Goal: Task Accomplishment & Management: Manage account settings

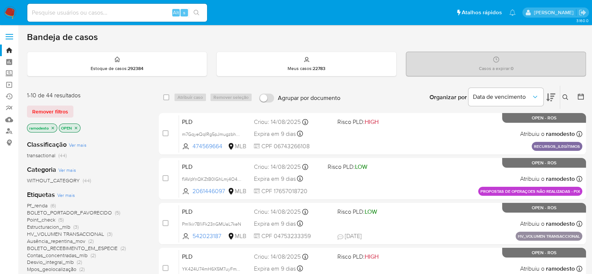
click at [38, 204] on span "Pf_renda" at bounding box center [37, 205] width 21 height 7
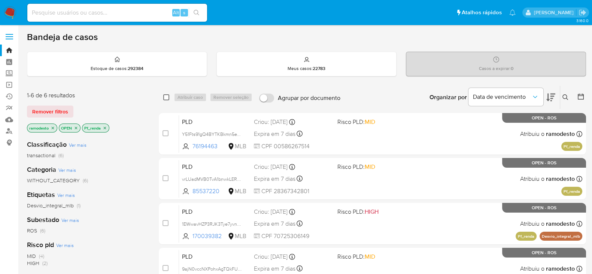
click at [165, 94] on input "checkbox" at bounding box center [166, 97] width 6 height 6
checkbox input "true"
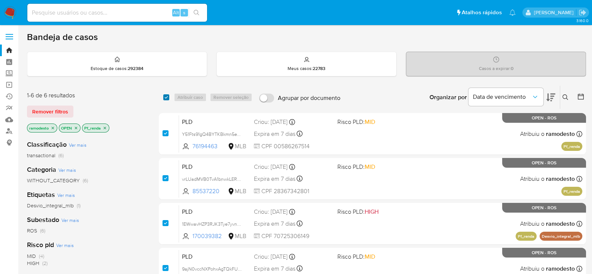
checkbox input "true"
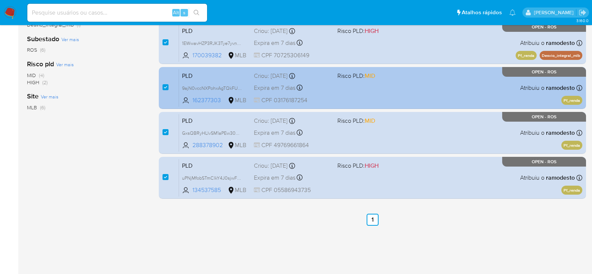
scroll to position [41, 0]
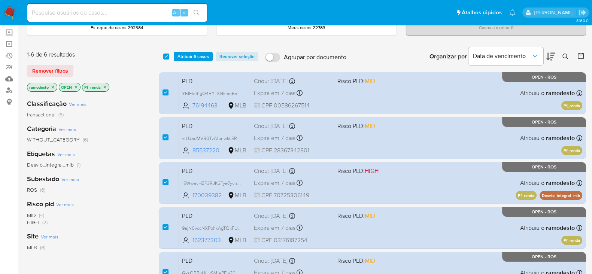
click at [104, 86] on icon "close-filter" at bounding box center [105, 87] width 4 height 4
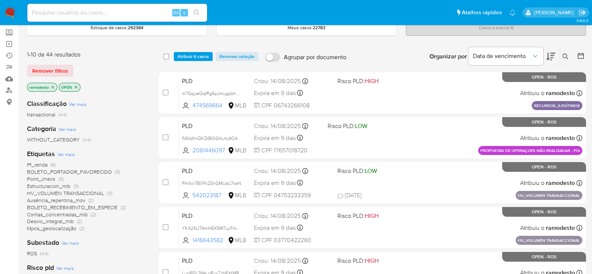
click at [43, 177] on span "Point_check" at bounding box center [41, 178] width 28 height 7
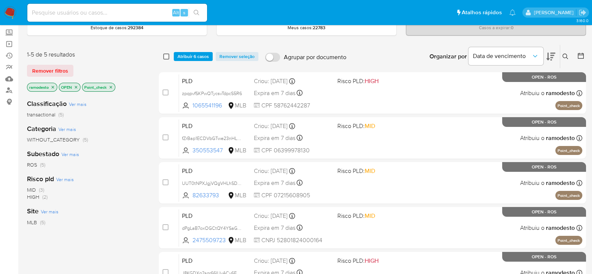
click at [165, 56] on input "checkbox" at bounding box center [166, 57] width 6 height 6
checkbox input "true"
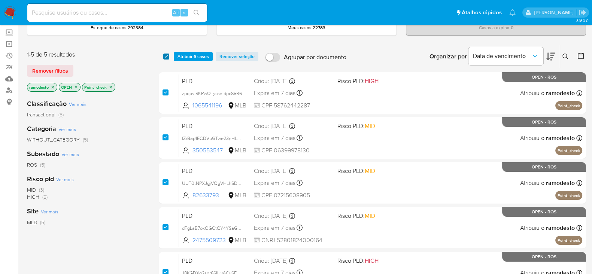
checkbox input "true"
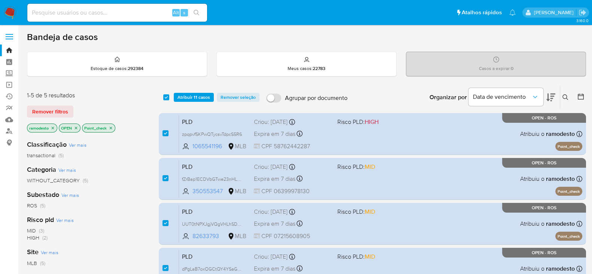
click at [111, 128] on icon "close-filter" at bounding box center [111, 128] width 4 height 4
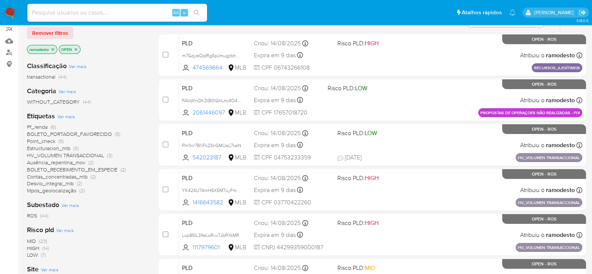
scroll to position [93, 0]
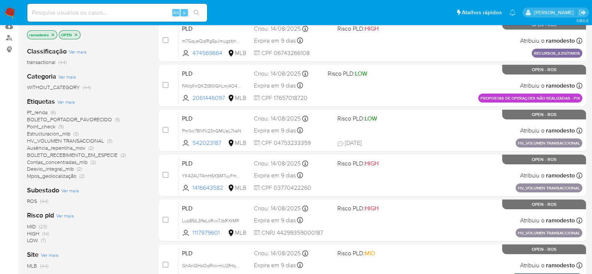
click at [74, 139] on span "HV_VOLUMEN TRANSACCIONAL" at bounding box center [65, 140] width 77 height 7
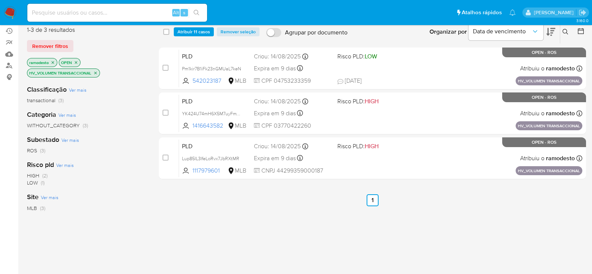
scroll to position [46, 0]
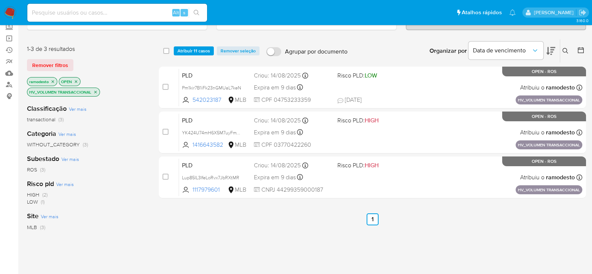
click at [95, 91] on icon "close-filter" at bounding box center [95, 92] width 3 height 3
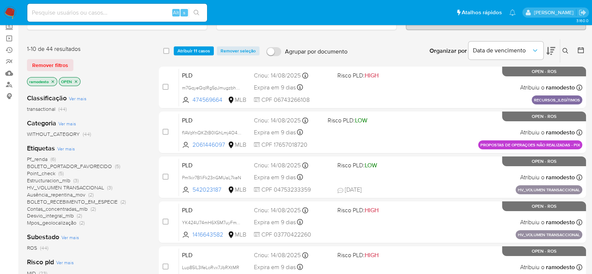
click at [61, 180] on span "Estructuracion_mlb" at bounding box center [48, 180] width 43 height 7
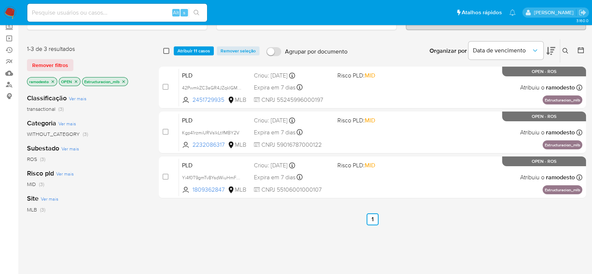
click at [166, 51] on input "checkbox" at bounding box center [166, 51] width 6 height 6
checkbox input "true"
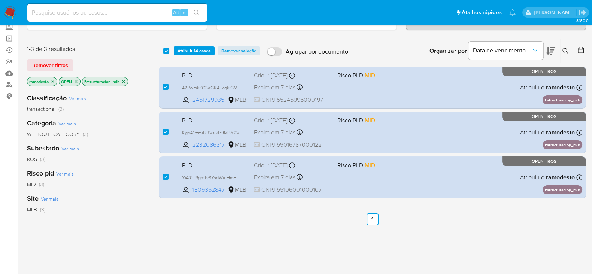
click at [124, 82] on icon "close-filter" at bounding box center [123, 81] width 4 height 4
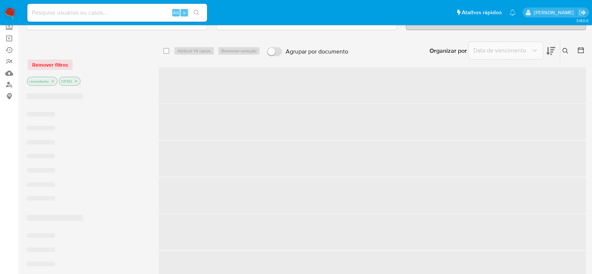
checkbox input "false"
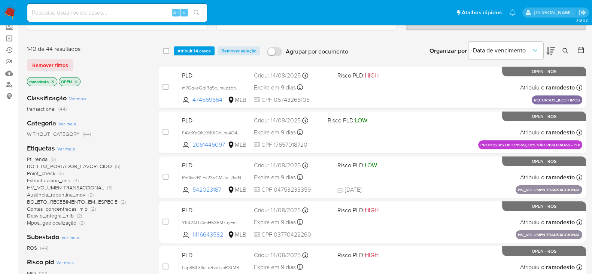
click at [73, 207] on span "Contas_concentradas_mlb" at bounding box center [57, 208] width 61 height 7
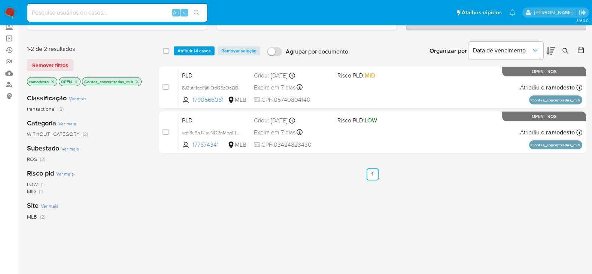
click at [137, 82] on icon "close-filter" at bounding box center [137, 81] width 4 height 4
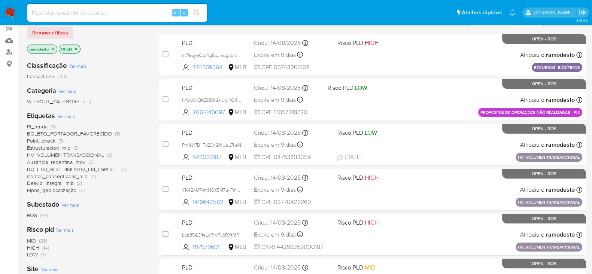
scroll to position [93, 0]
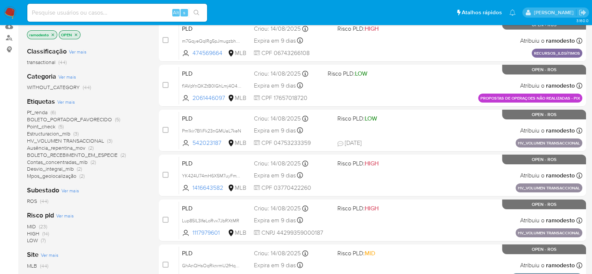
click at [64, 175] on span "Mpos_geolocalização" at bounding box center [51, 175] width 49 height 7
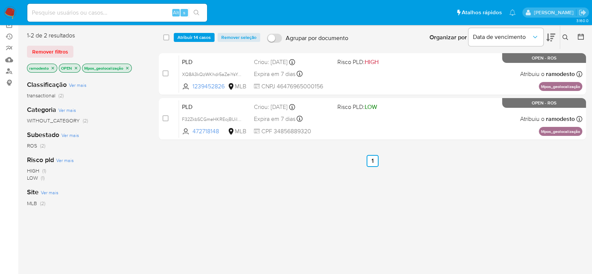
scroll to position [46, 0]
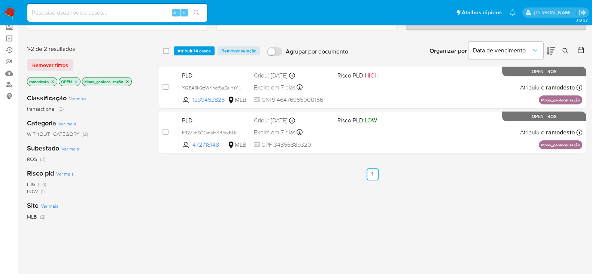
click at [127, 82] on icon "close-filter" at bounding box center [127, 81] width 4 height 4
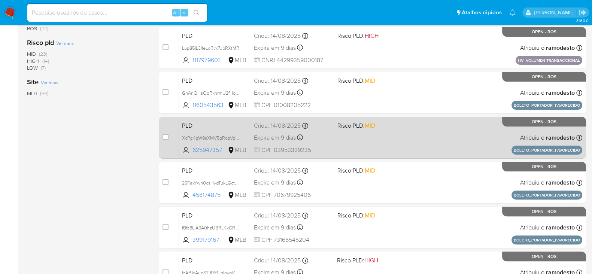
scroll to position [281, 0]
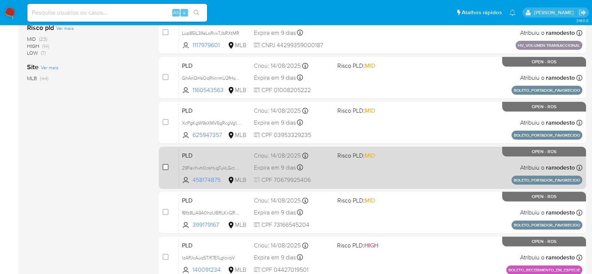
click at [164, 165] on input "checkbox" at bounding box center [165, 167] width 6 height 6
checkbox input "true"
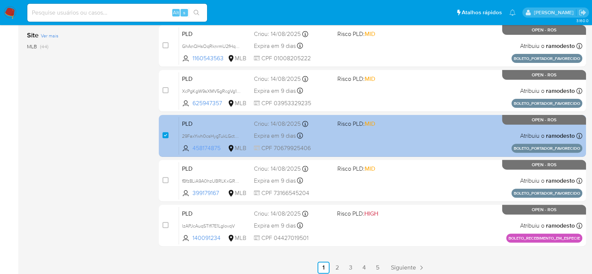
scroll to position [327, 0]
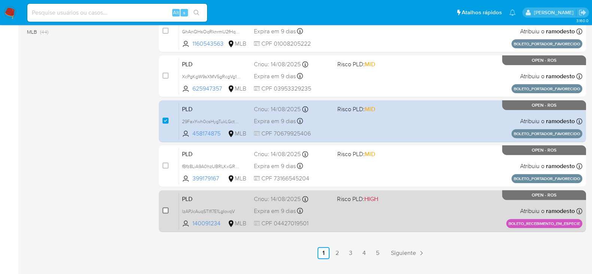
click at [165, 209] on input "checkbox" at bounding box center [165, 210] width 6 height 6
checkbox input "true"
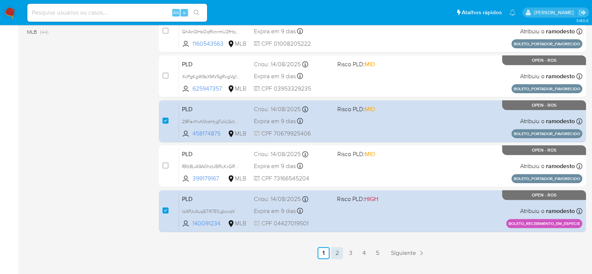
click at [337, 252] on link "2" at bounding box center [337, 253] width 12 height 12
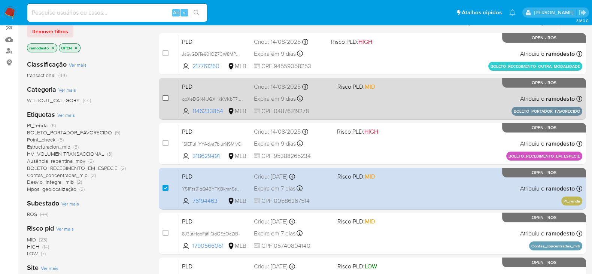
scroll to position [93, 0]
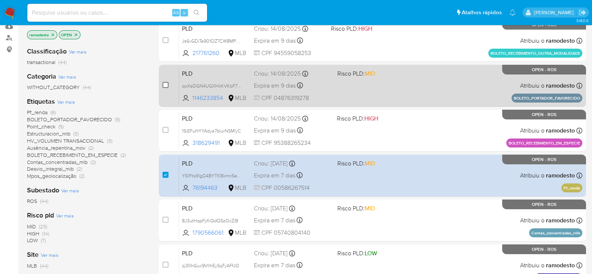
click at [166, 130] on input "checkbox" at bounding box center [165, 130] width 6 height 6
checkbox input "true"
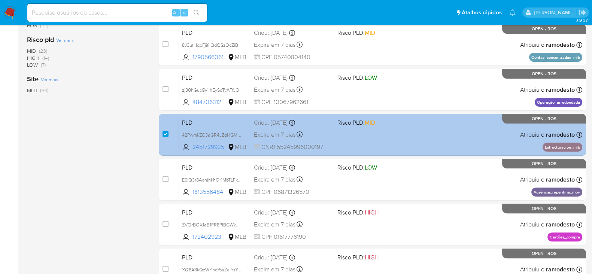
scroll to position [281, 0]
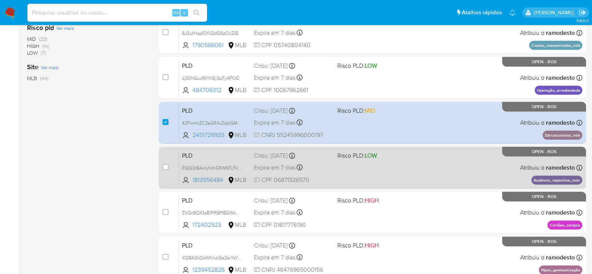
click at [171, 166] on div "case-item-checkbox Incapaz de atribuir o caso" at bounding box center [170, 168] width 16 height 38
click at [164, 165] on input "checkbox" at bounding box center [165, 167] width 6 height 6
checkbox input "true"
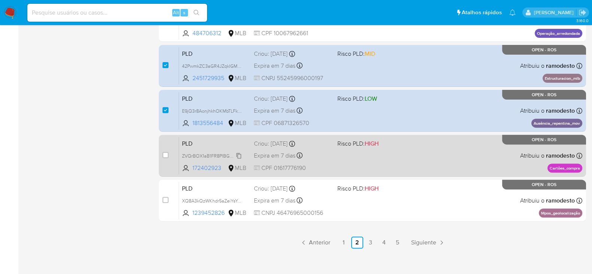
scroll to position [343, 0]
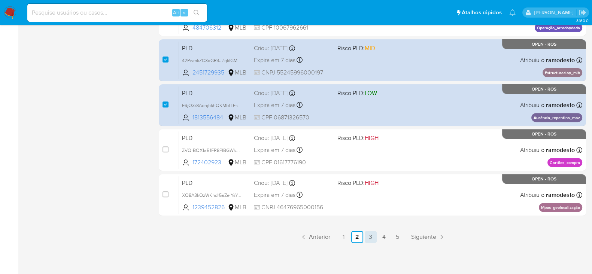
click at [370, 235] on link "3" at bounding box center [371, 237] width 12 height 12
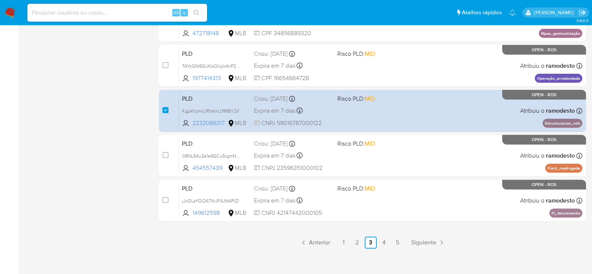
scroll to position [343, 0]
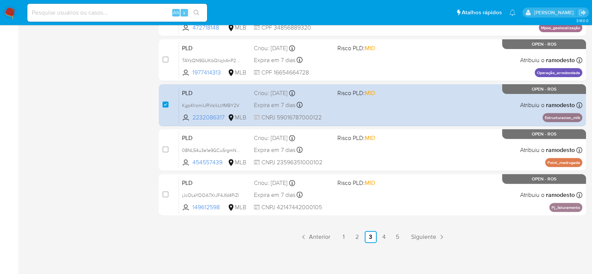
click at [382, 236] on link "4" at bounding box center [384, 237] width 12 height 12
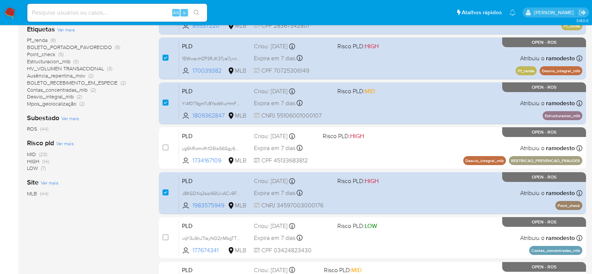
scroll to position [187, 0]
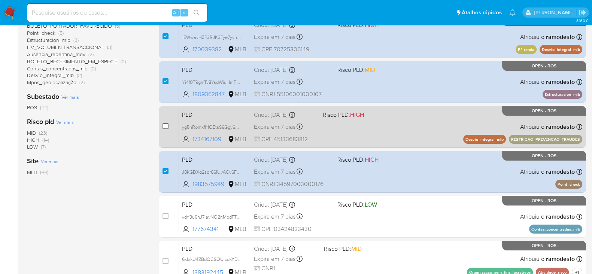
click at [167, 126] on input "checkbox" at bounding box center [165, 126] width 6 height 6
checkbox input "true"
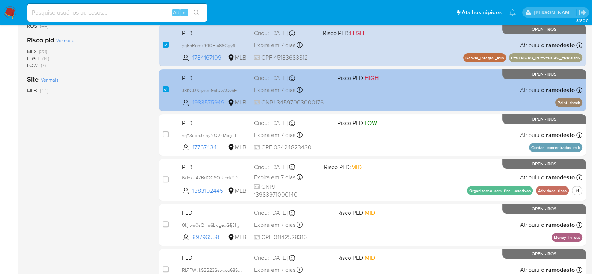
scroll to position [281, 0]
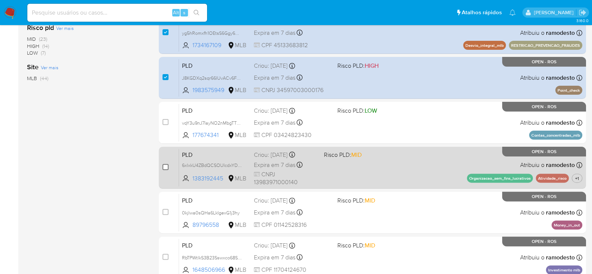
click at [162, 165] on input "checkbox" at bounding box center [165, 167] width 6 height 6
checkbox input "true"
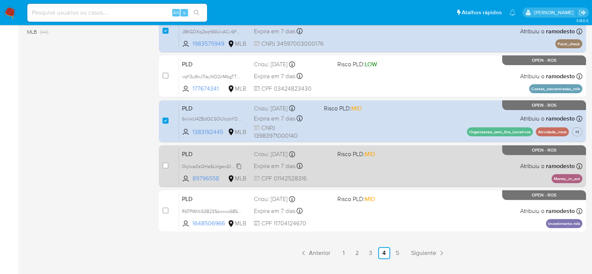
scroll to position [343, 0]
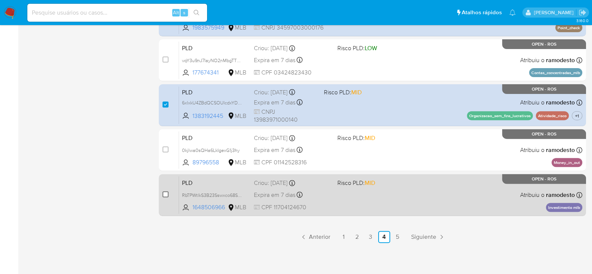
click at [168, 192] on input "checkbox" at bounding box center [165, 194] width 6 height 6
checkbox input "true"
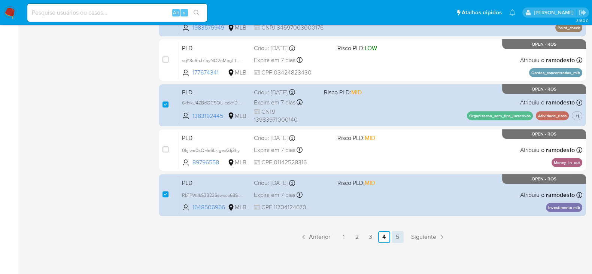
click at [399, 234] on link "5" at bounding box center [398, 237] width 12 height 12
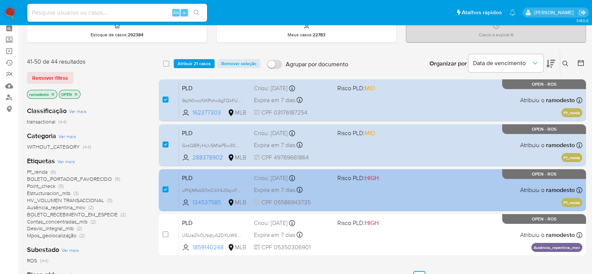
scroll to position [46, 0]
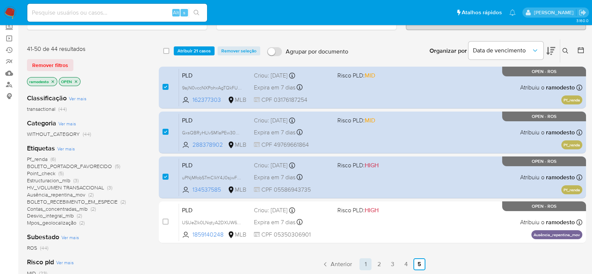
click at [370, 265] on link "1" at bounding box center [365, 264] width 12 height 12
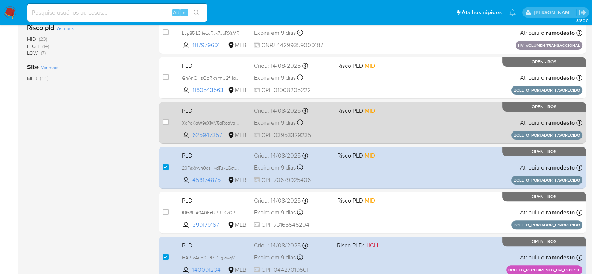
scroll to position [327, 0]
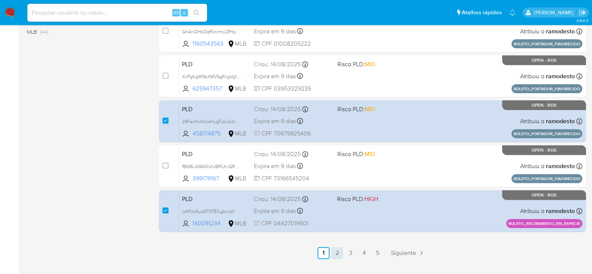
click at [338, 248] on link "2" at bounding box center [337, 253] width 12 height 12
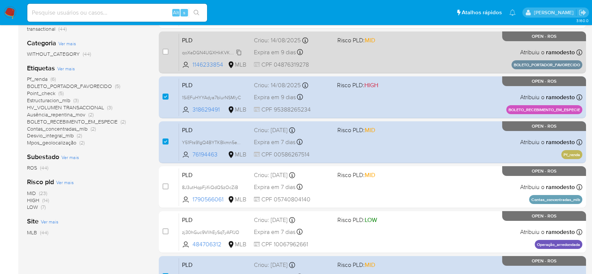
scroll to position [140, 0]
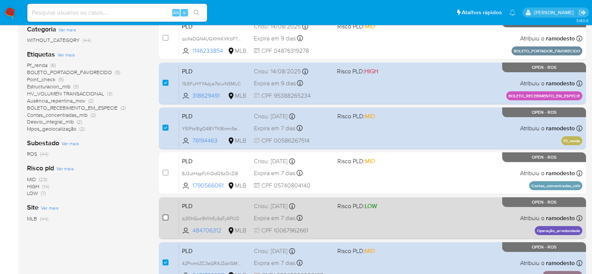
click at [163, 216] on input "checkbox" at bounding box center [165, 218] width 6 height 6
checkbox input "true"
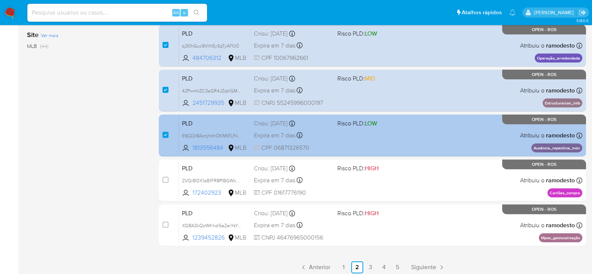
scroll to position [327, 0]
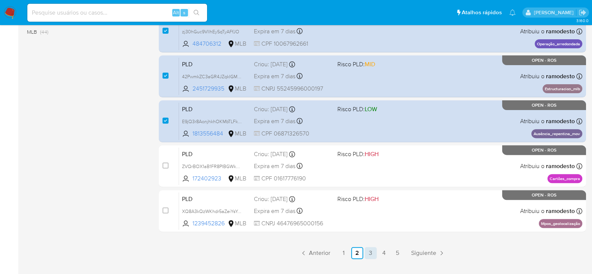
click at [370, 247] on link "3" at bounding box center [371, 253] width 12 height 12
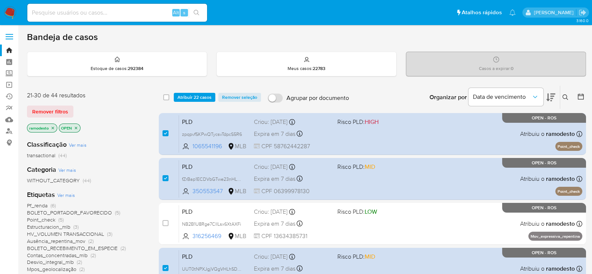
click at [200, 94] on span "Atribuir 22 casos" at bounding box center [194, 97] width 34 height 7
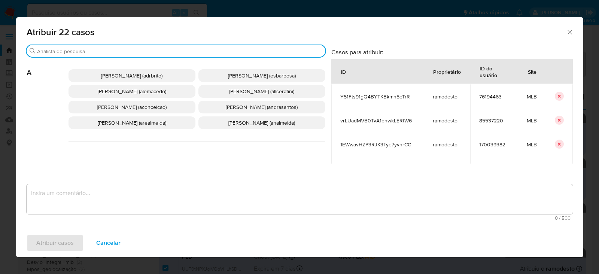
click at [88, 49] on input "Buscar" at bounding box center [179, 51] width 285 height 7
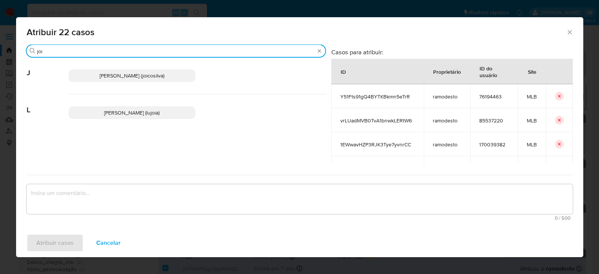
type input "joi"
click at [114, 73] on span "Joice Oliveira Da Silva De Almeida (joicosilva)" at bounding box center [132, 75] width 65 height 7
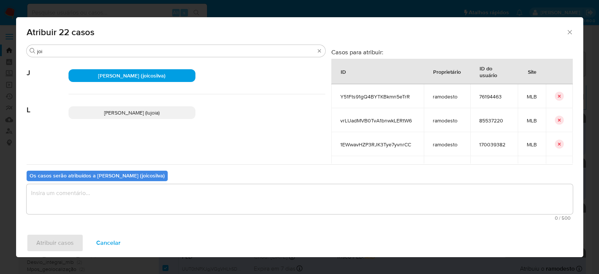
click at [90, 192] on textarea "assign-modal" at bounding box center [300, 199] width 546 height 30
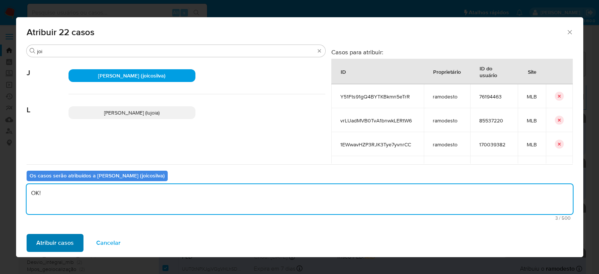
type textarea "OK!"
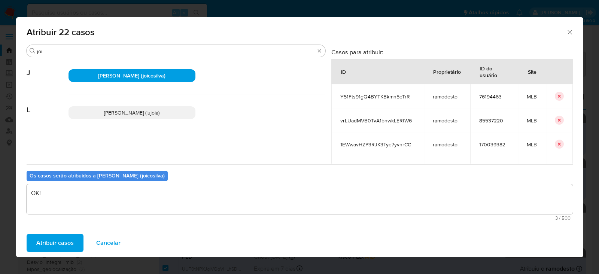
click at [62, 243] on span "Atribuir casos" at bounding box center [54, 243] width 37 height 16
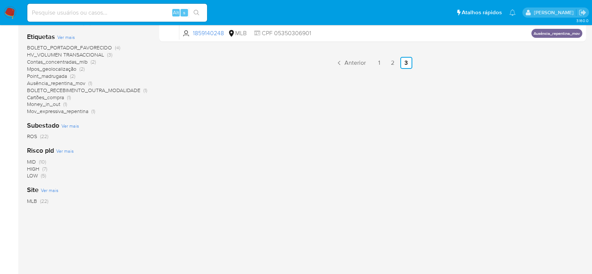
scroll to position [41, 0]
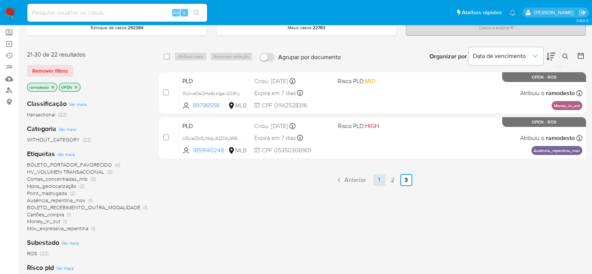
click at [381, 179] on link "1" at bounding box center [379, 180] width 12 height 12
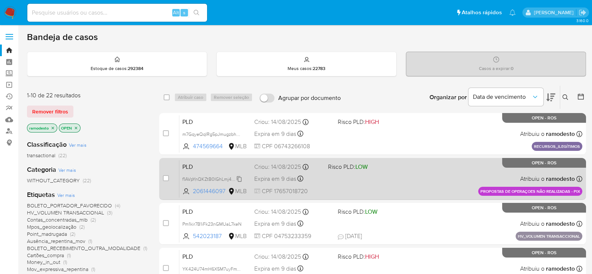
click at [241, 177] on span "f1AVpYnQKZtB0IGhLmj4O4pp" at bounding box center [212, 178] width 61 height 8
click at [345, 181] on div "PLD f1AVpYnQKZtB0IGhLmj4O4pp Copiado Copiado 2061446097 MLB Risco PLD: LOW Crio…" at bounding box center [380, 179] width 403 height 38
click at [237, 177] on span "f1AVpYnQKZtB0IGhLmj4O4pp" at bounding box center [212, 178] width 61 height 8
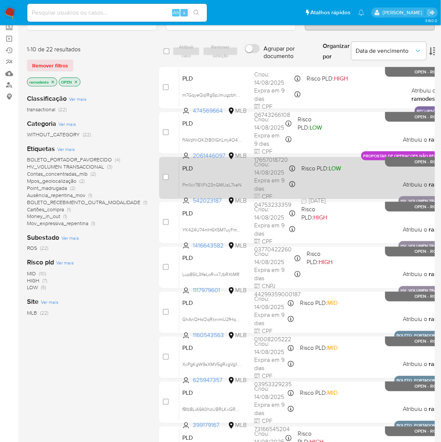
scroll to position [47, 0]
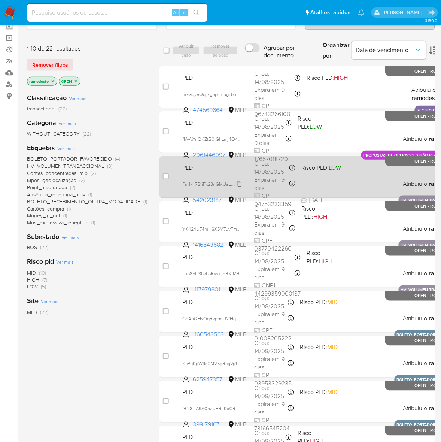
click at [239, 181] on span "Pm1kir7B1iFk23nGMUaL7keN" at bounding box center [211, 183] width 59 height 8
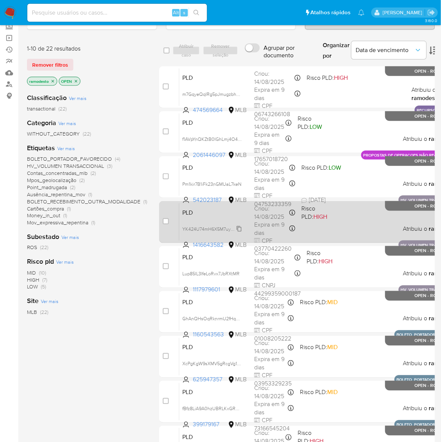
click at [238, 228] on span "YK424U74mH6X5M7uyFmVubiO" at bounding box center [215, 228] width 67 height 8
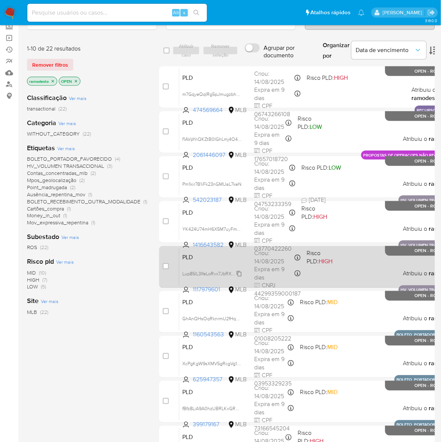
click at [238, 271] on span "Lup85IL3IfeLoRvx7JbRXtMR" at bounding box center [210, 273] width 57 height 8
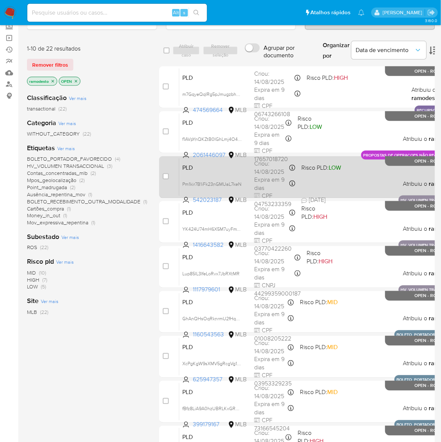
drag, startPoint x: 238, startPoint y: 184, endPoint x: 253, endPoint y: 181, distance: 15.7
click at [241, 183] on span "Pm1kir7B1iFk23nGMUaL7keN" at bounding box center [211, 183] width 59 height 7
click at [325, 182] on div "PLD Pm1kir7B1iFk23nGMUaL7keN Copiado Copiado 542023187 MLB Risco PLD: LOW Criou…" at bounding box center [322, 177] width 286 height 38
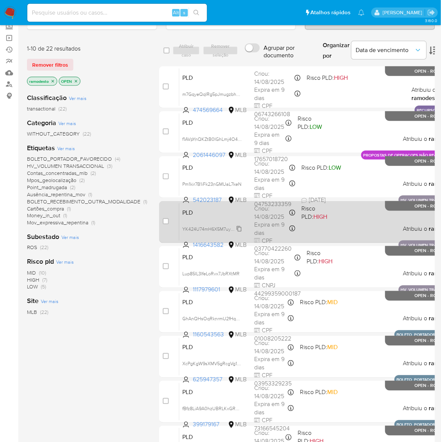
click at [238, 228] on span "YK424U74mH6X5M7uyFmVubiO" at bounding box center [215, 228] width 67 height 8
click at [334, 224] on div "PLD YK424U74mH6X5M7uyFmVubiO Copiado Copiado 1416643582 MLB Risco PLD: HIGH Cri…" at bounding box center [322, 222] width 286 height 38
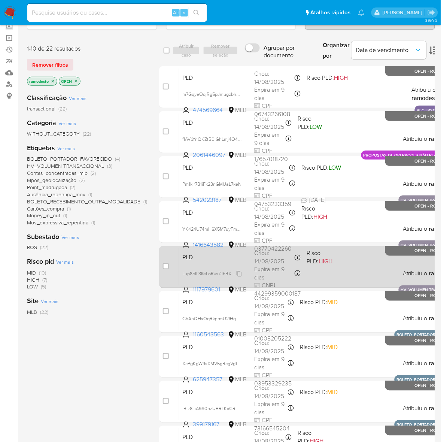
click at [238, 274] on span "Lup85IL3IfeLoRvx7JbRXtMR" at bounding box center [210, 273] width 57 height 8
click at [334, 266] on div "PLD Lup85IL3IfeLoRvx7JbRXtMR 1117979601 MLB Risco PLD: HIGH Criou: 14/08/2025 C…" at bounding box center [322, 267] width 286 height 38
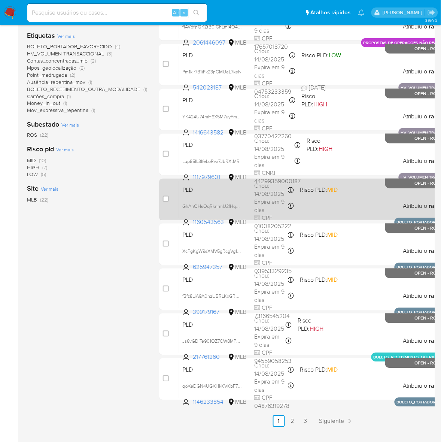
scroll to position [176, 0]
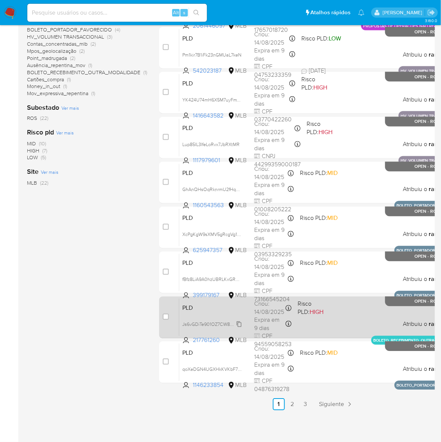
click at [238, 274] on span "Js6vGDiTe901OZ7CW8MPmJUT" at bounding box center [215, 324] width 66 height 8
click at [344, 274] on div "PLD Js6vGDiTe901OZ7CW8MPmJUT 217761260 MLB Risco PLD: HIGH Criou: 14/08/2025 Cr…" at bounding box center [322, 317] width 286 height 38
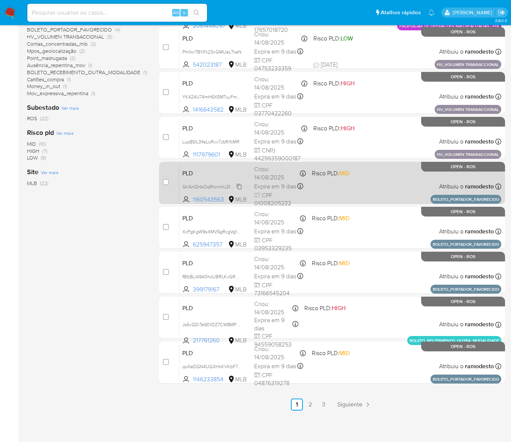
click at [238, 185] on span "GhAnQHsOqRknrmU2fHqZMfYX" at bounding box center [215, 186] width 67 height 8
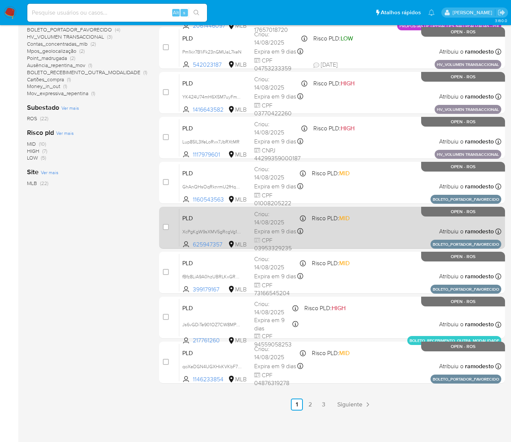
click at [242, 231] on span "XcPgKgW9sXMV5gRcgVg1tqzf" at bounding box center [215, 231] width 66 height 8
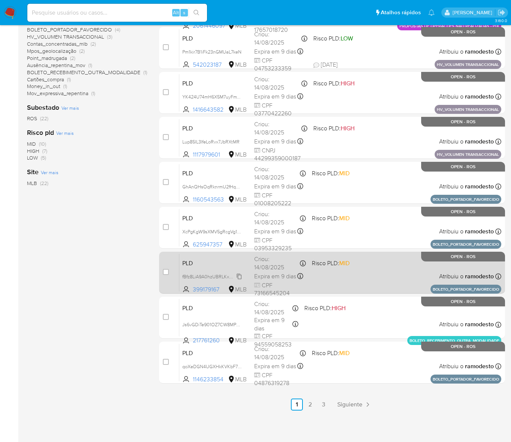
click at [240, 274] on span "fBfz8LiA9A0hzUBRLKxGRBLe" at bounding box center [212, 276] width 61 height 8
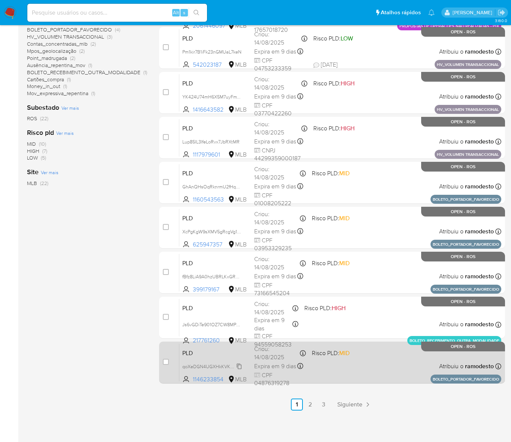
click at [239, 274] on span "qoXeDGN4UGXHkKVKbF74mdkC" at bounding box center [217, 366] width 70 height 8
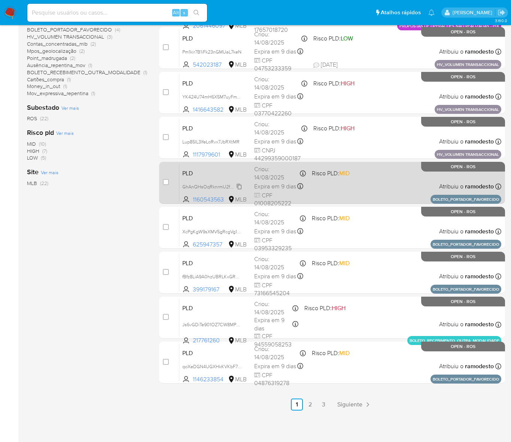
click at [238, 184] on span "GhAnQHsOqRknrmU2fHqZMfYX" at bounding box center [215, 186] width 67 height 8
click at [329, 188] on div "PLD GhAnQHsOqRknrmU2fHqZMfYX Copiado Copiado 1160543563 MLB Risco PLD: MID Crio…" at bounding box center [340, 183] width 322 height 38
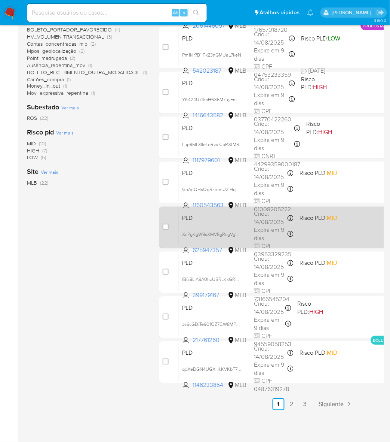
drag, startPoint x: 237, startPoint y: 234, endPoint x: 243, endPoint y: 232, distance: 6.2
click at [239, 233] on span "XcPgKgW9sXMV5gRcgVg1tqzf" at bounding box center [213, 234] width 62 height 8
click at [330, 222] on span "Risco PLD: MID" at bounding box center [320, 218] width 40 height 10
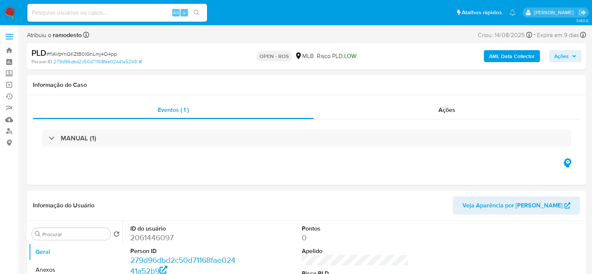
select select "10"
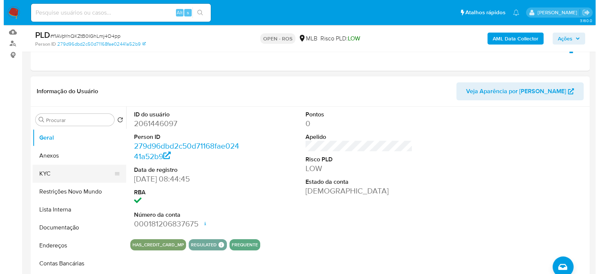
scroll to position [93, 0]
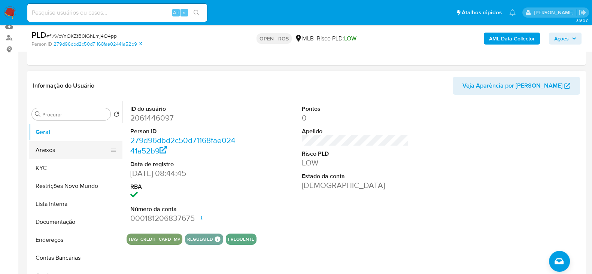
click at [52, 149] on button "Anexos" at bounding box center [73, 150] width 88 height 18
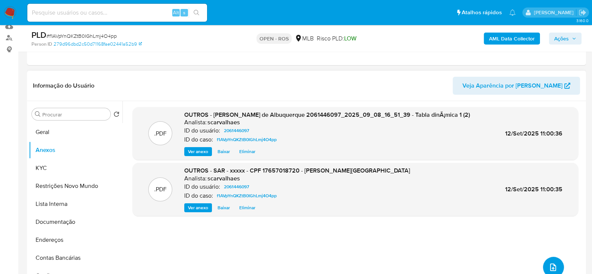
click at [545, 261] on button "upload-file" at bounding box center [553, 267] width 21 height 21
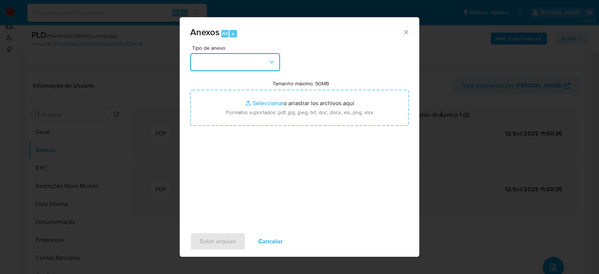
click at [229, 57] on button "button" at bounding box center [235, 62] width 90 height 18
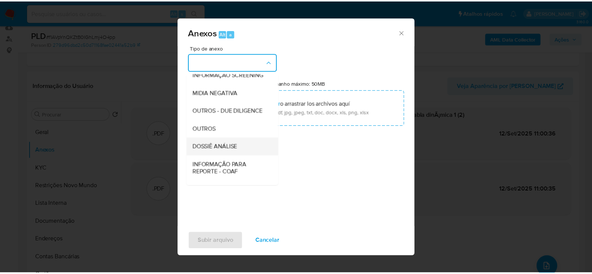
scroll to position [115, 0]
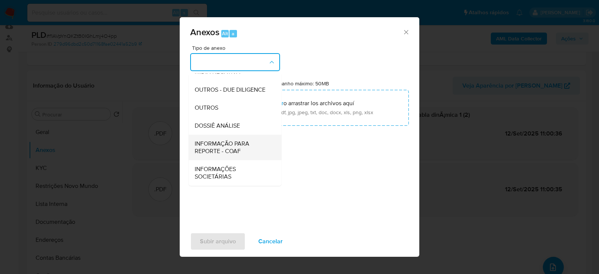
click at [226, 141] on span "INFORMAÇÃO PARA REPORTE - COAF" at bounding box center [233, 147] width 76 height 15
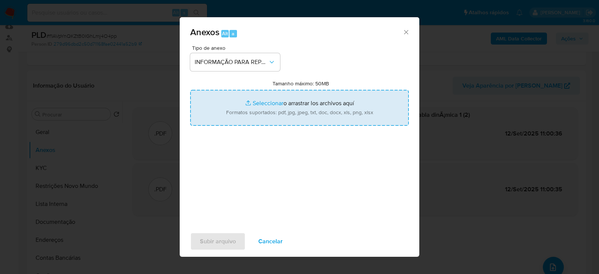
type input "C:\fakepath\SAR - f1AVpYnQKZtB0IGhLmj4O4pp - CPF 17657018720 - LAISA HEIM DE AL…"
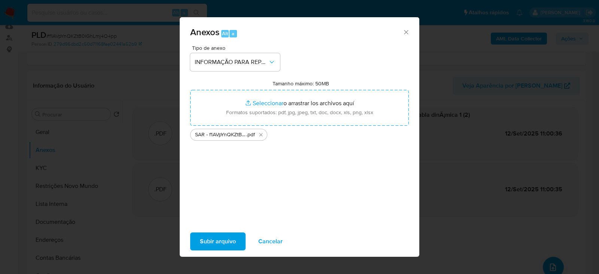
click at [214, 241] on span "Subir arquivo" at bounding box center [218, 241] width 36 height 16
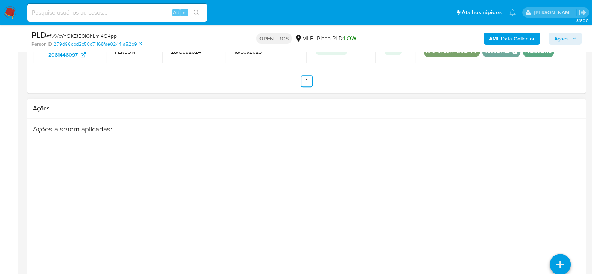
scroll to position [997, 0]
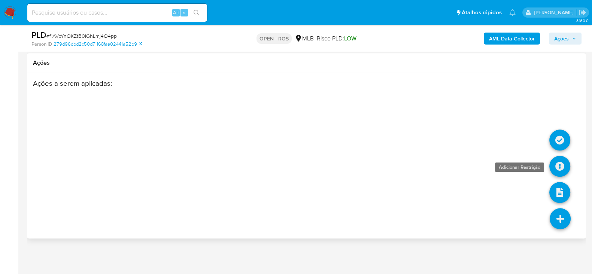
click at [558, 165] on icon at bounding box center [559, 166] width 21 height 21
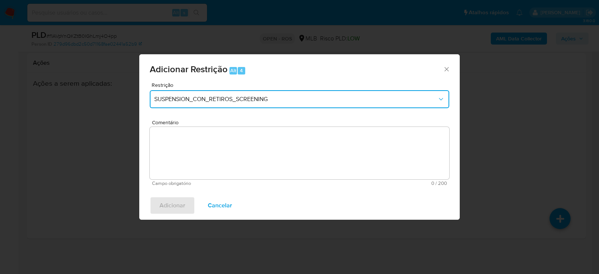
click at [261, 102] on span "SUSPENSION_CON_RETIROS_SCREENING" at bounding box center [295, 98] width 283 height 7
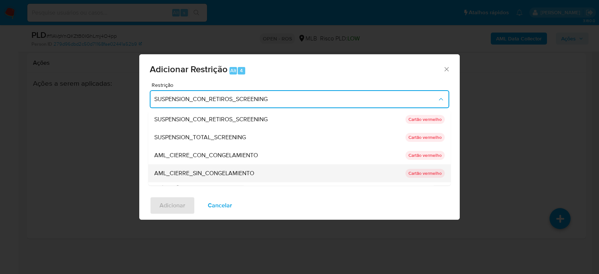
click at [225, 177] on span "AML_CIERRE_SIN_CONGELAMIENTO" at bounding box center [204, 173] width 100 height 7
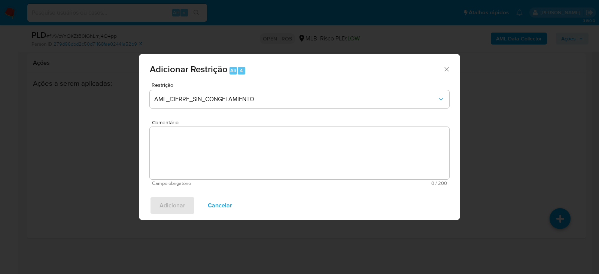
click at [250, 127] on textarea "Comentário" at bounding box center [299, 153] width 299 height 52
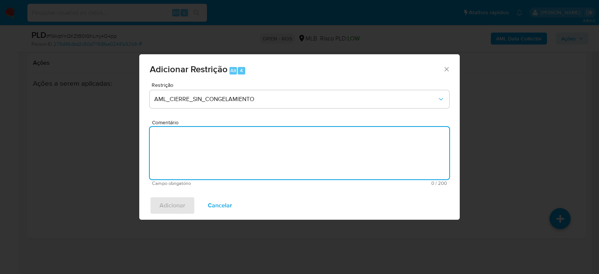
paste textarea "Deliberação para encerrar o relacionamento. NÃO INFORMAR AO USUÁRIO QUE SE TRAT…"
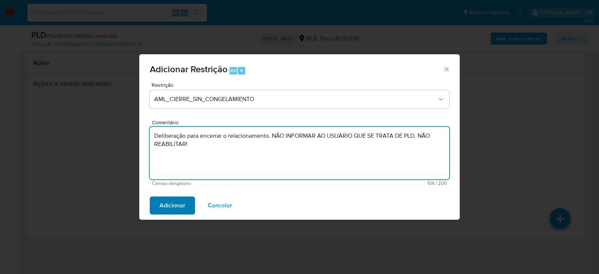
type textarea "Deliberação para encerrar o relacionamento. NÃO INFORMAR AO USUÁRIO QUE SE TRAT…"
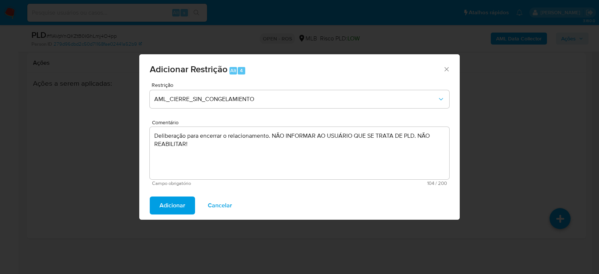
click at [170, 200] on span "Adicionar" at bounding box center [172, 205] width 26 height 16
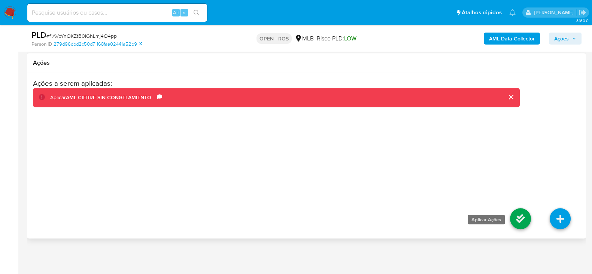
click at [519, 212] on icon at bounding box center [520, 218] width 21 height 21
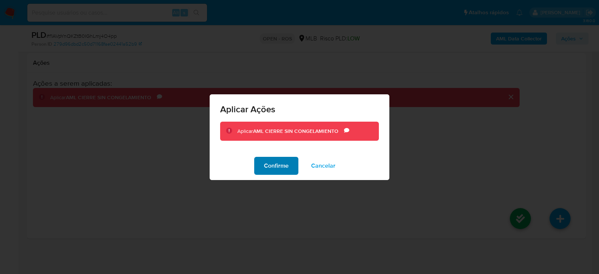
click at [281, 164] on span "Confirme" at bounding box center [276, 166] width 25 height 16
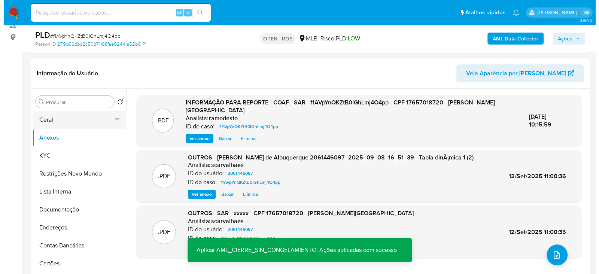
scroll to position [154, 0]
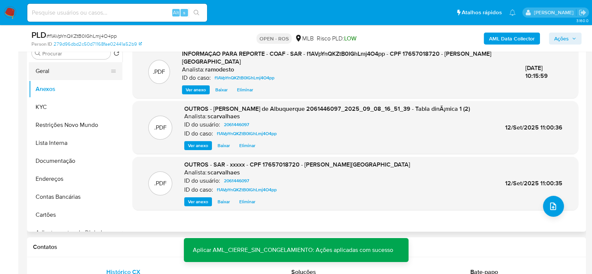
click at [51, 71] on button "Geral" at bounding box center [73, 71] width 88 height 18
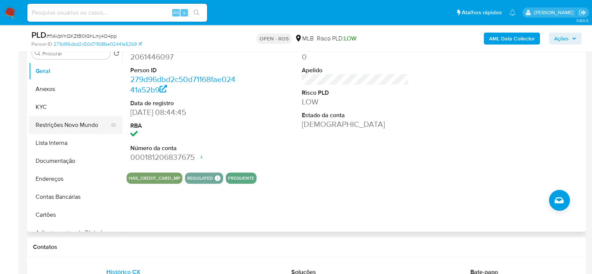
click at [64, 119] on button "Restrições Novo Mundo" at bounding box center [73, 125] width 88 height 18
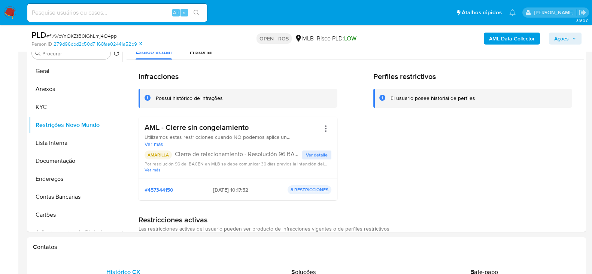
drag, startPoint x: 566, startPoint y: 42, endPoint x: 559, endPoint y: 42, distance: 6.4
click at [566, 42] on span "Ações" at bounding box center [561, 39] width 15 height 12
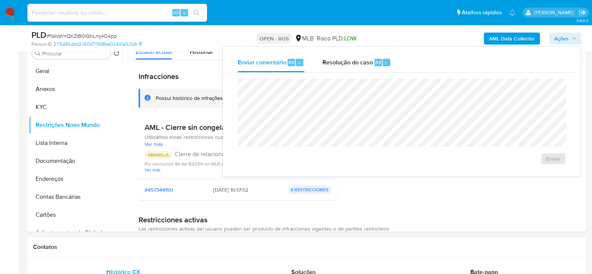
drag, startPoint x: 363, startPoint y: 63, endPoint x: 353, endPoint y: 73, distance: 14.3
click at [362, 63] on span "Resolução do caso" at bounding box center [347, 62] width 51 height 9
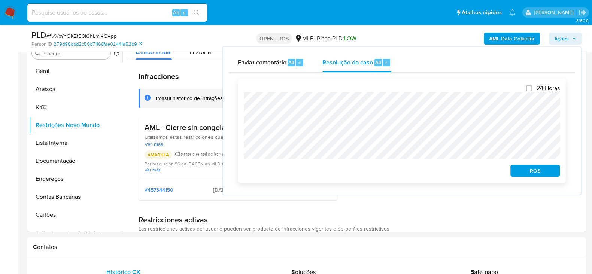
click at [535, 172] on span "ROS" at bounding box center [535, 170] width 39 height 10
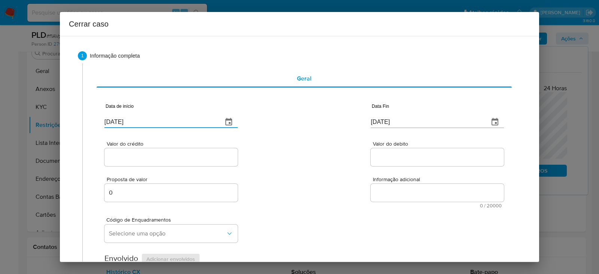
drag, startPoint x: 149, startPoint y: 120, endPoint x: 56, endPoint y: 115, distance: 93.0
click at [56, 115] on div "Cerrar caso 1 Informação completa Geral Data de início 19/09/2025 Data Fin 19/0…" at bounding box center [299, 137] width 599 height 274
paste input "08/07"
type input "08/07/2025"
drag, startPoint x: 404, startPoint y: 125, endPoint x: 316, endPoint y: 112, distance: 89.7
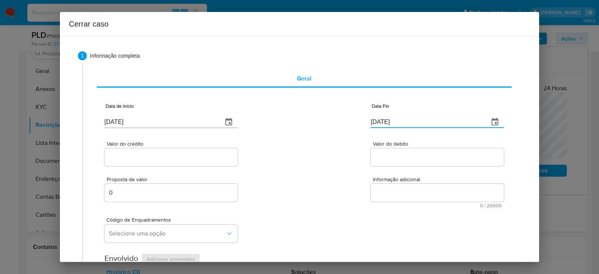
click at [316, 112] on div "Data de início 08/07/2025 Data Fin 19/09/2025" at bounding box center [303, 112] width 399 height 39
paste input "05"
type input "05/09/2025"
click at [127, 156] on input "Valor do crédito" at bounding box center [170, 157] width 133 height 10
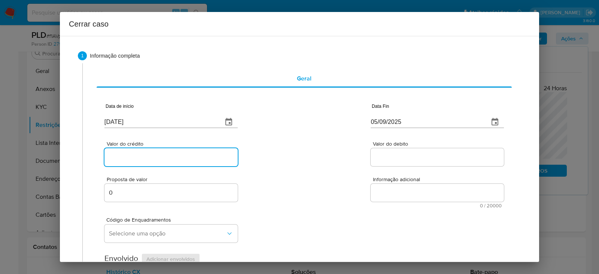
paste input "R$2.154.515"
type input "R$2.154.515"
click at [381, 158] on input "Valor do debito" at bounding box center [437, 157] width 133 height 10
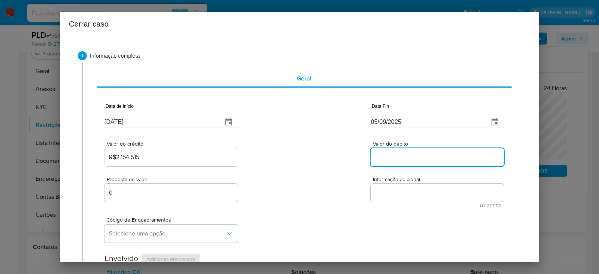
paste input "R$2.202.105"
type input "R$2.202.105"
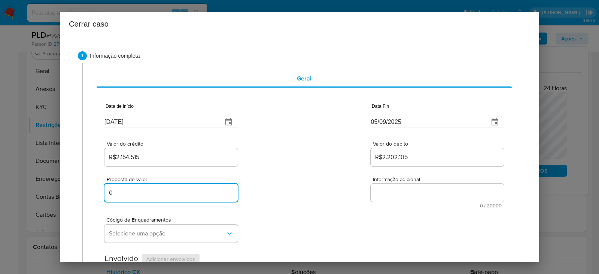
drag, startPoint x: 115, startPoint y: 195, endPoint x: 80, endPoint y: 195, distance: 34.4
paste input "22000"
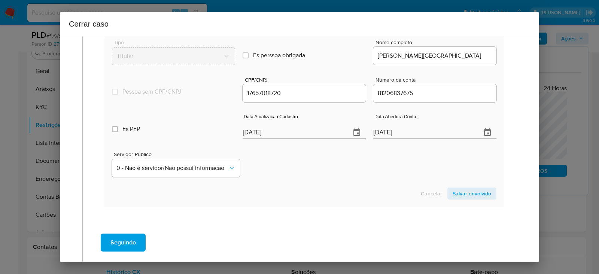
scroll to position [289, 0]
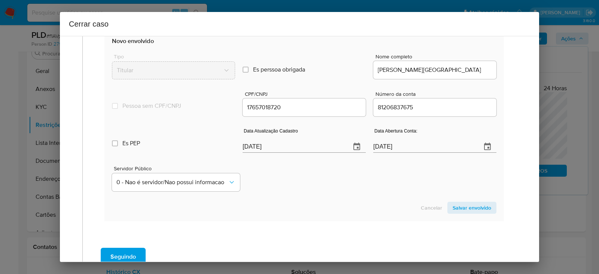
type input "220000"
drag, startPoint x: 290, startPoint y: 146, endPoint x: 183, endPoint y: 149, distance: 107.5
click at [183, 149] on div "Es PEP isPEP Data Atualização Cadastro 19/09/2025 Data Abertura Conta: 23/01/20…" at bounding box center [304, 137] width 384 height 39
paste input "25/03"
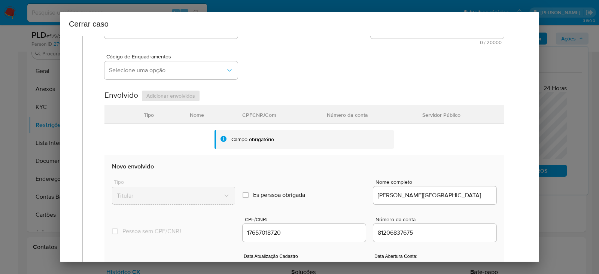
scroll to position [148, 0]
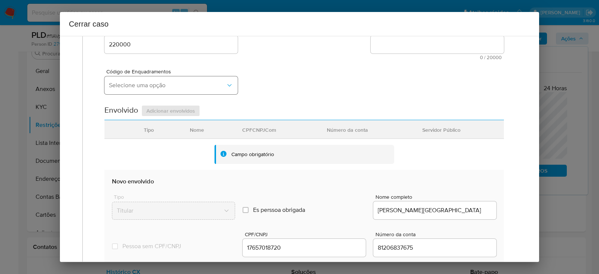
type input "25/03/2025"
click at [116, 86] on span "Selecione uma opção" at bounding box center [167, 85] width 117 height 7
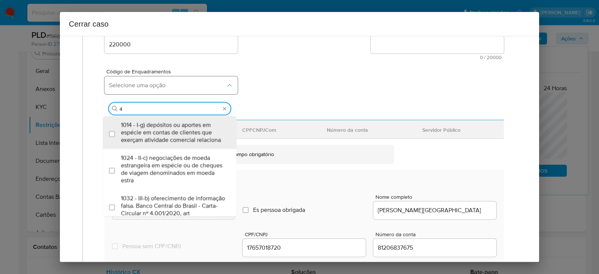
type input "45"
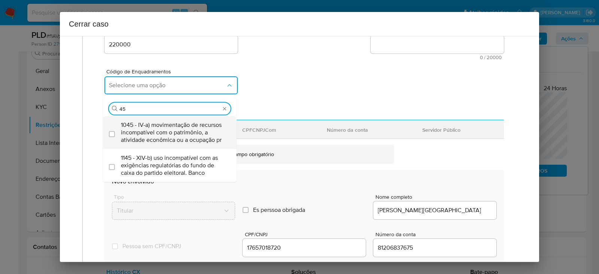
click at [137, 132] on span "1045 - IV-a) movimentação de recursos incompatível com o patrimônio, a atividad…" at bounding box center [173, 132] width 105 height 22
checkbox input "true"
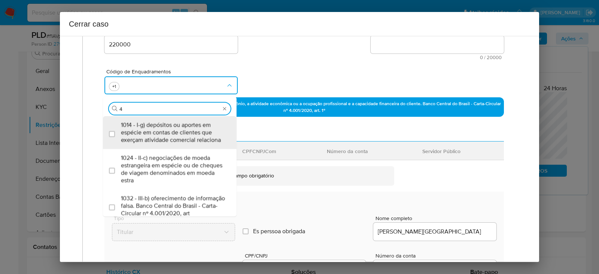
scroll to position [0, 0]
type input "47"
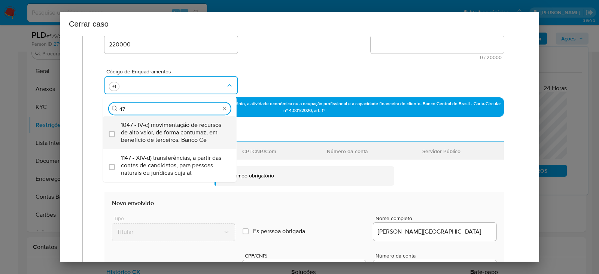
click at [139, 132] on span "1047 - IV-c) movimentação de recursos de alto valor, de forma contumaz, em bene…" at bounding box center [173, 132] width 105 height 22
checkbox input "true"
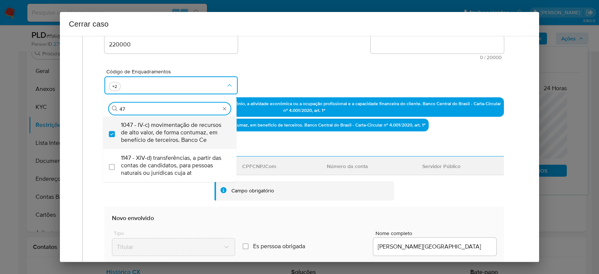
type input "4"
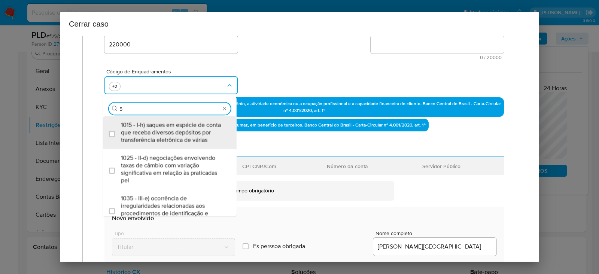
type input "55"
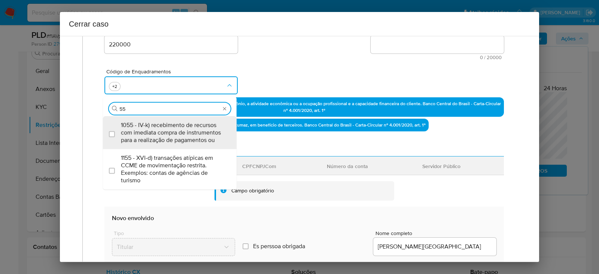
click at [139, 132] on span "1055 - IV-k) recebimento de recursos com imediata compra de instrumentos para a…" at bounding box center [173, 132] width 105 height 22
checkbox input "true"
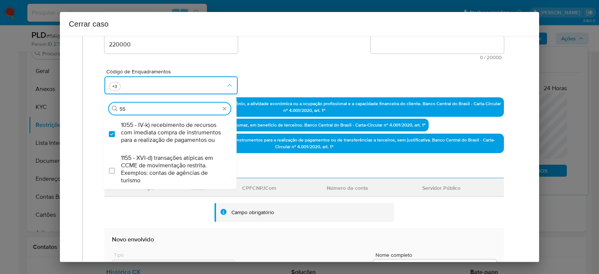
type input "5"
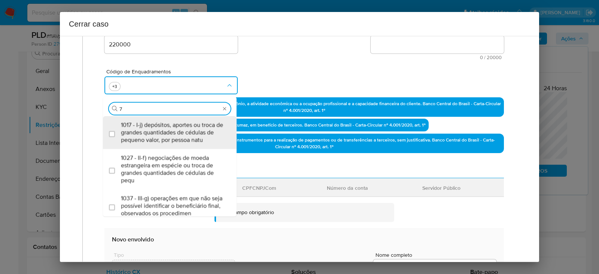
type input "74"
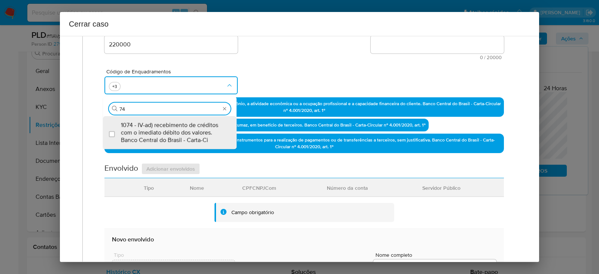
click at [139, 132] on span "1074 - IV-ad) recebimento de créditos com o imediato débito dos valores. Banco …" at bounding box center [173, 132] width 105 height 22
checkbox input "true"
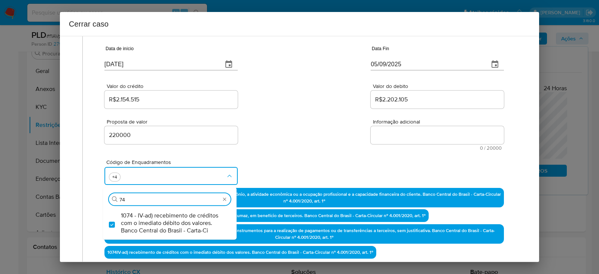
scroll to position [55, 0]
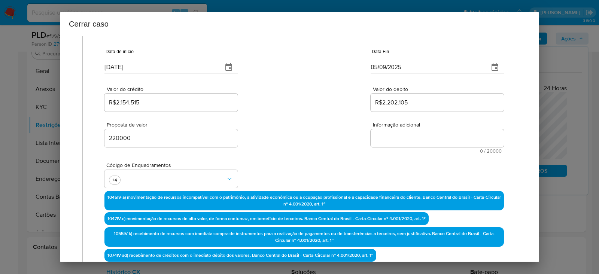
click at [383, 137] on textarea "Informação adicional" at bounding box center [437, 138] width 133 height 18
click at [410, 134] on textarea "Informação adicional" at bounding box center [437, 138] width 133 height 18
paste textarea "Laisa Heim de Albuquerque, CPF 17657018720, 24 anos (10/07/2001), residente no …"
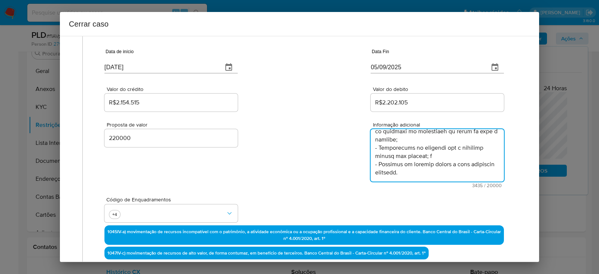
scroll to position [880, 0]
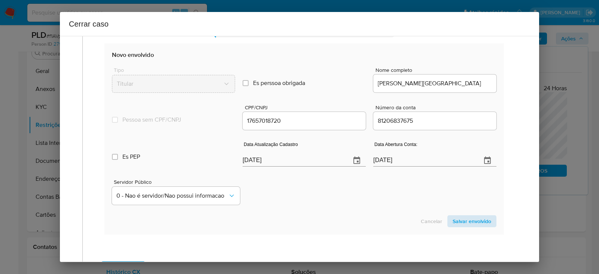
type textarea "Laisa Heim de Albuquerque, CPF 17657018720, 24 anos (10/07/2001), residente no …"
click at [460, 221] on span "Salvar envolvido" at bounding box center [472, 221] width 39 height 10
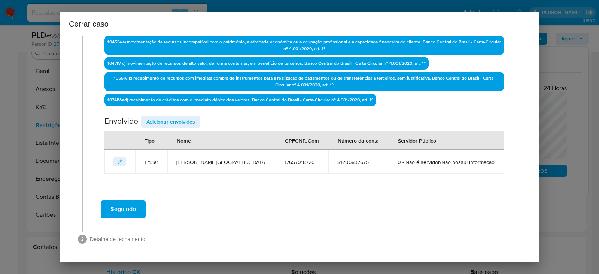
scroll to position [243, 0]
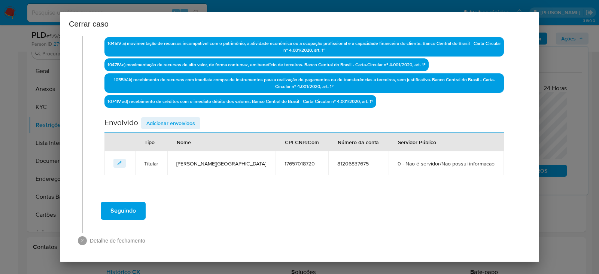
click at [173, 121] on span "Adicionar envolvidos" at bounding box center [170, 123] width 49 height 10
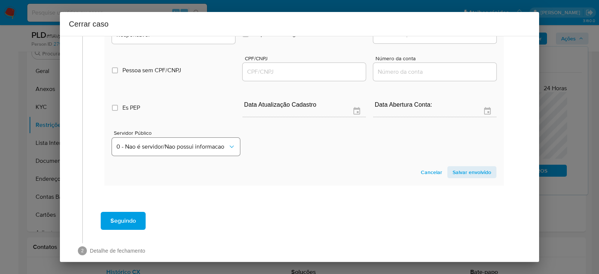
scroll to position [337, 0]
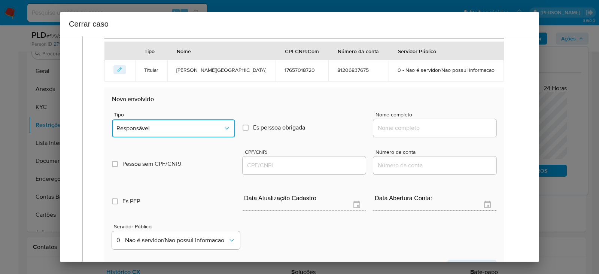
click at [149, 125] on span "Responsável" at bounding box center [169, 128] width 107 height 7
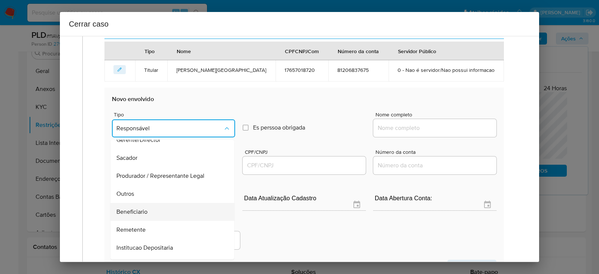
scroll to position [95, 0]
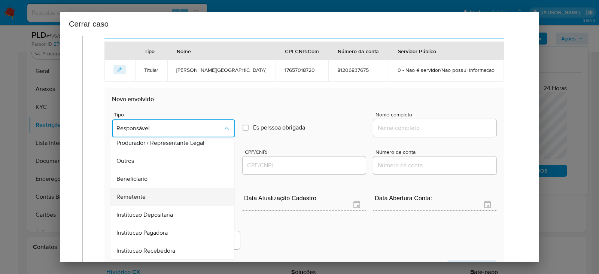
click at [142, 190] on div "Remetente" at bounding box center [169, 197] width 107 height 18
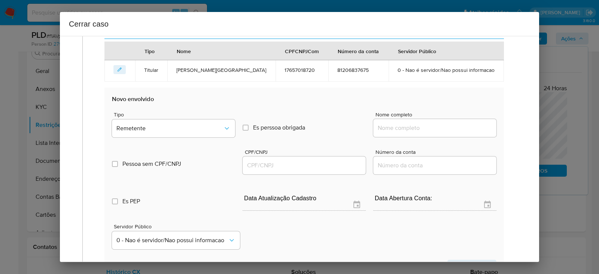
click at [396, 123] on input "Nome completo" at bounding box center [434, 128] width 123 height 10
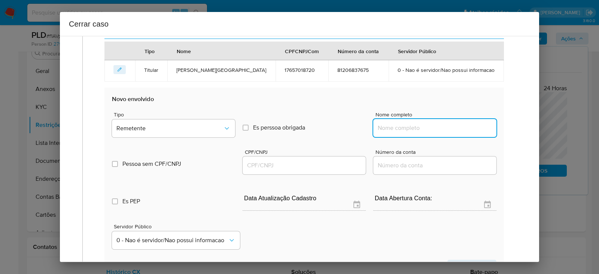
paste input "Sevenx Gaming SA, 56504413000168"
drag, startPoint x: 422, startPoint y: 127, endPoint x: 579, endPoint y: 122, distance: 156.6
click at [579, 122] on div "Cerrar caso 1 Informação completa Geral Data de início 08/07/2025 Data Fin 05/0…" at bounding box center [299, 137] width 599 height 274
type input "Sevenx Gaming SA"
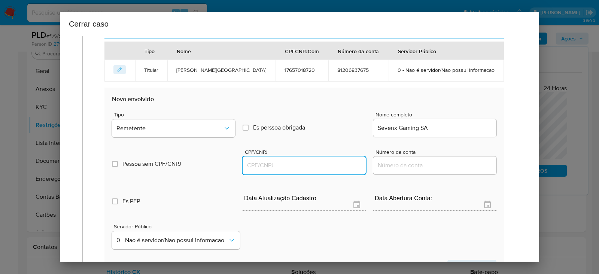
click at [271, 162] on input "CPF/CNPJ" at bounding box center [304, 166] width 123 height 10
paste input "56504413000168"
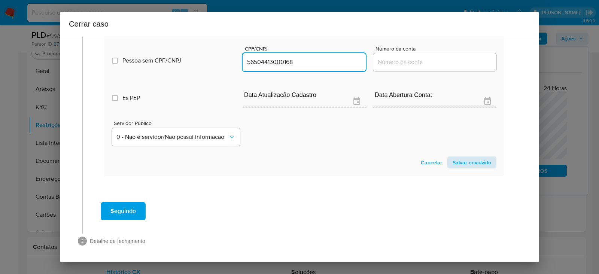
type input "56504413000168"
click at [457, 158] on span "Salvar envolvido" at bounding box center [472, 162] width 39 height 10
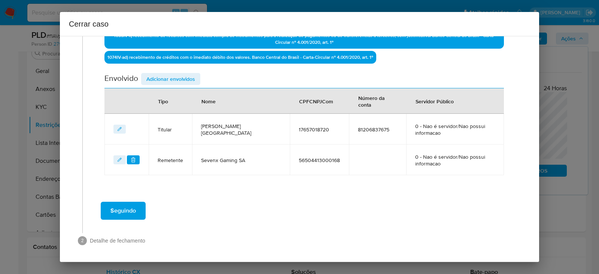
click at [165, 79] on span "Adicionar envolvidos" at bounding box center [170, 79] width 49 height 10
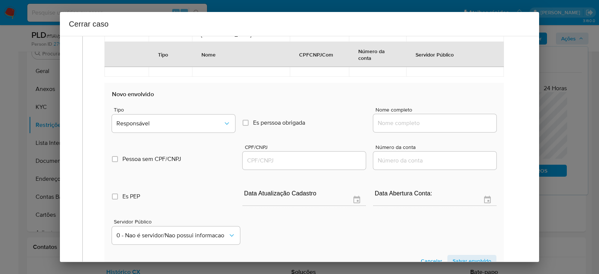
scroll to position [428, 0]
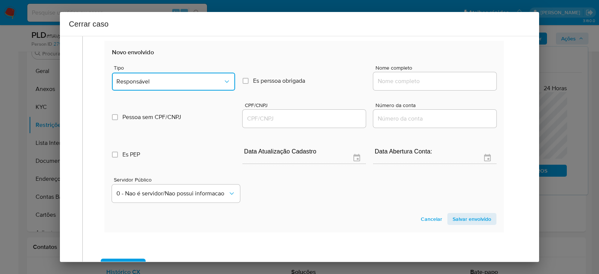
click at [148, 79] on span "Responsável" at bounding box center [169, 81] width 107 height 7
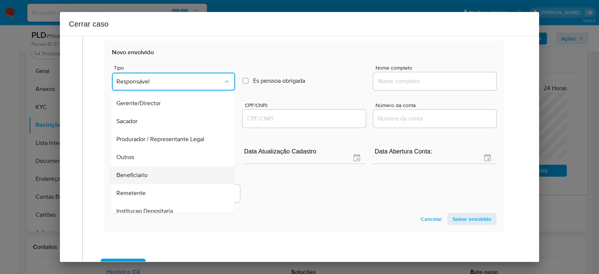
scroll to position [95, 0]
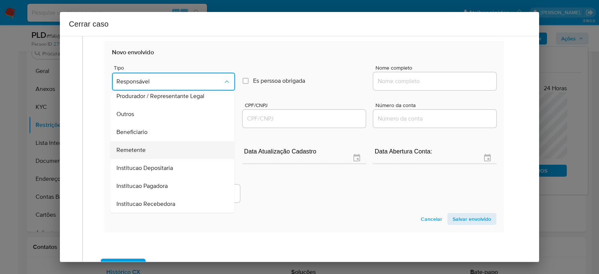
click at [127, 146] on span "Remetente" at bounding box center [130, 149] width 29 height 7
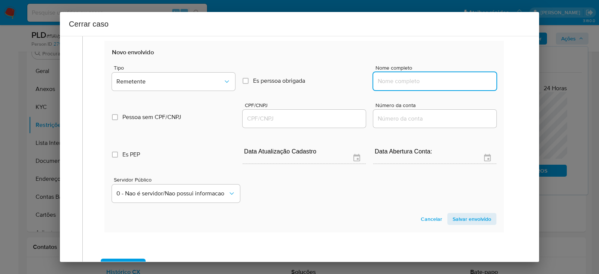
click at [404, 76] on input "Nome completo" at bounding box center [434, 81] width 123 height 10
paste input "Wendel da Silva Costa, 13175412785"
drag, startPoint x: 432, startPoint y: 79, endPoint x: 533, endPoint y: 79, distance: 101.5
click at [533, 79] on div "1 Informação completa Geral Data de início 08/07/2025 Data Fin 05/09/2025 Valor…" at bounding box center [299, 149] width 479 height 226
type input "Wendel da Silva Costa"
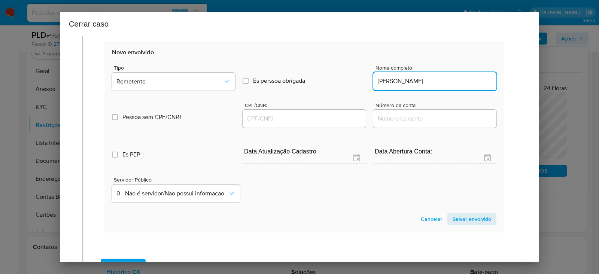
click at [252, 117] on input "CPF/CNPJ" at bounding box center [304, 119] width 123 height 10
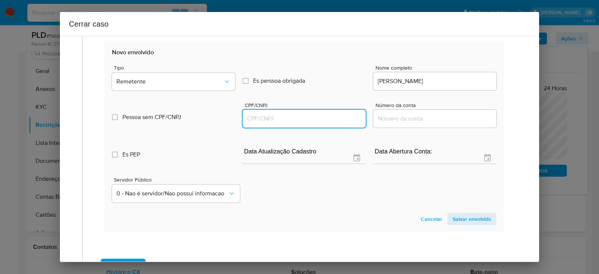
paste input "13175412785"
type input "13175412785"
click at [465, 219] on span "Salvar envolvido" at bounding box center [472, 219] width 39 height 10
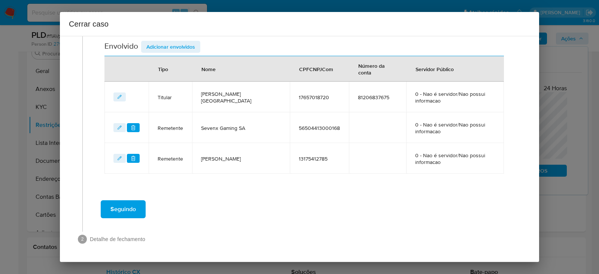
scroll to position [318, 0]
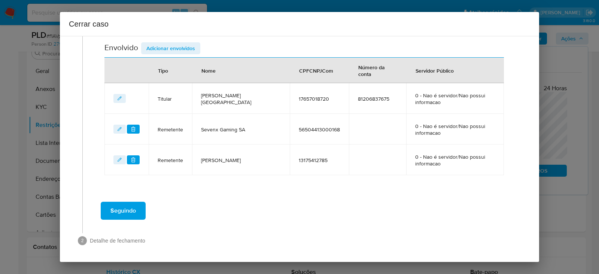
click at [127, 207] on span "Seguindo" at bounding box center [122, 211] width 25 height 16
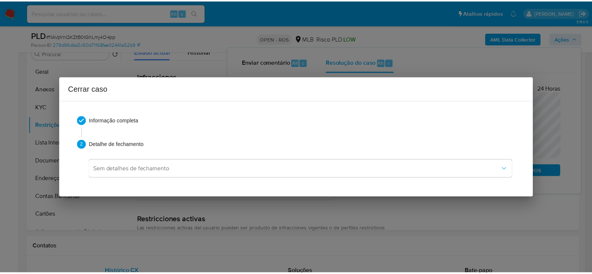
scroll to position [863, 0]
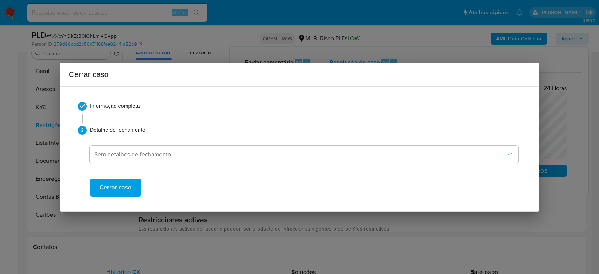
click at [110, 180] on span "Cerrar caso" at bounding box center [116, 187] width 32 height 16
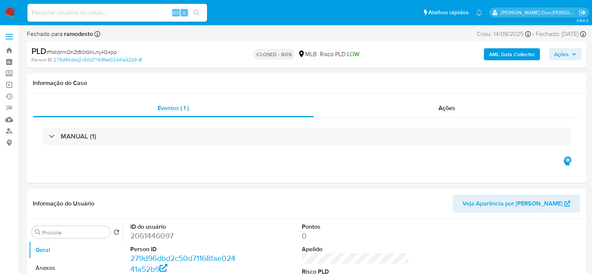
select select "10"
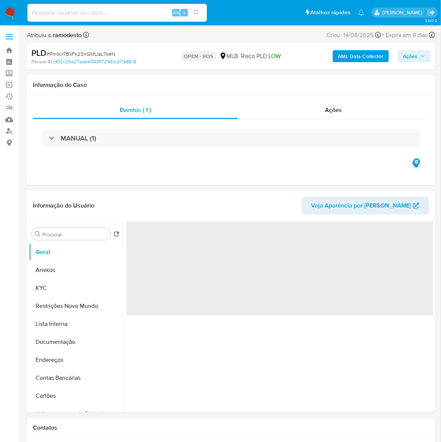
select select "10"
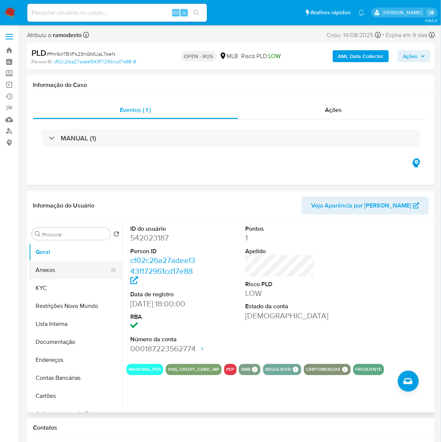
click at [44, 270] on button "Anexos" at bounding box center [73, 270] width 88 height 18
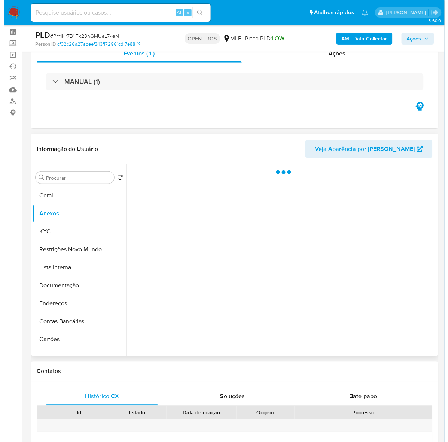
scroll to position [47, 0]
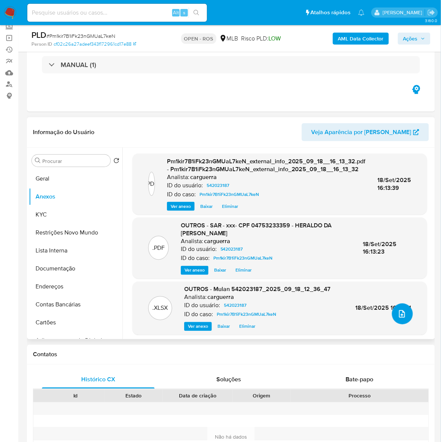
click at [398, 310] on icon "upload-file" at bounding box center [402, 313] width 9 height 9
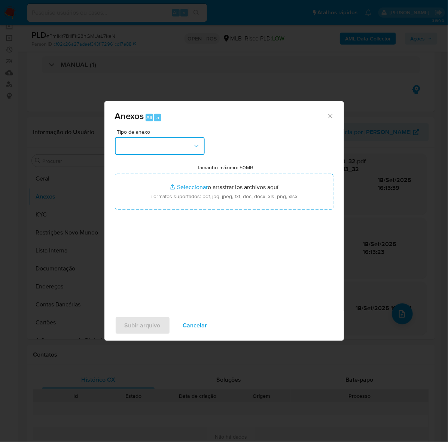
click at [145, 145] on button "button" at bounding box center [160, 146] width 90 height 18
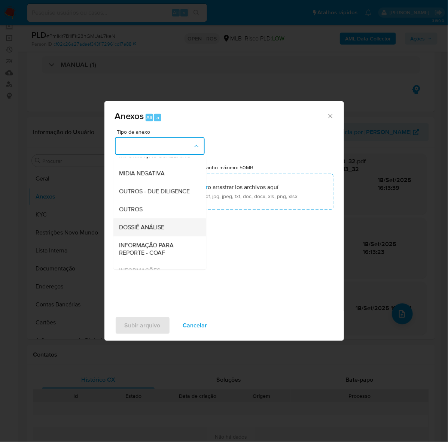
scroll to position [115, 0]
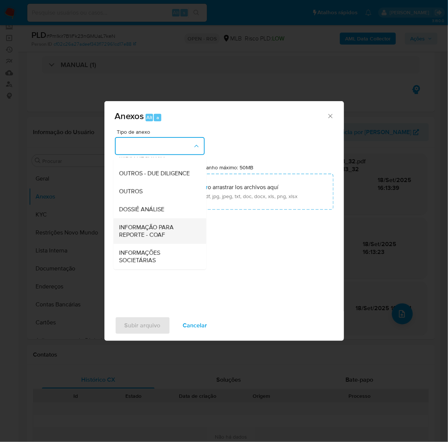
click at [143, 227] on span "INFORMAÇÃO PARA REPORTE - COAF" at bounding box center [157, 231] width 76 height 15
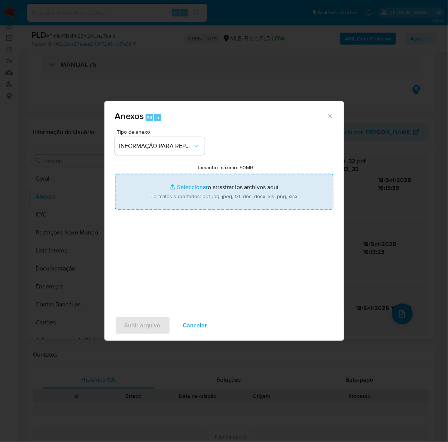
type input "C:\fakepath\SAR - Pm1kir7B1iFk23nGMUaL7keN - CPF 04753233359 - HERALDO DA SILVA…"
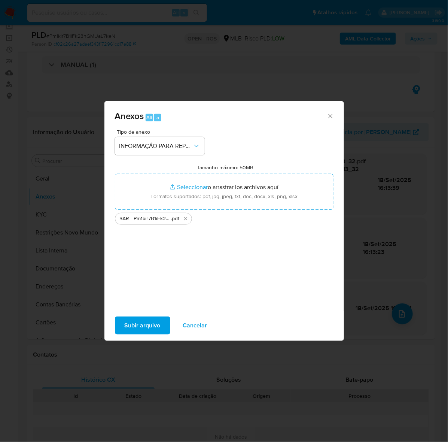
click at [152, 323] on span "Subir arquivo" at bounding box center [143, 325] width 36 height 16
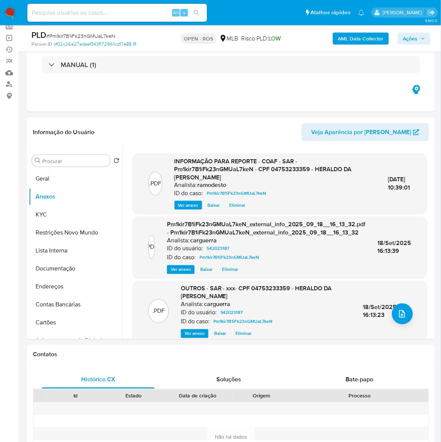
click at [413, 39] on span "Ações" at bounding box center [410, 39] width 15 height 12
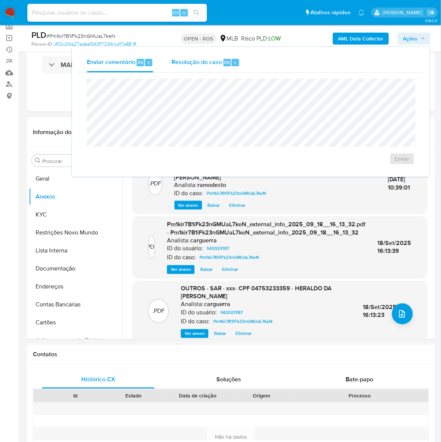
click at [200, 64] on span "Resolução do caso" at bounding box center [196, 62] width 51 height 9
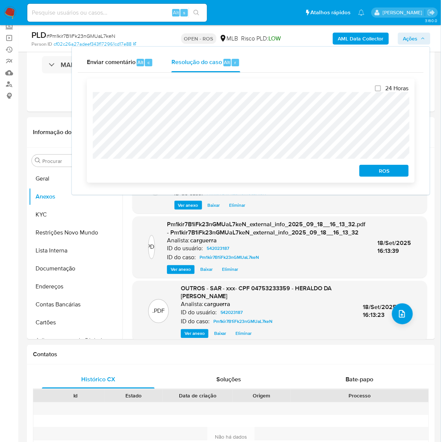
click at [384, 172] on span "ROS" at bounding box center [384, 170] width 39 height 10
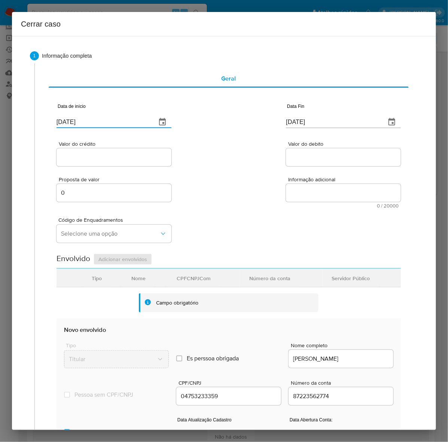
drag, startPoint x: 77, startPoint y: 120, endPoint x: -18, endPoint y: 119, distance: 95.5
paste input "01/07"
type input "[DATE]"
drag, startPoint x: 321, startPoint y: 119, endPoint x: 219, endPoint y: 124, distance: 101.9
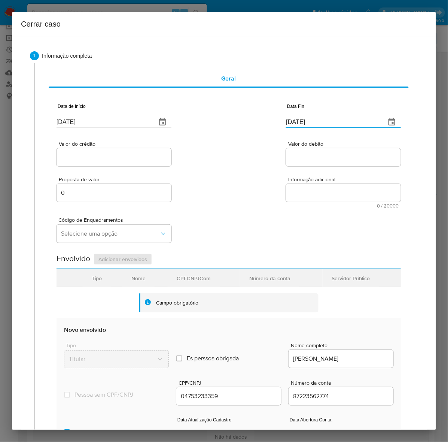
click at [219, 124] on div "Data de início [DATE] Data Fin [DATE]" at bounding box center [229, 112] width 344 height 39
paste input "7"
type input "17/09/2025"
click at [70, 156] on input "Valor do crédito" at bounding box center [114, 157] width 115 height 10
paste input "R$925.010"
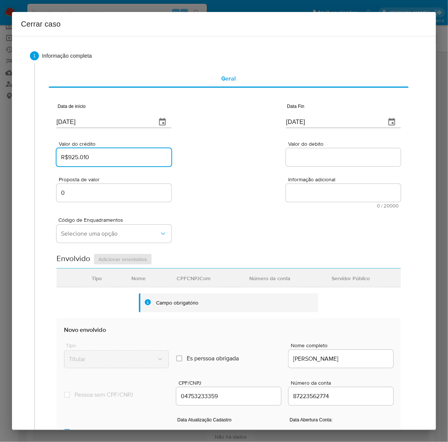
type input "R$925.010"
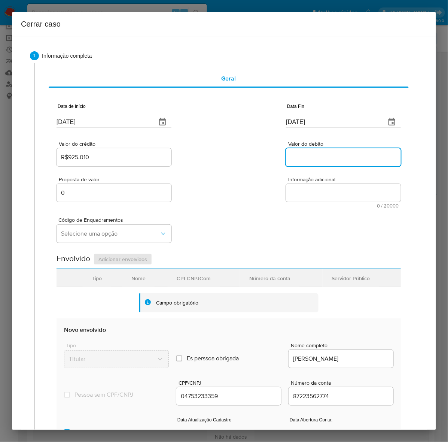
click at [297, 160] on input "Valor do debito" at bounding box center [343, 157] width 115 height 10
paste input "R$975.125"
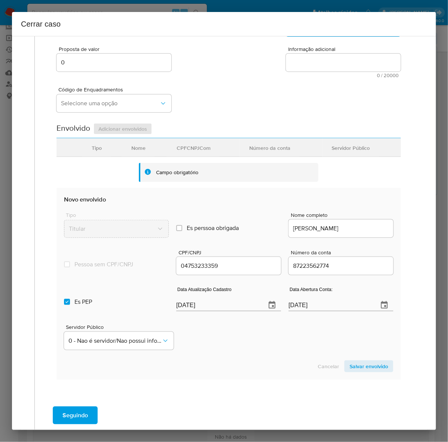
scroll to position [168, 0]
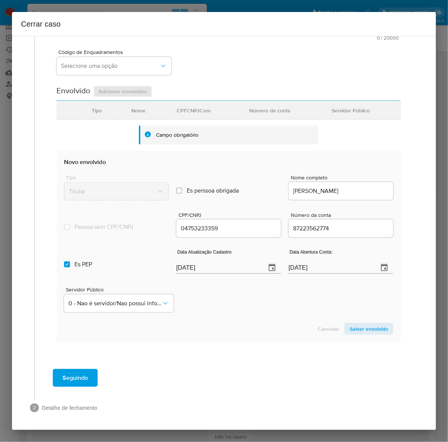
type input "R$975.125"
drag, startPoint x: 142, startPoint y: 264, endPoint x: 79, endPoint y: 266, distance: 62.5
click at [79, 266] on div "Es PEP isPEP Data Atualização Cadastro 19/09/2025 Data Abertura Conta: 29/01/20…" at bounding box center [228, 258] width 329 height 39
paste input "20/05"
type input "20/05/2025"
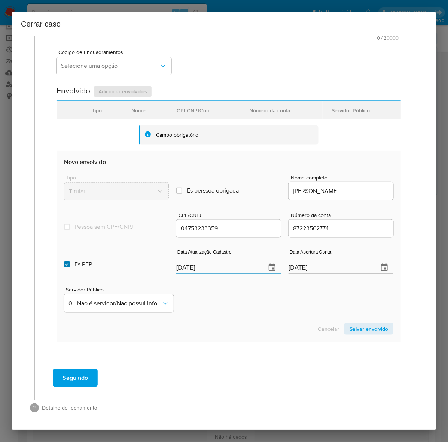
click at [68, 264] on input "Es PEP isPEP" at bounding box center [67, 264] width 6 height 6
checkbox input "false"
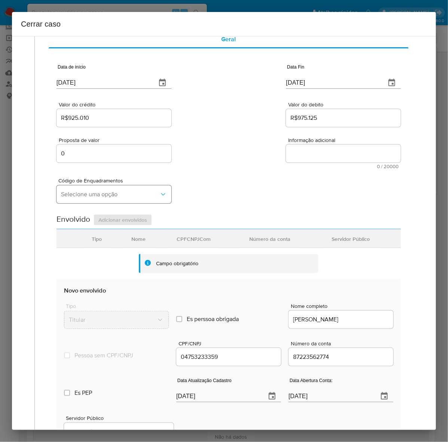
scroll to position [0, 0]
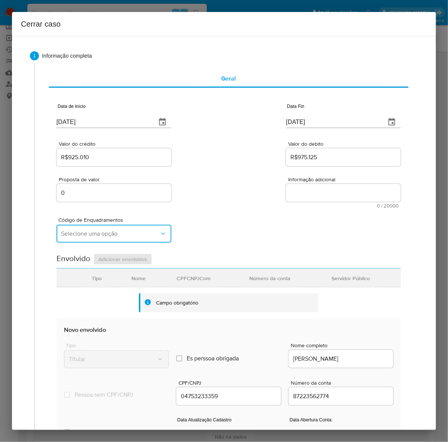
click at [72, 231] on span "Selecione uma opção" at bounding box center [110, 233] width 98 height 7
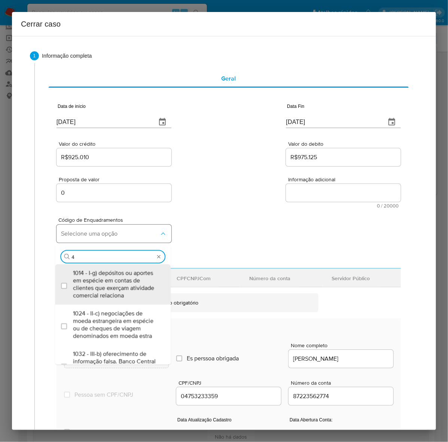
type input "45"
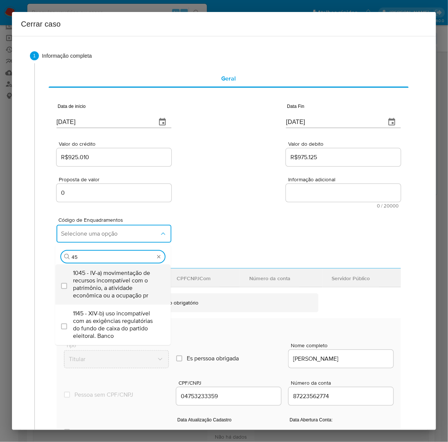
click at [85, 283] on span "1045 - IV-a) movimentação de recursos incompatível com o patrimônio, a atividad…" at bounding box center [116, 284] width 87 height 30
checkbox input "true"
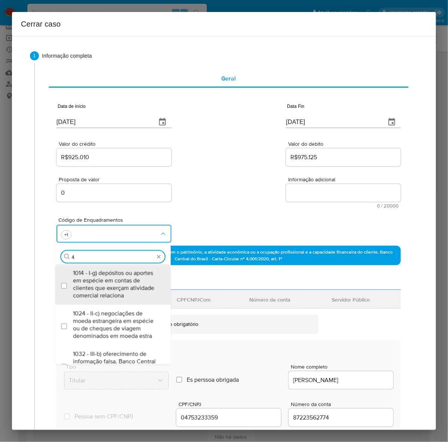
type input "47"
click at [85, 283] on span "1047 - IV-c) movimentação de recursos de alto valor, de forma contumaz, em bene…" at bounding box center [116, 284] width 87 height 30
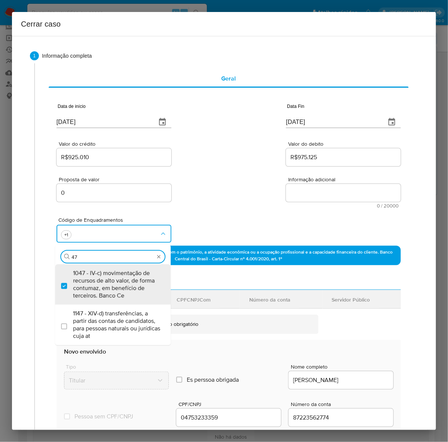
checkbox input "true"
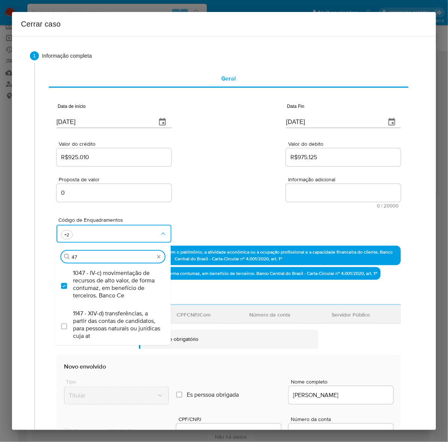
click at [300, 189] on textarea "Informação adicional" at bounding box center [343, 193] width 115 height 18
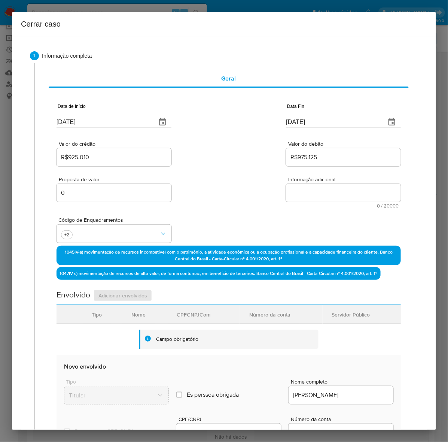
click at [300, 189] on textarea "Informação adicional" at bounding box center [343, 193] width 115 height 18
click at [305, 185] on textarea "Informação adicional" at bounding box center [343, 193] width 115 height 18
paste textarea "Heraldo da Silva Borba, CPF 04753233359, 36 anos, residente no município de Ter…"
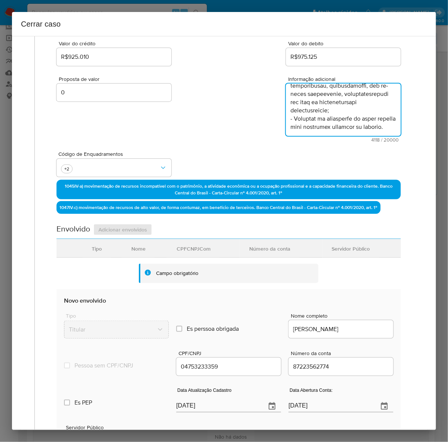
scroll to position [238, 0]
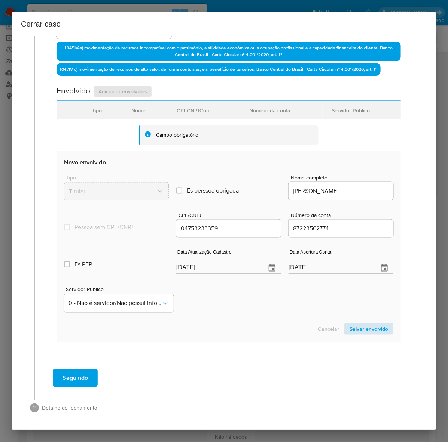
type textarea "Heraldo da Silva Borba, CPF 04753233359, 36 anos, residente no município de Ter…"
click at [358, 329] on span "Salvar envolvido" at bounding box center [369, 328] width 39 height 10
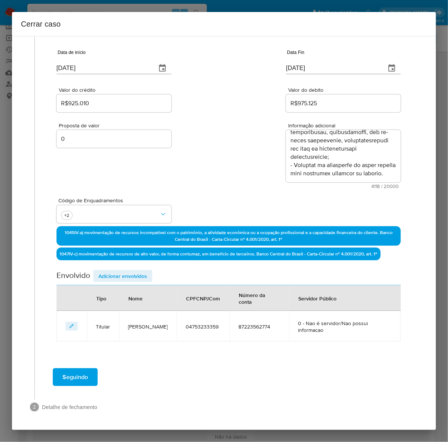
scroll to position [53, 0]
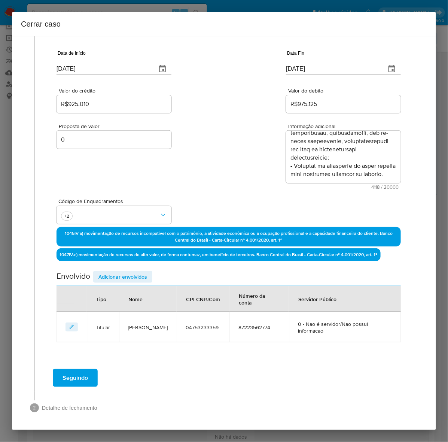
click at [119, 271] on span "Adicionar envolvidos" at bounding box center [122, 276] width 49 height 10
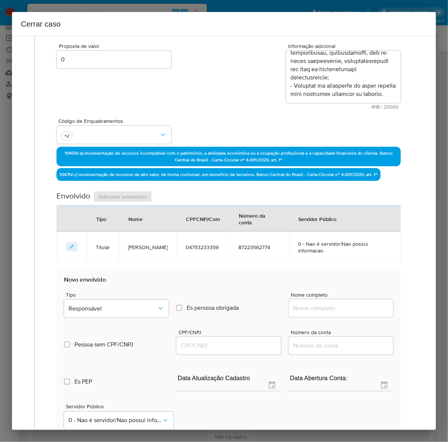
scroll to position [251, 0]
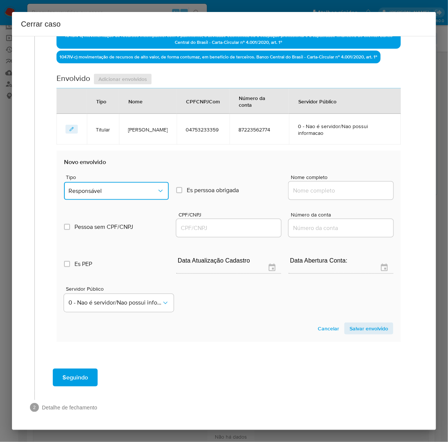
click at [93, 189] on span "Responsável" at bounding box center [113, 190] width 88 height 7
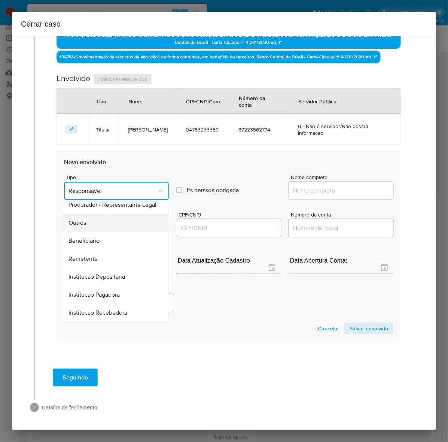
click at [81, 219] on span "Outros" at bounding box center [78, 222] width 18 height 7
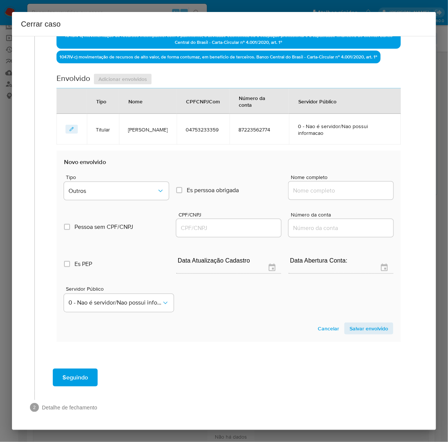
drag, startPoint x: 315, startPoint y: 191, endPoint x: 321, endPoint y: 191, distance: 6.0
click at [315, 191] on input "Nome completo" at bounding box center [341, 191] width 105 height 10
paste input "Comercial Atacadista Teresina Ltda, 27603288000145"
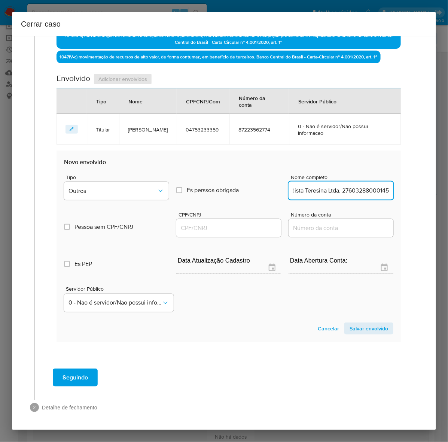
scroll to position [0, 49]
drag, startPoint x: 350, startPoint y: 190, endPoint x: 440, endPoint y: 188, distance: 89.5
click at [440, 188] on div "Cerrar caso 1 Informação completa Geral Data de início 01/07/2025 Data Fin 17/0…" at bounding box center [224, 221] width 448 height 442
type input "Comercial Atacadista Teresina Ltda"
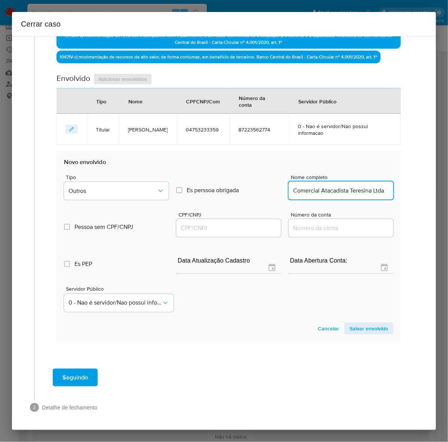
click at [188, 223] on input "CPF/CNPJ" at bounding box center [228, 228] width 105 height 10
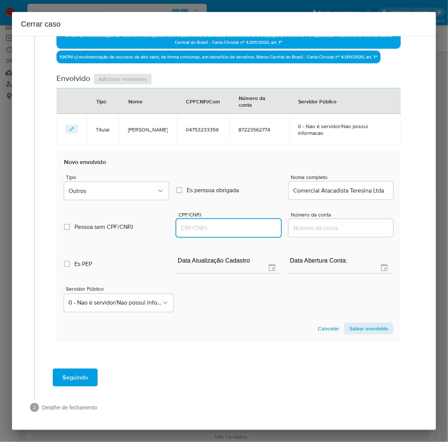
paste input "27603288000145"
type input "27603288000145"
click at [356, 326] on span "Salvar envolvido" at bounding box center [369, 328] width 39 height 10
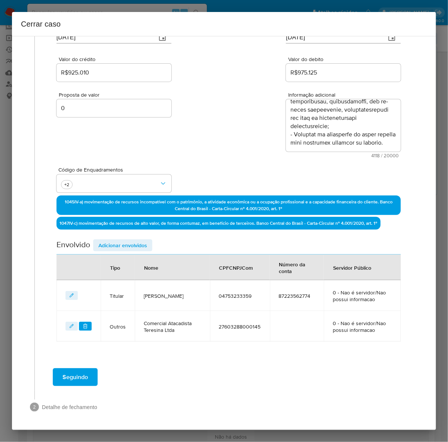
scroll to position [84, 0]
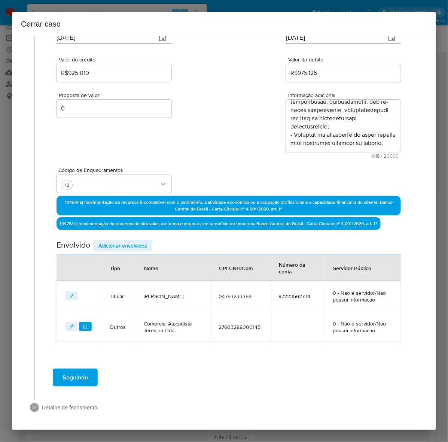
click at [115, 241] on span "Adicionar envolvidos" at bounding box center [122, 245] width 49 height 10
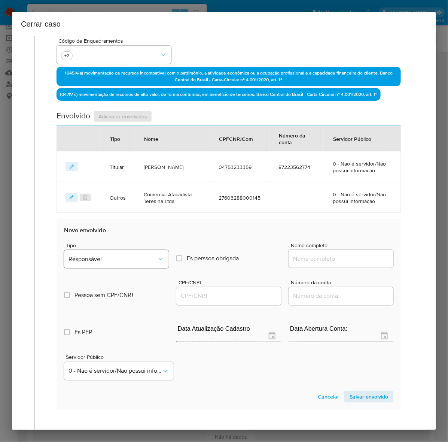
scroll to position [225, 0]
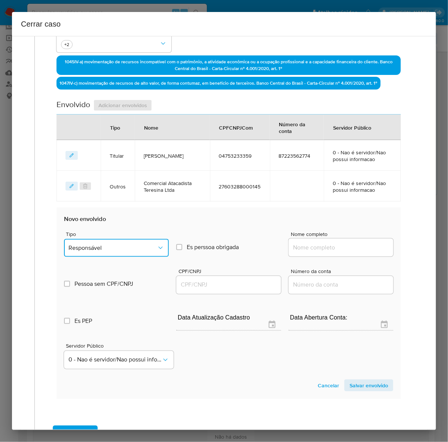
click at [109, 244] on span "Responsável" at bounding box center [113, 247] width 88 height 7
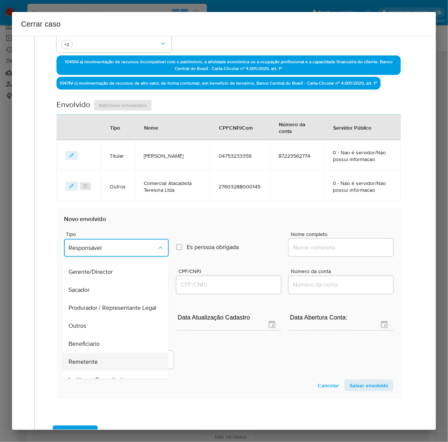
scroll to position [103, 0]
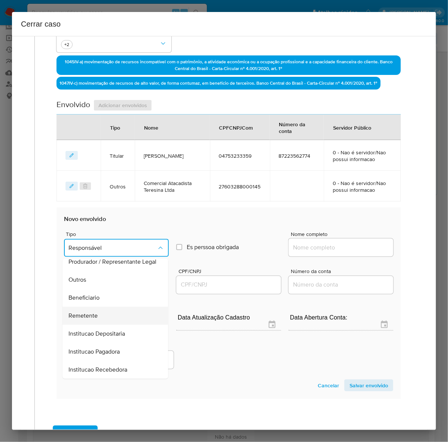
click at [90, 310] on div "Remetente" at bounding box center [113, 316] width 89 height 18
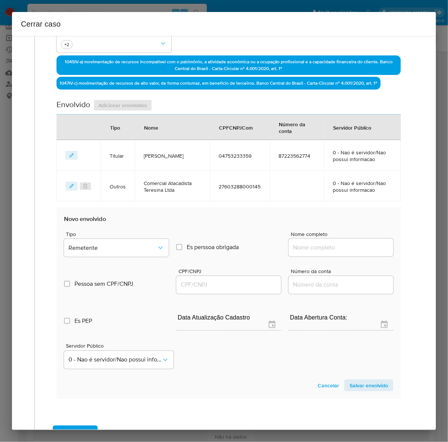
drag, startPoint x: 311, startPoint y: 247, endPoint x: 316, endPoint y: 246, distance: 5.4
click at [312, 247] on input "Nome completo" at bounding box center [341, 248] width 105 height 10
paste input "Mercadinho Doda Ltda, 41103614000186"
drag, startPoint x: 334, startPoint y: 247, endPoint x: 425, endPoint y: 250, distance: 91.8
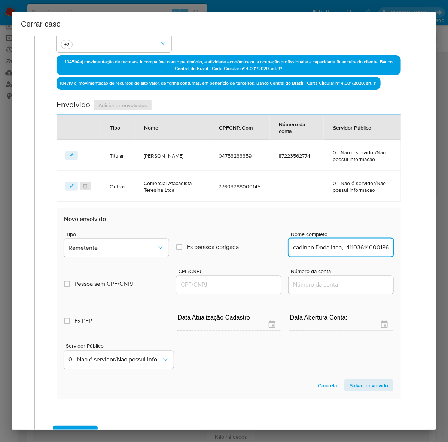
click at [425, 250] on div "1 Informação completa Geral Data de início 01/07/2025 Data Fin 17/09/2025 Valor…" at bounding box center [224, 233] width 424 height 394
type input "Mercadinho Doda Ltda"
click at [197, 283] on input "CPF/CNPJ" at bounding box center [228, 285] width 105 height 10
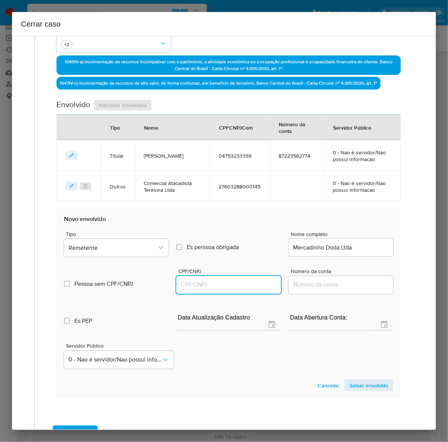
paste input "41103614000186"
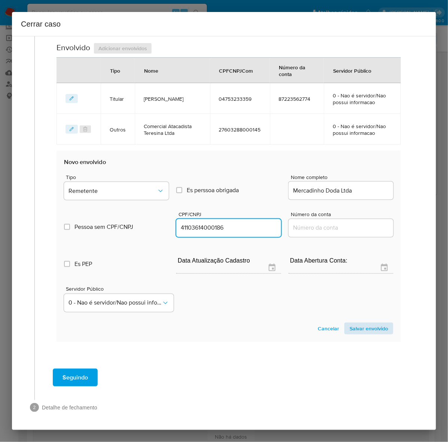
type input "41103614000186"
click at [354, 327] on span "Salvar envolvido" at bounding box center [369, 328] width 39 height 10
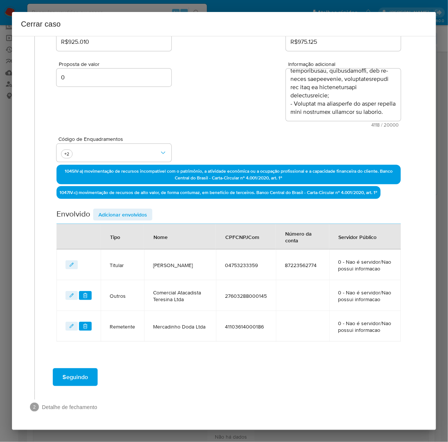
click at [112, 201] on div "Data de início 01/07/2025 Data Fin 17/09/2025 Valor do crédito R$925.010 Valor …" at bounding box center [229, 160] width 344 height 364
click at [117, 209] on span "Adicionar envolvidos" at bounding box center [122, 214] width 49 height 10
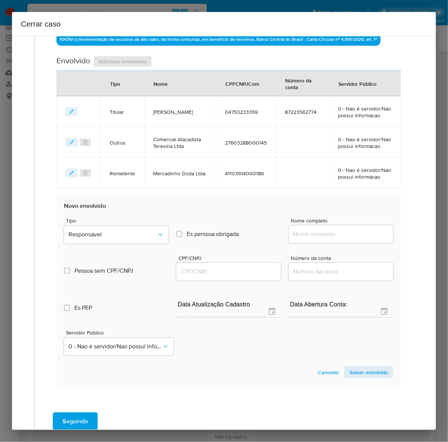
scroll to position [319, 0]
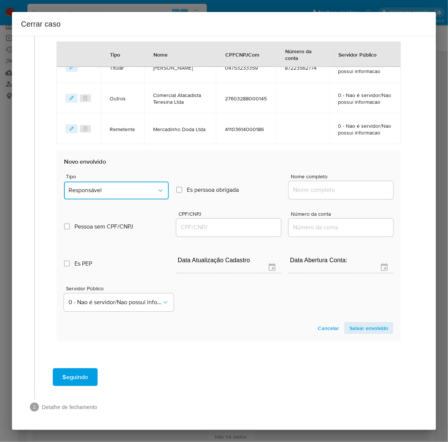
click at [91, 188] on span "Responsável" at bounding box center [113, 190] width 88 height 7
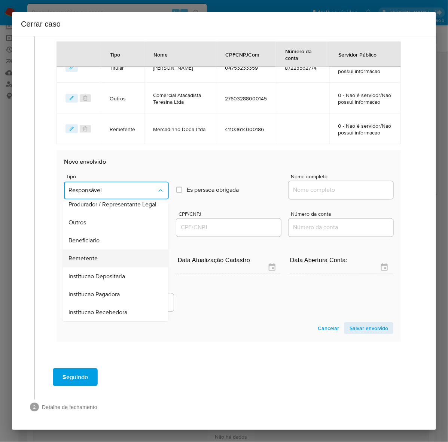
click at [87, 255] on span "Remetente" at bounding box center [83, 258] width 29 height 7
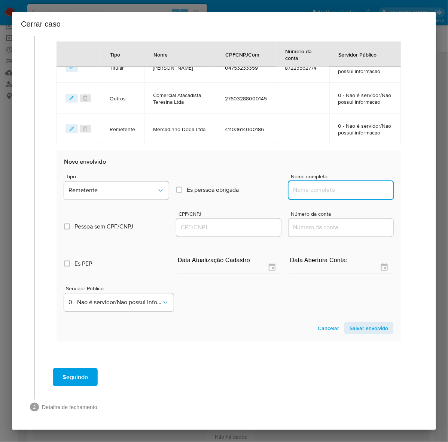
click at [317, 188] on input "Nome completo" at bounding box center [341, 190] width 105 height 10
paste input "Glaucia De Sousa E Silva Comercio Ltda, 49366756000148"
drag, startPoint x: 329, startPoint y: 190, endPoint x: 438, endPoint y: 186, distance: 109.8
click at [438, 186] on div "Cerrar caso 1 Informação completa Geral Data de início 01/07/2025 Data Fin 17/0…" at bounding box center [224, 221] width 448 height 442
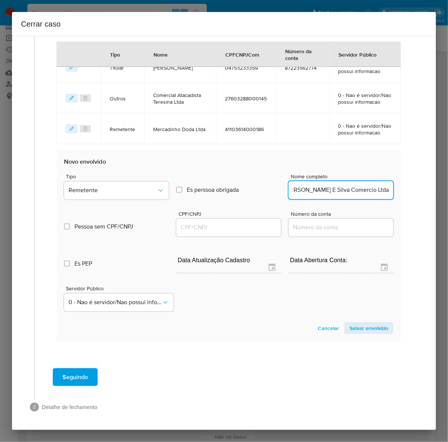
scroll to position [0, 11]
type input "Glaucia De Sousa E Silva Comercio Ltda"
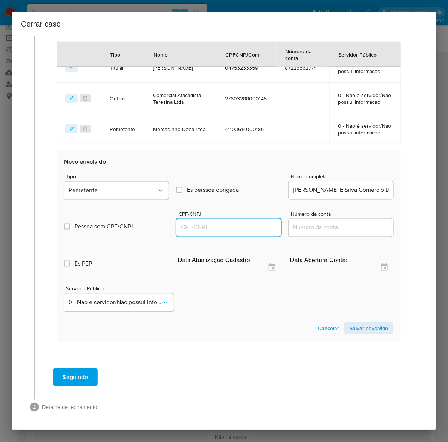
click at [219, 225] on input "CPF/CNPJ" at bounding box center [228, 228] width 105 height 10
paste input "49366756000148"
type input "49366756000148"
click at [356, 326] on span "Salvar envolvido" at bounding box center [369, 328] width 39 height 10
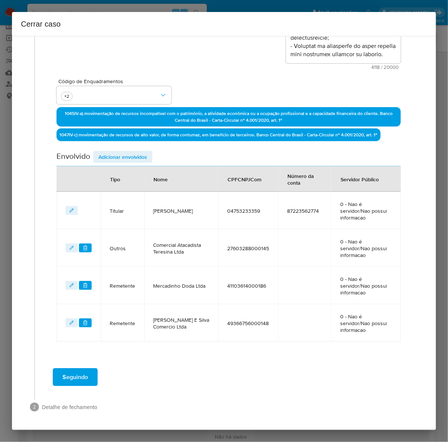
scroll to position [145, 0]
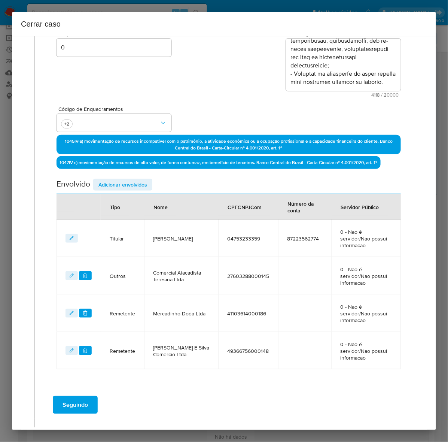
click at [118, 185] on span "Adicionar envolvidos" at bounding box center [122, 184] width 49 height 10
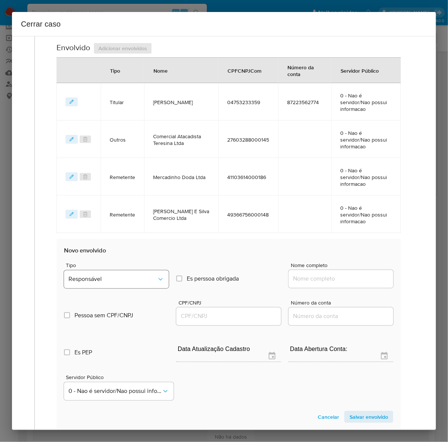
scroll to position [343, 0]
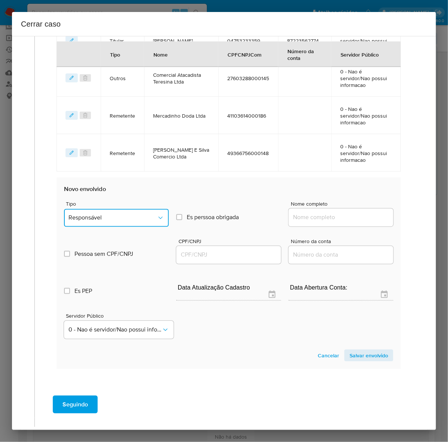
click at [106, 214] on span "Responsável" at bounding box center [113, 217] width 88 height 7
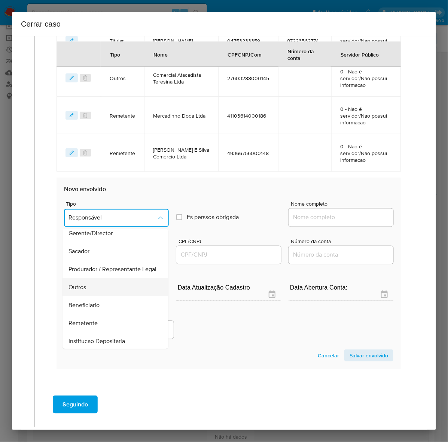
scroll to position [103, 0]
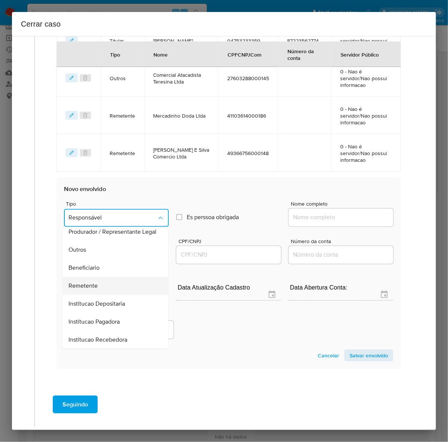
click at [92, 282] on span "Remetente" at bounding box center [83, 285] width 29 height 7
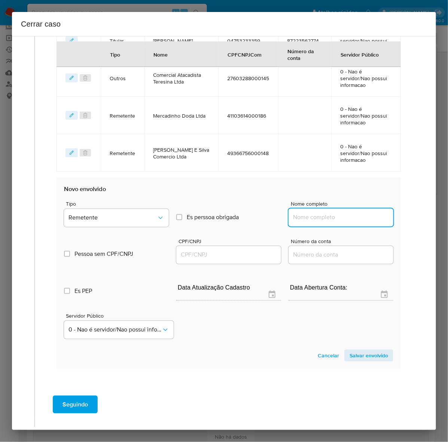
click at [319, 213] on input "Nome completo" at bounding box center [341, 218] width 105 height 10
paste input "Sharllene Da Silva Santos, 04069721339"
drag, startPoint x: 341, startPoint y: 190, endPoint x: 444, endPoint y: 189, distance: 102.6
click at [444, 189] on div "Cerrar caso 1 Informação completa Geral Data de início 01/07/2025 Data Fin 17/0…" at bounding box center [224, 221] width 448 height 442
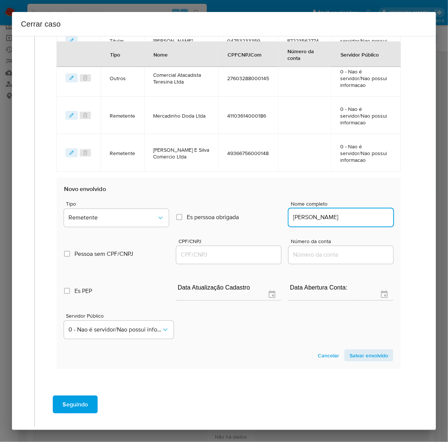
scroll to position [0, 0]
type input "Sharllene Da Silva Santos"
click at [206, 250] on input "CPF/CNPJ" at bounding box center [228, 255] width 105 height 10
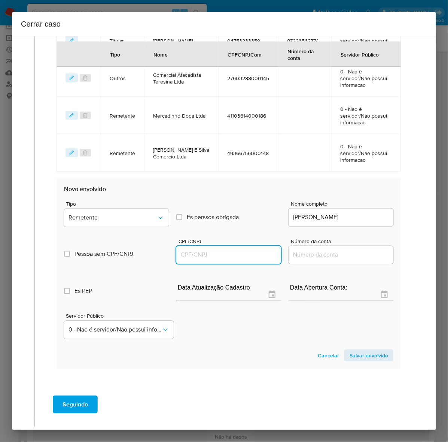
paste input "04069721339"
type input "4069721339"
click at [358, 350] on span "Salvar envolvido" at bounding box center [369, 355] width 39 height 10
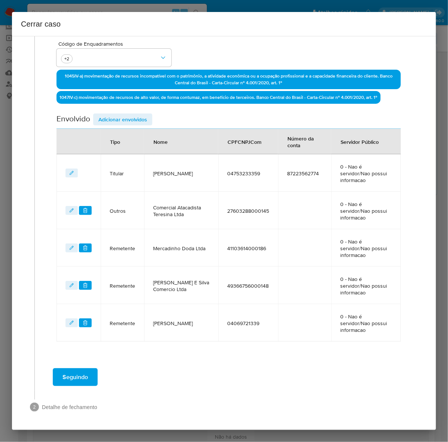
scroll to position [176, 0]
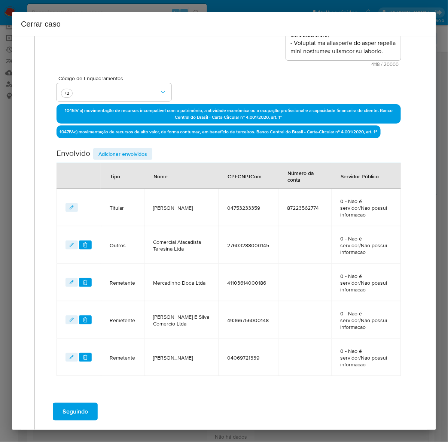
click at [109, 149] on span "Adicionar envolvidos" at bounding box center [122, 154] width 49 height 10
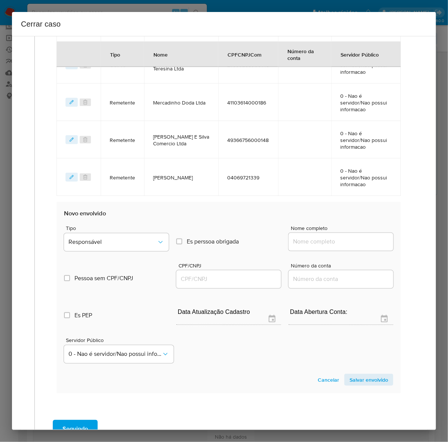
scroll to position [373, 0]
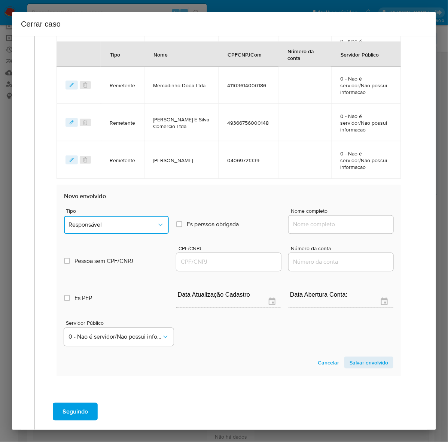
click at [109, 216] on button "Responsável" at bounding box center [116, 225] width 105 height 18
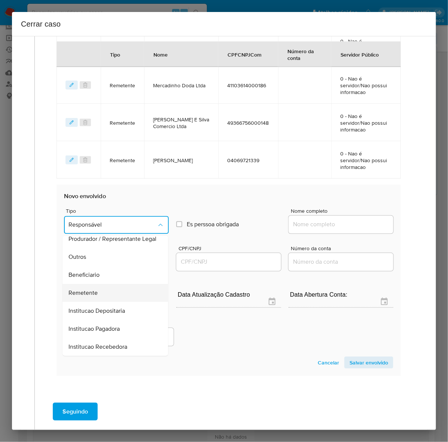
scroll to position [103, 0]
click at [86, 271] on span "Beneficiario" at bounding box center [84, 274] width 31 height 7
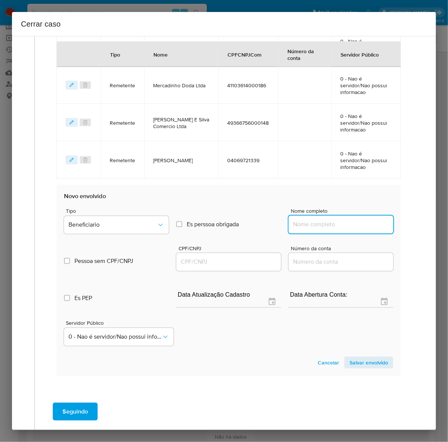
click at [313, 220] on input "Nome completo" at bounding box center [341, 225] width 105 height 10
paste input "Mateus Supermercados S.A., 03995515003778"
drag, startPoint x: 330, startPoint y: 191, endPoint x: 416, endPoint y: 194, distance: 86.5
click at [416, 194] on div "1 Informação completa Geral Data de início 01/07/2025 Data Fin 17/09/2025 Valor…" at bounding box center [224, 63] width 406 height 789
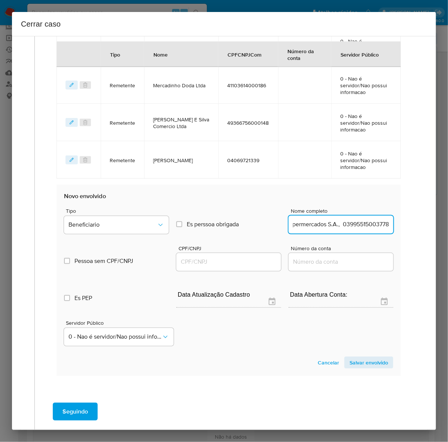
click at [331, 220] on input "Mateus Supermercados S.A., 03995515003778" at bounding box center [341, 225] width 105 height 10
drag, startPoint x: 330, startPoint y: 190, endPoint x: 386, endPoint y: 190, distance: 55.4
click at [386, 220] on input "Mateus Supermercados S.A., 03995515003778" at bounding box center [341, 225] width 105 height 10
type input "Mateus Supermercados S.A."
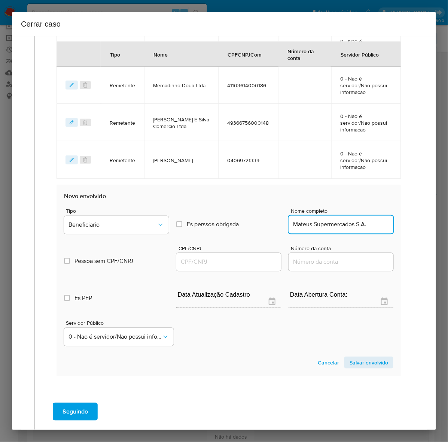
click at [212, 257] on input "CPF/CNPJ" at bounding box center [228, 262] width 105 height 10
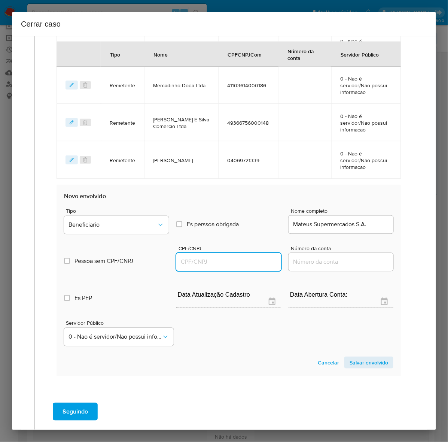
paste input "03995515003778"
type input "3995515003778"
click at [361, 357] on span "Salvar envolvido" at bounding box center [369, 362] width 39 height 10
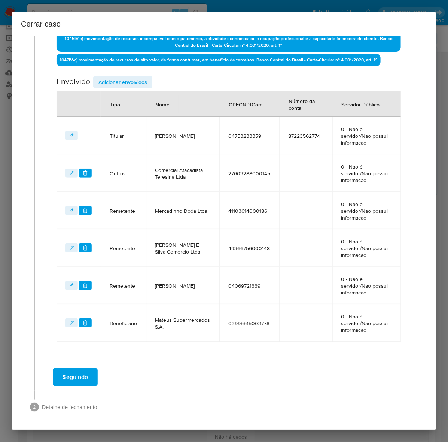
scroll to position [247, 0]
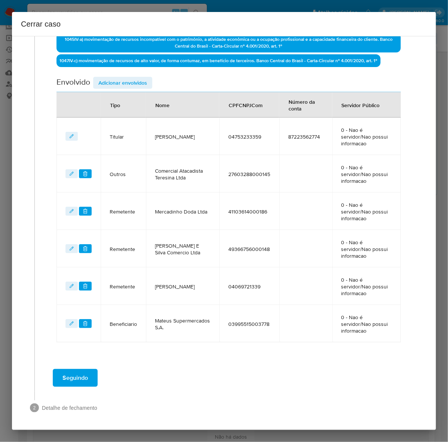
click at [122, 79] on span "Adicionar envolvidos" at bounding box center [122, 82] width 49 height 10
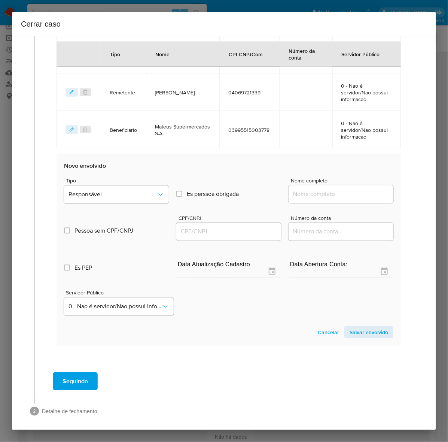
scroll to position [444, 0]
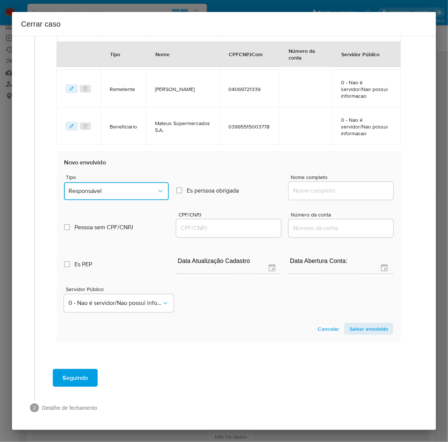
click at [113, 188] on span "Responsável" at bounding box center [113, 191] width 88 height 7
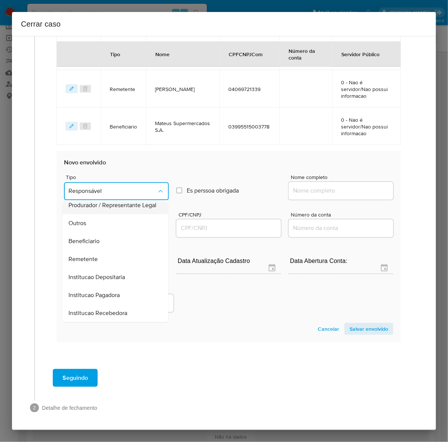
scroll to position [103, 0]
click at [91, 240] on span "Beneficiario" at bounding box center [84, 241] width 31 height 7
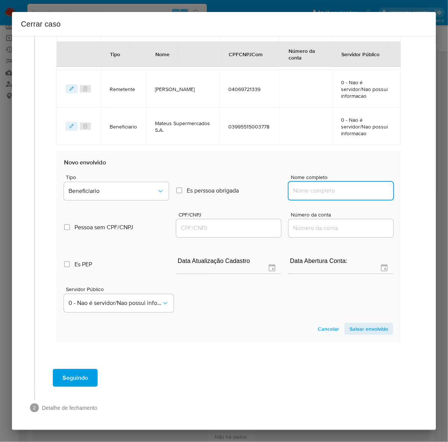
drag, startPoint x: 326, startPoint y: 190, endPoint x: 363, endPoint y: 189, distance: 36.7
click at [328, 189] on input "Nome completo" at bounding box center [341, 191] width 105 height 10
paste input "Rmc Comercio De Alimentos Ltda, 32267292000110"
drag, startPoint x: 332, startPoint y: 190, endPoint x: 414, endPoint y: 189, distance: 82.4
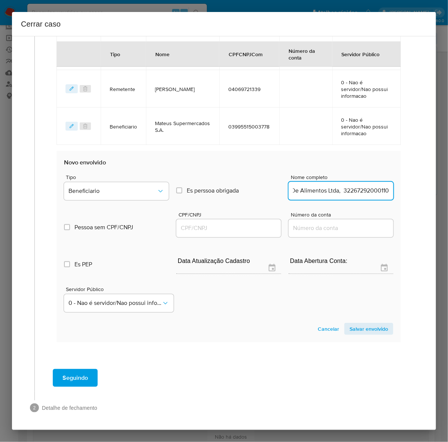
click at [414, 189] on div "1 Informação completa Geral Data de início 01/07/2025 Data Fin 17/09/2025 Valor…" at bounding box center [224, 11] width 406 height 826
type input "Rmc Comercio De Alimentos Ltda"
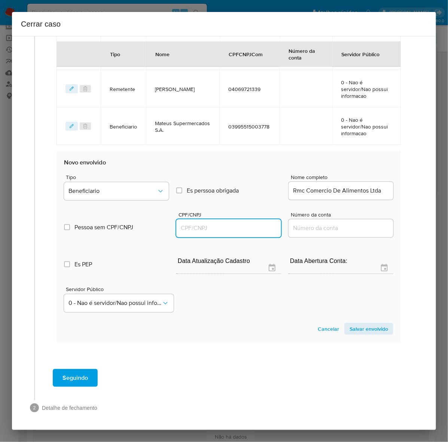
click at [202, 224] on input "CPF/CNPJ" at bounding box center [228, 229] width 105 height 10
paste input "32267292000110"
type input "32267292000110"
click at [361, 323] on span "Salvar envolvido" at bounding box center [369, 328] width 39 height 10
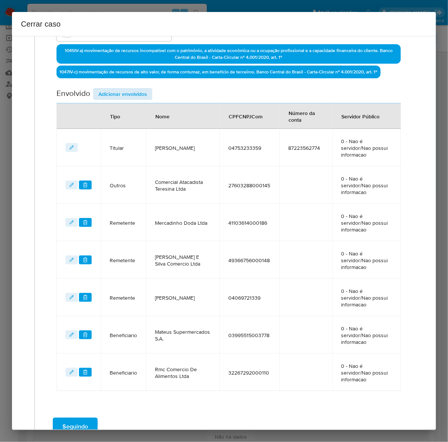
scroll to position [191, 0]
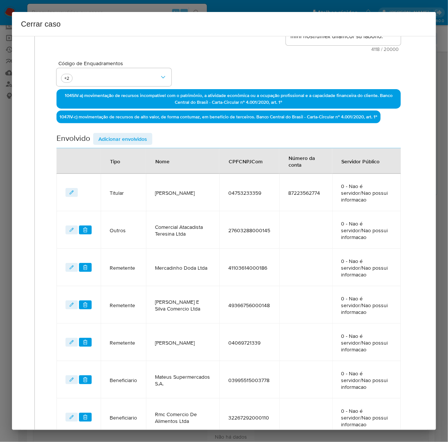
click at [121, 135] on span "Adicionar envolvidos" at bounding box center [122, 139] width 49 height 10
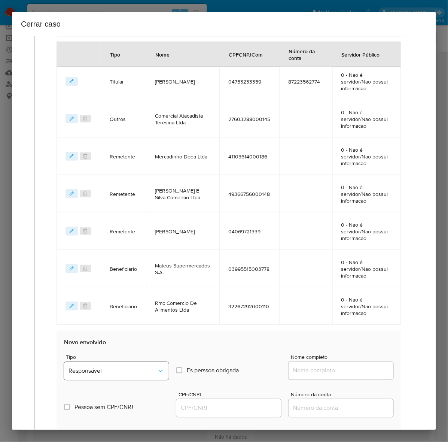
scroll to position [482, 0]
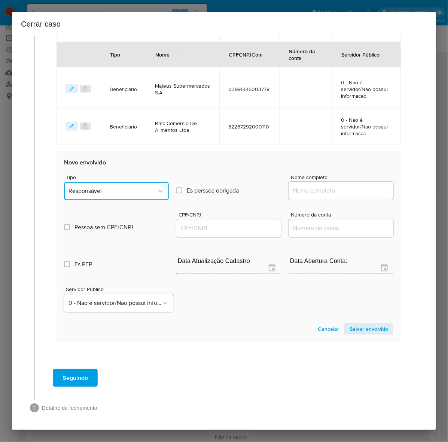
click at [120, 184] on button "Responsável" at bounding box center [116, 191] width 105 height 18
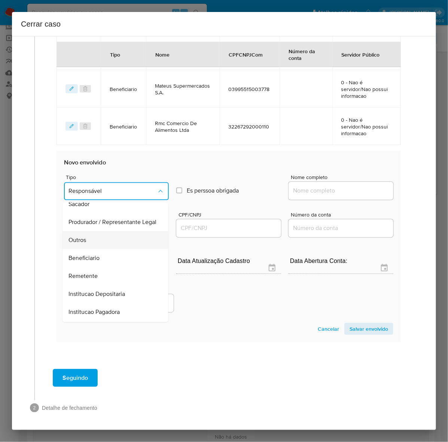
scroll to position [103, 0]
click at [90, 240] on span "Beneficiario" at bounding box center [84, 241] width 31 height 7
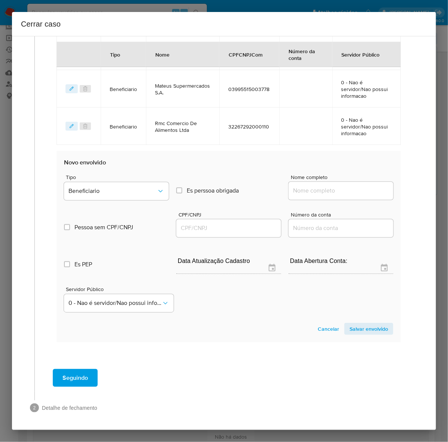
click at [313, 185] on div at bounding box center [341, 191] width 105 height 18
click at [334, 188] on input "Nome completo" at bounding box center [341, 191] width 105 height 10
paste input "Atacadão S.A., 75315333000109"
drag, startPoint x: 331, startPoint y: 189, endPoint x: 481, endPoint y: 188, distance: 150.5
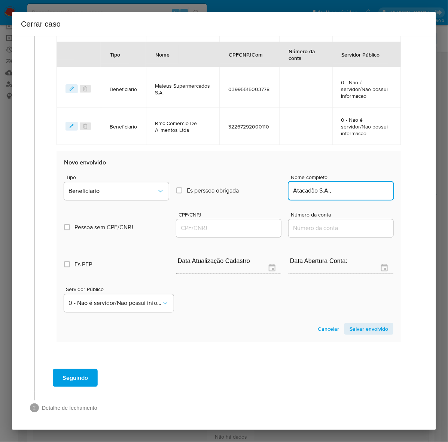
drag, startPoint x: 324, startPoint y: 192, endPoint x: 405, endPoint y: 182, distance: 81.1
type input "Atacadão S.A."
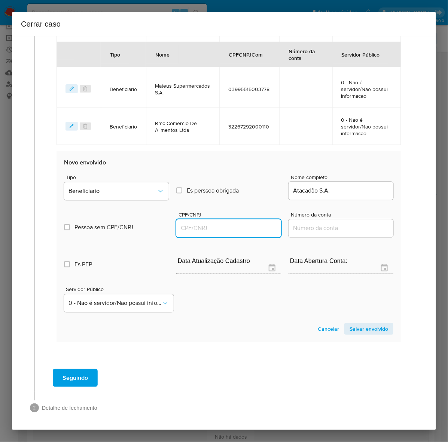
click at [195, 227] on input "CPF/CNPJ" at bounding box center [228, 229] width 105 height 10
paste input "75315333000109"
type input "75315333000109"
click at [367, 336] on section "Novo envolvido Tipo Beneficiario Es perssoa obrigada Is PObrigada Nome completo…" at bounding box center [229, 246] width 344 height 191
click at [362, 326] on span "Salvar envolvido" at bounding box center [369, 328] width 39 height 10
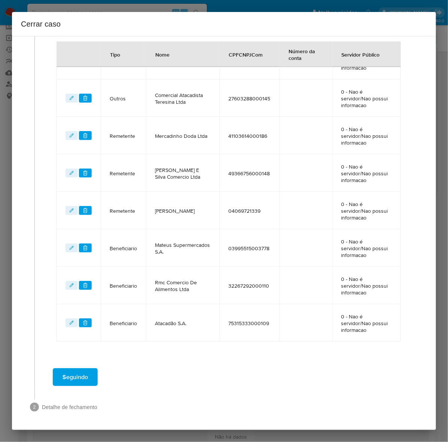
scroll to position [322, 0]
click at [75, 373] on span "Seguindo" at bounding box center [75, 378] width 25 height 16
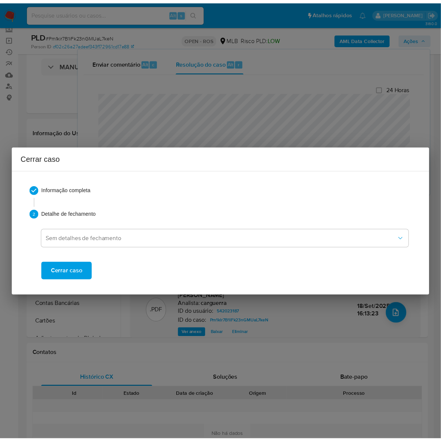
scroll to position [1258, 0]
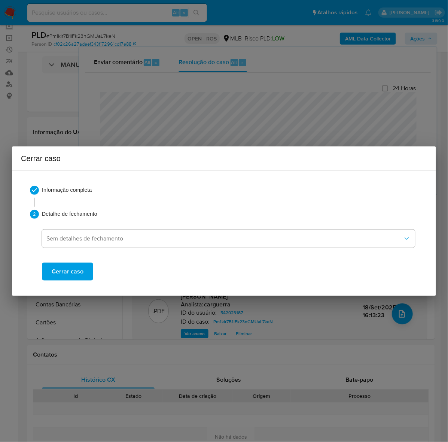
click at [66, 265] on span "Cerrar caso" at bounding box center [68, 271] width 32 height 16
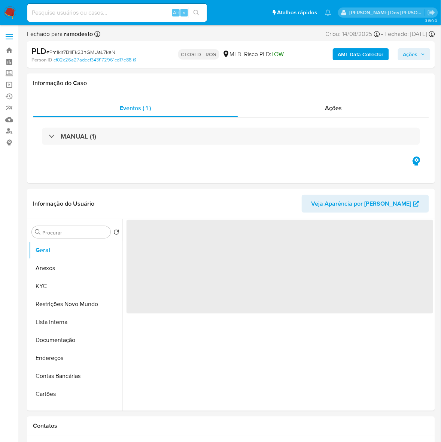
select select "10"
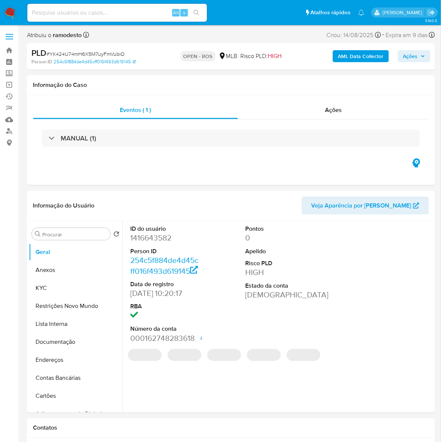
select select "10"
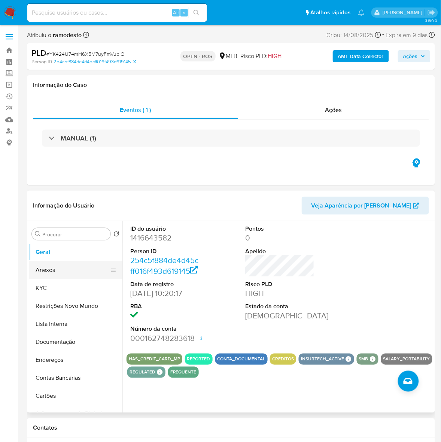
click at [49, 270] on button "Anexos" at bounding box center [73, 270] width 88 height 18
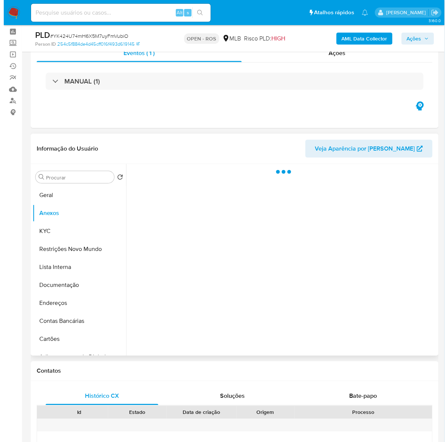
scroll to position [47, 0]
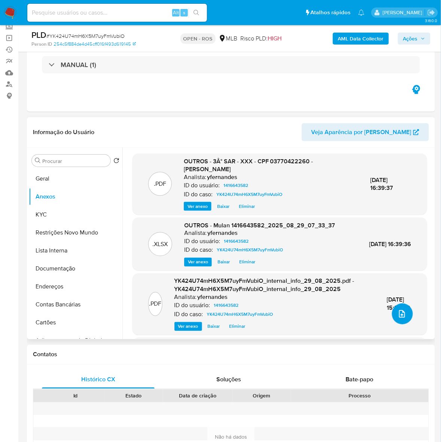
click at [398, 311] on icon "upload-file" at bounding box center [402, 313] width 9 height 9
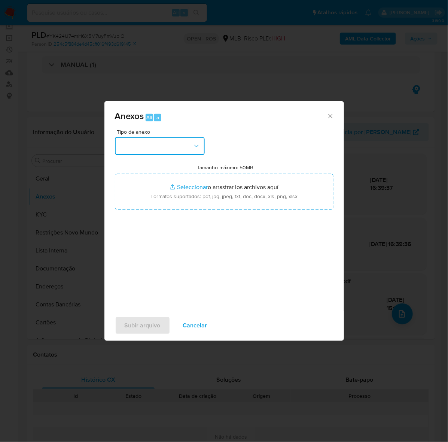
click at [144, 143] on button "button" at bounding box center [160, 146] width 90 height 18
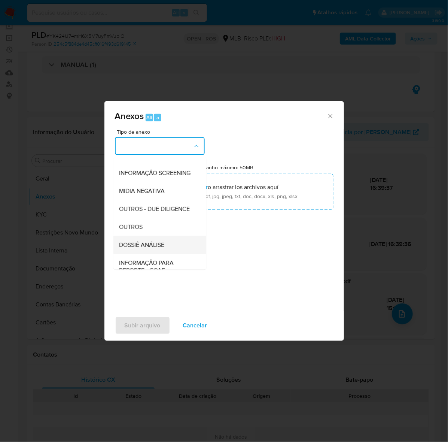
scroll to position [115, 0]
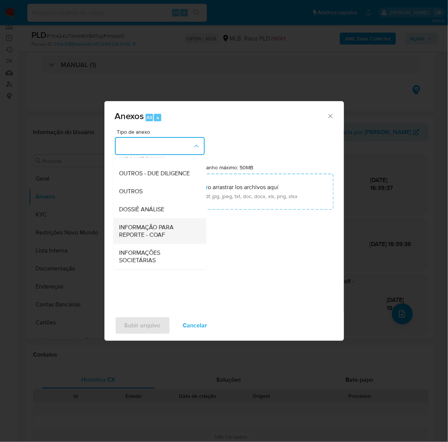
click at [148, 228] on span "INFORMAÇÃO PARA REPORTE - COAF" at bounding box center [157, 231] width 76 height 15
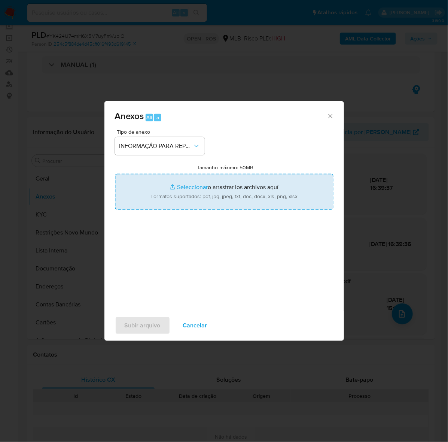
type input "C:\fakepath\3º SAR - YK424U74mH6X5M7uyFmVubiO - CPF 03770422260 - [PERSON_NAME]…"
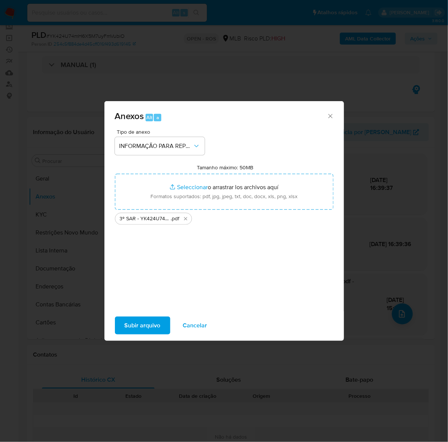
click at [149, 326] on span "Subir arquivo" at bounding box center [143, 325] width 36 height 16
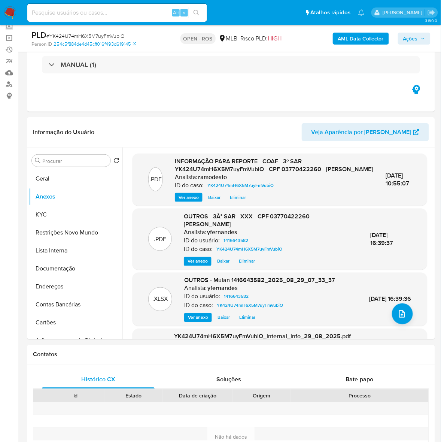
click at [417, 37] on span "Ações" at bounding box center [410, 39] width 15 height 12
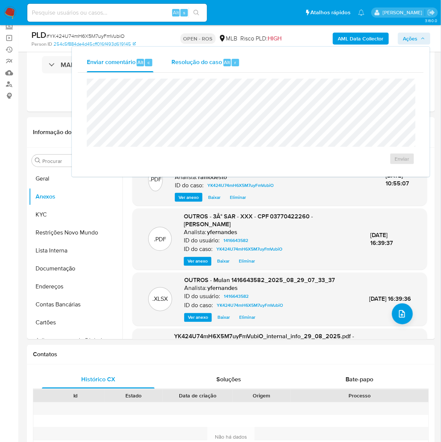
click at [195, 58] on span "Resolução do caso" at bounding box center [196, 62] width 51 height 9
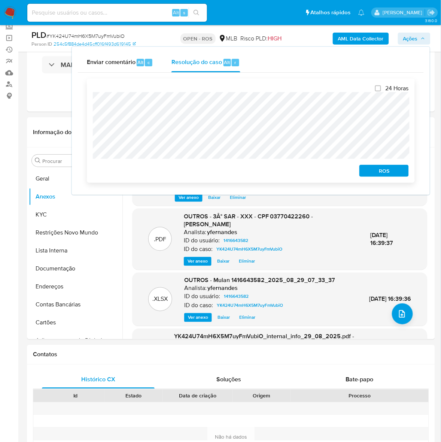
click at [389, 167] on span "ROS" at bounding box center [384, 170] width 39 height 10
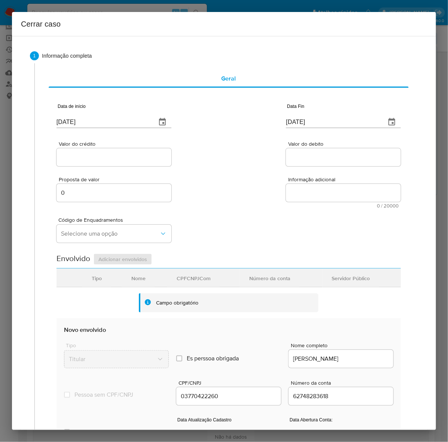
type input "[DATE]"
drag, startPoint x: 111, startPoint y: 120, endPoint x: 17, endPoint y: 127, distance: 94.2
click at [21, 127] on div "1 Informação completa Geral Data de início [DATE] Data Fin [DATE] Valor do créd…" at bounding box center [224, 317] width 406 height 550
paste input "01/07"
type input "[DATE]"
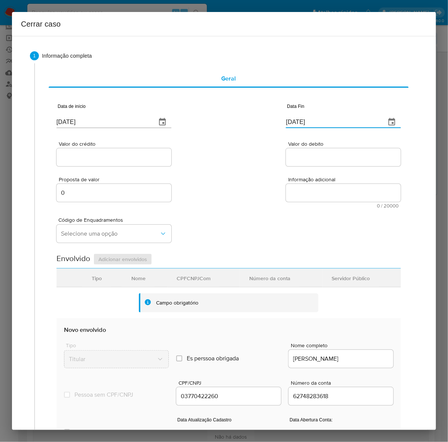
drag, startPoint x: 312, startPoint y: 122, endPoint x: 225, endPoint y: 116, distance: 87.0
click at [225, 116] on div "Data de início [DATE] Data Fin [DATE]" at bounding box center [229, 112] width 344 height 39
paste input "28/08"
type input "[DATE]"
drag, startPoint x: 72, startPoint y: 158, endPoint x: 85, endPoint y: 182, distance: 27.8
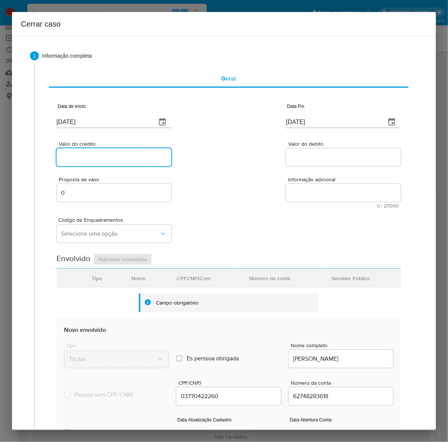
click at [72, 158] on input "Valor do crédito" at bounding box center [114, 157] width 115 height 10
paste input "R$693.224"
type input "R$693.224"
click at [305, 155] on input "Valor do debito" at bounding box center [343, 157] width 115 height 10
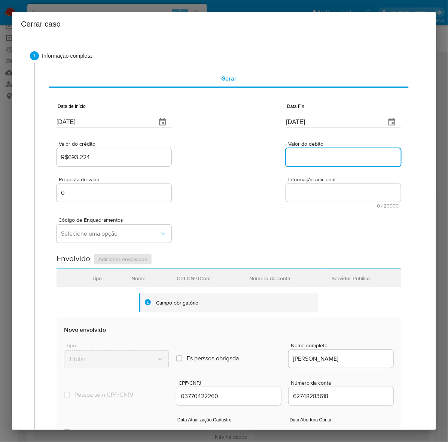
paste input "R$685.905"
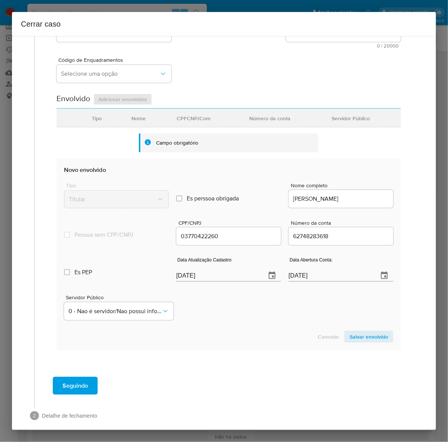
scroll to position [168, 0]
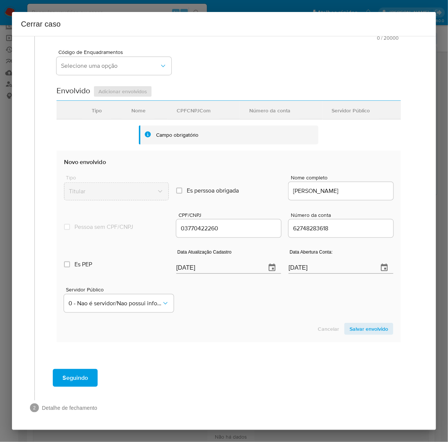
type input "R$685.905"
drag, startPoint x: 226, startPoint y: 267, endPoint x: 120, endPoint y: 273, distance: 106.1
click at [120, 273] on div "Es PEP isPEP Data Atualização Cadastro [DATE] Data Abertura Conta: [DATE]" at bounding box center [228, 258] width 329 height 39
paste input "8"
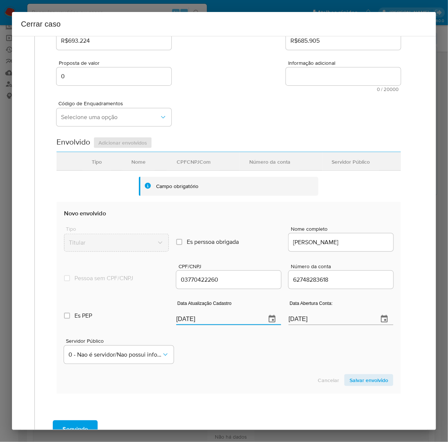
scroll to position [0, 0]
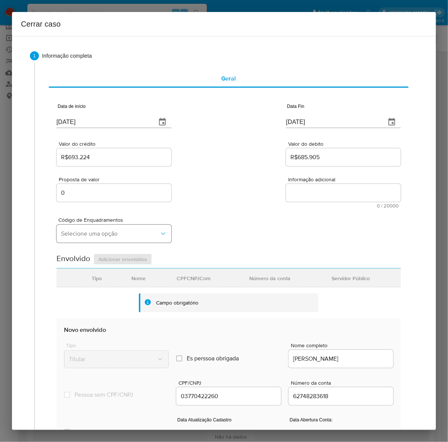
type input "[DATE]"
click at [89, 237] on span "Selecione uma opção" at bounding box center [110, 233] width 98 height 7
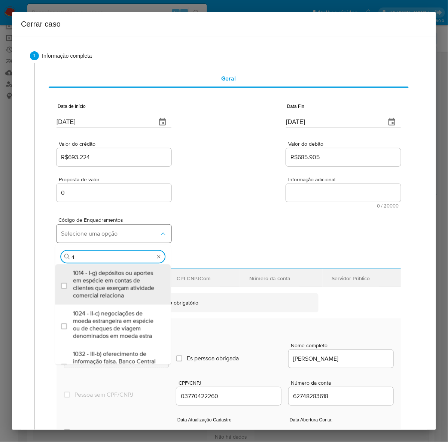
type input "45"
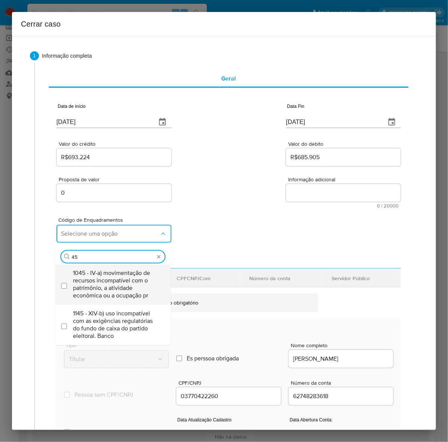
click at [122, 285] on span "1045 - IV-a) movimentação de recursos incompatível com o patrimônio, a atividad…" at bounding box center [116, 284] width 87 height 30
checkbox input "true"
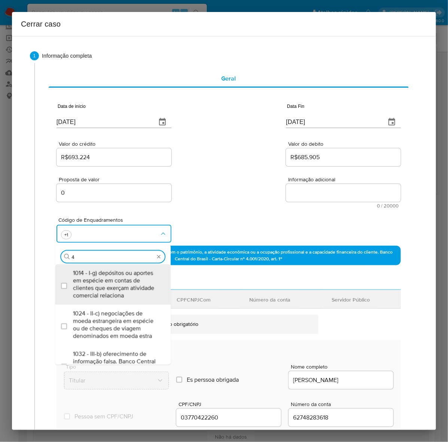
type input "47"
click at [122, 285] on span "1047 - IV-c) movimentação de recursos de alto valor, de forma contumaz, em bene…" at bounding box center [116, 284] width 87 height 30
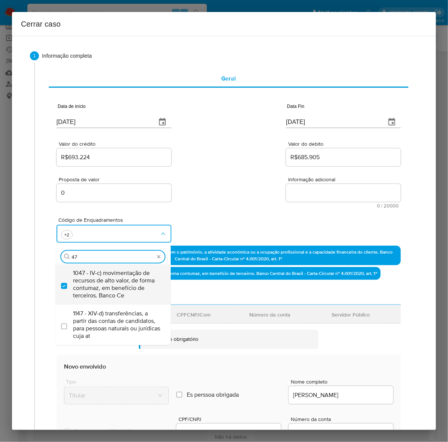
checkbox input "true"
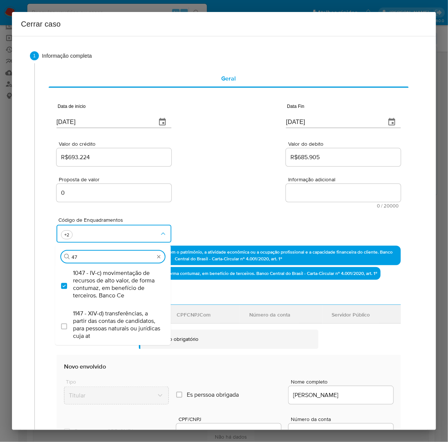
click at [291, 191] on textarea "Informação adicional" at bounding box center [343, 193] width 115 height 18
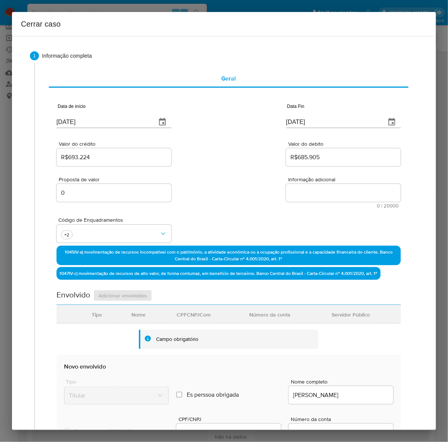
click at [291, 191] on textarea "Informação adicional" at bounding box center [343, 193] width 115 height 18
click at [314, 193] on textarea "Informação adicional" at bounding box center [343, 193] width 115 height 18
paste textarea "Loremi Dolorsit am Cons, ADI 92755145698, 13 elit, seddoeius te incididun ut La…"
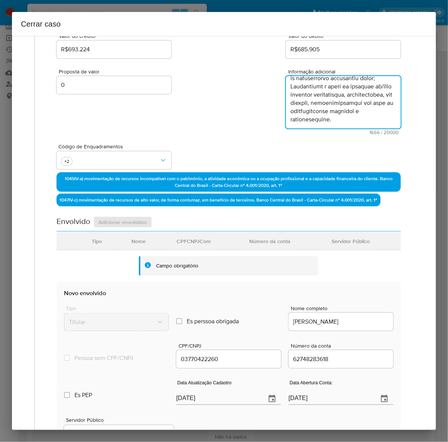
scroll to position [238, 0]
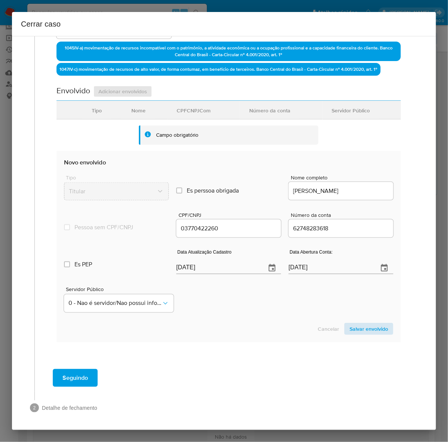
type textarea "Loremi Dolorsit am Cons, ADI 92755145698, 13 elit, seddoeius te incididun ut La…"
click at [350, 325] on span "Salvar envolvido" at bounding box center [369, 328] width 39 height 10
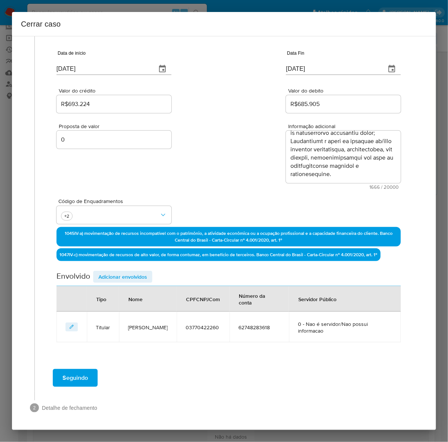
click at [104, 274] on span "Adicionar envolvidos" at bounding box center [122, 276] width 49 height 10
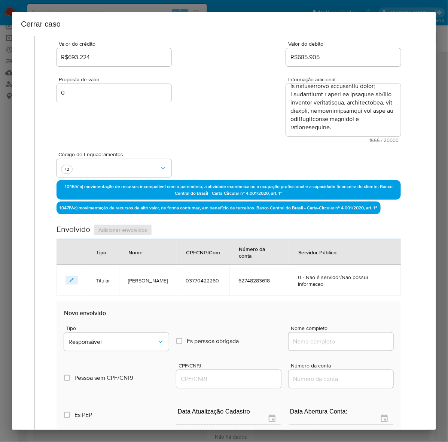
scroll to position [194, 0]
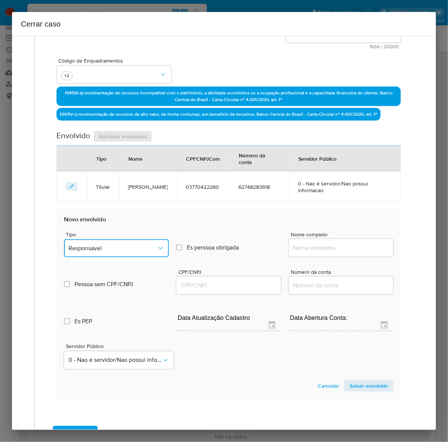
click at [98, 248] on span "Responsável" at bounding box center [113, 247] width 88 height 7
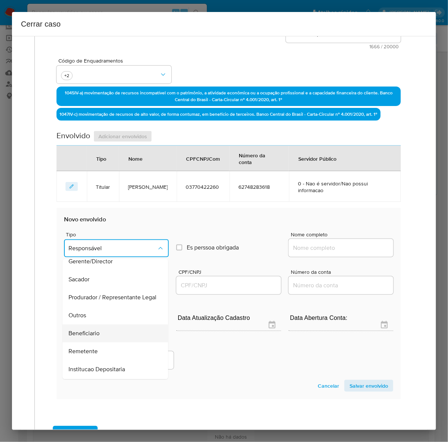
scroll to position [103, 0]
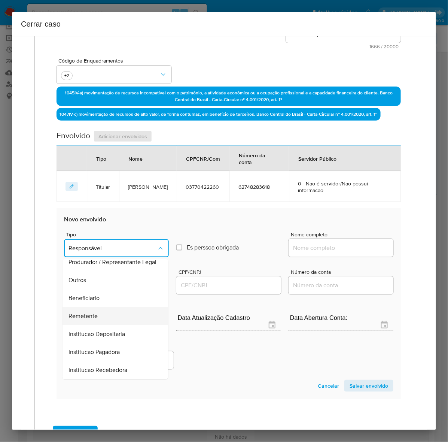
click at [85, 313] on span "Remetente" at bounding box center [83, 316] width 29 height 7
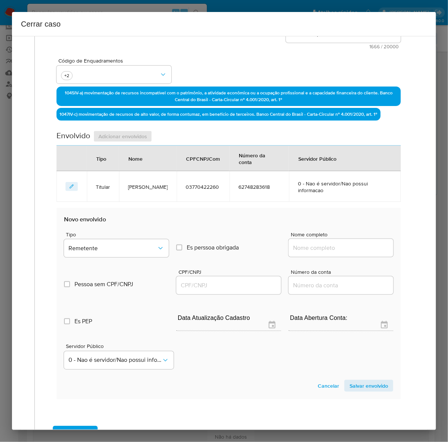
drag, startPoint x: 302, startPoint y: 244, endPoint x: 307, endPoint y: 246, distance: 5.2
click at [304, 244] on input "Nome completo" at bounding box center [341, 248] width 105 height 10
paste input "[PERSON_NAME], 86654659287"
drag, startPoint x: 335, startPoint y: 247, endPoint x: 404, endPoint y: 247, distance: 69.3
click at [404, 247] on div "Geral Data de início [DATE] Data Fin [DATE] Valor do crédito R$693.224 Valor do…" at bounding box center [228, 145] width 373 height 551
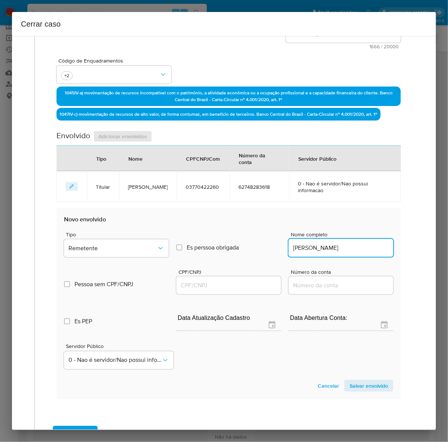
type input "[PERSON_NAME]"
click at [203, 283] on input "CPF/CNPJ" at bounding box center [228, 285] width 105 height 10
paste input "86654659287"
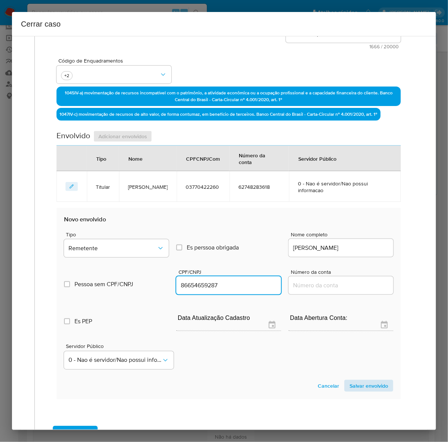
type input "86654659287"
click at [356, 386] on span "Salvar envolvido" at bounding box center [369, 385] width 39 height 10
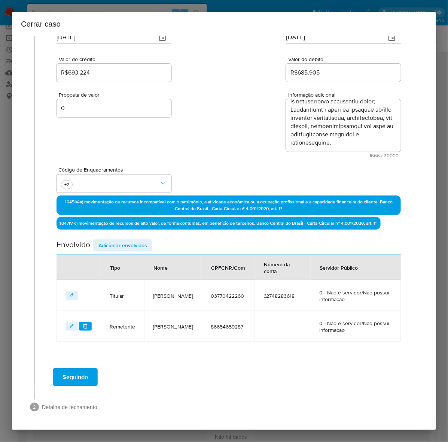
scroll to position [84, 0]
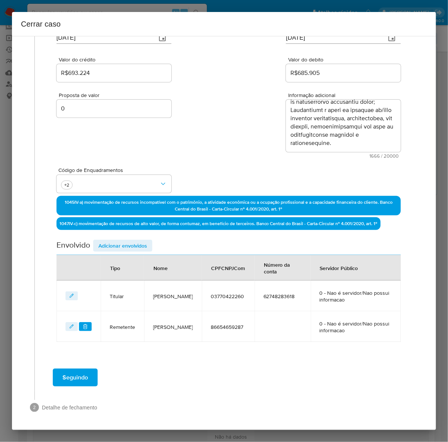
click at [107, 237] on div "Data de início 01/07/2025 Data Fin 28/08/2025 Valor do crédito R$693.224 Valor …" at bounding box center [229, 175] width 344 height 333
click at [119, 246] on span "Adicionar envolvidos" at bounding box center [122, 245] width 49 height 10
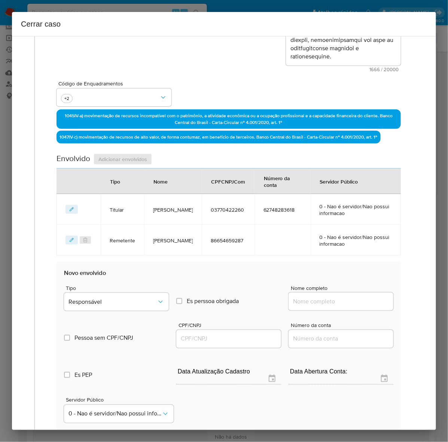
scroll to position [282, 0]
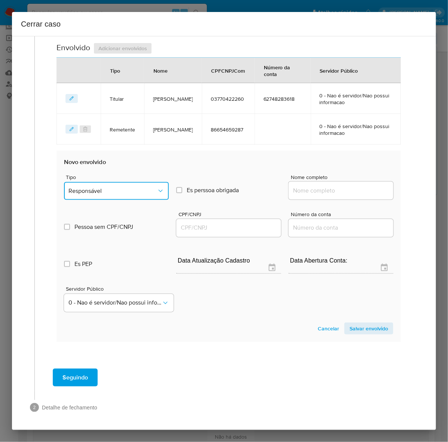
click at [105, 188] on span "Responsável" at bounding box center [113, 190] width 88 height 7
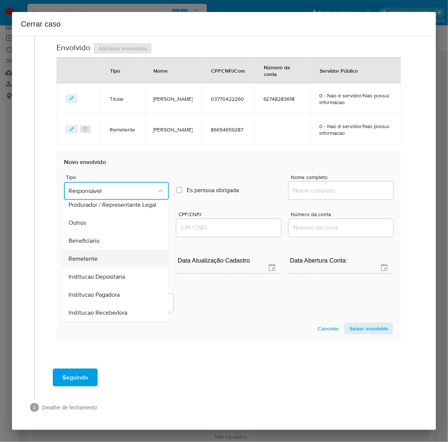
click at [89, 256] on span "Remetente" at bounding box center [83, 258] width 29 height 7
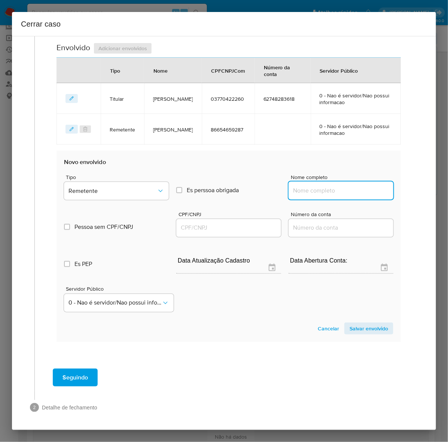
click at [323, 189] on input "Nome completo" at bounding box center [341, 191] width 105 height 10
paste input "Edimar Negreiro De Melo, 70333374266"
drag, startPoint x: 342, startPoint y: 190, endPoint x: 439, endPoint y: 195, distance: 97.1
click at [439, 195] on div "Cerrar caso 1 Informação completa Geral Data de início 01/07/2025 Data Fin 28/0…" at bounding box center [224, 221] width 448 height 442
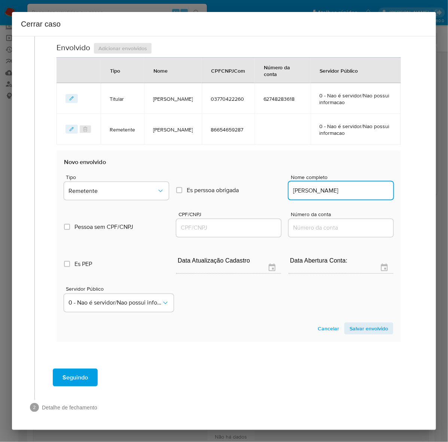
scroll to position [0, 0]
type input "Edimar Negreiro De Melo"
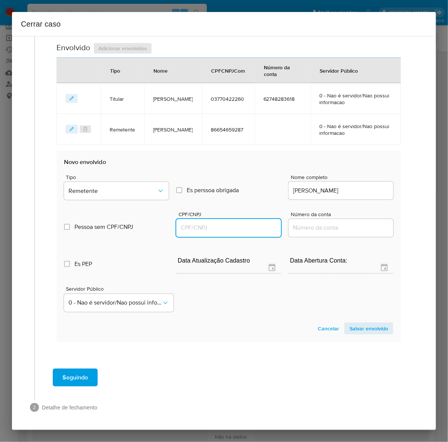
click at [189, 232] on input "CPF/CNPJ" at bounding box center [228, 228] width 105 height 10
paste input "70333374266"
type input "70333374266"
click at [361, 324] on span "Salvar envolvido" at bounding box center [369, 328] width 39 height 10
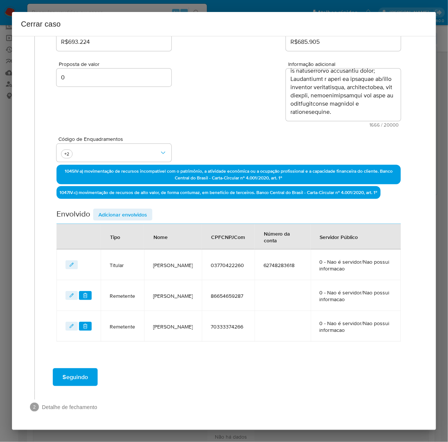
scroll to position [115, 0]
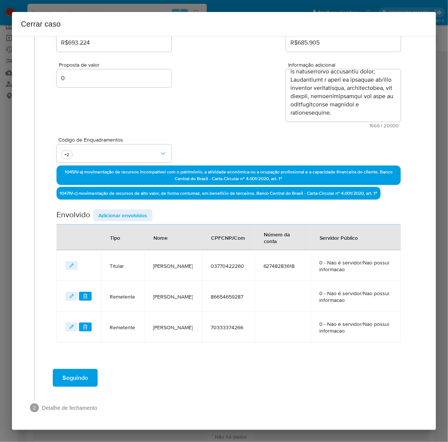
click at [113, 214] on span "Adicionar envolvidos" at bounding box center [122, 215] width 49 height 10
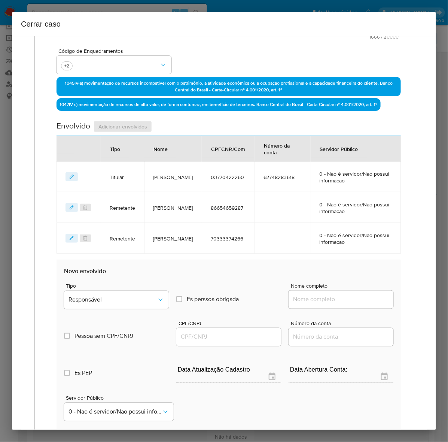
scroll to position [302, 0]
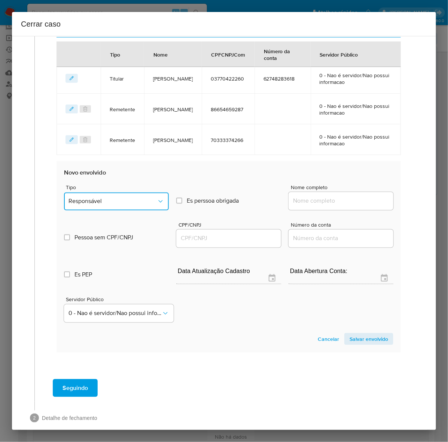
click at [110, 194] on button "Responsável" at bounding box center [116, 201] width 105 height 18
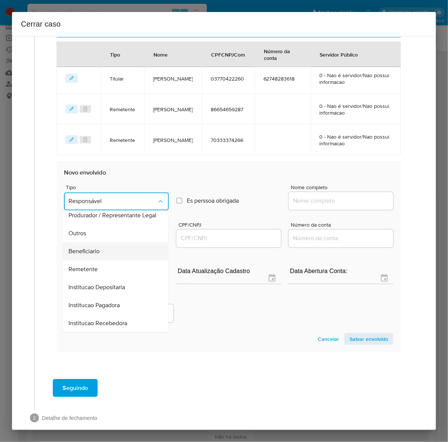
click at [85, 245] on div "Beneficiario" at bounding box center [113, 252] width 89 height 18
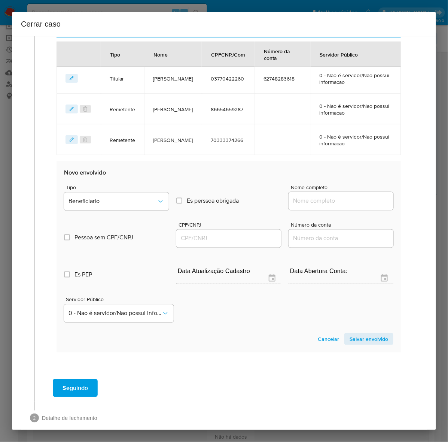
click at [311, 198] on input "Nome completo" at bounding box center [341, 201] width 105 height 10
paste input "Raimundo Barbosa De Sousa, 00202977269"
drag, startPoint x: 341, startPoint y: 201, endPoint x: 412, endPoint y: 206, distance: 71.7
click at [412, 206] on div "1 Informação completa Geral Data de início 01/07/2025 Data Fin 28/08/2025 Valor…" at bounding box center [224, 88] width 406 height 694
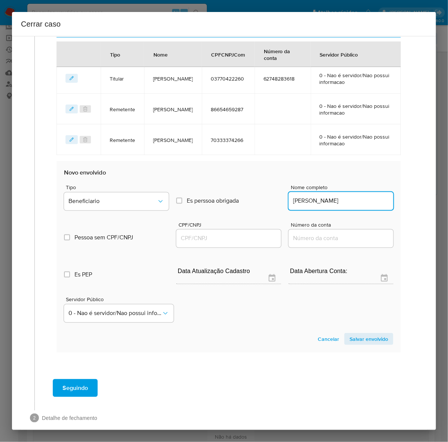
scroll to position [0, 0]
type input "Raimundo Barbosa De Sousa"
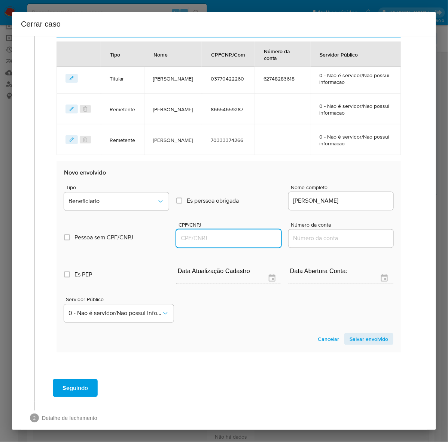
click at [202, 238] on input "CPF/CNPJ" at bounding box center [228, 239] width 105 height 10
paste input "00202977269"
type input "202977269"
click at [357, 340] on span "Salvar envolvido" at bounding box center [369, 339] width 39 height 10
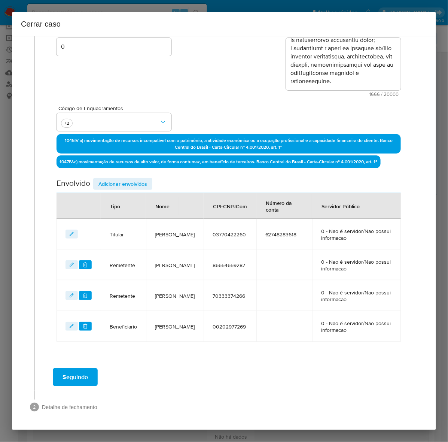
scroll to position [145, 0]
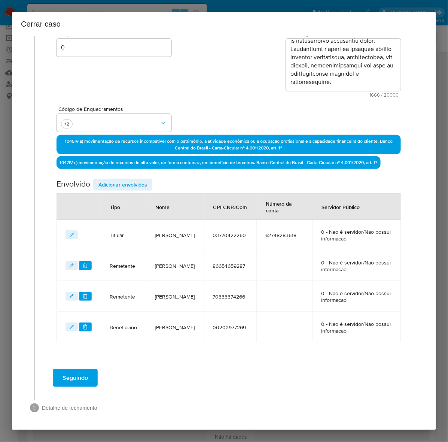
click at [120, 180] on span "Adicionar envolvidos" at bounding box center [122, 184] width 49 height 10
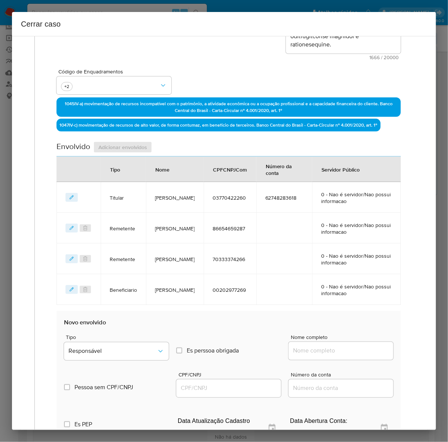
scroll to position [343, 0]
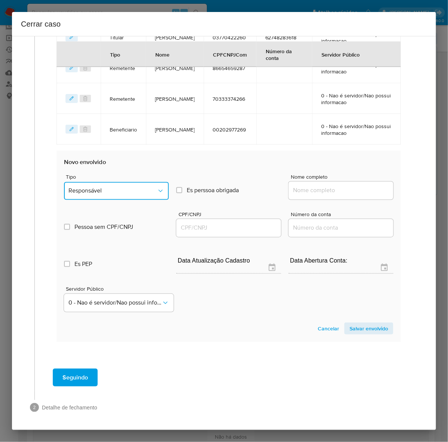
click at [100, 189] on span "Responsável" at bounding box center [113, 190] width 88 height 7
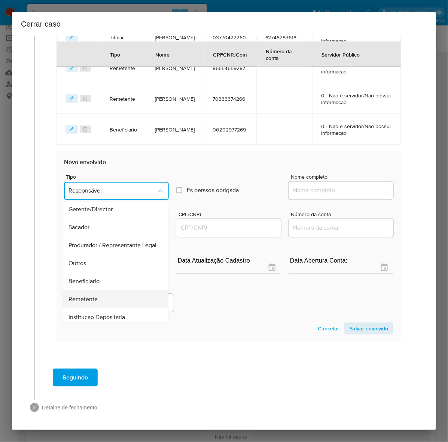
scroll to position [103, 0]
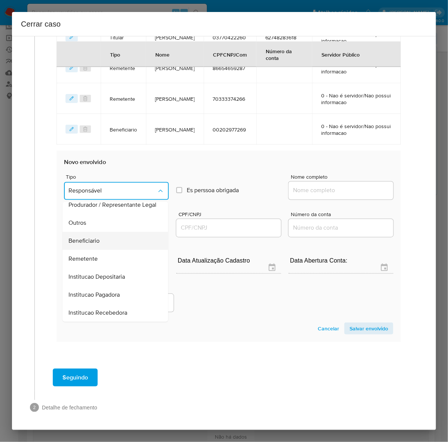
click at [77, 237] on span "Beneficiario" at bounding box center [84, 240] width 31 height 7
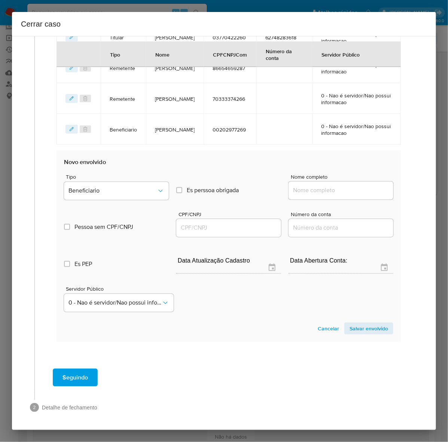
click at [309, 186] on input "Nome completo" at bounding box center [341, 191] width 105 height 10
paste input "Ronildo Feitosa Da Silva, 80385834268"
drag, startPoint x: 340, startPoint y: 191, endPoint x: 460, endPoint y: 192, distance: 120.9
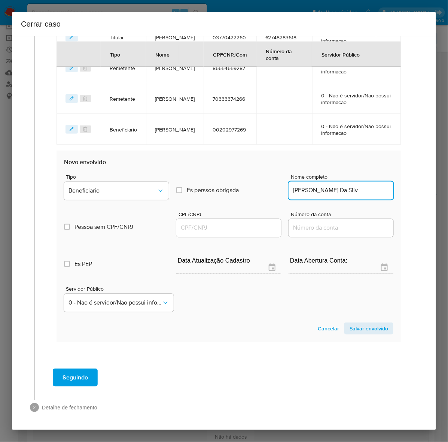
scroll to position [0, 0]
type input "Ronildo Feitosa Da Silva"
click at [210, 225] on input "CPF/CNPJ" at bounding box center [228, 228] width 105 height 10
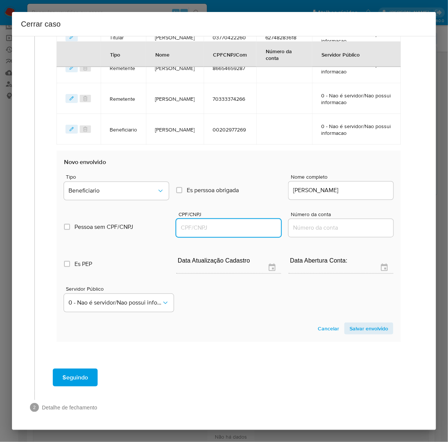
paste input "80385834268"
type input "80385834268"
click at [358, 333] on span "Salvar envolvido" at bounding box center [369, 328] width 39 height 10
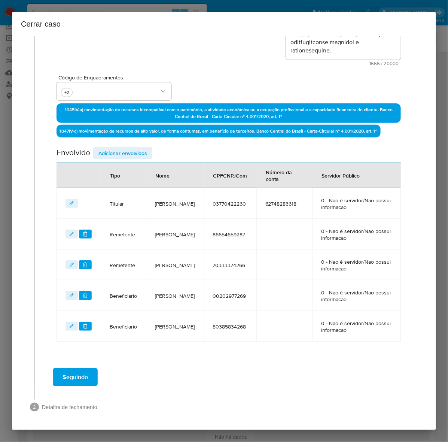
scroll to position [176, 0]
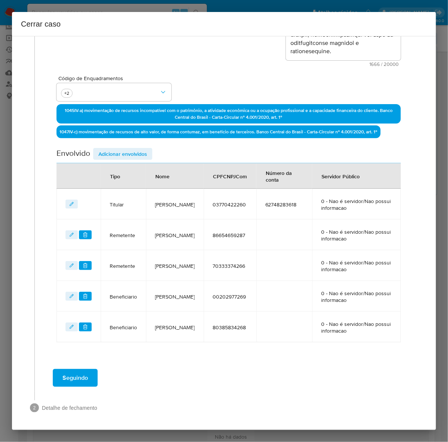
click at [60, 381] on button "Seguindo" at bounding box center [75, 378] width 45 height 18
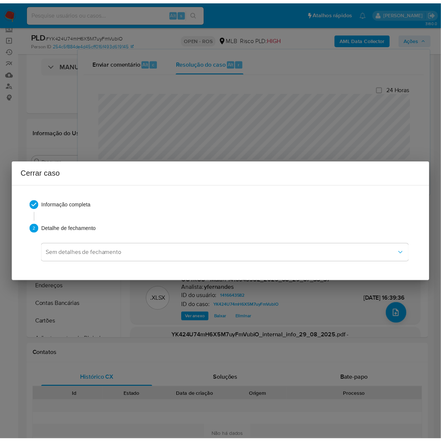
scroll to position [501, 0]
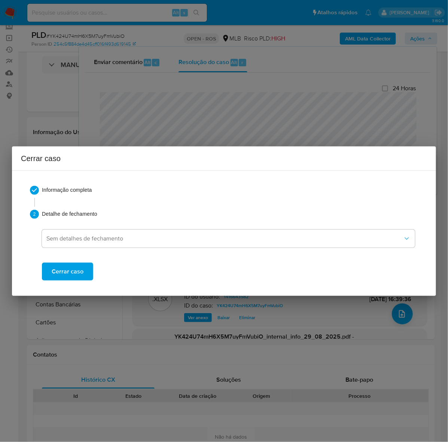
click at [62, 255] on div "Cerrar caso" at bounding box center [228, 265] width 373 height 30
click at [64, 270] on span "Cerrar caso" at bounding box center [68, 271] width 32 height 16
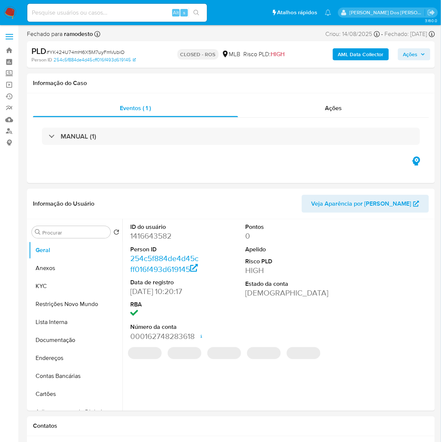
select select "10"
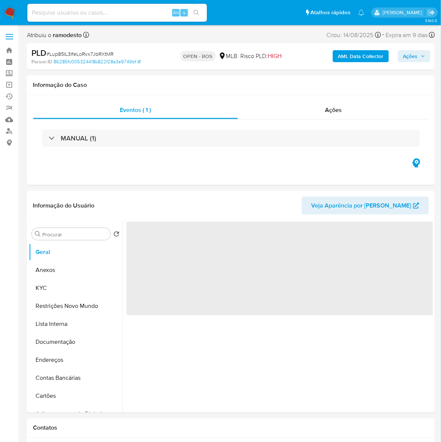
select select "10"
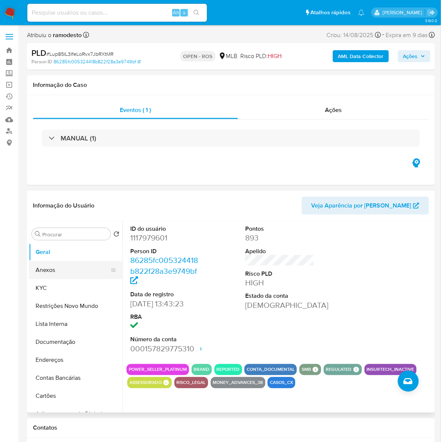
click at [43, 268] on button "Anexos" at bounding box center [73, 270] width 88 height 18
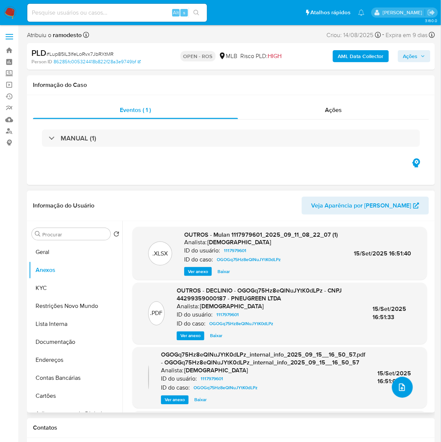
click at [399, 386] on icon "upload-file" at bounding box center [402, 387] width 9 height 9
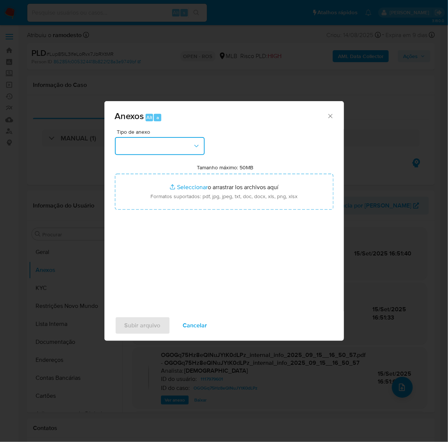
click at [147, 144] on button "button" at bounding box center [160, 146] width 90 height 18
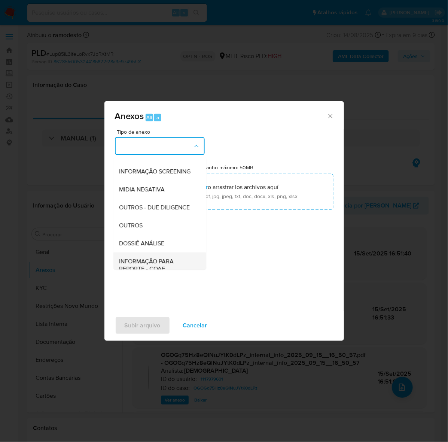
scroll to position [115, 0]
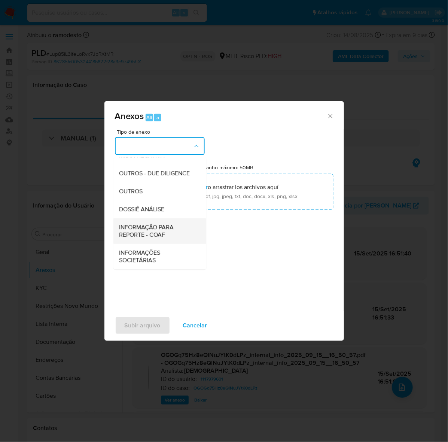
click at [149, 225] on span "INFORMAÇÃO PARA REPORTE - COAF" at bounding box center [157, 231] width 76 height 15
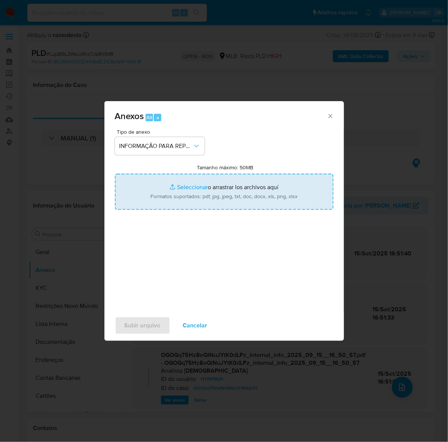
type input "C:\fakepath\2º SAR - Lup85IL3IfeLoRvx7JbRXtMR - CNPJ 44299359000187 - PNEUGREEN…"
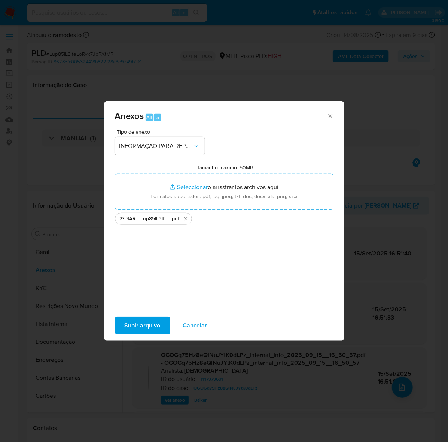
click at [139, 327] on span "Subir arquivo" at bounding box center [143, 325] width 36 height 16
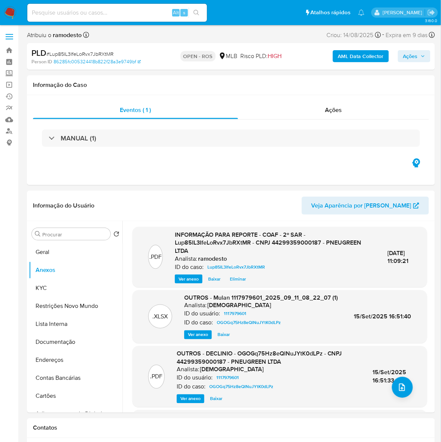
click at [409, 54] on span "Ações" at bounding box center [410, 56] width 15 height 12
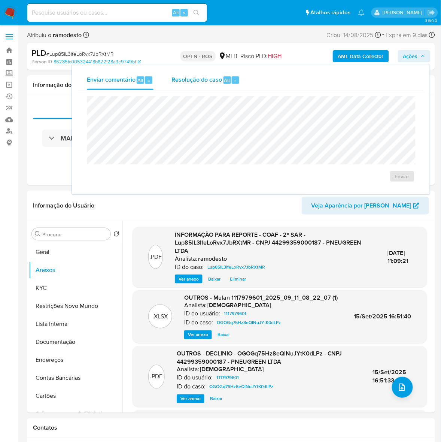
click at [198, 79] on span "Resolução do caso" at bounding box center [196, 80] width 51 height 9
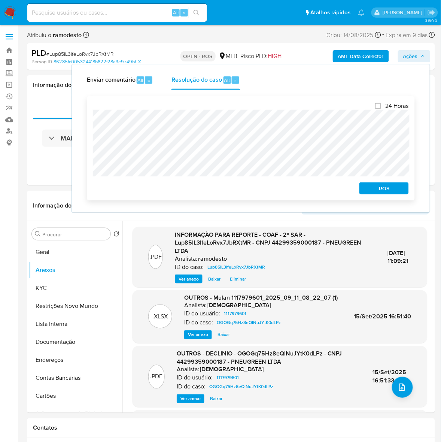
click at [390, 186] on span "ROS" at bounding box center [384, 188] width 39 height 10
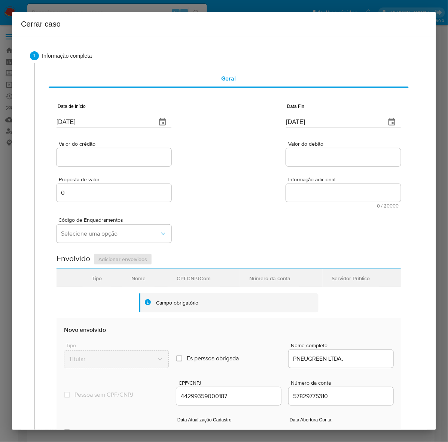
click at [32, 119] on div "1 Informação completa Geral Data de início 19/09/2025 Data Fin 19/09/2025 Valor…" at bounding box center [224, 305] width 388 height 508
paste input "01/07"
type input "[DATE]"
drag, startPoint x: 322, startPoint y: 122, endPoint x: 214, endPoint y: 114, distance: 108.8
click at [214, 114] on div "Data de início [DATE] Data Fin [DATE]" at bounding box center [229, 112] width 344 height 39
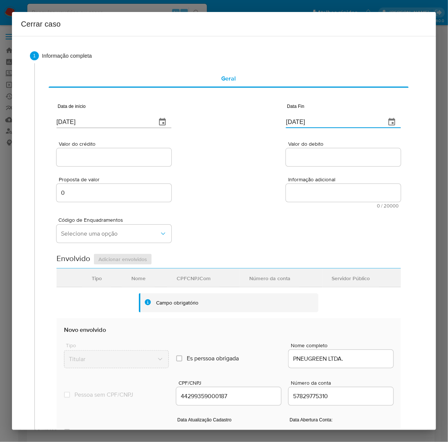
paste input "0"
type input "10/09/2025"
click at [90, 159] on input "Valor do crédito" at bounding box center [114, 157] width 115 height 10
paste input "R$39.598.535"
type input "R$39.598.535"
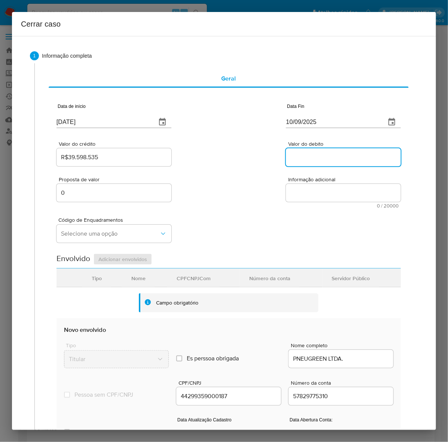
click at [295, 152] on input "Valor do debito" at bounding box center [343, 157] width 115 height 10
paste input "R$29.628.828"
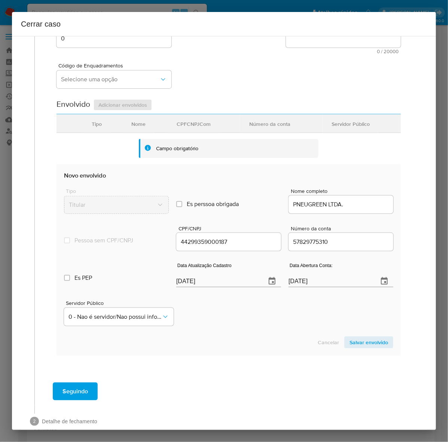
scroll to position [168, 0]
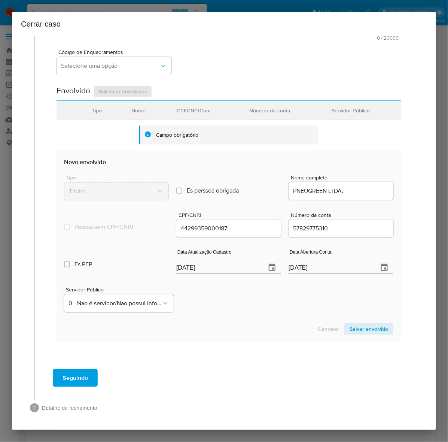
type input "R$29.628.828"
drag, startPoint x: 225, startPoint y: 268, endPoint x: 86, endPoint y: 258, distance: 138.9
click at [86, 258] on div "Es PEP isPEP Data Atualização Cadastro 19/09/2025 Data Abertura Conta: 09/05/20…" at bounding box center [228, 258] width 329 height 39
paste input "08/08"
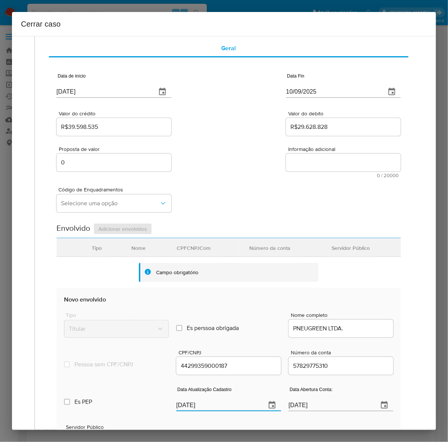
scroll to position [0, 0]
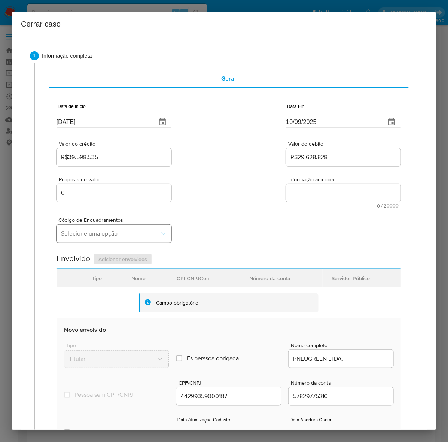
type input "08/08/2025"
click at [94, 227] on button "Selecione uma opção" at bounding box center [114, 234] width 115 height 18
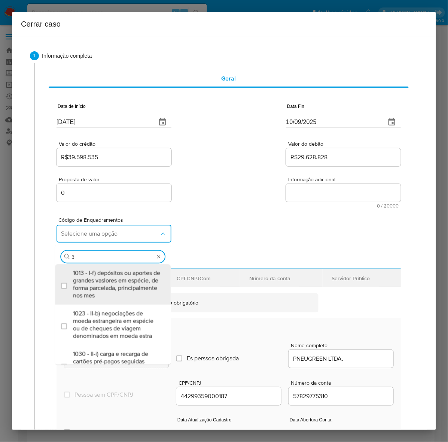
type input "31"
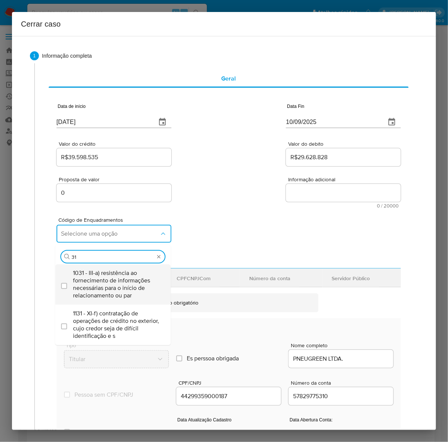
click at [89, 288] on span "1031 - III-a) resistência ao fornecimento de informações necessárias para o iní…" at bounding box center [116, 284] width 87 height 30
checkbox input "true"
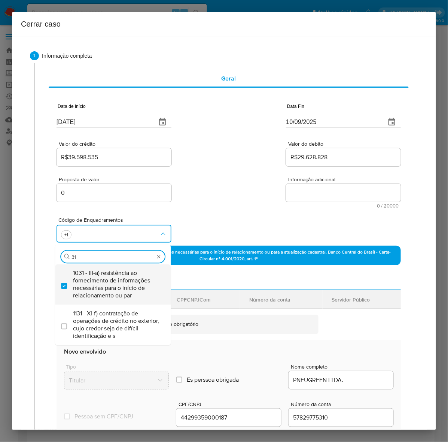
type input "3"
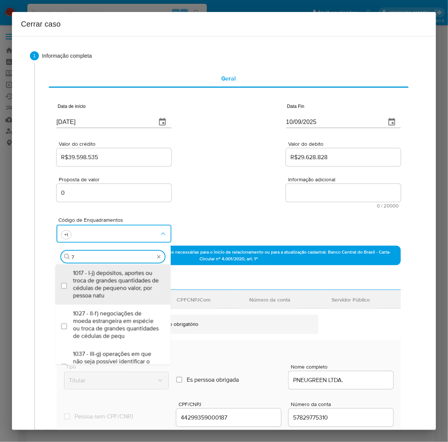
type input "73"
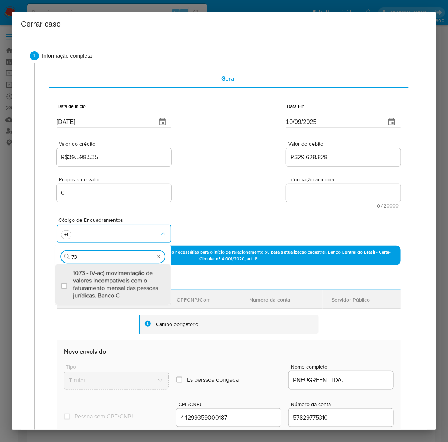
click at [89, 288] on span "1073 - IV-ac) movimentação de valores incompatíveis com o faturamento mensal da…" at bounding box center [116, 284] width 87 height 30
checkbox input "true"
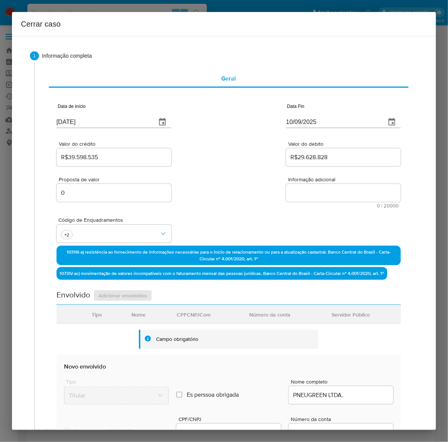
click at [304, 190] on textarea "Informação adicional" at bounding box center [343, 193] width 115 height 18
drag, startPoint x: 304, startPoint y: 190, endPoint x: 402, endPoint y: 197, distance: 98.3
click at [308, 190] on textarea "Informação adicional" at bounding box center [343, 193] width 115 height 18
click at [307, 191] on textarea "Informação adicional" at bounding box center [343, 193] width 115 height 18
paste textarea "PNEUGREEN LTDA., CNPJ 44299359000187, sediada em LAGOA DA PRATA, MINAS GERAIS, …"
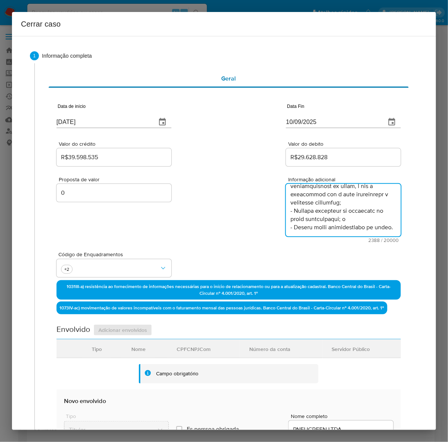
scroll to position [764, 0]
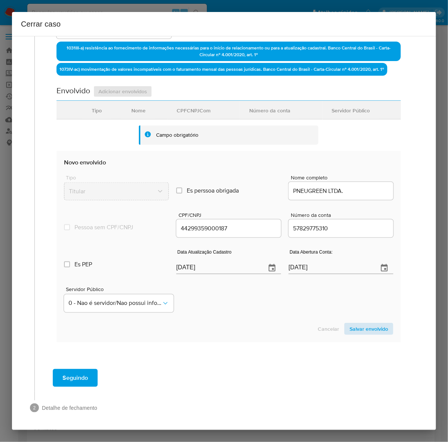
type textarea "PNEUGREEN LTDA., CNPJ 44299359000187, sediada em LAGOA DA PRATA, MINAS GERAIS, …"
click at [362, 327] on span "Salvar envolvido" at bounding box center [369, 328] width 39 height 10
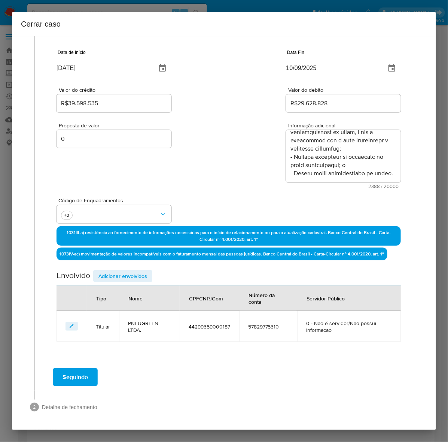
scroll to position [53, 0]
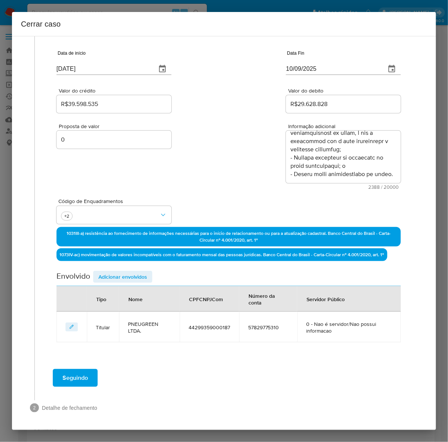
click at [118, 272] on span "Adicionar envolvidos" at bounding box center [122, 276] width 49 height 10
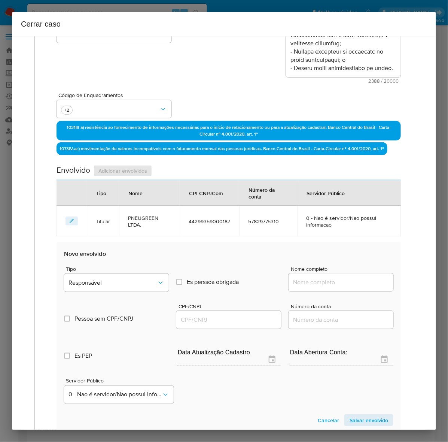
scroll to position [240, 0]
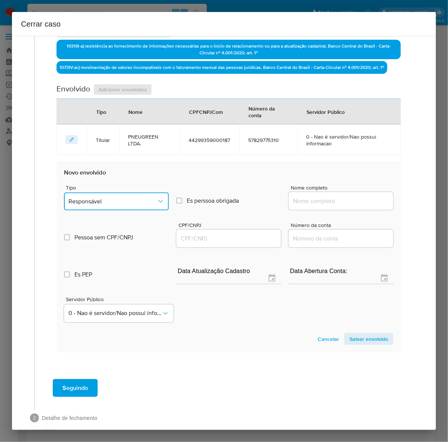
click at [94, 201] on span "Responsável" at bounding box center [113, 201] width 88 height 7
click at [70, 250] on div "Sócio" at bounding box center [113, 258] width 89 height 18
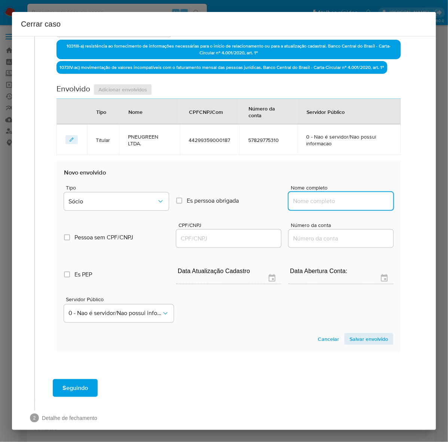
click at [309, 199] on input "Nome completo" at bounding box center [341, 201] width 105 height 10
paste input "Thomaz Damasceno Araujo Ribeiro, 01427664617"
drag, startPoint x: 343, startPoint y: 201, endPoint x: 435, endPoint y: 201, distance: 91.3
click at [435, 201] on div "1 Informação completa Geral Data de início 01/07/2025 Data Fin 10/09/2025 Valor…" at bounding box center [224, 233] width 424 height 394
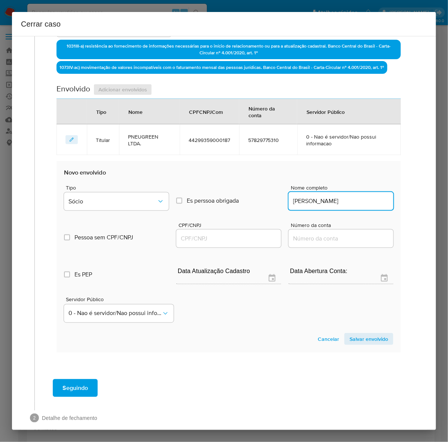
scroll to position [0, 0]
type input "Thomaz Damasceno Araujo Ribeiro"
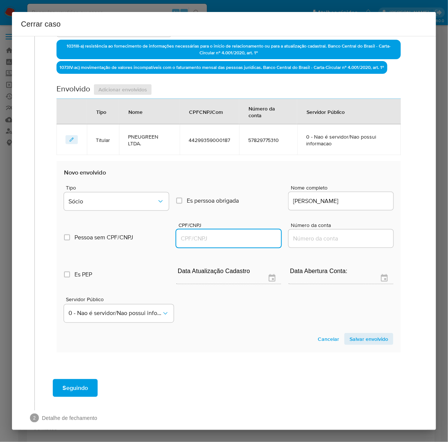
click at [202, 237] on input "CPF/CNPJ" at bounding box center [228, 239] width 105 height 10
paste input "01427664617"
type input "1427664617"
click at [372, 339] on span "Salvar envolvido" at bounding box center [369, 339] width 39 height 10
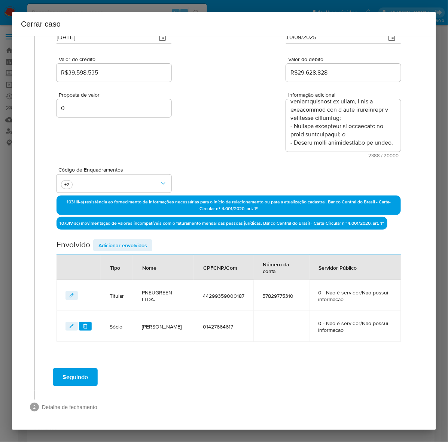
scroll to position [84, 0]
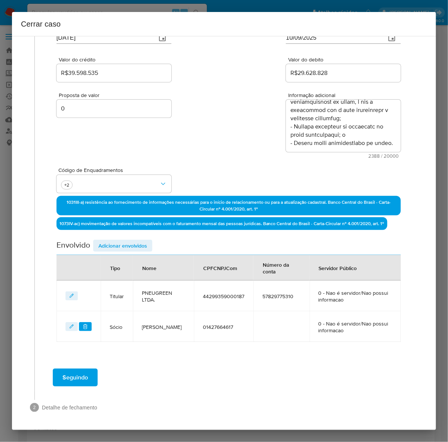
click at [122, 246] on span "Adicionar envolvidos" at bounding box center [122, 245] width 49 height 10
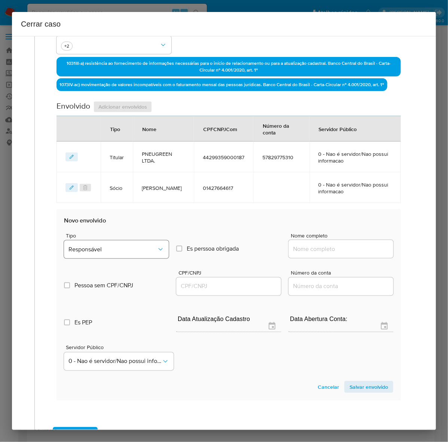
scroll to position [225, 0]
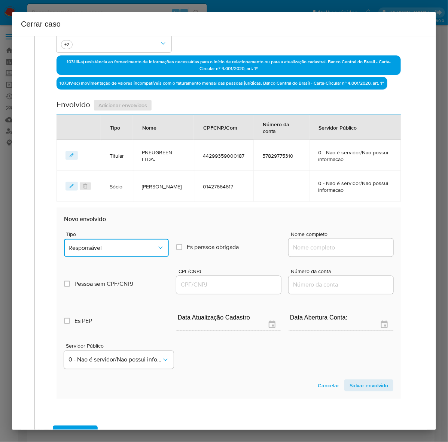
click at [114, 245] on span "Responsável" at bounding box center [113, 247] width 88 height 7
click at [84, 299] on div "Sócio" at bounding box center [113, 304] width 89 height 18
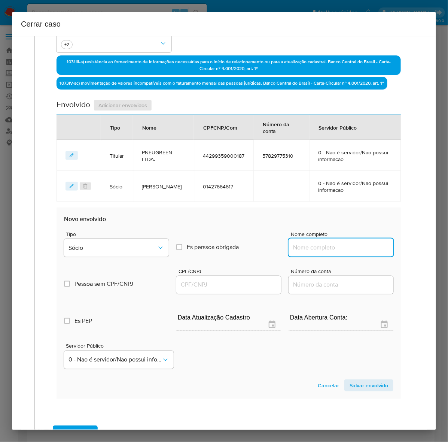
click at [346, 243] on input "Nome completo" at bounding box center [341, 248] width 105 height 10
paste input "Natan Damasceno Araujo Ribeiro, 01427667632"
drag, startPoint x: 344, startPoint y: 246, endPoint x: 420, endPoint y: 246, distance: 76.4
click at [420, 246] on div "1 Informação completa Geral Data de início 01/07/2025 Data Fin 10/09/2025 Valor…" at bounding box center [224, 149] width 406 height 663
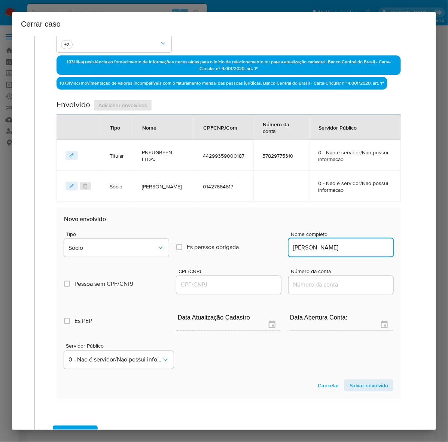
scroll to position [0, 0]
type input "Natan Damasceno Araujo Ribeiro"
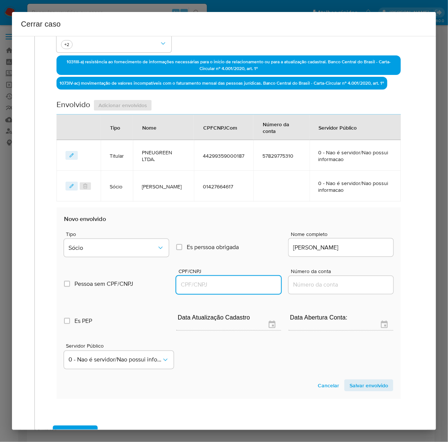
click at [187, 282] on input "CPF/CNPJ" at bounding box center [228, 285] width 105 height 10
paste input "01427667632"
type input "1427667632"
click at [366, 386] on span "Salvar envolvido" at bounding box center [369, 385] width 39 height 10
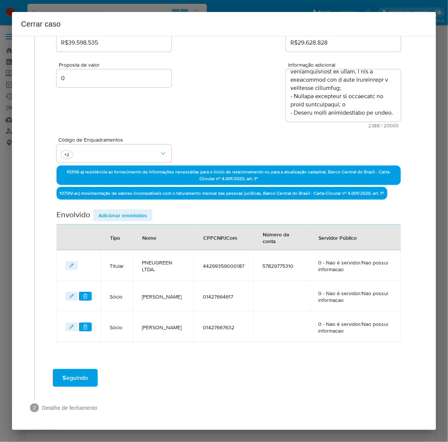
click at [67, 375] on span "Seguindo" at bounding box center [75, 378] width 25 height 16
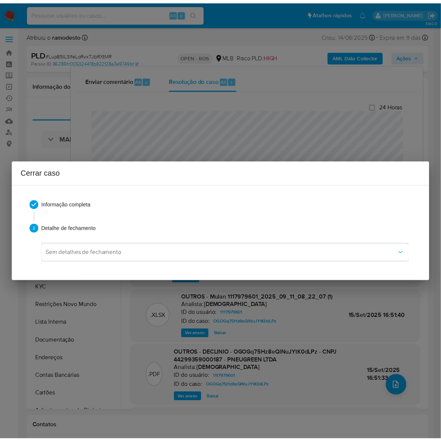
scroll to position [748, 0]
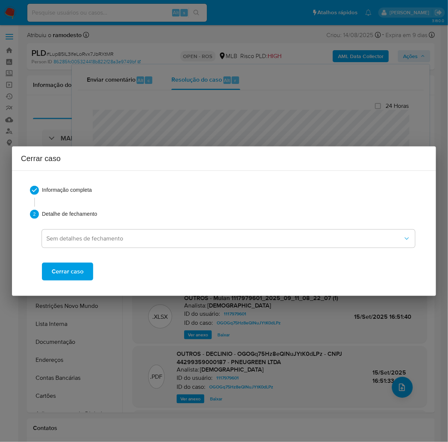
click at [76, 266] on span "Cerrar caso" at bounding box center [68, 271] width 32 height 16
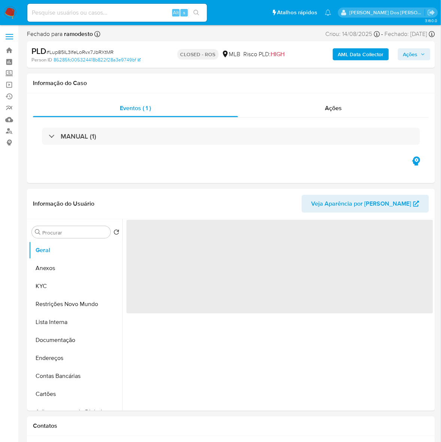
select select "10"
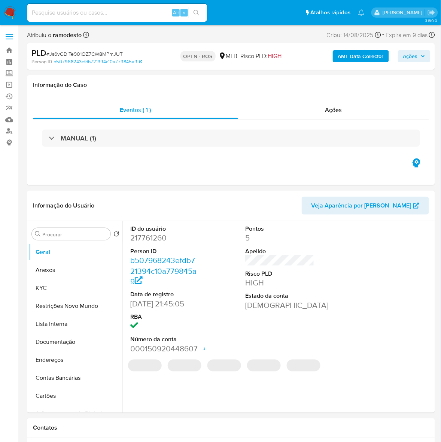
select select "10"
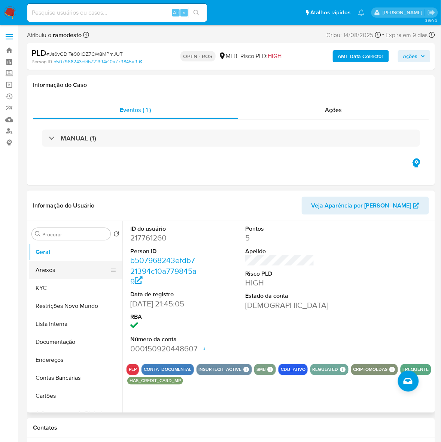
click at [40, 268] on button "Anexos" at bounding box center [73, 270] width 88 height 18
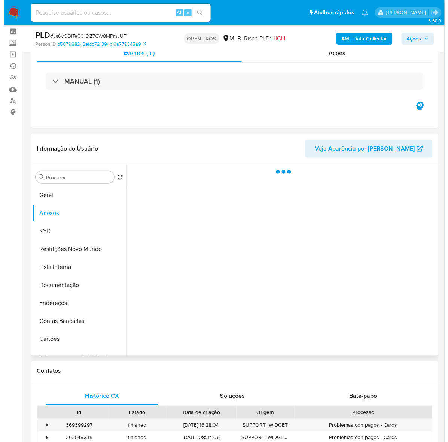
scroll to position [47, 0]
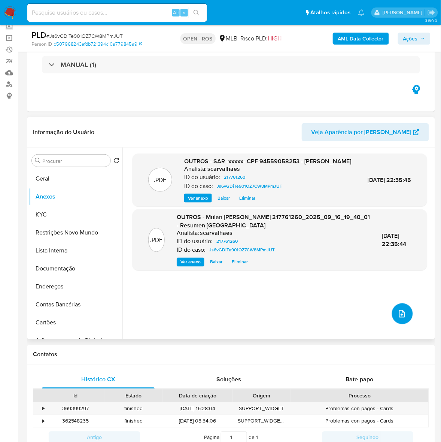
click at [398, 311] on icon "upload-file" at bounding box center [402, 313] width 9 height 9
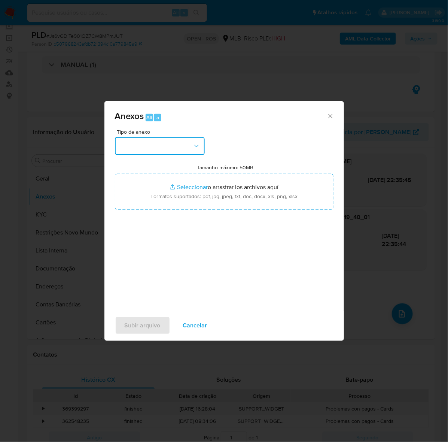
click at [159, 145] on button "button" at bounding box center [160, 146] width 90 height 18
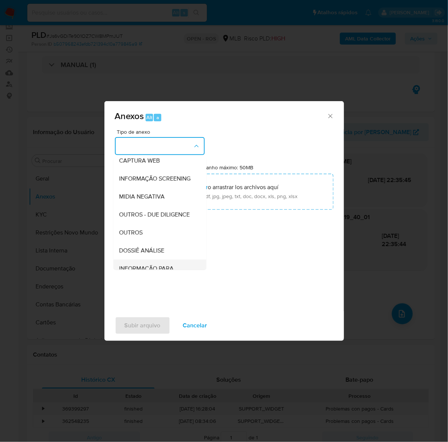
scroll to position [115, 0]
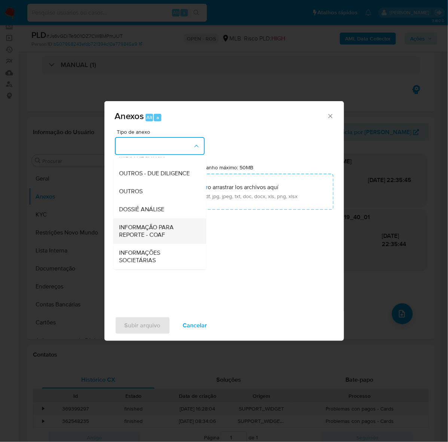
click at [142, 229] on span "INFORMAÇÃO PARA REPORTE - COAF" at bounding box center [157, 231] width 76 height 15
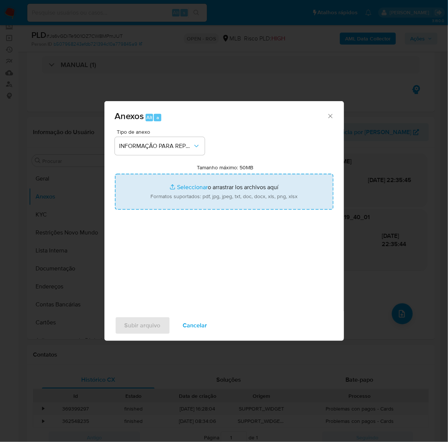
type input "C:\fakepath\SAR - Js6vGDiTe901OZ7CW8MPmJUT - CPF 94559058253 - [PERSON_NAME].pdf"
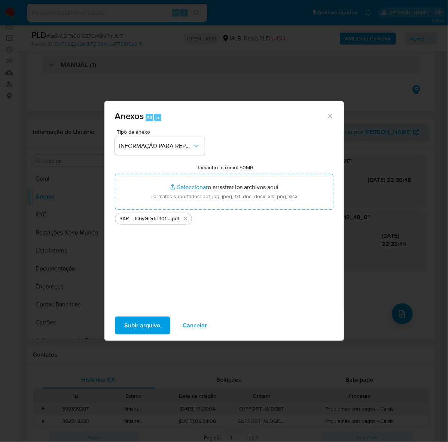
click at [143, 329] on span "Subir arquivo" at bounding box center [143, 325] width 36 height 16
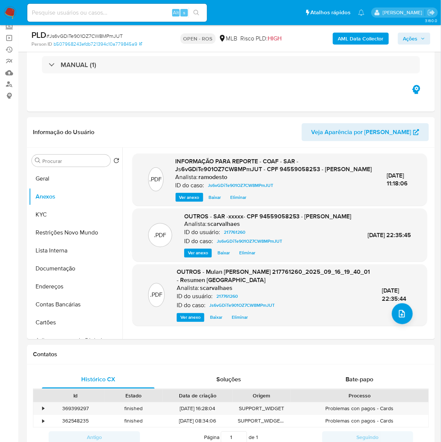
click at [407, 40] on span "Ações" at bounding box center [410, 39] width 15 height 12
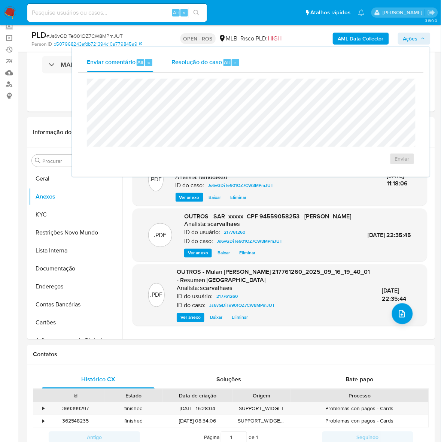
click at [195, 66] on span "Resolução do caso" at bounding box center [196, 62] width 51 height 9
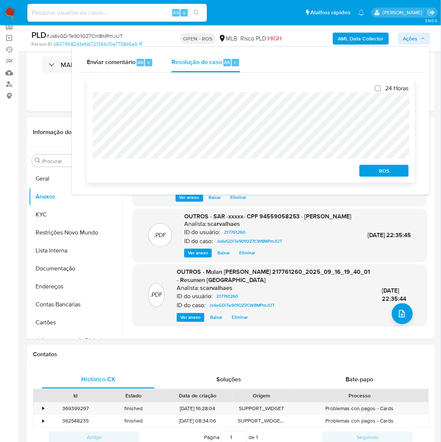
click at [379, 173] on span "ROS" at bounding box center [384, 170] width 39 height 10
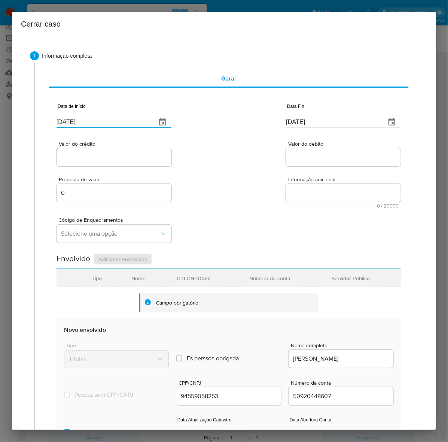
drag, startPoint x: 122, startPoint y: 123, endPoint x: 51, endPoint y: 125, distance: 71.2
click at [51, 125] on div "Data de início [DATE] Data Fin [DATE] Valor do crédito Valor do debito Proposta…" at bounding box center [229, 307] width 360 height 438
paste input "5/07"
type input "[DATE]"
drag, startPoint x: 320, startPoint y: 118, endPoint x: 264, endPoint y: 119, distance: 56.2
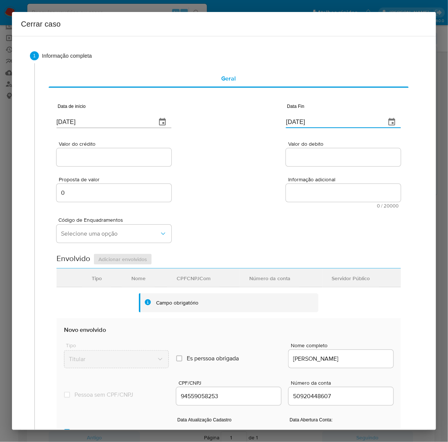
click at [264, 119] on div "Data de início [DATE] Data Fin [DATE]" at bounding box center [229, 112] width 344 height 39
paste input "5"
type input "15/09/2025"
click at [71, 156] on input "Valor do crédito" at bounding box center [114, 157] width 115 height 10
paste input "R$249.873"
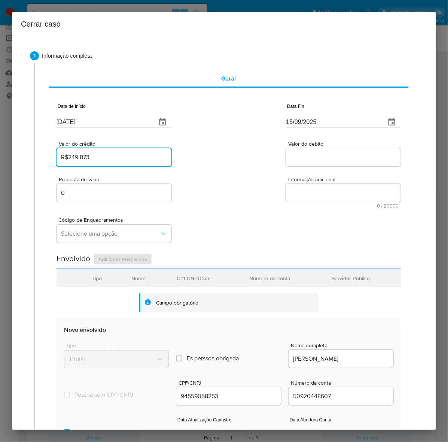
type input "R$249.873"
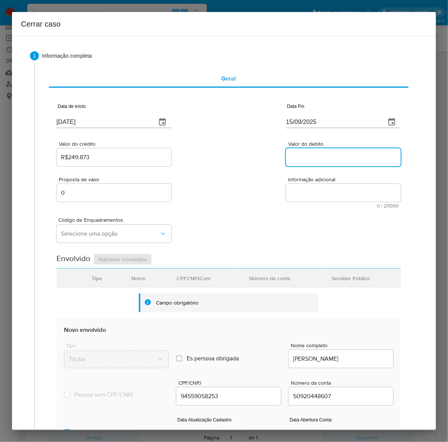
drag, startPoint x: 304, startPoint y: 156, endPoint x: 311, endPoint y: 167, distance: 13.2
click at [304, 156] on input "Valor do debito" at bounding box center [343, 157] width 115 height 10
paste input "R$240.704"
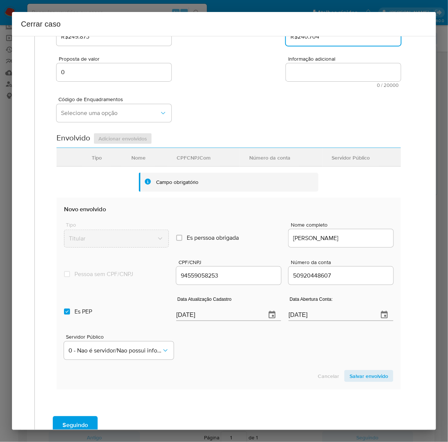
scroll to position [140, 0]
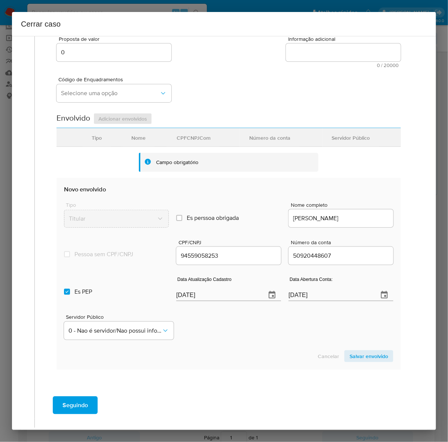
type input "R$240.704"
drag, startPoint x: 210, startPoint y: 298, endPoint x: 127, endPoint y: 298, distance: 83.5
click at [127, 298] on div "Es PEP isPEP Data Atualização Cadastro [DATE] Data Abertura Conta: [DATE]" at bounding box center [228, 285] width 329 height 39
paste input "1/08"
type input "[DATE]"
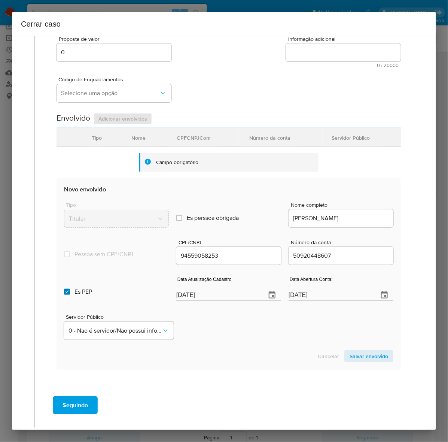
click at [67, 291] on input "Es PEP isPEP" at bounding box center [67, 292] width 6 height 6
checkbox input "false"
click at [98, 332] on span "0 - Nao é servidor/Nao possui informacao" at bounding box center [115, 330] width 93 height 7
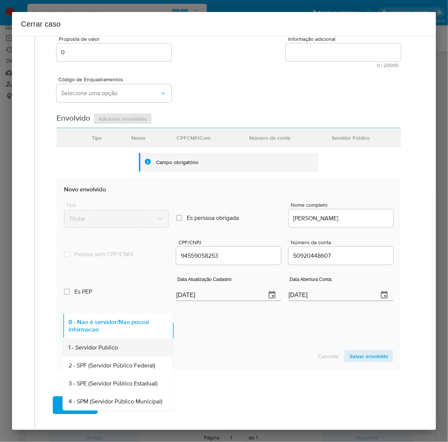
click at [93, 345] on span "1 - Servidor Publico" at bounding box center [93, 347] width 49 height 7
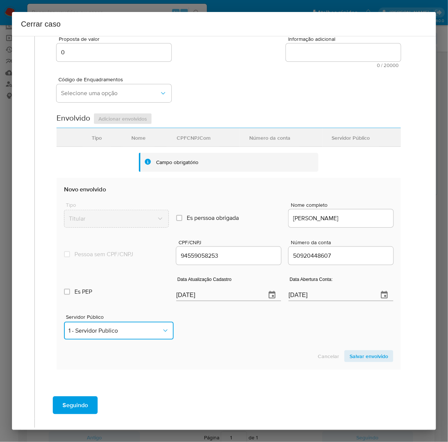
scroll to position [94, 0]
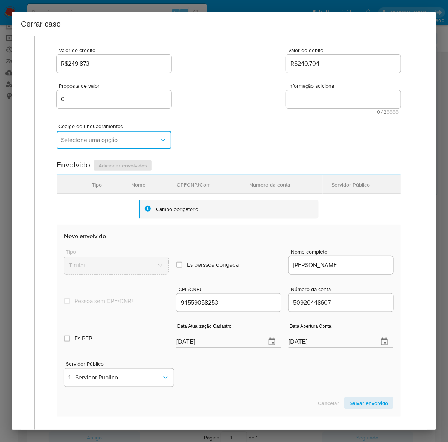
click at [105, 138] on span "Selecione uma opção" at bounding box center [110, 139] width 98 height 7
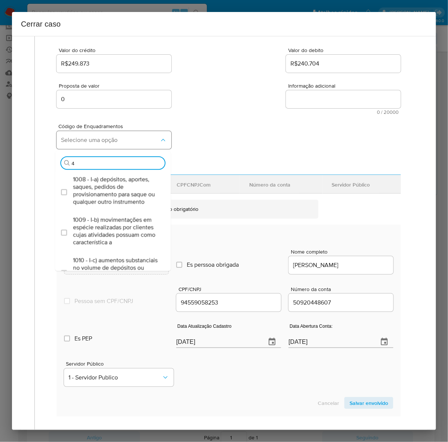
type input "45"
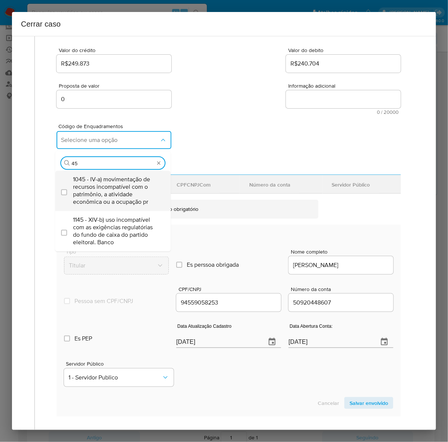
click at [111, 181] on span "1045 - IV-a) movimentação de recursos incompatível com o patrimônio, a atividad…" at bounding box center [116, 191] width 87 height 30
checkbox input "true"
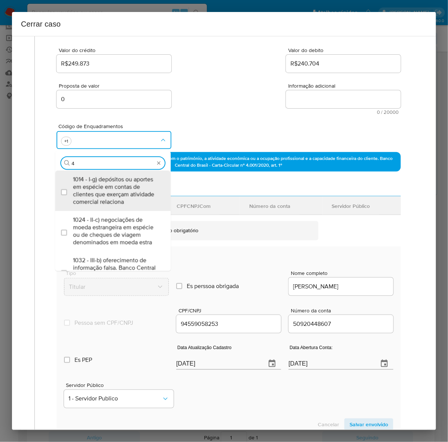
scroll to position [0, 0]
type input "47"
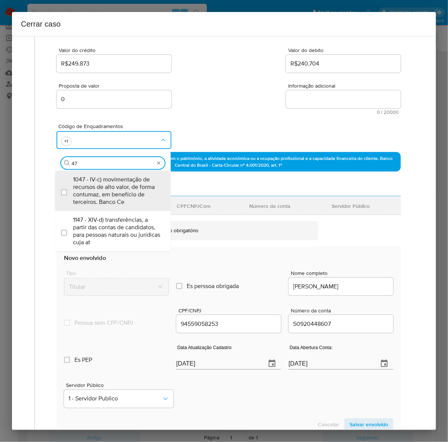
click at [111, 181] on span "1047 - IV-c) movimentação de recursos de alto valor, de forma contumaz, em bene…" at bounding box center [116, 191] width 87 height 30
checkbox input "true"
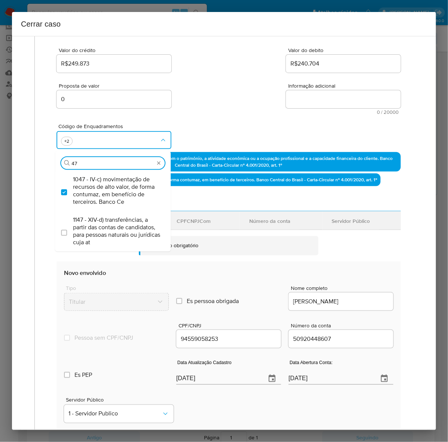
type input "4"
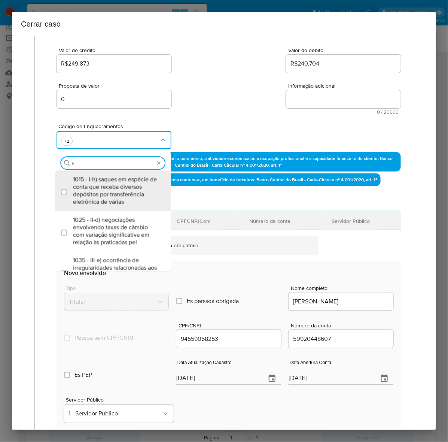
type input "56"
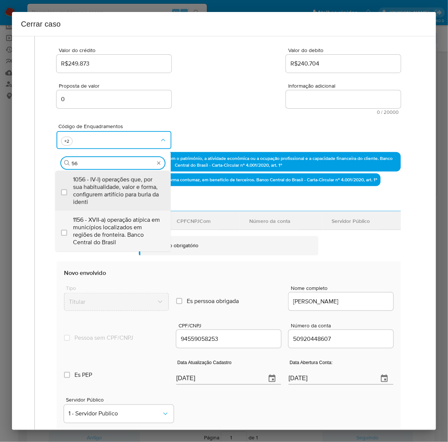
click at [113, 216] on span "1156 - XVII-a) operação atípica em municípios localizados em regiões de frontei…" at bounding box center [116, 231] width 87 height 30
checkbox input "true"
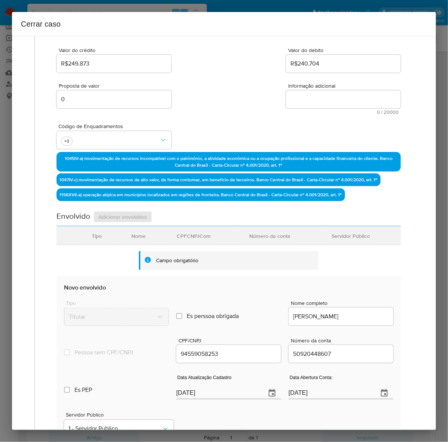
click at [298, 104] on textarea "Informação adicional" at bounding box center [343, 99] width 115 height 18
click at [320, 94] on textarea "Informação adicional" at bounding box center [343, 99] width 115 height 18
paste textarea "Laura Marita de Lima Cezar, CPF 94559058253, 36 anos, residente no município de…"
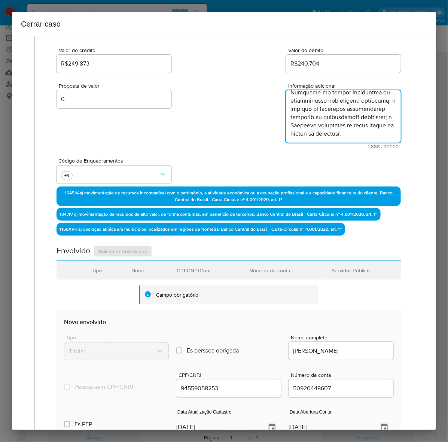
scroll to position [855, 0]
click at [300, 113] on textarea "Informação adicional" at bounding box center [343, 116] width 115 height 52
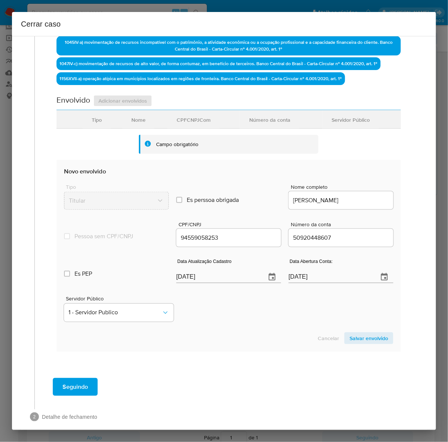
scroll to position [253, 0]
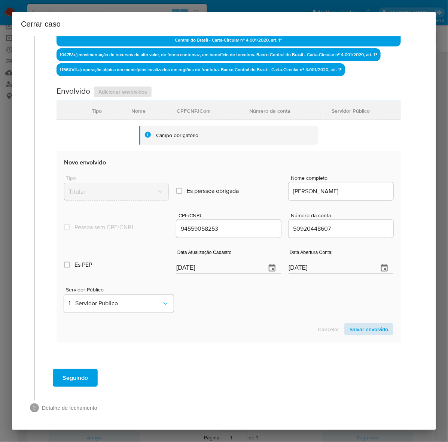
type textarea "Laura Marita de Lima Cezar, CPF 94559058253, 36 anos, residente no município de…"
click at [354, 324] on span "Salvar envolvido" at bounding box center [369, 329] width 39 height 10
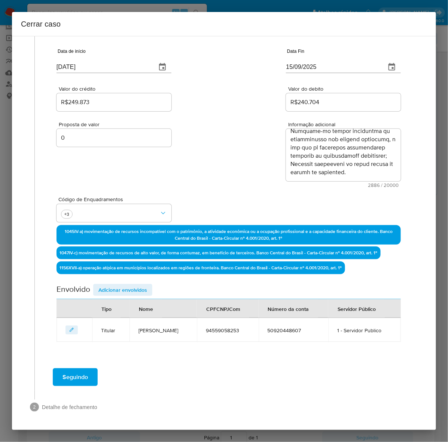
scroll to position [55, 0]
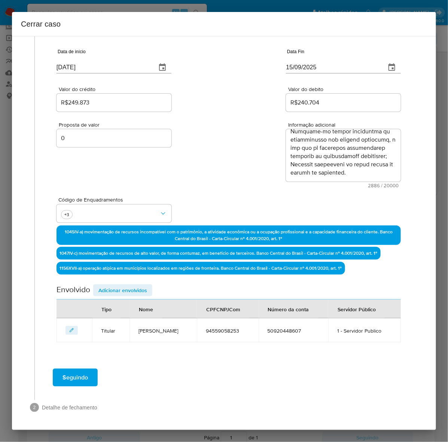
click at [109, 291] on span "Adicionar envolvidos" at bounding box center [122, 290] width 49 height 10
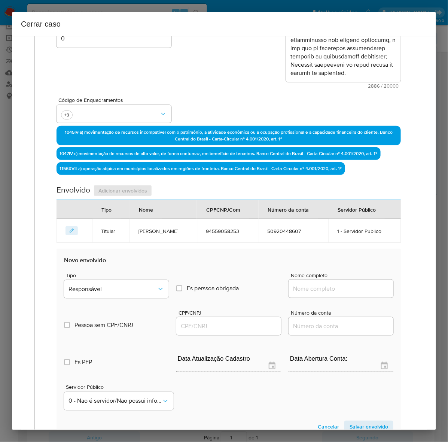
scroll to position [252, 0]
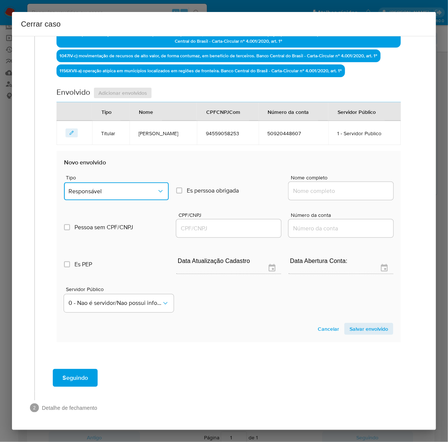
click at [95, 188] on span "Responsável" at bounding box center [113, 191] width 88 height 7
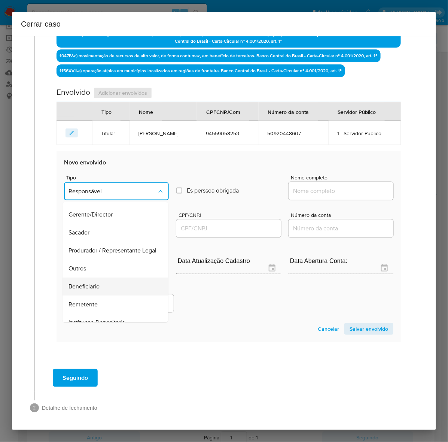
scroll to position [103, 0]
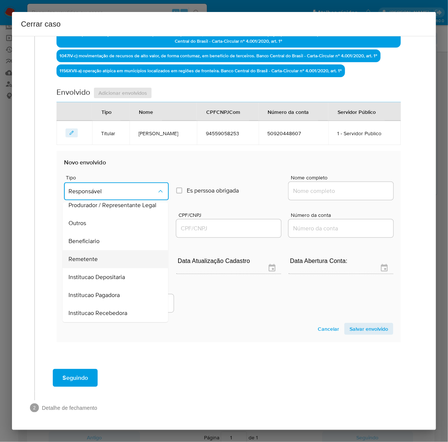
click at [95, 256] on span "Remetente" at bounding box center [83, 259] width 29 height 7
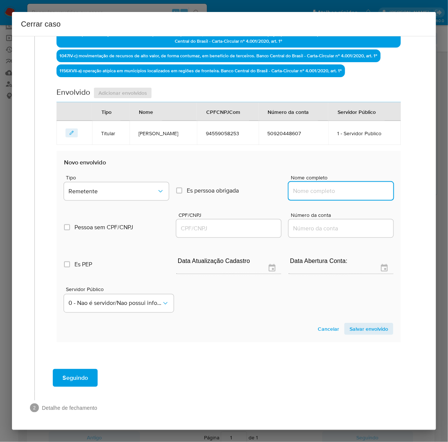
drag, startPoint x: 322, startPoint y: 185, endPoint x: 349, endPoint y: 194, distance: 28.3
click at [323, 186] on input "Nome completo" at bounding box center [341, 191] width 105 height 10
paste input "Cooperativa de Agricultura Familiar e Economia Solidária do Vale do Baixo Acre …"
type input "Cooperativa de Agricultura Familiar e Economia Solidária do Vale do Baixo Acre …"
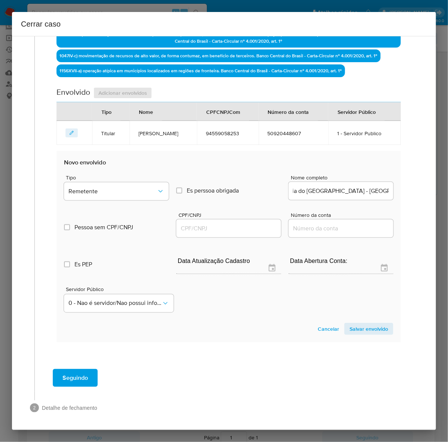
scroll to position [0, 0]
click at [215, 226] on input "CPF/CNPJ" at bounding box center [228, 229] width 105 height 10
paste input "51110412000115"
type input "51110412000115"
click at [368, 334] on span "Salvar envolvido" at bounding box center [369, 328] width 39 height 10
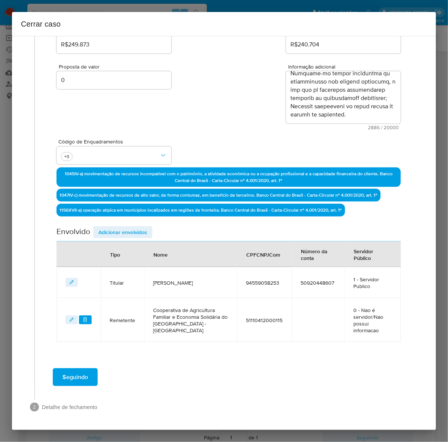
scroll to position [112, 0]
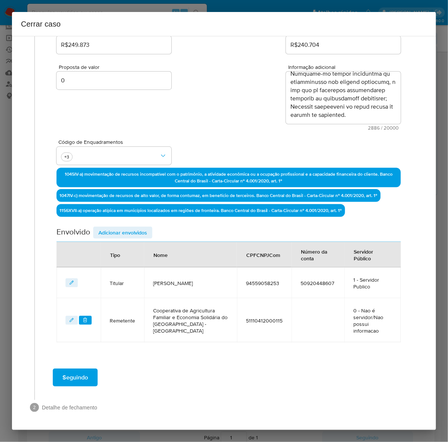
click at [123, 231] on span "Adicionar envolvidos" at bounding box center [122, 232] width 49 height 10
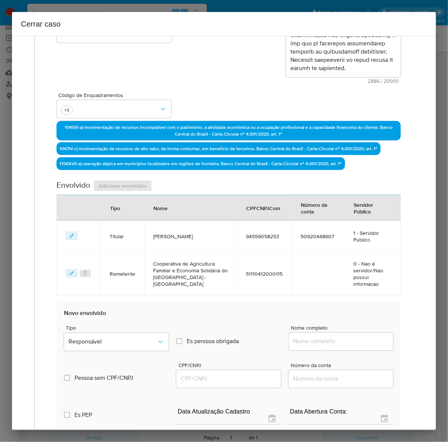
scroll to position [253, 0]
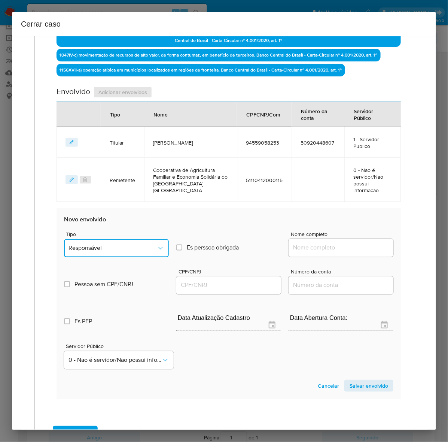
click at [105, 247] on span "Responsável" at bounding box center [113, 247] width 88 height 7
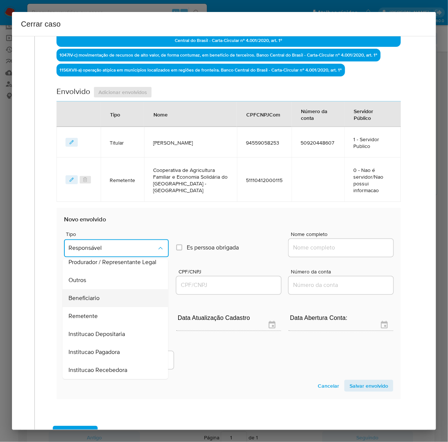
scroll to position [103, 0]
click at [79, 313] on span "Remetente" at bounding box center [83, 316] width 29 height 7
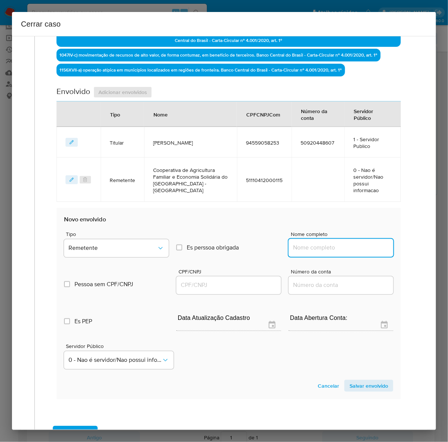
click at [308, 250] on input "Nome completo" at bounding box center [341, 248] width 105 height 10
paste input "Cleilton Amorim da Silva, 02496665296"
drag, startPoint x: 339, startPoint y: 247, endPoint x: 478, endPoint y: 249, distance: 138.9
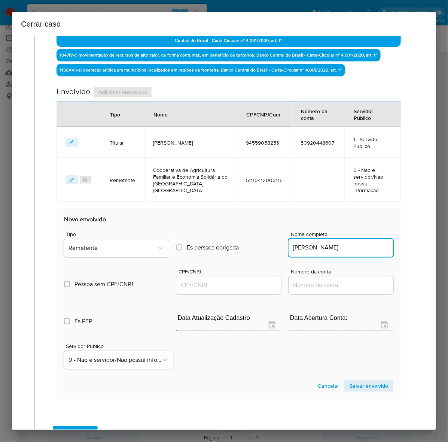
scroll to position [0, 0]
type input "Cleilton Amorim da Silva"
drag, startPoint x: 195, startPoint y: 278, endPoint x: 186, endPoint y: 293, distance: 17.1
click at [192, 285] on div at bounding box center [228, 285] width 105 height 18
click at [185, 295] on div "CPF/CNPJ" at bounding box center [228, 282] width 105 height 27
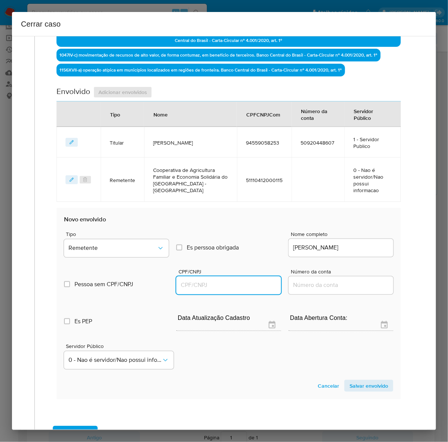
click at [188, 285] on input "CPF/CNPJ" at bounding box center [228, 285] width 105 height 10
paste input "02496665296"
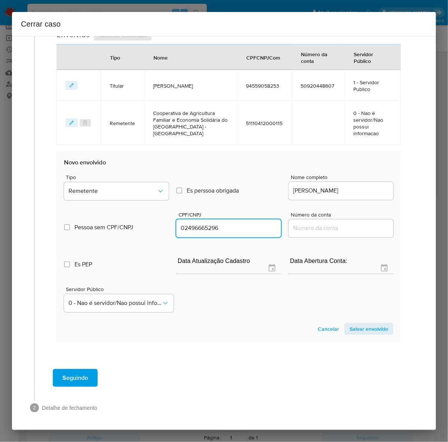
type input "2496665296"
click at [364, 327] on span "Salvar envolvido" at bounding box center [369, 328] width 39 height 10
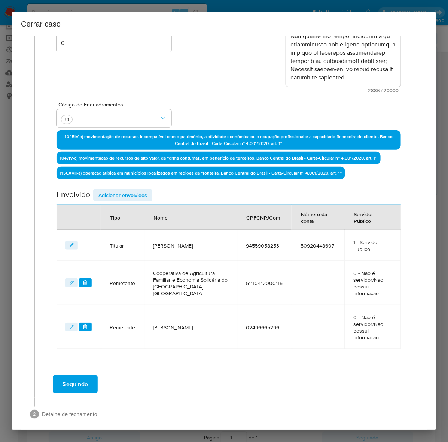
click at [121, 195] on span "Adicionar envolvidos" at bounding box center [122, 195] width 49 height 10
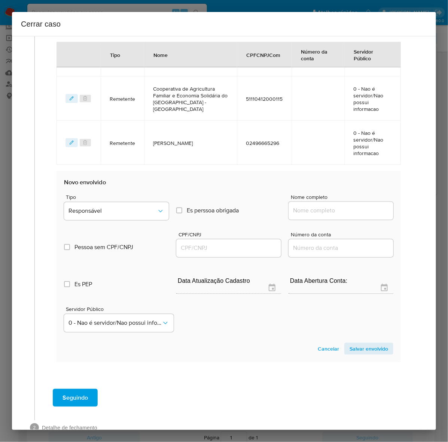
scroll to position [337, 0]
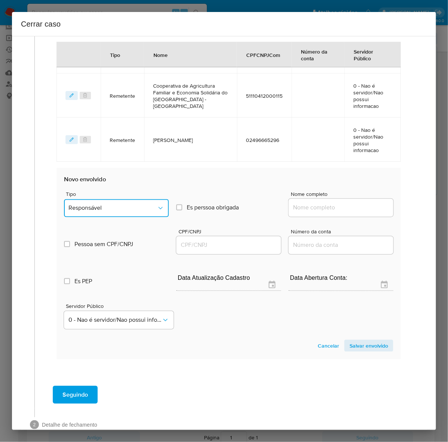
click at [85, 204] on span "Responsável" at bounding box center [113, 207] width 88 height 7
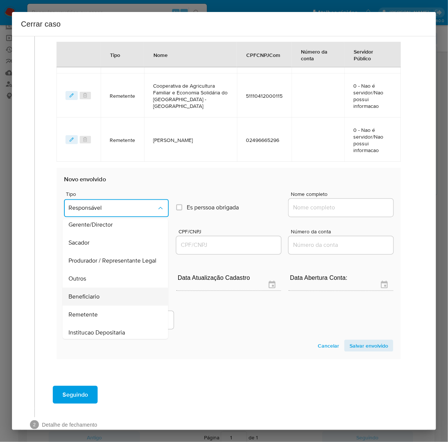
scroll to position [103, 0]
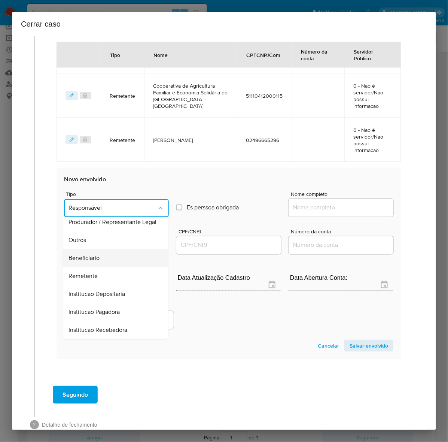
click at [76, 255] on span "Beneficiario" at bounding box center [84, 258] width 31 height 7
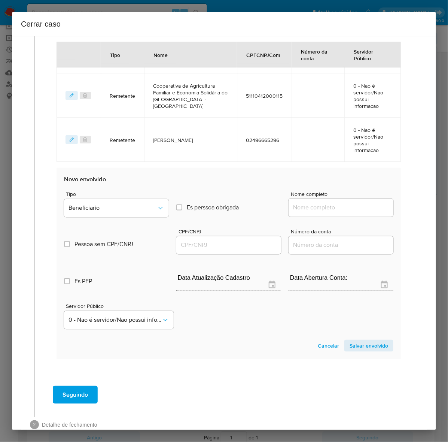
click at [305, 203] on input "Nome completo" at bounding box center [341, 208] width 105 height 10
paste input "Jairo Silva Nascimento, 04410192264"
drag, startPoint x: 341, startPoint y: 201, endPoint x: 431, endPoint y: 202, distance: 89.5
click at [431, 202] on div "1 Informação completa Geral Data de início 15/07/2025 Data Fin 15/09/2025 Valor…" at bounding box center [224, 233] width 424 height 394
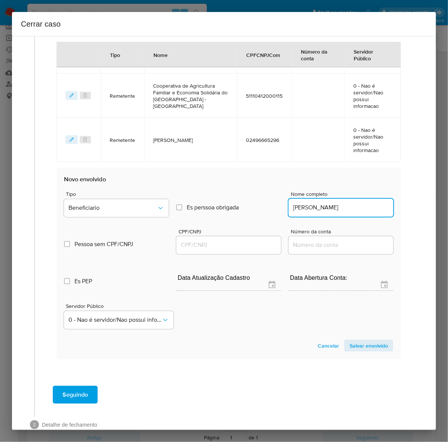
scroll to position [0, 0]
type input "Jairo Silva Nascimento"
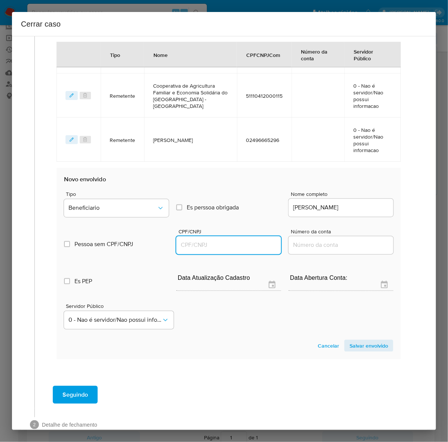
click at [177, 240] on input "CPF/CNPJ" at bounding box center [228, 245] width 105 height 10
paste input "04410192264"
drag, startPoint x: 179, startPoint y: 237, endPoint x: 169, endPoint y: 244, distance: 12.1
click at [179, 240] on input "4410192264" at bounding box center [228, 245] width 105 height 10
type input "4410192264"
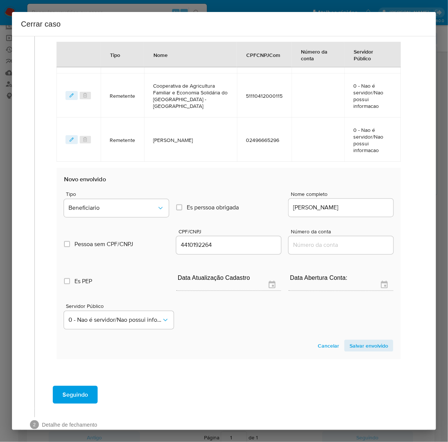
click at [363, 343] on span "Salvar envolvido" at bounding box center [369, 345] width 39 height 10
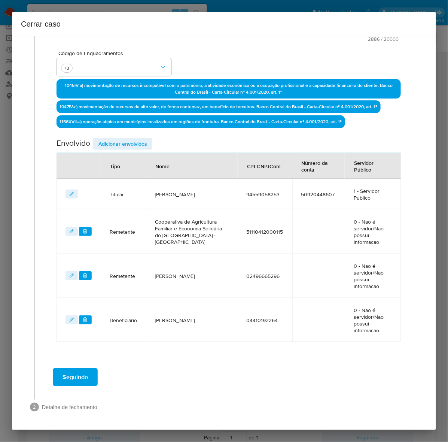
scroll to position [187, 0]
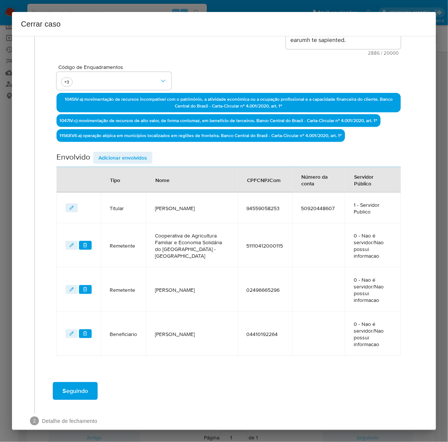
click at [111, 156] on span "Adicionar envolvidos" at bounding box center [122, 157] width 49 height 10
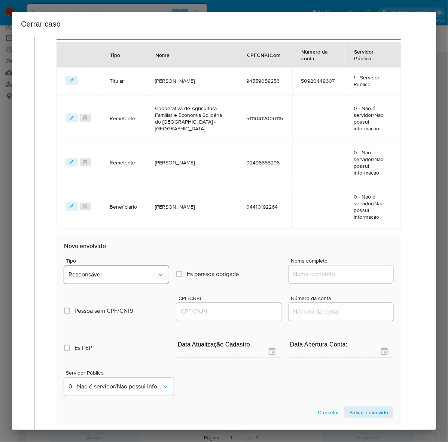
scroll to position [328, 0]
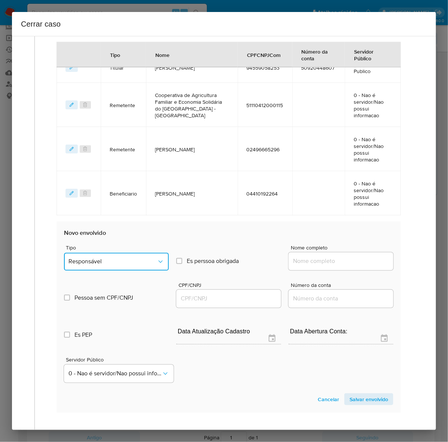
click at [115, 253] on button "Responsável" at bounding box center [116, 262] width 105 height 18
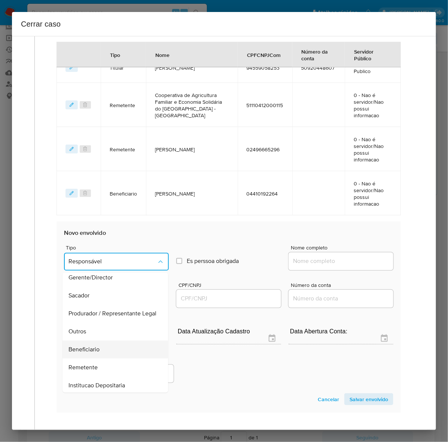
scroll to position [103, 0]
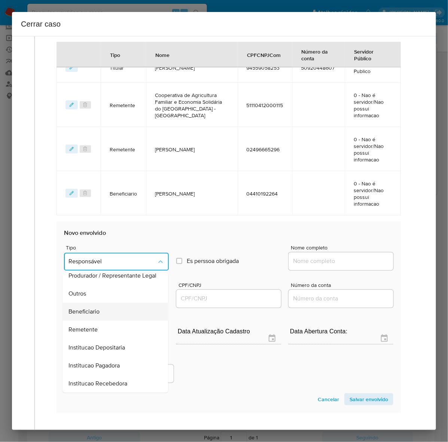
click at [90, 308] on span "Beneficiario" at bounding box center [84, 311] width 31 height 7
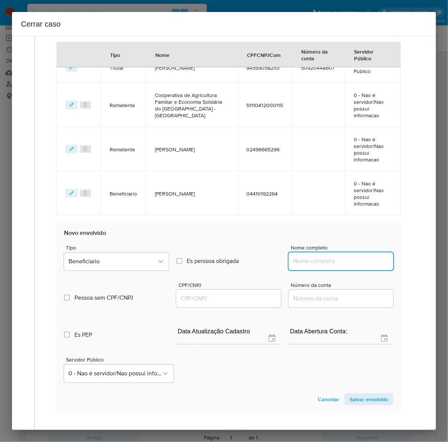
click at [305, 256] on input "Nome completo" at bounding box center [341, 261] width 105 height 10
paste input "Katryell Ferreira Arruda, 01312673290"
drag, startPoint x: 344, startPoint y: 248, endPoint x: 463, endPoint y: 254, distance: 119.6
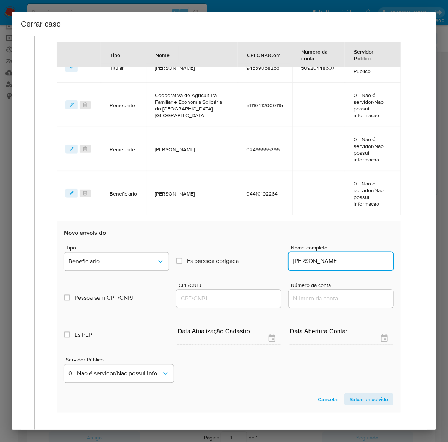
scroll to position [0, 0]
type input "Katryell Ferreira Arruda"
click at [188, 294] on input "CPF/CNPJ" at bounding box center [228, 299] width 105 height 10
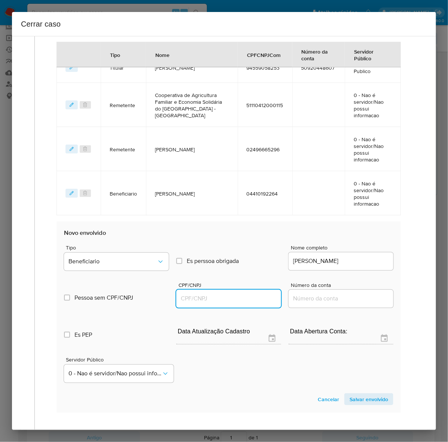
paste input "01312673290"
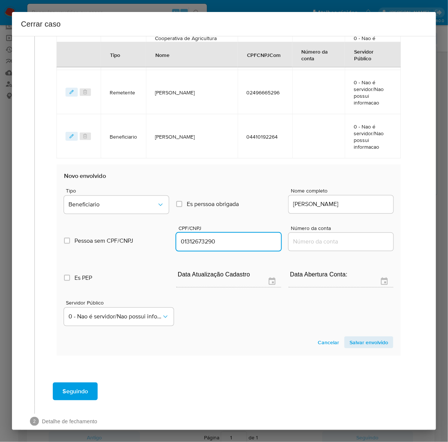
type input "1312673290"
click at [364, 337] on span "Salvar envolvido" at bounding box center [369, 342] width 39 height 10
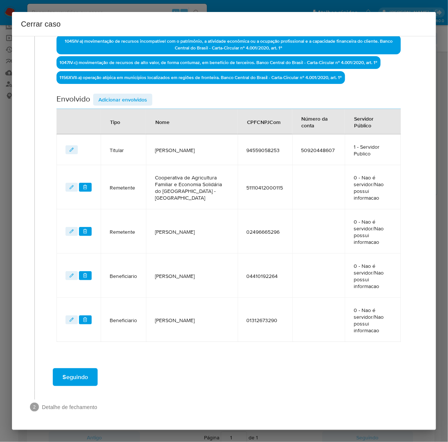
scroll to position [225, 0]
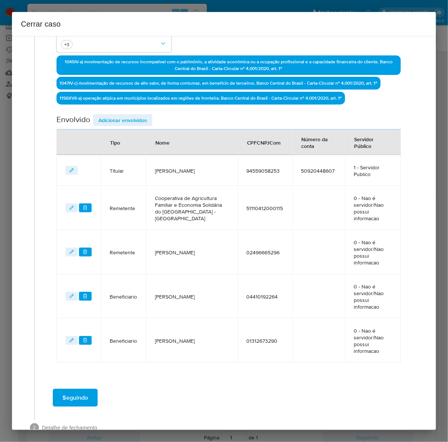
click at [77, 389] on span "Seguindo" at bounding box center [75, 397] width 25 height 16
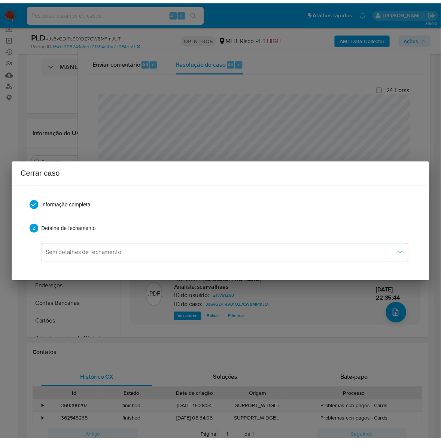
scroll to position [822, 0]
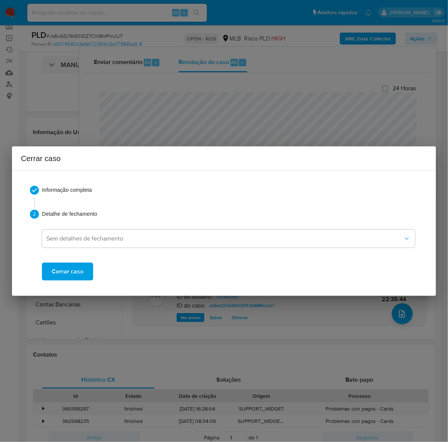
click at [69, 268] on span "Cerrar caso" at bounding box center [68, 271] width 32 height 16
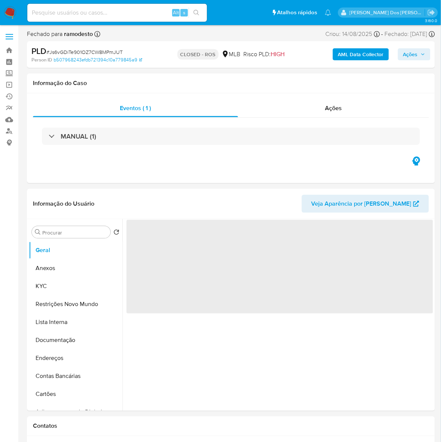
select select "10"
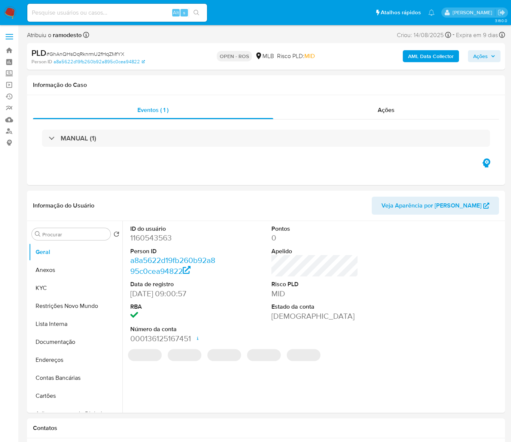
select select "10"
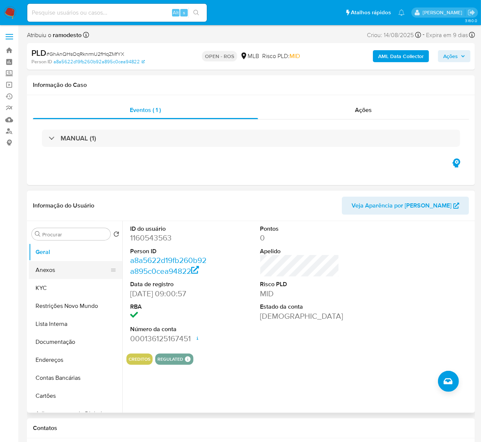
click at [46, 268] on button "Anexos" at bounding box center [73, 270] width 88 height 18
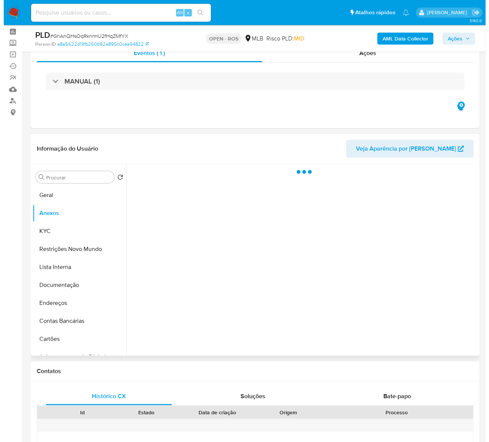
scroll to position [47, 0]
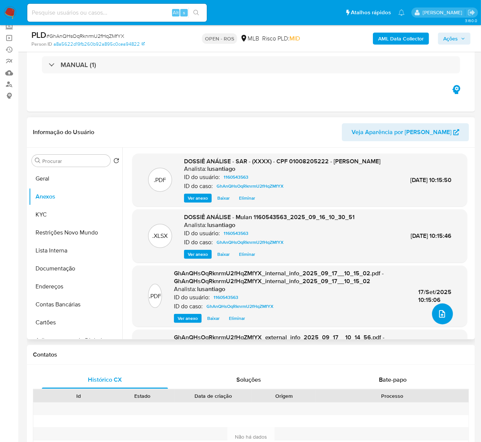
click at [443, 313] on button "upload-file" at bounding box center [442, 313] width 21 height 21
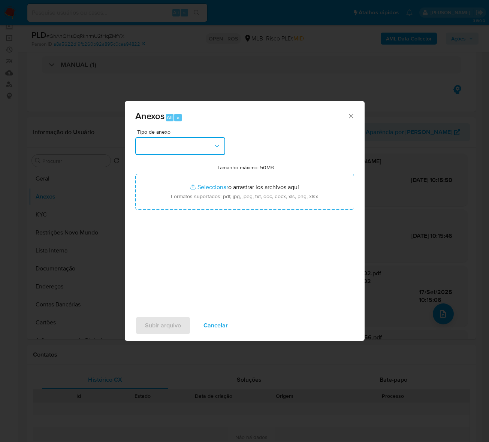
click at [162, 141] on button "button" at bounding box center [180, 146] width 90 height 18
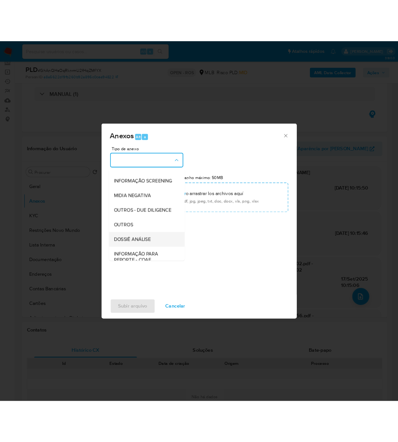
scroll to position [115, 0]
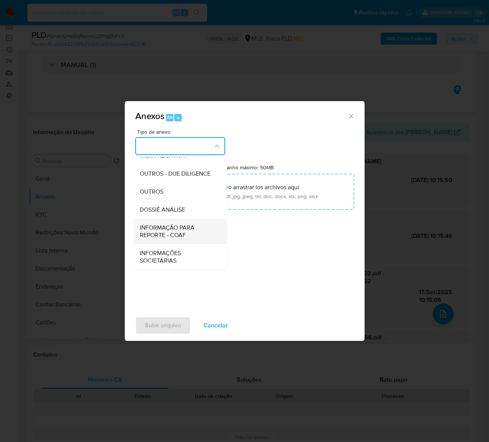
click at [156, 226] on span "INFORMAÇÃO PARA REPORTE - COAF" at bounding box center [178, 231] width 76 height 15
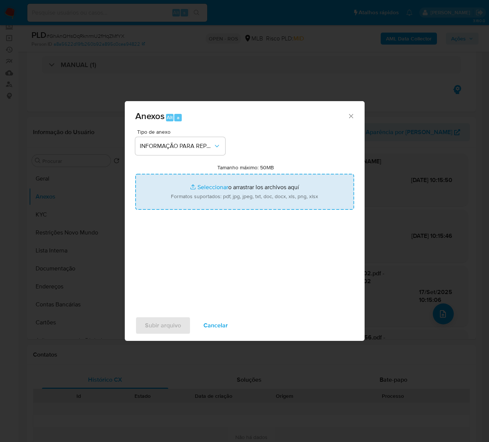
type input "C:\fakepath\SAR - GhAnQHsOqRknrmU2fHqZMfYX - CPF 01008205222 - [PERSON_NAME].pdf"
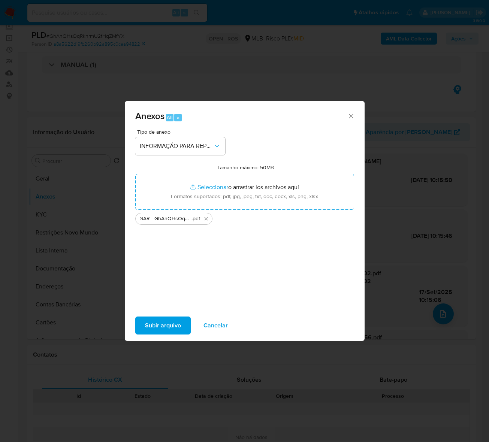
click at [166, 322] on span "Subir arquivo" at bounding box center [163, 325] width 36 height 16
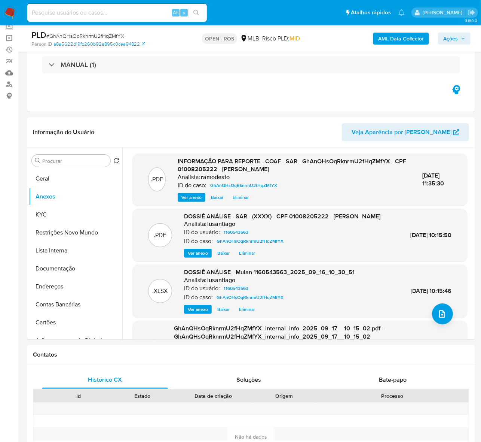
click at [449, 37] on span "Ações" at bounding box center [451, 39] width 15 height 12
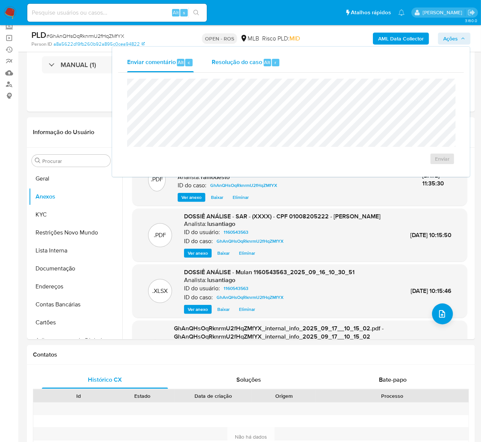
click at [251, 61] on span "Resolução do caso" at bounding box center [237, 62] width 51 height 9
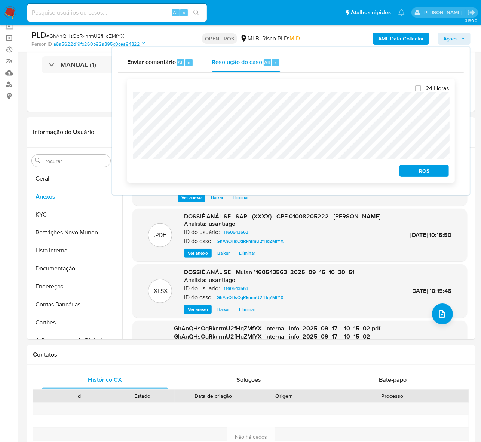
click at [424, 176] on span "ROS" at bounding box center [424, 170] width 39 height 10
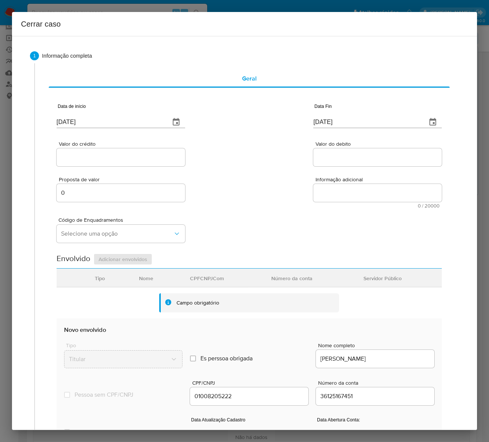
type input "[DATE]"
drag, startPoint x: -39, startPoint y: 120, endPoint x: -70, endPoint y: 115, distance: 31.9
paste input "01/07"
type input "[DATE]"
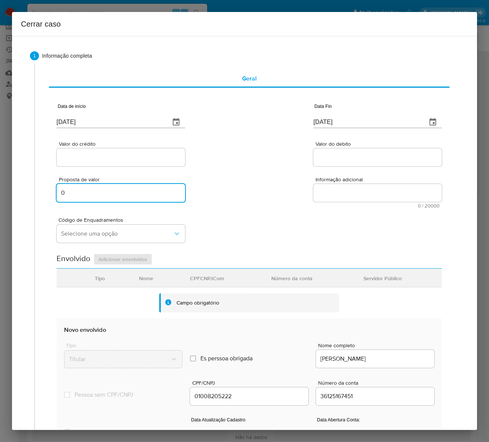
drag, startPoint x: 65, startPoint y: 192, endPoint x: 57, endPoint y: 191, distance: 8.2
click at [57, 191] on input "0" at bounding box center [121, 193] width 128 height 10
type input "220000"
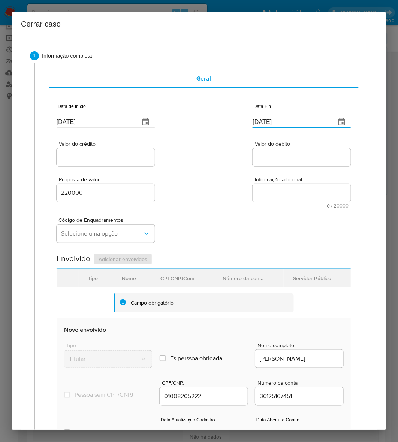
drag, startPoint x: 267, startPoint y: 121, endPoint x: 124, endPoint y: 122, distance: 142.6
click at [124, 122] on div "Data de início [DATE] Data Fin [DATE]" at bounding box center [204, 112] width 294 height 39
paste input "29/08"
type input "[DATE]"
click at [77, 153] on div at bounding box center [106, 157] width 98 height 18
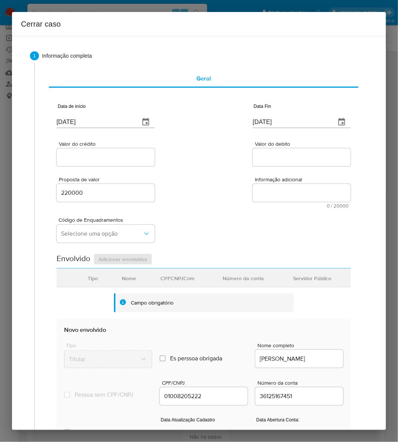
click at [77, 156] on input "Valor do crédito" at bounding box center [106, 157] width 98 height 10
paste input "R$39.471"
type input "R$39.471"
click at [269, 158] on input "Valor do debito" at bounding box center [301, 157] width 98 height 10
paste input "R$39.646"
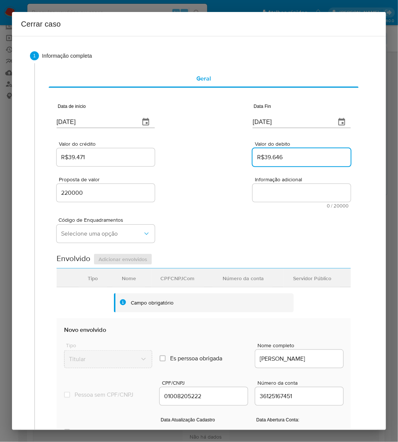
type input "R$39.646"
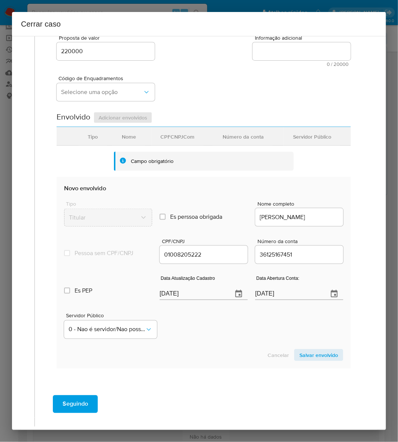
scroll to position [168, 0]
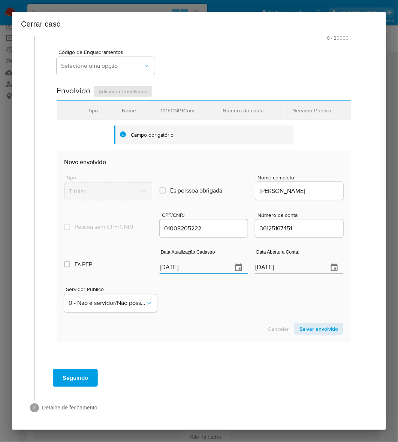
drag, startPoint x: 192, startPoint y: 266, endPoint x: 86, endPoint y: 264, distance: 106.0
click at [82, 262] on div "Es PEP isPEP Data Atualização Cadastro [DATE] Data Abertura Conta: [DATE]" at bounding box center [203, 258] width 279 height 39
paste input "8"
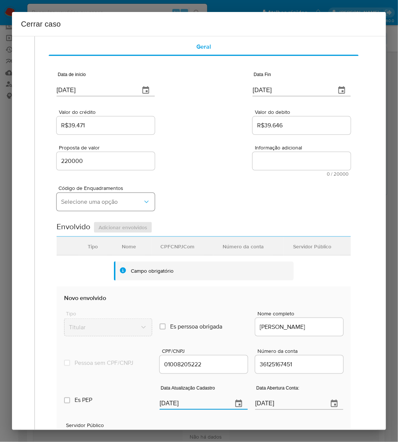
scroll to position [27, 0]
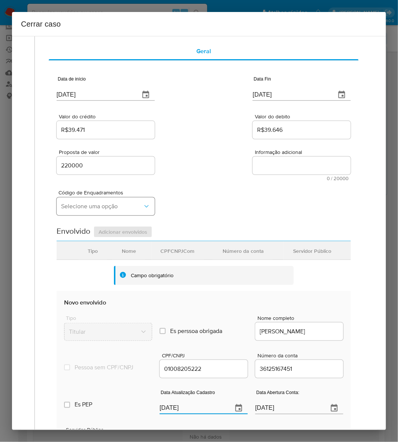
type input "[DATE]"
click at [89, 204] on span "Selecione uma opção" at bounding box center [102, 206] width 82 height 7
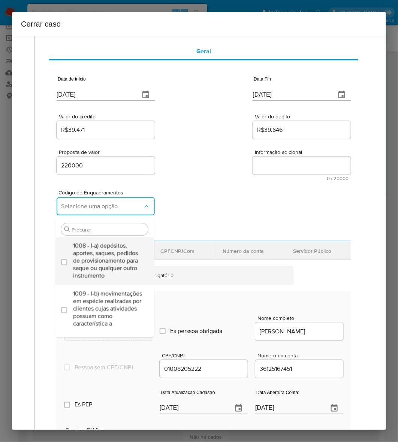
click at [101, 258] on span "1008 - I-a) depósitos, aportes, saques, pedidos de provisionamento para saque o…" at bounding box center [108, 260] width 70 height 37
checkbox input "true"
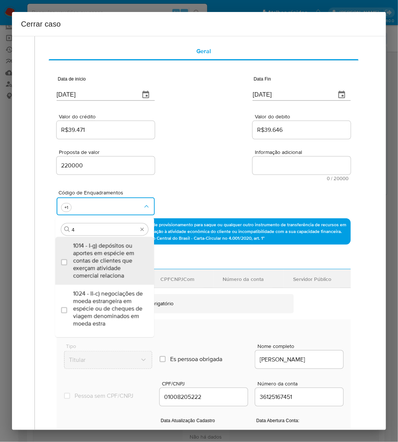
type input "45"
click at [109, 265] on span "1045 - IV-a) movimentação de recursos incompatível com o patrimônio, a atividad…" at bounding box center [108, 260] width 70 height 37
checkbox input "true"
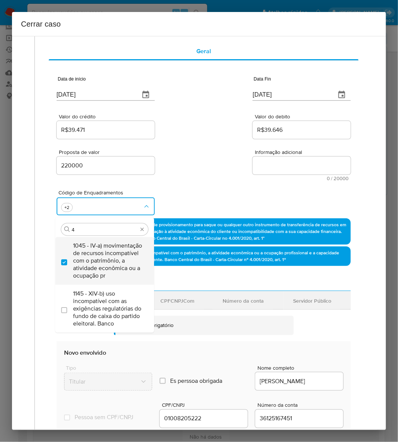
scroll to position [0, 0]
type input "47"
click at [109, 265] on span "1047 - IV-c) movimentação de recursos de alto valor, de forma contumaz, em bene…" at bounding box center [108, 260] width 70 height 37
checkbox input "true"
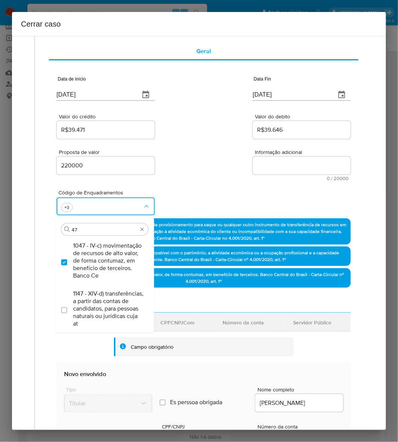
type input "4"
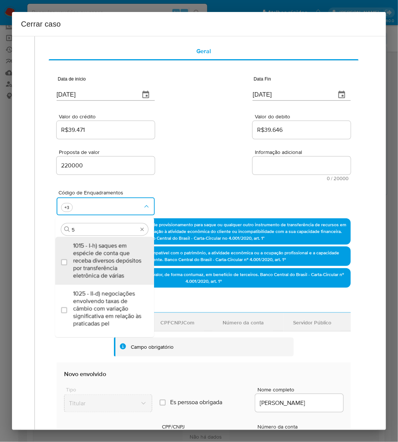
type input "56"
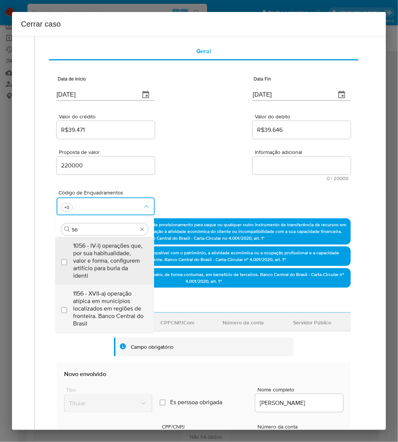
click at [106, 307] on span "1156 - XVII-a) operação atípica em municípios localizados em regiões de frontei…" at bounding box center [108, 308] width 70 height 37
checkbox input "true"
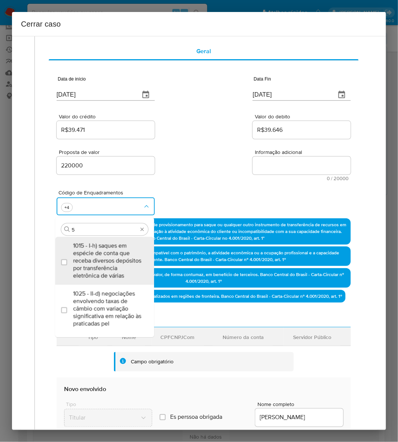
type input "57"
click at [107, 307] on span "1157 - XVII-b) operação atípica em municípios localizados em regiões de extraçã…" at bounding box center [108, 308] width 70 height 37
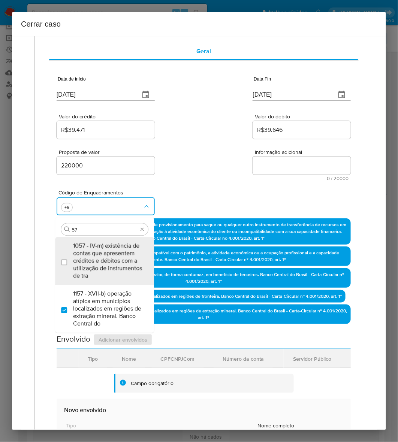
checkbox input "true"
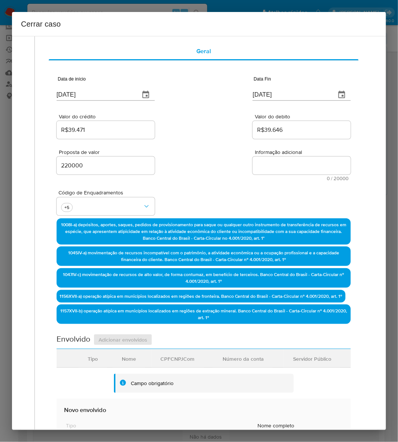
click at [286, 165] on textarea "Informação adicional" at bounding box center [301, 165] width 98 height 18
click at [311, 165] on textarea "Informação adicional" at bounding box center [301, 165] width 98 height 18
paste textarea "Loremips Dolorsita, CON 05871189988, 57 adip, elitseddo ei temporinc ut Laboree…"
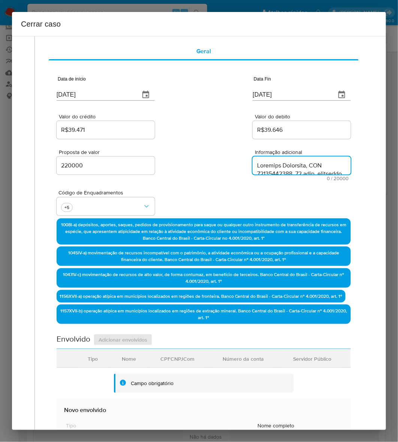
scroll to position [867, 0]
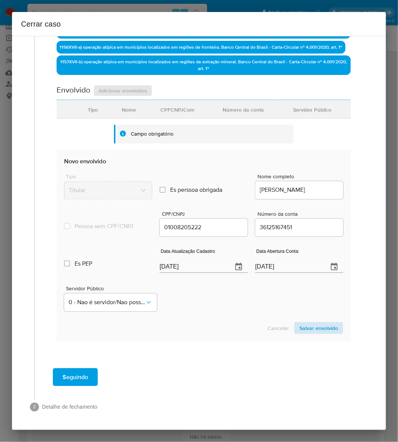
type textarea "Loremips Dolorsita, CON 05871189988, 57 adip, elitseddo ei temporinc ut Laboree…"
click at [318, 325] on span "Salvar envolvido" at bounding box center [318, 328] width 39 height 10
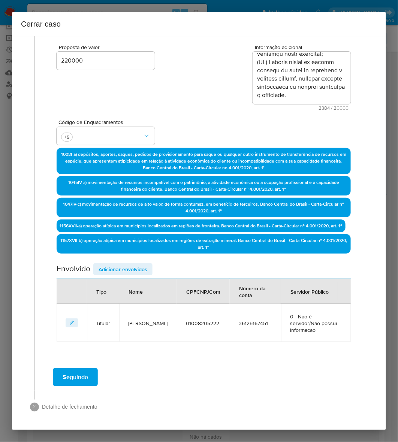
click at [115, 264] on span "Adicionar envolvidos" at bounding box center [122, 269] width 49 height 10
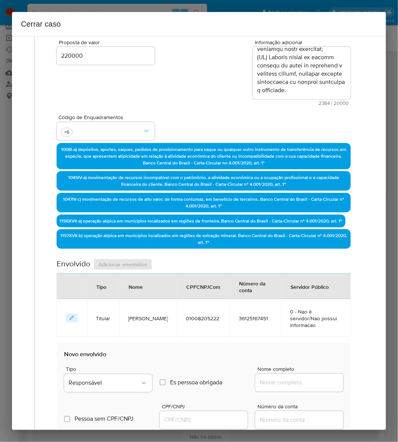
scroll to position [324, 0]
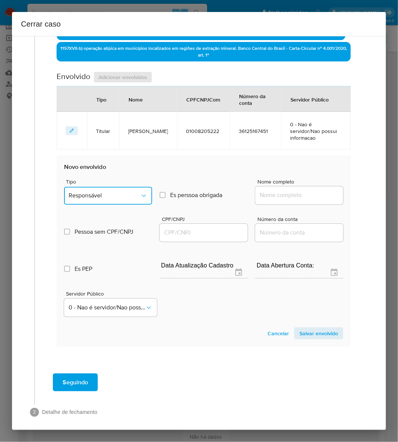
click at [90, 195] on button "Responsável" at bounding box center [108, 196] width 88 height 18
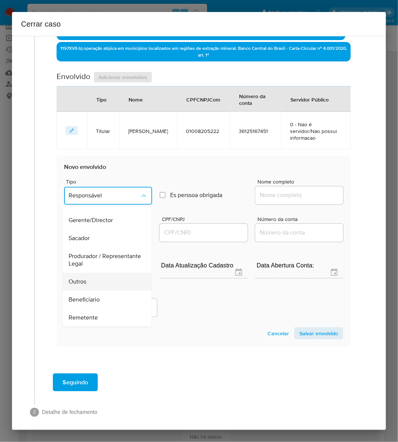
scroll to position [103, 0]
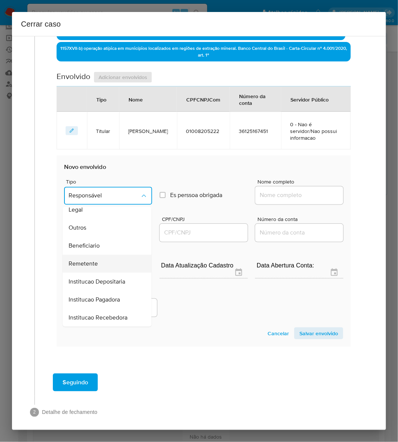
click at [83, 266] on span "Remetente" at bounding box center [83, 263] width 29 height 7
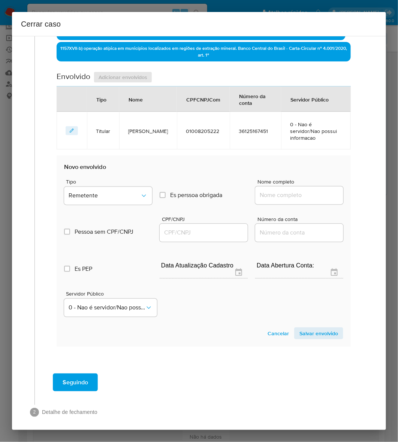
click at [271, 198] on input "Nome completo" at bounding box center [299, 196] width 88 height 10
paste input "[PERSON_NAME], 1056676256"
drag, startPoint x: 296, startPoint y: 201, endPoint x: 373, endPoint y: 193, distance: 77.1
click at [373, 193] on div "1 Informação completa Geral Data de início [DATE] Data Fin [DATE] Valor do créd…" at bounding box center [199, 233] width 374 height 394
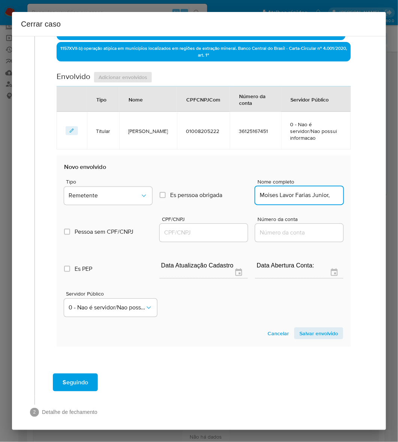
scroll to position [0, 0]
type input "Moises Lavor Farias Junior"
drag, startPoint x: 143, startPoint y: 252, endPoint x: 164, endPoint y: 244, distance: 21.8
click at [149, 248] on div "Tipo Remetente Es perssoa obrigada Is PObrigada Nome completo Moises Lavor Fari…" at bounding box center [203, 244] width 279 height 149
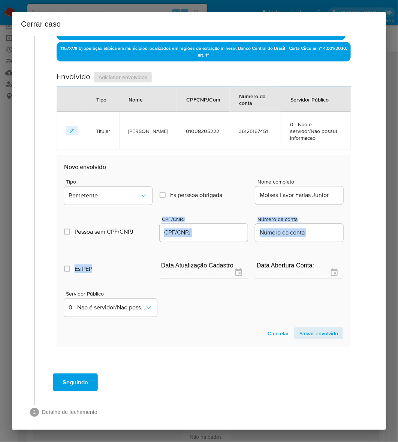
click at [171, 238] on input "CPF/CNPJ" at bounding box center [203, 233] width 88 height 10
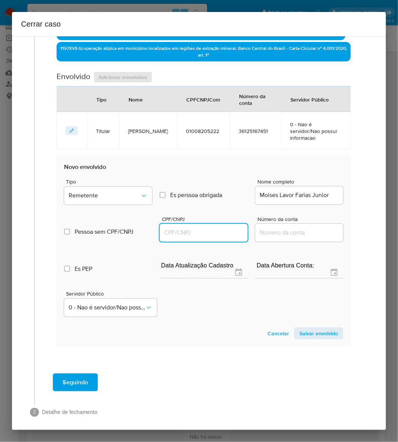
paste input "1056676256"
type input "1056676256"
click at [313, 337] on span "Salvar envolvido" at bounding box center [318, 333] width 39 height 10
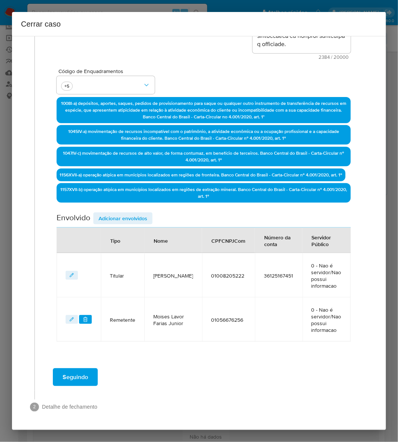
drag, startPoint x: 107, startPoint y: 216, endPoint x: 114, endPoint y: 223, distance: 10.3
click at [107, 216] on span "Adicionar envolvidos" at bounding box center [122, 218] width 49 height 10
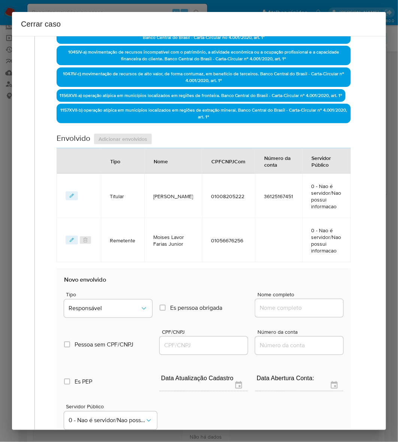
scroll to position [375, 0]
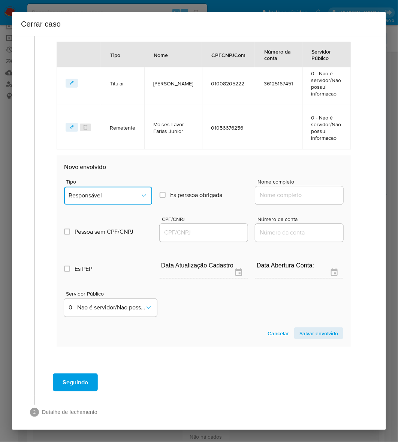
click at [104, 200] on span "Responsável" at bounding box center [105, 195] width 72 height 7
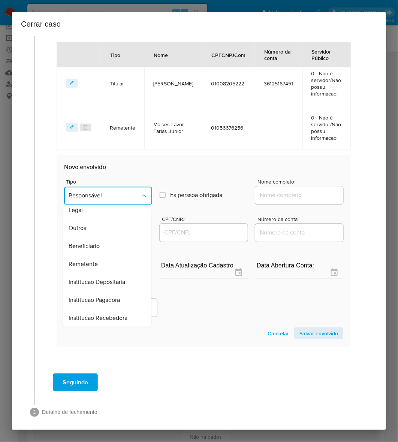
drag, startPoint x: 92, startPoint y: 248, endPoint x: 221, endPoint y: 201, distance: 136.9
click at [92, 247] on span "Beneficiario" at bounding box center [84, 246] width 31 height 7
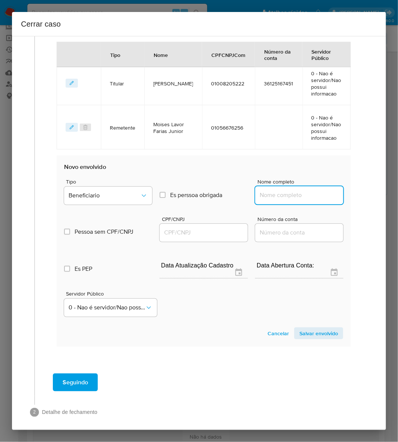
click at [273, 200] on input "Nome completo" at bounding box center [299, 196] width 88 height 10
paste input "B R Servicos Ltda, 17442205000120"
drag, startPoint x: 282, startPoint y: 201, endPoint x: 453, endPoint y: 200, distance: 171.8
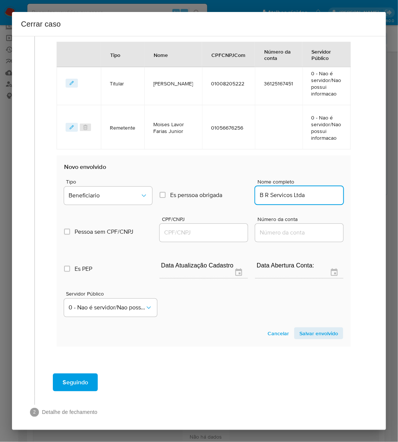
scroll to position [0, 0]
type input "B R Servicos Ltda"
click at [163, 237] on input "CPF/CNPJ" at bounding box center [203, 233] width 88 height 10
paste input "17442205000120"
type input "17442205000120"
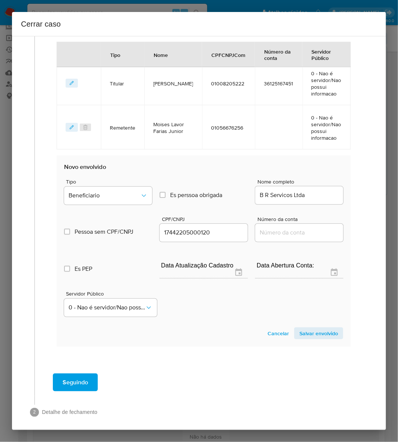
click at [304, 338] on span "Salvar envolvido" at bounding box center [318, 333] width 39 height 10
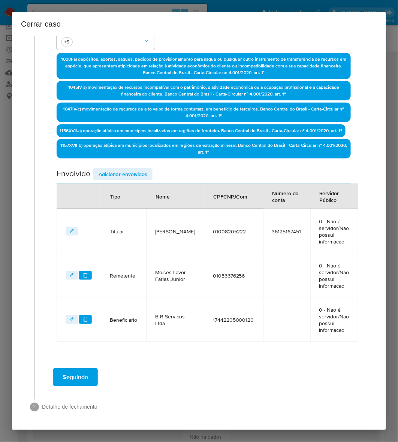
scroll to position [232, 0]
click at [127, 172] on span "Adicionar envolvidos" at bounding box center [122, 174] width 49 height 10
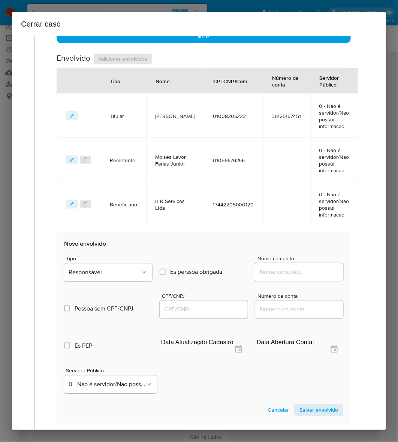
scroll to position [429, 0]
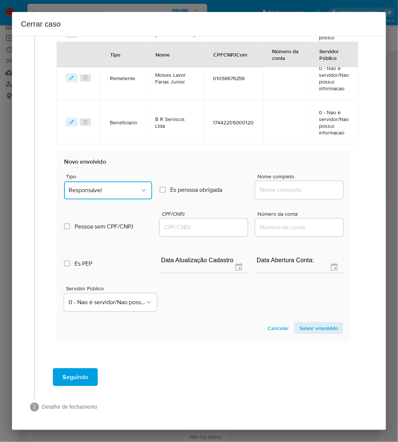
click at [104, 189] on span "Responsável" at bounding box center [105, 190] width 72 height 7
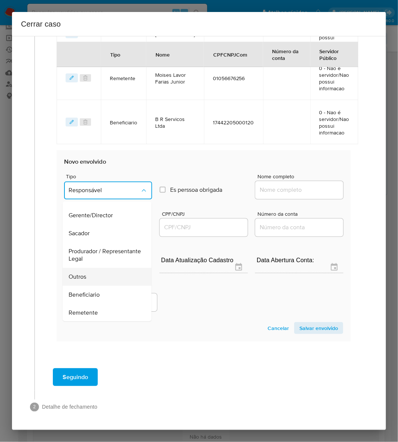
scroll to position [103, 0]
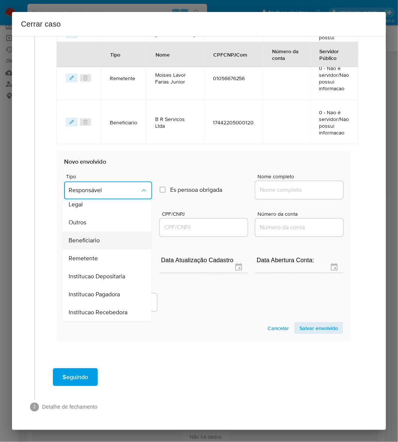
click at [95, 232] on div "Beneficiario" at bounding box center [105, 241] width 72 height 18
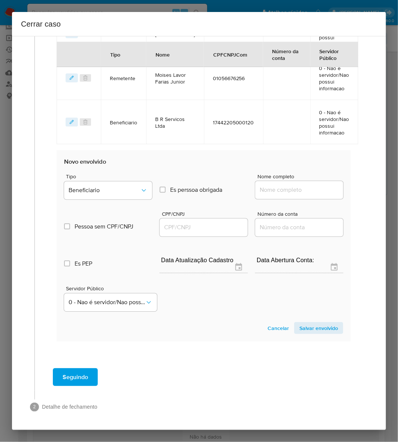
drag, startPoint x: 260, startPoint y: 193, endPoint x: 266, endPoint y: 190, distance: 6.4
click at [263, 191] on input "Nome completo" at bounding box center [299, 190] width 88 height 10
paste input "R. Costa M. Costa Ltda, 11406890000152"
drag, startPoint x: 283, startPoint y: 191, endPoint x: 475, endPoint y: 189, distance: 191.7
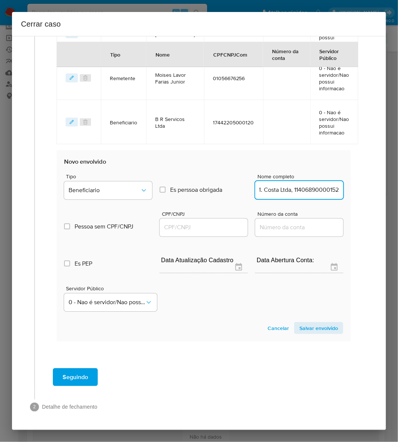
type input "R. Costa M. Costa Ltda"
click at [190, 225] on input "CPF/CNPJ" at bounding box center [203, 228] width 88 height 10
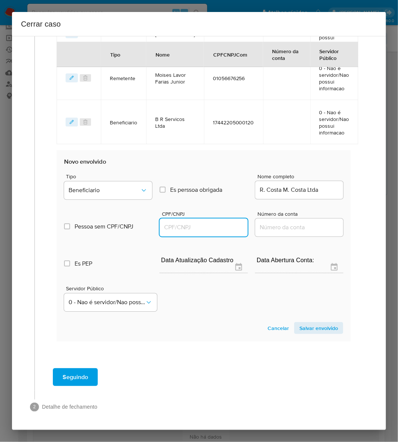
paste input "11406890000152"
type input "11406890000152"
click at [317, 328] on span "Salvar envolvido" at bounding box center [318, 328] width 39 height 10
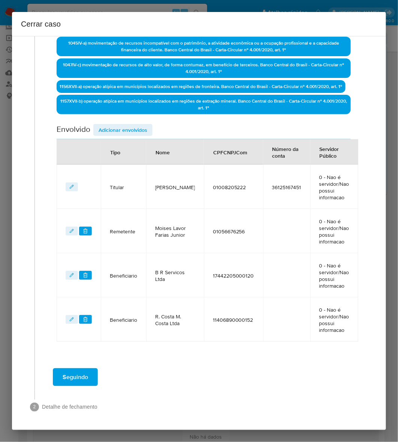
scroll to position [276, 0]
click at [81, 376] on span "Seguindo" at bounding box center [75, 377] width 25 height 16
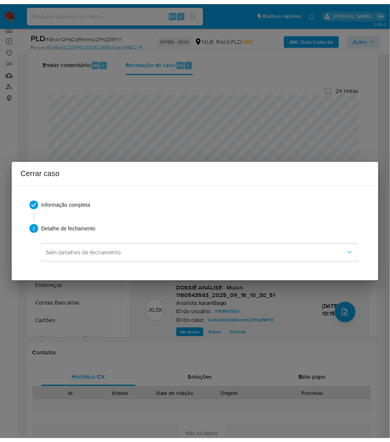
scroll to position [858, 0]
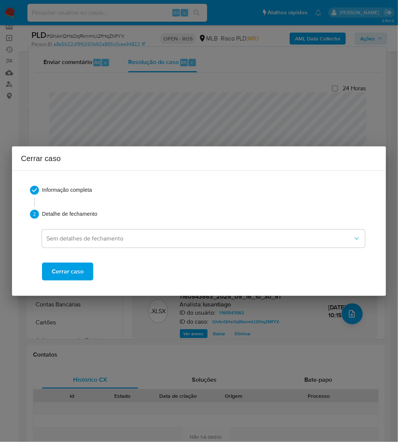
click at [77, 270] on span "Cerrar caso" at bounding box center [68, 271] width 32 height 16
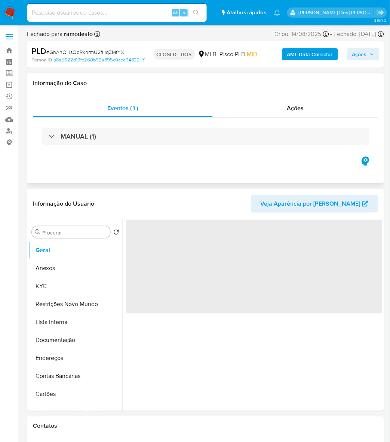
select select "10"
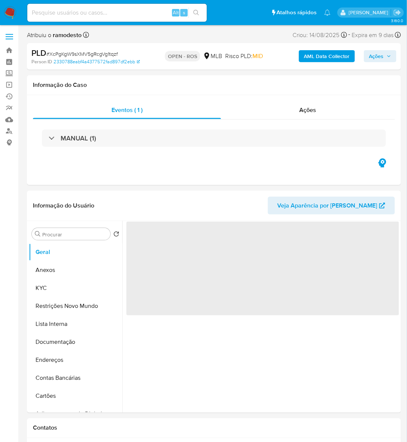
select select "10"
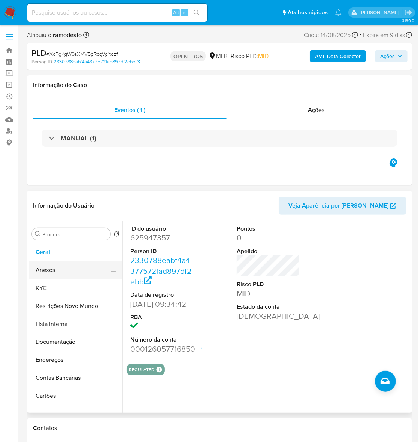
click at [45, 266] on button "Anexos" at bounding box center [73, 270] width 88 height 18
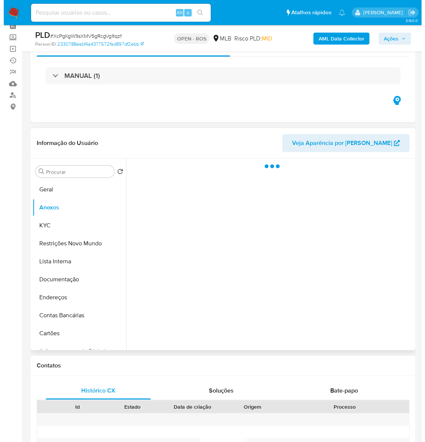
scroll to position [47, 0]
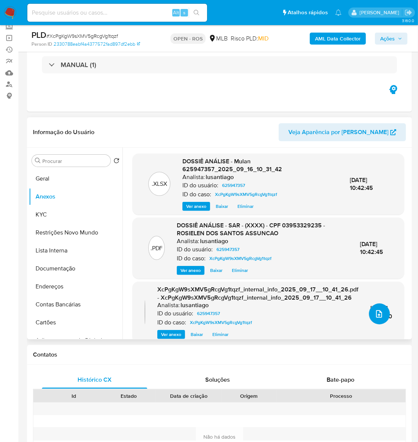
click at [375, 311] on icon "upload-file" at bounding box center [378, 313] width 9 height 9
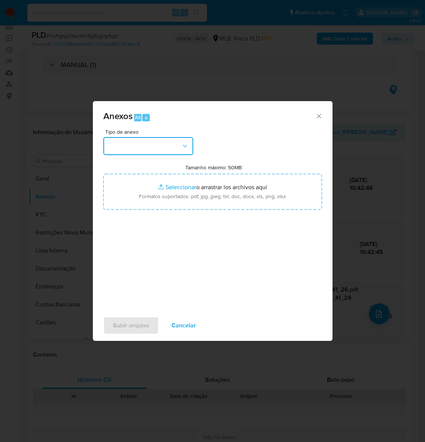
click at [129, 145] on button "button" at bounding box center [148, 146] width 90 height 18
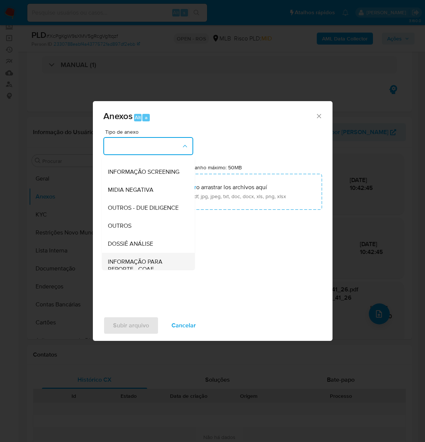
scroll to position [115, 0]
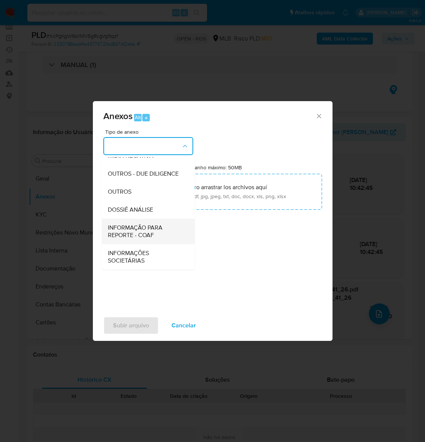
click at [132, 228] on span "INFORMAÇÃO PARA REPORTE - COAF" at bounding box center [146, 231] width 76 height 15
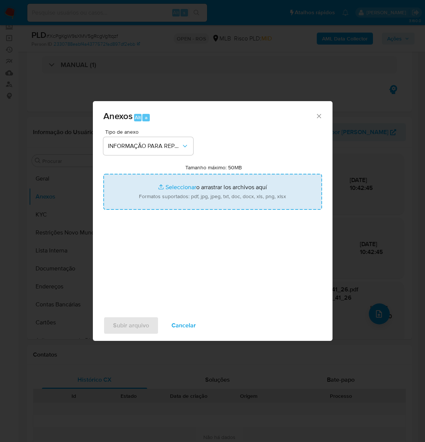
type input "C:\fakepath\SAR - XcPgKgW9sXMV5gRcgVg1tqzf - CPF 03953329235 - ROSIELEN DOS SAN…"
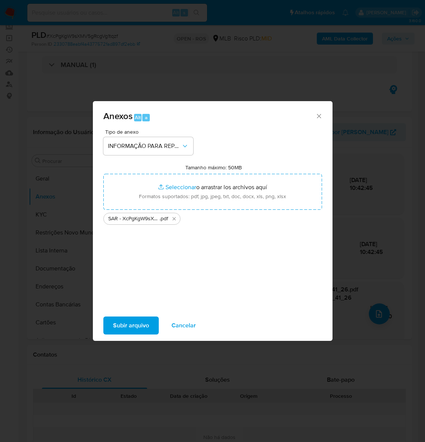
click at [118, 324] on span "Subir arquivo" at bounding box center [131, 325] width 36 height 16
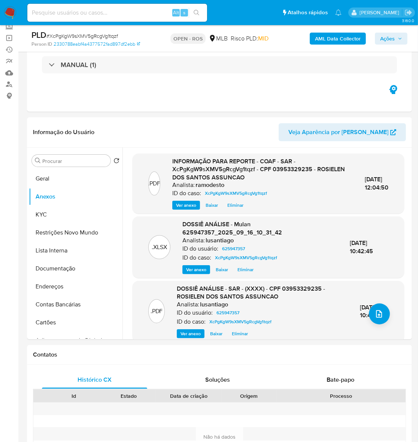
click at [388, 36] on span "Ações" at bounding box center [387, 39] width 15 height 12
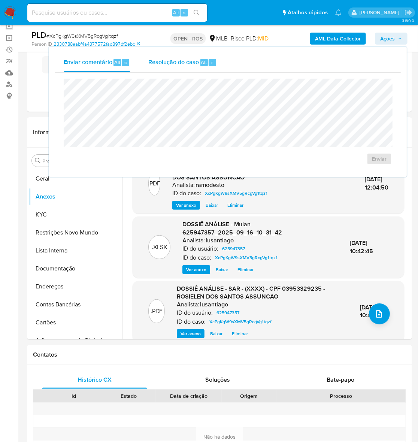
drag, startPoint x: 175, startPoint y: 56, endPoint x: 168, endPoint y: 71, distance: 16.4
click at [174, 57] on div "Resolução do caso Alt r" at bounding box center [182, 62] width 69 height 19
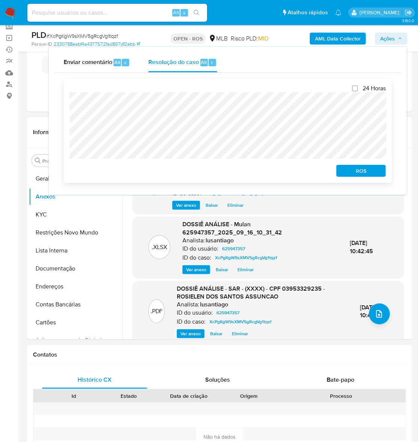
click at [362, 169] on span "ROS" at bounding box center [360, 170] width 39 height 10
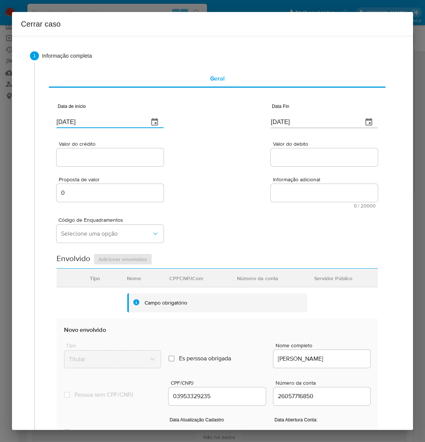
drag, startPoint x: 96, startPoint y: 124, endPoint x: -7, endPoint y: 129, distance: 102.7
paste input "02/07"
type input "[DATE]"
drag, startPoint x: 227, startPoint y: 119, endPoint x: 223, endPoint y: 130, distance: 12.4
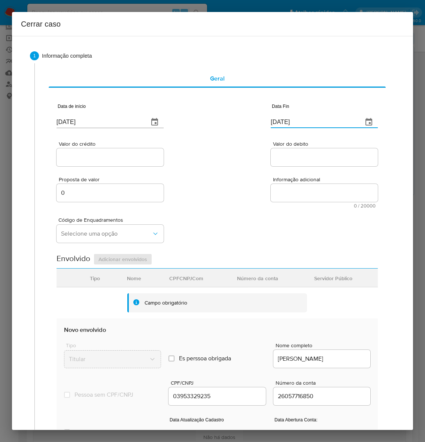
click at [205, 121] on div "Data de início 02/07/2025 Data Fin 19/09/2025" at bounding box center [217, 112] width 321 height 39
paste input "5"
type input "15/09/2025"
click at [72, 158] on input "Valor do crédito" at bounding box center [110, 157] width 107 height 10
paste input "R$40.000"
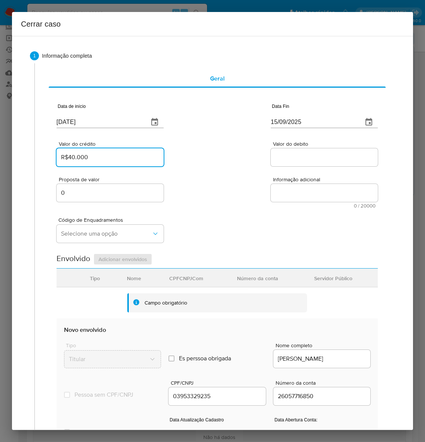
type input "R$40.000"
drag, startPoint x: 295, startPoint y: 162, endPoint x: 285, endPoint y: 149, distance: 16.5
click at [286, 151] on div at bounding box center [324, 157] width 107 height 18
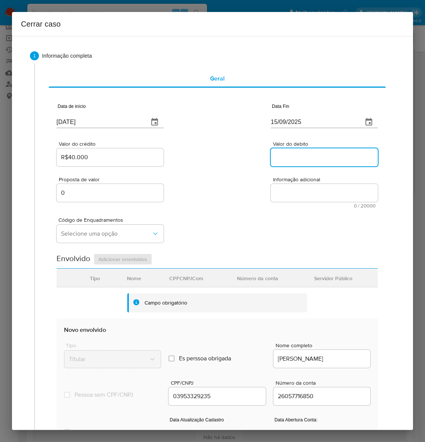
paste input "R$40.007"
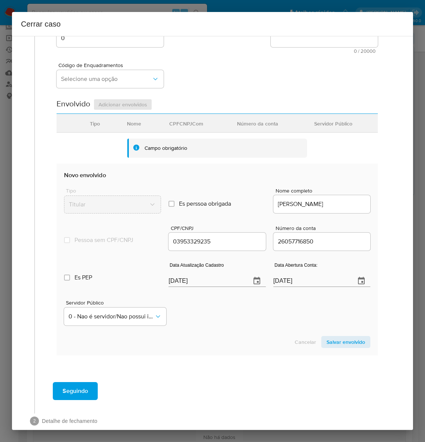
scroll to position [168, 0]
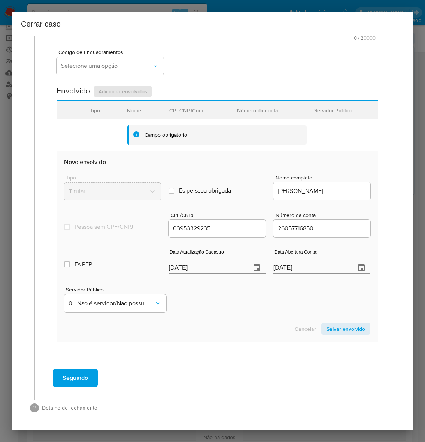
type input "R$40.007"
drag, startPoint x: 213, startPoint y: 266, endPoint x: 123, endPoint y: 274, distance: 91.0
click at [123, 274] on div "Es PEP isPEP Data Atualização Cadastro 19/09/2025 Data Abertura Conta: 24/08/20…" at bounding box center [217, 258] width 306 height 39
paste input "8"
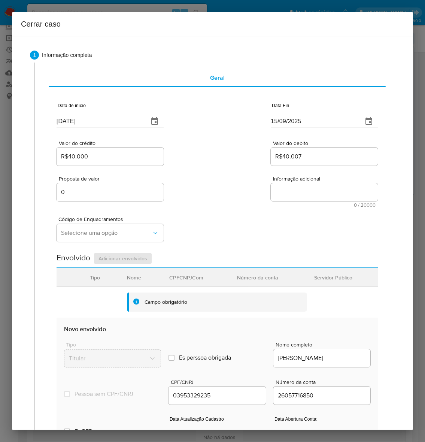
scroll to position [0, 0]
type input "19/08/2025"
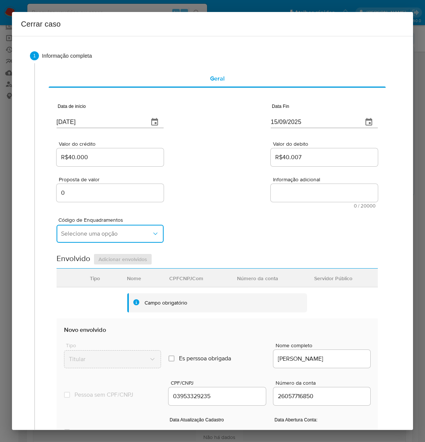
click at [83, 225] on button "Selecione uma opção" at bounding box center [110, 234] width 107 height 18
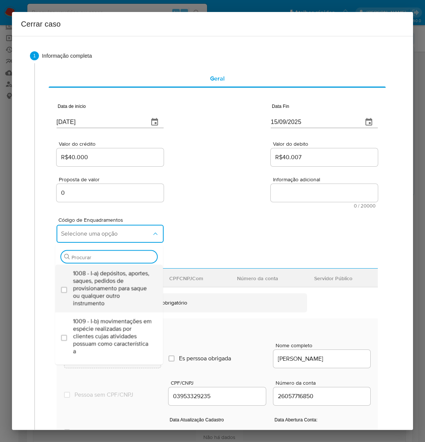
click at [89, 281] on span "1008 - I-a) depósitos, aportes, saques, pedidos de provisionamento para saque o…" at bounding box center [112, 287] width 79 height 37
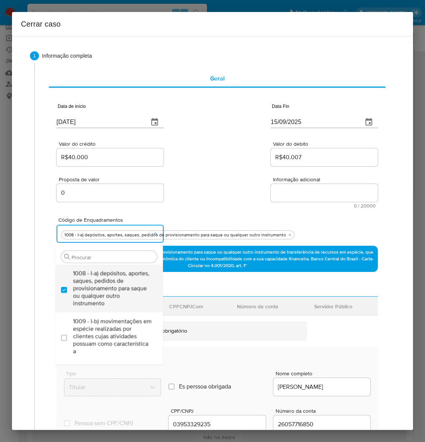
checkbox input "true"
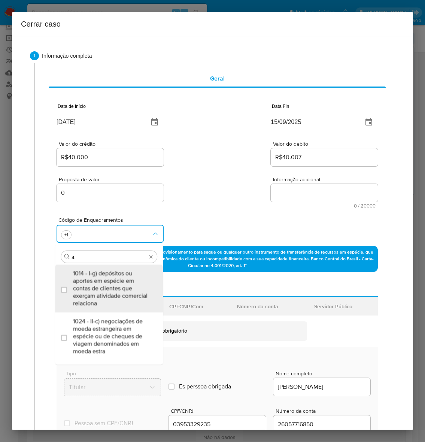
type input "45"
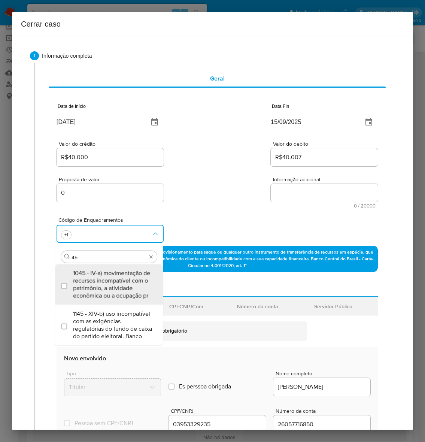
click at [89, 281] on span "1045 - IV-a) movimentação de recursos incompatível com o patrimônio, a atividad…" at bounding box center [112, 284] width 79 height 30
checkbox input "true"
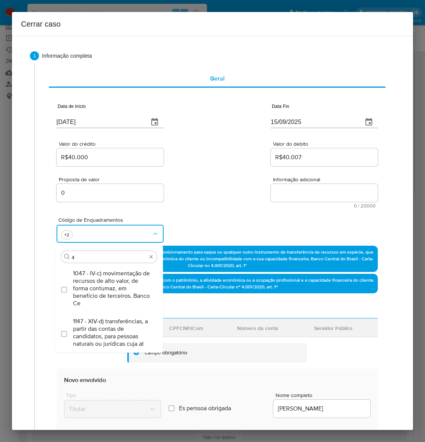
type input "47"
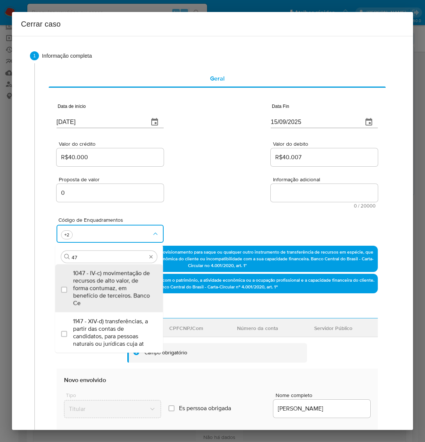
click at [89, 281] on span "1047 - IV-c) movimentação de recursos de alto valor, de forma contumaz, em bene…" at bounding box center [112, 287] width 79 height 37
checkbox input "true"
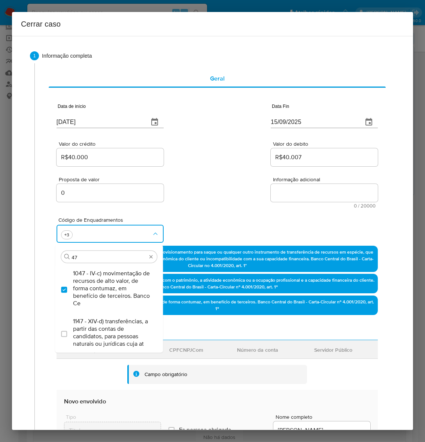
type input "4"
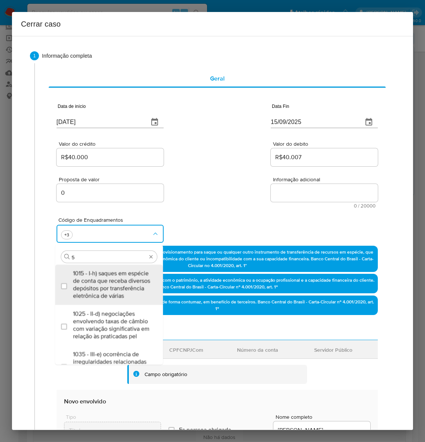
type input "56"
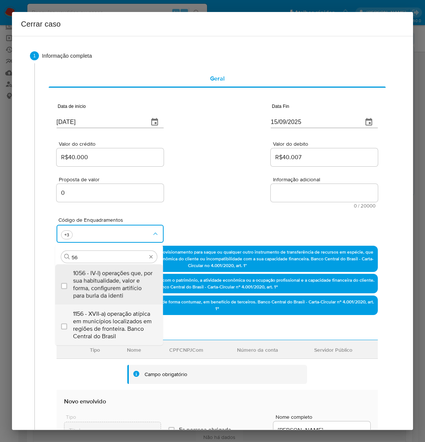
click at [92, 320] on span "1156 - XVII-a) operação atípica em municípios localizados em regiões de frontei…" at bounding box center [112, 325] width 79 height 30
checkbox input "true"
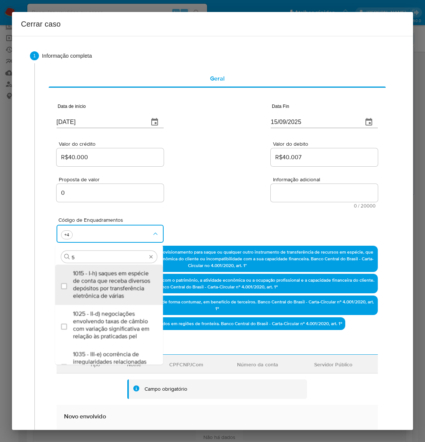
type input "57"
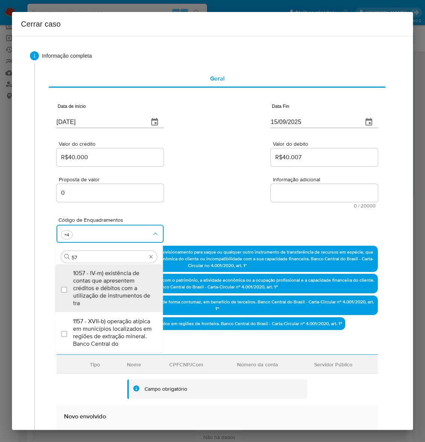
click at [90, 317] on span "1157 - XVII-b) operação atípica em municípios localizados em regiões de extraçã…" at bounding box center [112, 332] width 79 height 30
checkbox input "true"
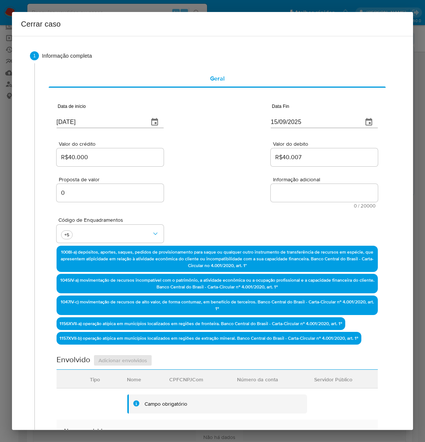
click at [283, 188] on textarea "Informação adicional" at bounding box center [324, 193] width 107 height 18
click at [282, 193] on textarea "Informação adicional" at bounding box center [324, 193] width 107 height 18
click at [271, 194] on textarea "Informação adicional" at bounding box center [324, 193] width 107 height 18
paste textarea "Rosielen Dos Santos Assuncao, CPF 03953329235, 25 anos, residente no município …"
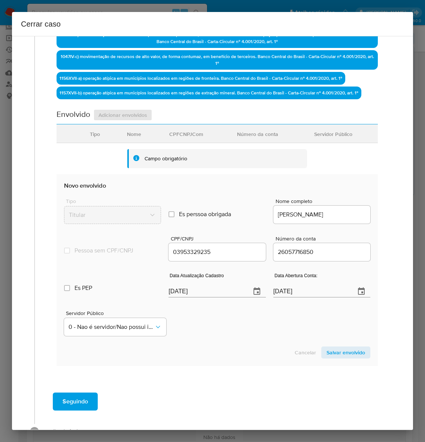
scroll to position [302, 0]
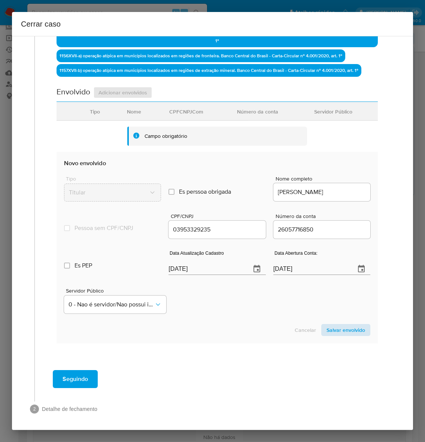
type textarea "Rosielen Dos Santos Assuncao, CPF 03953329235, 25 anos, residente no município …"
click at [341, 326] on span "Salvar envolvido" at bounding box center [345, 330] width 39 height 10
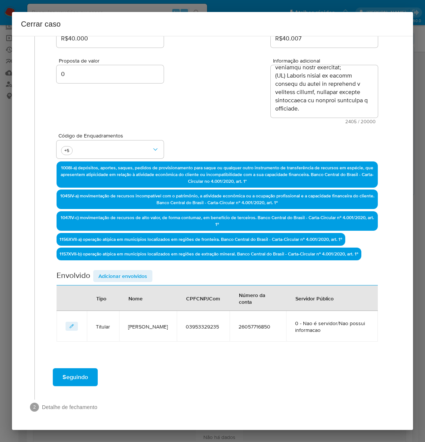
scroll to position [117, 0]
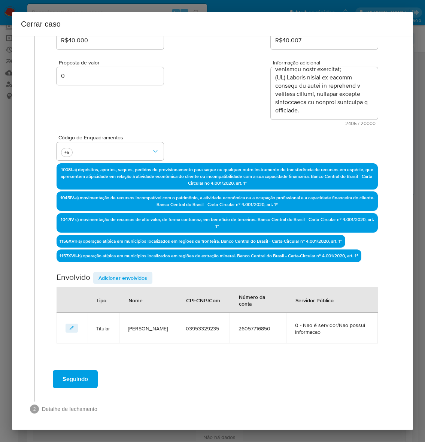
click at [112, 274] on span "Adicionar envolvidos" at bounding box center [122, 278] width 49 height 10
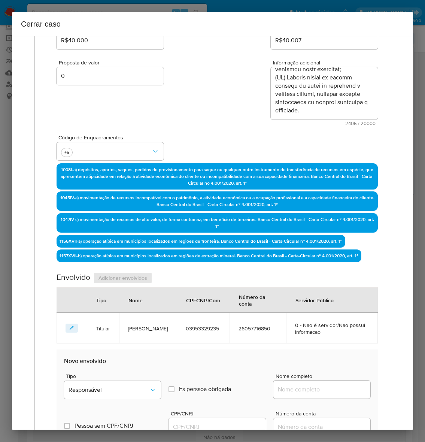
scroll to position [304, 0]
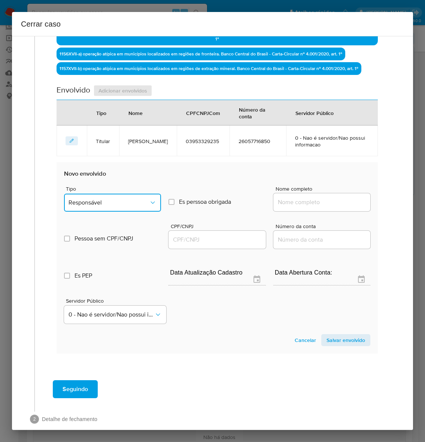
click at [98, 203] on span "Responsável" at bounding box center [109, 202] width 80 height 7
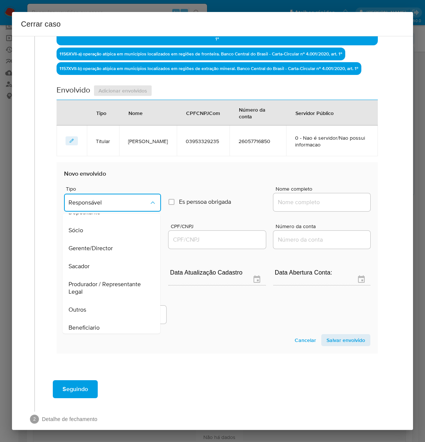
scroll to position [103, 0]
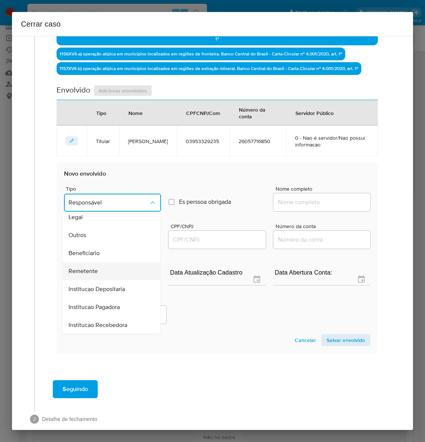
click at [75, 268] on span "Remetente" at bounding box center [83, 270] width 29 height 7
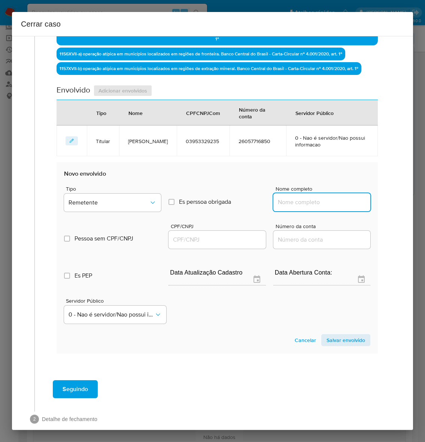
click at [307, 199] on input "Nome completo" at bounding box center [321, 202] width 97 height 10
paste input "[PERSON_NAME], 1056676256"
drag, startPoint x: 322, startPoint y: 200, endPoint x: 467, endPoint y: 188, distance: 145.4
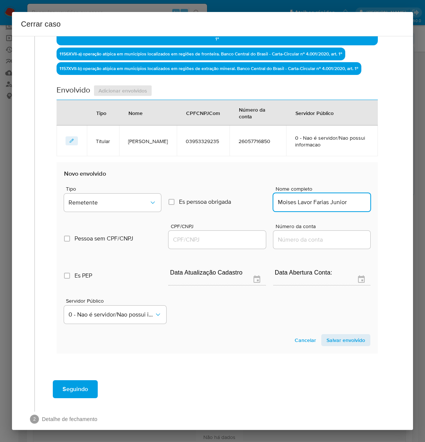
scroll to position [0, 0]
type input "Moises Lavor Farias Junior"
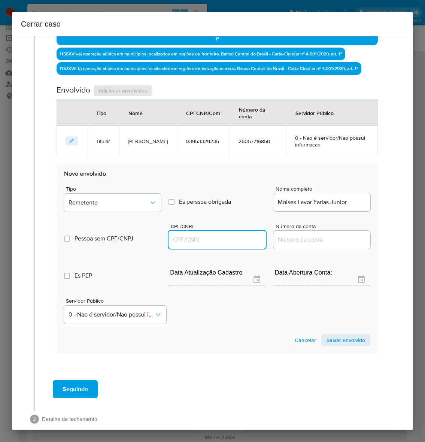
click at [178, 238] on input "CPF/CNPJ" at bounding box center [216, 240] width 97 height 10
paste input "1056676256"
type input "1056676256"
click at [334, 337] on span "Salvar envolvido" at bounding box center [345, 340] width 39 height 10
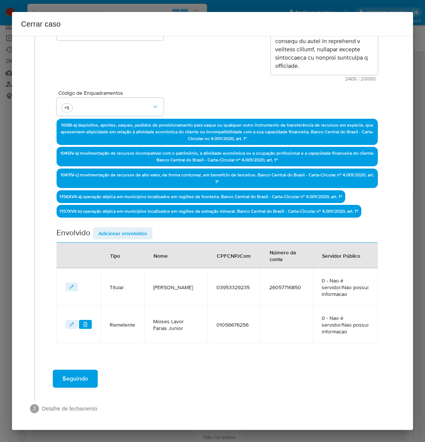
click at [120, 228] on span "Adicionar envolvidos" at bounding box center [122, 233] width 49 height 10
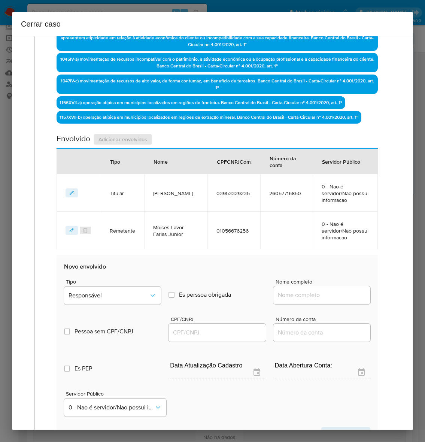
scroll to position [359, 0]
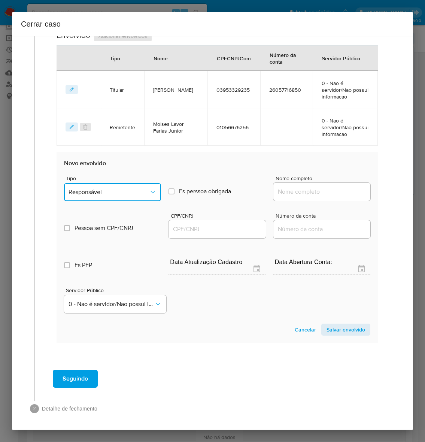
click at [88, 185] on button "Responsável" at bounding box center [112, 192] width 97 height 18
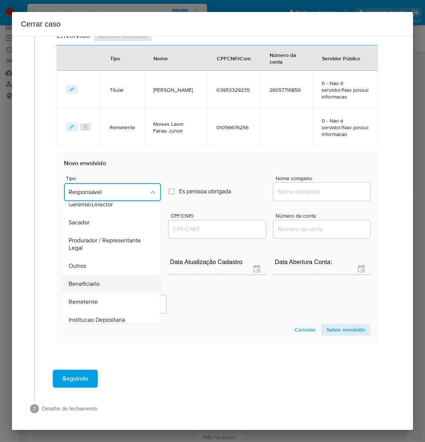
scroll to position [103, 0]
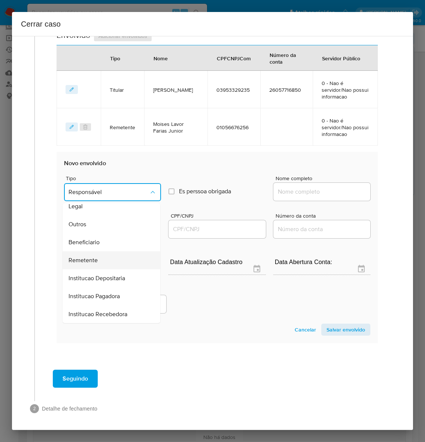
click at [83, 256] on span "Remetente" at bounding box center [83, 259] width 29 height 7
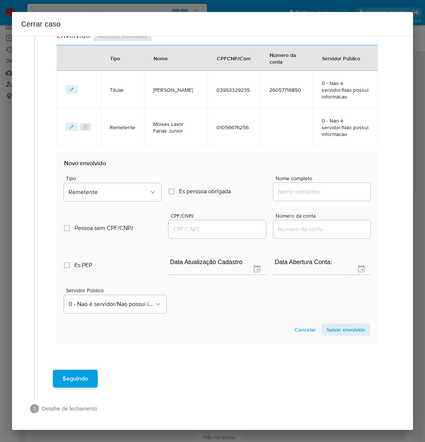
drag, startPoint x: 287, startPoint y: 192, endPoint x: 293, endPoint y: 190, distance: 5.9
click at [289, 192] on input "Nome completo" at bounding box center [321, 192] width 97 height 10
paste input "Rosivaldo Da Costa Junior, 90601998200"
drag, startPoint x: 319, startPoint y: 190, endPoint x: 441, endPoint y: 190, distance: 122.4
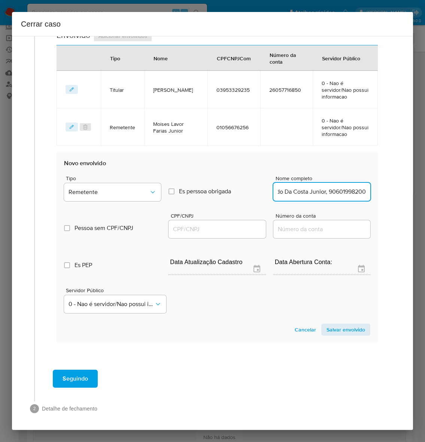
type input "Rosivaldo Da Costa Junior"
click at [180, 225] on input "CPF/CNPJ" at bounding box center [216, 229] width 97 height 10
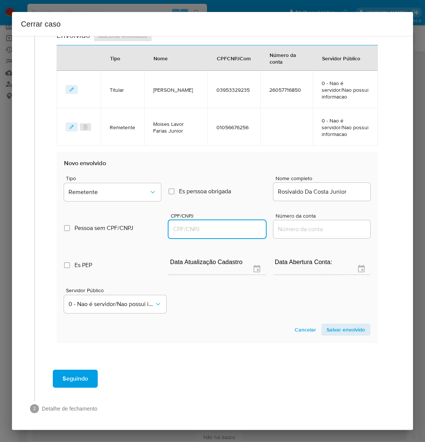
paste input "90601998200"
type input "90601998200"
click at [335, 326] on span "Salvar envolvido" at bounding box center [345, 329] width 39 height 10
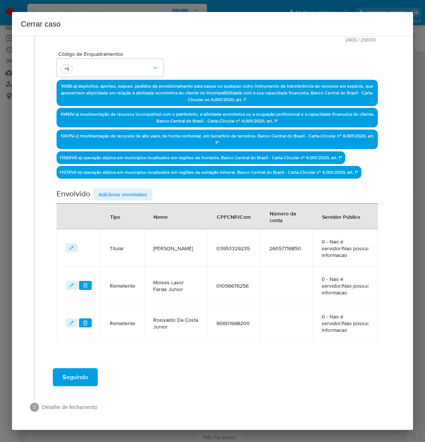
scroll to position [199, 0]
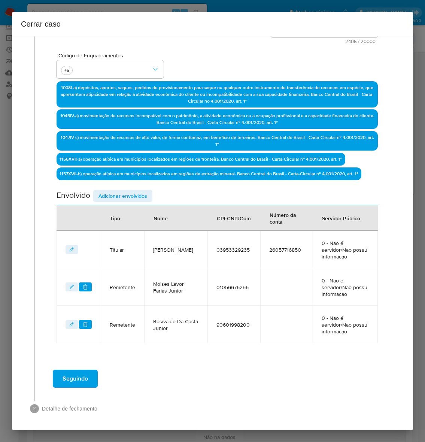
click at [120, 195] on span "Adicionar envolvidos" at bounding box center [122, 196] width 49 height 10
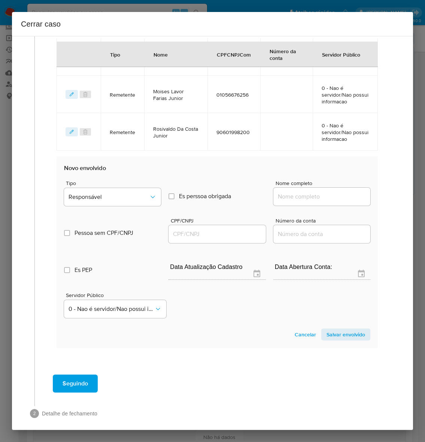
scroll to position [396, 0]
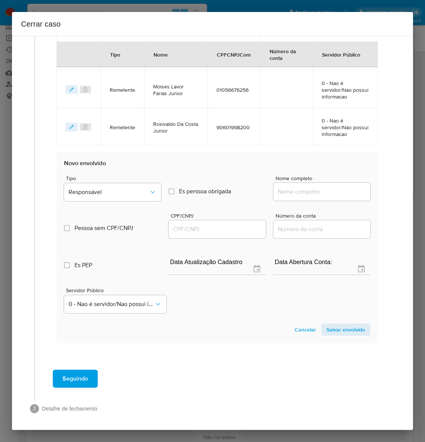
click at [100, 176] on span "Tipo" at bounding box center [114, 178] width 97 height 5
click at [108, 193] on span "Responsável" at bounding box center [109, 191] width 80 height 7
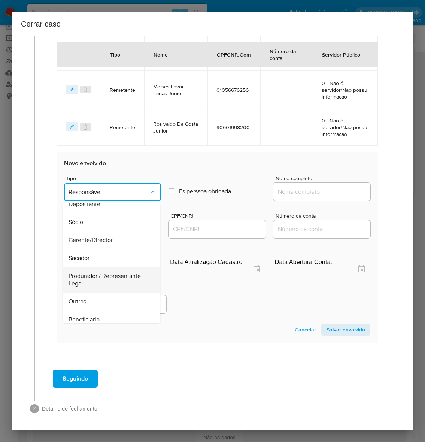
scroll to position [103, 0]
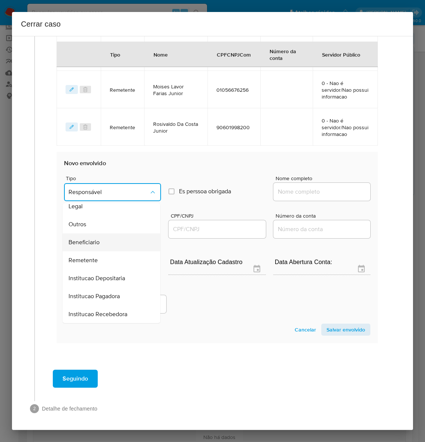
click at [89, 241] on span "Beneficiario" at bounding box center [84, 241] width 31 height 7
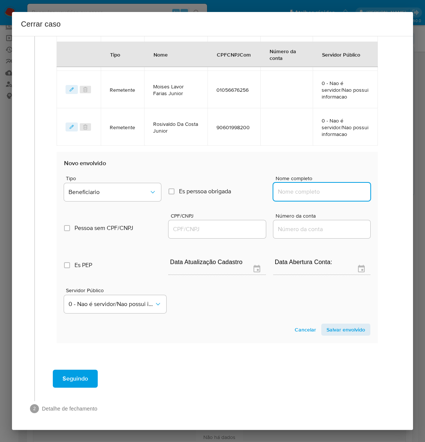
click at [288, 188] on input "Nome completo" at bounding box center [321, 192] width 97 height 10
paste input "R. Costa M. Costa Ltda, 11406890000152"
drag, startPoint x: 307, startPoint y: 190, endPoint x: 513, endPoint y: 201, distance: 206.2
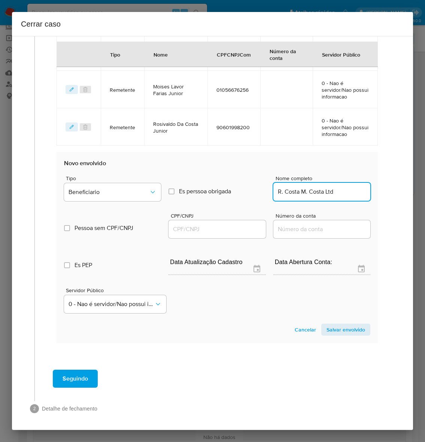
scroll to position [0, 0]
type input "R. Costa M. Costa Ltda"
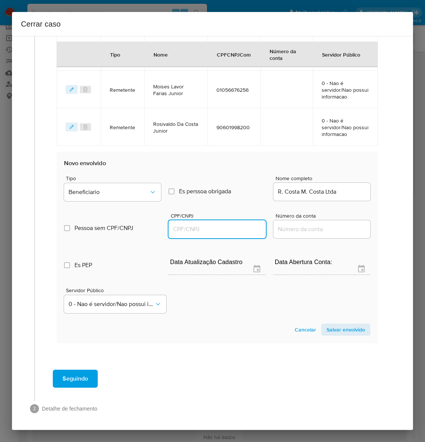
click at [204, 228] on input "CPF/CNPJ" at bounding box center [216, 229] width 97 height 10
paste input "11406890000152"
type input "11406890000152"
click at [334, 319] on section "Novo envolvido Tipo Beneficiario Es perssoa obrigada Is PObrigada Nome completo…" at bounding box center [217, 247] width 321 height 191
click at [336, 333] on span "Salvar envolvido" at bounding box center [345, 329] width 39 height 10
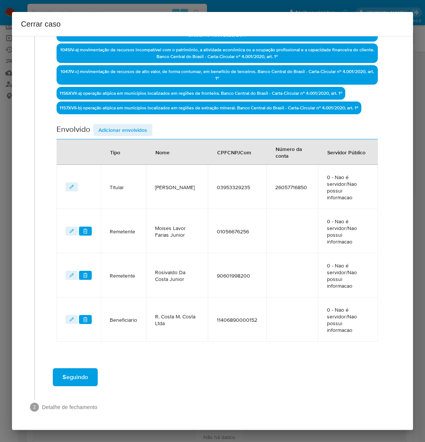
scroll to position [236, 0]
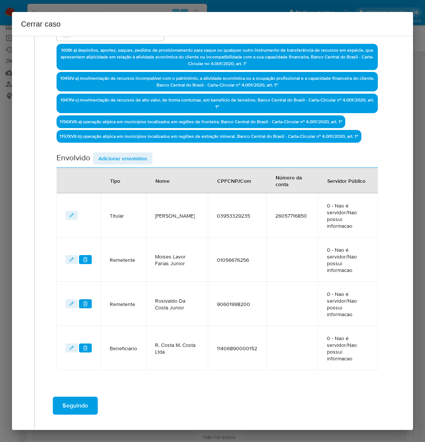
click at [112, 158] on span "Adicionar envolvidos" at bounding box center [122, 158] width 49 height 10
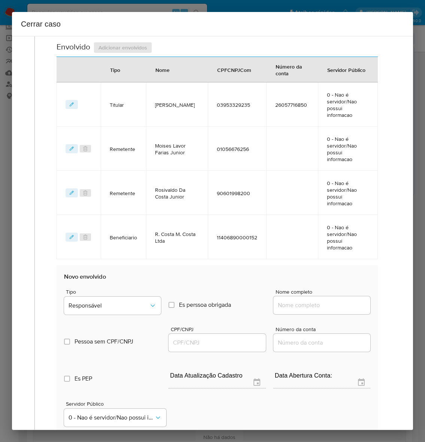
scroll to position [423, 0]
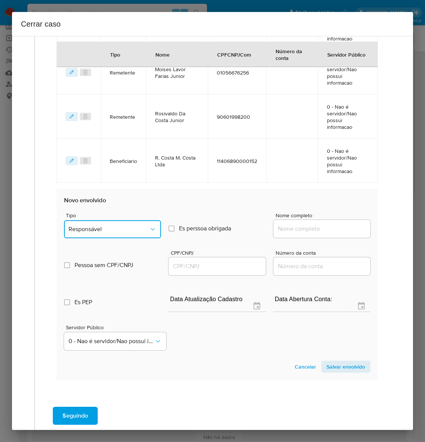
click at [113, 225] on span "Responsável" at bounding box center [109, 228] width 80 height 7
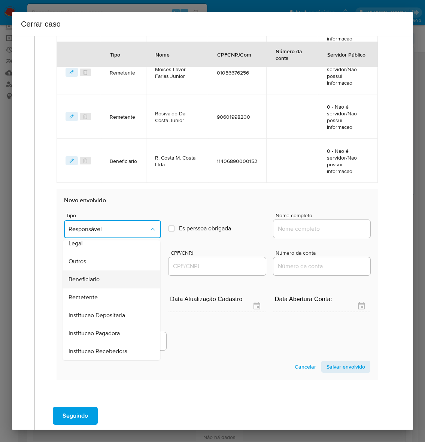
click at [87, 276] on span "Beneficiario" at bounding box center [84, 279] width 31 height 7
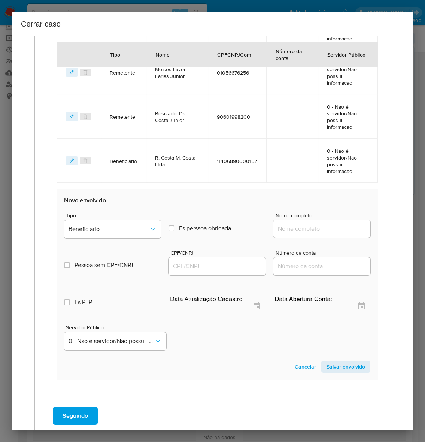
click at [298, 224] on input "Nome completo" at bounding box center [321, 229] width 97 height 10
paste input "B R Servicos Ltda, 17442205000120"
drag, startPoint x: 308, startPoint y: 201, endPoint x: 471, endPoint y: 194, distance: 163.4
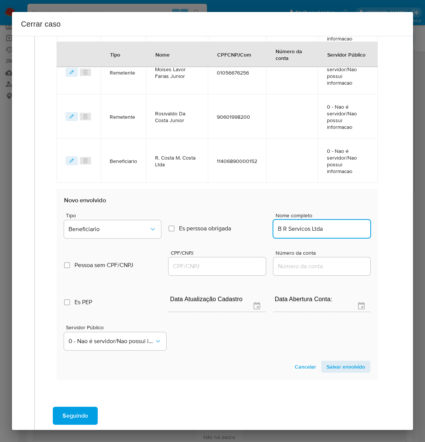
scroll to position [0, 0]
type input "B R Servicos Ltda"
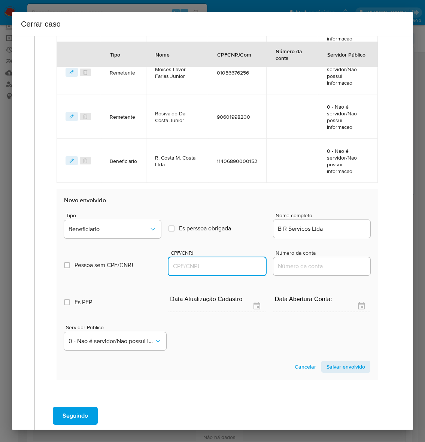
click at [221, 261] on input "CPF/CNPJ" at bounding box center [216, 266] width 97 height 10
paste input "17442205000120"
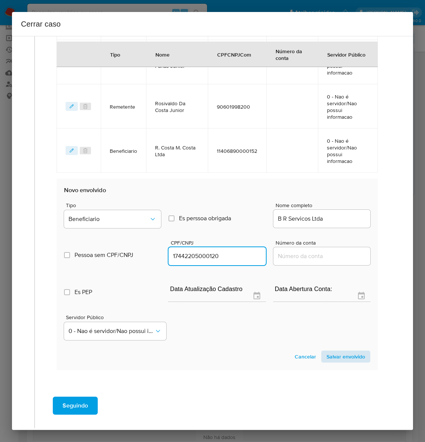
type input "17442205000120"
click at [338, 351] on span "Salvar envolvido" at bounding box center [345, 356] width 39 height 10
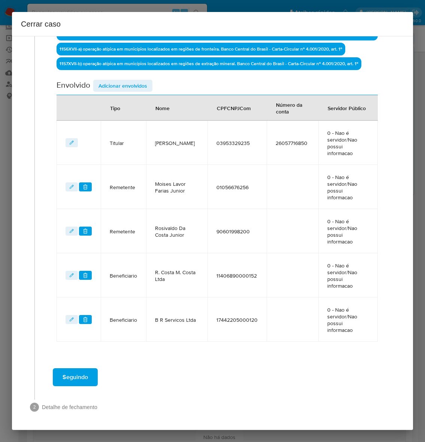
scroll to position [307, 0]
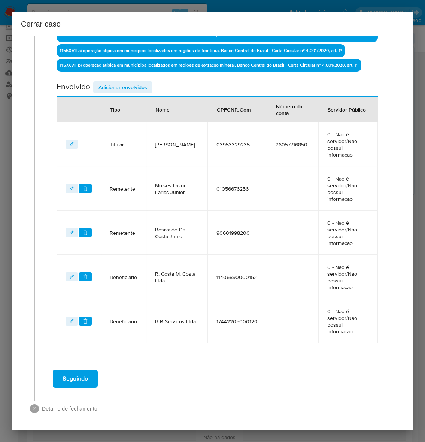
click at [79, 376] on span "Seguindo" at bounding box center [75, 378] width 25 height 16
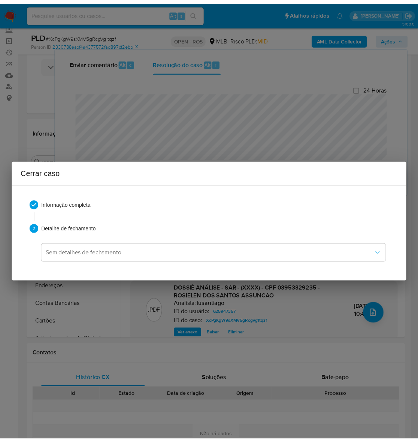
scroll to position [764, 0]
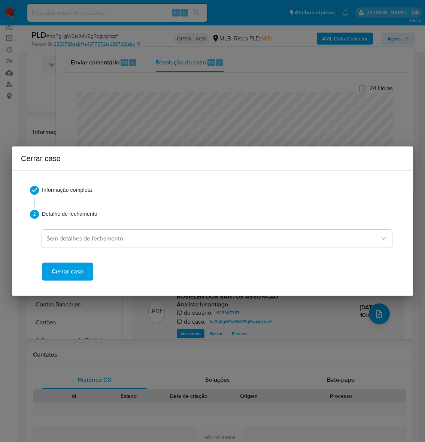
click at [70, 276] on span "Cerrar caso" at bounding box center [68, 271] width 32 height 16
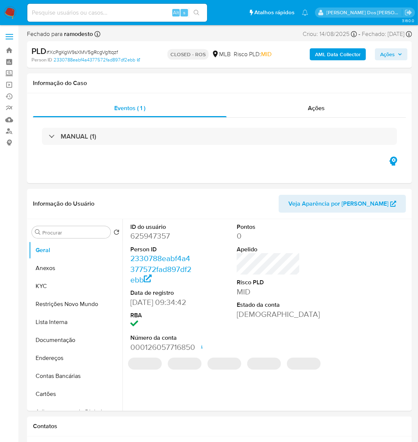
select select "10"
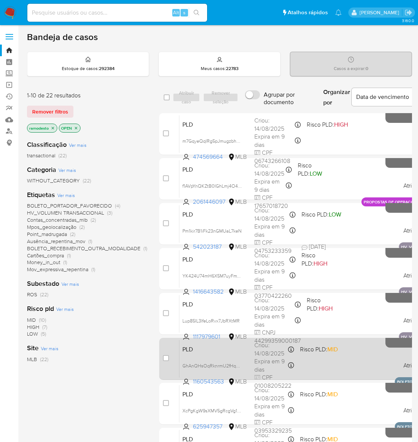
scroll to position [175, 0]
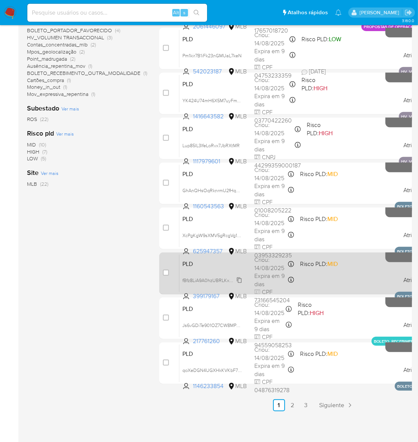
click at [240, 279] on span "fBfz8LiA9A0hzUBRLKxGRBLe" at bounding box center [212, 280] width 61 height 8
click at [311, 274] on div "PLD fBfz8LiA9A0hzUBRLKxGRBLe Copiado Copiado 399179167 MLB Risco PLD: MID Criou…" at bounding box center [322, 273] width 286 height 38
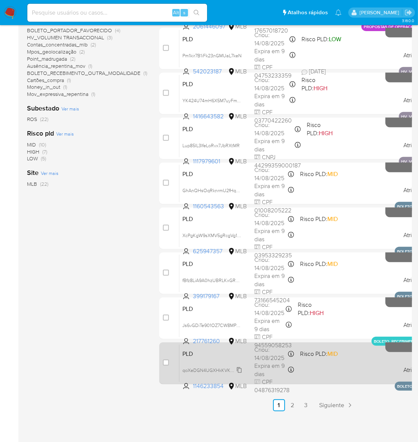
click at [240, 368] on span "qoXeDGN4UGXHkKVKbF74mdkC" at bounding box center [217, 369] width 70 height 8
click at [340, 373] on div "PLD qoXeDGN4UGXHkKVKbF74mdkC Copiado Copiado 1146233854 MLB Risco PLD: MID Crio…" at bounding box center [322, 363] width 286 height 38
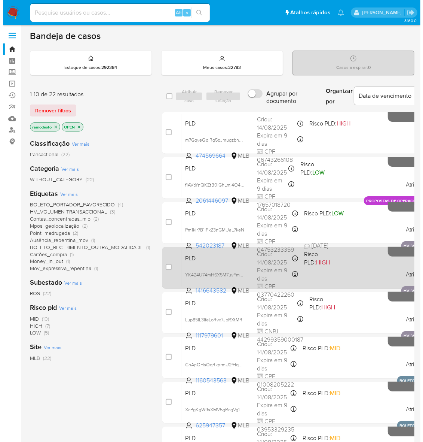
scroll to position [0, 0]
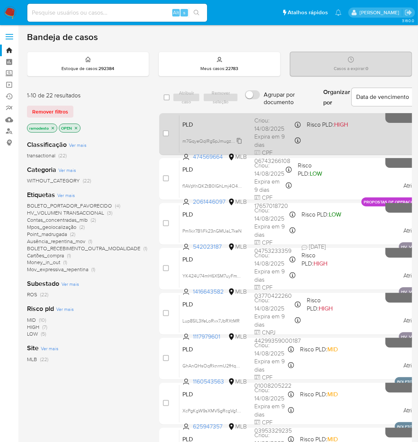
click at [237, 140] on span "m7GqyeQqIRg5pJmugzbhqYNl" at bounding box center [214, 140] width 64 height 8
click at [346, 137] on div "PLD m7GqyeQqIRg5pJmugzbhqYNl 474569664 MLB Risco PLD: HIGH Criou: [DATE] Criou:…" at bounding box center [322, 134] width 286 height 38
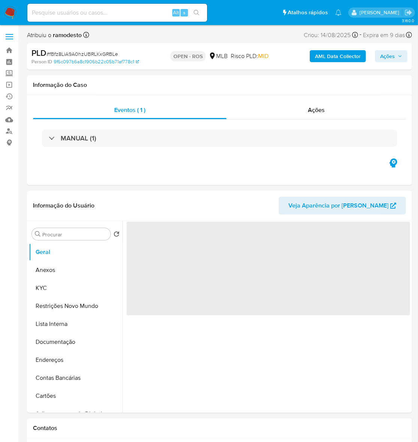
select select "10"
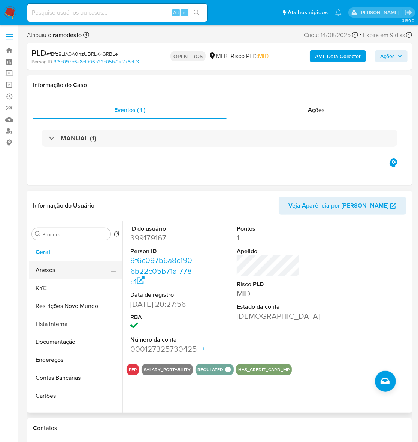
click at [42, 270] on button "Anexos" at bounding box center [73, 270] width 88 height 18
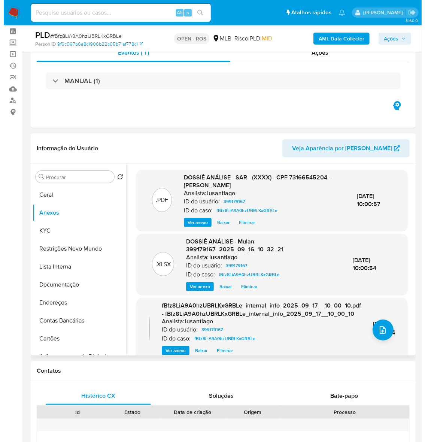
scroll to position [47, 0]
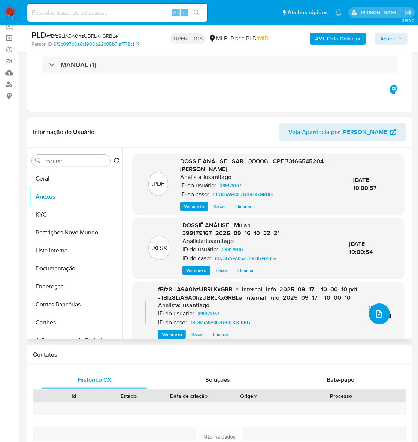
click at [376, 313] on icon "upload-file" at bounding box center [379, 313] width 6 height 7
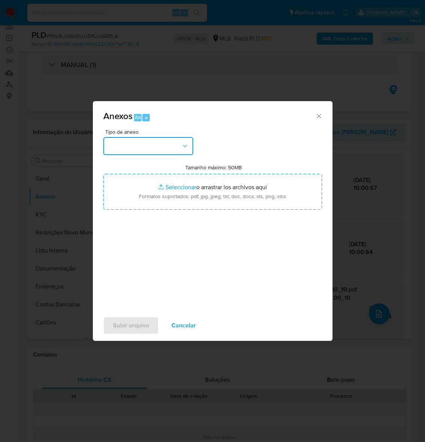
click at [125, 139] on button "button" at bounding box center [148, 146] width 90 height 18
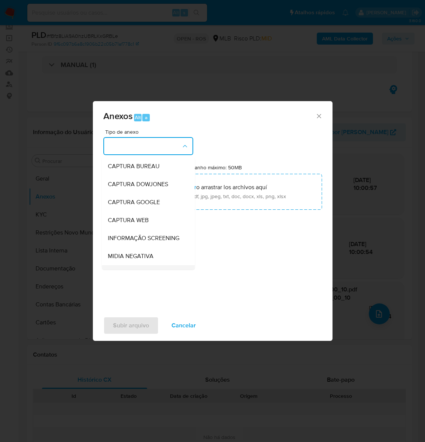
scroll to position [115, 0]
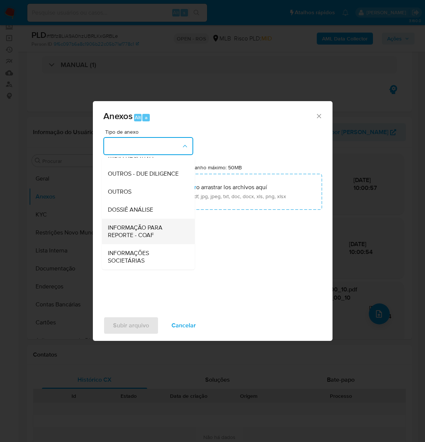
click at [127, 228] on span "INFORMAÇÃO PARA REPORTE - COAF" at bounding box center [146, 231] width 76 height 15
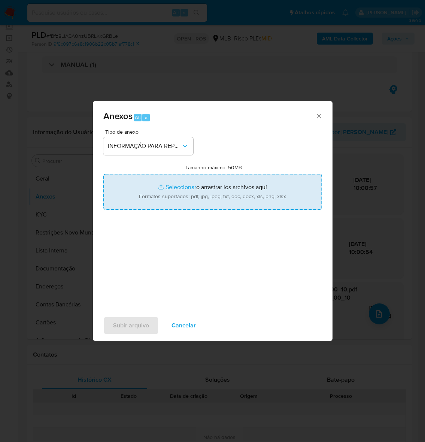
type input "C:\fakepath\SAR - fBfz8LiA9A0hzUBRLKxGRBLe - CPF 73166545204 - [PERSON_NAME].pdf"
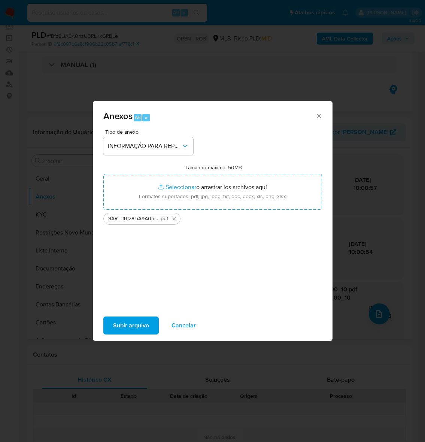
click at [125, 336] on div "Subir arquivo Cancelar" at bounding box center [213, 325] width 240 height 28
click at [133, 321] on span "Subir arquivo" at bounding box center [131, 325] width 36 height 16
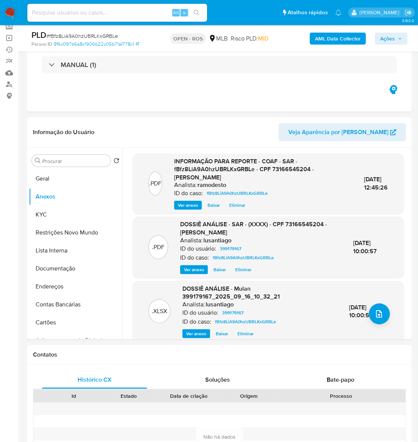
click at [390, 37] on span "Ações" at bounding box center [387, 39] width 15 height 12
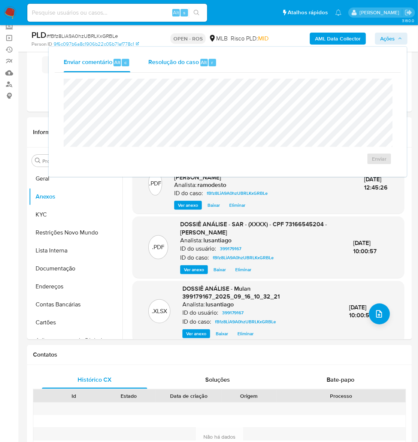
click at [190, 59] on span "Resolução do caso" at bounding box center [173, 62] width 51 height 9
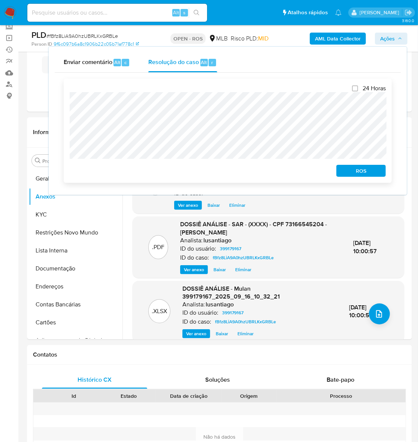
click at [373, 168] on span "ROS" at bounding box center [360, 170] width 39 height 10
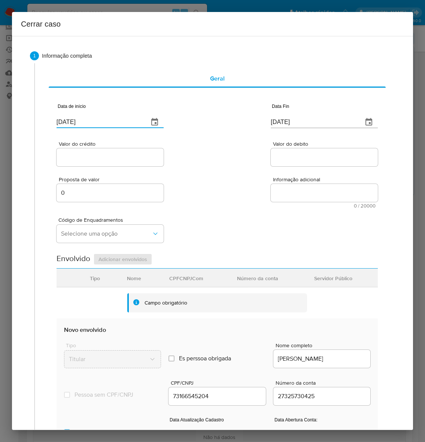
drag, startPoint x: 98, startPoint y: 124, endPoint x: 128, endPoint y: 170, distance: 55.6
click at [0, 121] on div "Cerrar caso 1 Informação completa Geral Data de início [DATE] Data Fin [DATE] V…" at bounding box center [212, 221] width 425 height 442
paste input "01/07"
type input "[DATE]"
drag, startPoint x: 308, startPoint y: 118, endPoint x: 201, endPoint y: 120, distance: 107.1
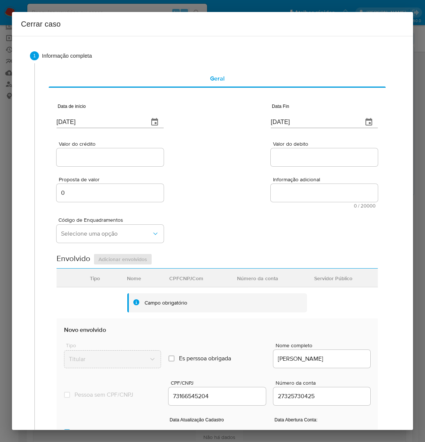
click at [201, 120] on div "Data de início [DATE] Data Fin [DATE]" at bounding box center [217, 112] width 321 height 39
paste input "2"
type input "[DATE]"
click at [73, 149] on div at bounding box center [110, 157] width 107 height 18
click at [77, 163] on div at bounding box center [110, 157] width 107 height 18
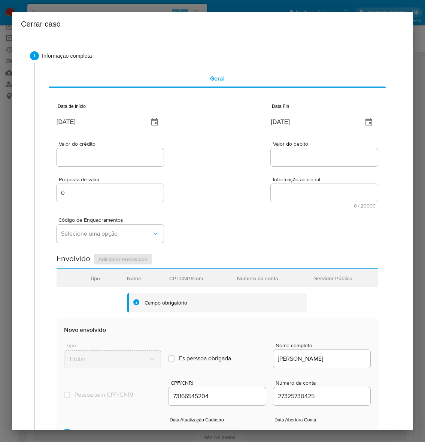
click at [76, 157] on input "Valor do crédito" at bounding box center [110, 157] width 107 height 10
paste input "R$42.943"
type input "R$42.943"
click at [274, 149] on div at bounding box center [324, 157] width 107 height 18
click at [306, 155] on input "Valor do debito" at bounding box center [324, 157] width 107 height 10
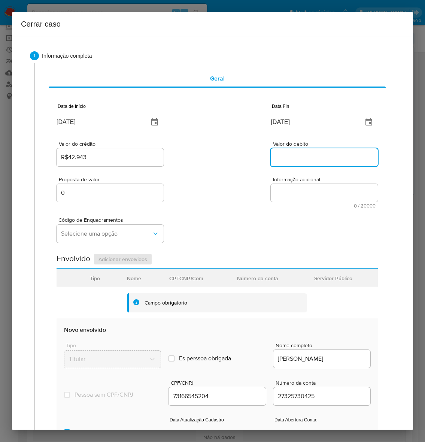
paste input "R$42.943"
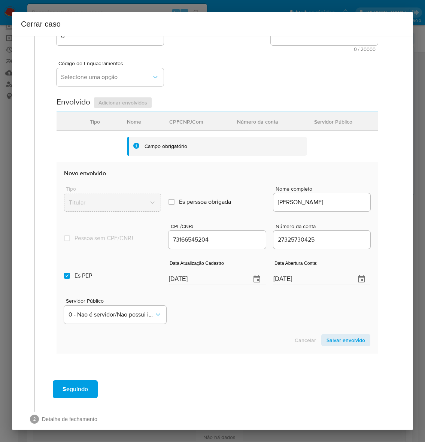
scroll to position [168, 0]
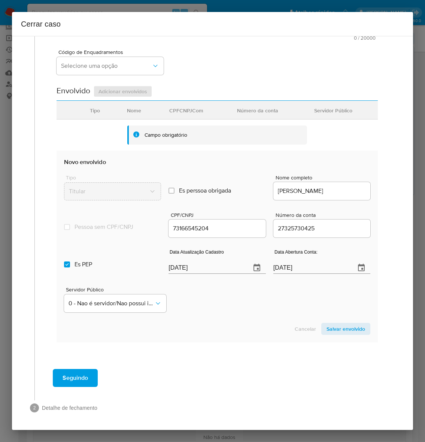
type input "R$42.943"
click at [126, 266] on div "Es PEP isPEP Data Atualização Cadastro [DATE] Data Abertura Conta: [DATE]" at bounding box center [217, 258] width 306 height 39
paste input "8"
type input "[DATE]"
click at [66, 264] on input "Es PEP isPEP" at bounding box center [67, 264] width 6 height 6
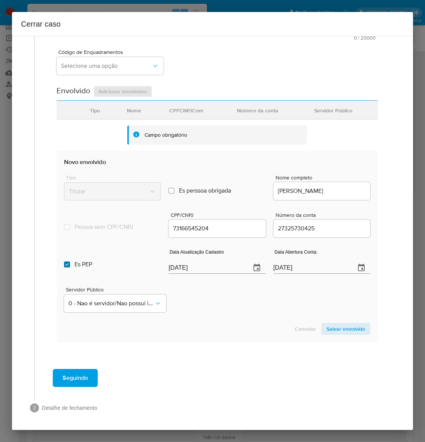
checkbox input "false"
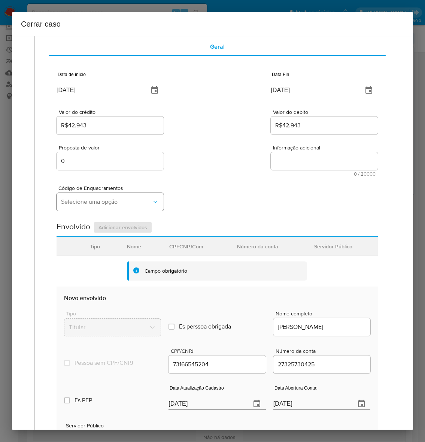
scroll to position [27, 0]
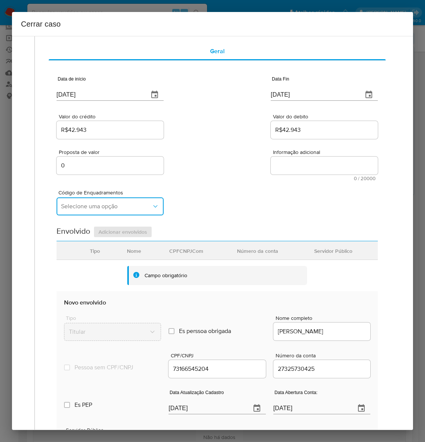
click at [74, 203] on span "Selecione uma opção" at bounding box center [106, 206] width 91 height 7
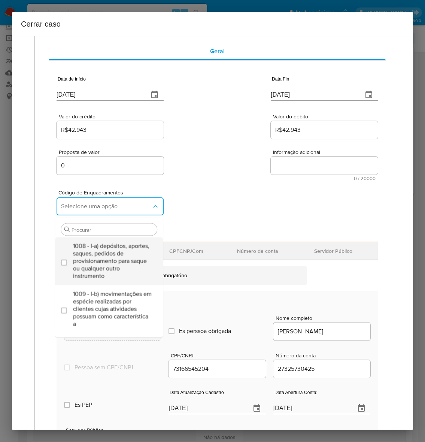
click at [95, 253] on span "1008 - I-a) depósitos, aportes, saques, pedidos de provisionamento para saque o…" at bounding box center [112, 260] width 79 height 37
checkbox input "true"
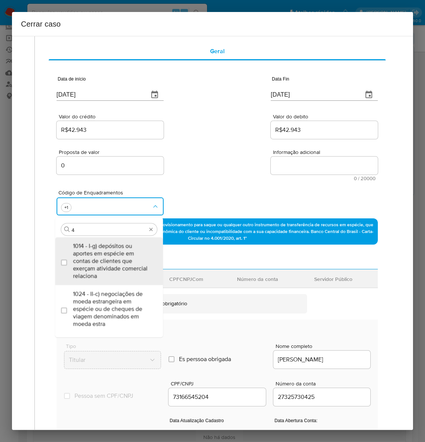
type input "45"
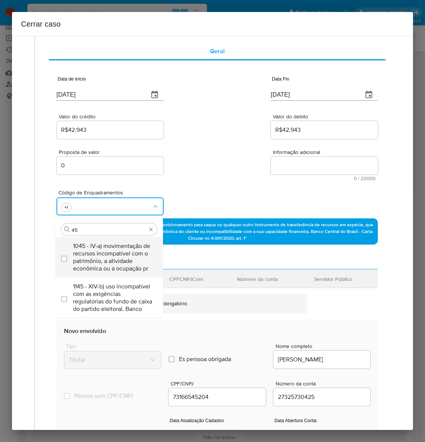
click at [95, 252] on span "1045 - IV-a) movimentação de recursos incompatível com o patrimônio, a atividad…" at bounding box center [112, 257] width 79 height 30
checkbox input "true"
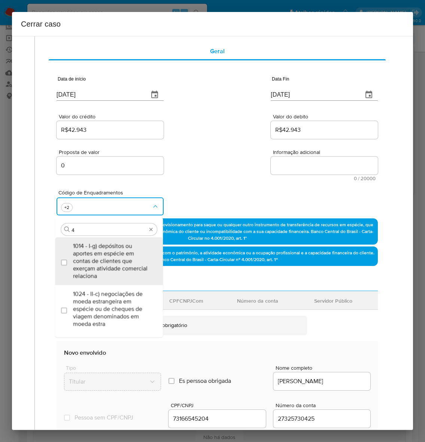
scroll to position [0, 0]
type input "47"
click at [95, 252] on span "1047 - IV-c) movimentação de recursos de alto valor, de forma contumaz, em bene…" at bounding box center [112, 260] width 79 height 37
checkbox input "true"
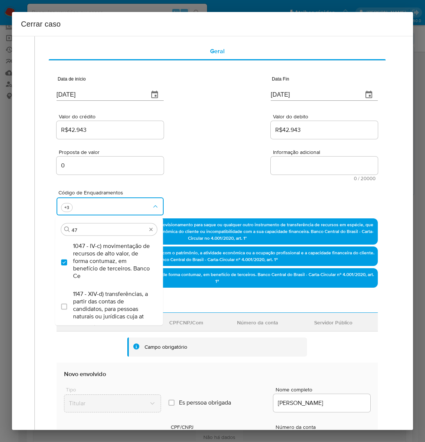
type input "4"
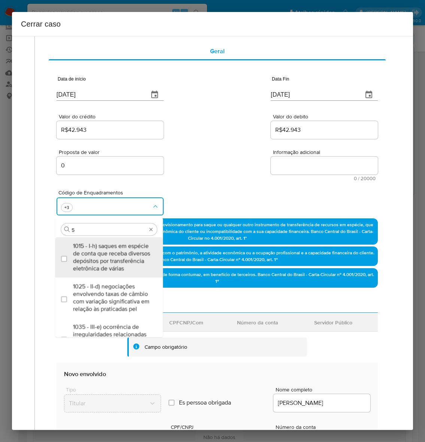
type input "56"
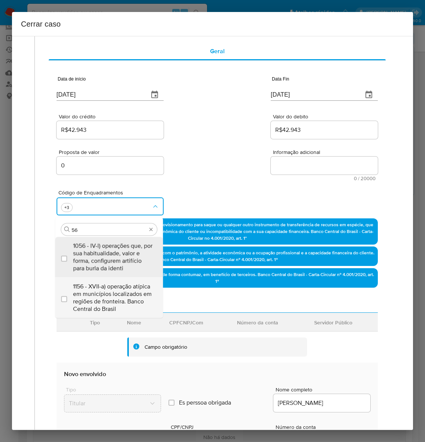
click at [104, 290] on span "1156 - XVII-a) operação atípica em municípios localizados em regiões de frontei…" at bounding box center [112, 297] width 79 height 30
checkbox input "true"
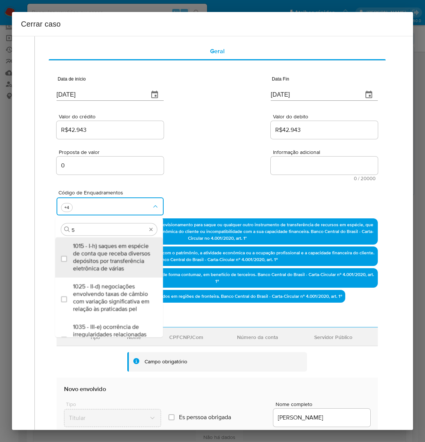
type input "57"
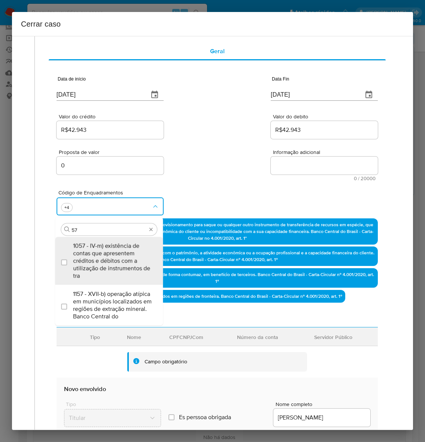
click at [104, 290] on span "1157 - XVII-b) operação atípica em municípios localizados em regiões de extraçã…" at bounding box center [112, 305] width 79 height 30
checkbox input "true"
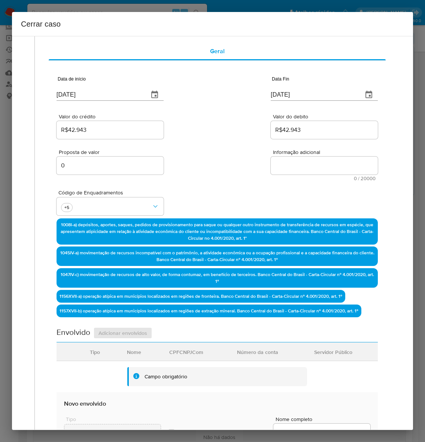
click at [295, 165] on textarea "Informação adicional" at bounding box center [324, 165] width 107 height 18
click at [295, 170] on textarea "Informação adicional" at bounding box center [324, 165] width 107 height 18
paste textarea "Carlos Cezar Soares da Silva, CPF 73166545204, 44 anos, residente no município …"
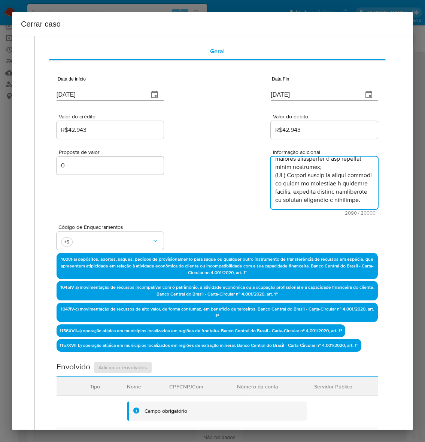
scroll to position [665, 0]
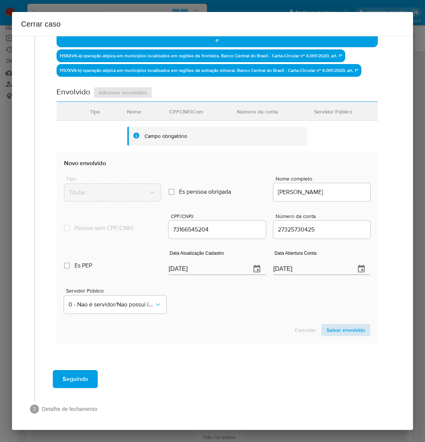
type textarea "Carlos Cezar Soares da Silva, CPF 73166545204, 44 anos, residente no município …"
click at [345, 325] on span "Salvar envolvido" at bounding box center [345, 330] width 39 height 10
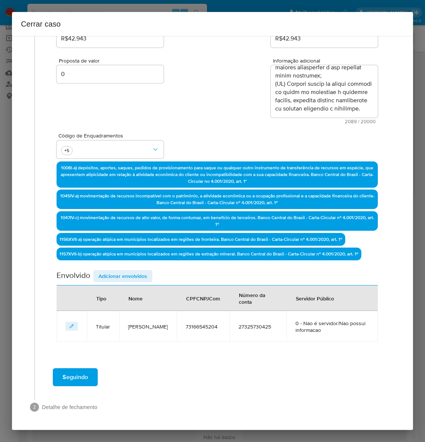
scroll to position [117, 0]
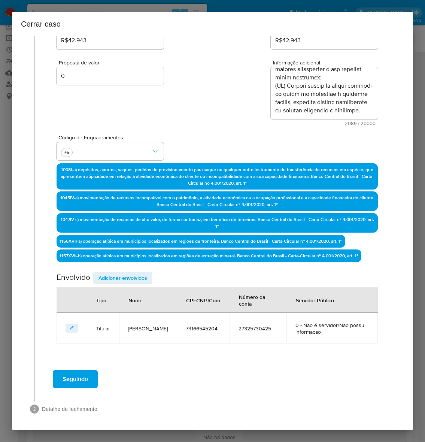
click at [110, 273] on span "Adicionar envolvidos" at bounding box center [122, 278] width 49 height 10
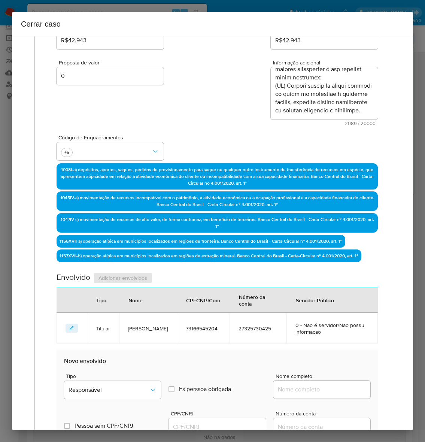
scroll to position [304, 0]
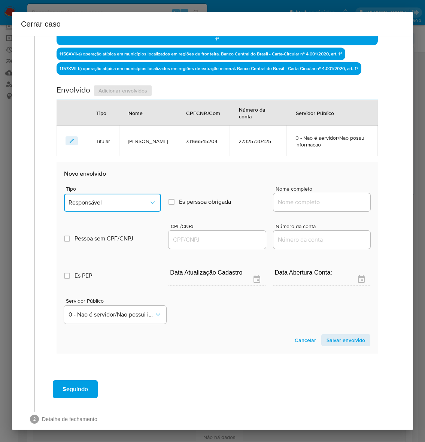
click at [95, 201] on span "Responsável" at bounding box center [109, 202] width 80 height 7
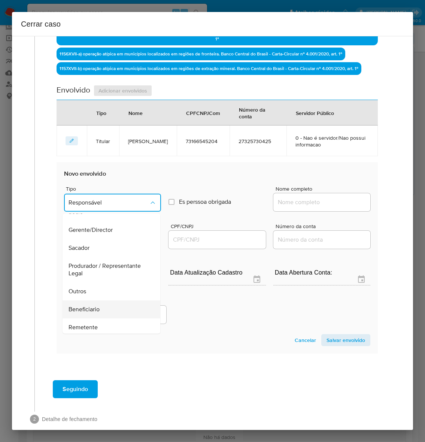
scroll to position [103, 0]
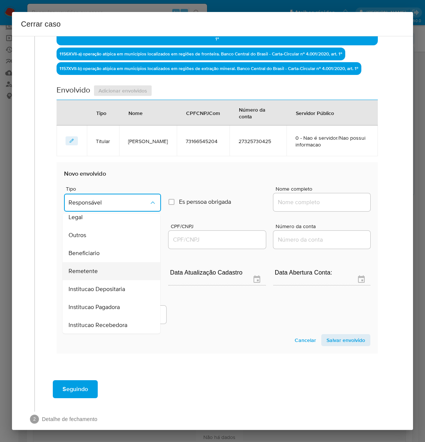
click at [87, 267] on span "Remetente" at bounding box center [83, 270] width 29 height 7
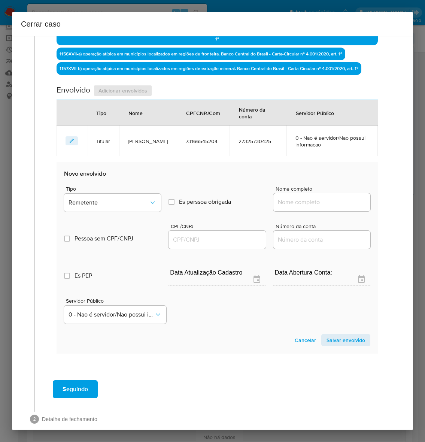
drag, startPoint x: 310, startPoint y: 200, endPoint x: 356, endPoint y: 199, distance: 45.7
click at [313, 200] on input "Nome completo" at bounding box center [321, 202] width 97 height 10
paste input "Moises Lavor Farias Junior, 1056676256"
drag, startPoint x: 322, startPoint y: 201, endPoint x: 428, endPoint y: 201, distance: 105.6
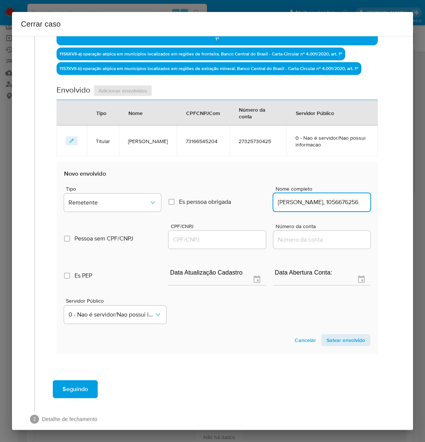
type input "Moises Lavor Farias Junior"
click at [197, 236] on input "CPF/CNPJ" at bounding box center [216, 240] width 97 height 10
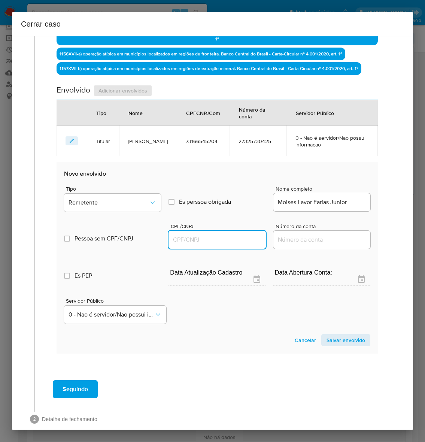
paste input "1056676256"
type input "1056676256"
click at [337, 339] on span "Salvar envolvido" at bounding box center [345, 340] width 39 height 10
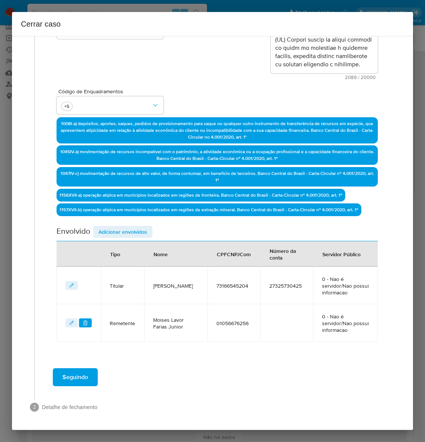
scroll to position [161, 0]
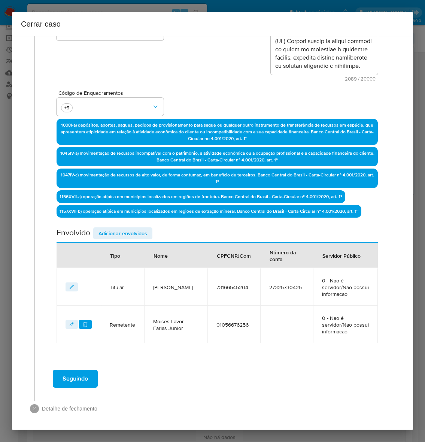
click at [125, 231] on span "Adicionar envolvidos" at bounding box center [122, 233] width 49 height 10
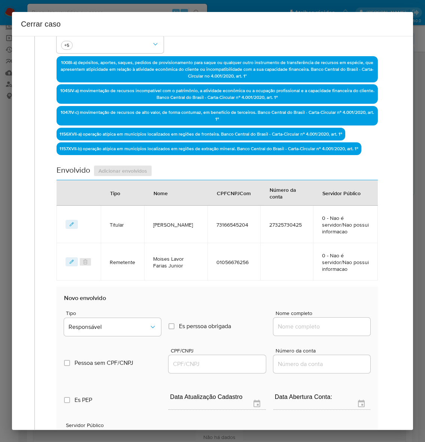
scroll to position [359, 0]
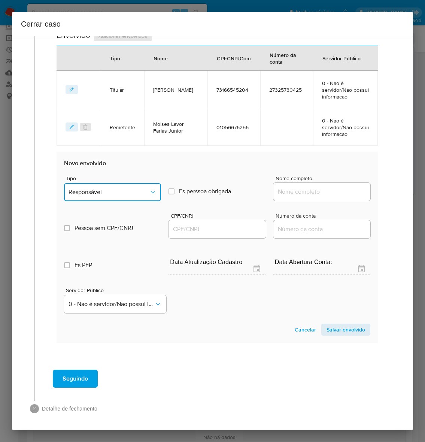
click at [101, 191] on span "Responsável" at bounding box center [109, 191] width 80 height 7
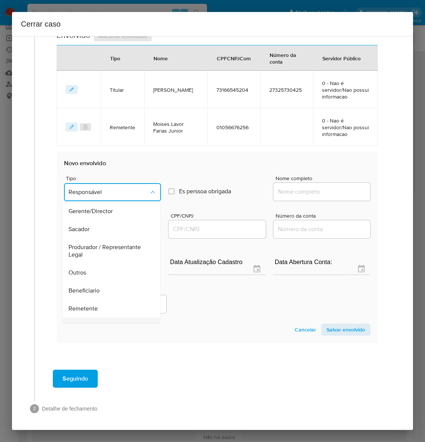
scroll to position [103, 0]
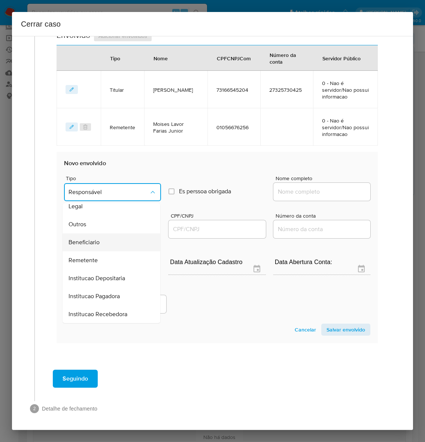
click at [86, 238] on span "Beneficiario" at bounding box center [84, 241] width 31 height 7
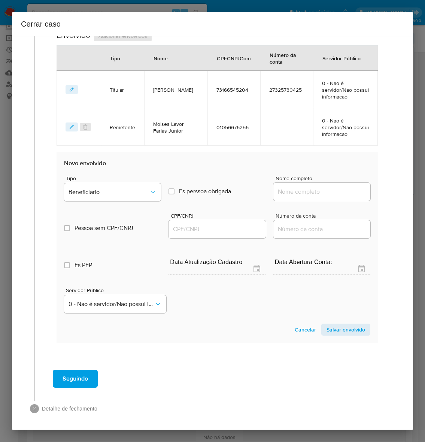
click at [283, 190] on input "Nome completo" at bounding box center [321, 192] width 97 height 10
paste input "B R Servicos Ltda, 17442205000120"
drag, startPoint x: 308, startPoint y: 194, endPoint x: 367, endPoint y: 190, distance: 58.9
click at [367, 190] on section "Novo envolvido Tipo Beneficiario Es perssoa obrigada Is PObrigada Nome completo…" at bounding box center [217, 247] width 321 height 191
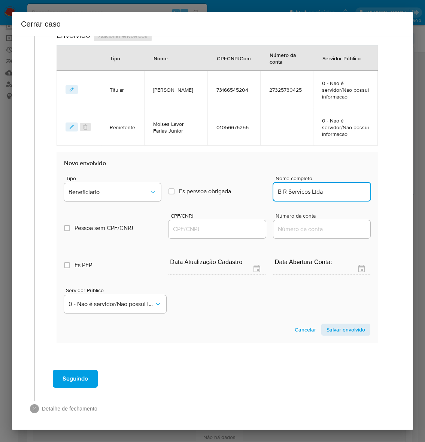
scroll to position [0, 0]
type input "B R Servicos Ltda"
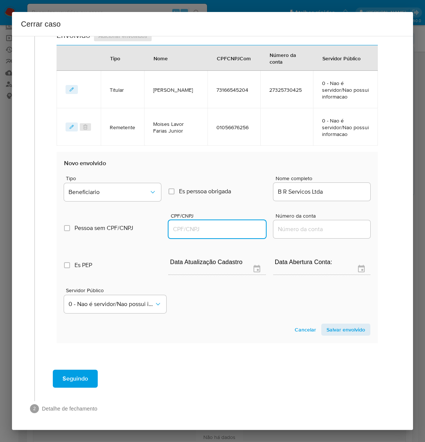
click at [193, 225] on input "CPF/CNPJ" at bounding box center [216, 229] width 97 height 10
paste input "17442205000120"
type input "17442205000120"
click at [335, 327] on span "Salvar envolvido" at bounding box center [345, 329] width 39 height 10
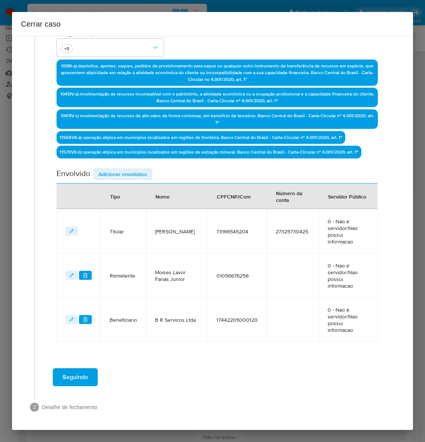
scroll to position [205, 0]
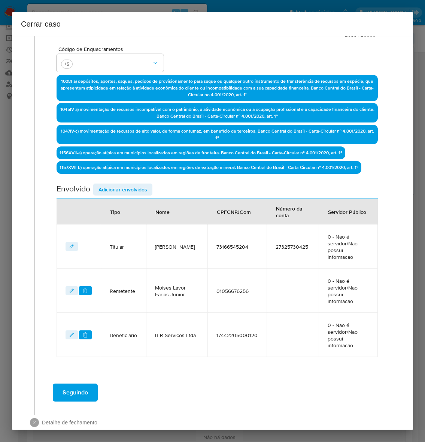
click at [75, 384] on span "Seguindo" at bounding box center [75, 392] width 25 height 16
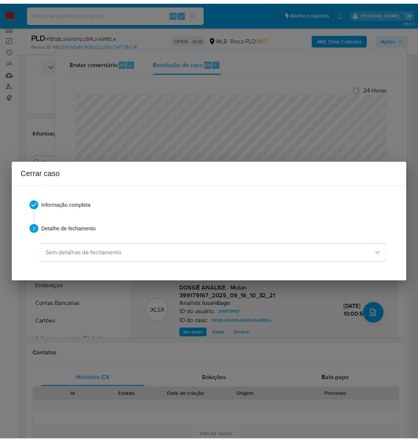
scroll to position [632, 0]
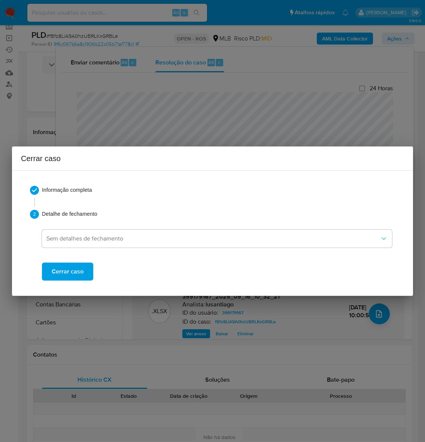
click at [66, 266] on span "Cerrar caso" at bounding box center [68, 271] width 32 height 16
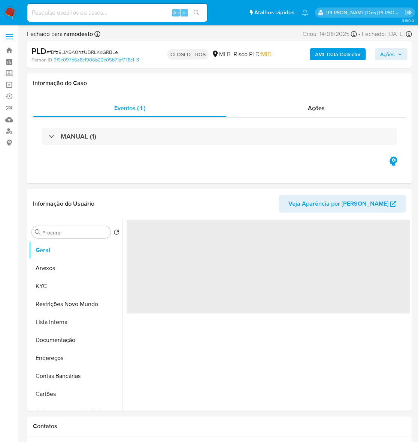
select select "10"
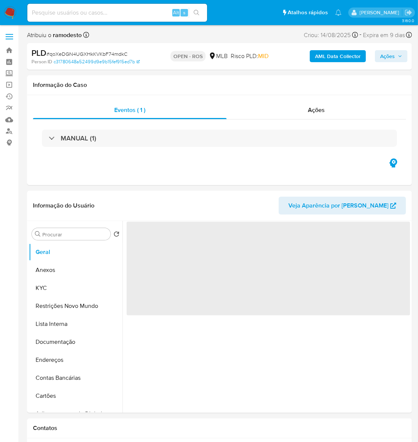
select select "10"
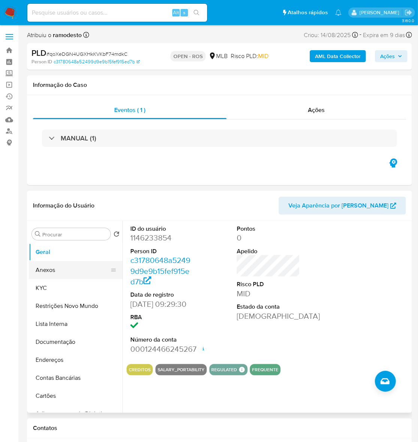
click at [45, 270] on button "Anexos" at bounding box center [73, 270] width 88 height 18
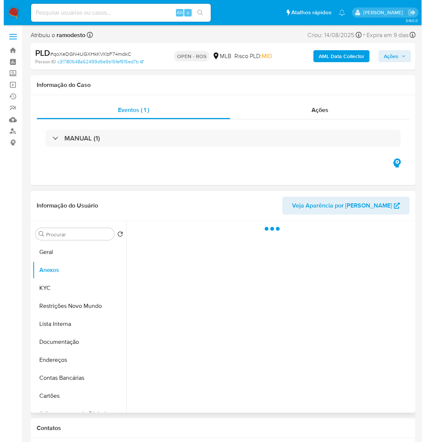
scroll to position [47, 0]
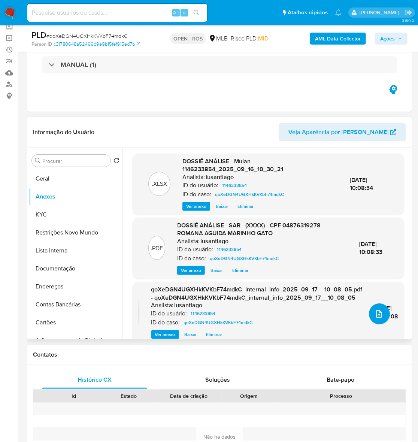
click at [378, 313] on icon "upload-file" at bounding box center [378, 313] width 9 height 9
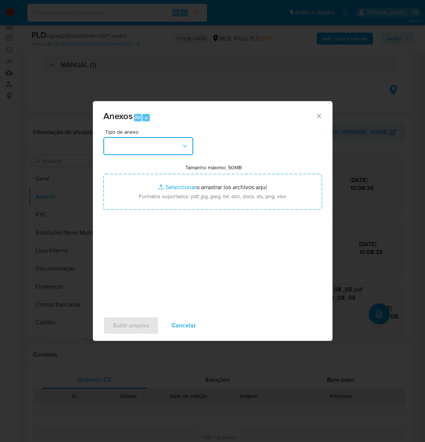
click at [132, 144] on button "button" at bounding box center [148, 146] width 90 height 18
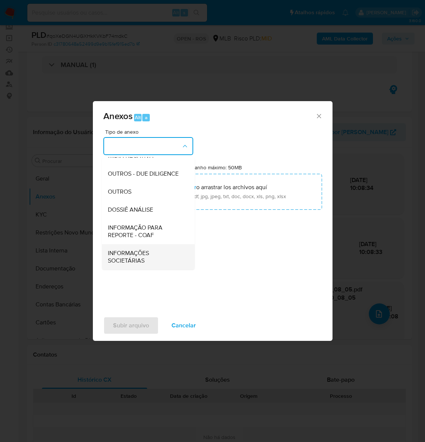
scroll to position [115, 0]
click at [129, 225] on span "INFORMAÇÃO PARA REPORTE - COAF" at bounding box center [146, 231] width 76 height 15
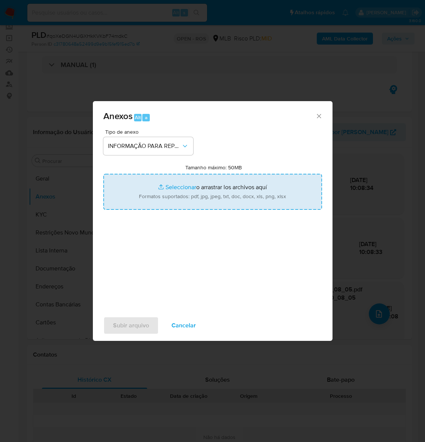
type input "C:\fakepath\SAR - qoXeDGN4UGXHkKVKbF74mdkC - CPF 04876319278 - ROMANA AGUIDA MA…"
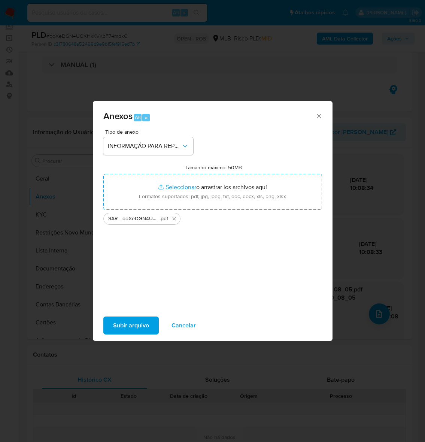
click at [132, 322] on span "Subir arquivo" at bounding box center [131, 325] width 36 height 16
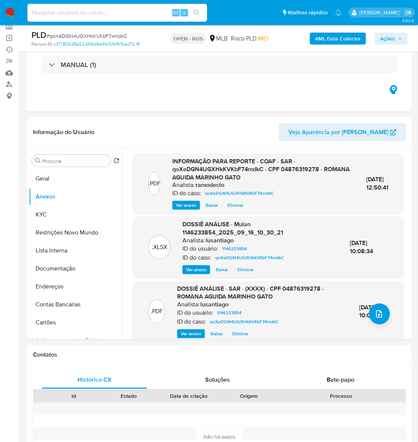
click at [389, 38] on span "Ações" at bounding box center [387, 39] width 15 height 12
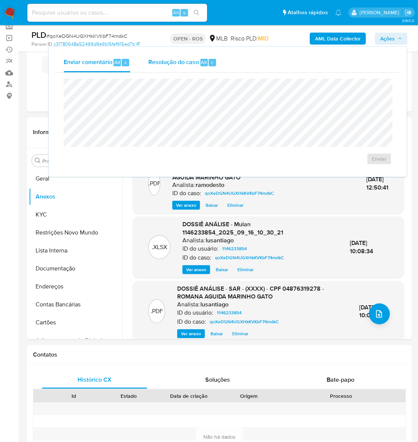
click at [186, 68] on div "Resolução do caso Alt r" at bounding box center [182, 62] width 69 height 19
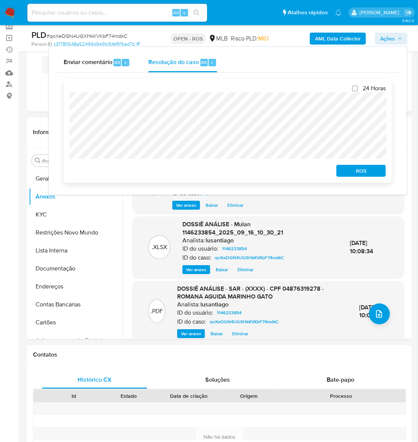
click at [359, 173] on span "ROS" at bounding box center [360, 170] width 39 height 10
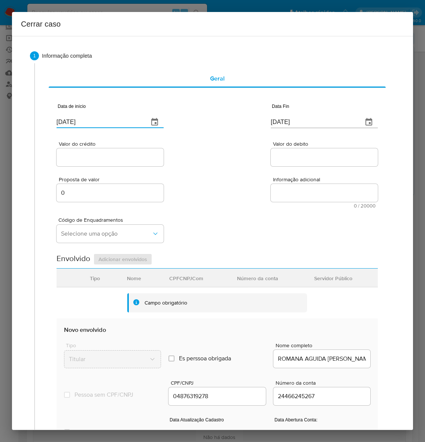
drag, startPoint x: 48, startPoint y: 124, endPoint x: -94, endPoint y: 126, distance: 141.2
paste input "01/07"
type input "[DATE]"
drag, startPoint x: 315, startPoint y: 118, endPoint x: 221, endPoint y: 115, distance: 94.0
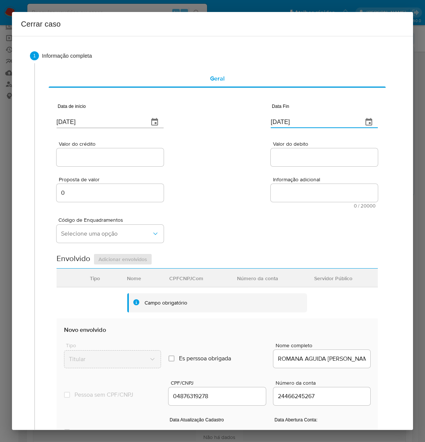
click at [221, 115] on div "Data de início [DATE] Data Fin [DATE]" at bounding box center [217, 112] width 321 height 39
paste input "08"
type input "08/09/2025"
click at [75, 156] on input "Valor do crédito" at bounding box center [110, 157] width 107 height 10
paste input "R$45.356"
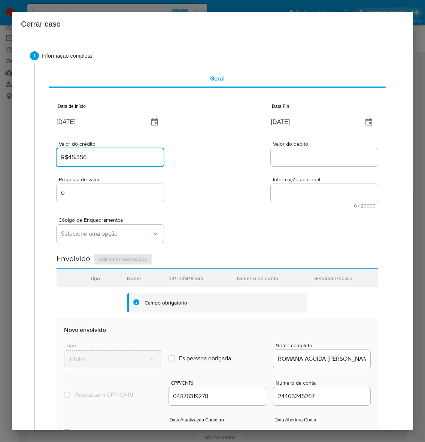
type input "R$45.356"
click at [275, 164] on div at bounding box center [324, 157] width 107 height 18
click at [282, 150] on div at bounding box center [324, 157] width 107 height 18
click at [291, 156] on input "Valor do debito" at bounding box center [324, 157] width 107 height 10
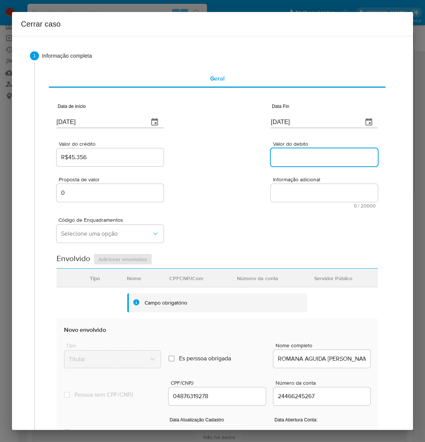
paste input "R$45.355"
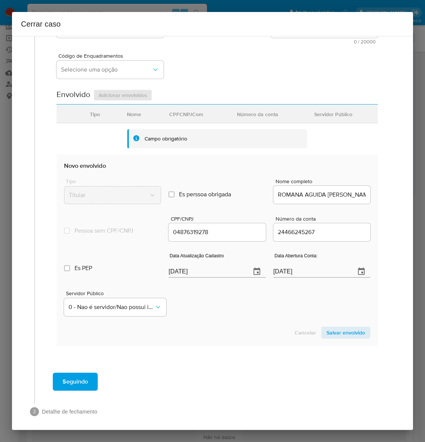
scroll to position [168, 0]
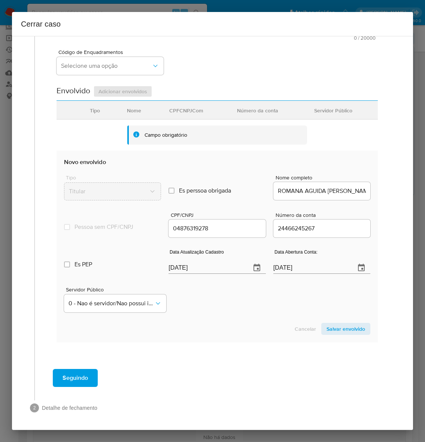
type input "R$45.355"
drag, startPoint x: 212, startPoint y: 265, endPoint x: 135, endPoint y: 266, distance: 77.1
click at [135, 266] on div "Es PEP isPEP Data Atualização Cadastro 19/09/2025 Data Abertura Conta: 22/09/20…" at bounding box center [217, 258] width 306 height 39
paste input "20/08"
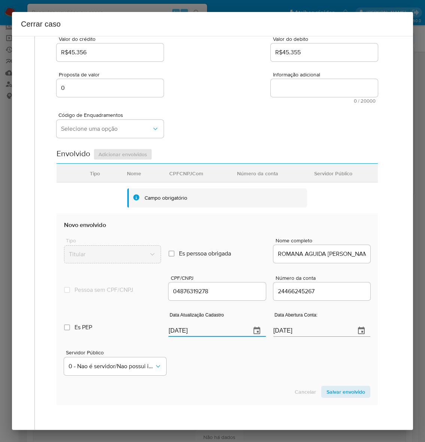
scroll to position [27, 0]
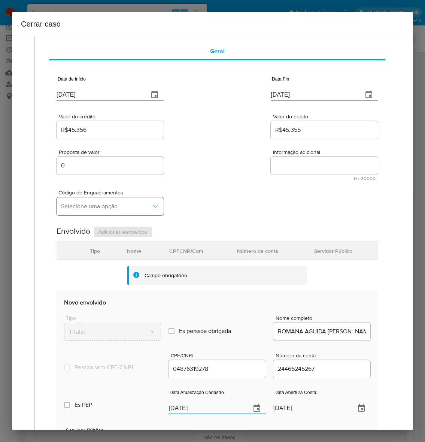
type input "20/08/2025"
click at [83, 208] on span "Selecione uma opção" at bounding box center [106, 206] width 91 height 7
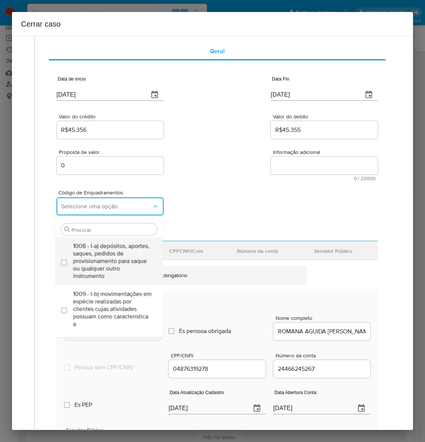
click at [94, 249] on span "1008 - I-a) depósitos, aportes, saques, pedidos de provisionamento para saque o…" at bounding box center [112, 260] width 79 height 37
checkbox input "true"
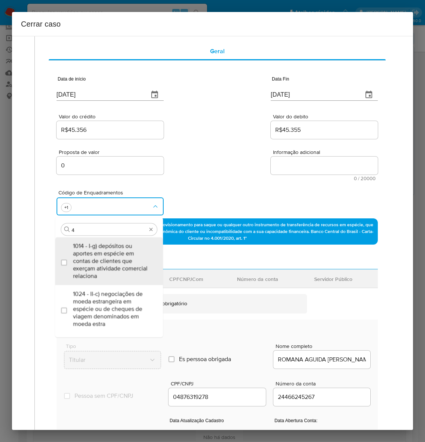
type input "45"
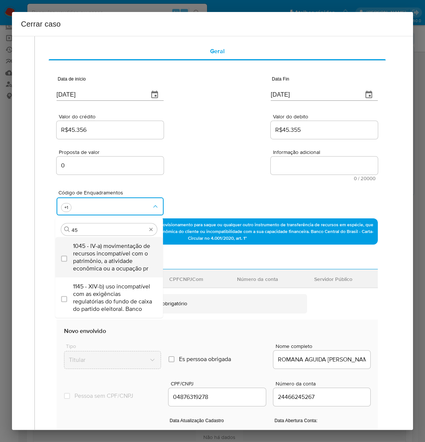
click at [94, 251] on span "1045 - IV-a) movimentação de recursos incompatível com o patrimônio, a atividad…" at bounding box center [112, 257] width 79 height 30
checkbox input "true"
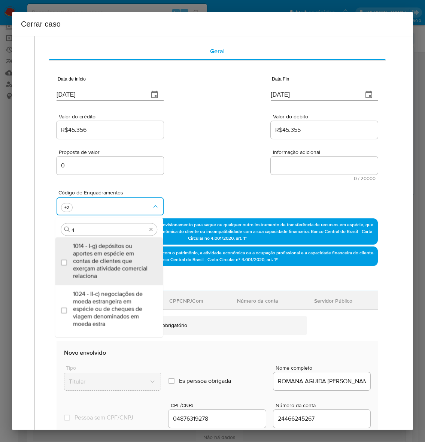
scroll to position [0, 0]
type input "47"
click at [94, 252] on span "1047 - IV-c) movimentação de recursos de alto valor, de forma contumaz, em bene…" at bounding box center [112, 260] width 79 height 37
checkbox input "true"
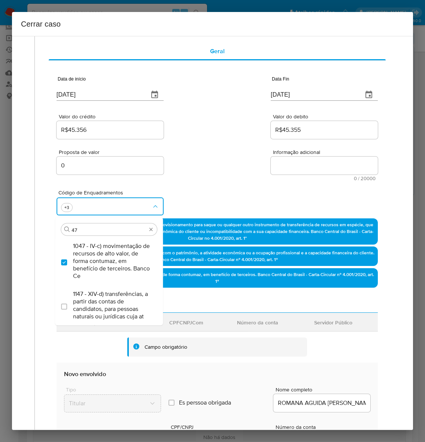
type input "4"
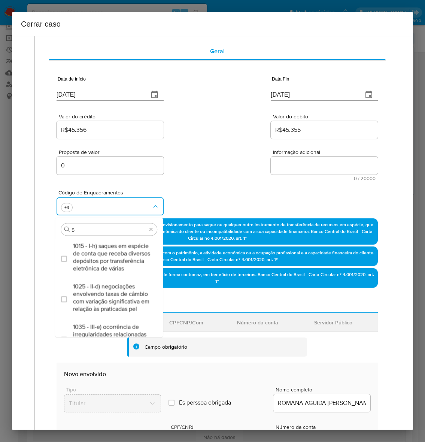
type input "56"
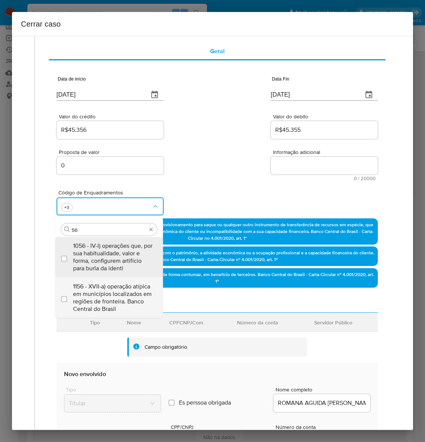
click at [97, 293] on span "1156 - XVII-a) operação atípica em municípios localizados em regiões de frontei…" at bounding box center [112, 297] width 79 height 30
checkbox input "true"
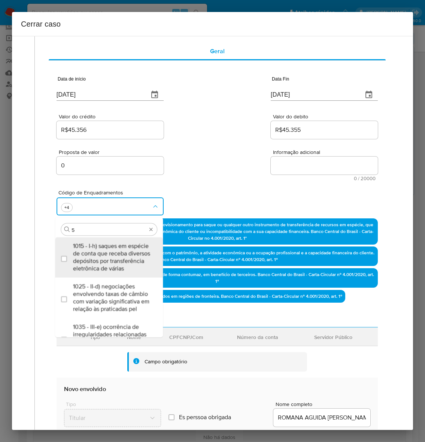
type input "57"
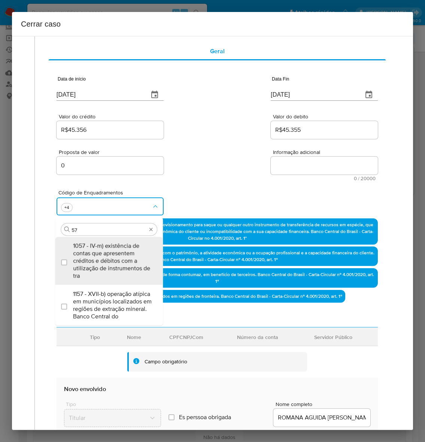
click at [97, 293] on span "1157 - XVII-b) operação atípica em municípios localizados em regiões de extraçã…" at bounding box center [112, 305] width 79 height 30
checkbox input "true"
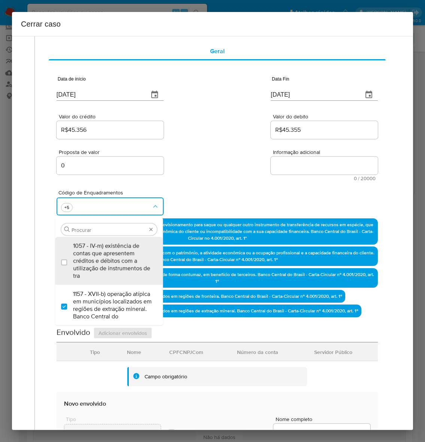
click at [274, 165] on textarea "Informação adicional" at bounding box center [324, 165] width 107 height 18
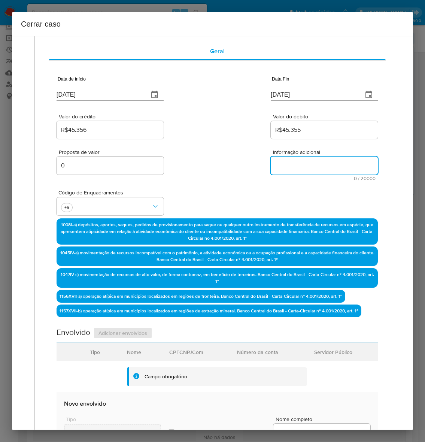
click at [275, 165] on textarea "Informação adicional" at bounding box center [324, 165] width 107 height 18
click at [304, 162] on textarea "Informação adicional" at bounding box center [324, 165] width 107 height 18
paste textarea "Romana Aguida Marinho Gato, CPF 04876319278, 26 anos, residente no município de…"
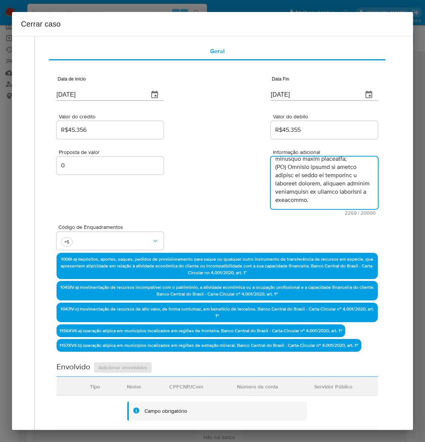
scroll to position [748, 0]
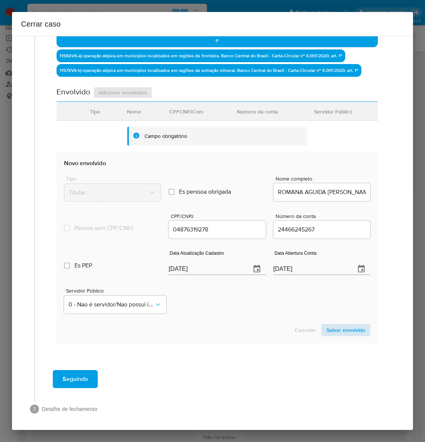
type textarea "Romana Aguida Marinho Gato, CPF 04876319278, 26 anos, residente no município de…"
click at [326, 328] on span "Salvar envolvido" at bounding box center [345, 330] width 39 height 10
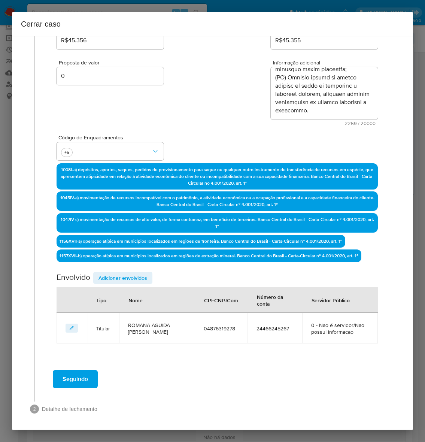
click at [127, 278] on span "Adicionar envolvidos" at bounding box center [122, 278] width 49 height 10
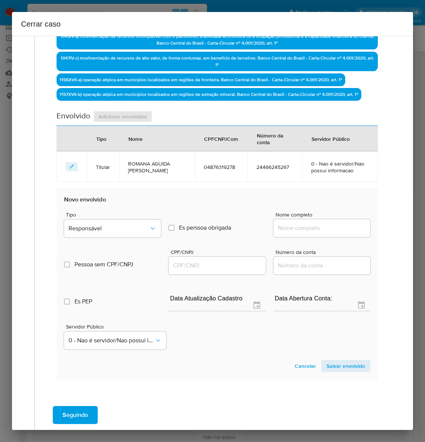
scroll to position [304, 0]
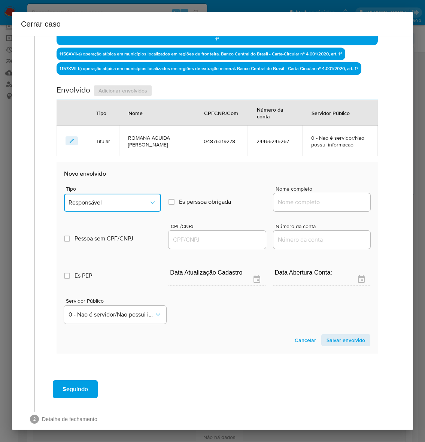
click at [97, 199] on span "Responsável" at bounding box center [109, 202] width 80 height 7
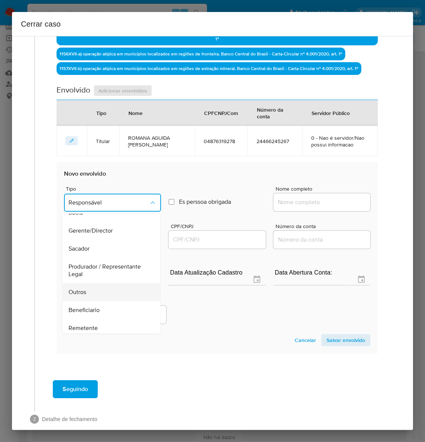
scroll to position [103, 0]
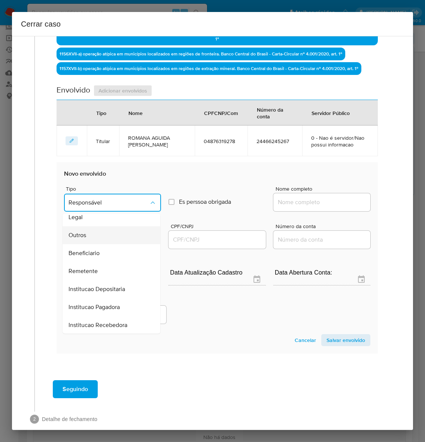
click at [81, 235] on span "Outros" at bounding box center [78, 234] width 18 height 7
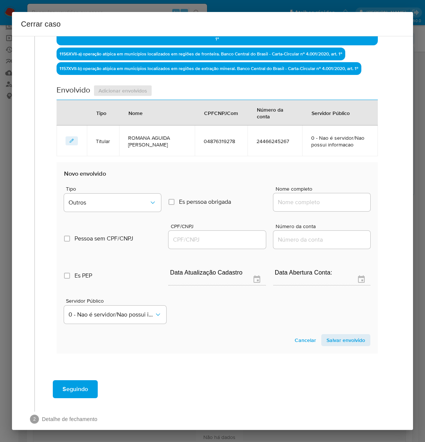
click at [315, 197] on input "Nome completo" at bounding box center [321, 202] width 97 height 10
paste input "57.753.593 ROMANA AGUIDA MARINHO GATO, 57753593000184"
drag, startPoint x: 308, startPoint y: 201, endPoint x: 457, endPoint y: 190, distance: 149.8
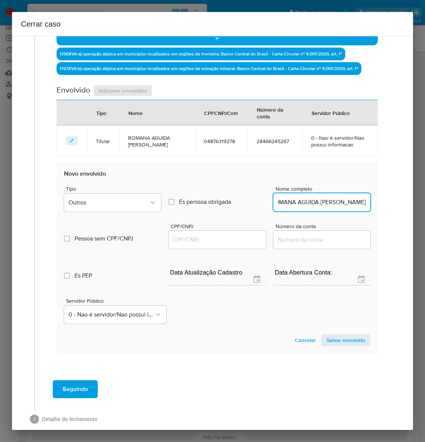
scroll to position [0, 39]
type input "57.753.593 ROMANA AGUIDA MARINHO GATO"
click at [189, 240] on input "CPF/CNPJ" at bounding box center [216, 240] width 97 height 10
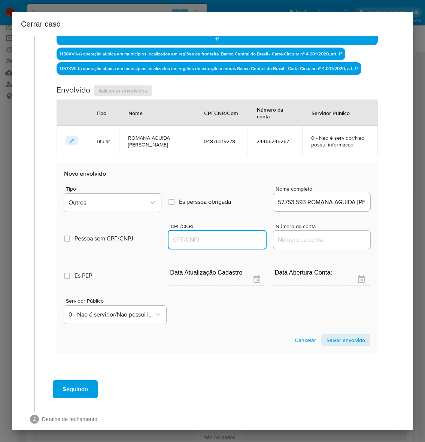
paste input "57753593000184"
type input "57753593000184"
click at [340, 335] on span "Salvar envolvido" at bounding box center [345, 340] width 39 height 10
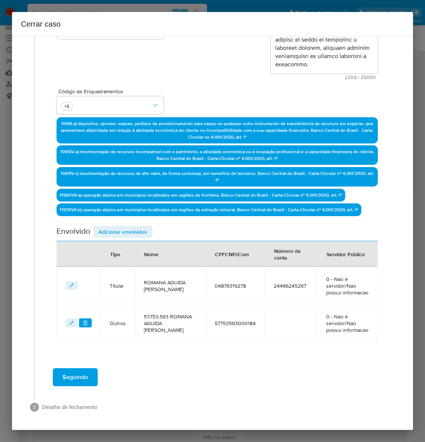
scroll to position [161, 0]
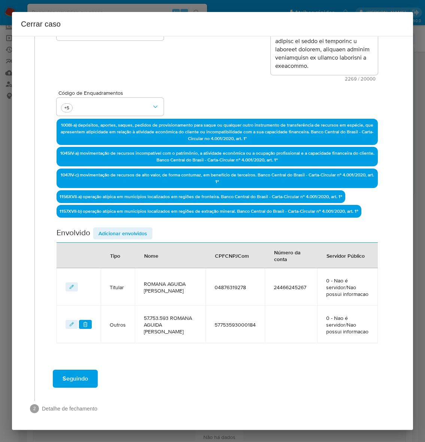
click at [110, 231] on span "Adicionar envolvidos" at bounding box center [122, 233] width 49 height 10
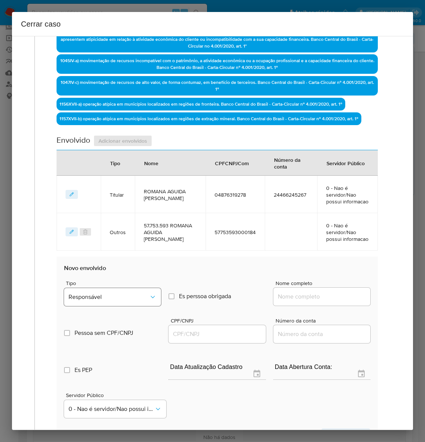
scroll to position [255, 0]
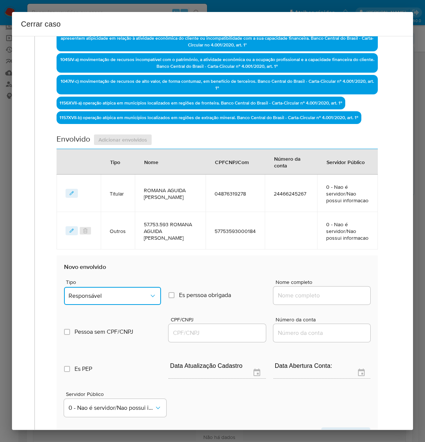
click at [103, 292] on span "Responsável" at bounding box center [109, 295] width 80 height 7
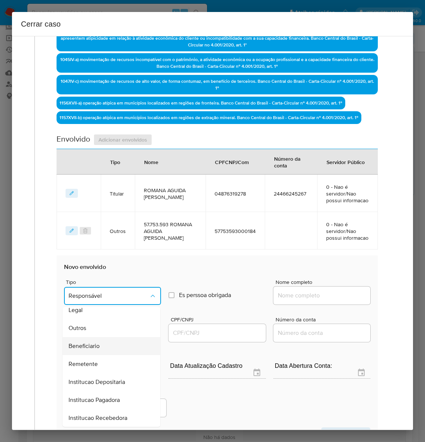
click at [87, 342] on span "Beneficiario" at bounding box center [84, 345] width 31 height 7
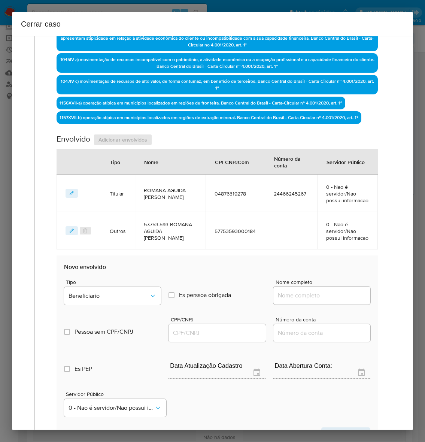
click at [300, 294] on input "Nome completo" at bounding box center [321, 296] width 97 height 10
paste input "B R Servicos Ltda, 17442205000120"
drag, startPoint x: 309, startPoint y: 294, endPoint x: 495, endPoint y: 299, distance: 186.1
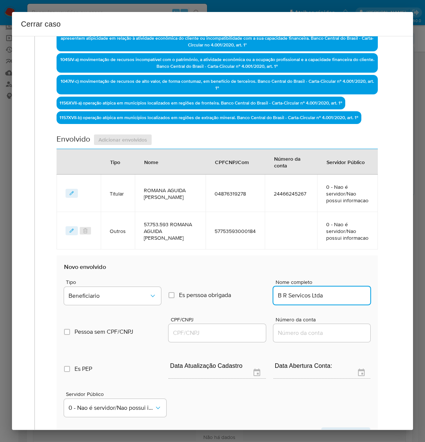
scroll to position [0, 0]
type input "B R Servicos Ltda"
click at [201, 331] on input "CPF/CNPJ" at bounding box center [216, 333] width 97 height 10
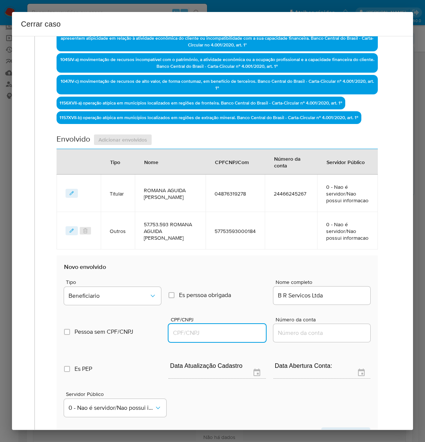
paste input "17442205000120"
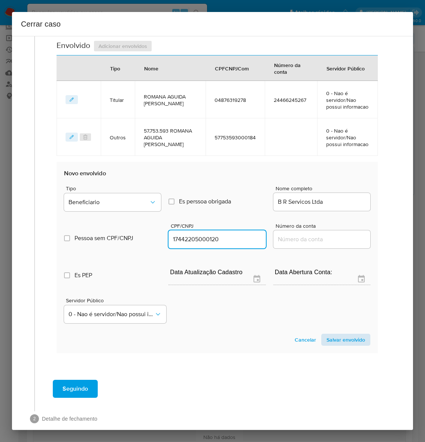
type input "17442205000120"
click at [334, 334] on span "Salvar envolvido" at bounding box center [345, 339] width 39 height 10
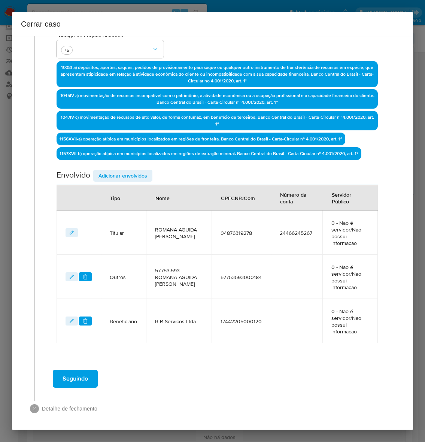
click at [68, 370] on span "Seguindo" at bounding box center [75, 378] width 25 height 16
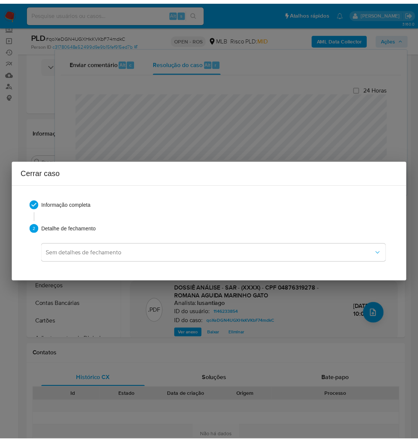
scroll to position [723, 0]
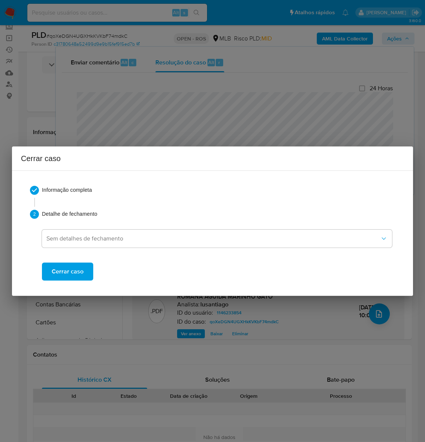
click at [64, 273] on span "Cerrar caso" at bounding box center [68, 271] width 32 height 16
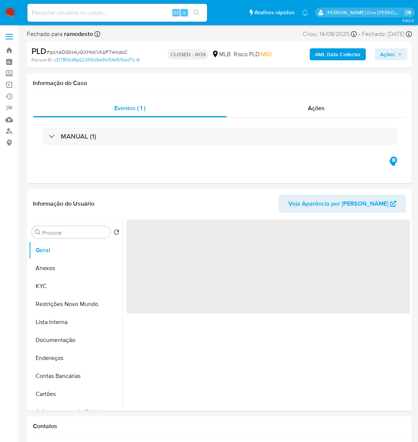
select select "10"
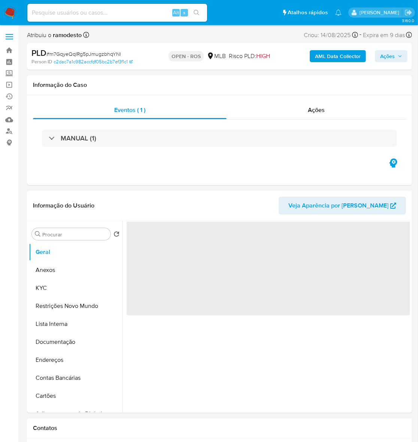
select select "10"
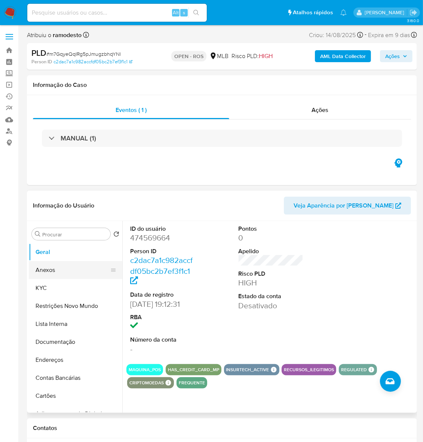
click at [43, 270] on button "Anexos" at bounding box center [73, 270] width 88 height 18
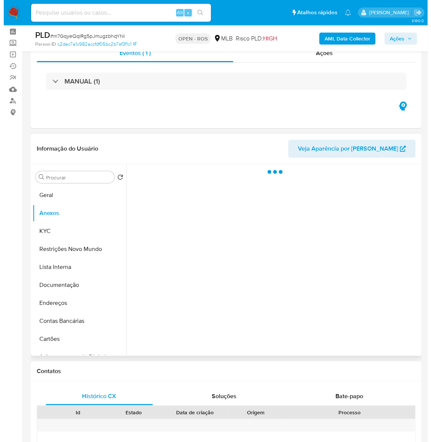
scroll to position [47, 0]
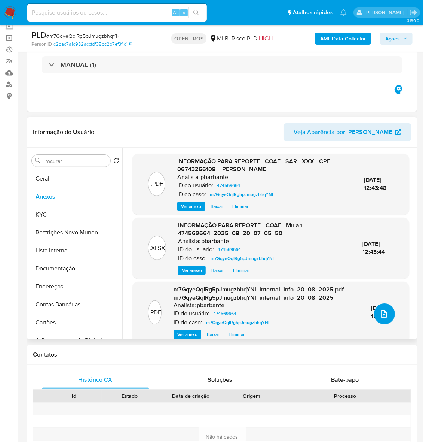
click at [381, 305] on button "upload-file" at bounding box center [384, 313] width 21 height 21
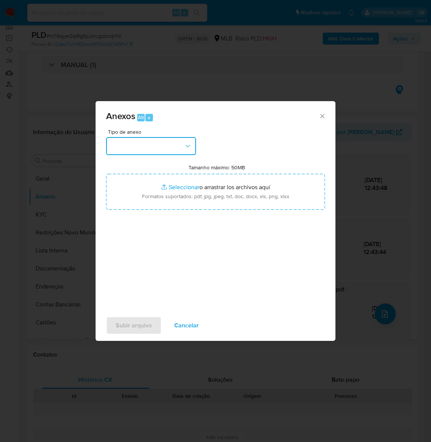
click at [142, 143] on button "button" at bounding box center [151, 146] width 90 height 18
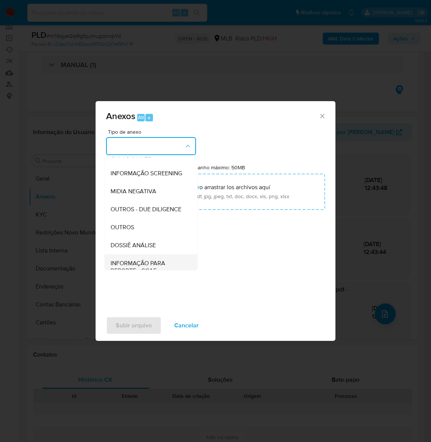
scroll to position [115, 0]
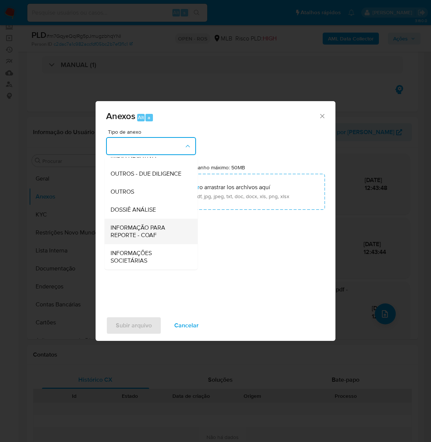
click at [128, 227] on span "INFORMAÇÃO PARA REPORTE - COAF" at bounding box center [148, 231] width 76 height 15
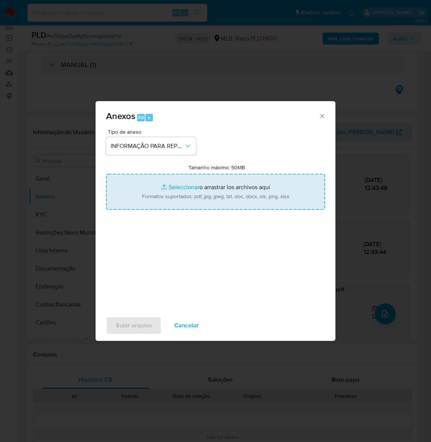
type input "C:\fakepath\SAR - m7GqyeQqIRg5pJmugzbhqYNl - CPF 06743266108 - ERIK PIRES DE SO…"
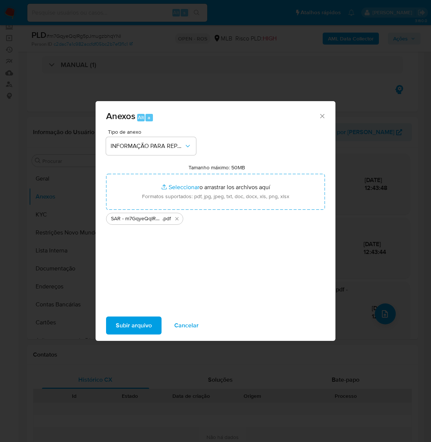
click at [130, 327] on span "Subir arquivo" at bounding box center [134, 325] width 36 height 16
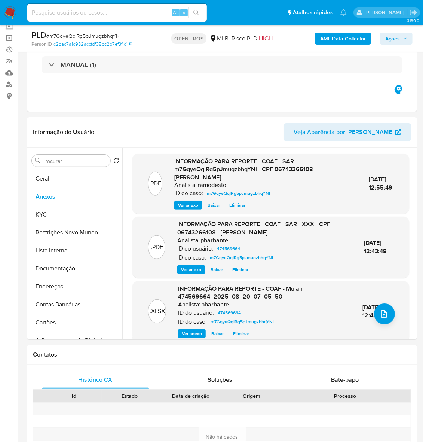
click at [398, 34] on span "Ações" at bounding box center [393, 39] width 15 height 12
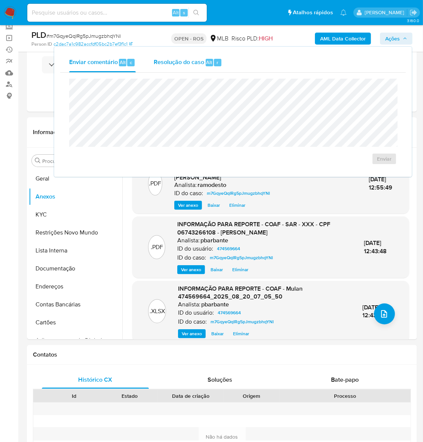
click at [179, 63] on span "Resolução do caso" at bounding box center [179, 62] width 51 height 9
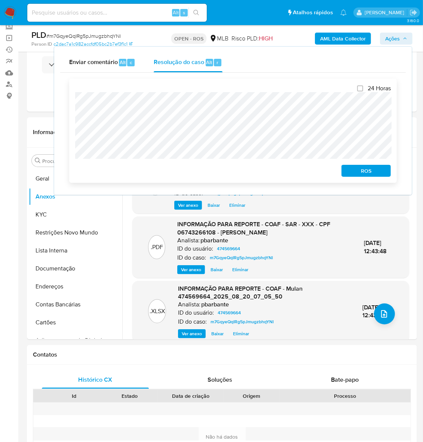
click at [366, 170] on span "ROS" at bounding box center [366, 170] width 39 height 10
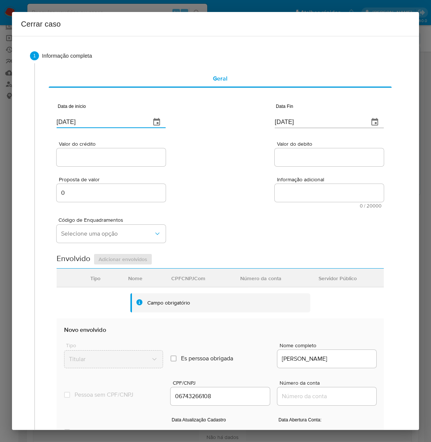
drag, startPoint x: 42, startPoint y: 121, endPoint x: 2, endPoint y: 122, distance: 39.3
click at [2, 122] on div "Cerrar caso 1 Informação completa Geral Data de início 19/09/2025 Data Fin 19/0…" at bounding box center [215, 221] width 431 height 442
paste input "01/07"
type input "01/07/2025"
drag, startPoint x: 316, startPoint y: 120, endPoint x: 147, endPoint y: 133, distance: 169.0
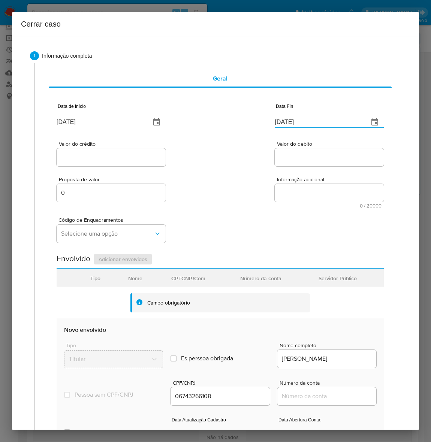
click at [145, 134] on div "Data de início 01/07/2025 Data Fin 19/09/2025 Valor do crédito Valor do debito …" at bounding box center [220, 301] width 327 height 417
paste input "25/07"
type input "25/07/2025"
click at [111, 153] on input "Valor do crédito" at bounding box center [111, 157] width 109 height 10
paste input "R$257.457"
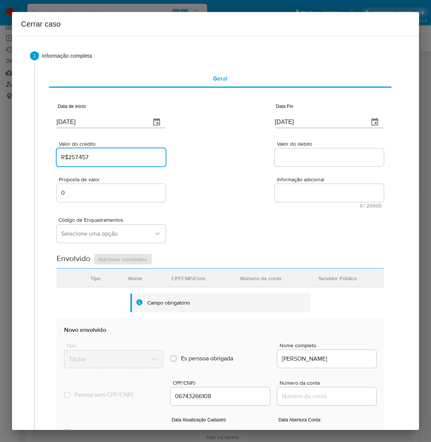
type input "R$257.457"
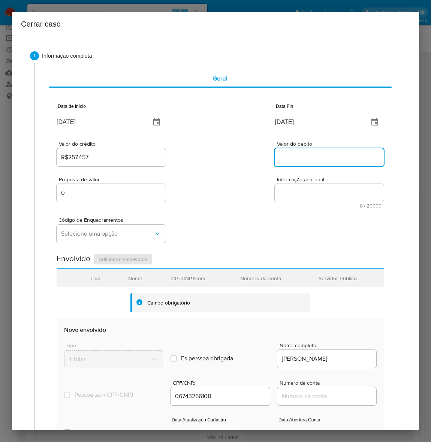
drag, startPoint x: 307, startPoint y: 160, endPoint x: 302, endPoint y: 159, distance: 4.6
click at [305, 160] on input "Valor do debito" at bounding box center [328, 157] width 109 height 10
paste input "R$258.397"
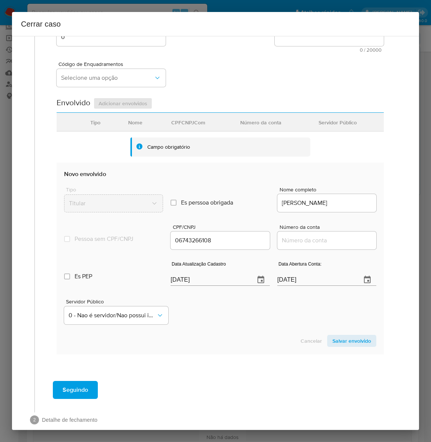
scroll to position [168, 0]
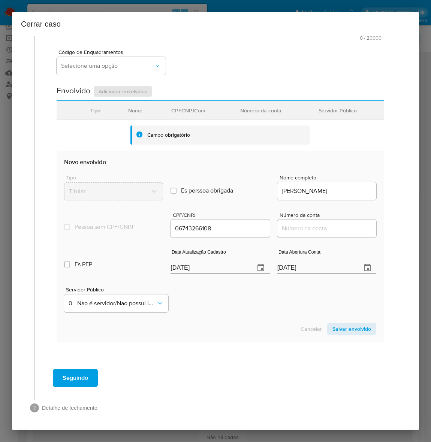
type input "R$258.397"
click at [298, 231] on input "Número da conta" at bounding box center [326, 229] width 99 height 10
paste input "94284274666"
type input "94284274666"
drag, startPoint x: 309, startPoint y: 269, endPoint x: 255, endPoint y: 288, distance: 57.4
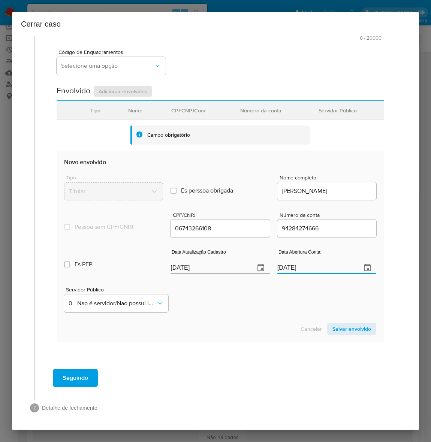
click at [261, 274] on div "Es PEP isPEP Data Atualização Cadastro 19/09/2025 Data Abertura Conta: 19/09/20…" at bounding box center [220, 258] width 312 height 39
paste input "27/01/2022"
type input "27/01/2022"
drag, startPoint x: 209, startPoint y: 268, endPoint x: 130, endPoint y: 267, distance: 79.0
click at [130, 267] on div "Es PEP isPEP Data Atualização Cadastro 19/09/2025 Data Abertura Conta: 27/01/20…" at bounding box center [220, 258] width 312 height 39
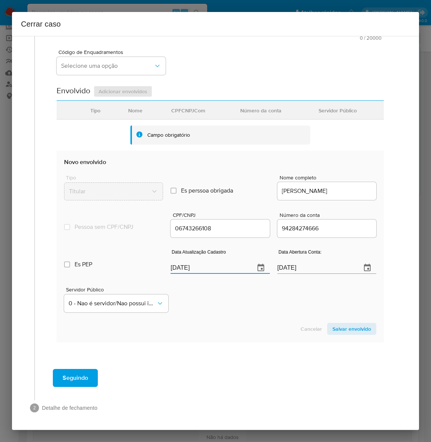
paste input "0/08"
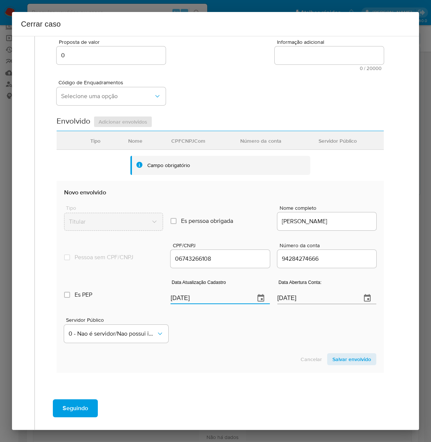
scroll to position [0, 0]
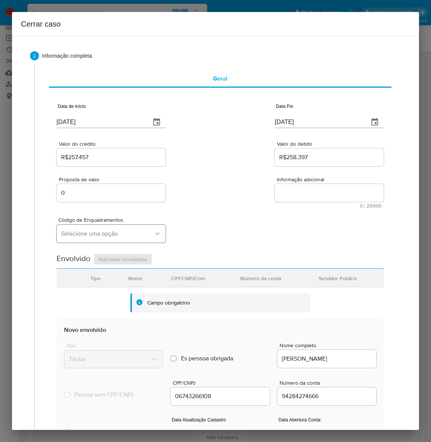
type input "10/08/2025"
click at [75, 233] on span "Selecione uma opção" at bounding box center [107, 233] width 92 height 7
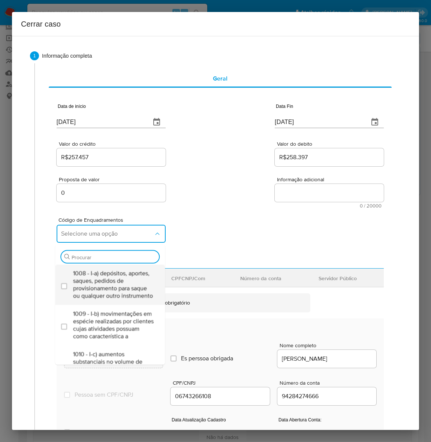
click at [92, 277] on span "1008 - I-a) depósitos, aportes, saques, pedidos de provisionamento para saque o…" at bounding box center [113, 284] width 81 height 30
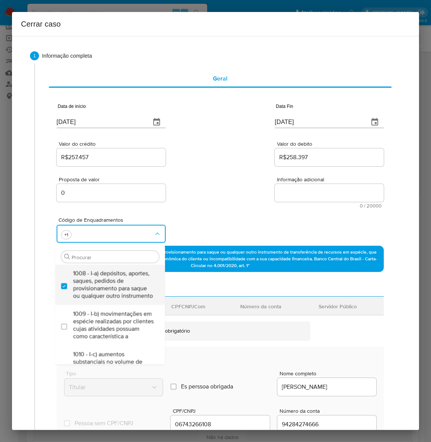
checkbox input "true"
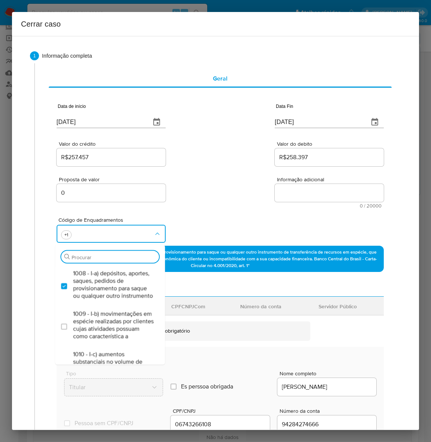
click at [80, 253] on div "Procurar" at bounding box center [110, 256] width 98 height 12
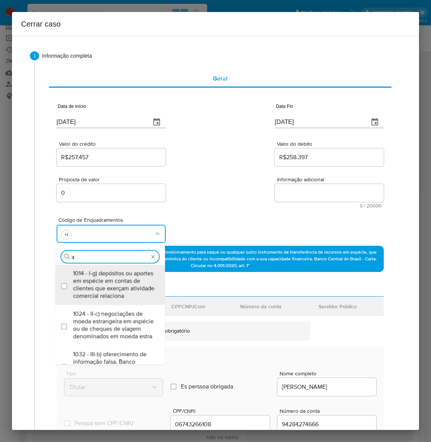
type input "45"
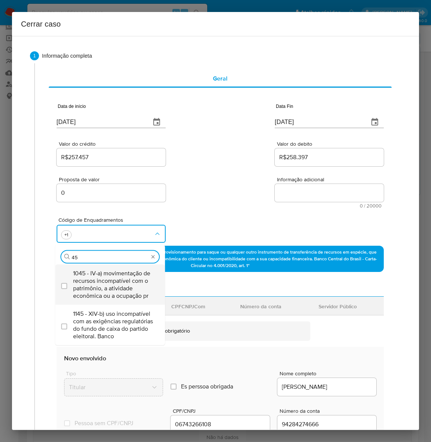
click at [92, 282] on span "1045 - IV-a) movimentação de recursos incompatível com o patrimônio, a atividad…" at bounding box center [113, 284] width 81 height 30
checkbox input "true"
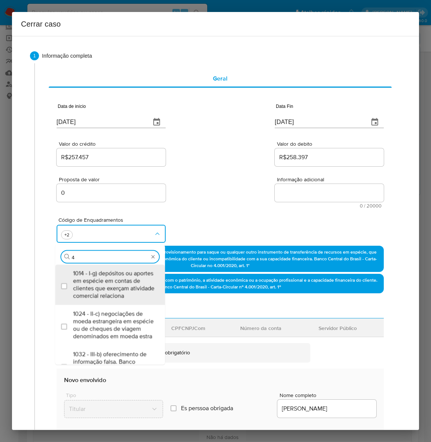
type input "47"
click at [92, 282] on span "1047 - IV-c) movimentação de recursos de alto valor, de forma contumaz, em bene…" at bounding box center [113, 284] width 81 height 30
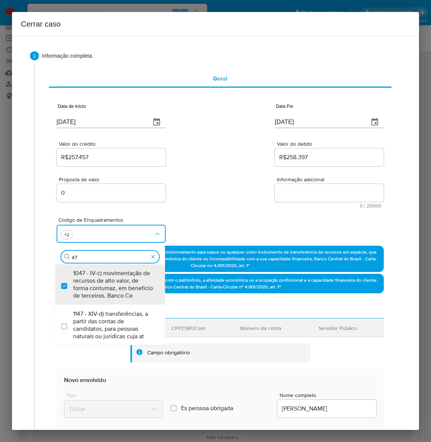
checkbox input "true"
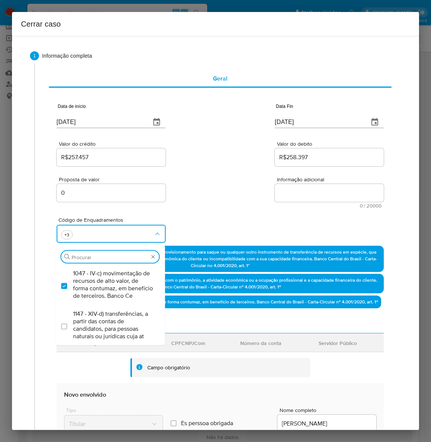
click at [309, 194] on textarea "Informação adicional" at bounding box center [328, 193] width 109 height 18
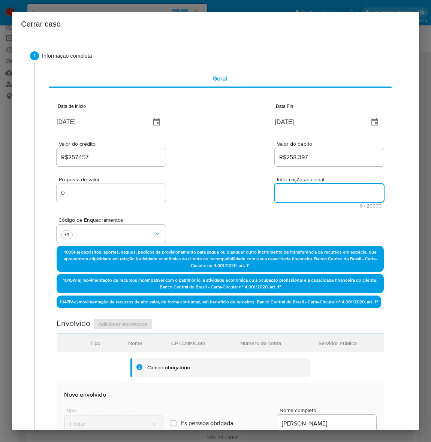
click at [309, 194] on textarea "Informação adicional" at bounding box center [328, 193] width 109 height 18
click at [301, 190] on textarea "Informação adicional" at bounding box center [328, 193] width 109 height 18
paste textarea "Erik Pires de Souza Miranda, CPF 06743266108, 22 anos (05/05/2003), residente n…"
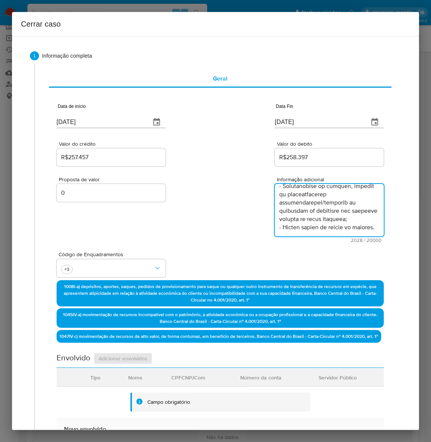
scroll to position [698, 0]
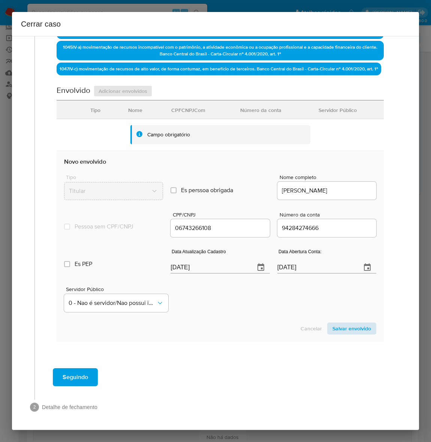
type textarea "Erik Pires de Souza Miranda, CPF 06743266108, 22 anos (05/05/2003), residente n…"
click at [343, 326] on span "Salvar envolvido" at bounding box center [351, 328] width 39 height 10
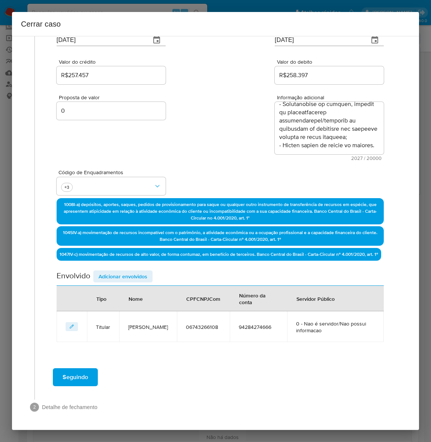
scroll to position [88, 0]
click at [127, 274] on span "Adicionar envolvidos" at bounding box center [122, 276] width 49 height 10
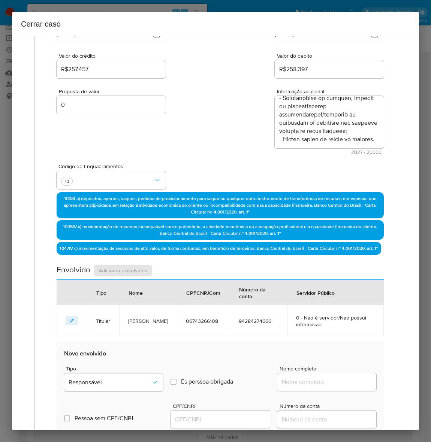
scroll to position [275, 0]
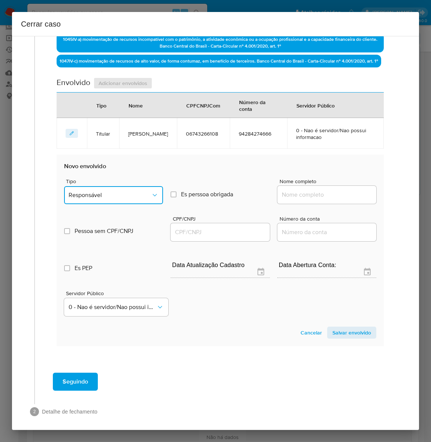
click at [102, 198] on span "Responsável" at bounding box center [110, 194] width 82 height 7
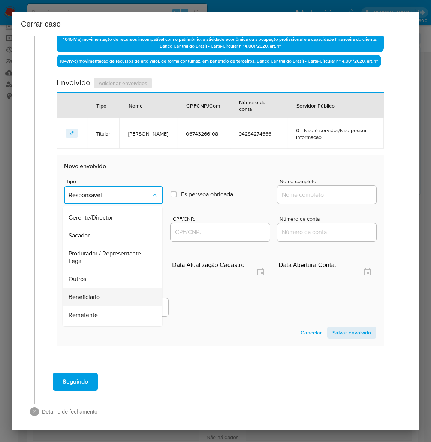
scroll to position [103, 0]
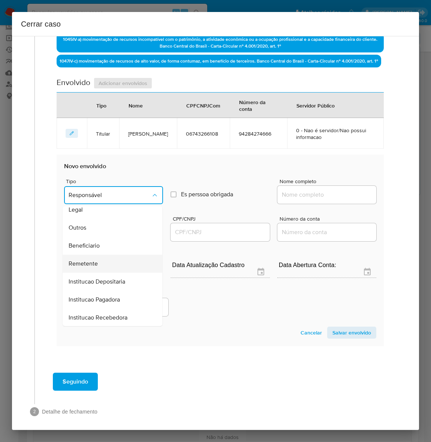
click at [85, 267] on span "Remetente" at bounding box center [83, 263] width 29 height 7
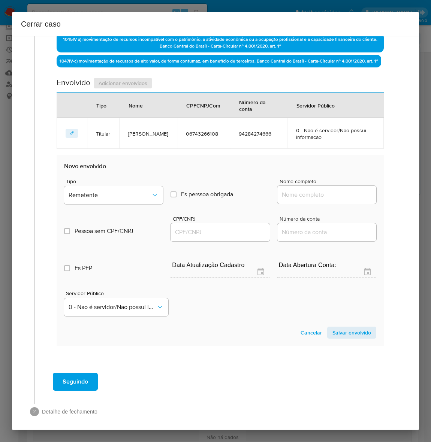
click at [288, 198] on input "Nome completo" at bounding box center [326, 195] width 99 height 10
paste input "Jeffson Martins Marques De Lima, 02756268143"
drag, startPoint x: 324, startPoint y: 201, endPoint x: 509, endPoint y: 200, distance: 184.9
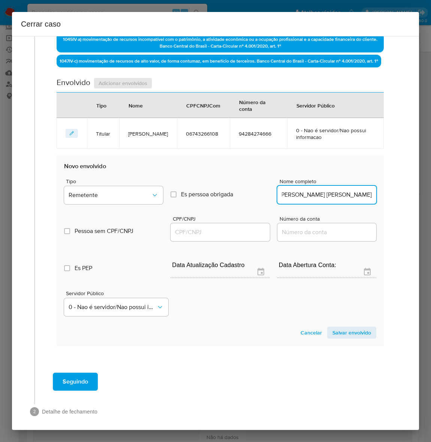
scroll to position [0, 0]
type input "Jeffson Martins Marques De Lima"
click at [187, 237] on input "CPF/CNPJ" at bounding box center [219, 232] width 99 height 10
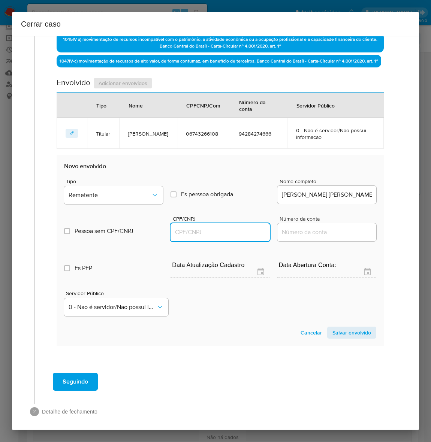
paste input "02756268143"
type input "2756268143"
click at [349, 332] on span "Salvar envolvido" at bounding box center [351, 332] width 39 height 10
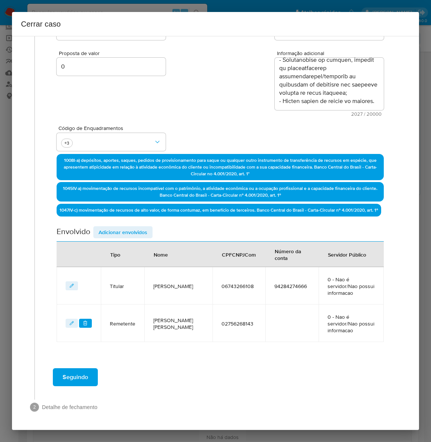
scroll to position [132, 0]
click at [109, 231] on span "Adicionar envolvidos" at bounding box center [122, 232] width 49 height 10
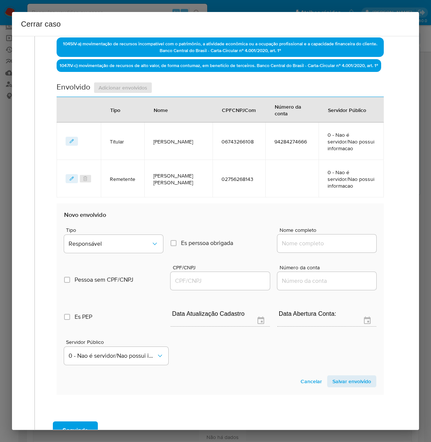
scroll to position [272, 0]
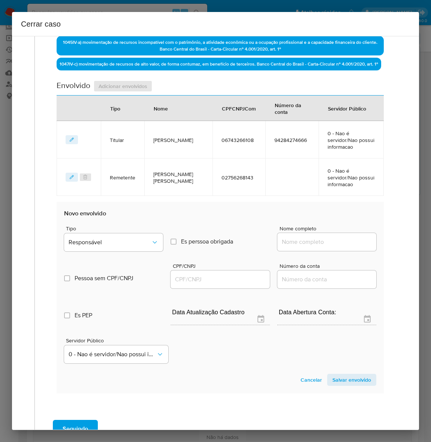
click at [91, 254] on div "Tipo Responsável" at bounding box center [113, 240] width 99 height 28
click at [104, 245] on span "Responsável" at bounding box center [110, 241] width 82 height 7
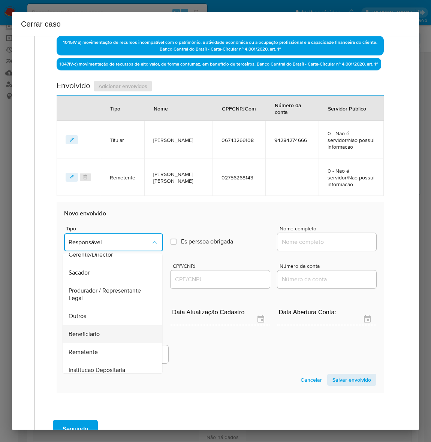
scroll to position [103, 0]
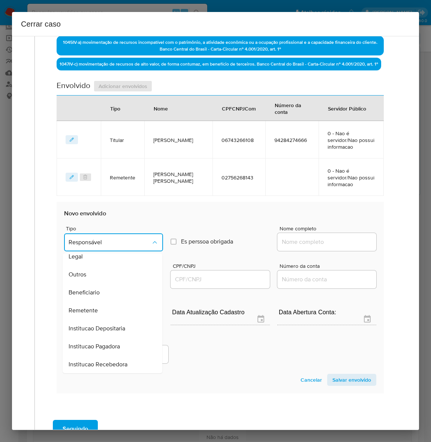
click at [93, 310] on div "Remetente" at bounding box center [110, 310] width 83 height 18
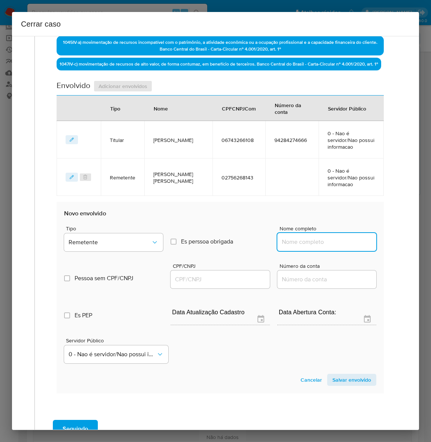
drag, startPoint x: 289, startPoint y: 245, endPoint x: 313, endPoint y: 244, distance: 24.0
click at [291, 245] on input "Nome completo" at bounding box center [326, 242] width 99 height 10
paste input "Silvaneyde Da Silva, 11609659430"
drag, startPoint x: 326, startPoint y: 247, endPoint x: 487, endPoint y: 259, distance: 161.4
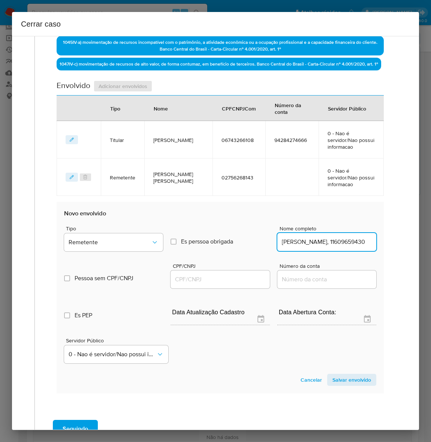
type input "Silvaneyde Da Silva"
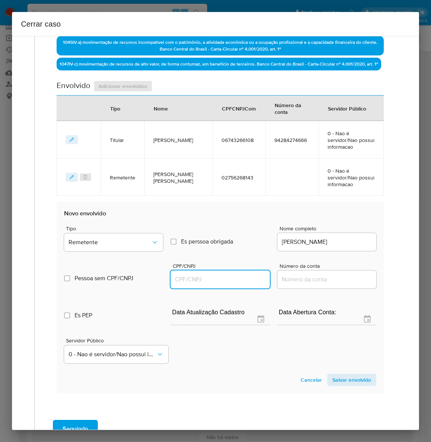
click at [181, 283] on input "CPF/CNPJ" at bounding box center [219, 279] width 99 height 10
paste input "11609659430"
type input "11609659430"
click at [347, 384] on span "Salvar envolvido" at bounding box center [351, 379] width 39 height 10
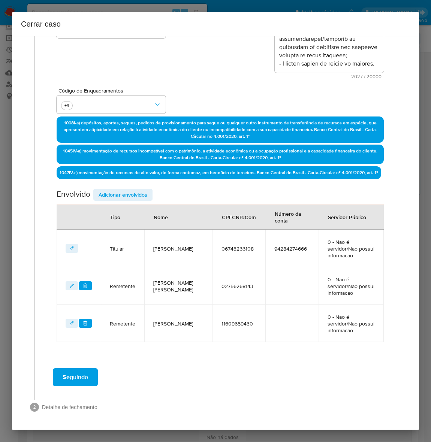
scroll to position [169, 0]
click at [100, 192] on span "Adicionar envolvidos" at bounding box center [122, 194] width 49 height 10
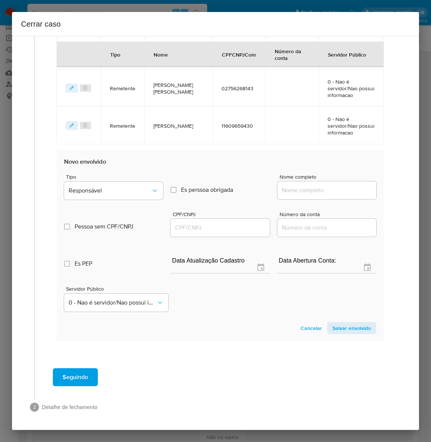
scroll to position [367, 0]
click at [101, 188] on span "Responsável" at bounding box center [110, 190] width 82 height 7
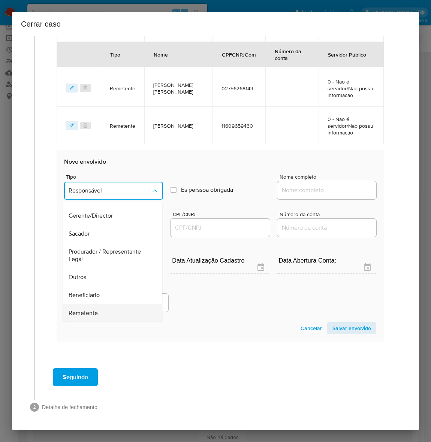
scroll to position [103, 0]
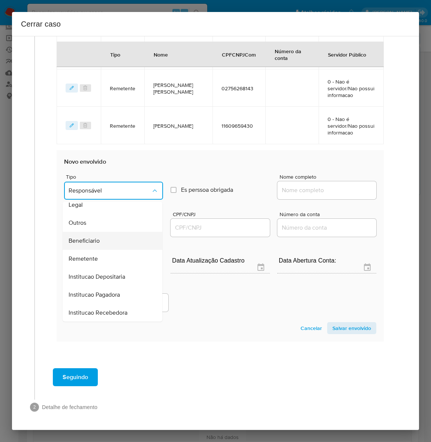
click at [91, 240] on span "Beneficiario" at bounding box center [84, 240] width 31 height 7
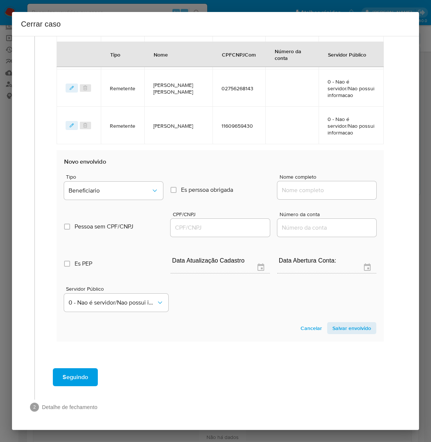
drag, startPoint x: 285, startPoint y: 190, endPoint x: 290, endPoint y: 189, distance: 5.3
click at [285, 190] on input "Nome completo" at bounding box center [326, 190] width 99 height 10
paste input "Lourisvaldo Dos Santos Dourado, 69517592191"
drag, startPoint x: 326, startPoint y: 191, endPoint x: 437, endPoint y: 195, distance: 110.1
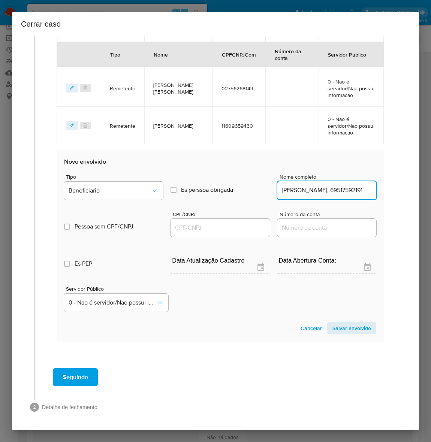
type input "Lourisvaldo Dos Santos Dourado"
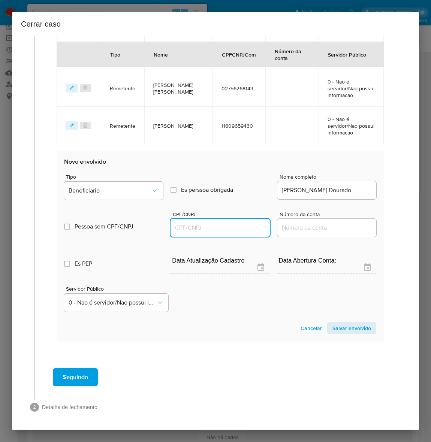
click at [189, 226] on input "CPF/CNPJ" at bounding box center [219, 228] width 99 height 10
paste input "69517592191"
type input "69517592191"
click at [343, 323] on span "Salvar envolvido" at bounding box center [351, 328] width 39 height 10
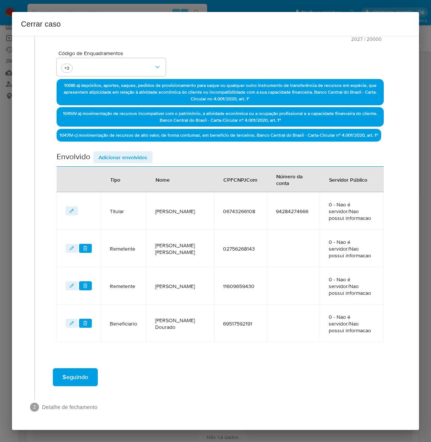
click at [107, 155] on span "Adicionar envolvidos" at bounding box center [122, 157] width 49 height 10
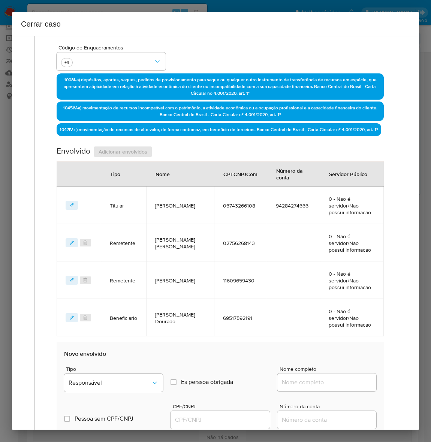
scroll to position [404, 0]
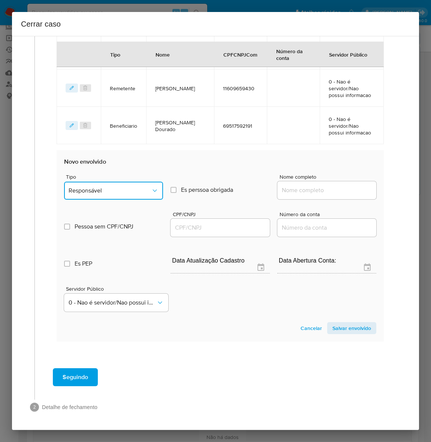
click at [92, 189] on span "Responsável" at bounding box center [110, 190] width 82 height 7
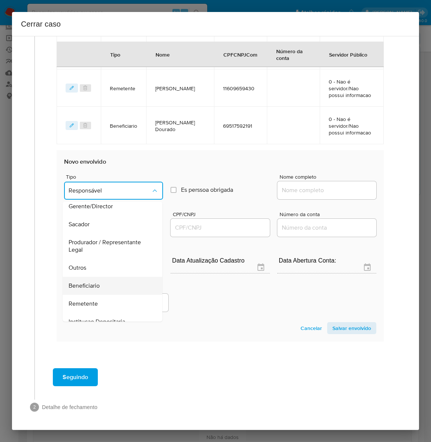
scroll to position [103, 0]
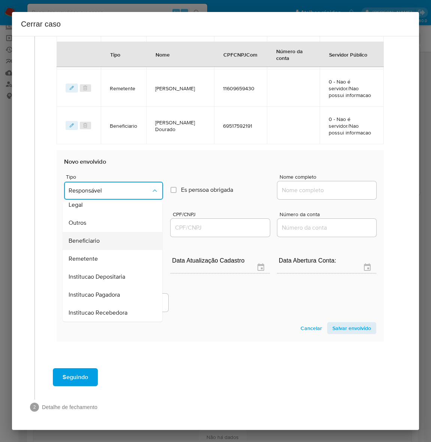
click at [87, 238] on span "Beneficiario" at bounding box center [84, 240] width 31 height 7
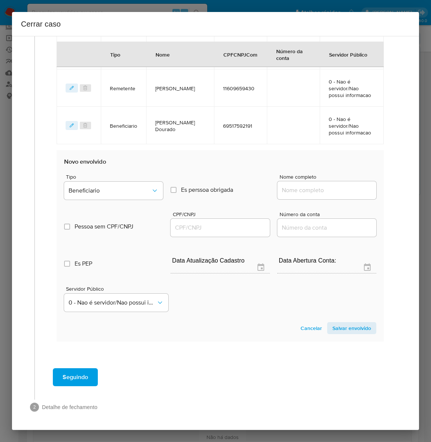
click at [326, 186] on input "Nome completo" at bounding box center [326, 190] width 99 height 10
paste input "Julian Dos Santos Pedroso, 06159453173"
drag, startPoint x: 327, startPoint y: 189, endPoint x: 451, endPoint y: 189, distance: 124.7
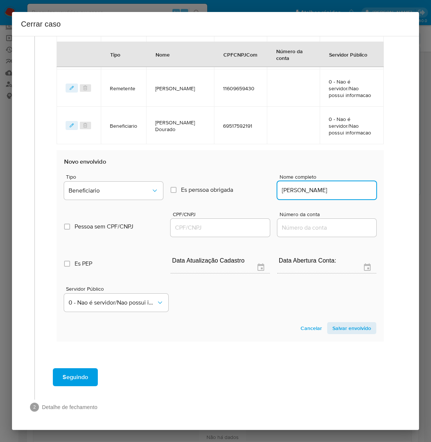
scroll to position [0, 0]
type input "Julian Dos Santos Pedroso"
click at [170, 229] on input "CPF/CNPJ" at bounding box center [219, 228] width 99 height 10
paste input "06159453173"
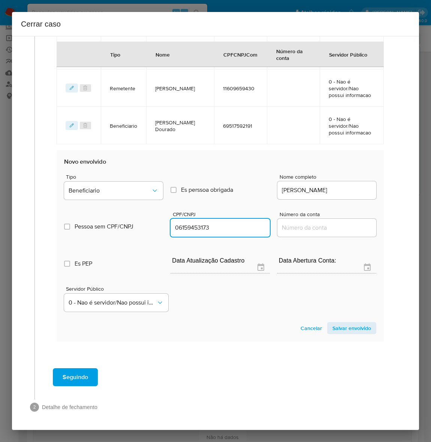
type input "6159453173"
click at [336, 327] on span "Salvar envolvido" at bounding box center [351, 328] width 39 height 10
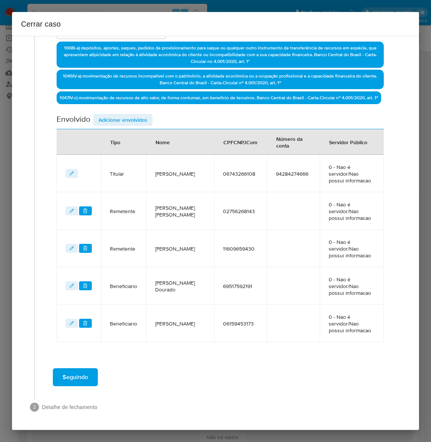
scroll to position [244, 0]
click at [76, 376] on span "Seguindo" at bounding box center [75, 377] width 25 height 16
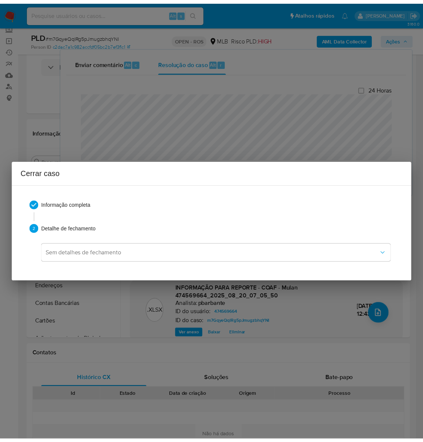
scroll to position [690, 0]
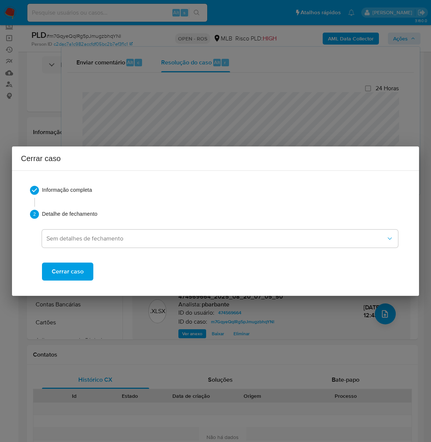
click at [72, 270] on span "Cerrar caso" at bounding box center [68, 271] width 32 height 16
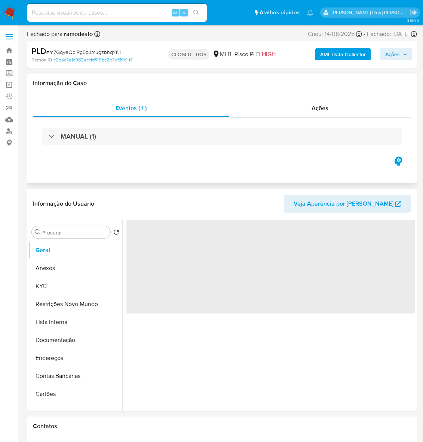
select select "10"
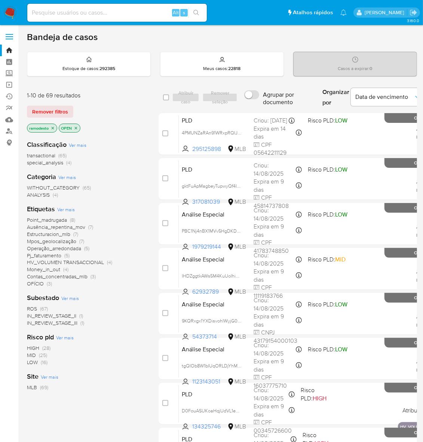
click at [53, 127] on icon "close-filter" at bounding box center [53, 128] width 3 height 3
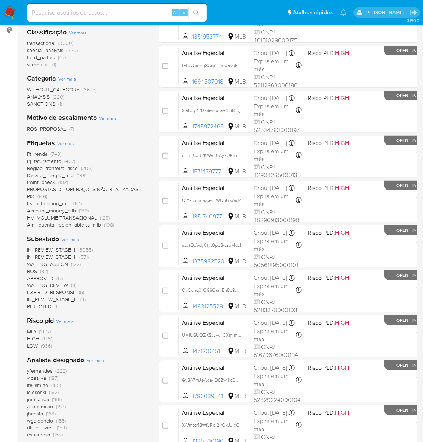
scroll to position [140, 0]
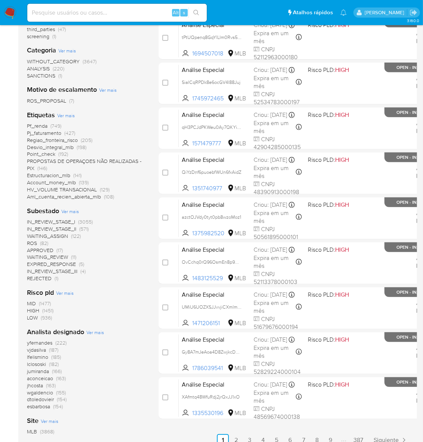
click at [31, 244] on span "ROS" at bounding box center [32, 242] width 10 height 7
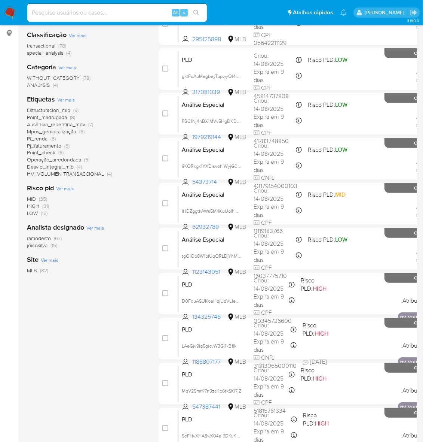
scroll to position [94, 0]
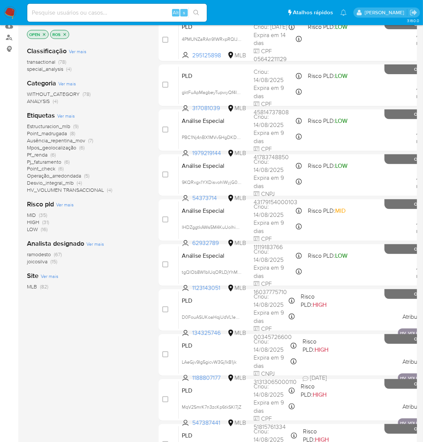
click at [41, 254] on span "ramodesto" at bounding box center [39, 253] width 24 height 7
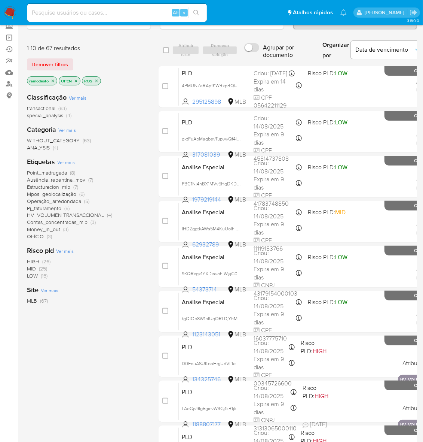
scroll to position [47, 0]
click at [97, 82] on icon "close-filter" at bounding box center [96, 81] width 4 height 4
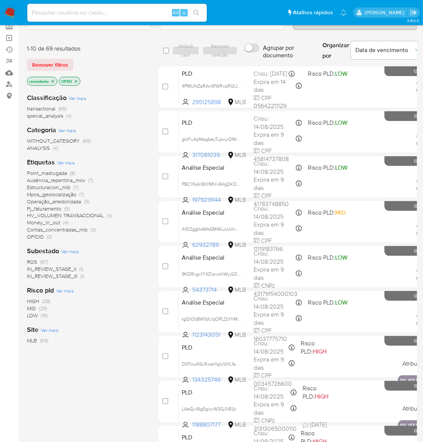
click at [57, 267] on span "IN_REVIEW_STAGE_II" at bounding box center [51, 268] width 49 height 7
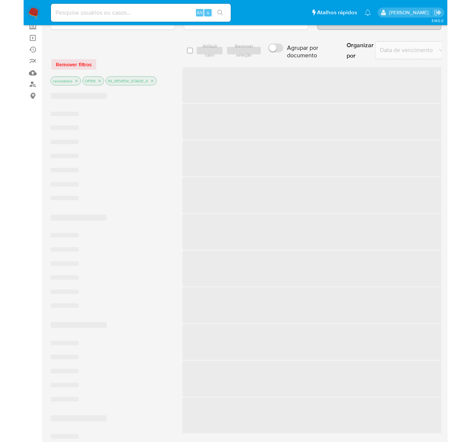
scroll to position [14, 0]
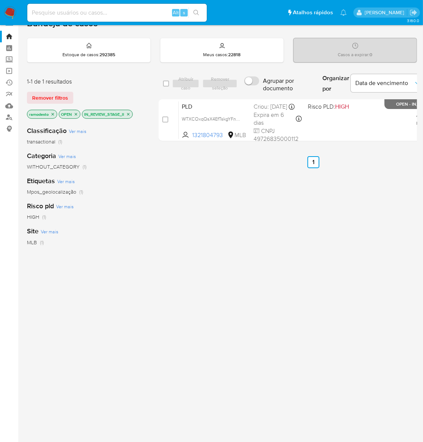
click at [128, 113] on icon "close-filter" at bounding box center [128, 114] width 3 height 3
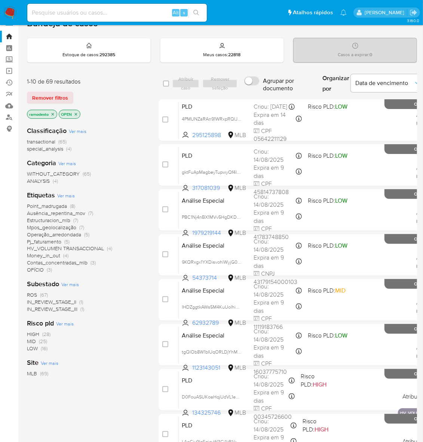
click at [64, 307] on span "IN_REVIEW_STAGE_III" at bounding box center [52, 308] width 51 height 7
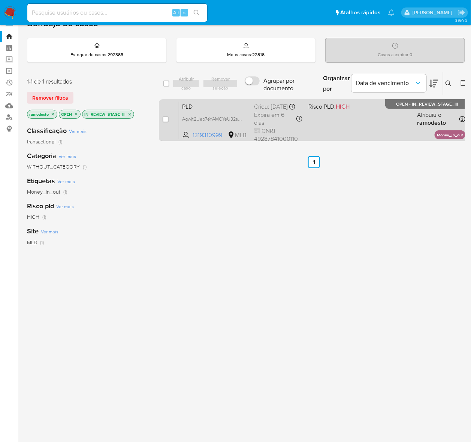
click at [356, 124] on div "PLD Agwjt2Uep7eYAMCYeU32seGE 1319310999 MLB Risco PLD: HIGH Criou: 12/08/2025 C…" at bounding box center [322, 120] width 286 height 38
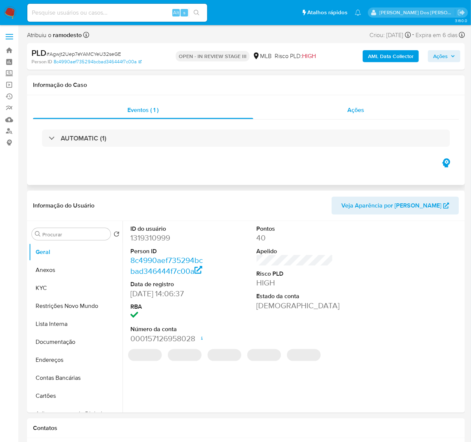
select select "10"
click at [357, 112] on span "Ações" at bounding box center [355, 110] width 17 height 9
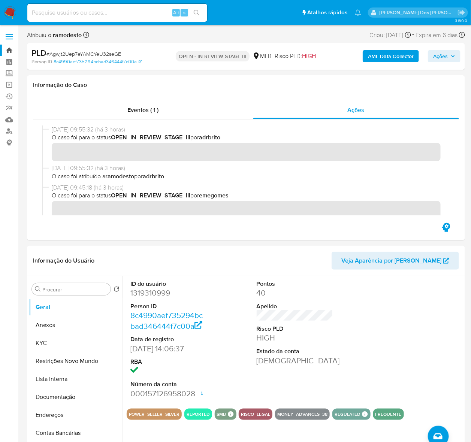
click at [8, 47] on link "Bandeja" at bounding box center [44, 51] width 89 height 12
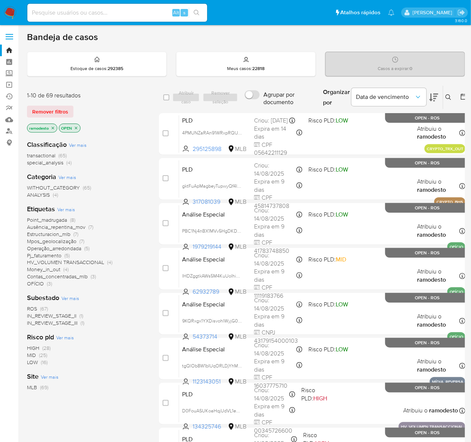
click at [70, 322] on span "IN_REVIEW_STAGE_III" at bounding box center [52, 322] width 51 height 7
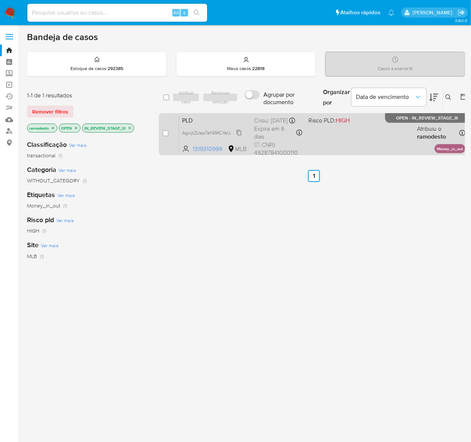
click at [238, 136] on span "Agwjt2Uep7eYAMCYeU32seGE" at bounding box center [214, 132] width 64 height 8
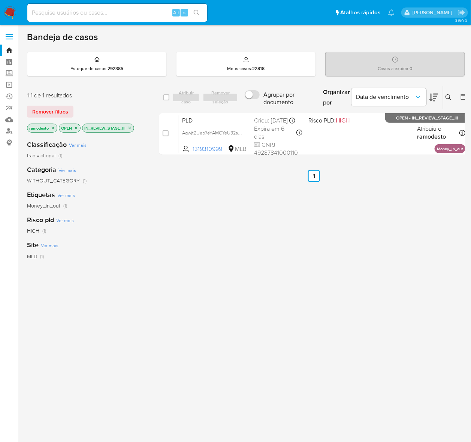
click at [128, 127] on icon "close-filter" at bounding box center [129, 128] width 4 height 4
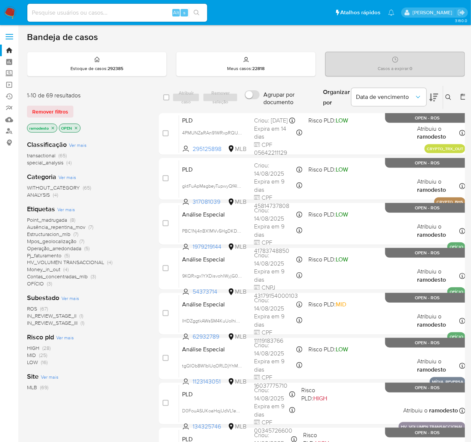
click at [30, 308] on span "ROS" at bounding box center [32, 308] width 10 height 7
click at [52, 274] on span "Money_in_out" at bounding box center [43, 276] width 33 height 7
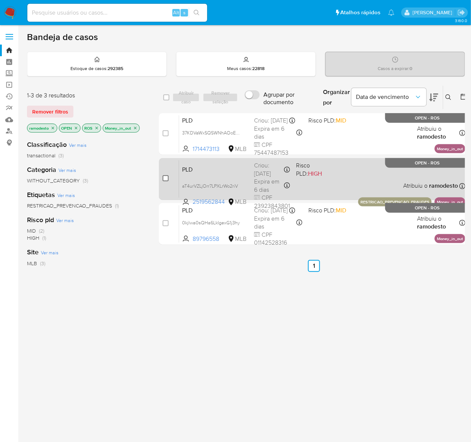
click at [163, 177] on input "checkbox" at bounding box center [165, 178] width 6 height 6
checkbox input "true"
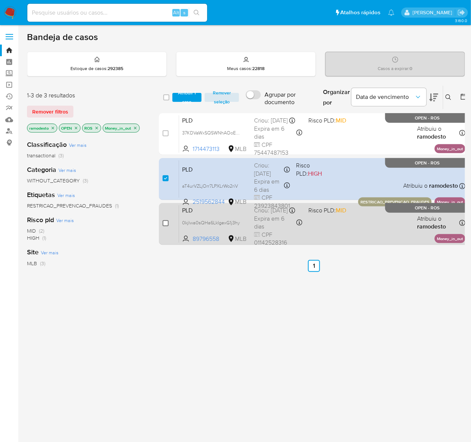
click at [167, 223] on input "checkbox" at bounding box center [165, 223] width 6 height 6
checkbox input "true"
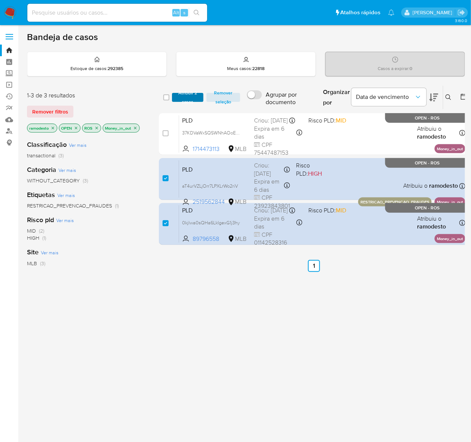
click at [194, 94] on span "Atribuir 2 casos" at bounding box center [188, 97] width 24 height 7
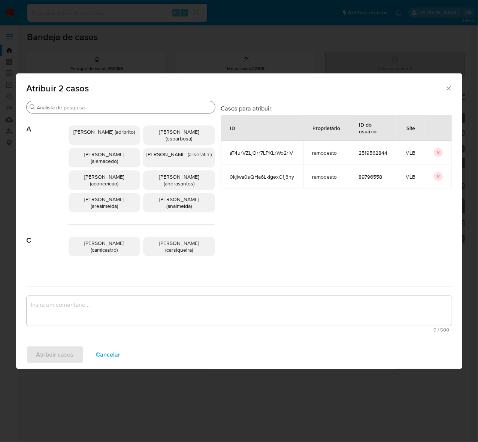
click at [81, 103] on div "Buscar" at bounding box center [121, 107] width 188 height 12
click at [80, 105] on input "Buscar" at bounding box center [124, 107] width 175 height 7
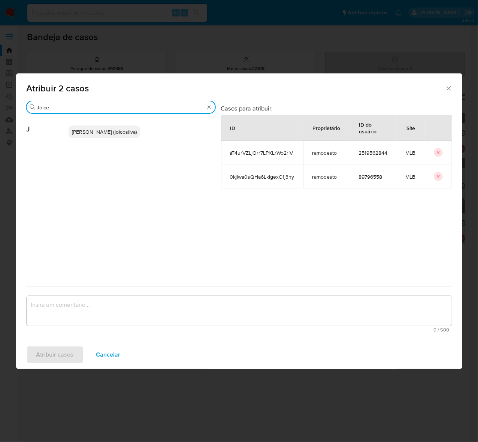
type input "Joice"
click at [104, 136] on span "[PERSON_NAME] (joicosilva)" at bounding box center [104, 131] width 65 height 7
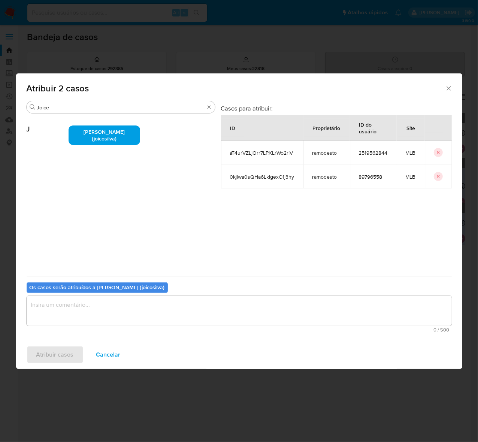
drag, startPoint x: 101, startPoint y: 310, endPoint x: 100, endPoint y: 306, distance: 4.3
click at [100, 307] on textarea "assign-modal" at bounding box center [239, 311] width 425 height 30
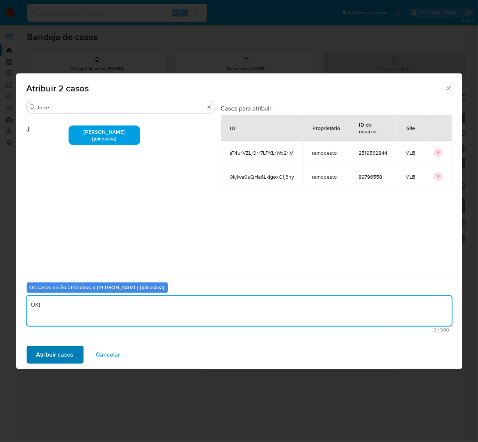
type textarea "OK!"
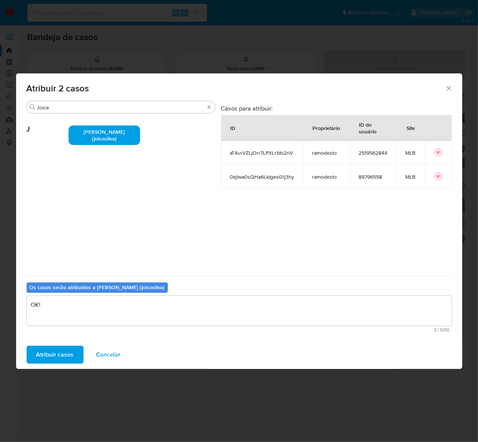
click at [43, 352] on span "Atribuir casos" at bounding box center [54, 354] width 37 height 16
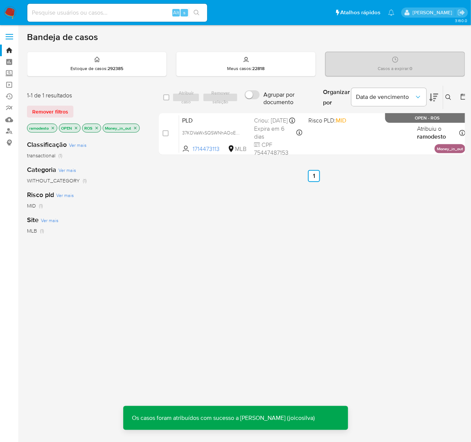
click at [137, 128] on icon "close-filter" at bounding box center [135, 128] width 3 height 3
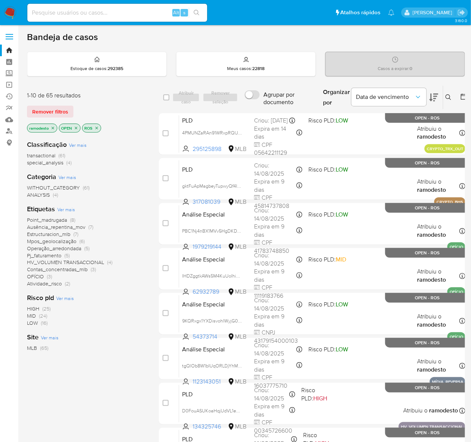
click at [60, 219] on span "Point_madrugada" at bounding box center [47, 219] width 40 height 7
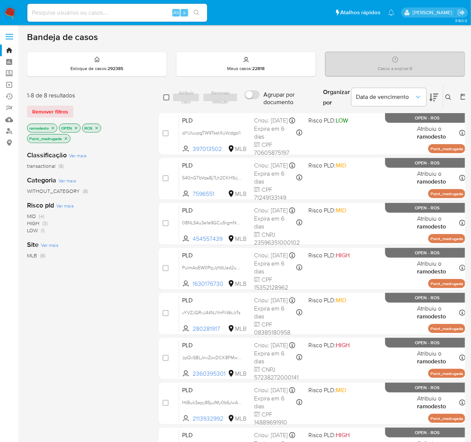
click at [165, 97] on input "checkbox" at bounding box center [166, 97] width 6 height 6
checkbox input "true"
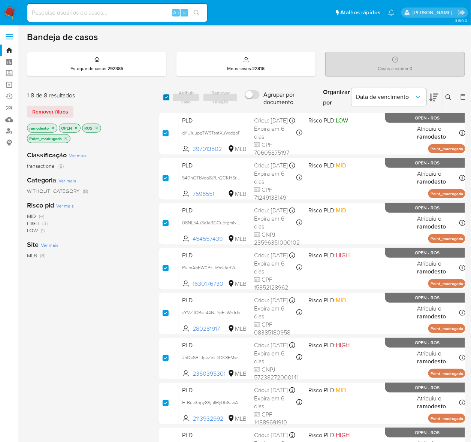
checkbox input "true"
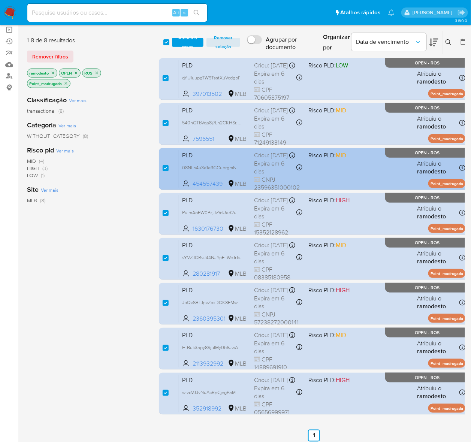
scroll to position [39, 0]
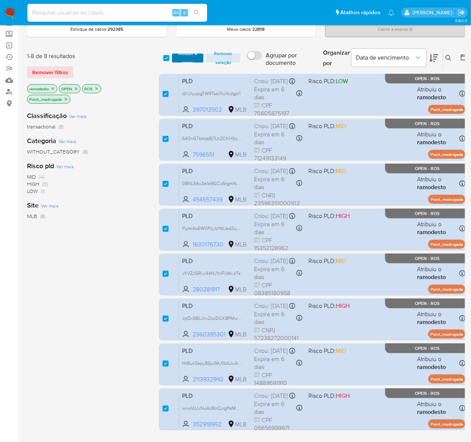
click at [186, 55] on span "Atribuir 8 casos" at bounding box center [188, 57] width 24 height 7
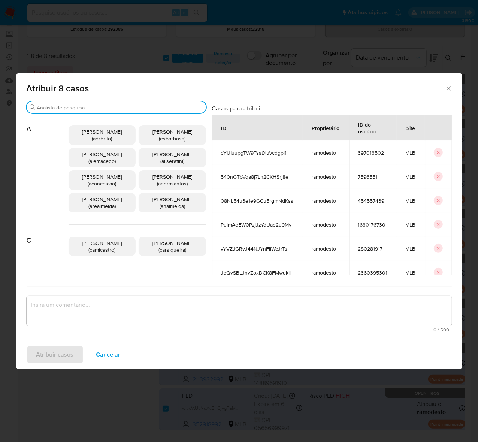
click at [55, 105] on input "Buscar" at bounding box center [120, 107] width 166 height 7
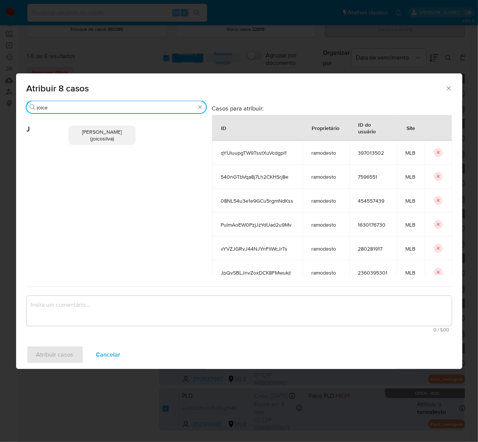
type input "joice"
click at [105, 136] on span "[PERSON_NAME] (joicosilva)" at bounding box center [102, 135] width 40 height 14
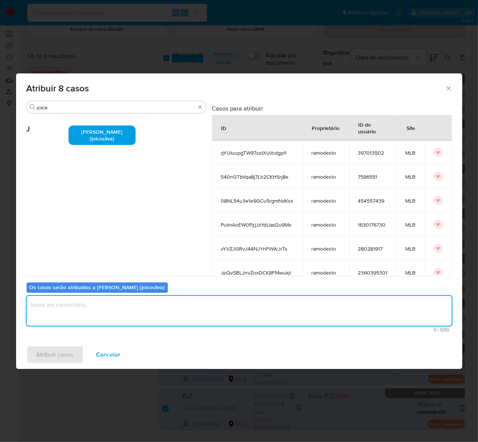
click at [81, 304] on textarea "assign-modal" at bounding box center [239, 311] width 425 height 30
type textarea "OK!"
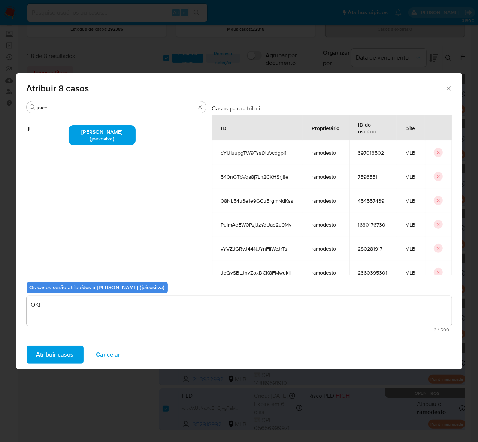
click at [60, 347] on span "Atribuir casos" at bounding box center [54, 354] width 37 height 16
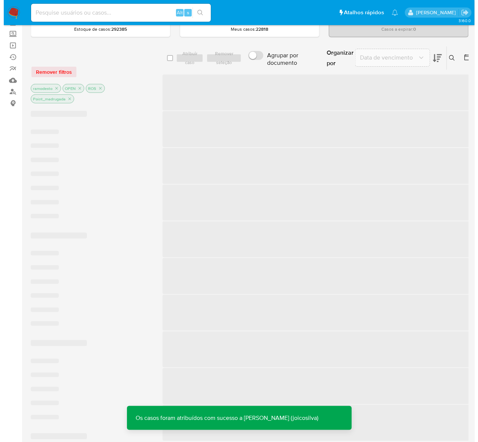
scroll to position [24, 0]
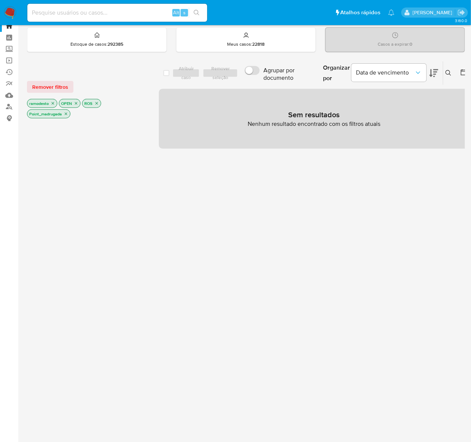
click at [66, 113] on icon "close-filter" at bounding box center [66, 114] width 3 height 3
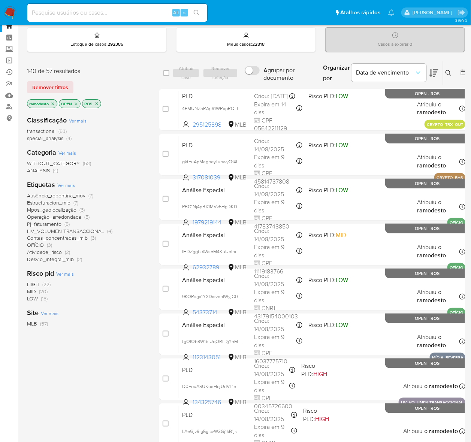
click at [55, 202] on span "Estructuracion_mlb" at bounding box center [48, 202] width 43 height 7
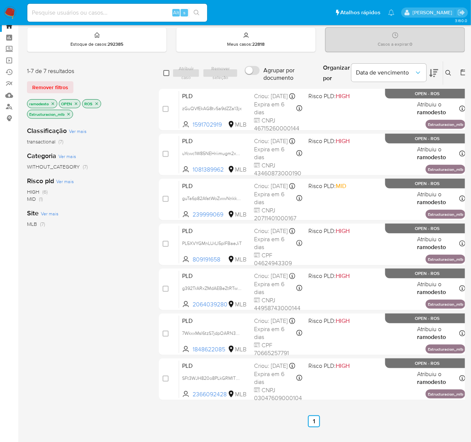
click at [163, 73] on input "checkbox" at bounding box center [166, 73] width 6 height 6
checkbox input "true"
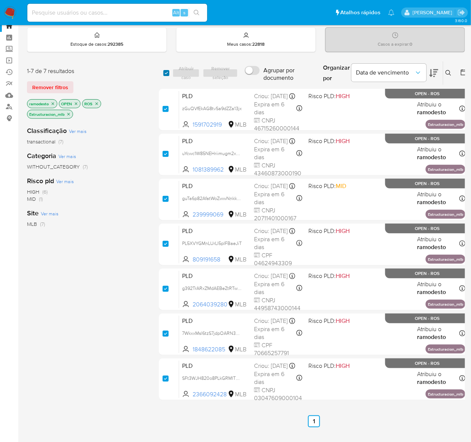
checkbox input "true"
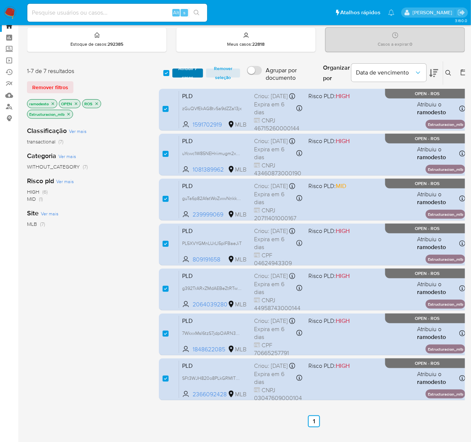
click at [189, 69] on span "Atribuir 7 casos" at bounding box center [188, 72] width 24 height 7
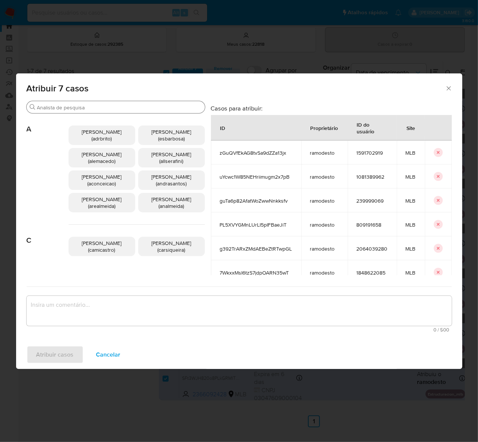
click at [83, 106] on input "Buscar" at bounding box center [119, 107] width 165 height 7
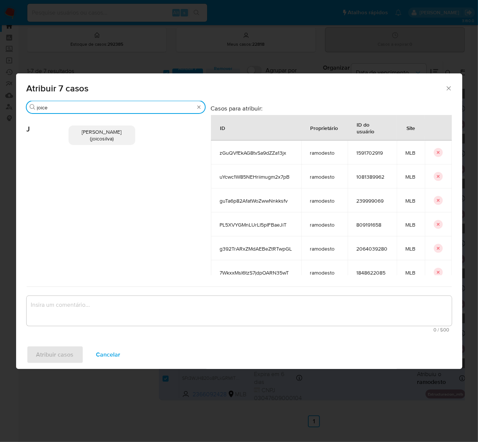
type input "joice"
click at [95, 131] on span "Joice Oliveira Da Silva De Almeida (joicosilva)" at bounding box center [102, 135] width 40 height 14
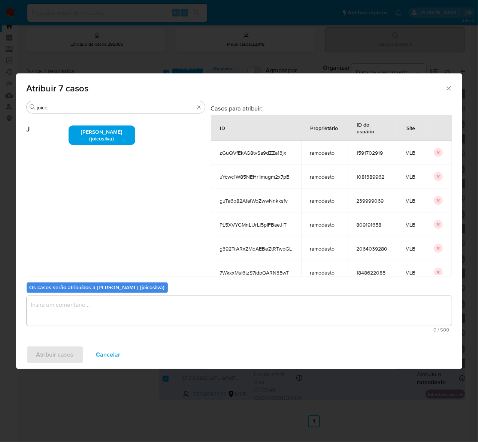
click at [77, 308] on textarea "assign-modal" at bounding box center [239, 311] width 425 height 30
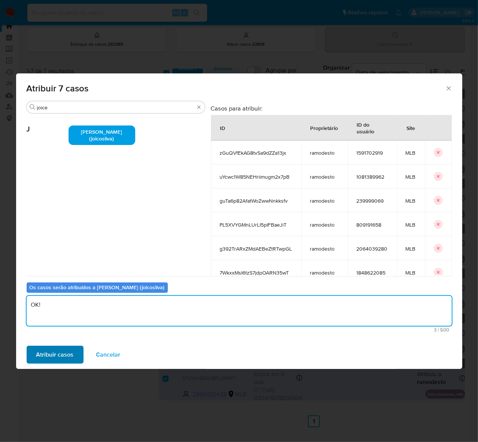
type textarea "OK!"
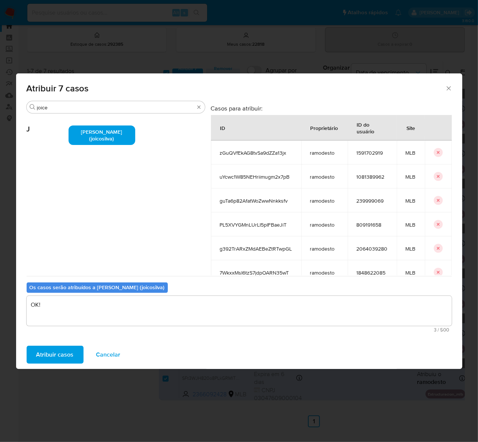
click at [58, 352] on span "Atribuir casos" at bounding box center [54, 354] width 37 height 16
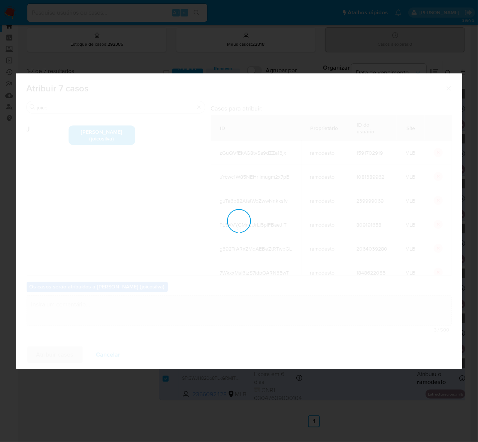
checkbox input "false"
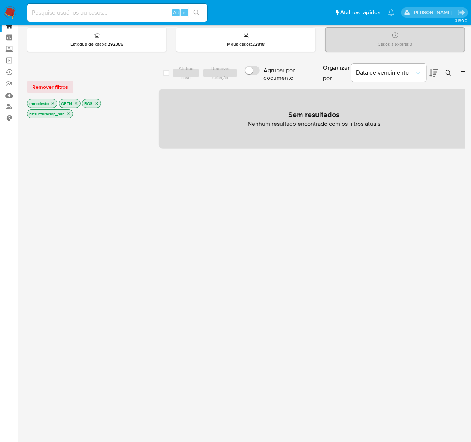
click at [70, 113] on icon "close-filter" at bounding box center [68, 114] width 4 height 4
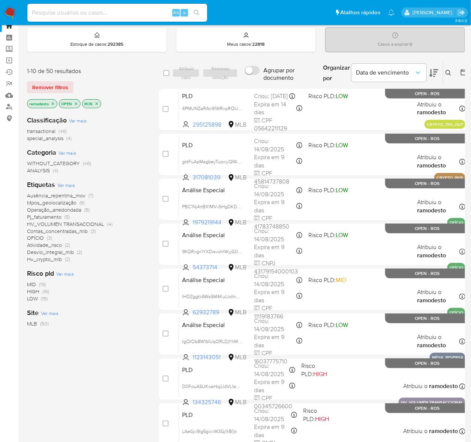
click at [70, 182] on span "Ver mais" at bounding box center [66, 185] width 18 height 7
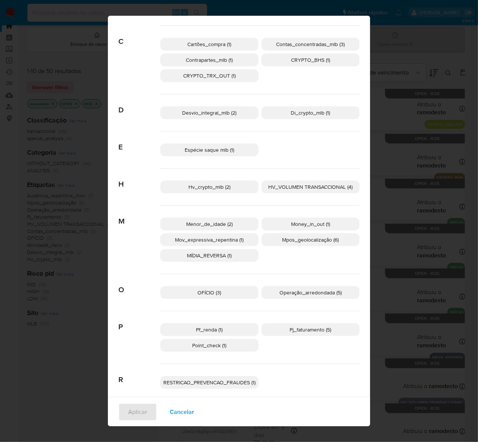
scroll to position [71, 0]
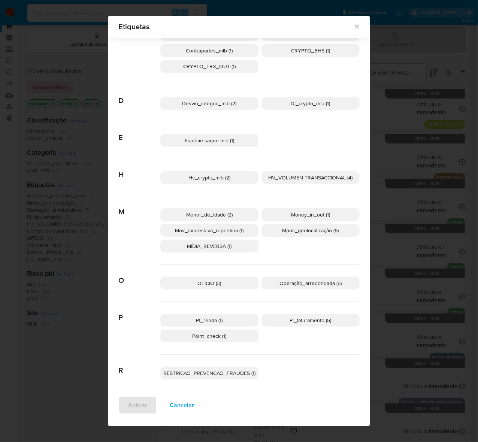
click at [210, 320] on span "Pf_renda (1)" at bounding box center [209, 319] width 27 height 7
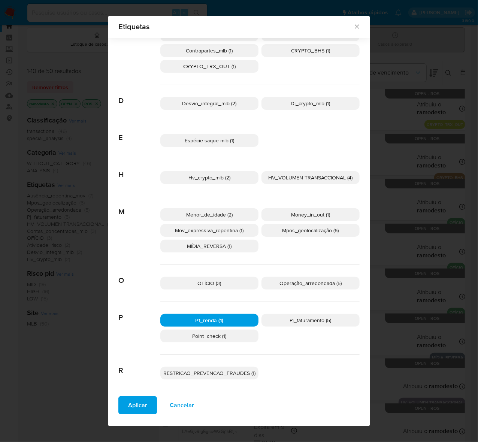
click at [301, 317] on span "Pj_faturamento (5)" at bounding box center [311, 319] width 42 height 7
click at [215, 105] on span "Desvio_integral_mlb (2)" at bounding box center [209, 103] width 54 height 7
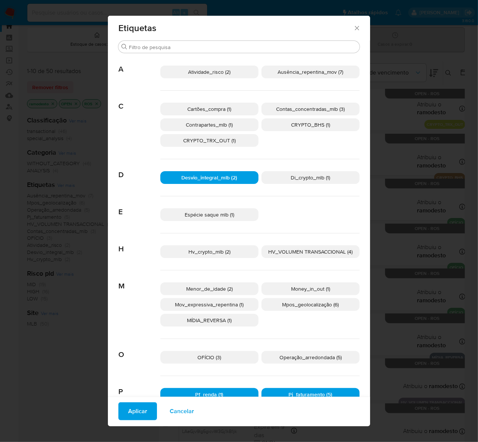
scroll to position [0, 0]
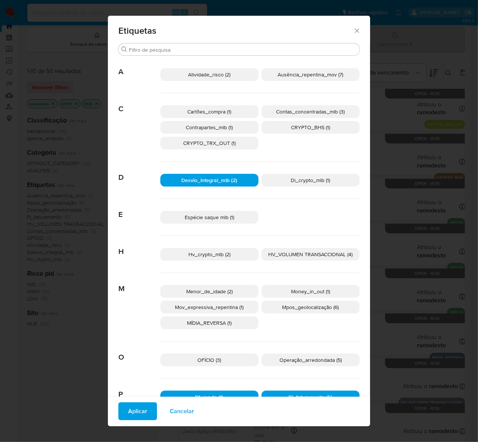
click at [227, 72] on span "Atividade_risco (2)" at bounding box center [209, 74] width 42 height 7
click at [306, 73] on span "Ausência_repentina_mov (7)" at bounding box center [311, 74] width 66 height 7
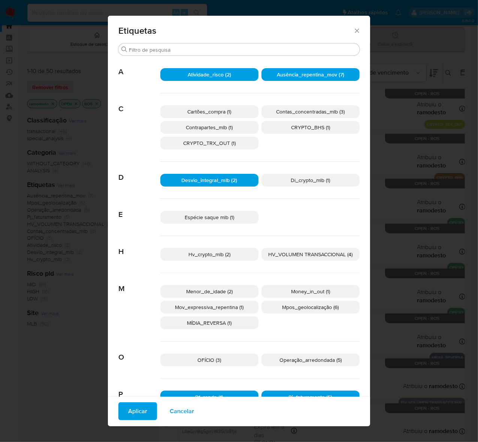
click at [134, 408] on span "Aplicar" at bounding box center [137, 411] width 19 height 16
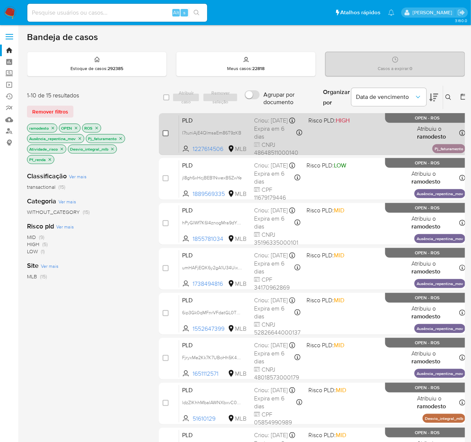
click at [165, 132] on input "checkbox" at bounding box center [165, 133] width 6 height 6
checkbox input "true"
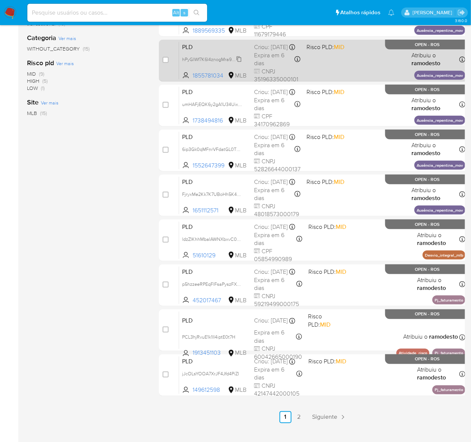
scroll to position [176, 0]
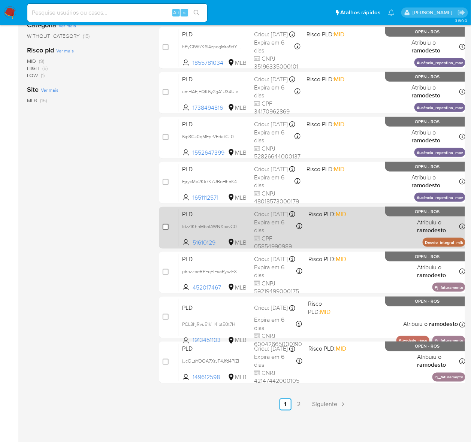
click at [166, 225] on input "checkbox" at bounding box center [165, 227] width 6 height 6
checkbox input "true"
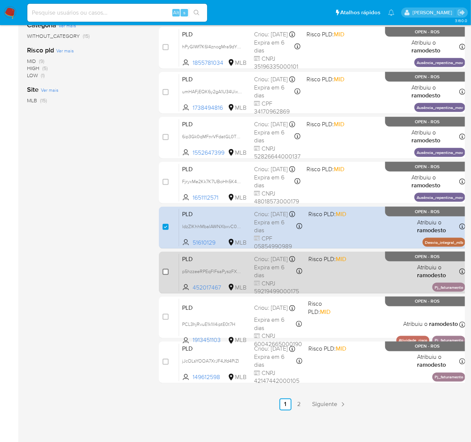
click at [163, 271] on input "checkbox" at bounding box center [165, 272] width 6 height 6
checkbox input "true"
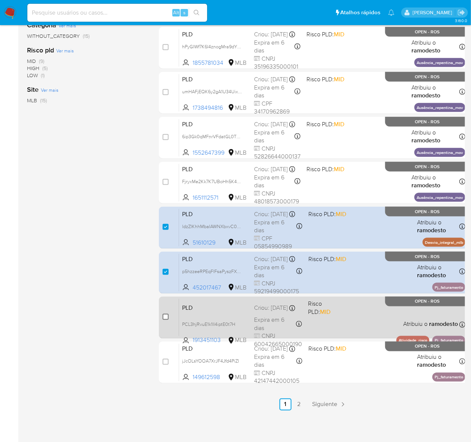
click at [163, 315] on input "checkbox" at bounding box center [165, 317] width 6 height 6
checkbox input "true"
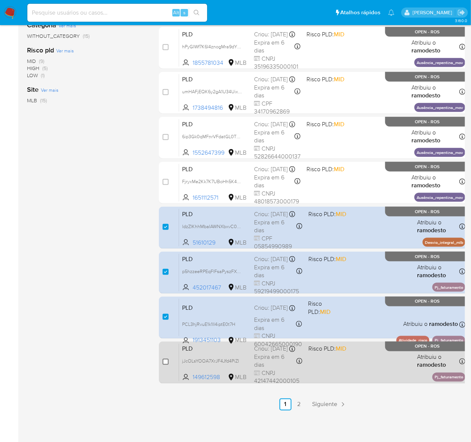
click at [165, 360] on input "checkbox" at bounding box center [165, 362] width 6 height 6
checkbox input "true"
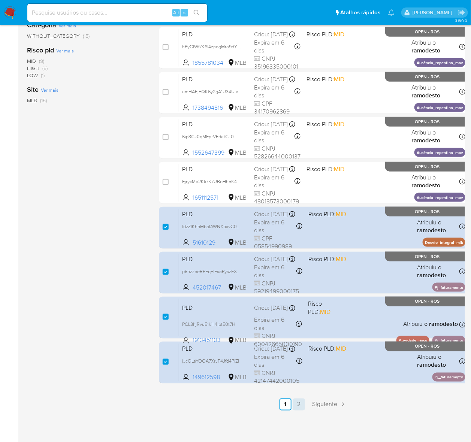
click at [296, 402] on link "2" at bounding box center [299, 404] width 12 height 12
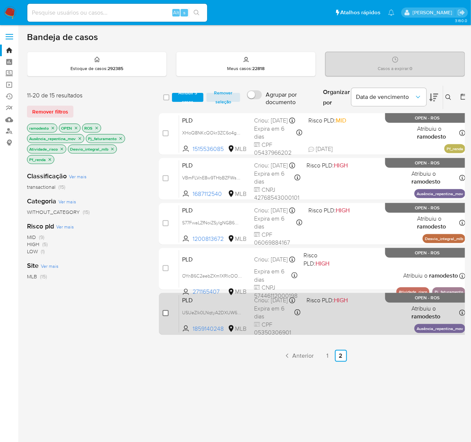
click at [164, 311] on input "checkbox" at bounding box center [165, 313] width 6 height 6
checkbox input "true"
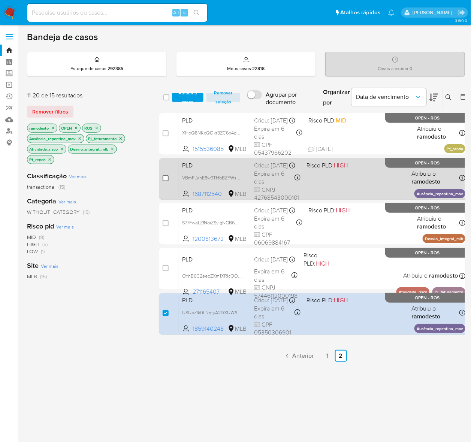
click at [167, 179] on input "checkbox" at bounding box center [165, 178] width 6 height 6
checkbox input "true"
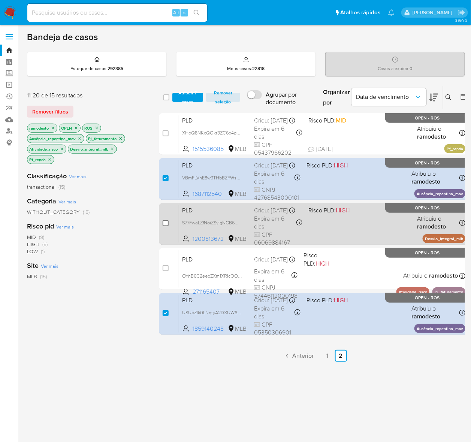
click at [167, 223] on input "checkbox" at bounding box center [165, 223] width 6 height 6
checkbox input "true"
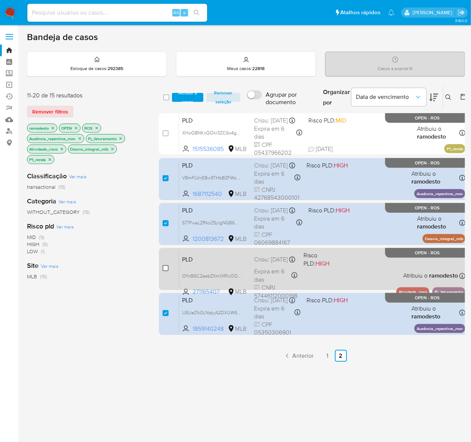
click at [164, 267] on input "checkbox" at bounding box center [165, 268] width 6 height 6
checkbox input "true"
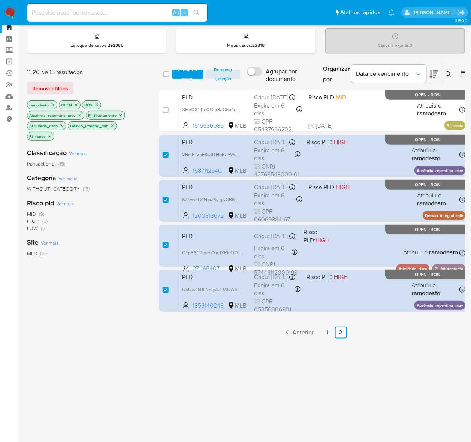
scroll to position [45, 0]
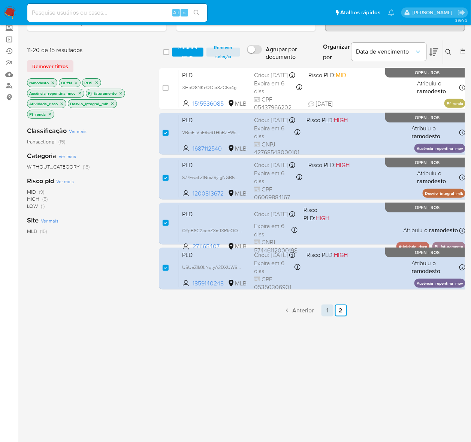
click at [326, 309] on link "1" at bounding box center [327, 310] width 12 height 12
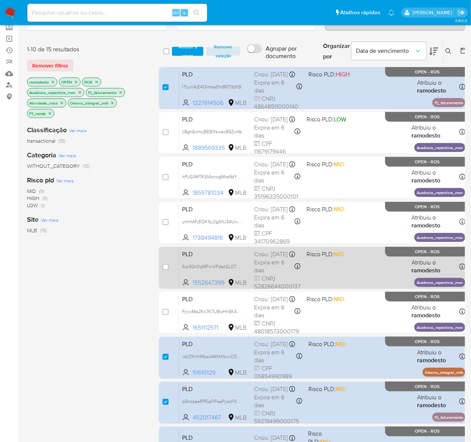
scroll to position [47, 0]
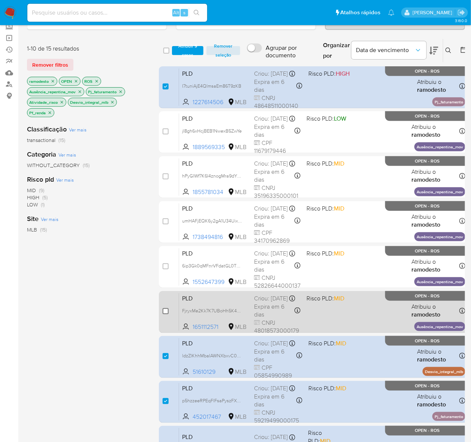
click at [164, 310] on input "checkbox" at bounding box center [165, 311] width 6 height 6
checkbox input "true"
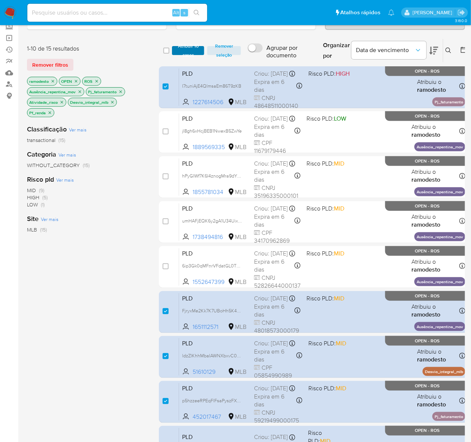
click at [194, 47] on span "Atribuir 10 casos" at bounding box center [188, 50] width 25 height 7
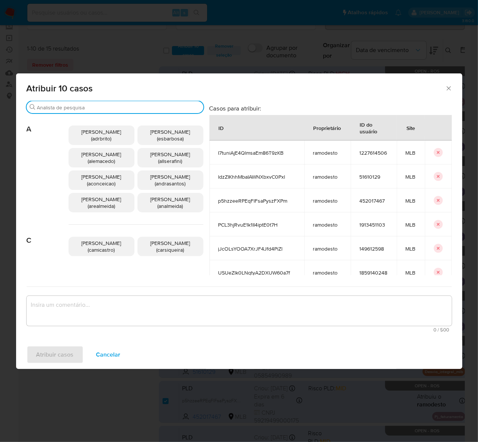
click at [64, 107] on input "Buscar" at bounding box center [118, 107] width 163 height 7
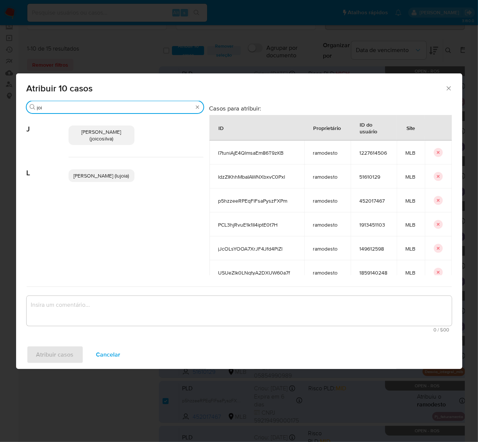
type input "joi"
click at [96, 131] on span "Joice Oliveira Da Silva De Almeida (joicosilva)" at bounding box center [102, 135] width 40 height 14
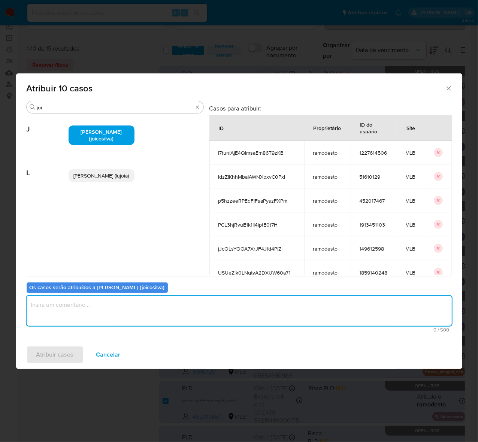
drag, startPoint x: 54, startPoint y: 310, endPoint x: 63, endPoint y: 305, distance: 10.5
click at [55, 308] on textarea "assign-modal" at bounding box center [239, 311] width 425 height 30
type textarea "OK!"
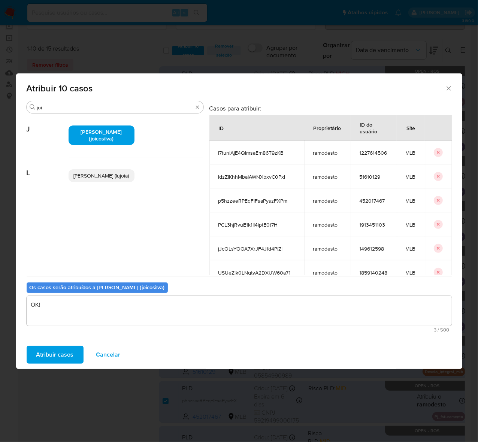
click at [57, 350] on span "Atribuir casos" at bounding box center [54, 354] width 37 height 16
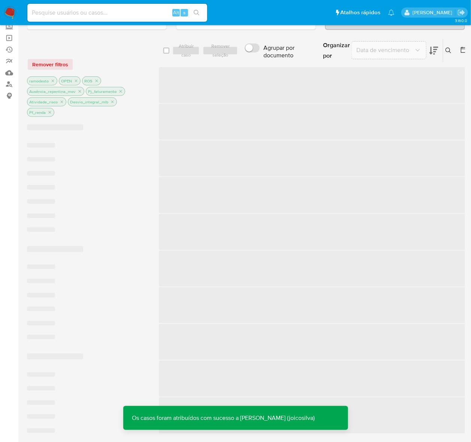
scroll to position [45, 0]
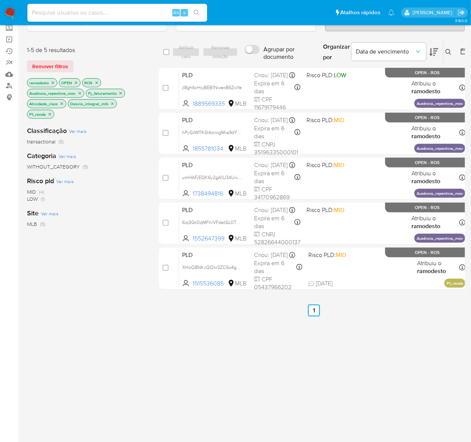
click at [51, 115] on icon "close-filter" at bounding box center [50, 114] width 4 height 4
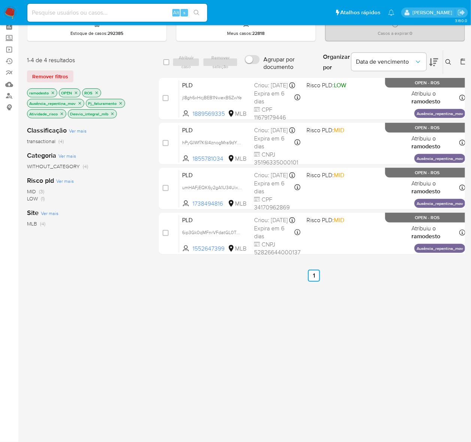
scroll to position [35, 0]
click at [111, 113] on icon "close-filter" at bounding box center [112, 114] width 3 height 3
click at [122, 103] on icon "close-filter" at bounding box center [120, 103] width 4 height 4
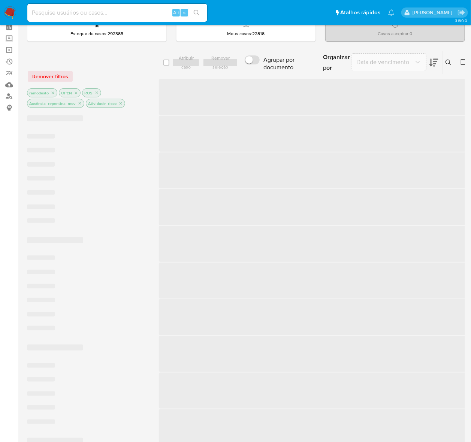
scroll to position [25, 0]
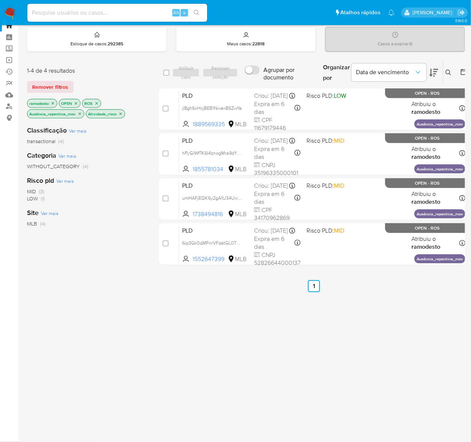
click at [79, 112] on icon "close-filter" at bounding box center [79, 114] width 4 height 4
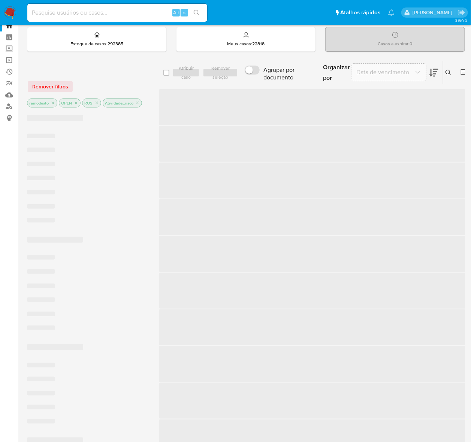
scroll to position [14, 0]
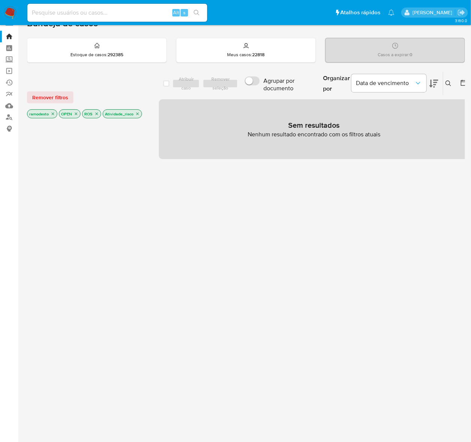
drag, startPoint x: 136, startPoint y: 113, endPoint x: 140, endPoint y: 113, distance: 3.8
click at [139, 113] on icon "close-filter" at bounding box center [137, 114] width 4 height 4
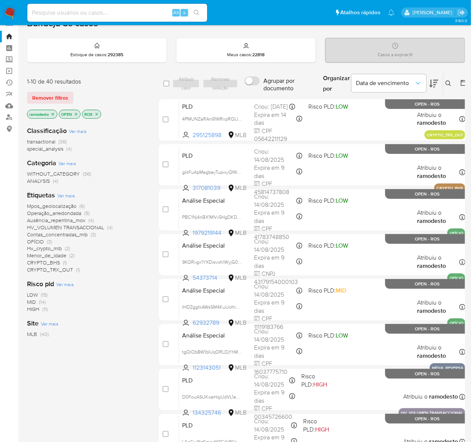
click at [53, 115] on icon "close-filter" at bounding box center [53, 114] width 4 height 4
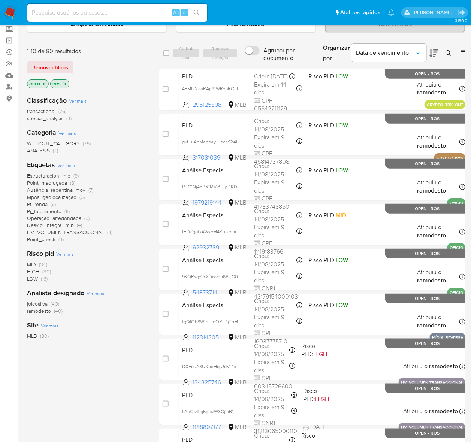
scroll to position [61, 0]
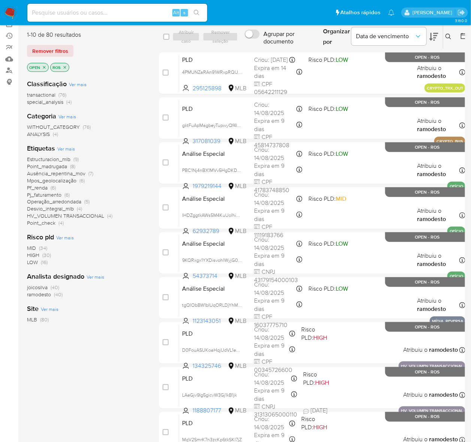
click at [49, 222] on span "Point_check" at bounding box center [41, 222] width 28 height 7
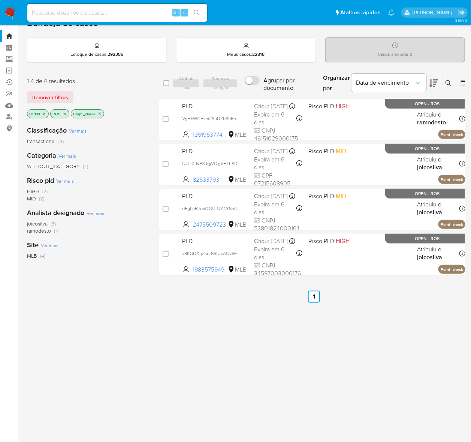
scroll to position [14, 0]
click at [100, 112] on icon "close-filter" at bounding box center [99, 114] width 4 height 4
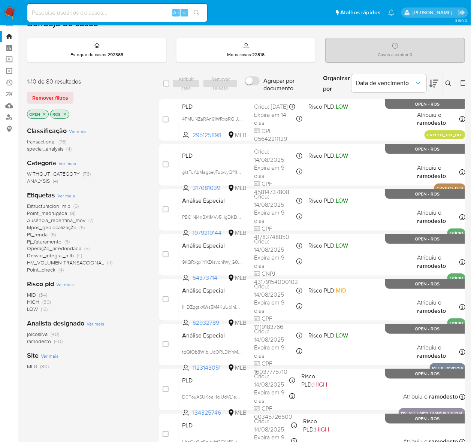
click at [43, 341] on span "ramodesto" at bounding box center [39, 340] width 24 height 7
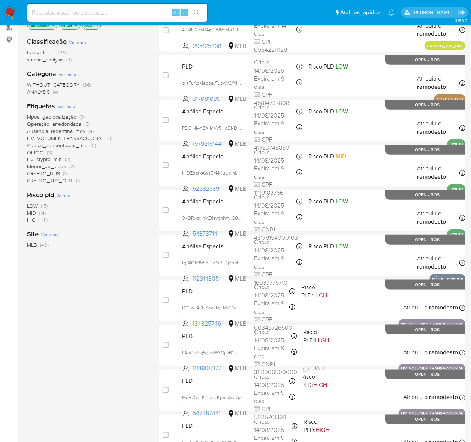
scroll to position [36, 0]
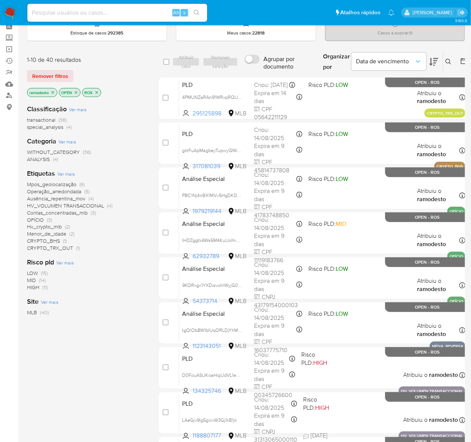
click at [78, 204] on span "HV_VOLUMEN TRANSACCIONAL" at bounding box center [65, 205] width 77 height 7
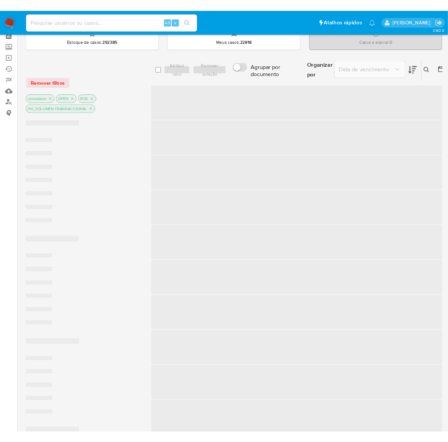
scroll to position [25, 0]
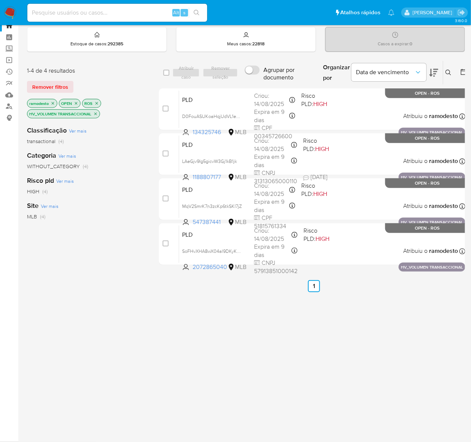
click at [95, 112] on icon "close-filter" at bounding box center [95, 114] width 4 height 4
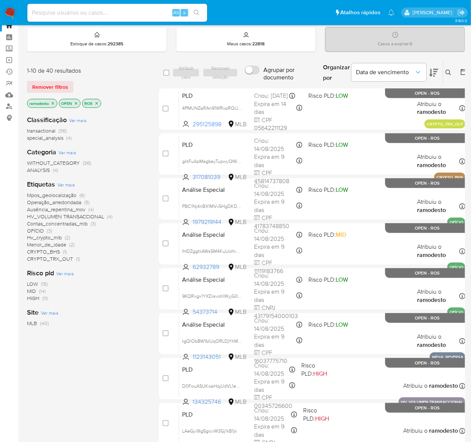
click at [72, 207] on span "Ausência_repentina_mov" at bounding box center [56, 209] width 58 height 7
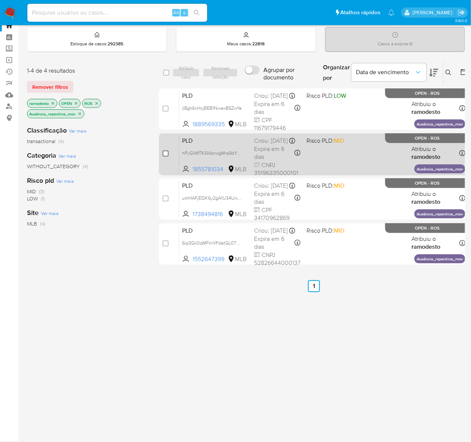
click at [162, 152] on input "checkbox" at bounding box center [165, 153] width 6 height 6
checkbox input "true"
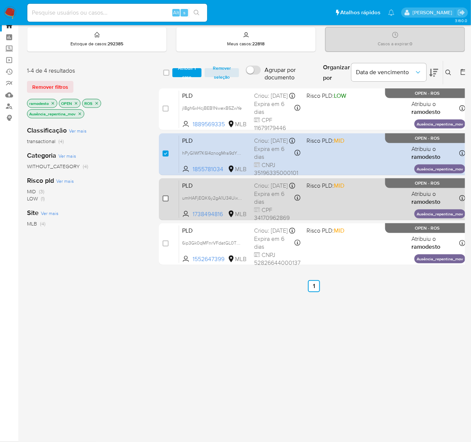
click at [165, 201] on input "checkbox" at bounding box center [165, 198] width 6 height 6
checkbox input "true"
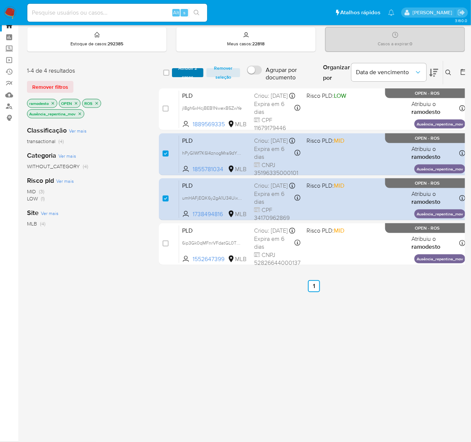
click at [189, 69] on span "Atribuir 2 casos" at bounding box center [188, 72] width 24 height 7
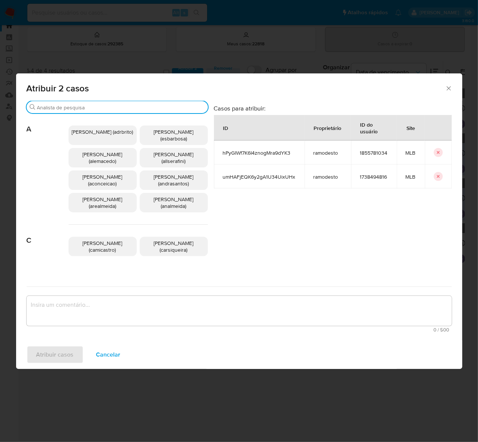
click at [75, 106] on input "Buscar" at bounding box center [121, 107] width 168 height 7
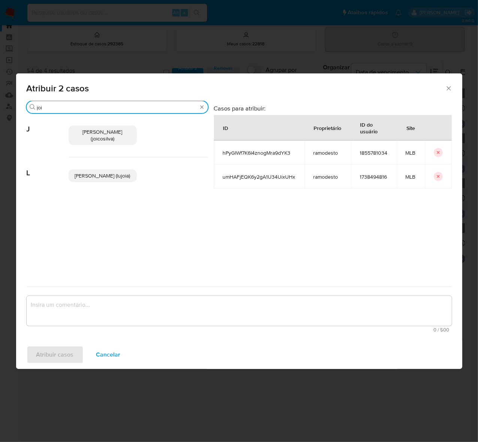
type input "joi"
click at [100, 127] on p "Joice Oliveira Da Silva De Almeida (joicosilva)" at bounding box center [103, 134] width 68 height 19
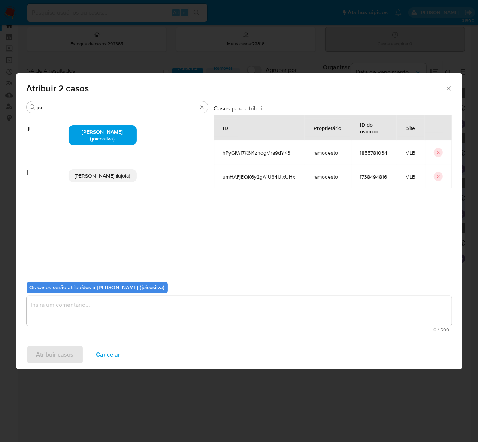
click at [65, 300] on textarea "assign-modal" at bounding box center [239, 311] width 425 height 30
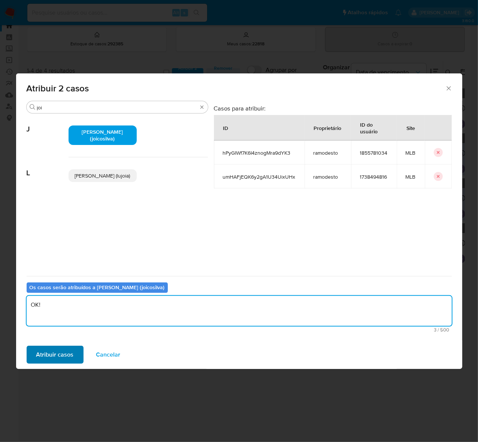
type textarea "OK!"
click at [60, 351] on span "Atribuir casos" at bounding box center [54, 354] width 37 height 16
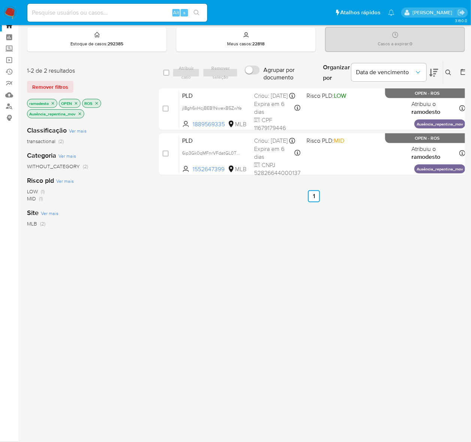
click at [82, 113] on icon "close-filter" at bounding box center [79, 114] width 4 height 4
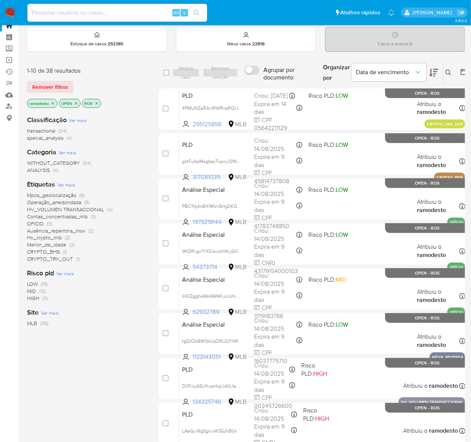
click at [69, 207] on span "HV_VOLUMEN TRANSACCIONAL" at bounding box center [65, 209] width 77 height 7
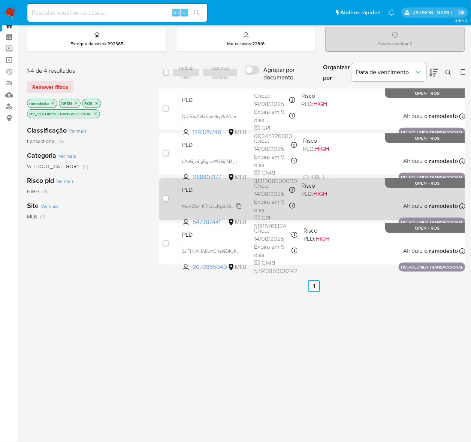
click at [238, 205] on span "MqV2SmrK7n3zcKp6tkSKl7jZ" at bounding box center [212, 205] width 60 height 8
click at [327, 203] on div "PLD MqV2SmrK7n3zcKp6tkSKl7jZ Copiado Copiado 547387441 MLB Risco PLD: HIGH Crio…" at bounding box center [322, 199] width 286 height 38
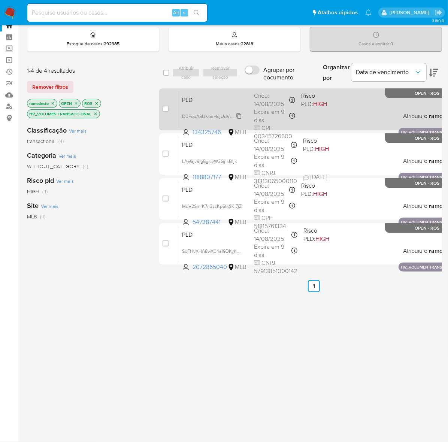
click at [238, 114] on span "D0FouASUKoaHqjUdVL1eUynf" at bounding box center [213, 116] width 63 height 8
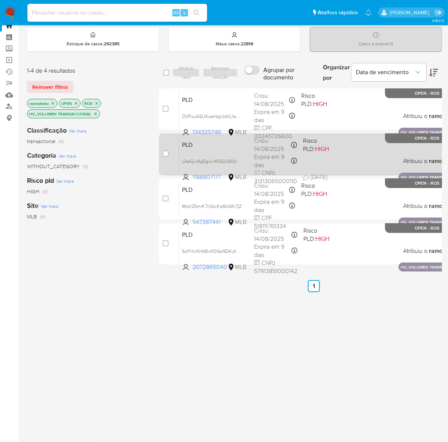
drag, startPoint x: 237, startPoint y: 160, endPoint x: 243, endPoint y: 162, distance: 6.4
click at [238, 160] on div "LAeGjv9Ig5gicvW3Gj1kB1jk" at bounding box center [212, 161] width 60 height 8
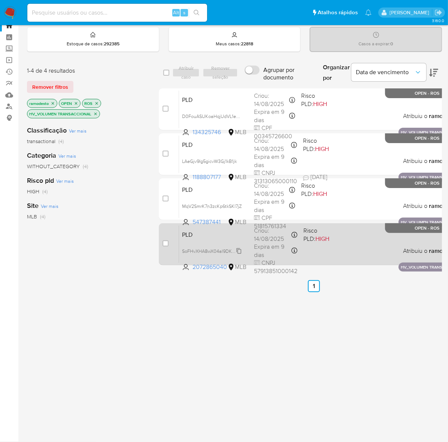
click at [238, 248] on span "SoFHvXHA8wX04al9DKyKEaZg" at bounding box center [214, 250] width 65 height 8
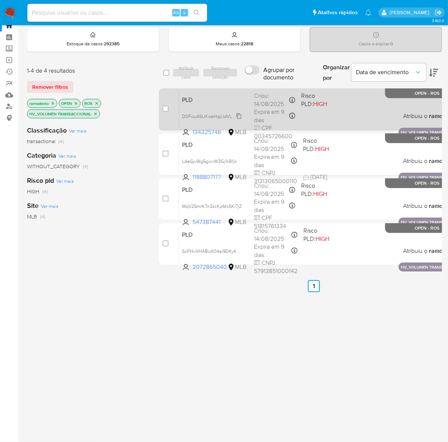
click at [235, 115] on span "D0FouASUKoaHqjUdVL1eUynf" at bounding box center [213, 116] width 63 height 8
click at [311, 112] on div "PLD D0FouASUKoaHqjUdVL1eUynf Copiado Copiado 134325746 MLB Risco PLD: HIGH Crio…" at bounding box center [322, 109] width 286 height 38
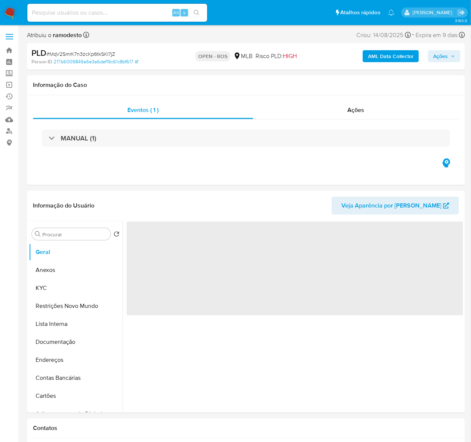
select select "10"
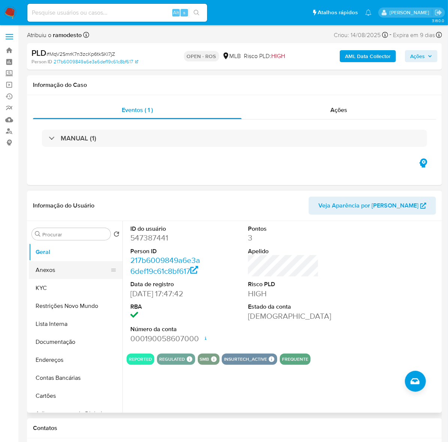
click at [46, 273] on button "Anexos" at bounding box center [73, 270] width 88 height 18
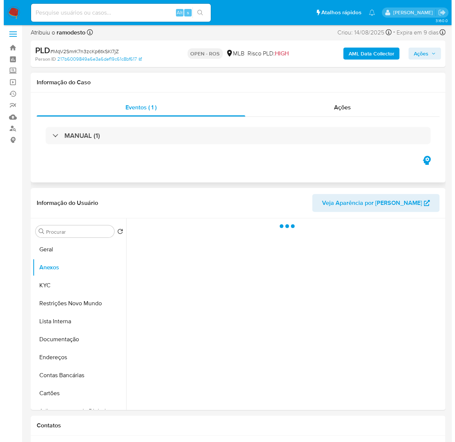
scroll to position [47, 0]
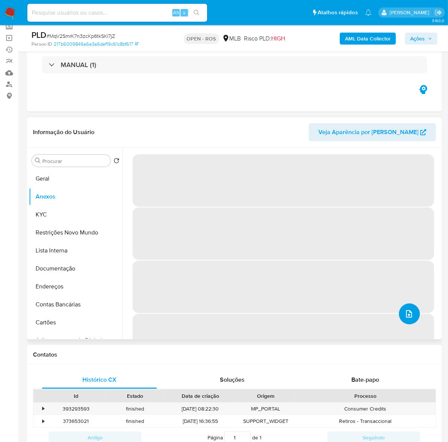
click at [405, 305] on button "upload-file" at bounding box center [409, 313] width 21 height 21
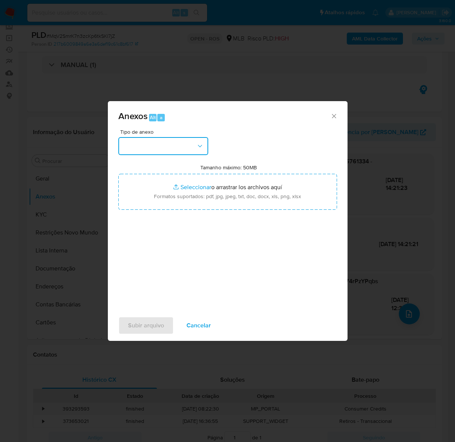
click at [148, 145] on button "button" at bounding box center [163, 146] width 90 height 18
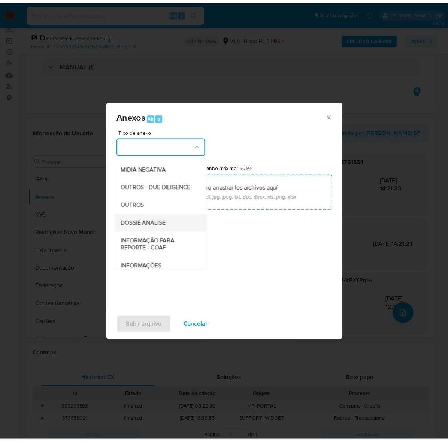
scroll to position [115, 0]
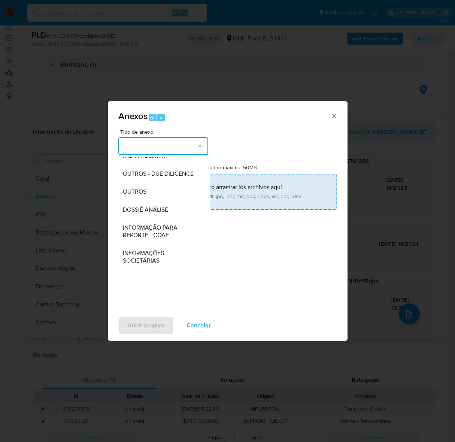
drag, startPoint x: 146, startPoint y: 232, endPoint x: 203, endPoint y: 188, distance: 72.1
click at [147, 231] on span "INFORMAÇÃO PARA REPORTE - COAF" at bounding box center [161, 231] width 76 height 15
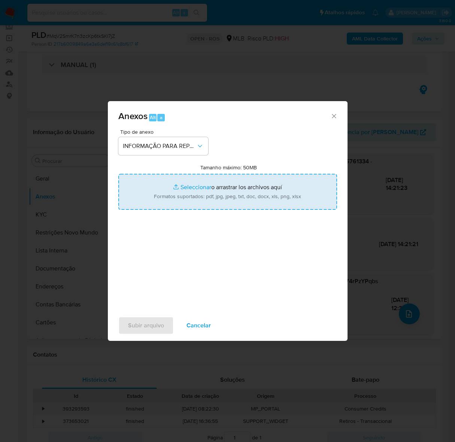
type input "C:\fakepath\2º SAR - MqV2SmrK7n3zcKp6tkSKl7jZ - CPF 51815761334 - FRANCISCO ROB…"
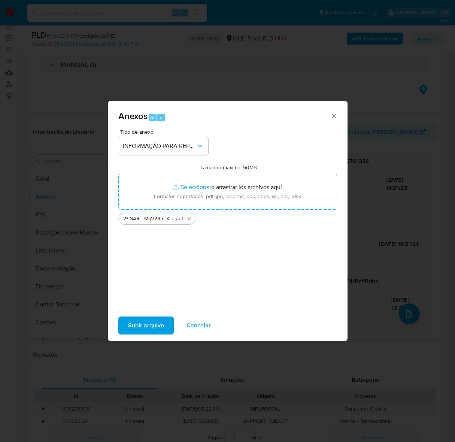
click at [143, 323] on span "Subir arquivo" at bounding box center [146, 325] width 36 height 16
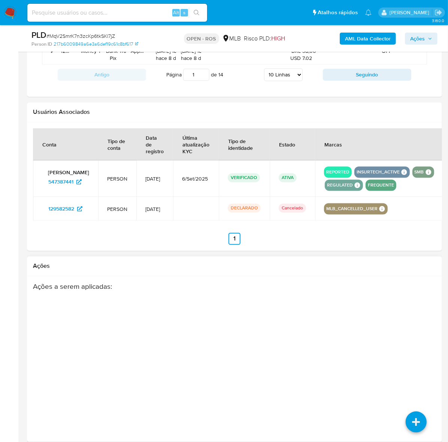
scroll to position [872, 0]
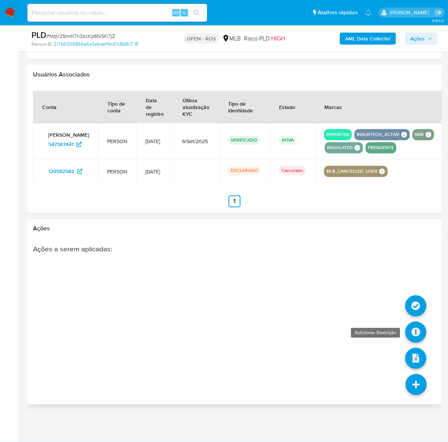
click at [414, 332] on icon at bounding box center [415, 332] width 21 height 21
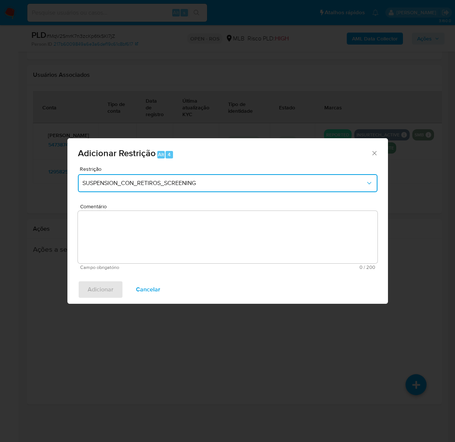
click at [131, 176] on button "SUSPENSION_CON_RETIROS_SCREENING" at bounding box center [227, 183] width 299 height 18
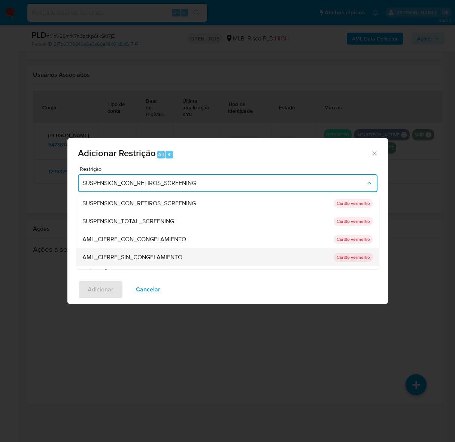
click at [160, 256] on span "AML_CIERRE_SIN_CONGELAMIENTO" at bounding box center [132, 256] width 100 height 7
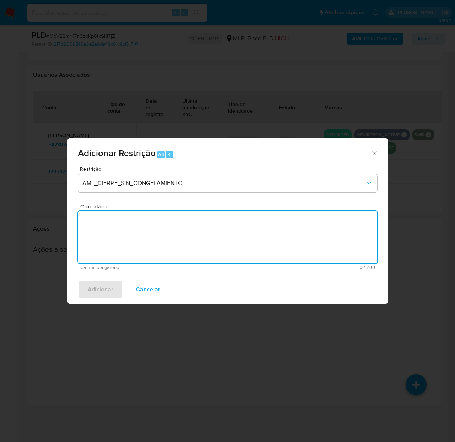
click at [192, 232] on textarea "Comentário" at bounding box center [227, 237] width 299 height 52
paste textarea "Deliberação para encerrar o relacionamento. NÃO INFORMAR AO USUÁRIO QUE SE TRAT…"
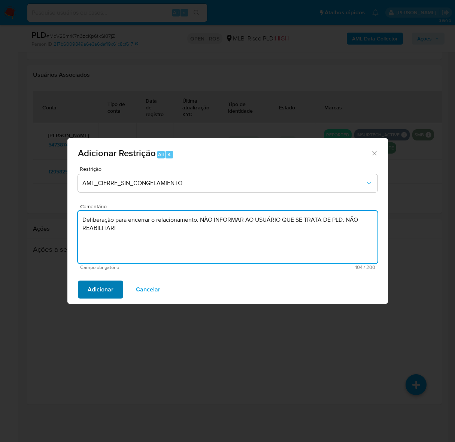
type textarea "Deliberação para encerrar o relacionamento. NÃO INFORMAR AO USUÁRIO QUE SE TRAT…"
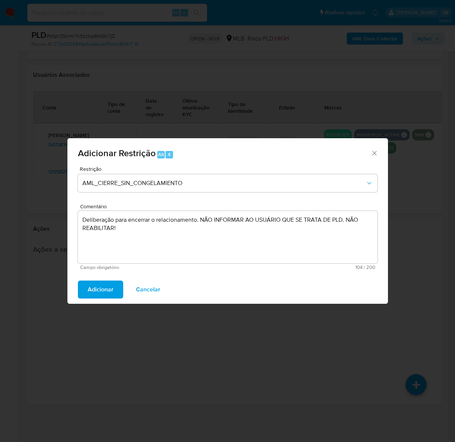
click at [101, 282] on span "Adicionar" at bounding box center [101, 289] width 26 height 16
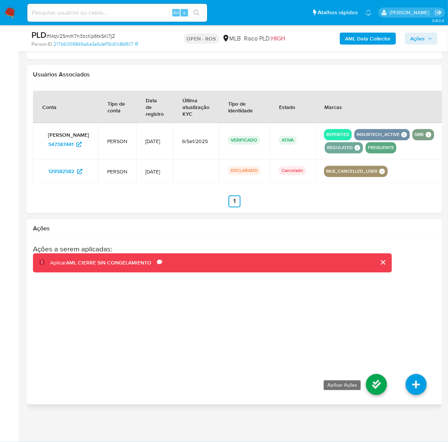
click at [375, 386] on icon at bounding box center [376, 384] width 21 height 21
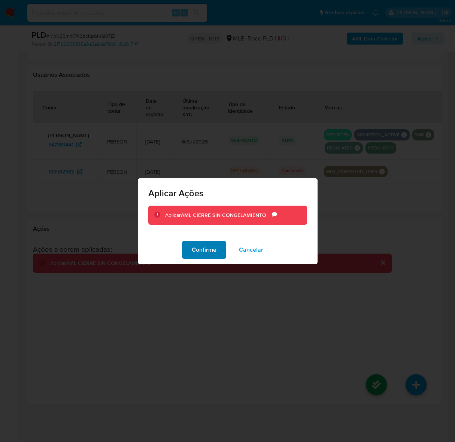
click at [208, 248] on span "Confirme" at bounding box center [204, 249] width 25 height 16
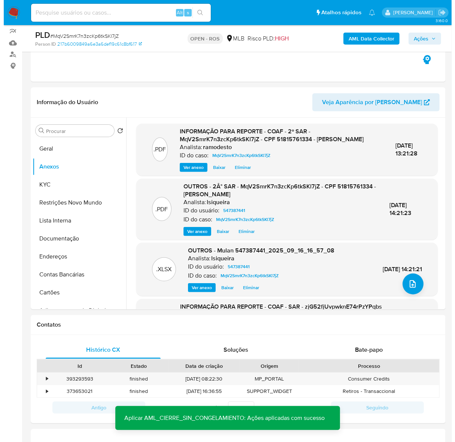
scroll to position [76, 0]
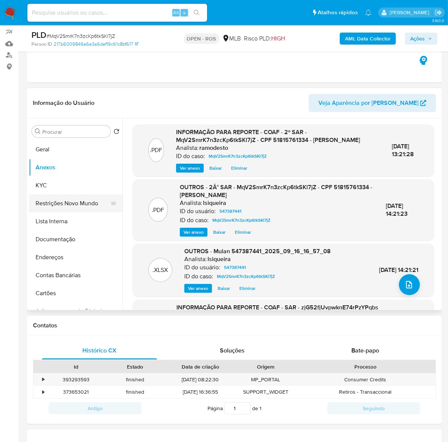
click at [69, 201] on button "Restrições Novo Mundo" at bounding box center [73, 203] width 88 height 18
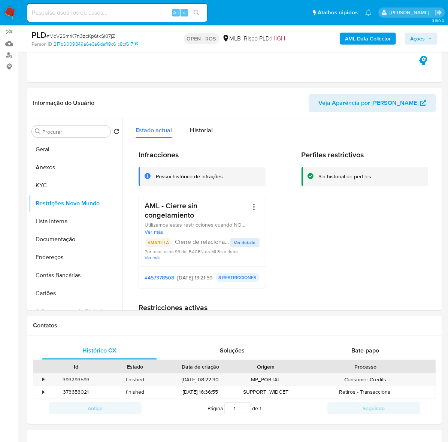
click at [423, 40] on span "Ações" at bounding box center [417, 39] width 15 height 12
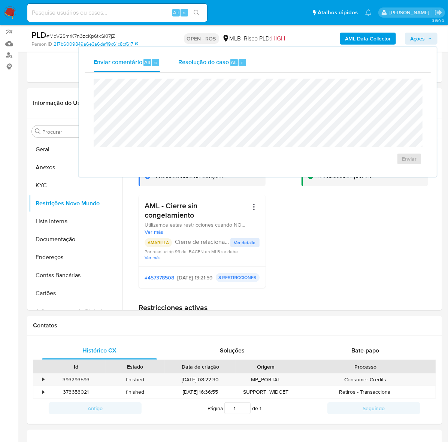
click at [194, 65] on span "Resolução do caso" at bounding box center [203, 62] width 51 height 9
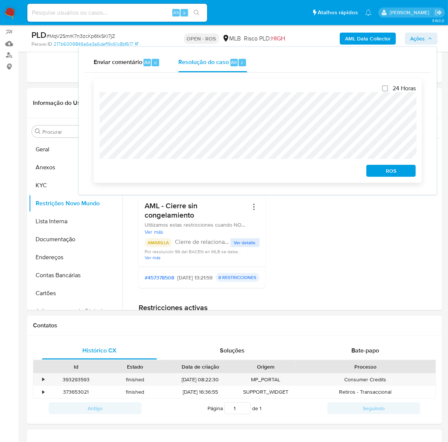
drag, startPoint x: 401, startPoint y: 173, endPoint x: 271, endPoint y: 164, distance: 130.2
click at [399, 171] on span "ROS" at bounding box center [390, 170] width 39 height 10
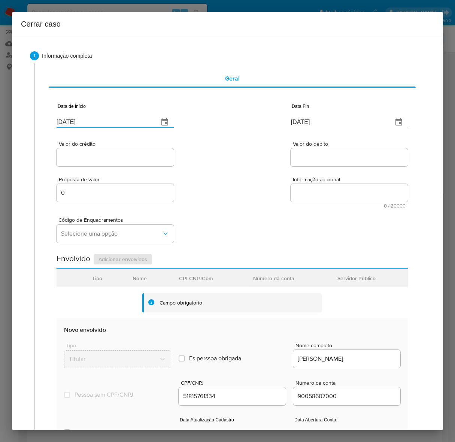
drag, startPoint x: 104, startPoint y: 118, endPoint x: -18, endPoint y: 119, distance: 122.4
paste input "01/07"
type input "01/07/2025"
drag, startPoint x: 333, startPoint y: 121, endPoint x: 188, endPoint y: 115, distance: 145.0
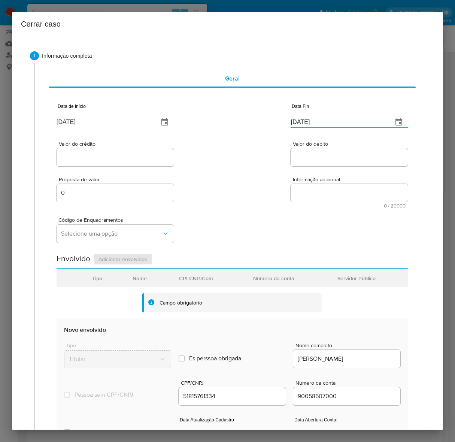
click at [188, 115] on div "Data de início 01/07/2025 Data Fin 19/09/2025" at bounding box center [232, 112] width 351 height 39
paste input "3"
type input "13/09/2025"
click at [94, 156] on input "Valor do crédito" at bounding box center [115, 157] width 117 height 10
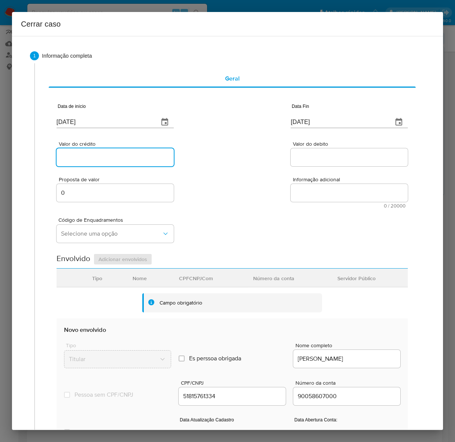
paste input "R$1.787.855"
type input "R$1.787.855"
drag, startPoint x: 291, startPoint y: 148, endPoint x: 292, endPoint y: 156, distance: 8.3
click at [291, 148] on div at bounding box center [349, 157] width 117 height 18
click at [296, 167] on div "Valor do debito" at bounding box center [349, 154] width 117 height 27
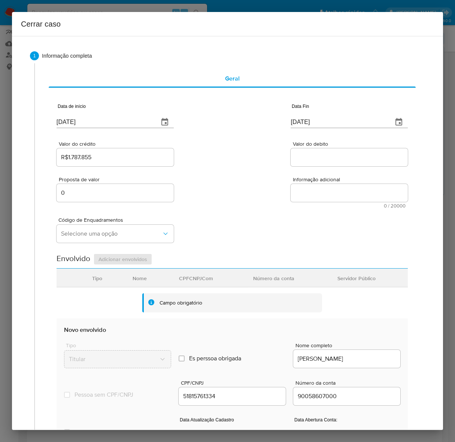
click at [298, 156] on input "Valor do debito" at bounding box center [349, 157] width 117 height 10
paste input "R$1.792.414"
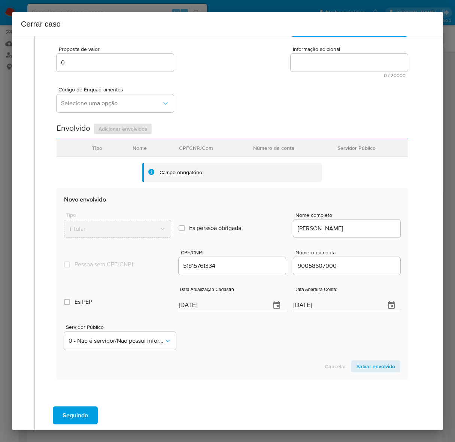
scroll to position [168, 0]
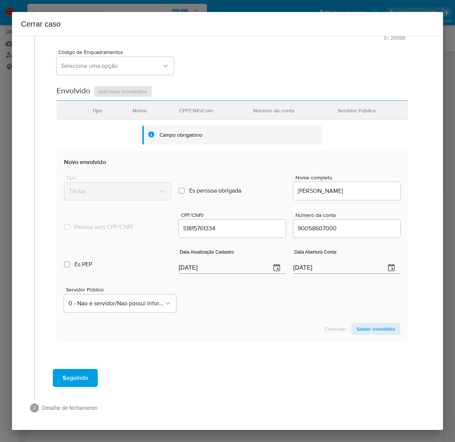
type input "R$1.792.414"
drag, startPoint x: 76, startPoint y: 262, endPoint x: 61, endPoint y: 262, distance: 15.3
click at [61, 262] on section "Novo envolvido Tipo Titular Es perssoa obrigada Is PObrigada Nome completo FRAN…" at bounding box center [232, 245] width 351 height 191
paste input "06"
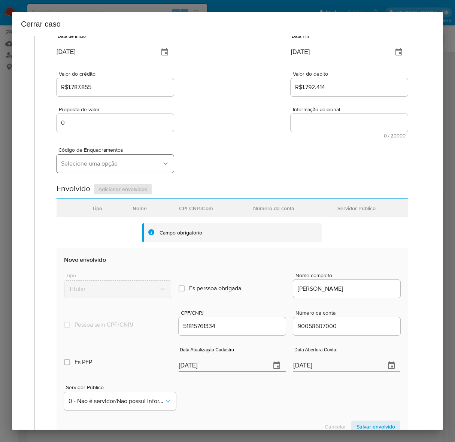
scroll to position [0, 0]
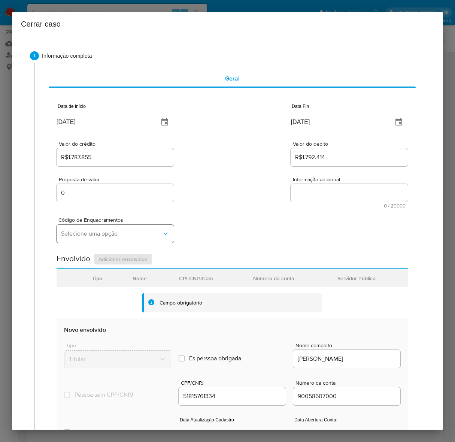
type input "06/09/2025"
click at [82, 233] on span "Selecione uma opção" at bounding box center [111, 233] width 101 height 7
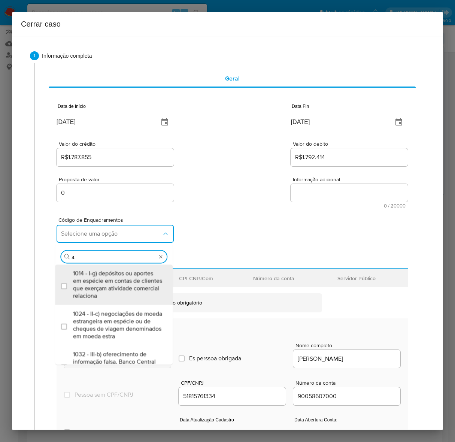
type input "45"
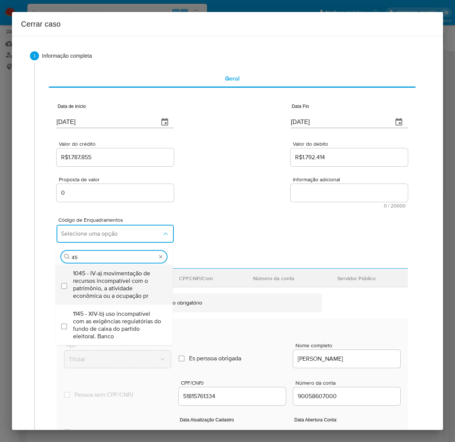
click at [95, 288] on span "1045 - IV-a) movimentação de recursos incompatível com o patrimônio, a atividad…" at bounding box center [117, 284] width 89 height 30
checkbox input "true"
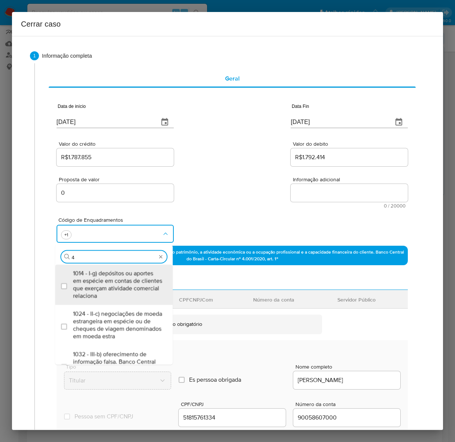
type input "47"
click at [94, 286] on span "1047 - IV-c) movimentação de recursos de alto valor, de forma contumaz, em bene…" at bounding box center [117, 284] width 89 height 30
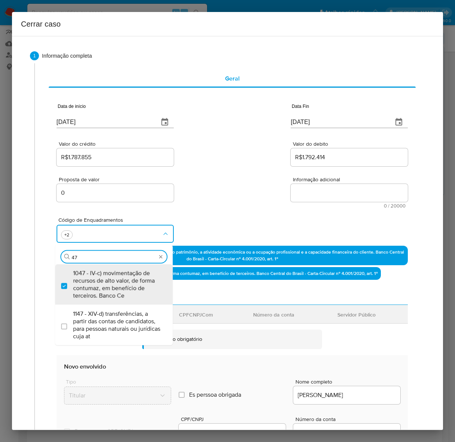
checkbox input "true"
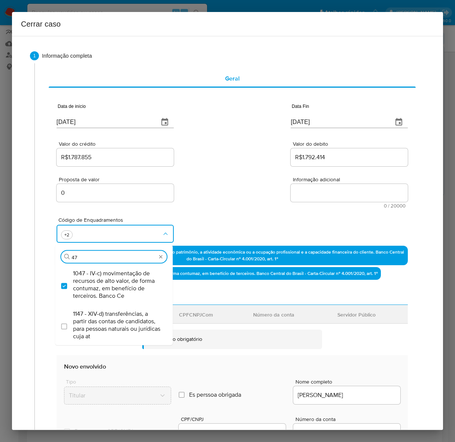
type input "4"
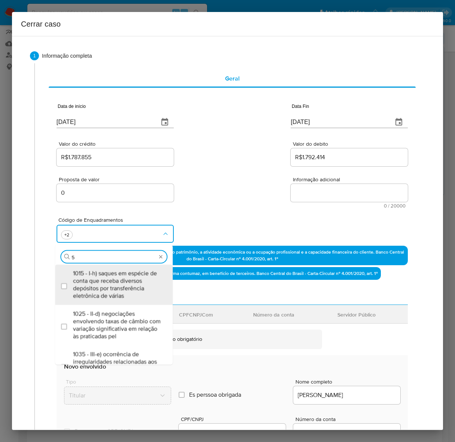
type input "55"
click at [94, 286] on span "1055 - IV-k) recebimento de recursos com imediata compra de instrumentos para a…" at bounding box center [117, 284] width 89 height 30
checkbox input "true"
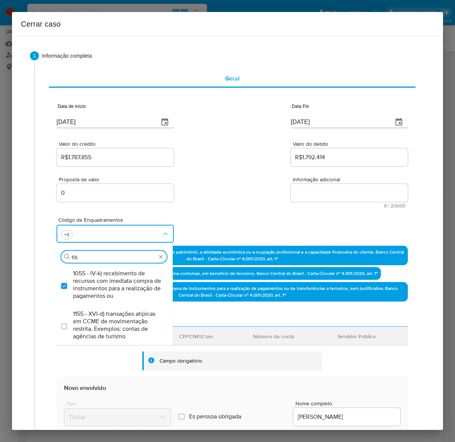
type input "5"
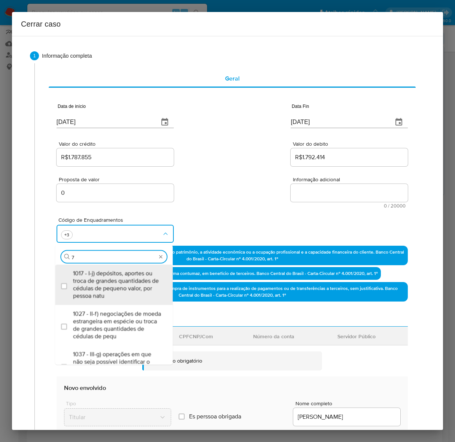
type input "74"
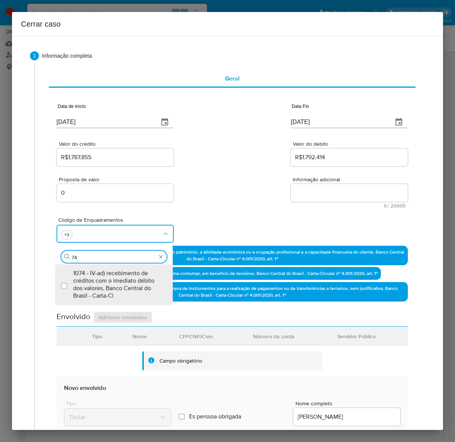
click at [94, 286] on span "1074 - IV-ad) recebimento de créditos com o imediato débito dos valores. Banco …" at bounding box center [117, 284] width 89 height 30
checkbox input "true"
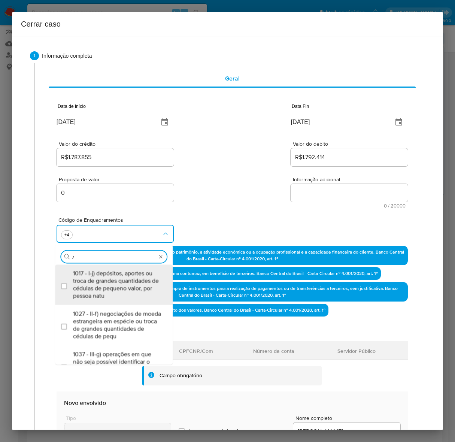
type input "75"
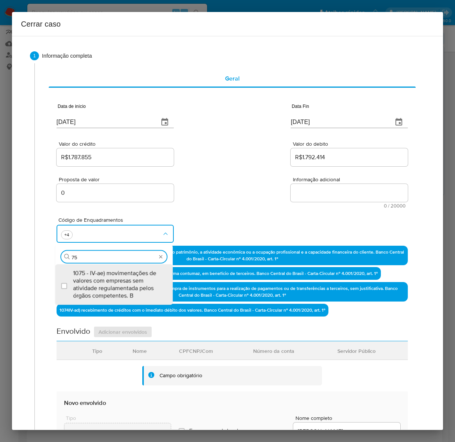
click at [94, 286] on span "1075 - IV-ae) movimentações de valores com empresas sem atividade regulamentada…" at bounding box center [117, 284] width 89 height 30
checkbox input "true"
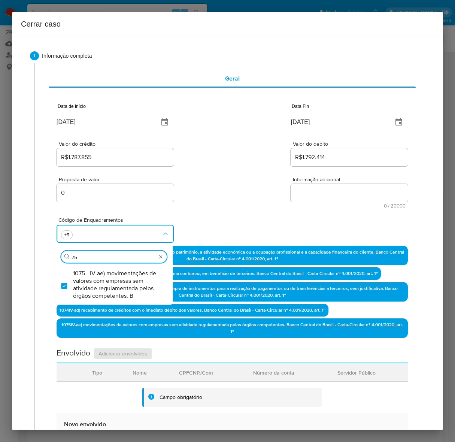
click at [310, 192] on textarea "Informação adicional" at bounding box center [349, 193] width 117 height 18
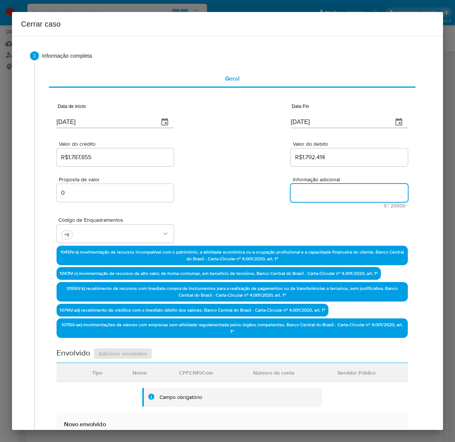
click at [310, 192] on textarea "Informação adicional" at bounding box center [349, 193] width 117 height 18
click at [334, 191] on textarea "Informação adicional" at bounding box center [349, 193] width 117 height 18
paste textarea "Francisco Robson Maciel, CPF 51815761334, 51 anos, residente no município de RU…"
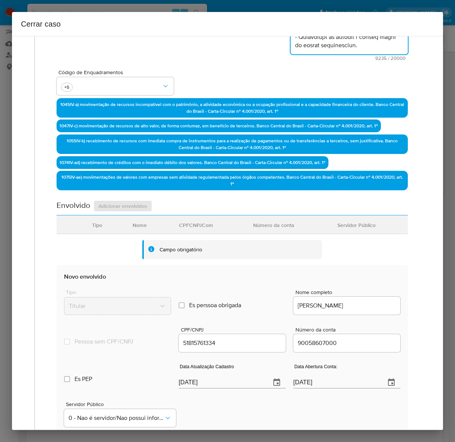
scroll to position [296, 0]
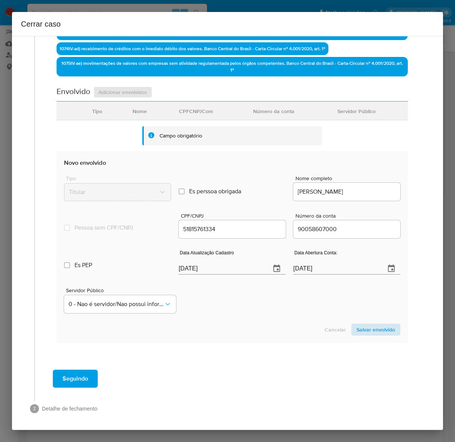
type textarea "Francisco Robson Maciel, CPF 51815761334, 51 anos, residente no município de RU…"
click at [362, 329] on span "Salvar envolvido" at bounding box center [375, 329] width 39 height 10
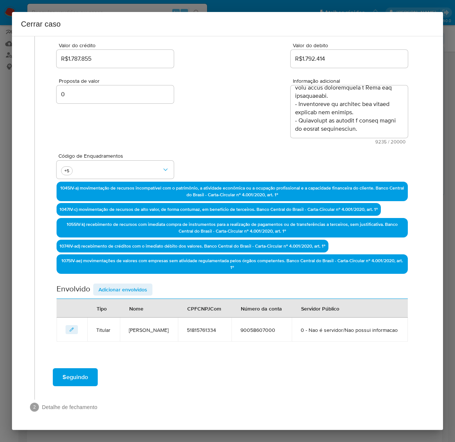
scroll to position [110, 0]
click at [129, 284] on span "Adicionar envolvidos" at bounding box center [122, 289] width 49 height 10
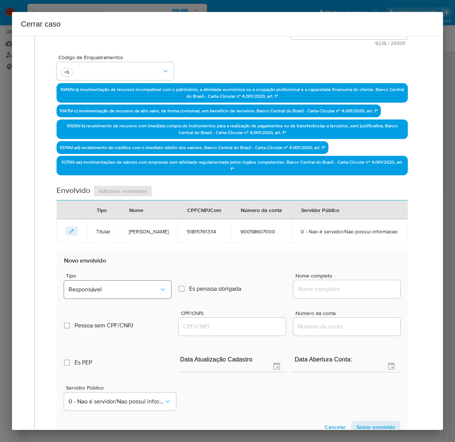
scroll to position [204, 0]
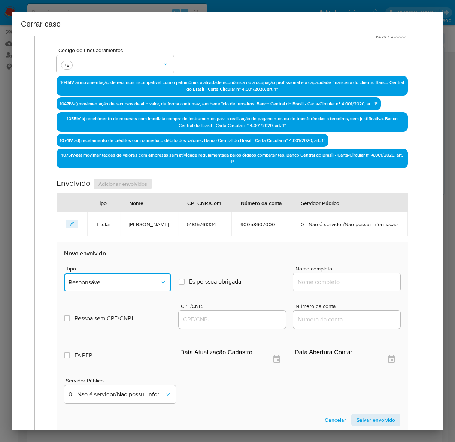
click at [99, 285] on button "Responsável" at bounding box center [117, 282] width 107 height 18
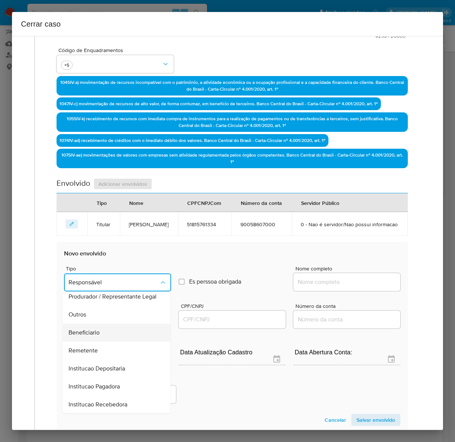
scroll to position [103, 0]
click at [93, 323] on div "Outros" at bounding box center [114, 314] width 91 height 18
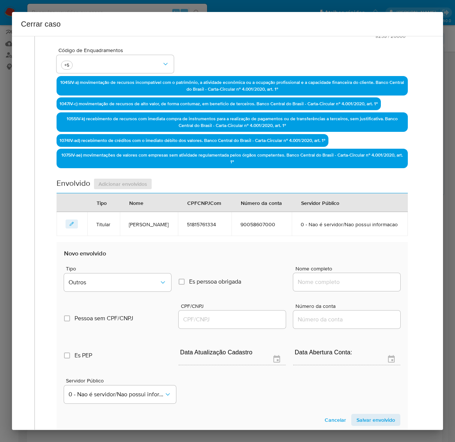
drag, startPoint x: 351, startPoint y: 300, endPoint x: 355, endPoint y: 298, distance: 4.7
click at [355, 291] on div at bounding box center [346, 282] width 107 height 18
drag, startPoint x: 355, startPoint y: 298, endPoint x: 359, endPoint y: 297, distance: 3.9
click at [356, 287] on input "Nome completo" at bounding box center [346, 282] width 107 height 10
click at [357, 287] on input "Nome completo" at bounding box center [346, 282] width 107 height 10
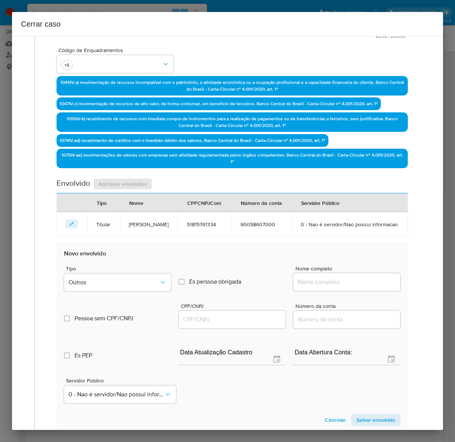
click at [319, 287] on input "Nome completo" at bounding box center [346, 282] width 107 height 10
paste input "LY Producoes Artisticas Ltda, 54716255000184"
drag, startPoint x: 338, startPoint y: 294, endPoint x: 478, endPoint y: 294, distance: 140.0
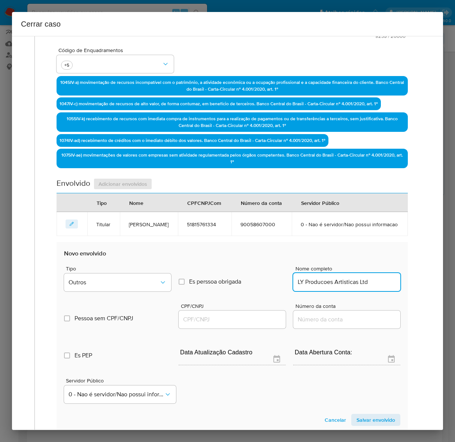
scroll to position [0, 0]
type input "LY Producoes Artisticas Ltda"
drag, startPoint x: 178, startPoint y: 339, endPoint x: 197, endPoint y: 332, distance: 20.4
click at [182, 328] on div at bounding box center [232, 319] width 107 height 18
click at [197, 324] on input "CPF/CNPJ" at bounding box center [232, 319] width 107 height 10
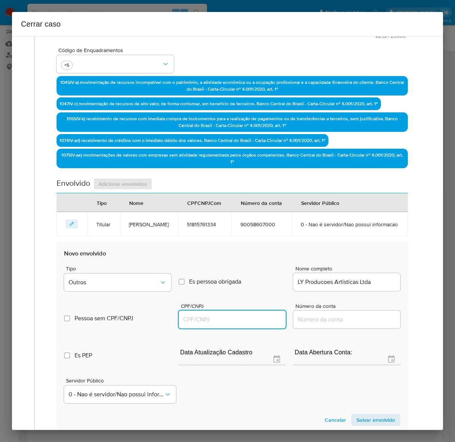
paste input "54716255000184"
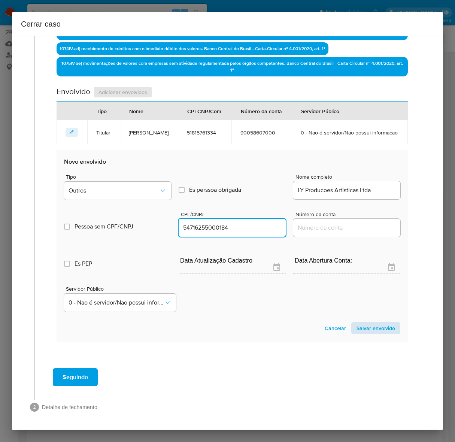
type input "54716255000184"
click at [359, 326] on span "Salvar envolvido" at bounding box center [375, 328] width 39 height 10
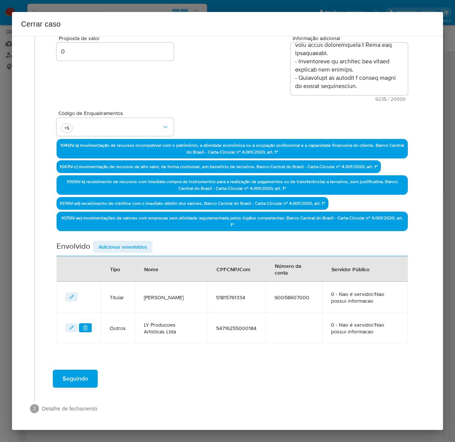
click at [115, 247] on span "Adicionar envolvidos" at bounding box center [122, 246] width 49 height 10
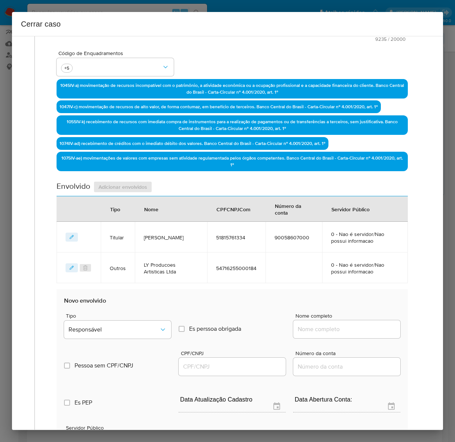
scroll to position [282, 0]
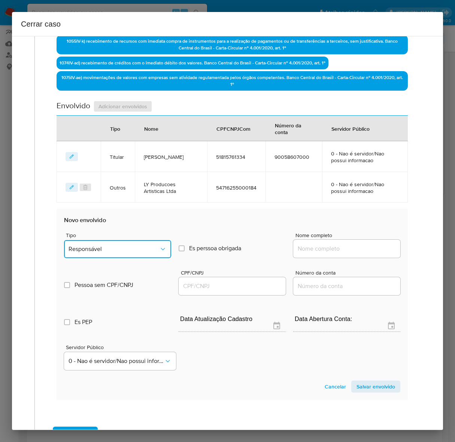
click at [108, 245] on span "Responsável" at bounding box center [114, 248] width 91 height 7
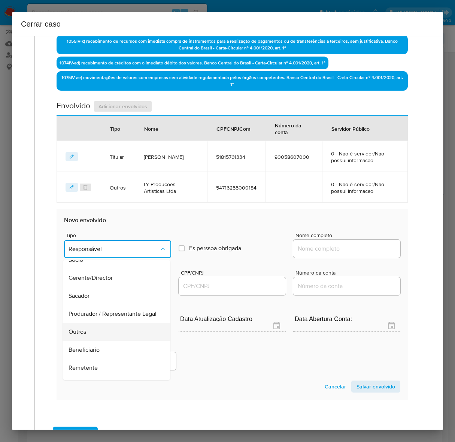
scroll to position [103, 0]
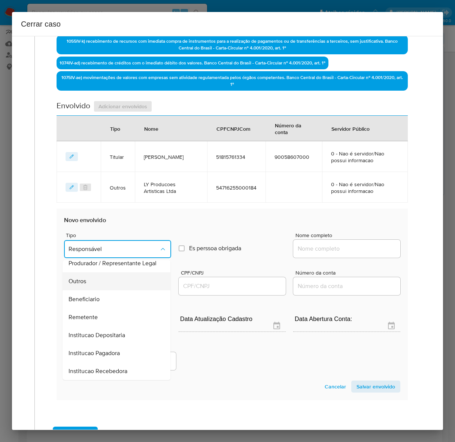
click at [85, 278] on span "Outros" at bounding box center [78, 280] width 18 height 7
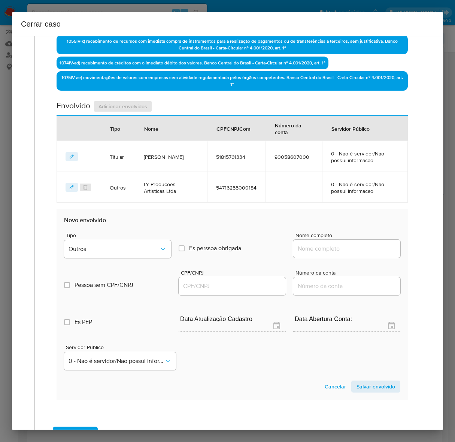
click at [311, 248] on input "Nome completo" at bounding box center [346, 249] width 107 height 10
paste input "Francisco Jose Damasceno, 74076337387"
drag, startPoint x: 349, startPoint y: 247, endPoint x: 437, endPoint y: 250, distance: 88.4
click at [437, 250] on div "1 Informação completa Geral Data de início 01/07/2025 Data Fin 13/09/2025 Valor…" at bounding box center [227, 233] width 431 height 394
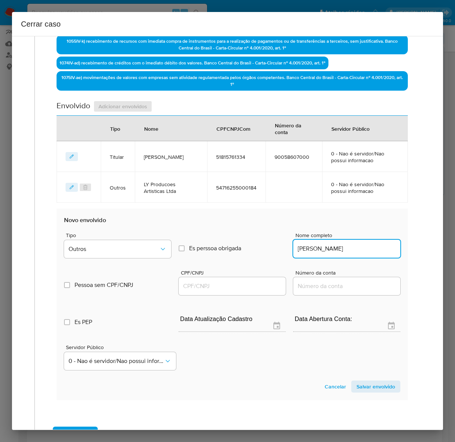
scroll to position [0, 0]
type input "Francisco Jose Damasceno"
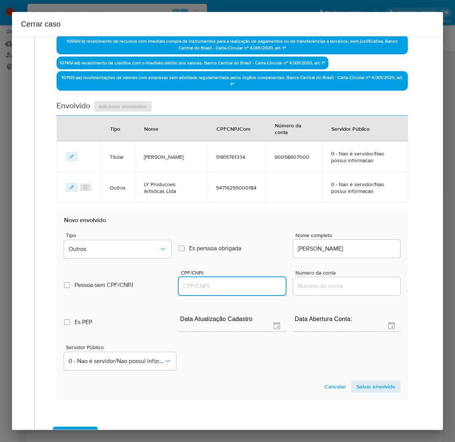
click at [195, 285] on input "CPF/CNPJ" at bounding box center [232, 286] width 107 height 10
paste input "74076337387"
type input "74076337387"
click at [371, 384] on span "Salvar envolvido" at bounding box center [375, 386] width 39 height 10
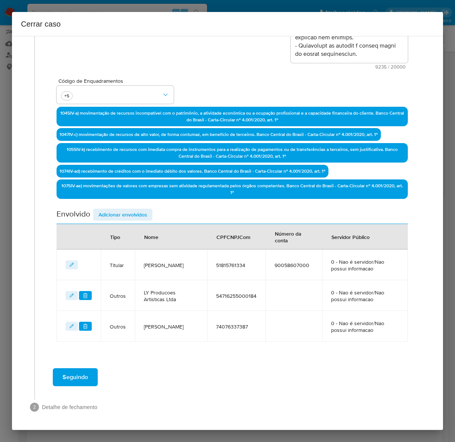
scroll to position [172, 0]
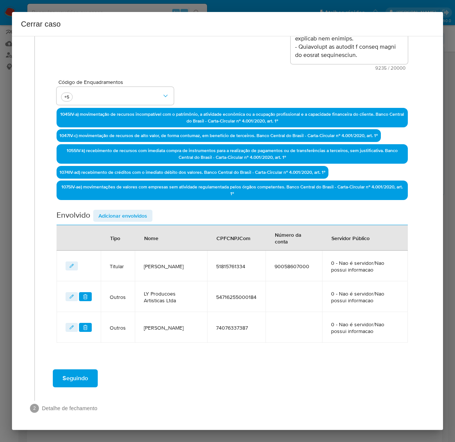
click at [120, 216] on span "Adicionar envolvidos" at bounding box center [122, 215] width 49 height 10
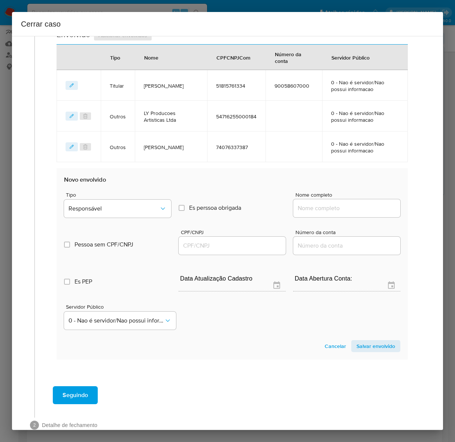
scroll to position [359, 0]
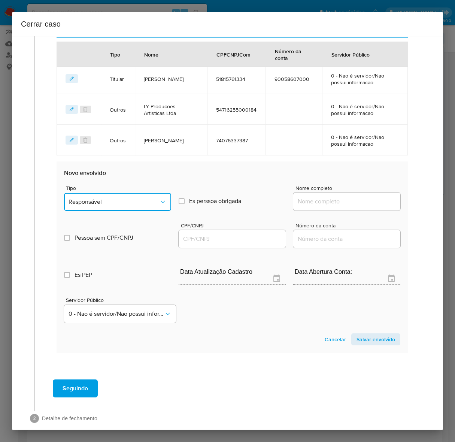
click at [98, 199] on span "Responsável" at bounding box center [114, 201] width 91 height 7
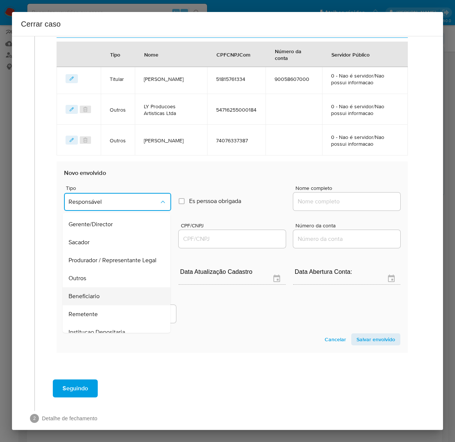
scroll to position [103, 0]
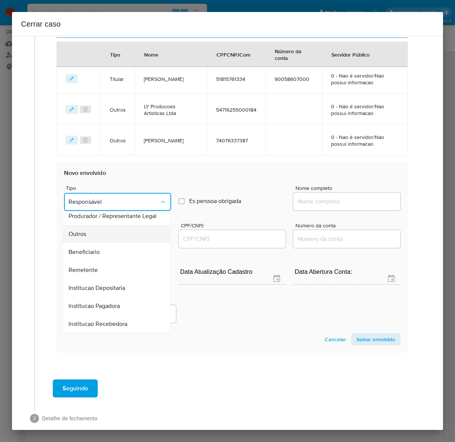
click at [79, 230] on span "Outros" at bounding box center [78, 233] width 18 height 7
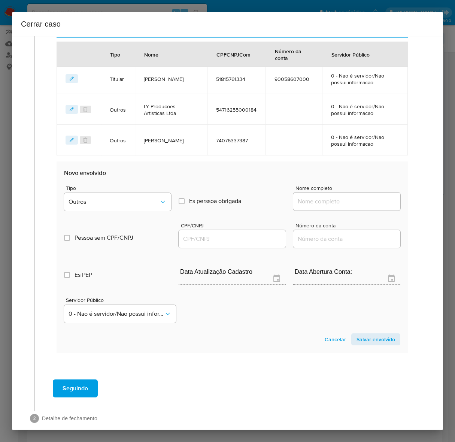
click at [328, 197] on input "Nome completo" at bounding box center [346, 202] width 107 height 10
paste input "Luiz Francisco De Moura Rodrigues, 09247184398"
drag, startPoint x: 348, startPoint y: 201, endPoint x: 456, endPoint y: 210, distance: 107.8
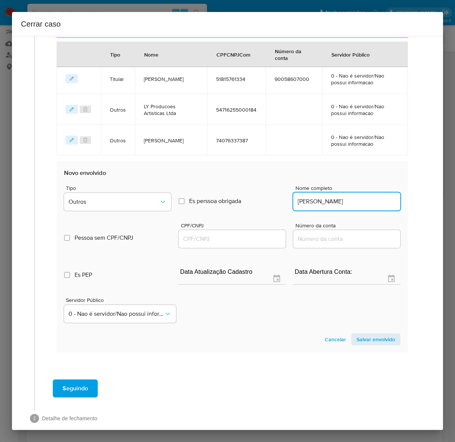
scroll to position [0, 0]
type input "Luiz Francisco De Moura Rodrigues"
click at [196, 238] on input "CPF/CNPJ" at bounding box center [232, 239] width 107 height 10
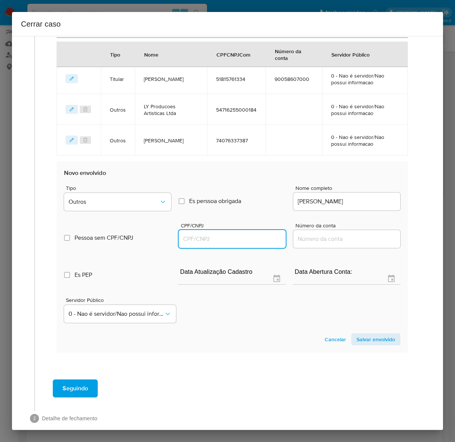
paste input "09247184398"
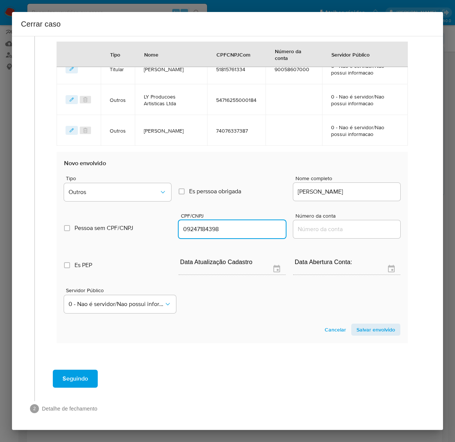
type input "9247184398"
click at [367, 324] on span "Salvar envolvido" at bounding box center [375, 329] width 39 height 10
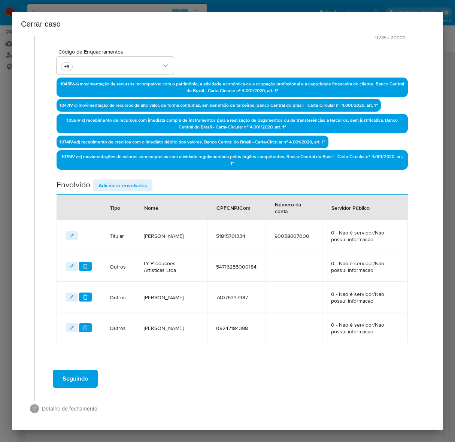
click at [111, 182] on span "Adicionar envolvidos" at bounding box center [122, 185] width 49 height 10
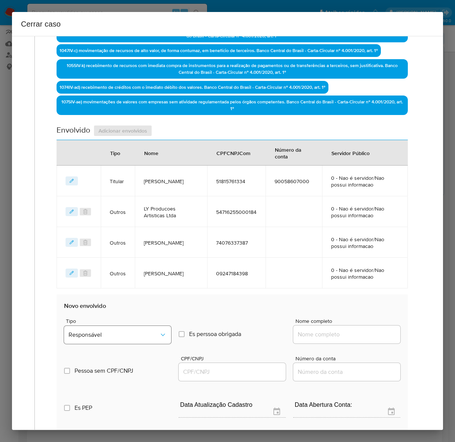
scroll to position [390, 0]
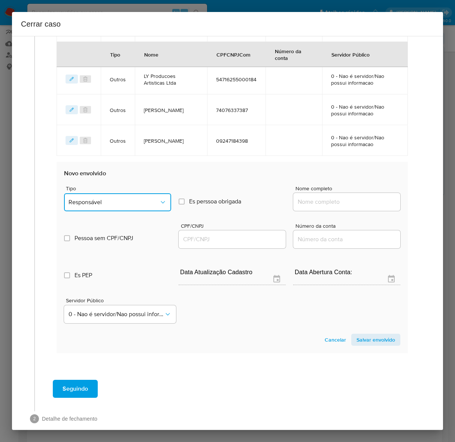
click at [96, 198] on span "Responsável" at bounding box center [114, 201] width 91 height 7
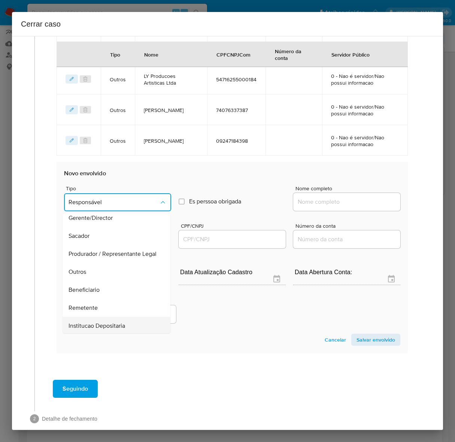
scroll to position [103, 0]
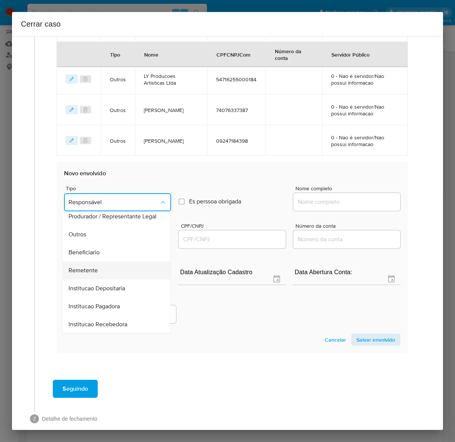
click at [85, 267] on span "Remetente" at bounding box center [83, 270] width 29 height 7
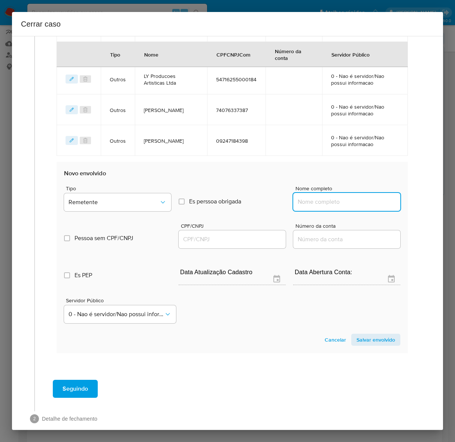
click at [320, 201] on input "Nome completo" at bounding box center [346, 202] width 107 height 10
paste input "Timbaleira Banda E Eventos Ltda, 07311274000140"
drag, startPoint x: 340, startPoint y: 200, endPoint x: 493, endPoint y: 201, distance: 153.1
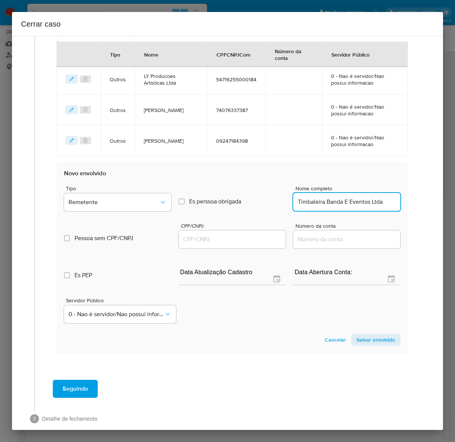
scroll to position [0, 0]
type input "Timbaleira Banda E Eventos Ltda"
click at [195, 241] on input "CPF/CNPJ" at bounding box center [232, 239] width 107 height 10
paste input "07311274000140"
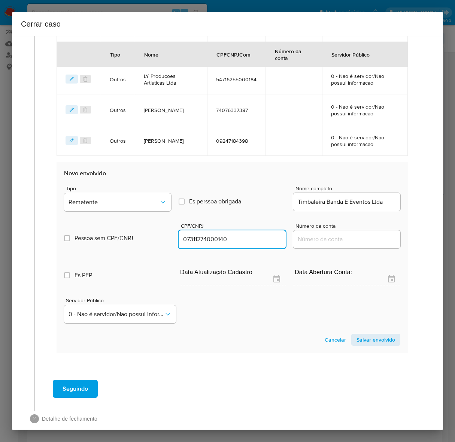
type input "7311274000140"
click at [374, 334] on span "Salvar envolvido" at bounding box center [375, 339] width 39 height 10
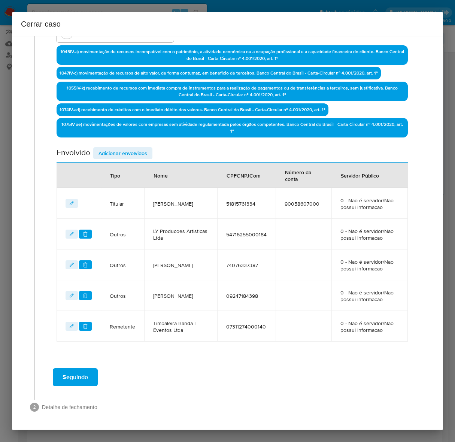
scroll to position [233, 0]
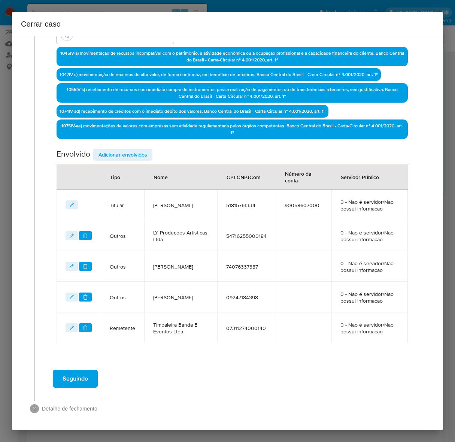
click at [115, 153] on span "Adicionar envolvidos" at bounding box center [122, 154] width 49 height 10
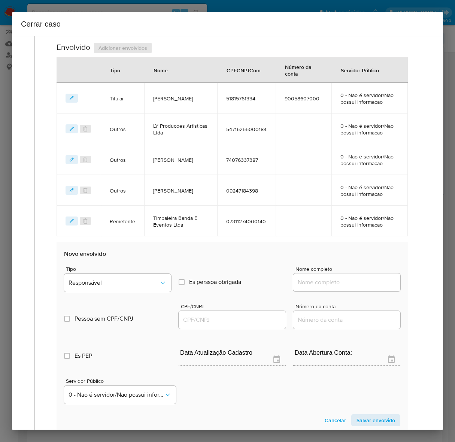
scroll to position [431, 0]
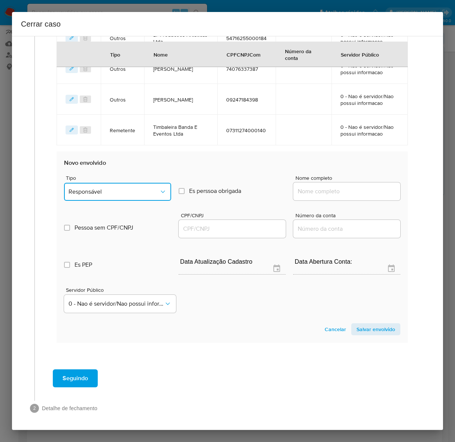
click at [98, 186] on button "Responsável" at bounding box center [117, 192] width 107 height 18
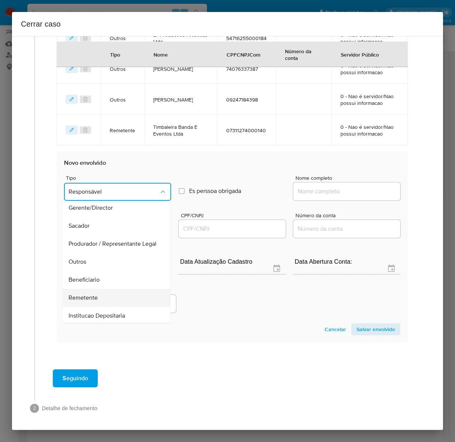
scroll to position [103, 0]
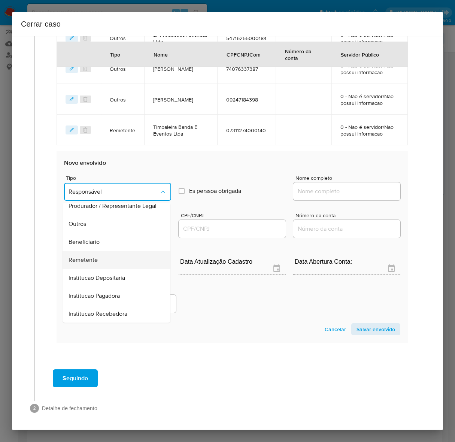
click at [81, 256] on span "Remetente" at bounding box center [83, 259] width 29 height 7
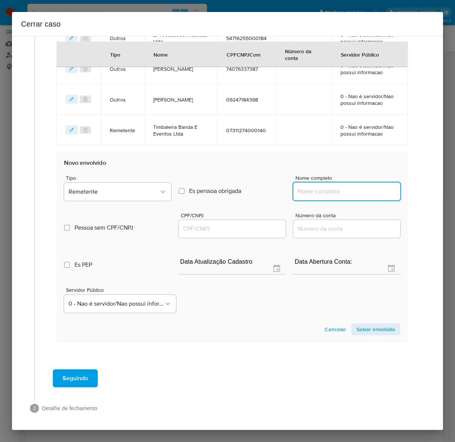
drag, startPoint x: 328, startPoint y: 190, endPoint x: 343, endPoint y: 188, distance: 15.4
click at [332, 189] on input "Nome completo" at bounding box center [346, 191] width 107 height 10
paste input "Impacto Entretenimento E Empreendimentos Ltda, 32560442000189"
drag, startPoint x: 336, startPoint y: 190, endPoint x: 505, endPoint y: 192, distance: 168.8
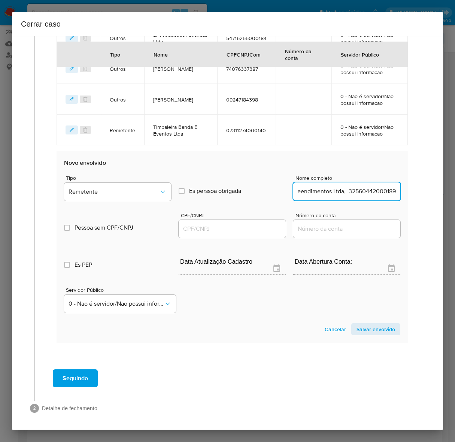
type input "Impacto Entretenimento E Empreendimentos Ltda"
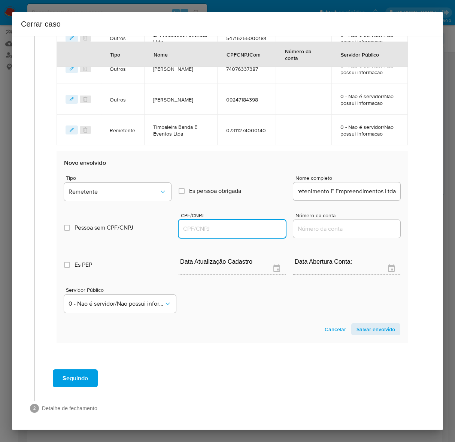
scroll to position [0, 0]
click at [206, 226] on input "CPF/CNPJ" at bounding box center [232, 229] width 107 height 10
paste input "32560442000189"
type input "32560442000189"
click at [365, 324] on span "Salvar envolvido" at bounding box center [375, 329] width 39 height 10
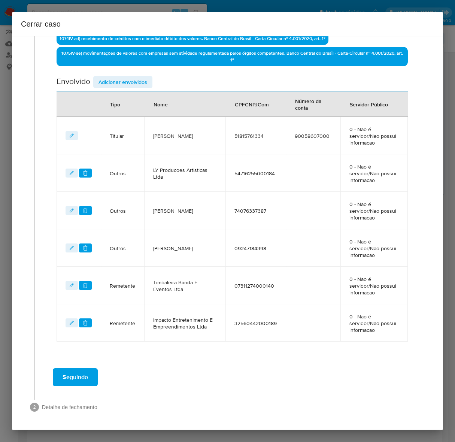
scroll to position [304, 0]
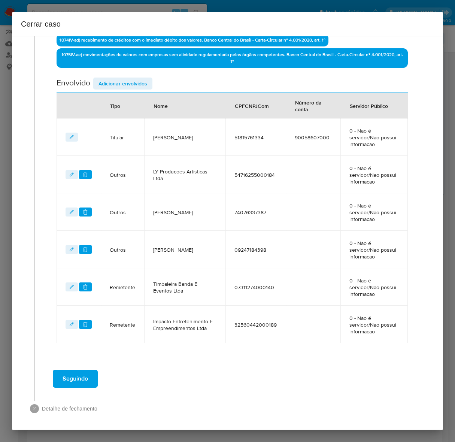
click at [119, 79] on span "Adicionar envolvidos" at bounding box center [122, 83] width 49 height 10
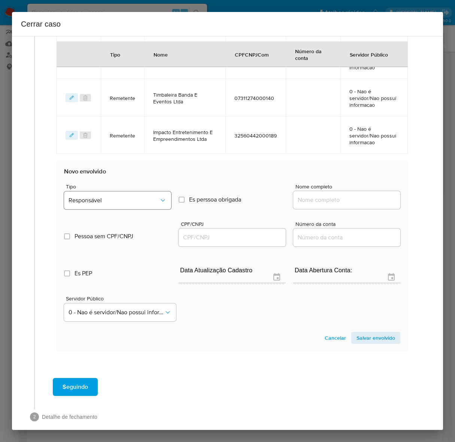
scroll to position [502, 0]
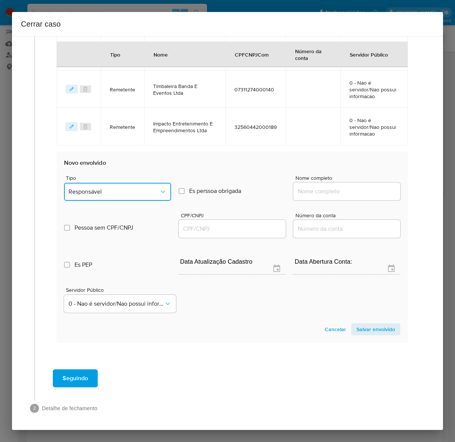
click at [103, 189] on span "Responsável" at bounding box center [114, 191] width 91 height 7
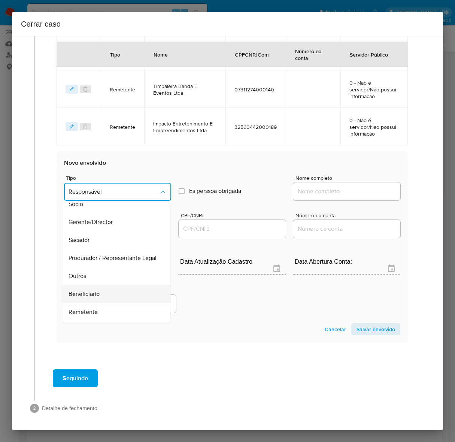
scroll to position [103, 0]
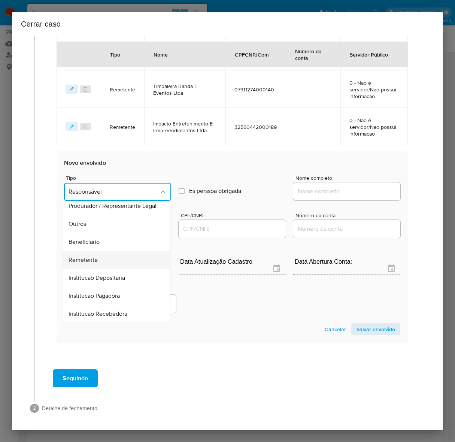
click at [94, 256] on span "Remetente" at bounding box center [83, 259] width 29 height 7
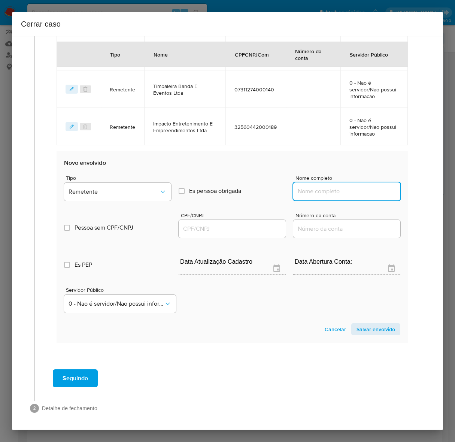
click at [301, 186] on input "Nome completo" at bounding box center [346, 191] width 107 height 10
paste input "Nexus Solucoes Em Pagamentos Ltda, 58479001000140"
drag, startPoint x: 338, startPoint y: 190, endPoint x: 444, endPoint y: 193, distance: 106.7
click at [444, 193] on div "Cerrar caso 1 Informação completa Geral Data de início 01/07/2025 Data Fin 13/0…" at bounding box center [227, 221] width 455 height 442
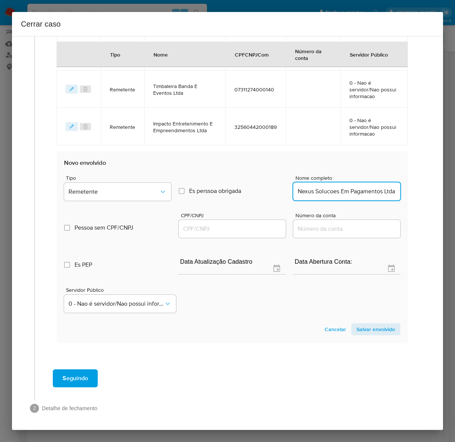
scroll to position [0, 3]
type input "Nexus Solucoes Em Pagamentos Ltda"
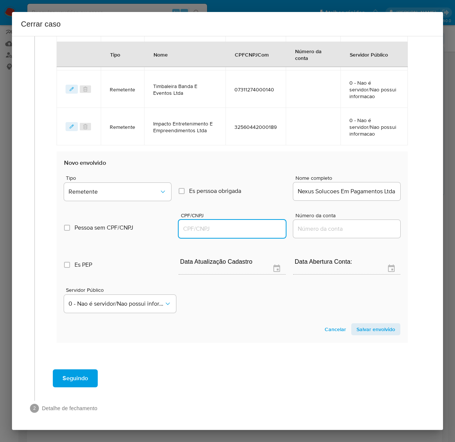
scroll to position [0, 0]
click at [197, 224] on input "CPF/CNPJ" at bounding box center [232, 229] width 107 height 10
paste input "58479001000140"
type input "58479001000140"
click at [359, 326] on span "Salvar envolvido" at bounding box center [375, 329] width 39 height 10
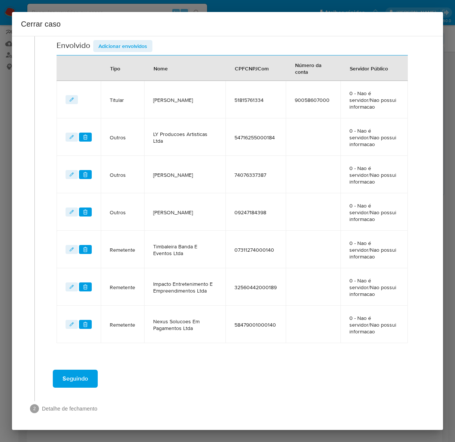
scroll to position [248, 0]
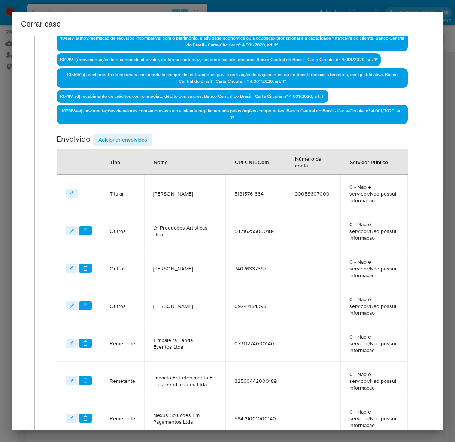
click at [119, 134] on span "Adicionar envolvidos" at bounding box center [122, 139] width 49 height 10
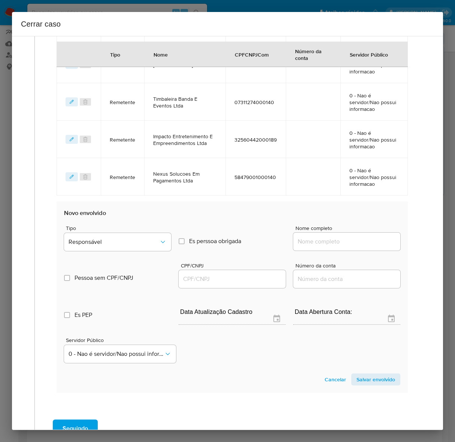
scroll to position [529, 0]
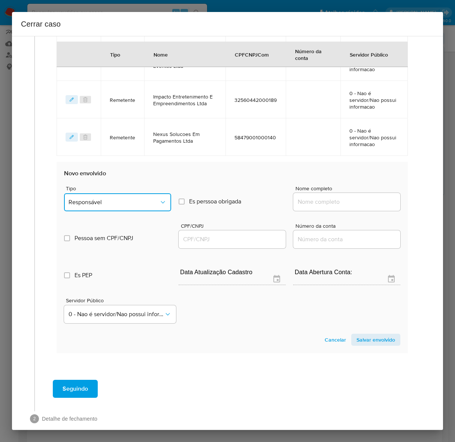
click at [101, 196] on button "Responsável" at bounding box center [117, 202] width 107 height 18
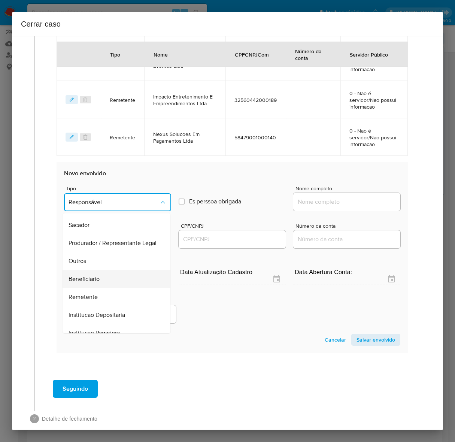
scroll to position [103, 0]
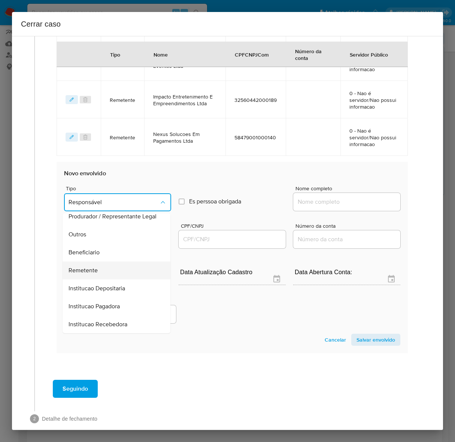
click at [86, 267] on span "Remetente" at bounding box center [83, 270] width 29 height 7
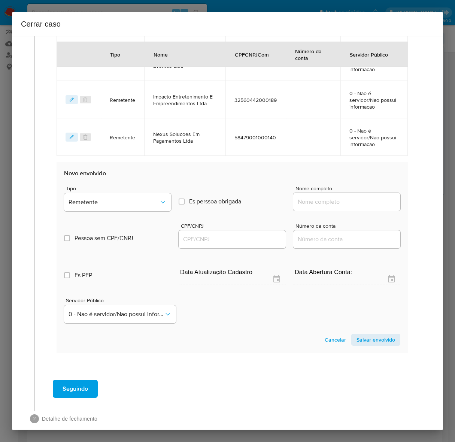
click at [308, 198] on input "Nome completo" at bounding box center [346, 202] width 107 height 10
paste input "Orbion Gaming Ltda, 58368179000114"
drag, startPoint x: 339, startPoint y: 201, endPoint x: 453, endPoint y: 207, distance: 114.0
click at [453, 207] on div "Cerrar caso 1 Informação completa Geral Data de início 01/07/2025 Data Fin 13/0…" at bounding box center [227, 221] width 455 height 442
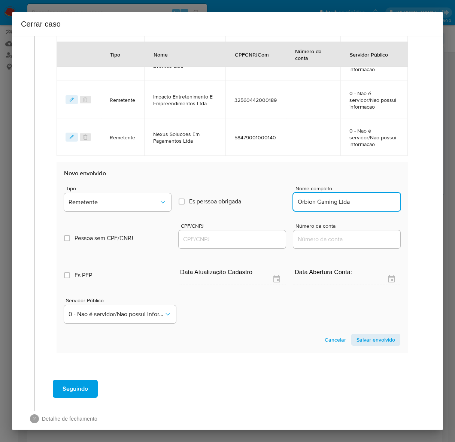
scroll to position [0, 0]
type input "Orbion Gaming Ltda"
click at [197, 236] on input "CPF/CNPJ" at bounding box center [232, 239] width 107 height 10
paste input "58368179000114"
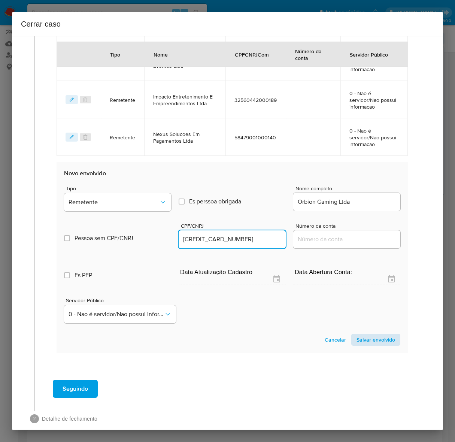
type input "58368179000114"
drag, startPoint x: 362, startPoint y: 335, endPoint x: 406, endPoint y: 335, distance: 43.8
click at [364, 335] on span "Salvar envolvido" at bounding box center [375, 339] width 39 height 10
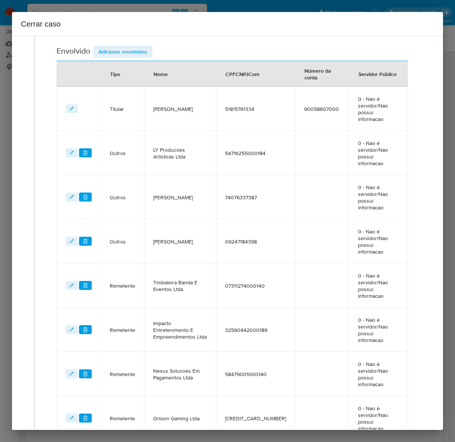
scroll to position [286, 0]
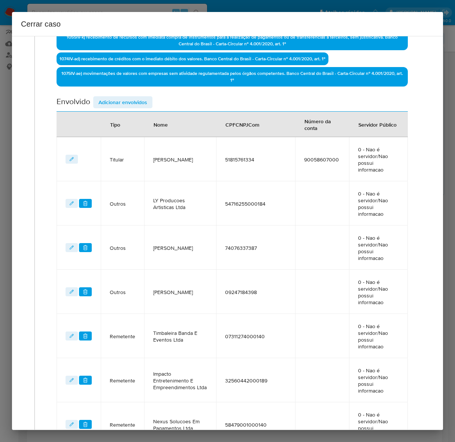
click at [120, 98] on span "Adicionar envolvidos" at bounding box center [122, 102] width 49 height 10
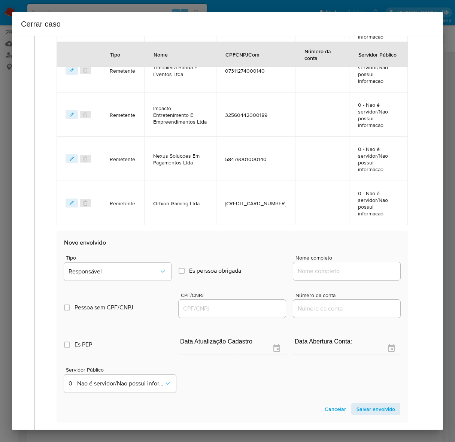
scroll to position [566, 0]
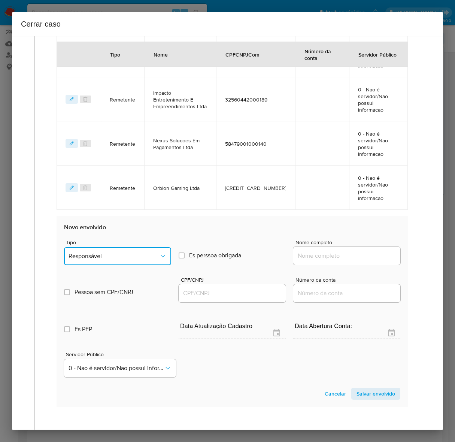
click at [123, 247] on button "Responsável" at bounding box center [117, 256] width 107 height 18
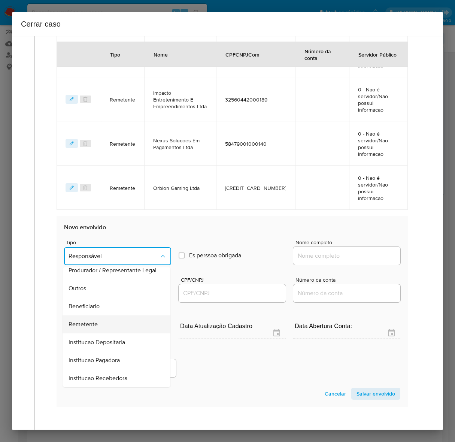
click at [89, 320] on span "Remetente" at bounding box center [83, 323] width 29 height 7
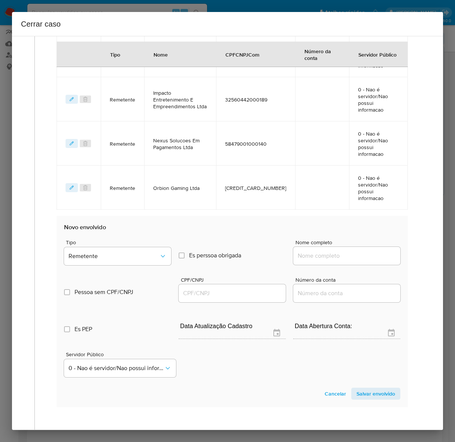
click at [328, 251] on input "Nome completo" at bounding box center [346, 256] width 107 height 10
paste input "Anderson Silveira Barbosa, 81983328391"
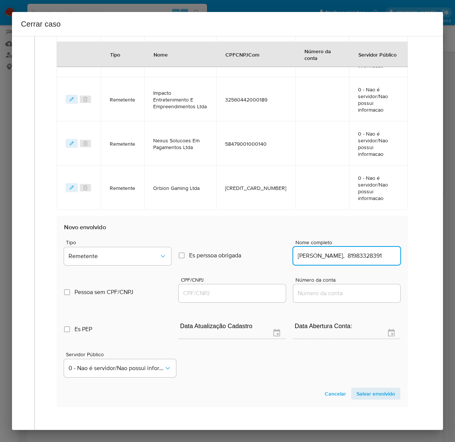
scroll to position [0, 13]
drag, startPoint x: 349, startPoint y: 200, endPoint x: 429, endPoint y: 201, distance: 79.8
click at [429, 201] on div "1 Informação completa Geral Data de início 01/07/2025 Data Fin 13/09/2025 Valor…" at bounding box center [227, 233] width 431 height 394
type input "Anderson Silveira Barbosa"
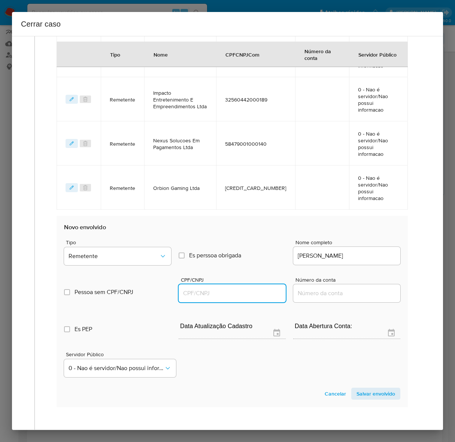
click at [188, 288] on input "CPF/CNPJ" at bounding box center [232, 293] width 107 height 10
paste input "81983328391"
type input "81983328391"
click at [366, 388] on span "Salvar envolvido" at bounding box center [375, 393] width 39 height 10
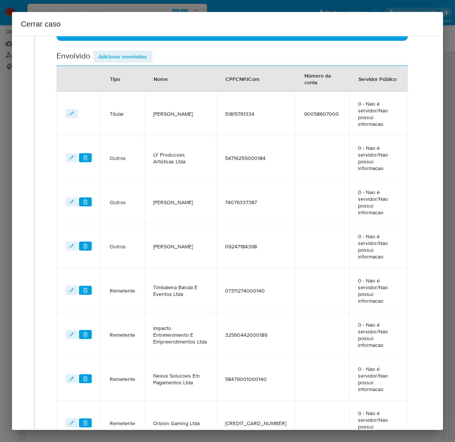
scroll to position [276, 0]
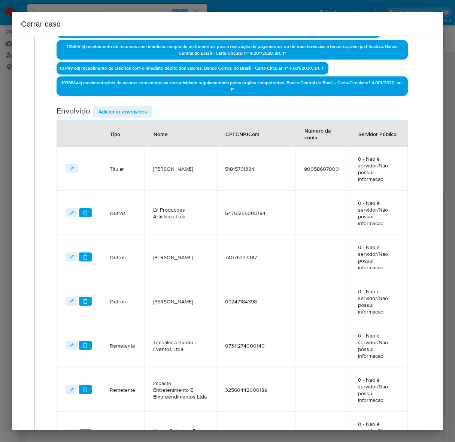
click at [122, 107] on span "Adicionar envolvidos" at bounding box center [122, 111] width 49 height 10
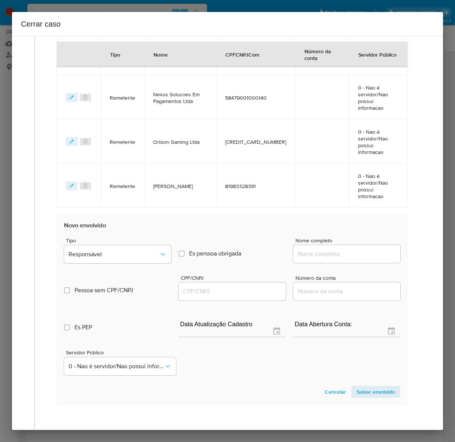
scroll to position [614, 0]
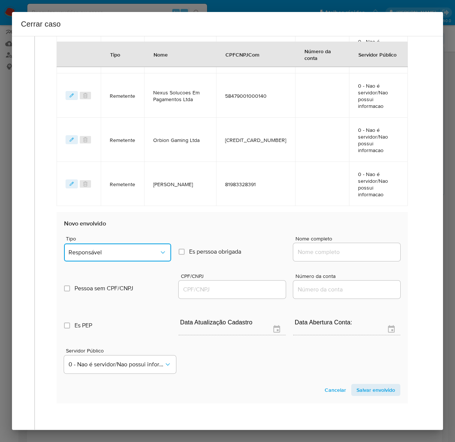
click at [92, 249] on span "Responsável" at bounding box center [114, 252] width 91 height 7
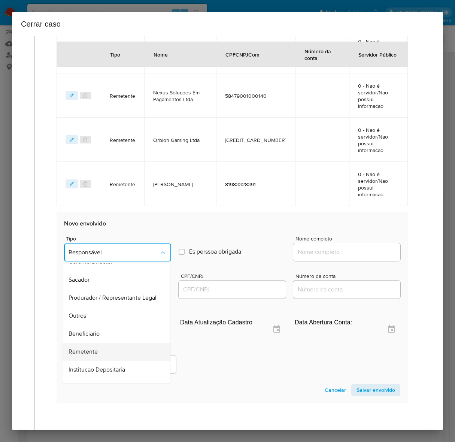
scroll to position [103, 0]
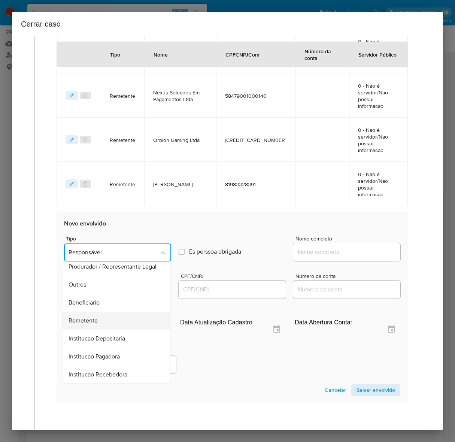
click at [94, 317] on span "Remetente" at bounding box center [83, 320] width 29 height 7
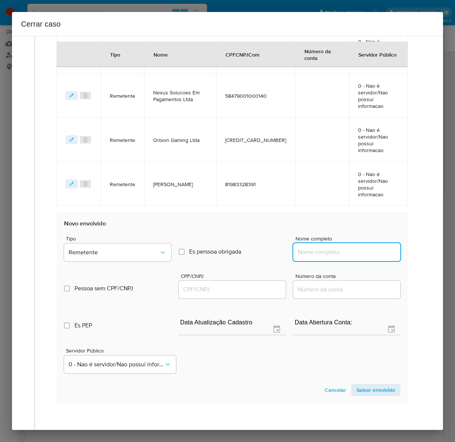
click at [324, 247] on input "Nome completo" at bounding box center [346, 252] width 107 height 10
paste input "Kairos Meios De Pagamento Ltda, 57733136000128"
drag, startPoint x: 337, startPoint y: 190, endPoint x: 511, endPoint y: 199, distance: 174.3
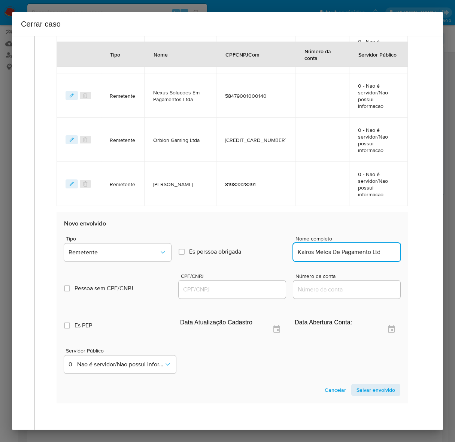
scroll to position [0, 0]
type input "Kairos Meios De Pagamento Ltda"
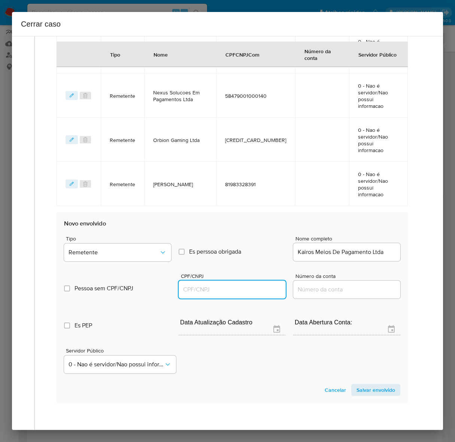
click at [216, 285] on input "CPF/CNPJ" at bounding box center [232, 290] width 107 height 10
paste input "57733136000128"
type input "57733136000128"
click at [364, 384] on span "Salvar envolvido" at bounding box center [375, 389] width 39 height 10
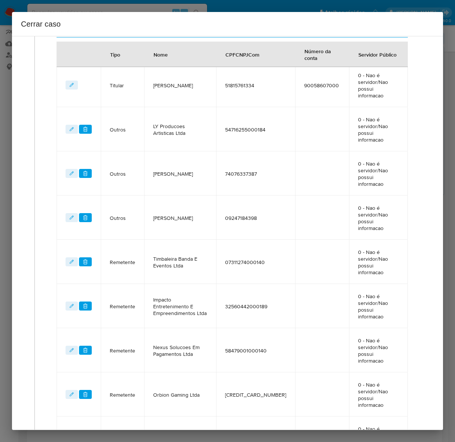
scroll to position [267, 0]
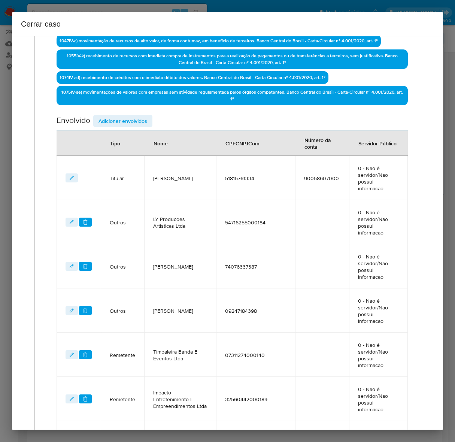
click at [121, 116] on span "Adicionar envolvidos" at bounding box center [122, 121] width 49 height 10
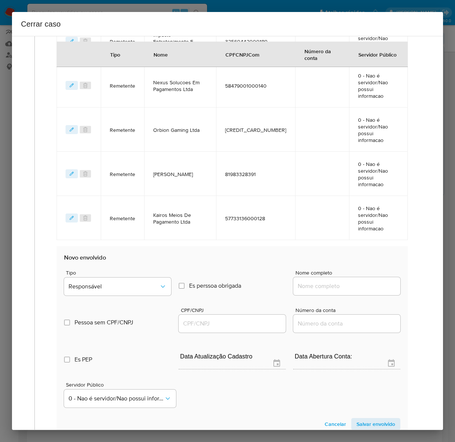
scroll to position [652, 0]
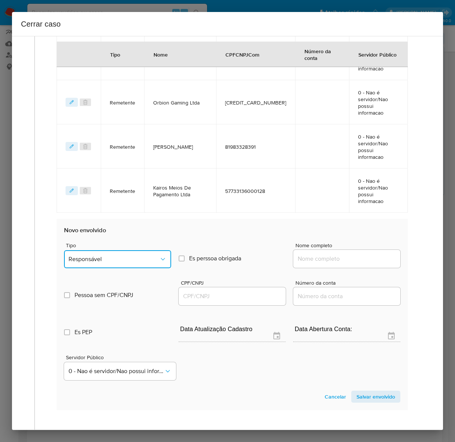
click at [107, 250] on button "Responsável" at bounding box center [117, 259] width 107 height 18
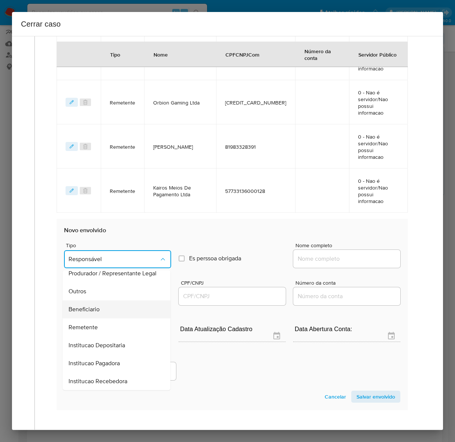
click at [94, 305] on span "Beneficiario" at bounding box center [84, 308] width 31 height 7
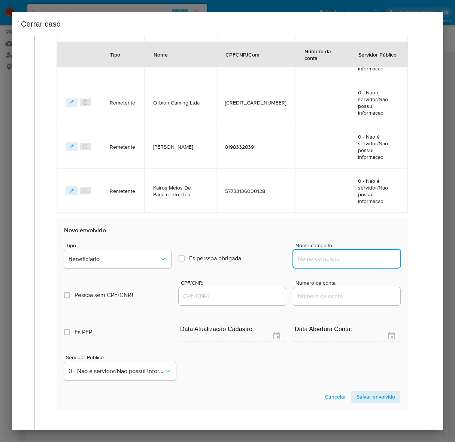
click at [315, 254] on input "Nome completo" at bounding box center [346, 259] width 107 height 10
paste input "3 Instituicao De Pagamentos Ltda - CNPJ 57745437000171"
drag, startPoint x: 344, startPoint y: 190, endPoint x: 551, endPoint y: 189, distance: 206.7
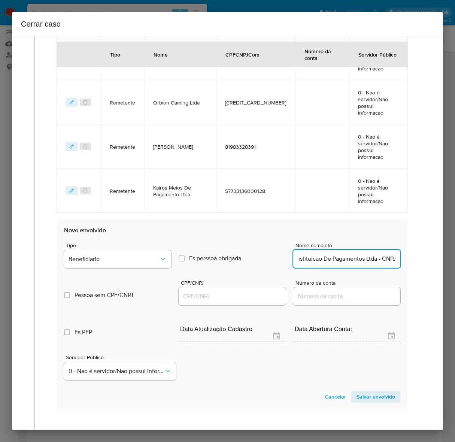
scroll to position [0, 12]
drag, startPoint x: 365, startPoint y: 191, endPoint x: 452, endPoint y: 195, distance: 87.0
click at [452, 195] on div "Cerrar caso 1 Informação completa Geral Data de início 01/07/2025 Data Fin 13/0…" at bounding box center [227, 221] width 455 height 442
type input "3 Instituicao De Pagamentos Ltda"
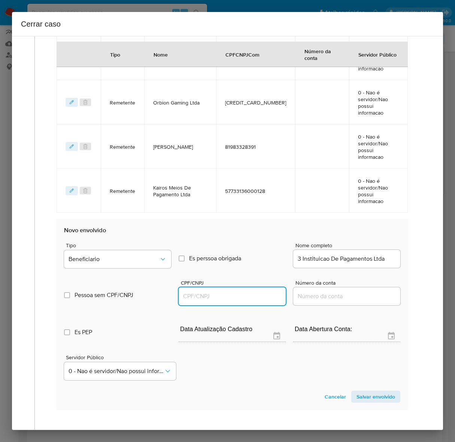
click at [221, 291] on input "CPF/CNPJ" at bounding box center [232, 296] width 107 height 10
paste input "57745437000171"
type input "57745437000171"
click at [362, 391] on span "Salvar envolvido" at bounding box center [375, 396] width 39 height 10
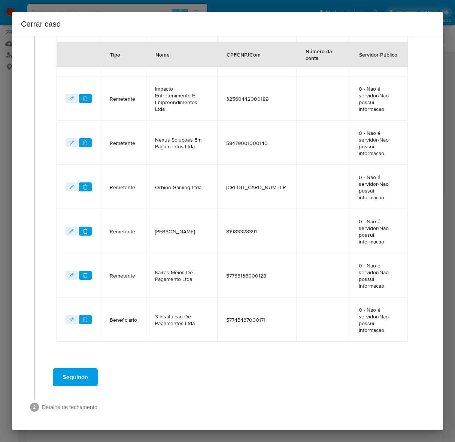
scroll to position [492, 0]
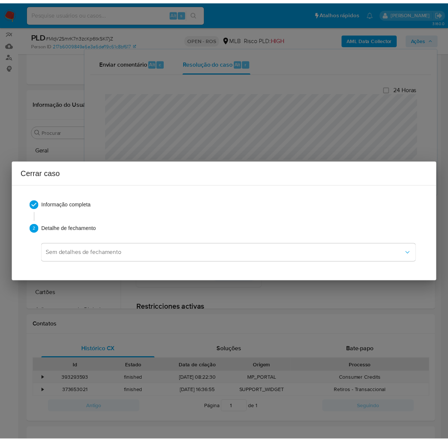
scroll to position [2781, 0]
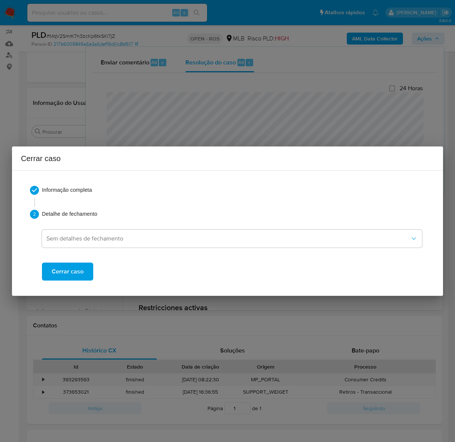
click at [59, 272] on span "Cerrar caso" at bounding box center [68, 271] width 32 height 16
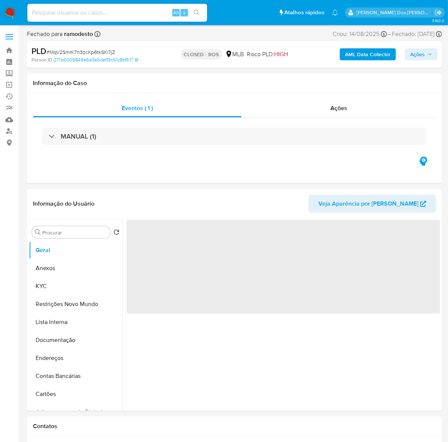
select select "10"
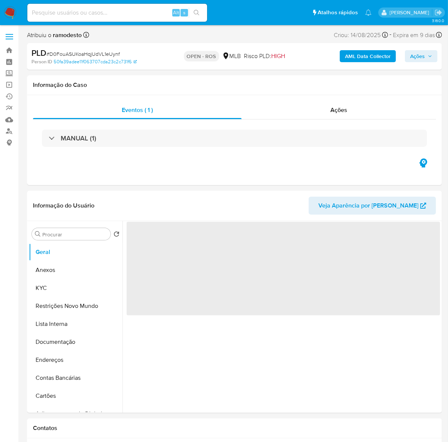
select select "10"
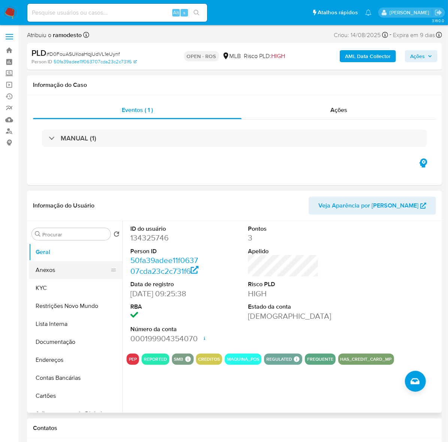
click at [49, 272] on button "Anexos" at bounding box center [73, 270] width 88 height 18
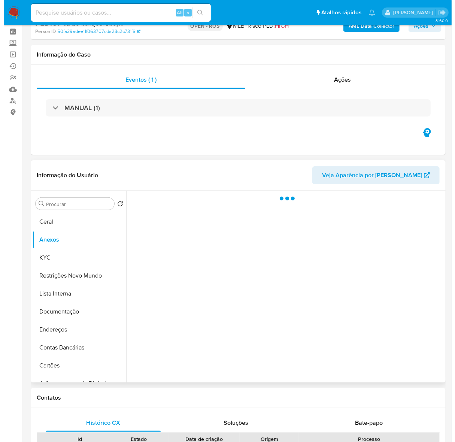
scroll to position [47, 0]
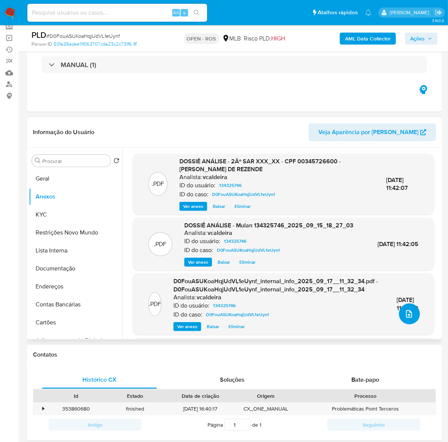
click at [412, 314] on button "upload-file" at bounding box center [409, 313] width 21 height 21
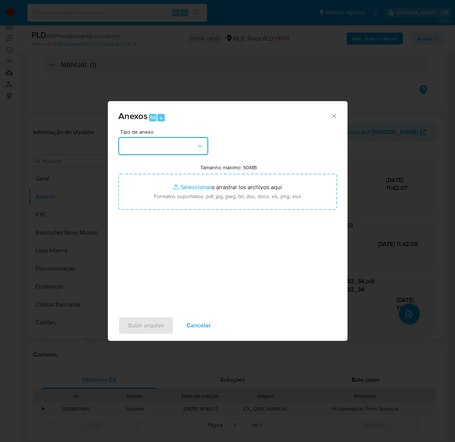
click at [156, 145] on button "button" at bounding box center [163, 146] width 90 height 18
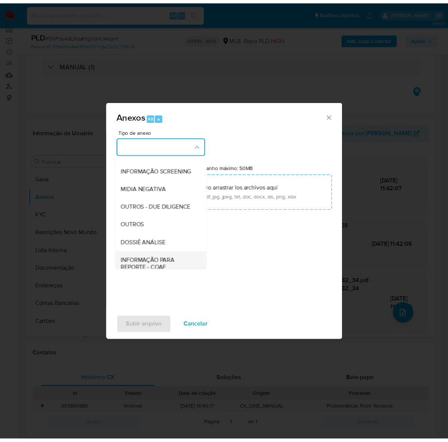
scroll to position [115, 0]
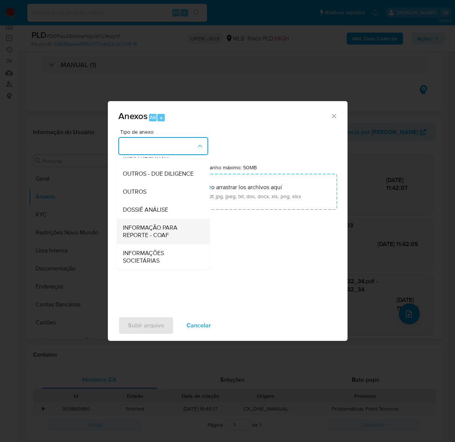
click at [150, 228] on span "INFORMAÇÃO PARA REPORTE - COAF" at bounding box center [161, 231] width 76 height 15
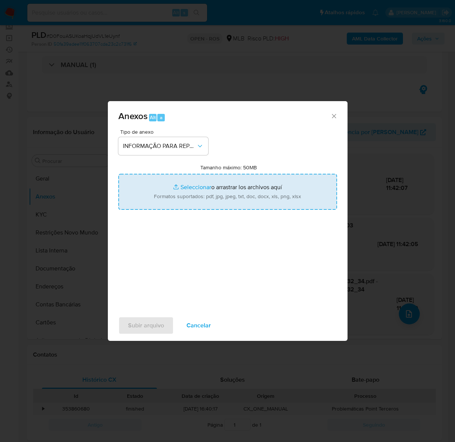
type input "C:\fakepath\2º SAR - D0FouASUKoaHqjUdVL1eUynf - CPF 00345726600 - [PERSON_NAME]…"
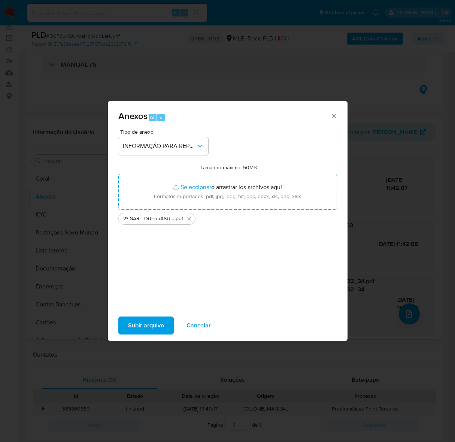
click at [150, 322] on span "Subir arquivo" at bounding box center [146, 325] width 36 height 16
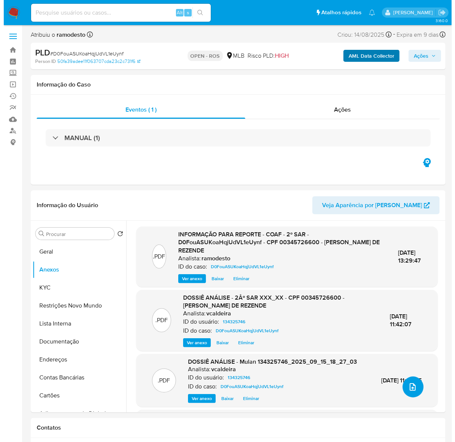
scroll to position [0, 0]
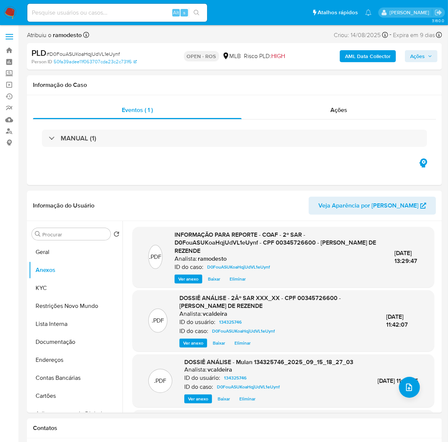
click at [422, 51] on span "Ações" at bounding box center [417, 56] width 15 height 12
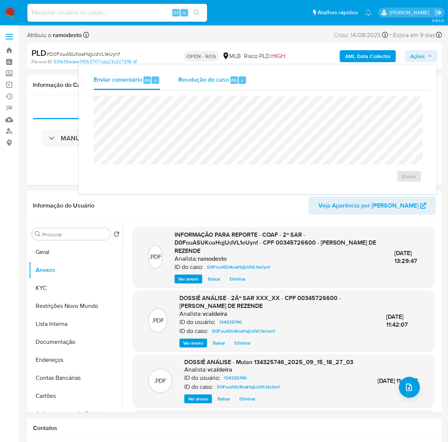
click at [202, 80] on span "Resolução do caso" at bounding box center [203, 80] width 51 height 9
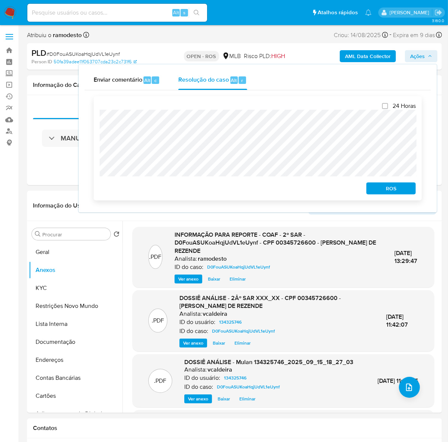
click at [390, 189] on span "ROS" at bounding box center [390, 188] width 39 height 10
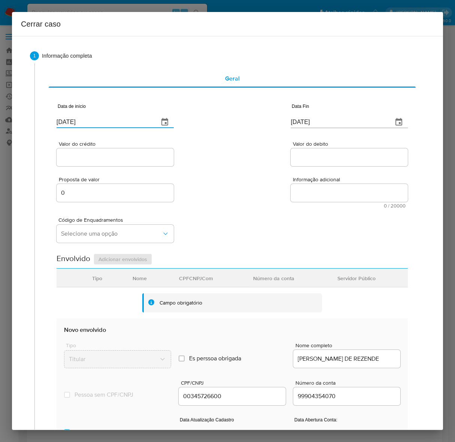
drag, startPoint x: 101, startPoint y: 117, endPoint x: 37, endPoint y: 119, distance: 63.7
click at [37, 119] on div "Geral Data de início [DATE] Data Fin [DATE] Valor do crédito Valor do debito Pr…" at bounding box center [229, 311] width 390 height 496
paste input "02/07"
type input "[DATE]"
drag, startPoint x: 337, startPoint y: 119, endPoint x: 234, endPoint y: 126, distance: 103.6
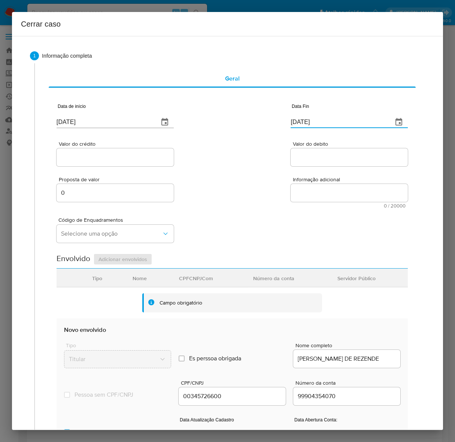
click at [234, 126] on div "Data de início [DATE] Data Fin [DATE]" at bounding box center [232, 112] width 351 height 39
paste input "4"
type input "[DATE]"
drag, startPoint x: 96, startPoint y: 151, endPoint x: 92, endPoint y: 156, distance: 7.2
click at [94, 155] on div at bounding box center [115, 157] width 117 height 18
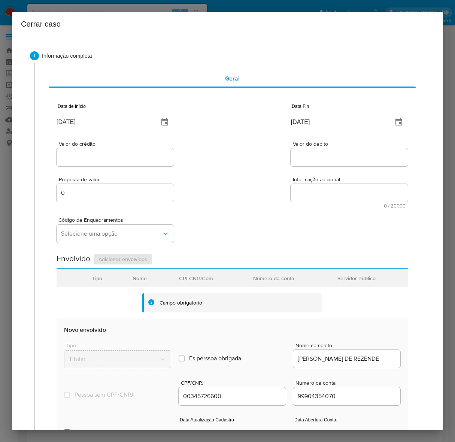
click at [92, 156] on input "Valor do crédito" at bounding box center [115, 157] width 117 height 10
paste input "R$735.272"
type input "R$735.272"
click at [301, 158] on input "Valor do debito" at bounding box center [349, 157] width 117 height 10
paste input "R$722.652"
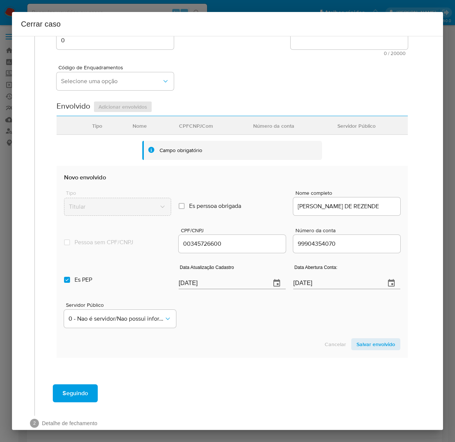
scroll to position [168, 0]
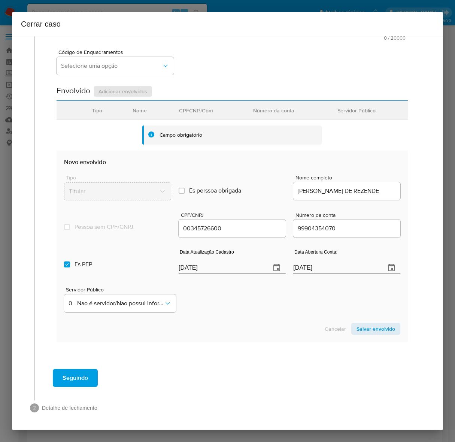
type input "R$722.652"
drag, startPoint x: 226, startPoint y: 267, endPoint x: 120, endPoint y: 262, distance: 106.4
click at [120, 262] on div "Es PEP isPEP Data Atualização Cadastro [DATE] Data Abertura Conta: [DATE]" at bounding box center [232, 258] width 336 height 39
paste input "8"
type input "[DATE]"
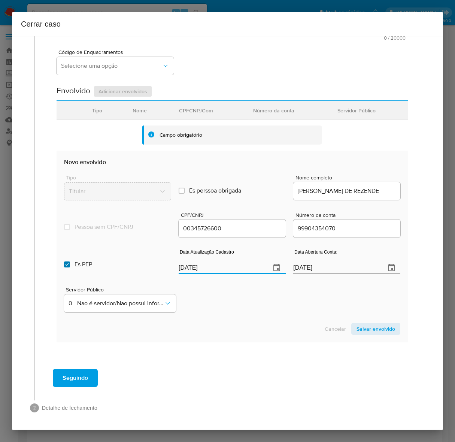
click at [68, 262] on input "Es PEP isPEP" at bounding box center [67, 264] width 6 height 6
checkbox input "false"
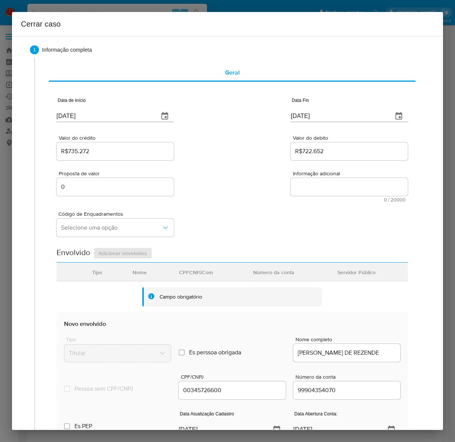
scroll to position [0, 0]
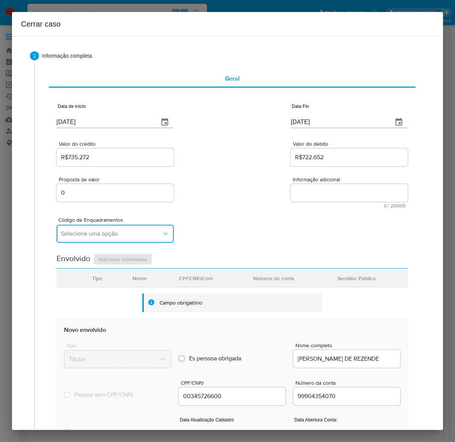
click at [92, 236] on span "Selecione uma opção" at bounding box center [111, 233] width 101 height 7
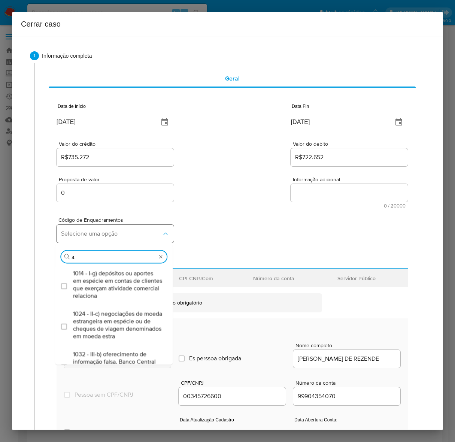
type input "45"
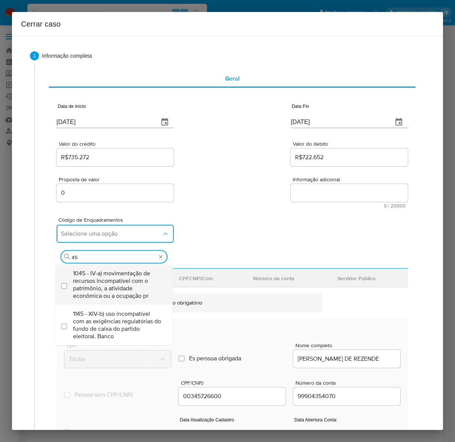
click at [101, 275] on span "1045 - IV-a) movimentação de recursos incompatível com o patrimônio, a atividad…" at bounding box center [117, 284] width 89 height 30
checkbox input "true"
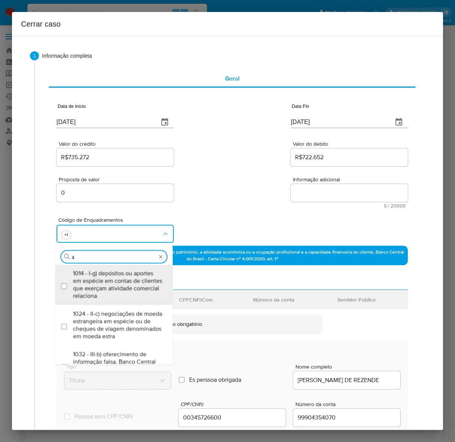
type input "47"
click at [101, 275] on span "1047 - IV-c) movimentação de recursos de alto valor, de forma contumaz, em bene…" at bounding box center [117, 284] width 89 height 30
checkbox input "true"
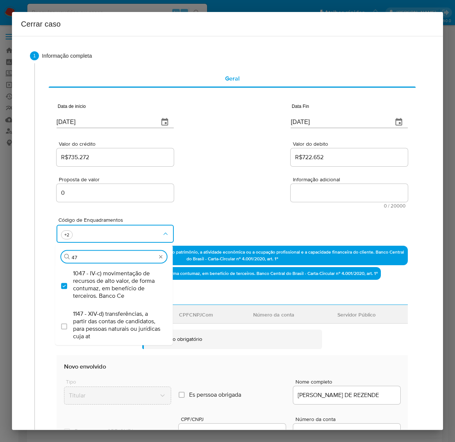
type input "4"
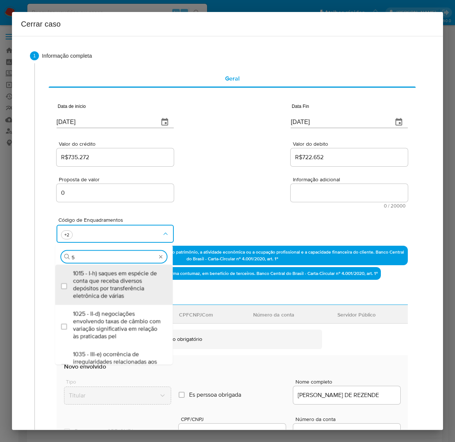
type input "55"
click at [101, 275] on span "1055 - IV-k) recebimento de recursos com imediata compra de instrumentos para a…" at bounding box center [117, 284] width 89 height 30
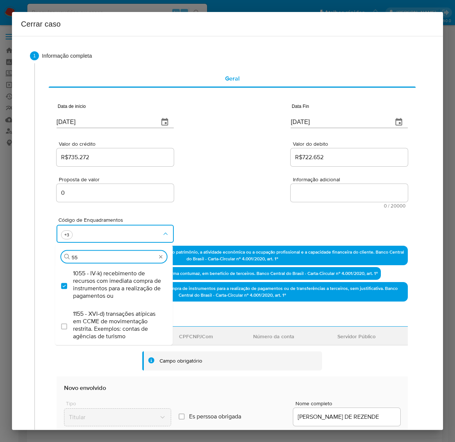
checkbox input "true"
type input "5"
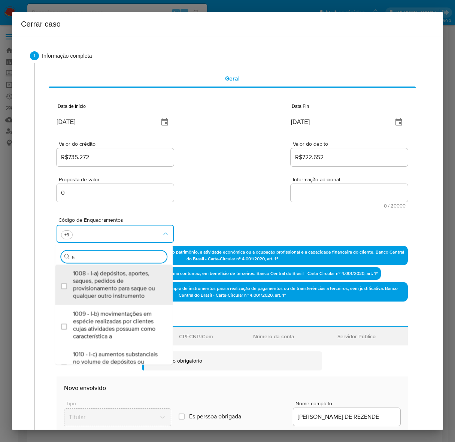
type input "66"
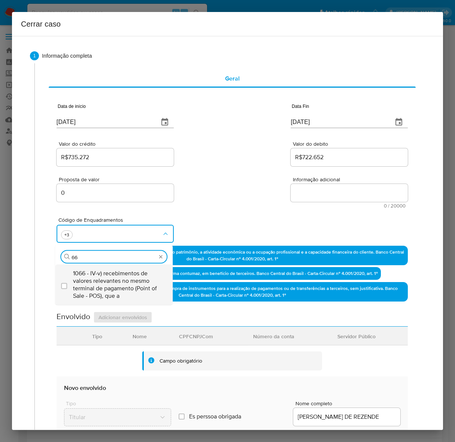
drag, startPoint x: 101, startPoint y: 275, endPoint x: 90, endPoint y: 281, distance: 12.6
click at [90, 281] on span "1066 - IV-v) recebimentos de valores relevantes no mesmo terminal de pagamento …" at bounding box center [117, 284] width 89 height 30
checkbox input "true"
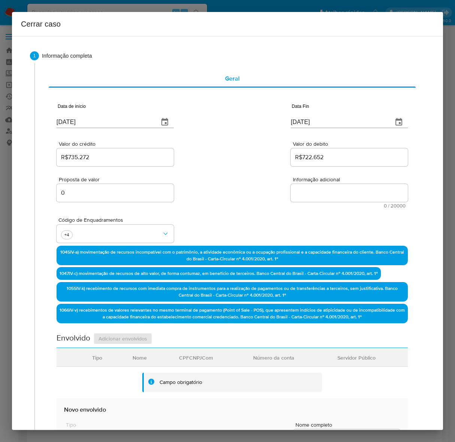
click at [307, 185] on textarea "Informação adicional" at bounding box center [349, 193] width 117 height 18
click at [309, 190] on textarea "Informação adicional" at bounding box center [349, 193] width 117 height 18
click at [358, 193] on textarea "Informação adicional" at bounding box center [349, 193] width 117 height 18
paste textarea "Loremi Dolors am Consect, ADI 13189737381, 06 elit, seddoeius te incididun ut L…"
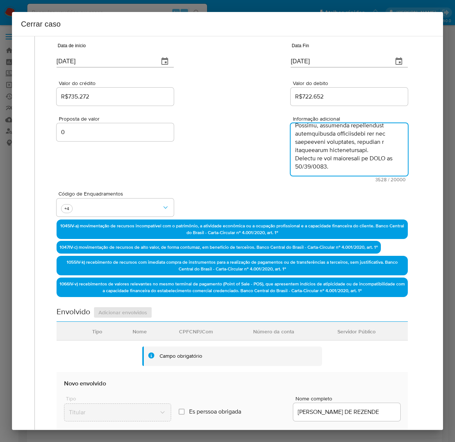
scroll to position [281, 0]
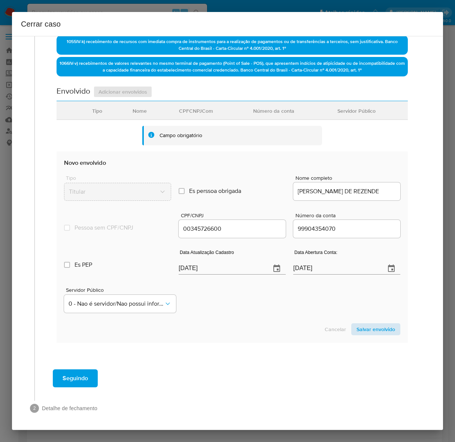
type textarea "Loremi Dolors am Consect, ADI 13189737381, 06 elit, seddoeius te incididun ut L…"
click at [364, 325] on span "Salvar envolvido" at bounding box center [375, 329] width 39 height 10
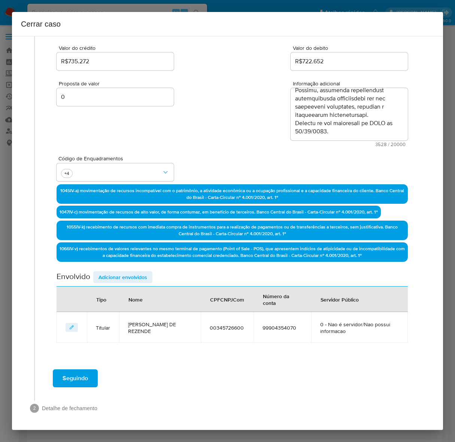
click at [110, 275] on span "Adicionar envolvidos" at bounding box center [122, 277] width 49 height 10
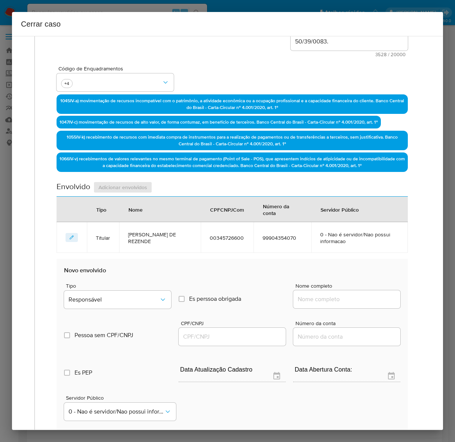
scroll to position [283, 0]
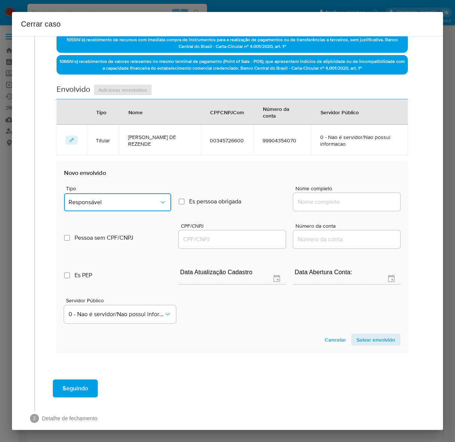
click at [100, 199] on span "Responsável" at bounding box center [114, 201] width 91 height 7
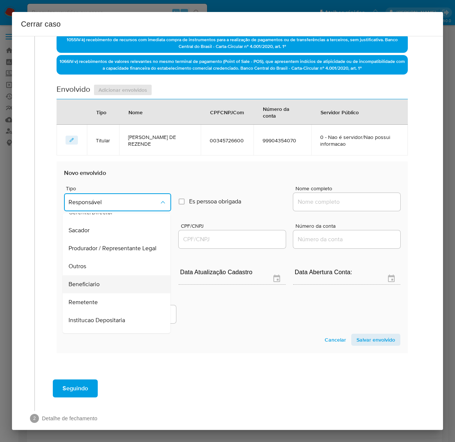
scroll to position [103, 0]
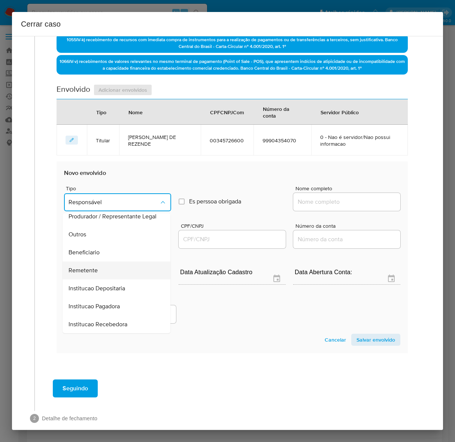
click at [85, 262] on div "Remetente" at bounding box center [114, 270] width 91 height 18
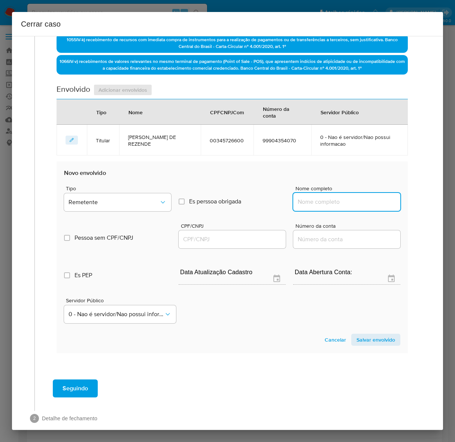
click at [308, 197] on input "Nome completo" at bounding box center [346, 202] width 107 height 10
paste input "[PERSON_NAME], 07876086705"
drag, startPoint x: 347, startPoint y: 201, endPoint x: 487, endPoint y: 196, distance: 140.1
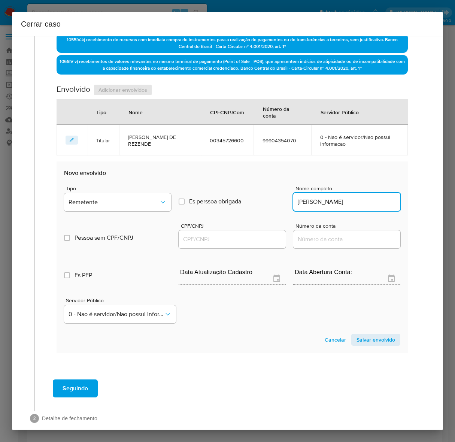
scroll to position [0, 0]
type input "[PERSON_NAME]"
click at [204, 232] on div at bounding box center [232, 239] width 107 height 18
click at [212, 242] on input "CPF/CNPJ" at bounding box center [232, 239] width 107 height 10
paste input "07876086705"
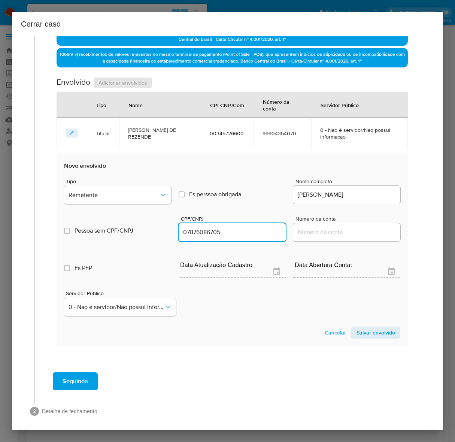
scroll to position [293, 0]
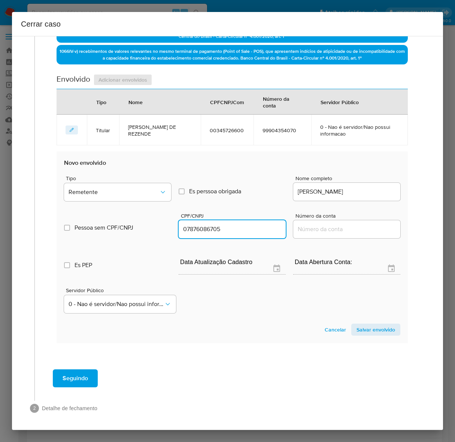
type input "7876086705"
click at [374, 319] on section "Novo envolvido Tipo Remetente Es perssoa obrigada Is PObrigada Nome completo [P…" at bounding box center [232, 246] width 351 height 191
click at [373, 328] on span "Salvar envolvido" at bounding box center [375, 329] width 39 height 10
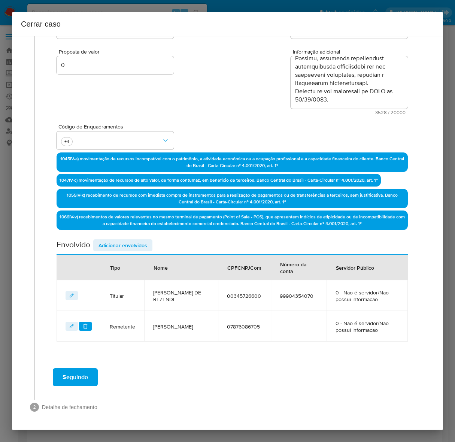
scroll to position [127, 0]
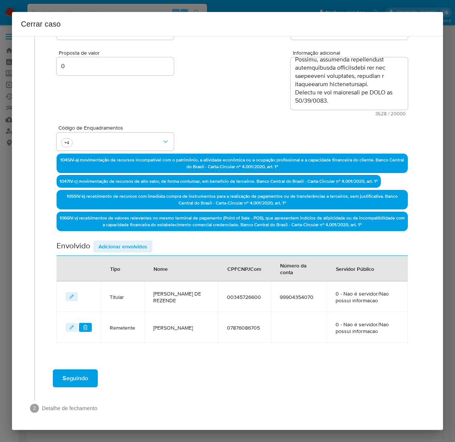
click at [117, 243] on span "Adicionar envolvidos" at bounding box center [122, 246] width 49 height 10
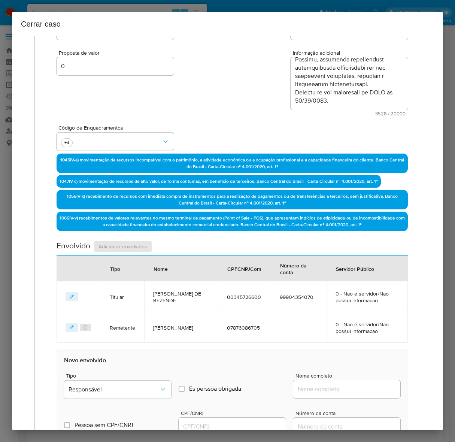
scroll to position [267, 0]
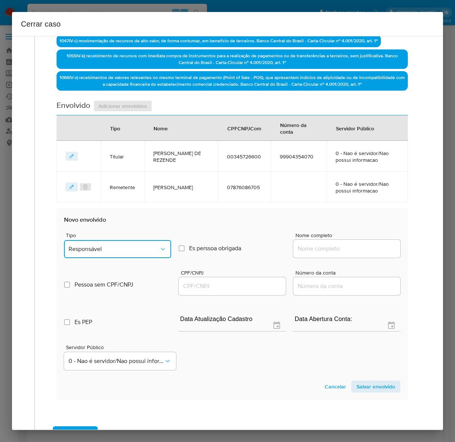
click at [117, 245] on span "Responsável" at bounding box center [114, 248] width 91 height 7
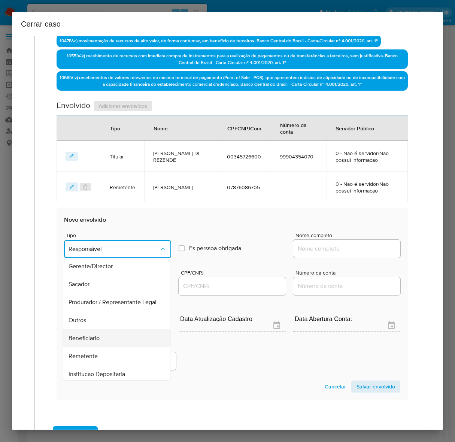
scroll to position [103, 0]
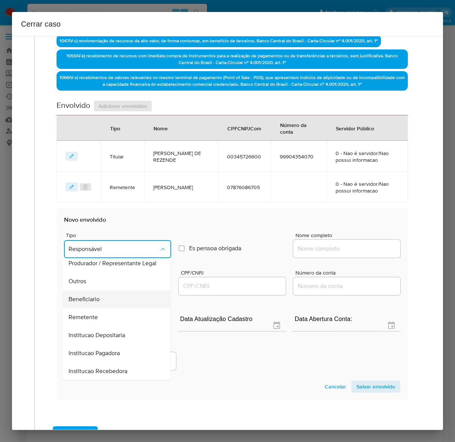
click at [89, 298] on span "Beneficiario" at bounding box center [84, 298] width 31 height 7
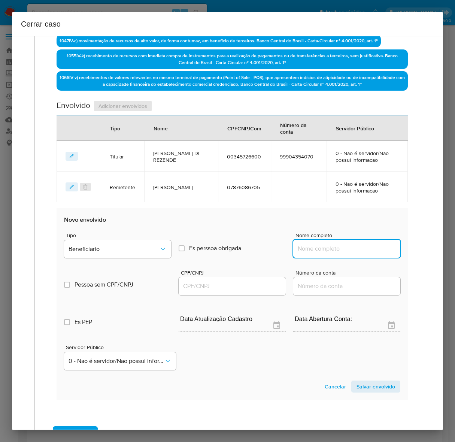
click at [320, 245] on input "Nome completo" at bounding box center [346, 249] width 107 height 10
paste input "[PERSON_NAME], 01156504589"
drag, startPoint x: 349, startPoint y: 248, endPoint x: 493, endPoint y: 251, distance: 143.8
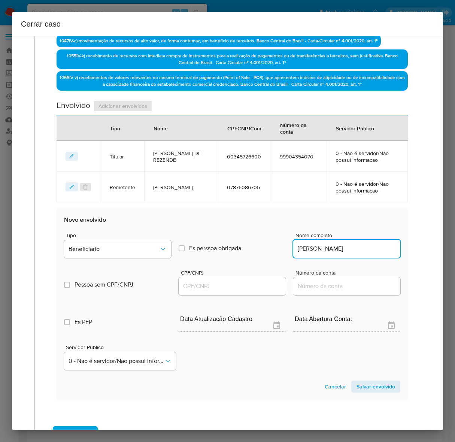
scroll to position [0, 1]
type input "[PERSON_NAME]"
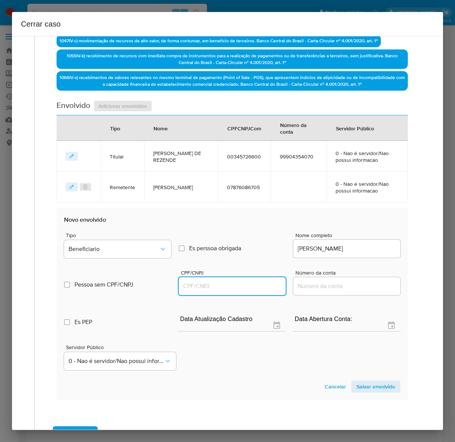
scroll to position [0, 0]
click at [230, 282] on input "CPF/CNPJ" at bounding box center [232, 286] width 107 height 10
paste input "01156504589"
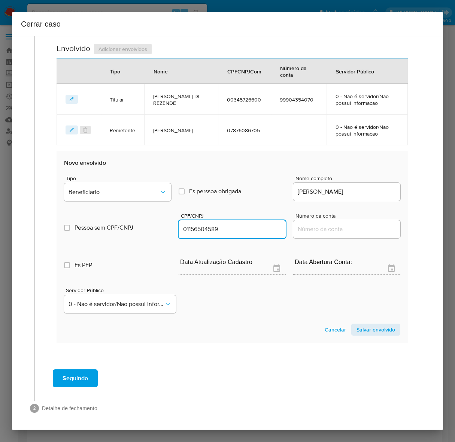
type input "1156504589"
click at [365, 325] on span "Salvar envolvido" at bounding box center [375, 329] width 39 height 10
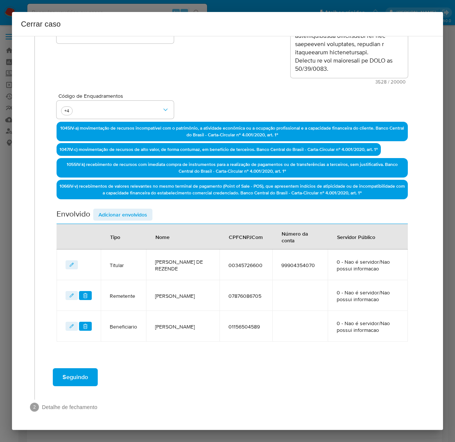
scroll to position [157, 0]
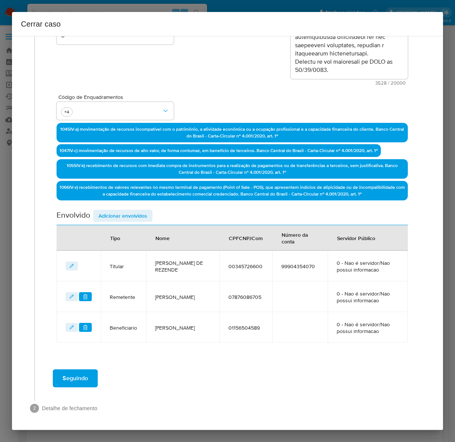
click at [69, 377] on span "Seguindo" at bounding box center [75, 378] width 25 height 16
click at [76, 376] on span "Seguindo" at bounding box center [75, 378] width 25 height 16
click at [70, 379] on span "Seguindo" at bounding box center [75, 378] width 25 height 16
click at [74, 375] on span "Seguindo" at bounding box center [75, 378] width 25 height 16
click at [78, 374] on span "Seguindo" at bounding box center [75, 378] width 25 height 16
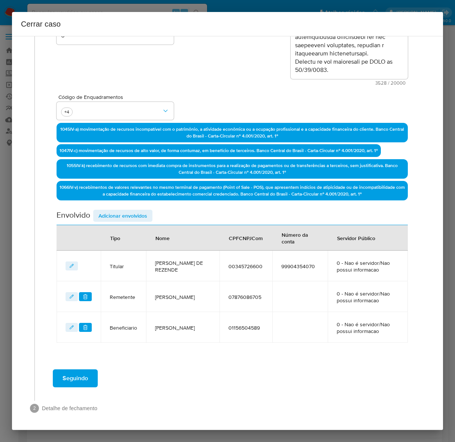
click at [78, 371] on span "Seguindo" at bounding box center [75, 378] width 25 height 16
click at [75, 377] on span "Seguindo" at bounding box center [75, 378] width 25 height 16
click at [296, 325] on td "NumConta" at bounding box center [300, 327] width 56 height 31
click at [82, 373] on span "Seguindo" at bounding box center [75, 378] width 25 height 16
click at [74, 377] on span "Seguindo" at bounding box center [75, 378] width 25 height 16
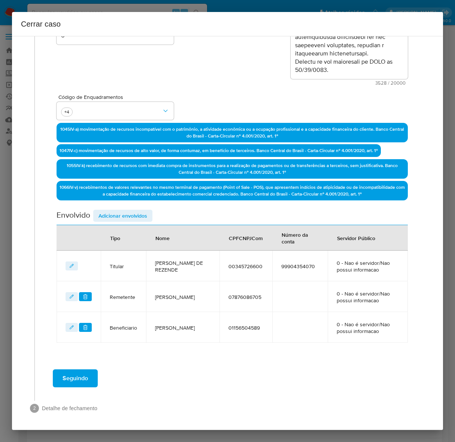
click at [126, 210] on span "Adicionar envolvidos" at bounding box center [122, 215] width 49 height 10
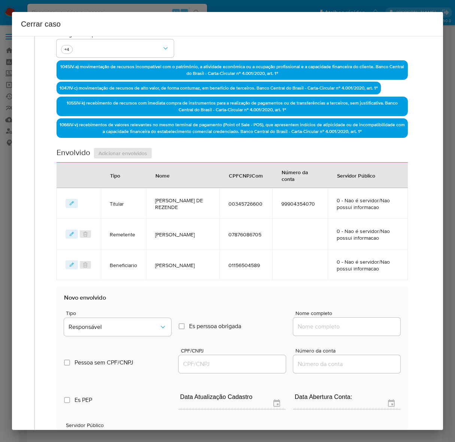
scroll to position [355, 0]
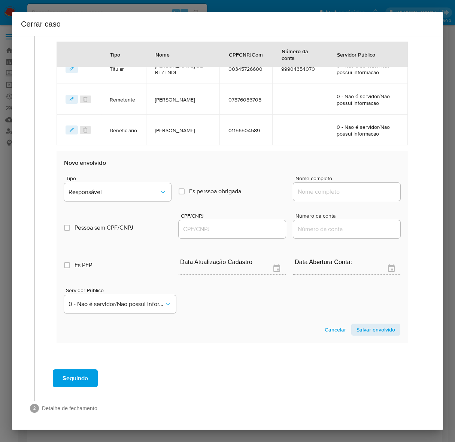
click at [333, 325] on span "Cancelar" at bounding box center [335, 329] width 21 height 10
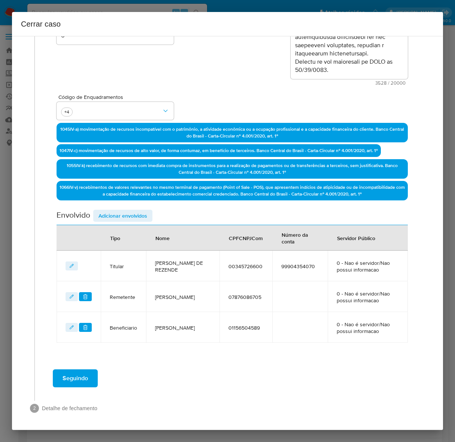
click at [61, 371] on button "Seguindo" at bounding box center [75, 378] width 45 height 18
click at [65, 373] on span "Seguindo" at bounding box center [75, 378] width 25 height 16
click at [278, 325] on td "NumConta" at bounding box center [300, 327] width 56 height 31
click at [66, 377] on span "Seguindo" at bounding box center [75, 378] width 25 height 16
click at [69, 295] on icon "editEnvolvido" at bounding box center [71, 296] width 5 height 5
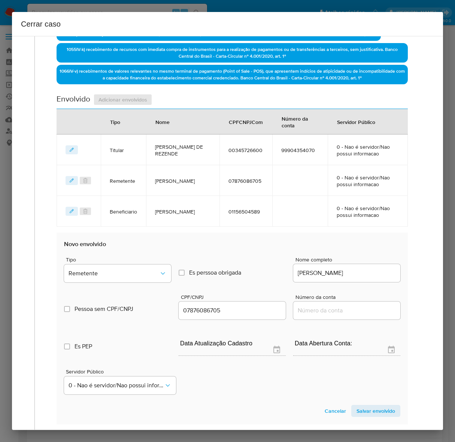
scroll to position [298, 0]
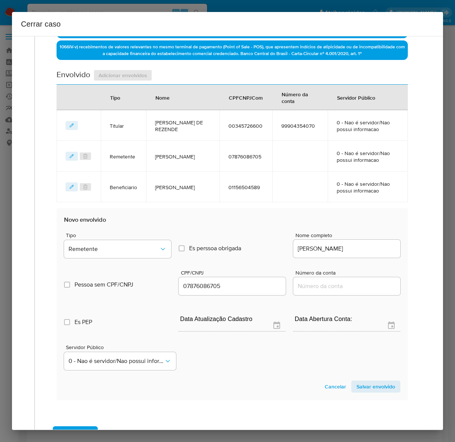
click at [367, 383] on span "Salvar envolvido" at bounding box center [375, 386] width 39 height 10
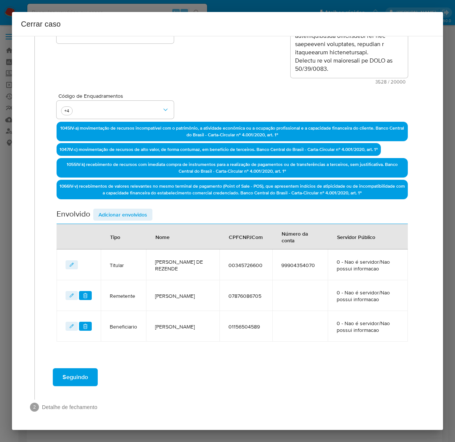
scroll to position [157, 0]
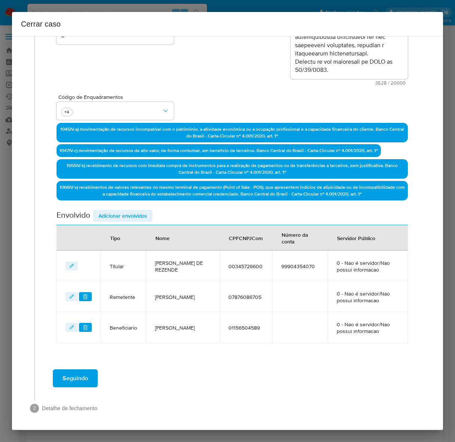
click at [70, 326] on icon "editEnvolvido" at bounding box center [71, 327] width 5 height 5
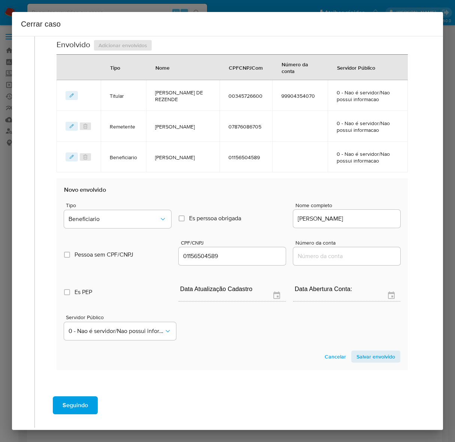
scroll to position [344, 0]
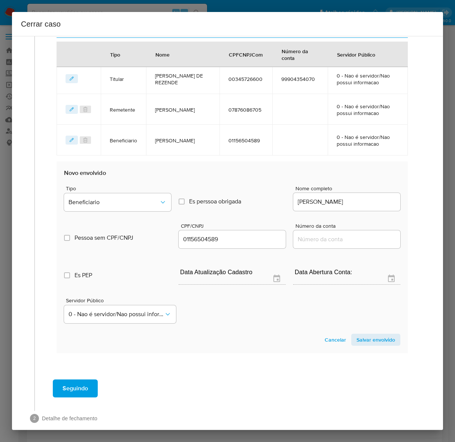
click at [369, 334] on span "Salvar envolvido" at bounding box center [375, 339] width 39 height 10
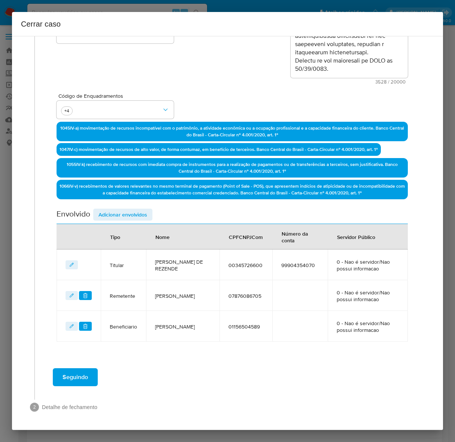
scroll to position [157, 0]
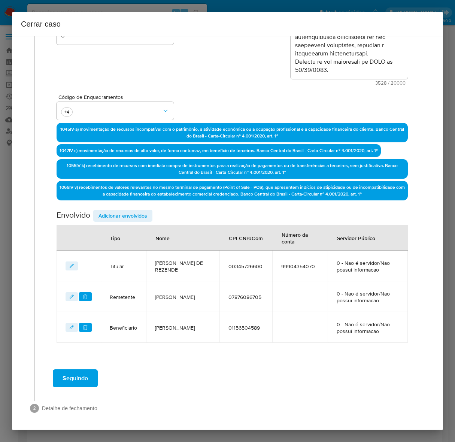
click at [73, 377] on span "Seguindo" at bounding box center [75, 378] width 25 height 16
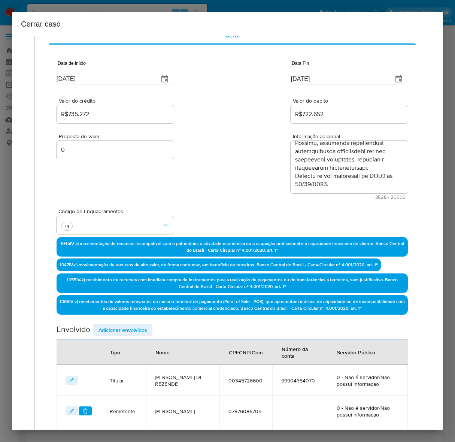
scroll to position [0, 0]
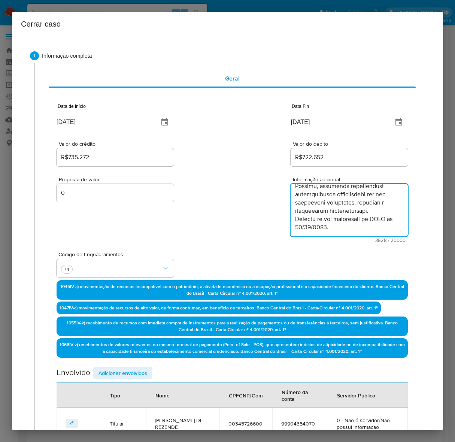
click at [350, 231] on textarea "Informação adicional" at bounding box center [349, 210] width 117 height 52
click at [98, 122] on input "[DATE]" at bounding box center [105, 122] width 96 height 12
click at [322, 121] on input "[DATE]" at bounding box center [339, 122] width 96 height 12
click at [342, 162] on div "R$722.652" at bounding box center [349, 157] width 117 height 18
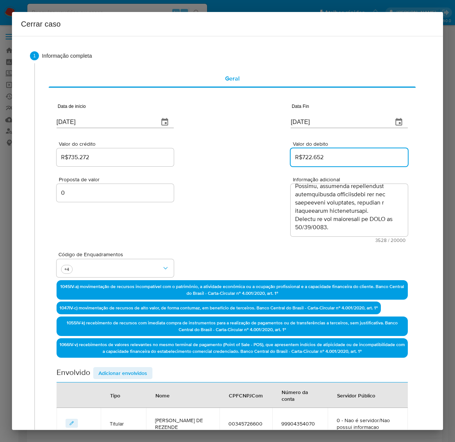
click at [329, 156] on input "R$722.652" at bounding box center [349, 157] width 117 height 10
click at [98, 158] on input "R$735.272" at bounding box center [115, 157] width 117 height 10
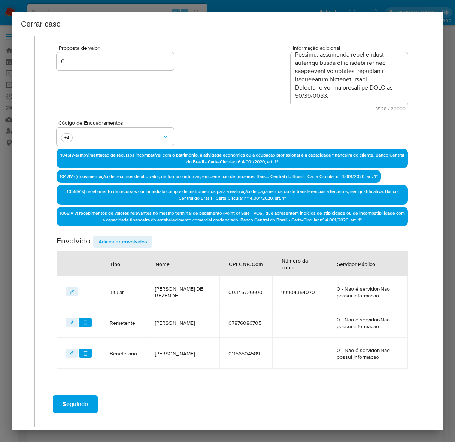
scroll to position [157, 0]
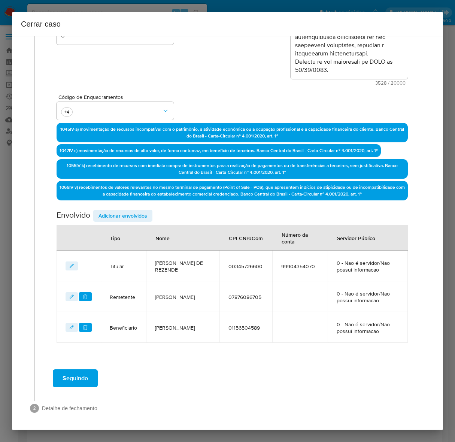
click at [72, 375] on span "Seguindo" at bounding box center [75, 378] width 25 height 16
click at [112, 217] on span "Adicionar envolvidos" at bounding box center [122, 215] width 49 height 10
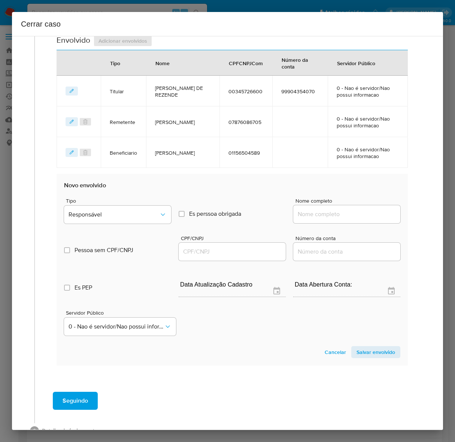
scroll to position [355, 0]
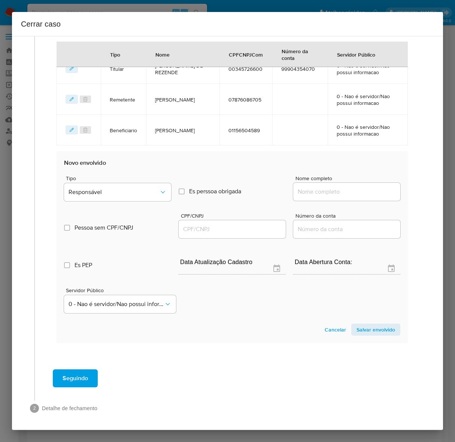
click at [325, 189] on input "Nome completo" at bounding box center [346, 192] width 107 height 10
paste input "[PERSON_NAME], 01156504589"
drag, startPoint x: 350, startPoint y: 189, endPoint x: 434, endPoint y: 191, distance: 83.9
click at [434, 191] on div "1 Informação completa Geral Data de início [DATE] Data Fin [DATE] Valor do créd…" at bounding box center [227, 233] width 431 height 394
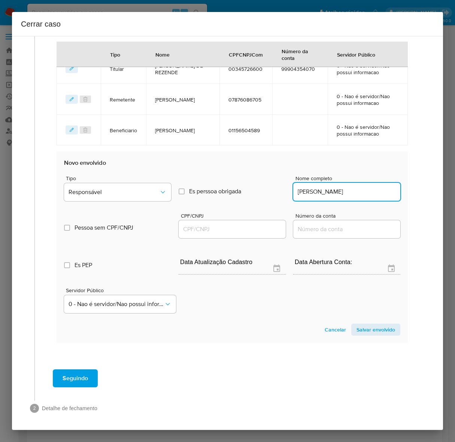
scroll to position [0, 1]
type input "[PERSON_NAME]"
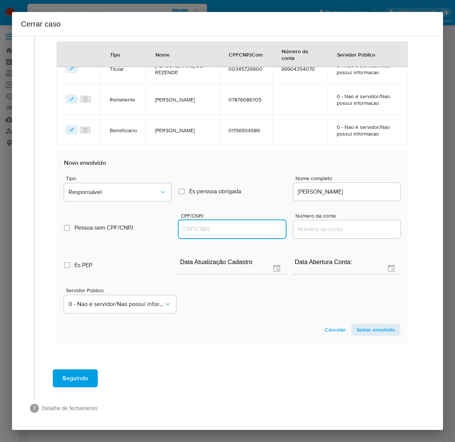
scroll to position [0, 0]
click at [216, 225] on input "CPF/CNPJ" at bounding box center [232, 229] width 107 height 10
paste input "01156504589"
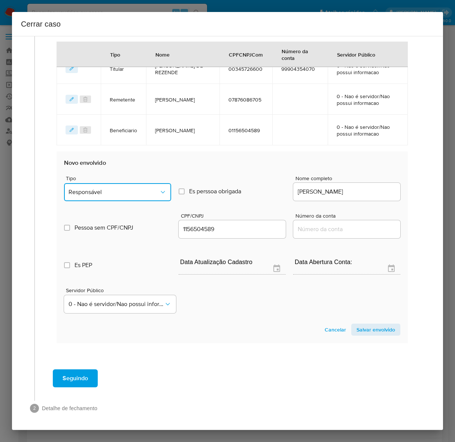
click at [127, 191] on span "Responsável" at bounding box center [114, 191] width 91 height 7
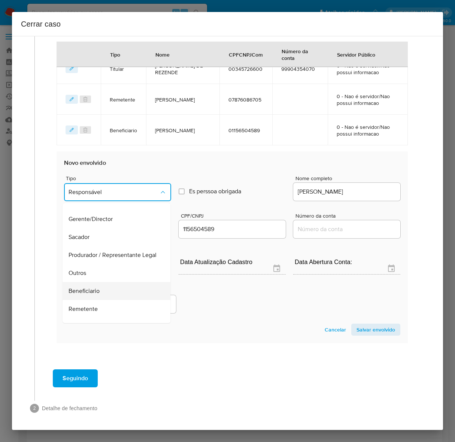
scroll to position [103, 0]
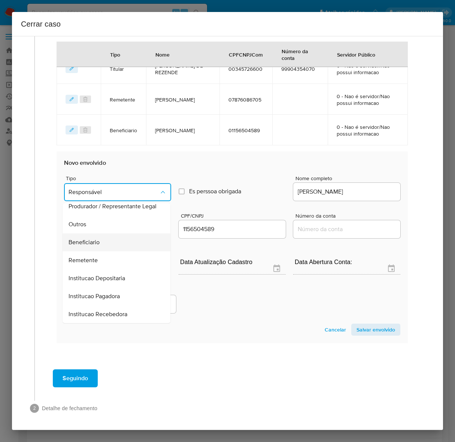
click at [96, 238] on span "Beneficiario" at bounding box center [84, 241] width 31 height 7
type input "01156504589"
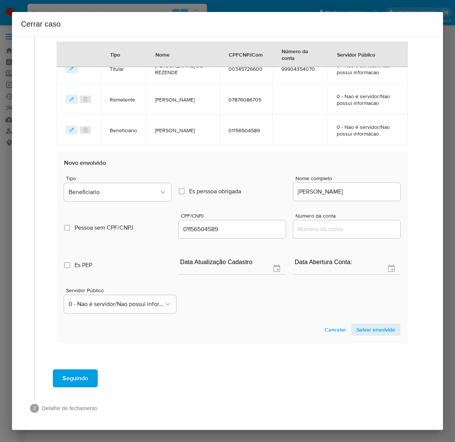
click at [373, 326] on span "Salvar envolvido" at bounding box center [375, 329] width 39 height 10
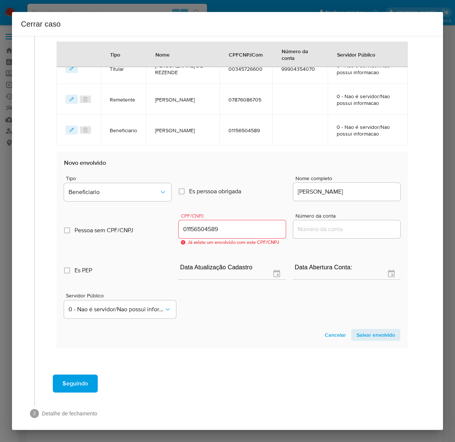
click at [86, 129] on div at bounding box center [79, 129] width 26 height 9
click at [361, 336] on span "Salvar envolvido" at bounding box center [375, 334] width 39 height 10
click at [333, 337] on span "Cancelar" at bounding box center [335, 334] width 21 height 10
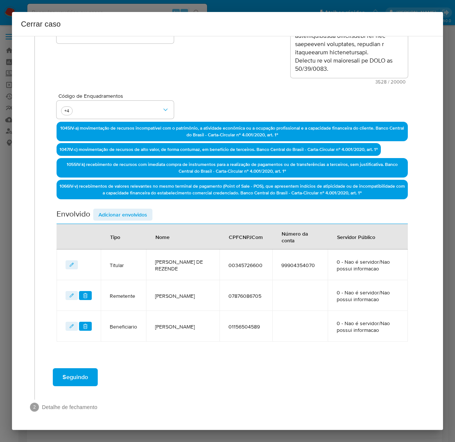
scroll to position [157, 0]
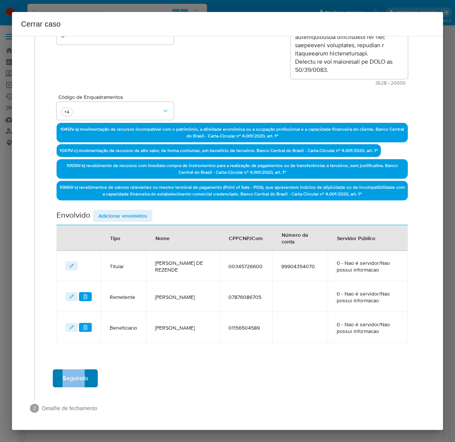
drag, startPoint x: 91, startPoint y: 365, endPoint x: 81, endPoint y: 371, distance: 11.4
click at [81, 371] on div "Seguindo" at bounding box center [232, 378] width 380 height 27
click at [79, 373] on span "Seguindo" at bounding box center [75, 378] width 25 height 16
click at [74, 374] on span "Seguindo" at bounding box center [75, 378] width 25 height 16
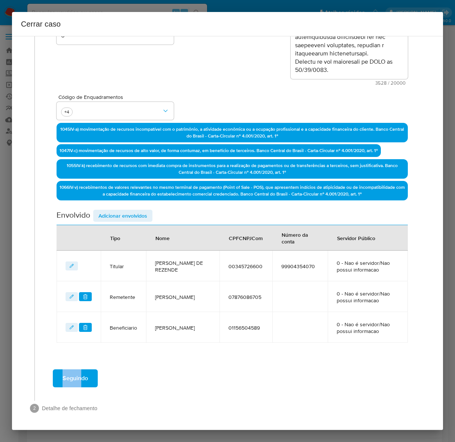
click at [70, 375] on span "Seguindo" at bounding box center [75, 378] width 25 height 16
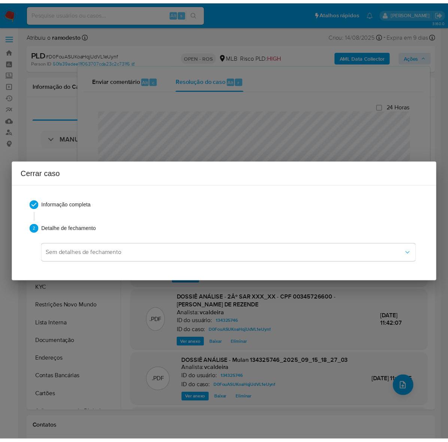
scroll to position [1011, 0]
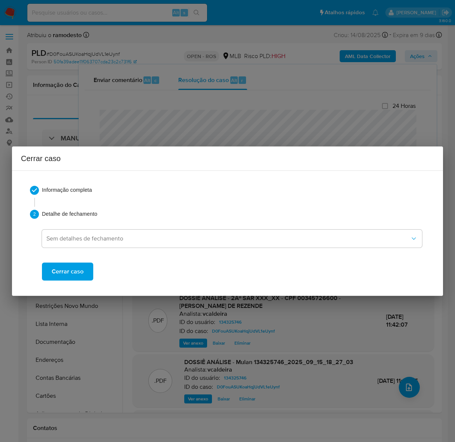
click at [52, 270] on span "Cerrar caso" at bounding box center [68, 271] width 32 height 16
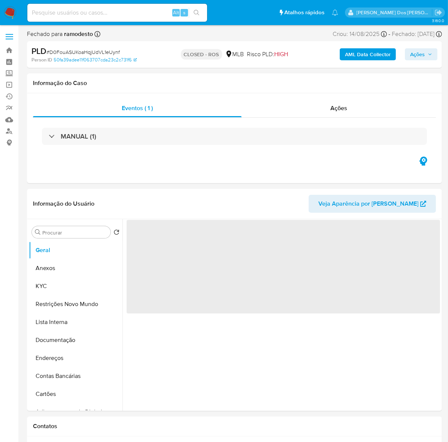
select select "10"
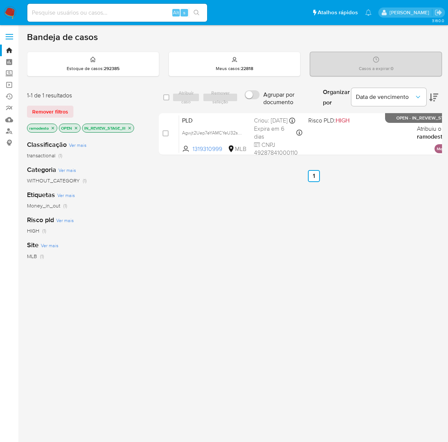
scroll to position [14, 0]
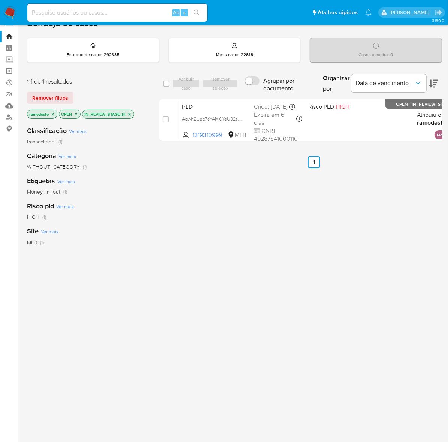
click at [131, 115] on icon "close-filter" at bounding box center [129, 114] width 3 height 3
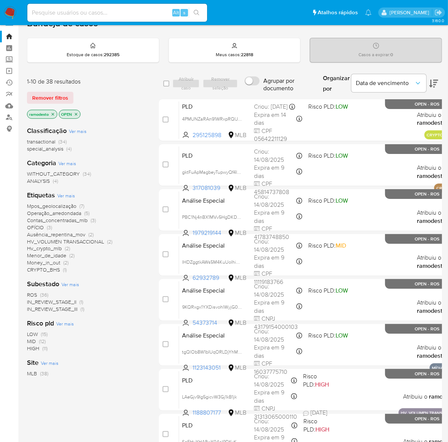
click at [33, 293] on span "ROS" at bounding box center [32, 294] width 10 height 7
click at [55, 240] on span "HV_VOLUMEN TRANSACCIONAL" at bounding box center [65, 241] width 77 height 7
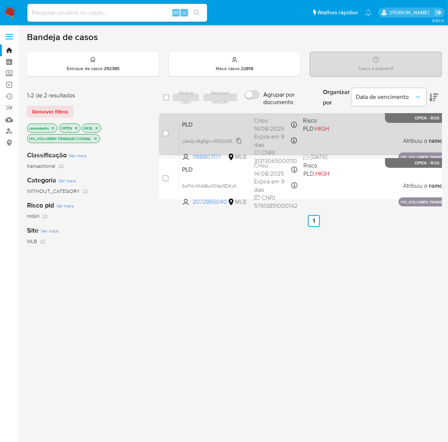
click at [237, 142] on span "LAeGjv9Ig5gicvW3Gj1kB1jk" at bounding box center [209, 140] width 55 height 8
click at [330, 140] on span at bounding box center [323, 140] width 40 height 1
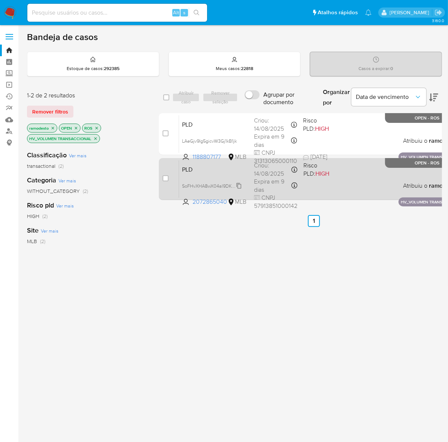
click at [240, 185] on span "SoFHvXHA8wX04al9DKyKEaZg" at bounding box center [214, 185] width 65 height 8
click at [349, 181] on div "PLD SoFHvXHA8wX04al9DKyKEaZg Copiado Copiado 2072865040 MLB Risco PLD: HIGH Cri…" at bounding box center [322, 179] width 286 height 38
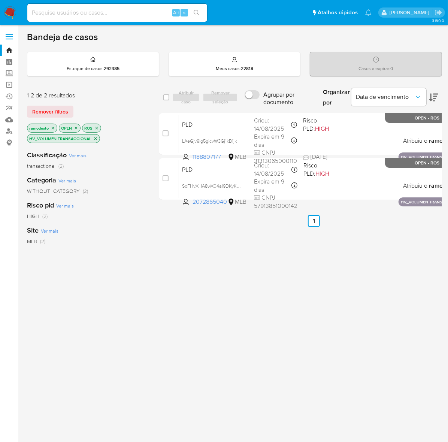
click at [95, 137] on icon "close-filter" at bounding box center [95, 138] width 4 height 4
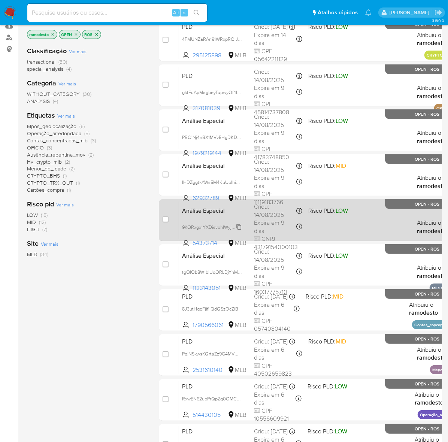
scroll to position [140, 0]
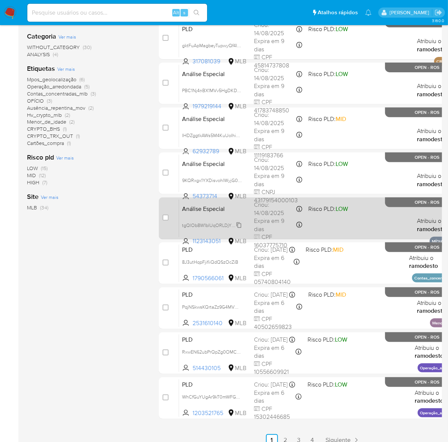
click at [240, 223] on span "tgQlOb8W1bIUqORLDjYhMwSp" at bounding box center [214, 225] width 64 height 8
click at [373, 221] on div "Análise Especial tgQlOb8W1bIUqORLDjYhMwSp Copiado Copiado 1123143051 MLB Risco …" at bounding box center [322, 218] width 286 height 38
click at [238, 222] on span "tgQlOb8W1bIUqORLDjYhMwSp" at bounding box center [214, 225] width 64 height 8
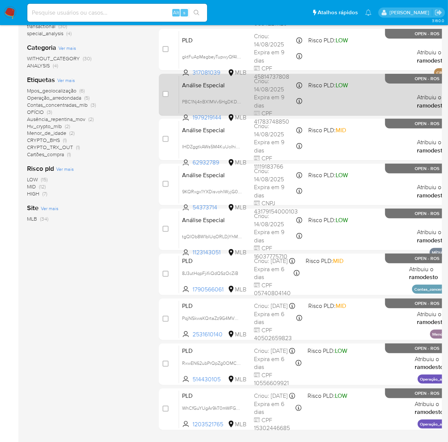
scroll to position [176, 0]
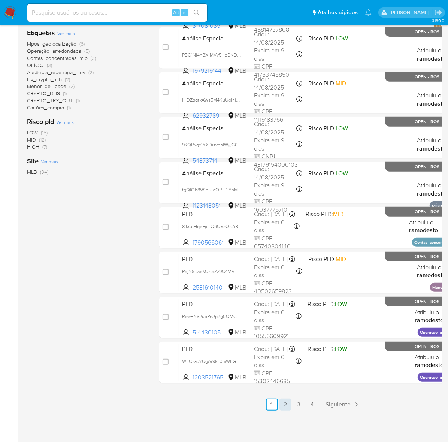
click at [283, 402] on link "2" at bounding box center [285, 404] width 12 height 12
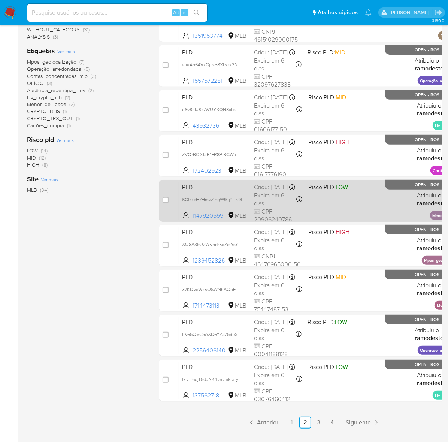
scroll to position [176, 0]
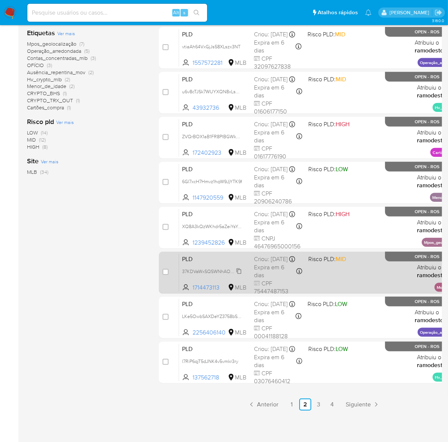
click at [239, 275] on span "37KDVaWxSQSWNhAOoE81oJts" at bounding box center [215, 271] width 66 height 8
click at [349, 273] on div "PLD 37KDVaWxSQSWNhAOoE81oJts Copiado Copiado 1714473113 MLB Risco PLD: MID Crio…" at bounding box center [322, 272] width 286 height 38
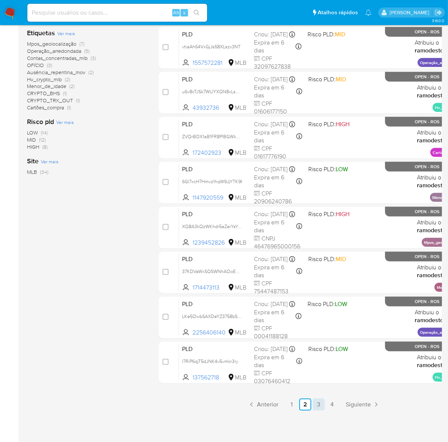
click at [316, 405] on link "3" at bounding box center [319, 404] width 12 height 12
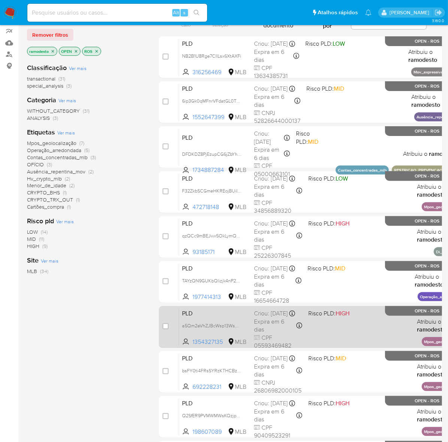
scroll to position [176, 0]
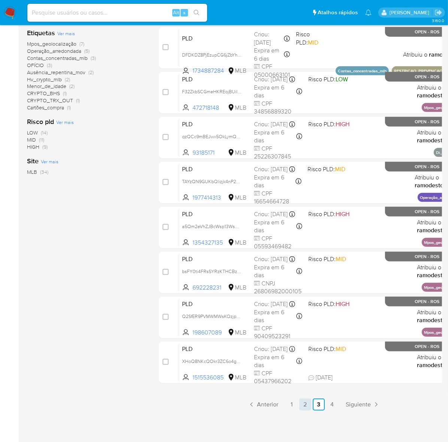
click at [306, 405] on link "2" at bounding box center [305, 404] width 12 height 12
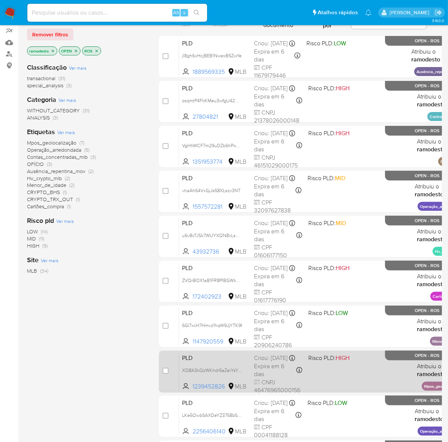
scroll to position [176, 0]
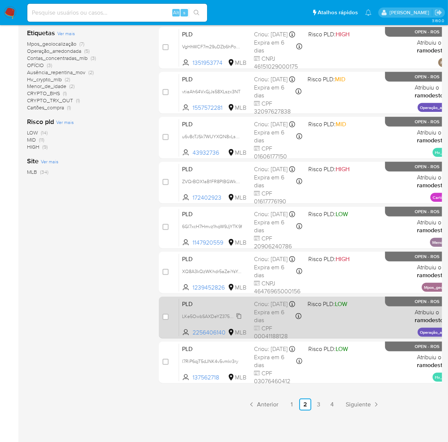
click at [240, 320] on span "LKe5OwbSAXDeYZ3758bSRsWJ" at bounding box center [215, 315] width 67 height 8
click at [331, 319] on div "PLD LKe5OwbSAXDeYZ3758bSRsWJ Copiado Copiado 2256406140 MLB Risco PLD: LOW Crio…" at bounding box center [322, 317] width 286 height 38
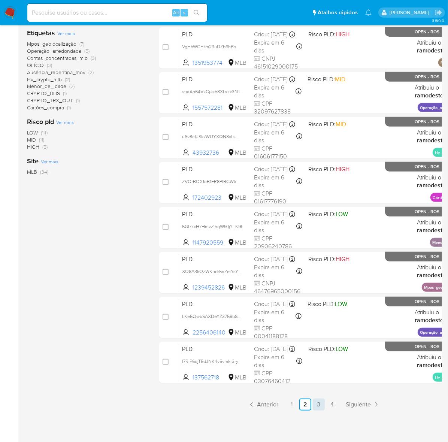
click at [316, 403] on link "3" at bounding box center [319, 404] width 12 height 12
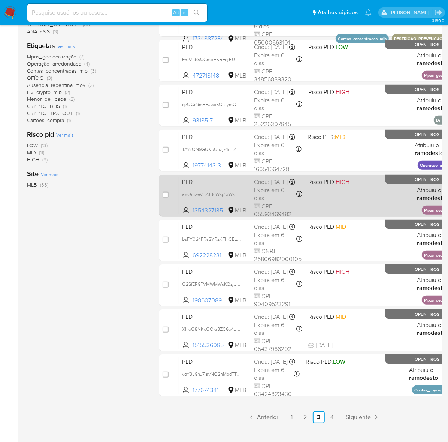
scroll to position [176, 0]
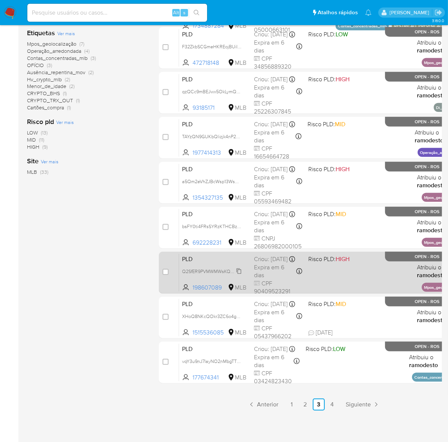
click at [237, 275] on span "Q2SfER9PVMWMWsKQzjpyp84b" at bounding box center [215, 271] width 67 height 8
click at [331, 270] on div "PLD Q2SfER9PVMWMWsKQzjpyp84b Copiado Copiado 198607089 MLB Risco PLD: HIGH Crio…" at bounding box center [322, 272] width 286 height 38
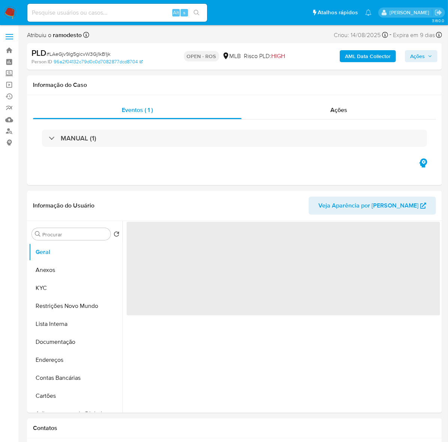
select select "10"
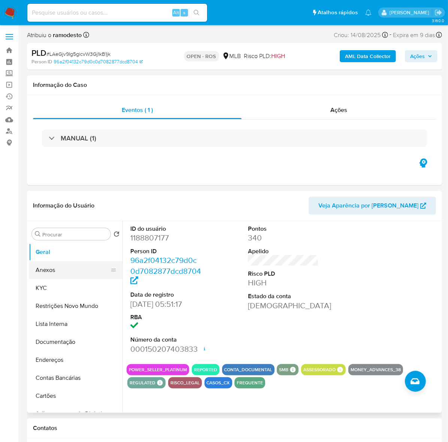
click at [50, 266] on button "Anexos" at bounding box center [73, 270] width 88 height 18
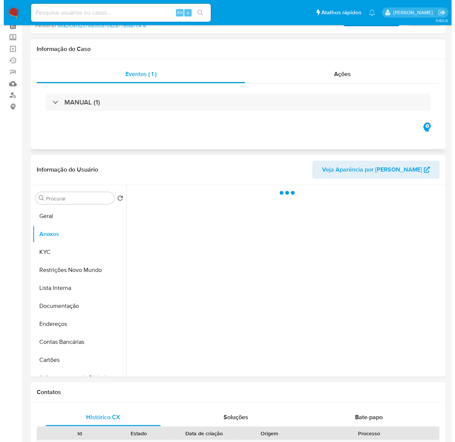
scroll to position [47, 0]
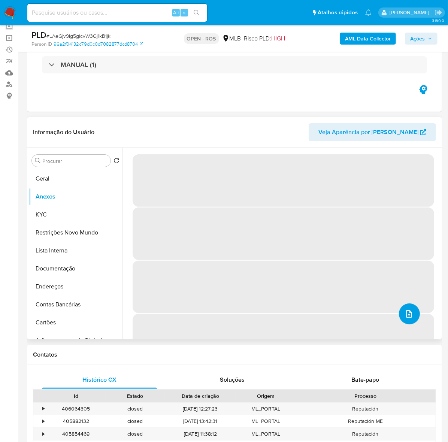
click at [411, 313] on button "upload-file" at bounding box center [409, 313] width 21 height 21
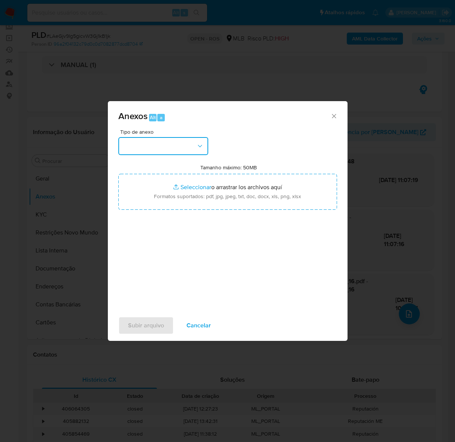
click at [165, 141] on button "button" at bounding box center [163, 146] width 90 height 18
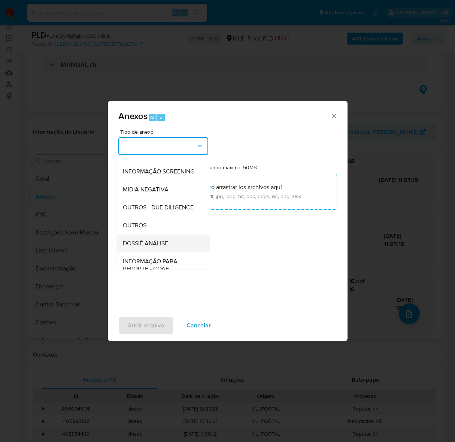
scroll to position [115, 0]
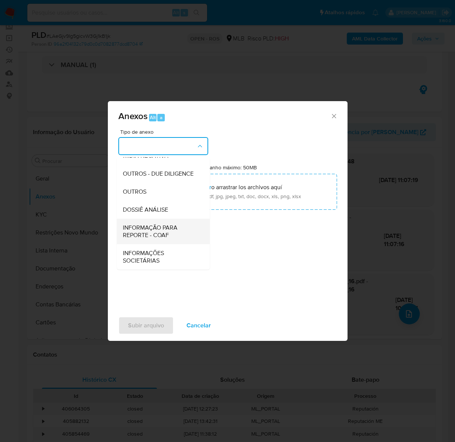
drag, startPoint x: 144, startPoint y: 226, endPoint x: 156, endPoint y: 208, distance: 22.4
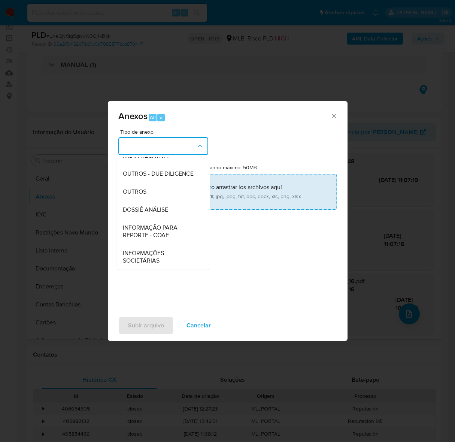
click at [145, 224] on span "INFORMAÇÃO PARA REPORTE - COAF" at bounding box center [161, 231] width 76 height 15
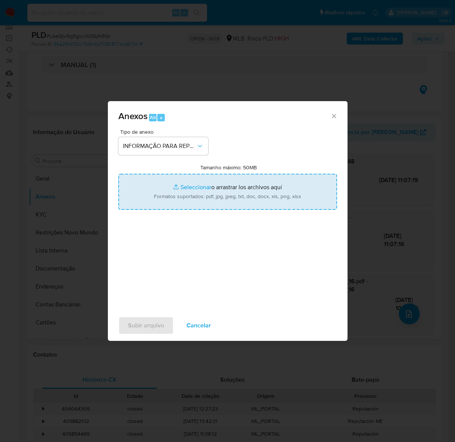
type input "C:\fakepath\2º SAR - LAeGjv9Ig5gicvW3Gj1kB1jk - CNPJ 31313065000110 - ALI YOUSS…"
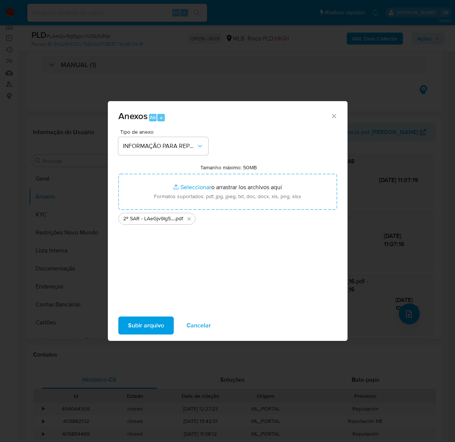
click at [147, 317] on span "Subir arquivo" at bounding box center [146, 325] width 36 height 16
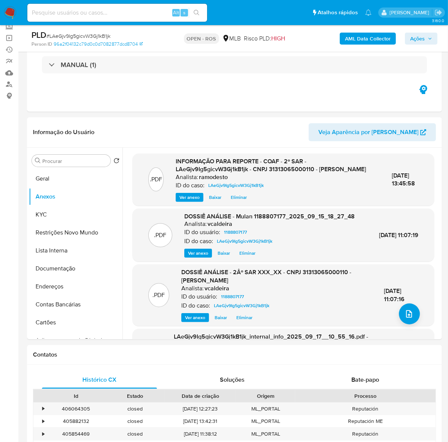
click at [412, 39] on span "Ações" at bounding box center [417, 39] width 15 height 12
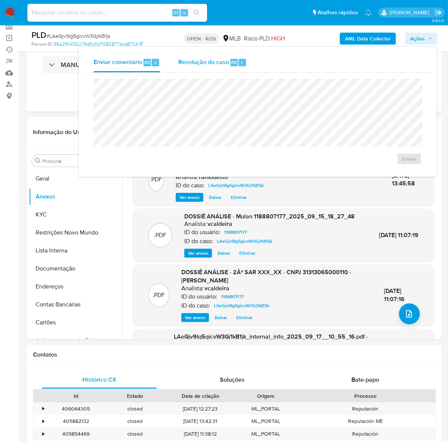
click at [210, 63] on span "Resolução do caso" at bounding box center [203, 62] width 51 height 9
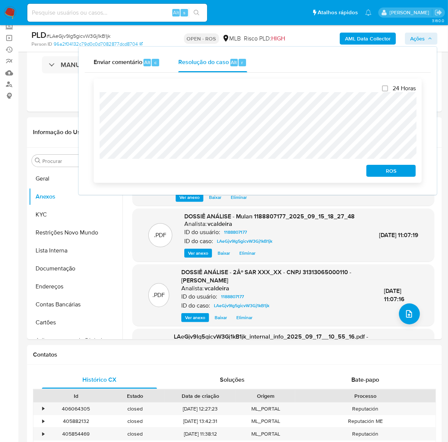
click at [400, 170] on span "ROS" at bounding box center [390, 170] width 39 height 10
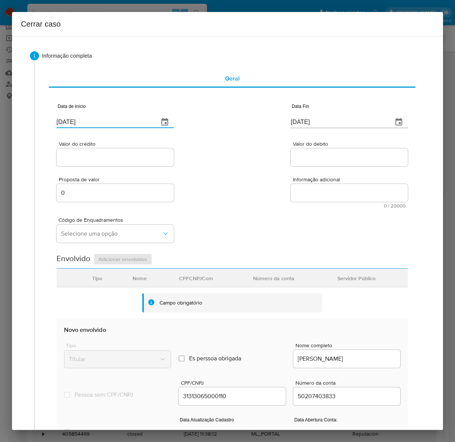
drag, startPoint x: 113, startPoint y: 119, endPoint x: 42, endPoint y: 120, distance: 71.9
click at [42, 120] on div "Geral Data de início 19/09/2025 Data Fin 19/09/2025 Valor do crédito Valor do d…" at bounding box center [229, 311] width 390 height 496
paste input "01/07"
type input "[DATE]"
drag, startPoint x: 341, startPoint y: 120, endPoint x: 216, endPoint y: 118, distance: 125.1
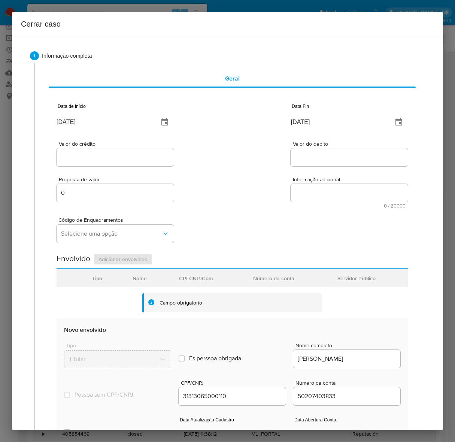
click at [216, 118] on div "Data de início [DATE] Data Fin [DATE]" at bounding box center [232, 112] width 351 height 39
paste input "4"
type input "14/09/2025"
click at [100, 154] on input "Valor do crédito" at bounding box center [115, 157] width 117 height 10
paste input "R$8.698.449"
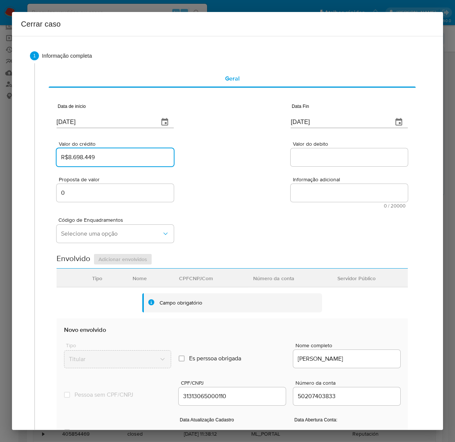
type input "R$8.698.449"
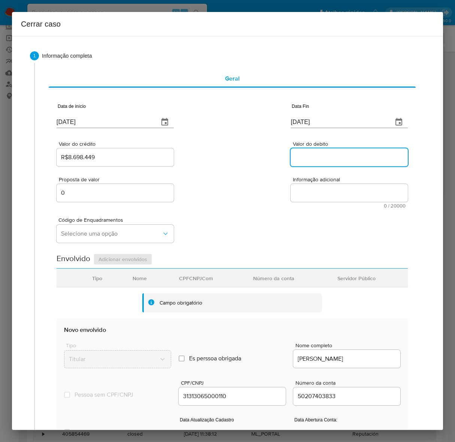
drag, startPoint x: 315, startPoint y: 159, endPoint x: 332, endPoint y: 154, distance: 17.3
click at [315, 159] on input "Valor do debito" at bounding box center [349, 157] width 117 height 10
paste input "R$8.284.657"
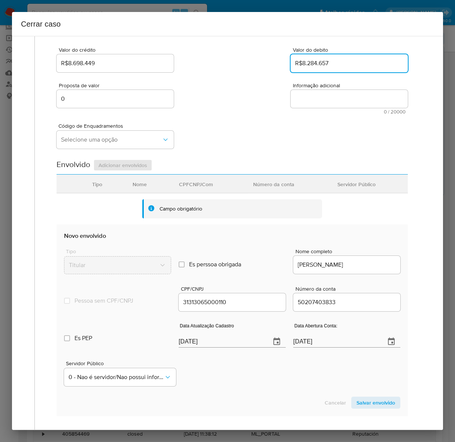
scroll to position [168, 0]
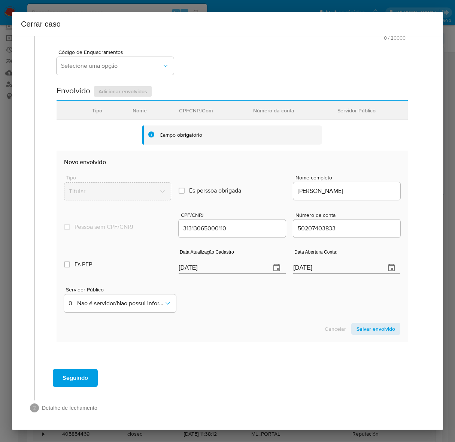
type input "R$8.284.657"
drag, startPoint x: 231, startPoint y: 272, endPoint x: 167, endPoint y: 264, distance: 64.9
click at [167, 264] on div "Es PEP isPEP Data Atualização Cadastro 19/09/2025 Data Abertura Conta: 13/10/20…" at bounding box center [232, 258] width 336 height 39
paste input "1"
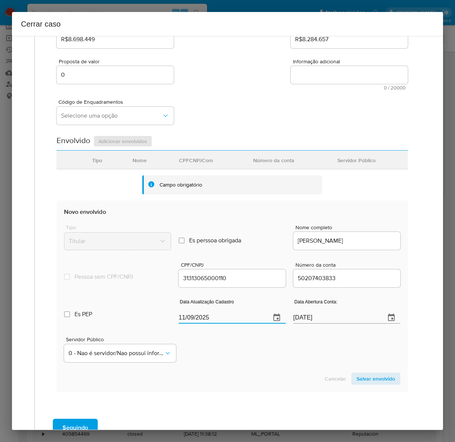
scroll to position [74, 0]
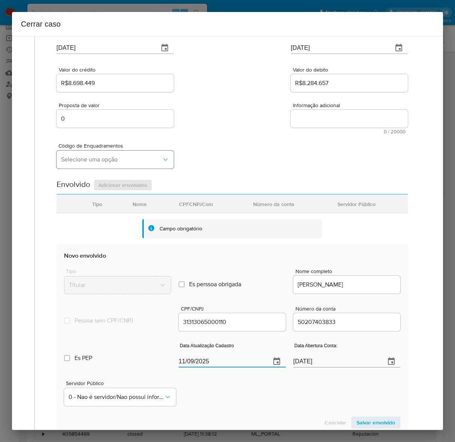
type input "11/09/2025"
click at [86, 165] on button "Selecione uma opção" at bounding box center [115, 159] width 117 height 18
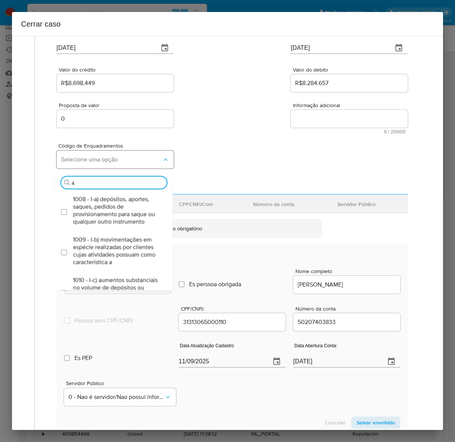
type input "47"
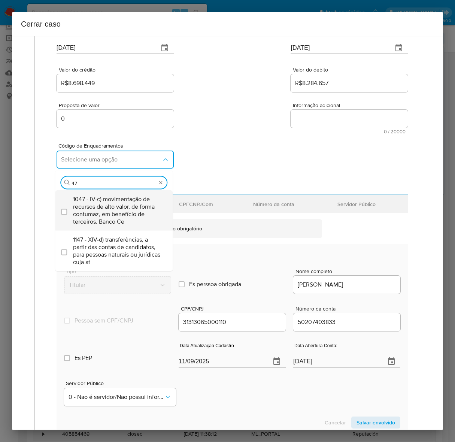
click at [104, 210] on span "1047 - IV-c) movimentação de recursos de alto valor, de forma contumaz, em bene…" at bounding box center [117, 210] width 89 height 30
checkbox input "true"
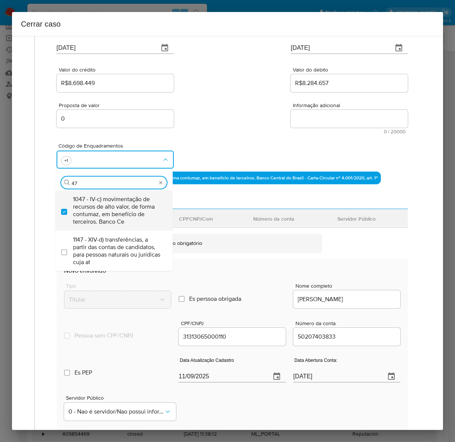
type input "4"
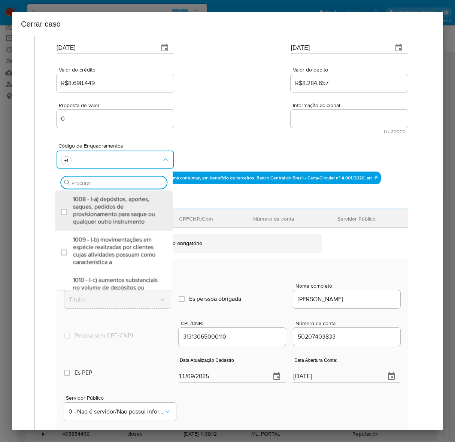
scroll to position [0, 0]
type input "73"
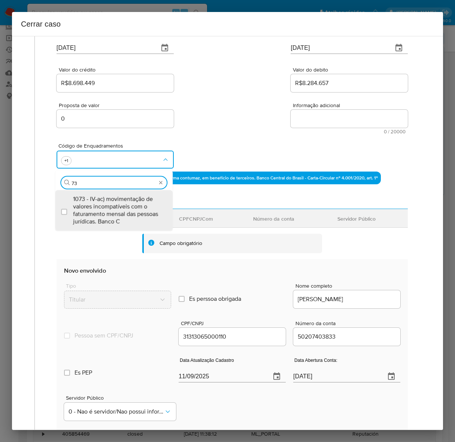
click at [104, 210] on span "1073 - IV-ac) movimentação de valores incompatíveis com o faturamento mensal da…" at bounding box center [117, 210] width 89 height 30
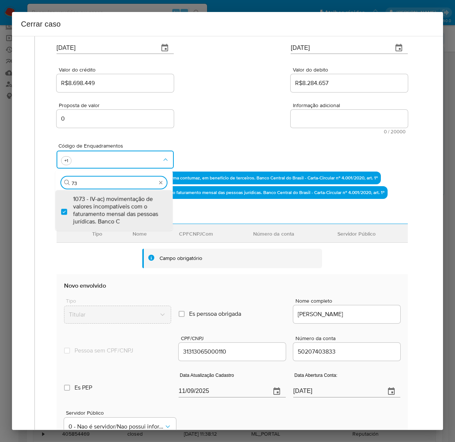
checkbox input "true"
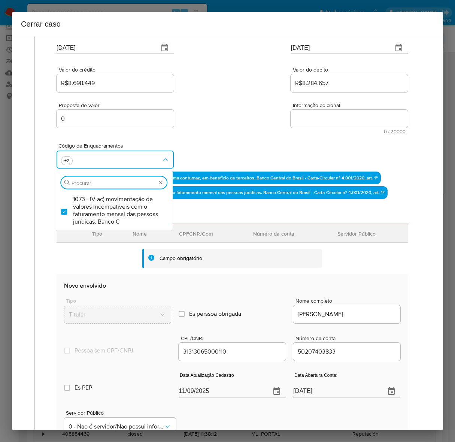
click at [306, 118] on textarea "Informação adicional" at bounding box center [349, 119] width 117 height 18
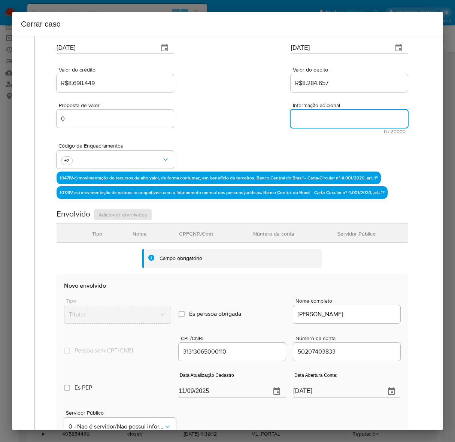
click at [306, 118] on textarea "Informação adicional" at bounding box center [349, 119] width 117 height 18
click at [313, 112] on textarea "Informação adicional" at bounding box center [349, 119] width 117 height 18
paste textarea "Ali Youssef, CNPJ 31313065000110, constituída em 23/08/2018, sediada em SÃO PAU…"
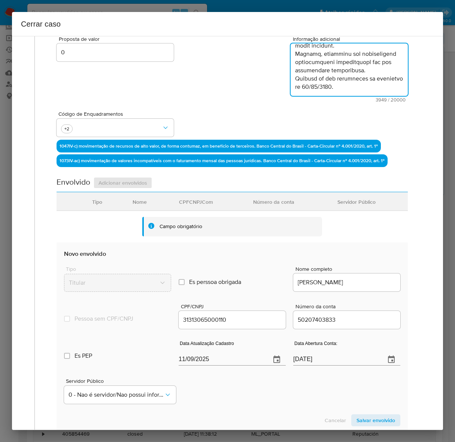
scroll to position [232, 0]
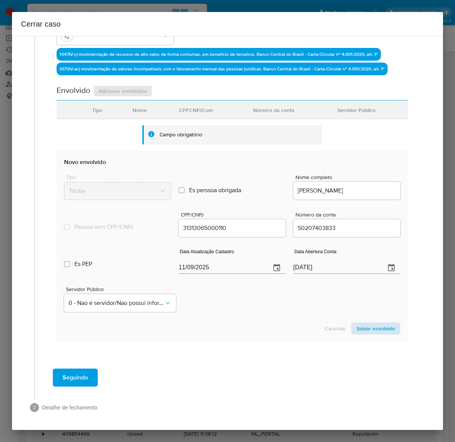
type textarea "Ali Youssef, CNPJ 31313065000110, constituída em 23/08/2018, sediada em SÃO PAU…"
click at [356, 328] on span "Salvar envolvido" at bounding box center [375, 328] width 39 height 10
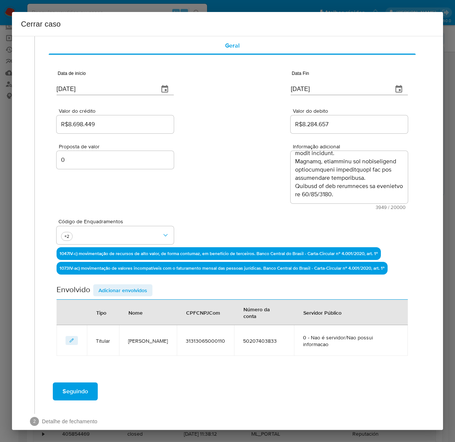
click at [119, 286] on span "Adicionar envolvidos" at bounding box center [122, 290] width 49 height 10
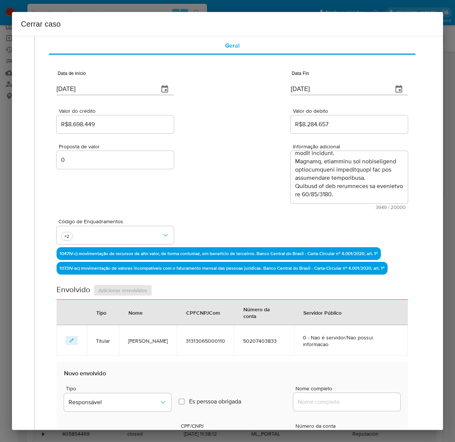
scroll to position [220, 0]
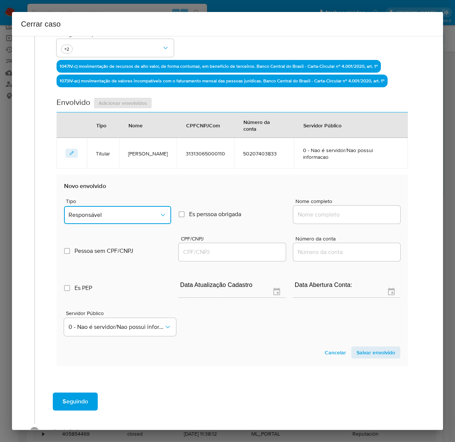
click at [100, 206] on button "Responsável" at bounding box center [117, 215] width 107 height 18
click at [87, 262] on div "Sócio" at bounding box center [114, 271] width 91 height 18
click at [315, 210] on input "Nome completo" at bounding box center [346, 215] width 107 height 10
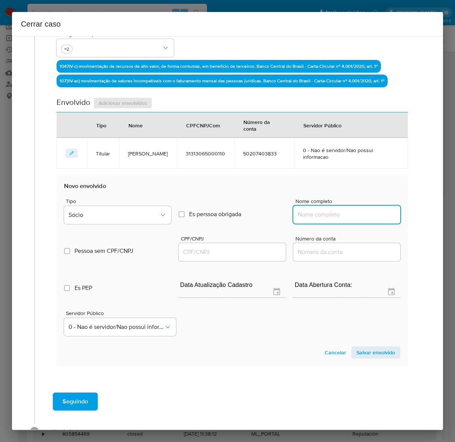
paste input "Ali Youssef, 23904802844"
drag, startPoint x: 321, startPoint y: 201, endPoint x: 410, endPoint y: 198, distance: 89.2
click at [410, 198] on div "Geral Data de início 01/07/2025 Data Fin 14/09/2025 Valor do crédito R$8.698.44…" at bounding box center [232, 115] width 380 height 545
type input "Ali Youssef"
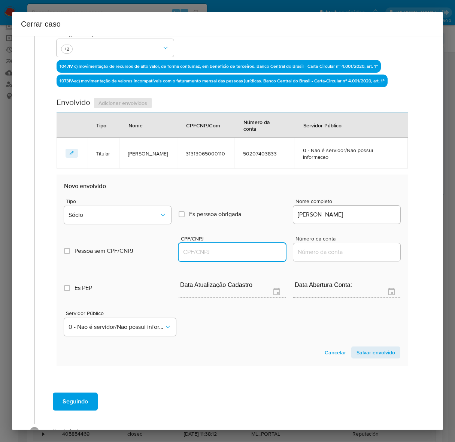
click at [195, 247] on input "CPF/CNPJ" at bounding box center [232, 252] width 107 height 10
paste input "23904802844"
type input "23904802844"
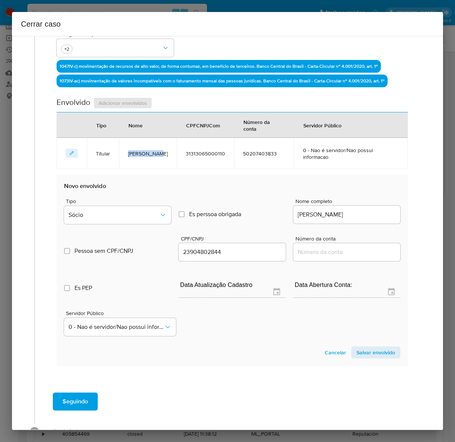
drag, startPoint x: 158, startPoint y: 143, endPoint x: 128, endPoint y: 143, distance: 30.7
click at [128, 143] on td "ALI YOUSSEF" at bounding box center [148, 153] width 58 height 31
copy span "ALI YOUSSEF"
drag, startPoint x: 337, startPoint y: 203, endPoint x: 250, endPoint y: 195, distance: 87.5
click at [250, 195] on div "Tipo Sócio Es perssoa obrigada Is PObrigada Nome completo Ali Youssef" at bounding box center [232, 207] width 336 height 37
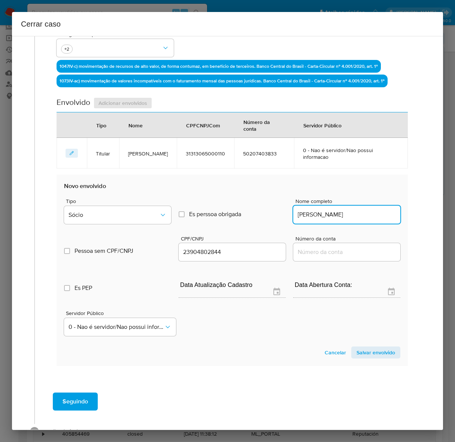
paste input "LI YOUSSEF"
type input "ALI YOUSSEF"
click at [370, 347] on span "Salvar envolvido" at bounding box center [375, 352] width 39 height 10
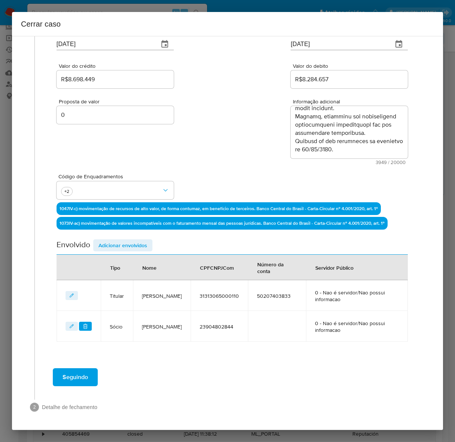
scroll to position [77, 0]
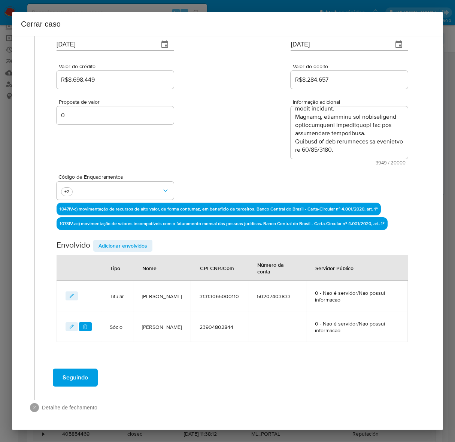
click at [111, 243] on span "Adicionar envolvidos" at bounding box center [122, 245] width 49 height 10
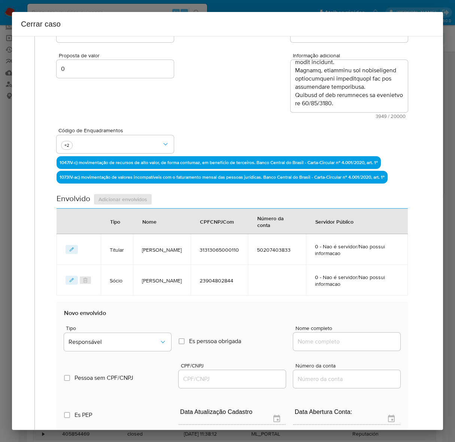
scroll to position [218, 0]
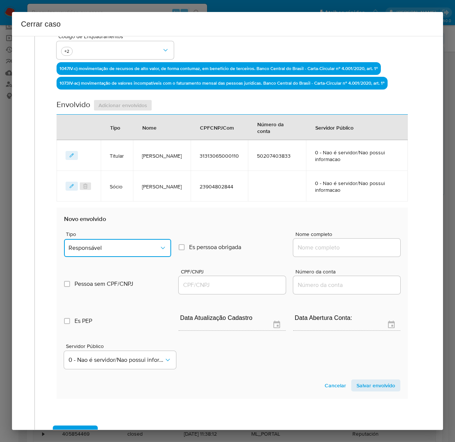
click at [107, 248] on span "Responsável" at bounding box center [114, 247] width 91 height 7
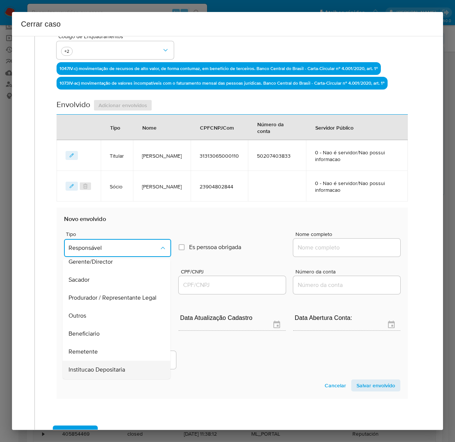
scroll to position [103, 0]
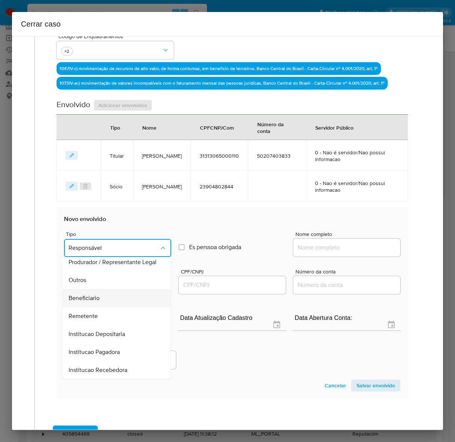
click at [91, 294] on span "Beneficiario" at bounding box center [84, 297] width 31 height 7
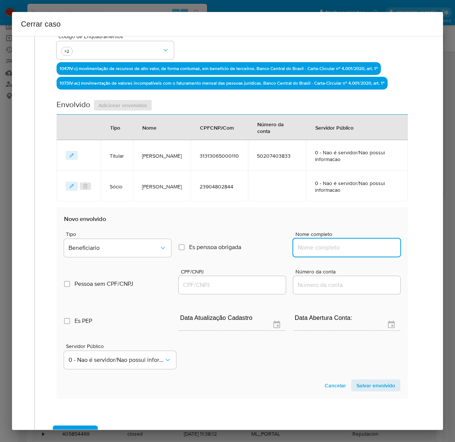
click at [326, 246] on input "Nome completo" at bounding box center [346, 248] width 107 height 10
paste input "Trkbit Tecnologia E Informação Ltda, 41586874000150"
drag, startPoint x: 339, startPoint y: 248, endPoint x: 483, endPoint y: 247, distance: 144.1
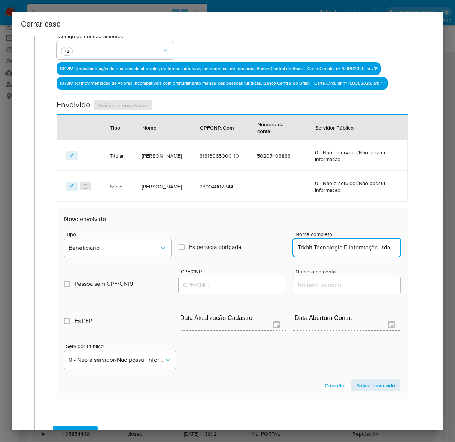
scroll to position [0, 0]
type input "Trkbit Tecnologia E Informação Ltda"
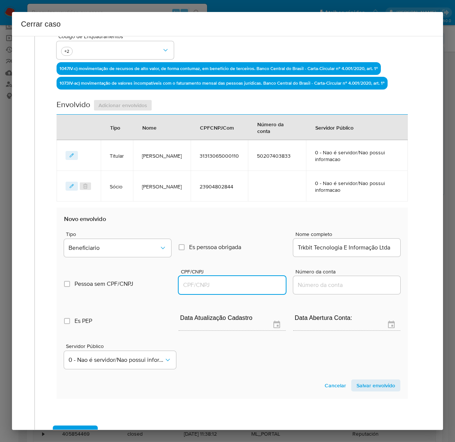
click at [190, 283] on input "CPF/CNPJ" at bounding box center [232, 285] width 107 height 10
paste input "41586874000150"
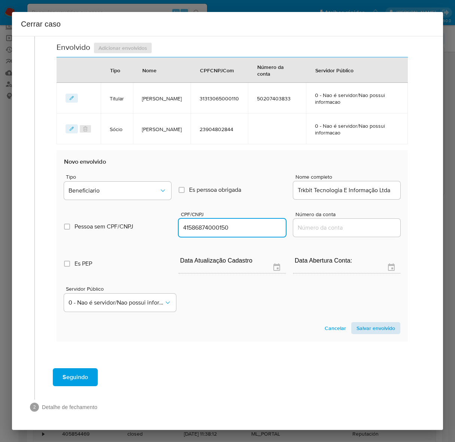
type input "41586874000150"
click at [368, 328] on span "Salvar envolvido" at bounding box center [375, 328] width 39 height 10
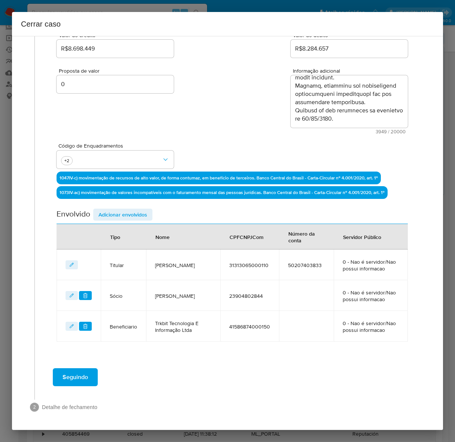
scroll to position [108, 0]
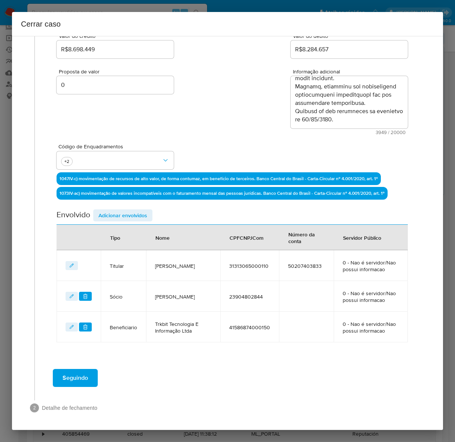
click at [118, 212] on span "Adicionar envolvidos" at bounding box center [122, 215] width 49 height 10
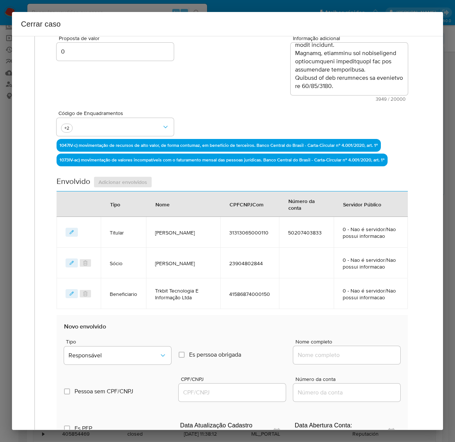
scroll to position [248, 0]
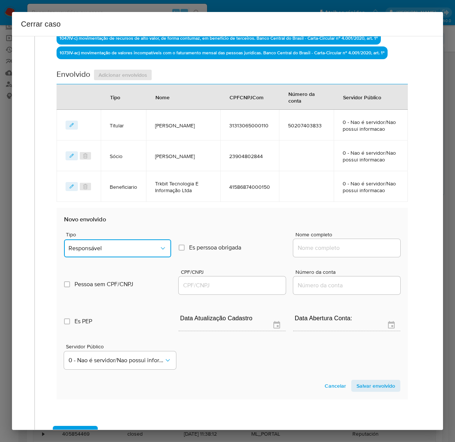
click at [109, 242] on button "Responsável" at bounding box center [117, 248] width 107 height 18
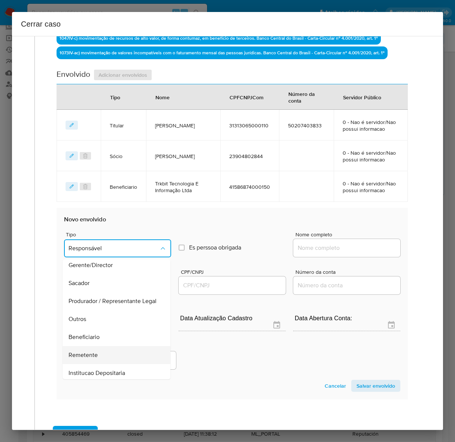
scroll to position [103, 0]
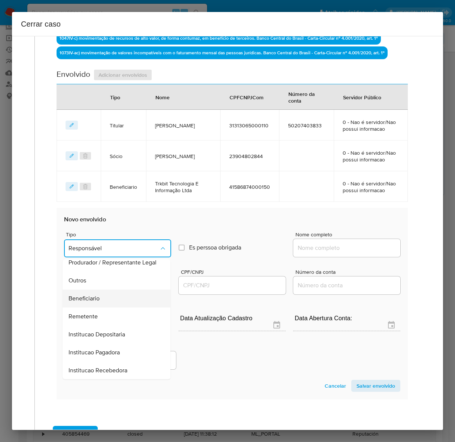
click at [91, 299] on span "Beneficiario" at bounding box center [84, 298] width 31 height 7
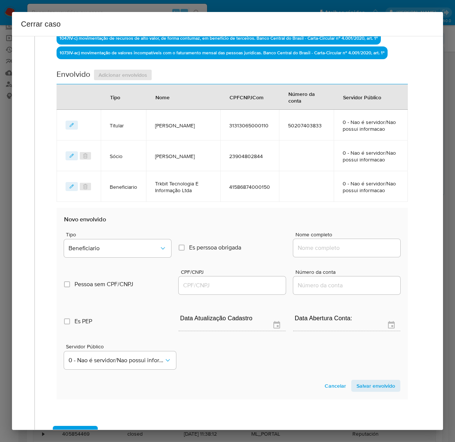
click at [328, 242] on div at bounding box center [346, 248] width 107 height 18
click at [335, 246] on input "Nome completo" at bounding box center [346, 248] width 107 height 10
paste input "Codemundo Ltda, 57803288000150"
drag, startPoint x: 337, startPoint y: 248, endPoint x: 478, endPoint y: 247, distance: 140.8
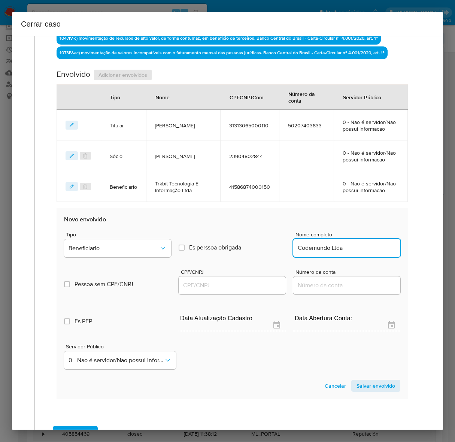
type input "Codemundo Ltda"
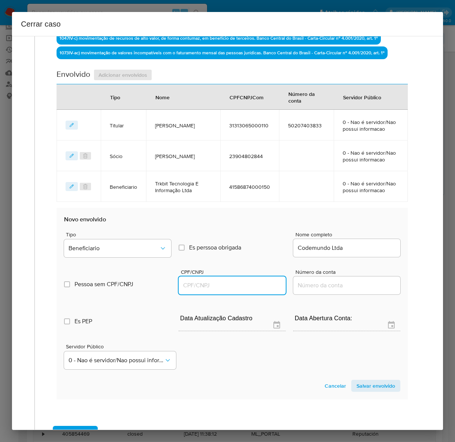
click at [206, 283] on input "CPF/CNPJ" at bounding box center [232, 285] width 107 height 10
paste input "57803288000150"
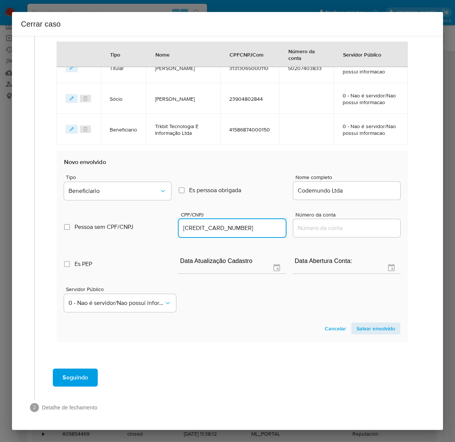
type input "57803288000150"
drag, startPoint x: 370, startPoint y: 317, endPoint x: 373, endPoint y: 326, distance: 9.4
click at [371, 319] on section "Novo envolvido Tipo Beneficiario Es perssoa obrigada Is PObrigada Nome completo…" at bounding box center [232, 245] width 351 height 191
click at [373, 326] on span "Salvar envolvido" at bounding box center [375, 328] width 39 height 10
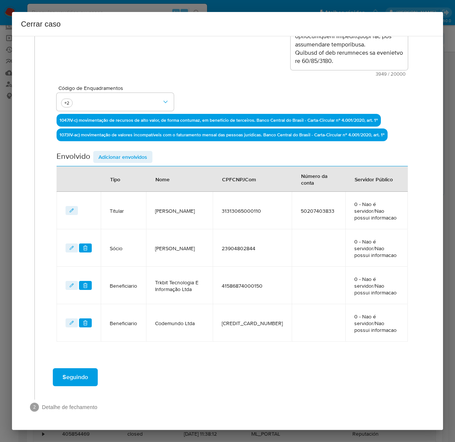
scroll to position [139, 0]
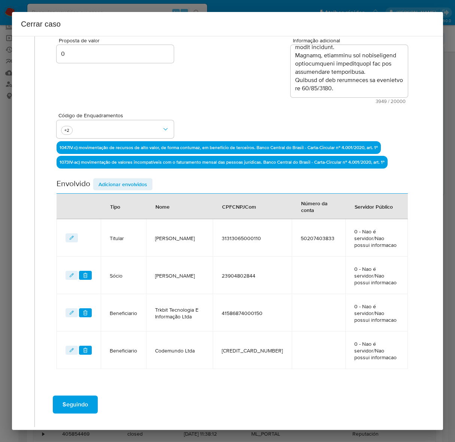
click at [121, 185] on span "Adicionar envolvidos" at bounding box center [122, 184] width 49 height 10
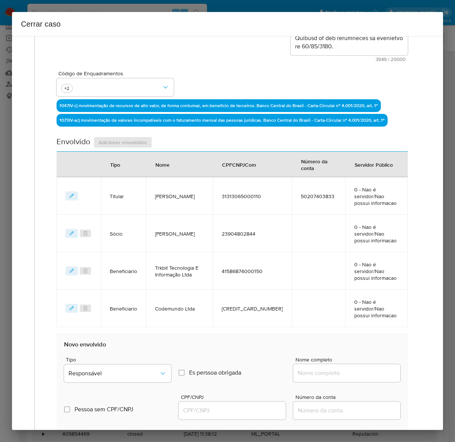
scroll to position [326, 0]
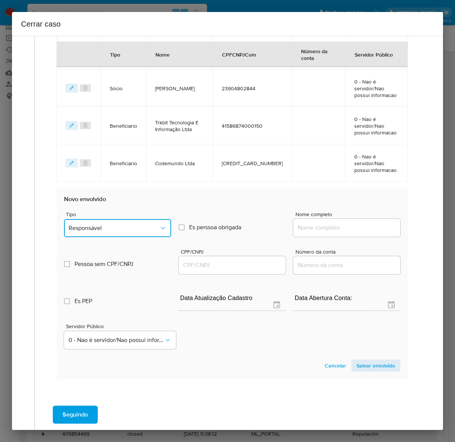
click at [112, 224] on span "Responsável" at bounding box center [114, 227] width 91 height 7
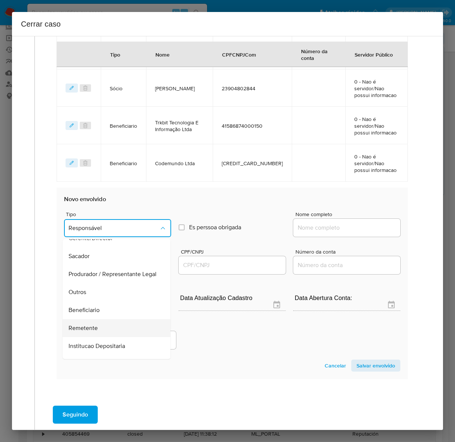
scroll to position [103, 0]
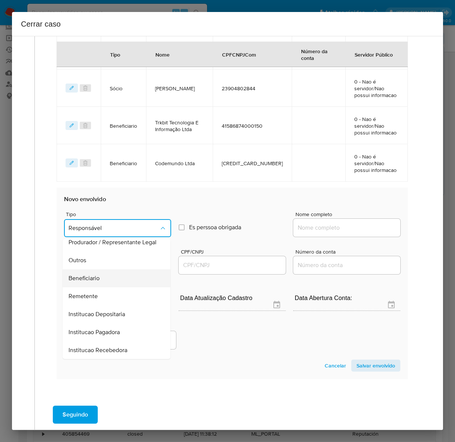
click at [94, 274] on span "Beneficiario" at bounding box center [84, 277] width 31 height 7
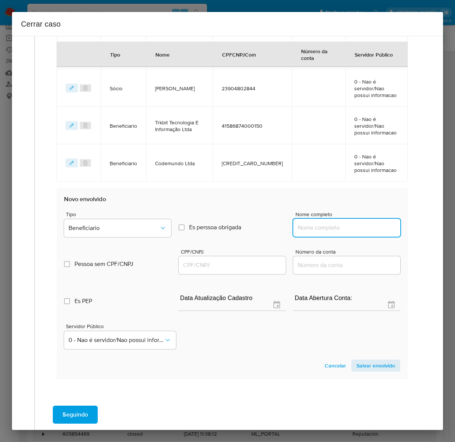
drag, startPoint x: 309, startPoint y: 197, endPoint x: 321, endPoint y: 206, distance: 15.2
click at [312, 223] on input "Nome completo" at bounding box center [346, 228] width 107 height 10
paste input "Comercial Hutlon Do Brasil Ltda, 15561763000189"
drag, startPoint x: 340, startPoint y: 201, endPoint x: 474, endPoint y: 194, distance: 134.3
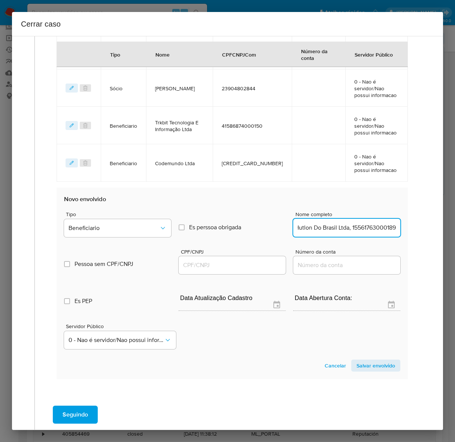
type input "Comercial Hutlon Do Brasil Ltda"
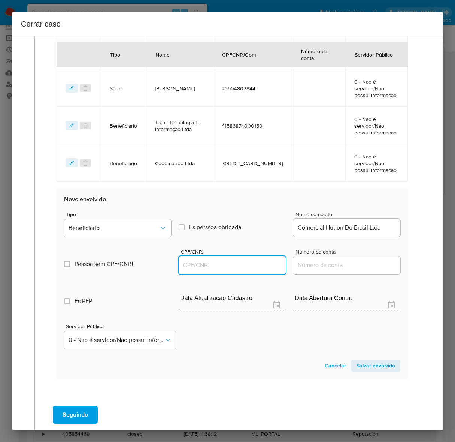
click at [190, 260] on input "CPF/CNPJ" at bounding box center [232, 265] width 107 height 10
paste input "15561763000189"
type input "15561763000189"
click at [374, 360] on span "Salvar envolvido" at bounding box center [375, 365] width 39 height 10
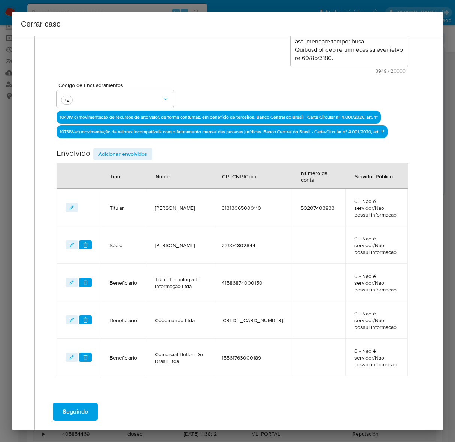
click at [113, 149] on span "Adicionar envolvidos" at bounding box center [122, 154] width 49 height 10
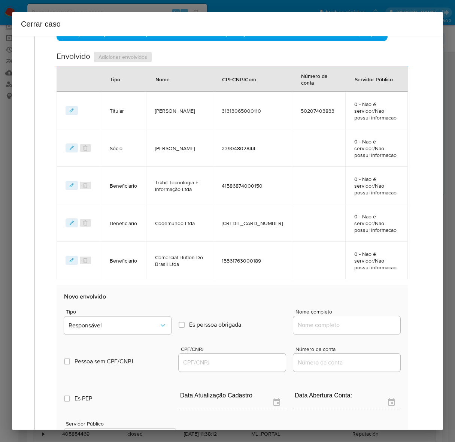
scroll to position [356, 0]
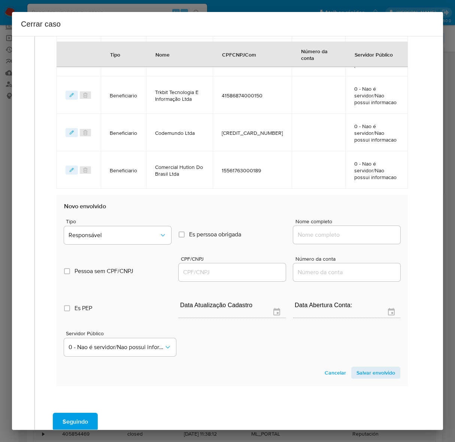
click at [110, 219] on div "Tipo Responsável" at bounding box center [117, 233] width 107 height 28
click at [107, 231] on span "Responsável" at bounding box center [114, 234] width 91 height 7
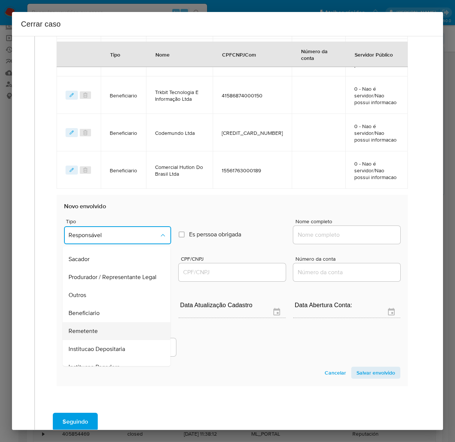
scroll to position [103, 0]
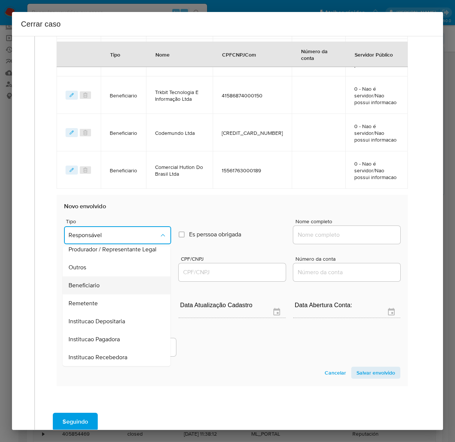
click at [90, 282] on span "Beneficiario" at bounding box center [84, 285] width 31 height 7
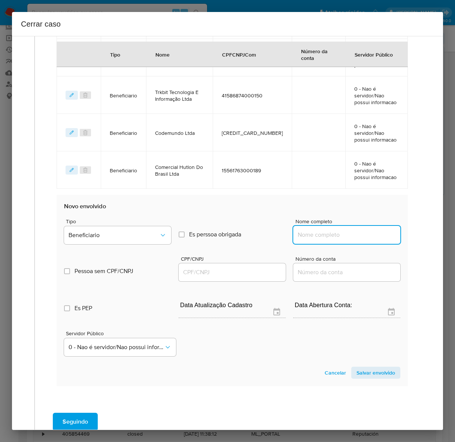
drag, startPoint x: 326, startPoint y: 203, endPoint x: 360, endPoint y: 198, distance: 34.0
click at [329, 230] on input "Nome completo" at bounding box center [346, 235] width 107 height 10
paste input "Vortex Distribuição, Importação E Exportação Ltda, 12698717000138"
drag, startPoint x: 341, startPoint y: 202, endPoint x: 504, endPoint y: 216, distance: 163.8
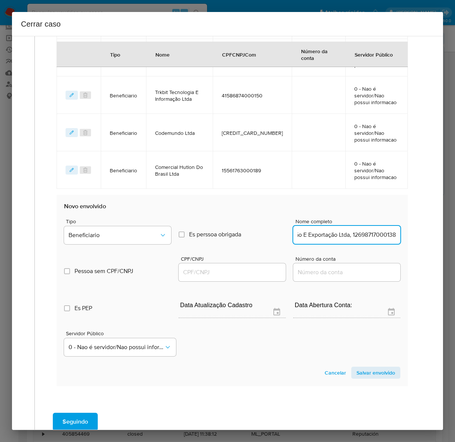
type input "Vortex Distribuição, Importação E Exportação Ltda"
click at [214, 267] on input "CPF/CNPJ" at bounding box center [232, 272] width 107 height 10
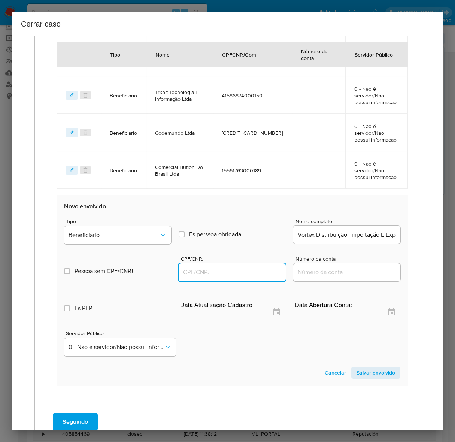
paste input "12698717000138"
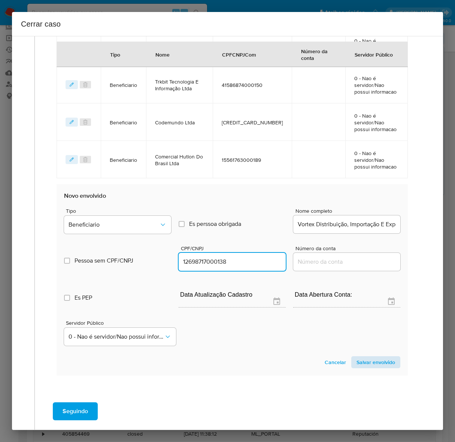
type input "12698717000138"
click at [371, 357] on span "Salvar envolvido" at bounding box center [375, 362] width 39 height 10
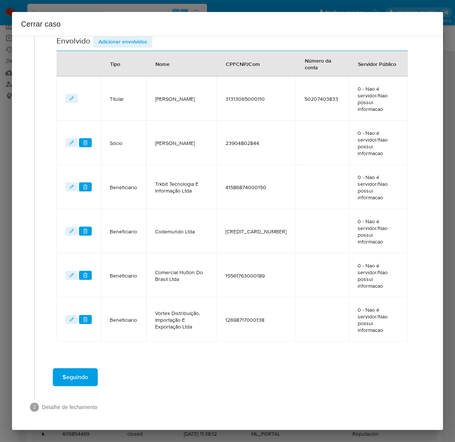
scroll to position [240, 0]
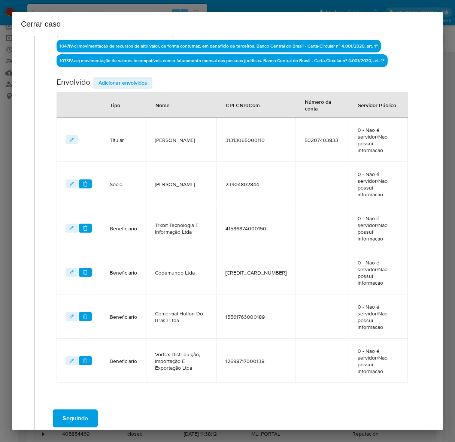
click at [82, 410] on span "Seguindo" at bounding box center [75, 418] width 25 height 16
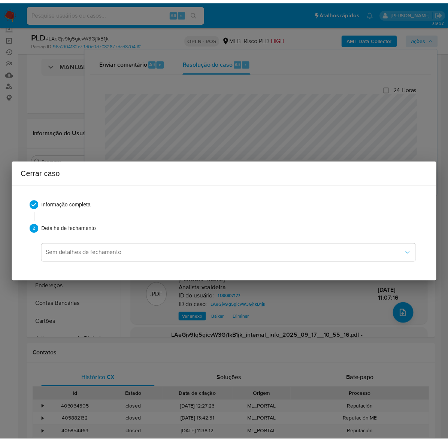
scroll to position [1219, 0]
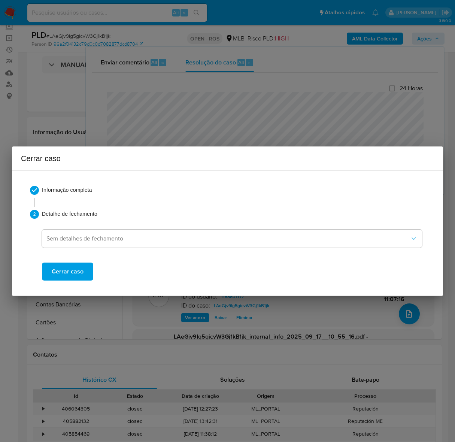
click at [64, 271] on span "Cerrar caso" at bounding box center [68, 271] width 32 height 16
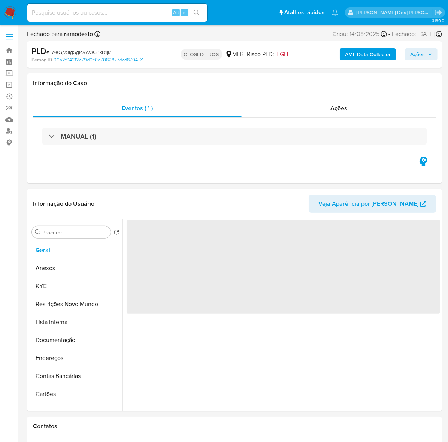
select select "10"
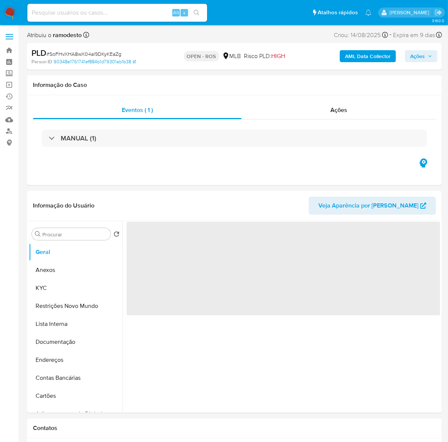
select select "10"
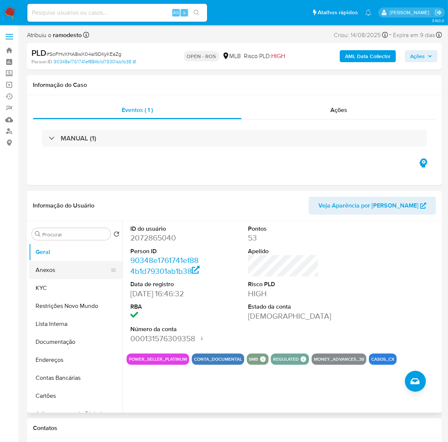
click at [43, 268] on button "Anexos" at bounding box center [73, 270] width 88 height 18
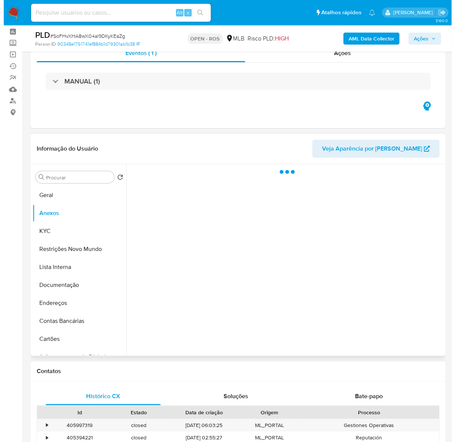
scroll to position [47, 0]
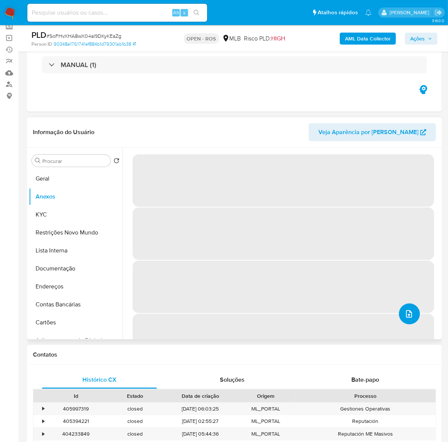
click at [408, 313] on icon "upload-file" at bounding box center [409, 313] width 6 height 7
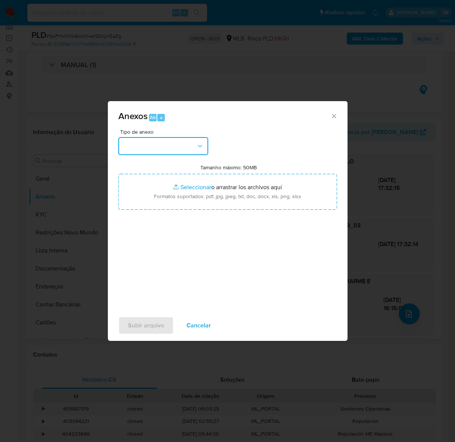
click at [164, 143] on button "button" at bounding box center [163, 146] width 90 height 18
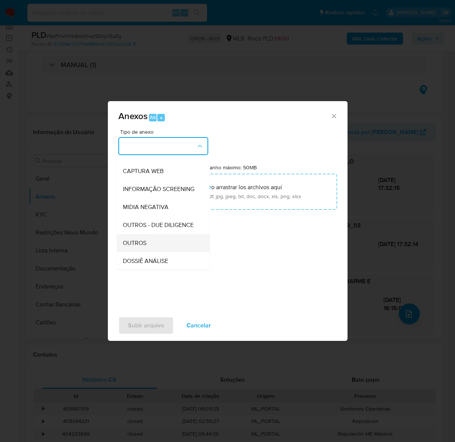
scroll to position [115, 0]
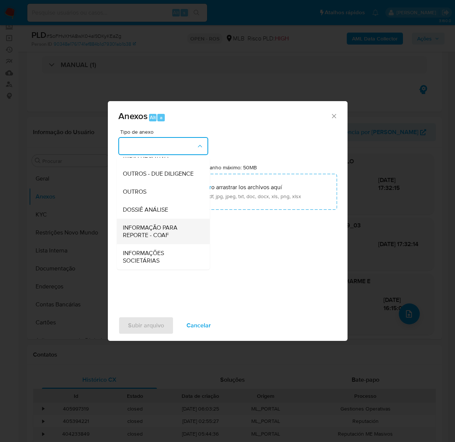
click at [142, 226] on span "INFORMAÇÃO PARA REPORTE - COAF" at bounding box center [161, 231] width 76 height 15
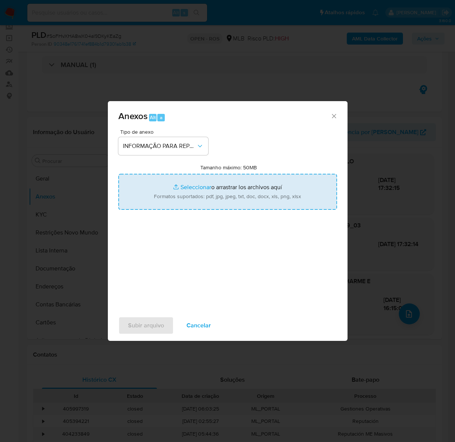
type input "C:\fakepath\SAR - SoFHvXHA8wX04al9DKyKEaZg - CNPJ 57913851000142 - CHARME E EST…"
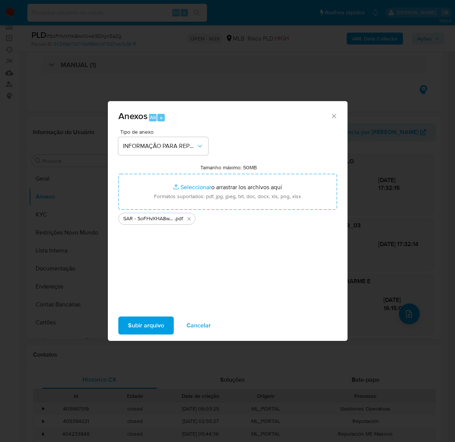
click at [146, 330] on span "Subir arquivo" at bounding box center [146, 325] width 36 height 16
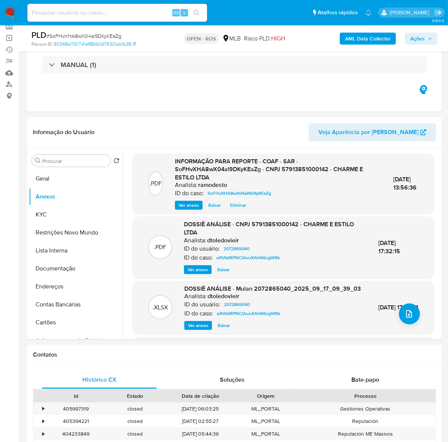
click at [419, 38] on span "Ações" at bounding box center [417, 39] width 15 height 12
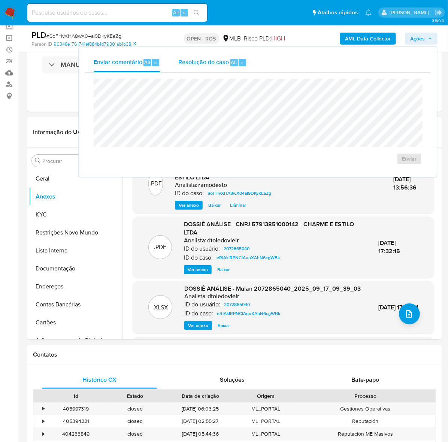
click at [196, 66] on span "Resolução do caso" at bounding box center [203, 62] width 51 height 9
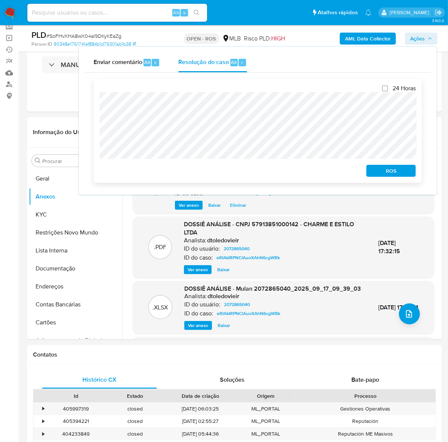
click at [404, 171] on span "ROS" at bounding box center [390, 170] width 39 height 10
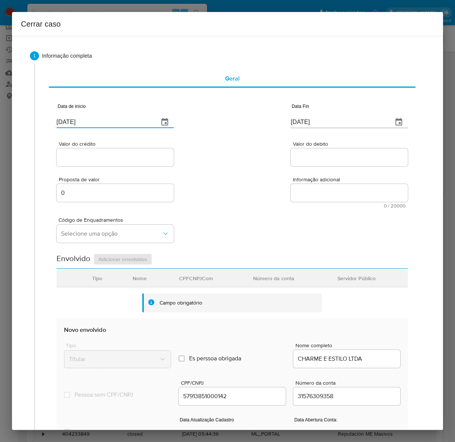
drag, startPoint x: 91, startPoint y: 126, endPoint x: 6, endPoint y: 126, distance: 84.6
click at [6, 126] on div "Cerrar caso 1 Informação completa Geral Data de início [DATE] Data Fin [DATE] V…" at bounding box center [227, 221] width 455 height 442
paste input "01/07"
type input "[DATE]"
drag, startPoint x: 340, startPoint y: 117, endPoint x: 327, endPoint y: 117, distance: 12.7
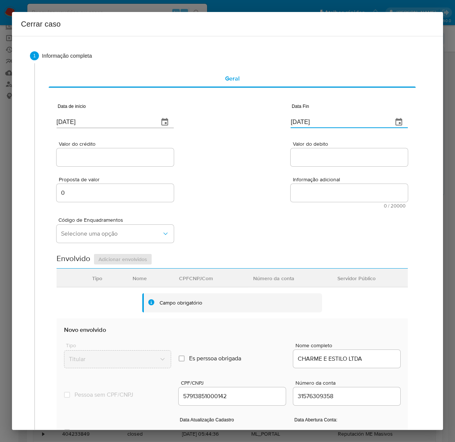
click at [327, 117] on input "[DATE]" at bounding box center [339, 122] width 96 height 12
drag, startPoint x: 317, startPoint y: 121, endPoint x: 238, endPoint y: 120, distance: 79.7
click at [238, 120] on div "Data de início [DATE] Data Fin [DATE]" at bounding box center [232, 112] width 351 height 39
paste input "5"
type input "15/09/2025"
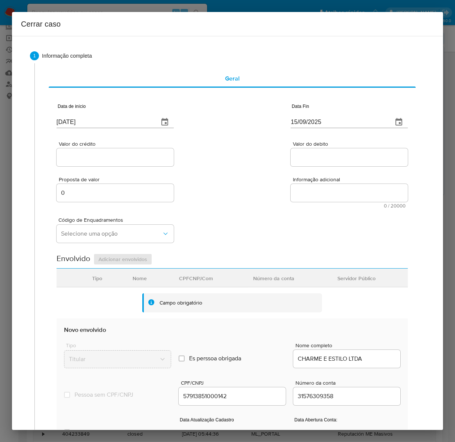
click at [116, 157] on input "Valor do crédito" at bounding box center [115, 157] width 117 height 10
paste input "R$2.945.027"
type input "R$2.945.027"
click at [313, 157] on input "Valor do debito" at bounding box center [349, 157] width 117 height 10
paste input "R$2.035.235"
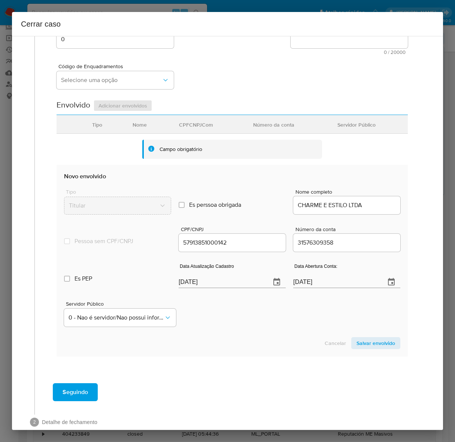
scroll to position [168, 0]
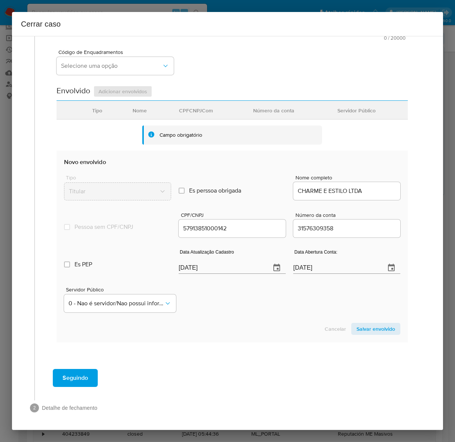
type input "R$2.035.235"
drag, startPoint x: 225, startPoint y: 270, endPoint x: 130, endPoint y: 272, distance: 95.5
click at [130, 272] on div "Es PEP isPEP Data Atualização Cadastro 19/09/2025 Data Abertura Conta: 03/02/20…" at bounding box center [232, 258] width 336 height 39
paste input "7"
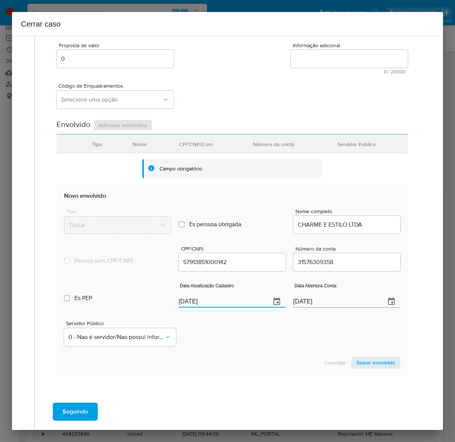
scroll to position [0, 0]
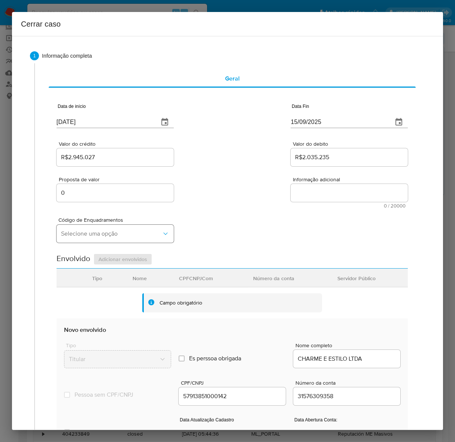
type input "17/09/2025"
click at [86, 237] on span "Selecione uma opção" at bounding box center [111, 233] width 101 height 7
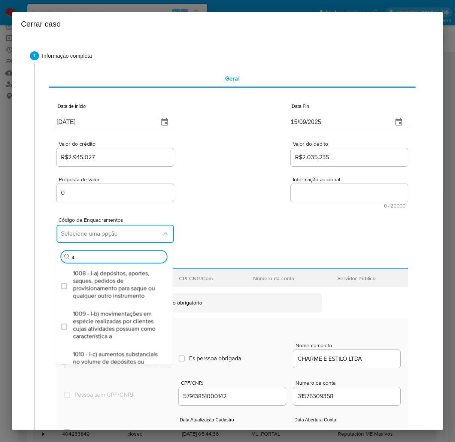
type input "47"
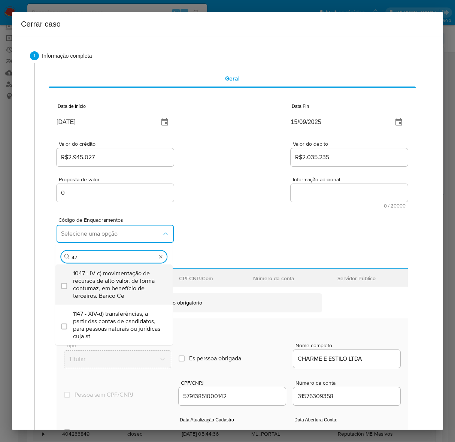
click at [107, 283] on span "1047 - IV-c) movimentação de recursos de alto valor, de forma contumaz, em bene…" at bounding box center [117, 284] width 89 height 30
checkbox input "true"
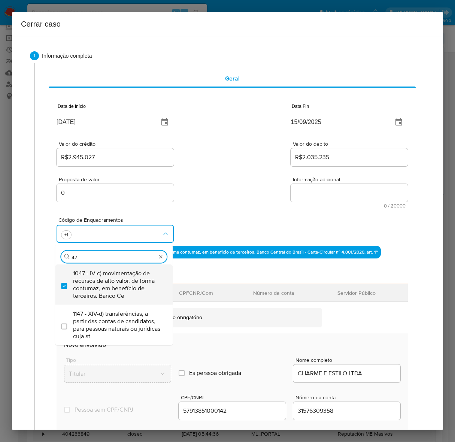
type input "4"
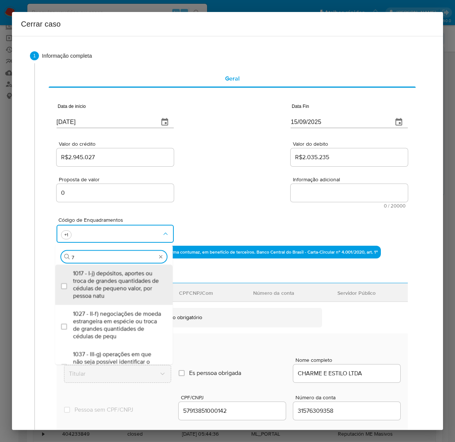
type input "73"
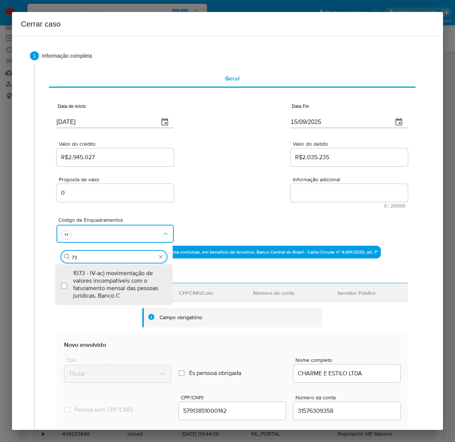
click at [107, 283] on span "1073 - IV-ac) movimentação de valores incompatíveis com o faturamento mensal da…" at bounding box center [117, 284] width 89 height 30
checkbox input "true"
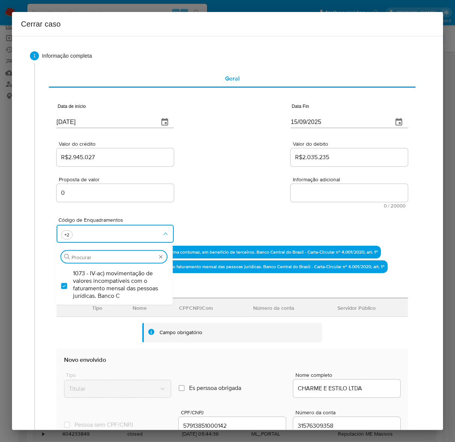
click at [372, 181] on span "Informação adicional" at bounding box center [351, 180] width 117 height 6
click at [372, 184] on textarea "Informação adicional" at bounding box center [349, 193] width 117 height 18
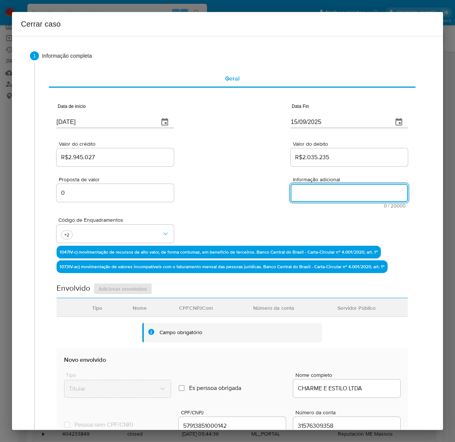
click at [345, 197] on textarea "Informação adicional" at bounding box center [349, 193] width 117 height 18
click at [315, 201] on textarea "Informação adicional" at bounding box center [349, 193] width 117 height 18
paste textarea "CHARME E ESTILO LTDA, CNPJ 57913851000142, sediada em São Paulo, São Paulo, con…"
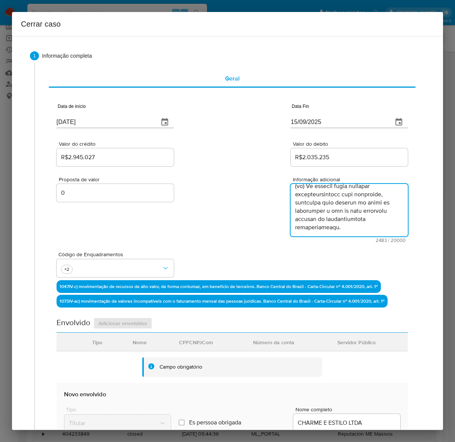
scroll to position [755, 0]
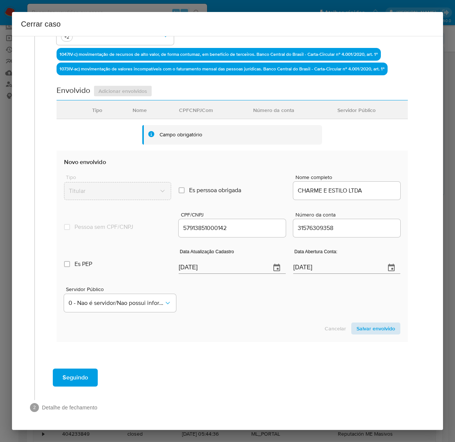
type textarea "CHARME E ESTILO LTDA, CNPJ 57913851000142, sediada em São Paulo, São Paulo, con…"
click at [369, 326] on span "Salvar envolvido" at bounding box center [375, 328] width 39 height 10
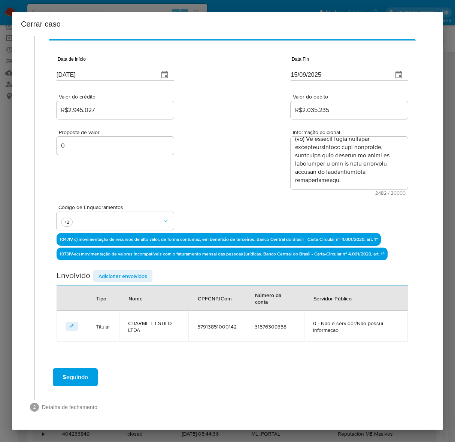
scroll to position [47, 0]
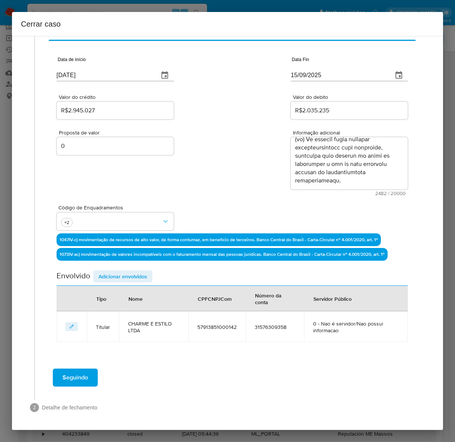
click at [116, 271] on span "Adicionar envolvidos" at bounding box center [122, 276] width 49 height 10
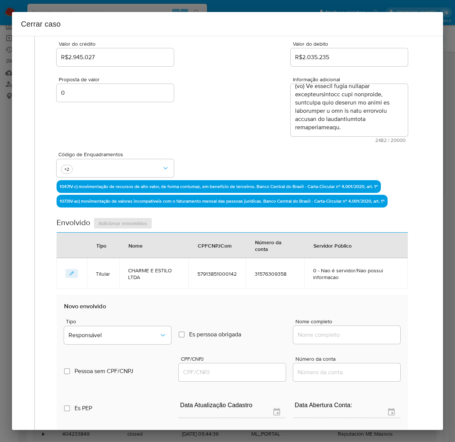
scroll to position [187, 0]
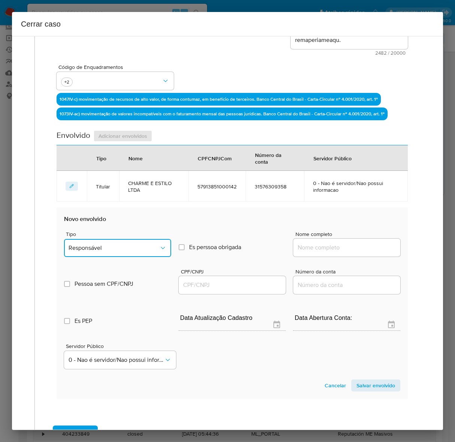
click at [87, 244] on span "Responsável" at bounding box center [114, 247] width 91 height 7
click at [91, 298] on div "Sócio" at bounding box center [114, 304] width 91 height 18
click at [322, 244] on input "Nome completo" at bounding box center [346, 248] width 107 height 10
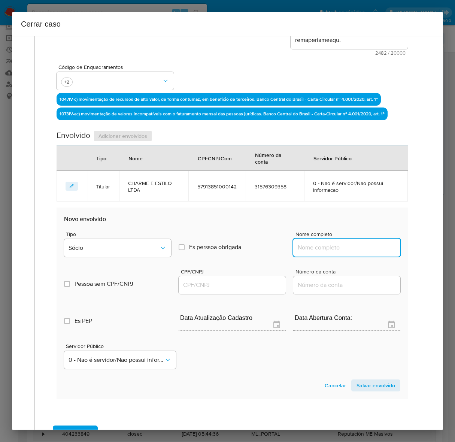
paste input "Alice Moraes Pereira, 44671398850"
drag, startPoint x: 346, startPoint y: 248, endPoint x: 444, endPoint y: 250, distance: 97.7
click at [444, 250] on div "Cerrar caso 1 Informação completa Geral Data de início 01/07/2025 Data Fin 15/0…" at bounding box center [227, 221] width 455 height 442
type input "Alice Moraes Pereira"
click at [193, 284] on input "CPF/CNPJ" at bounding box center [232, 285] width 107 height 10
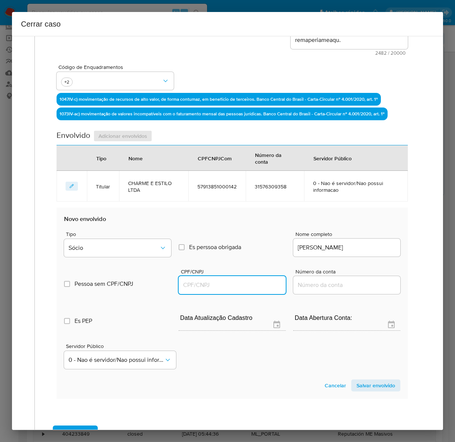
paste input "44671398850"
type input "44671398850"
click at [371, 386] on span "Salvar envolvido" at bounding box center [375, 385] width 39 height 10
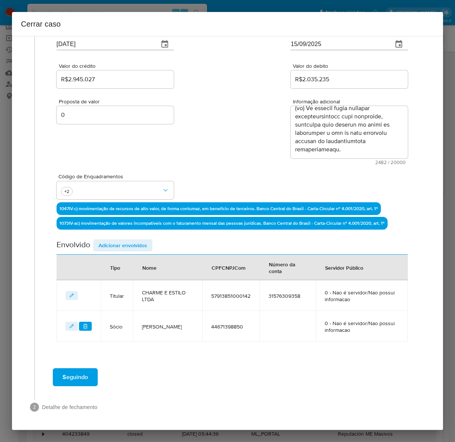
scroll to position [77, 0]
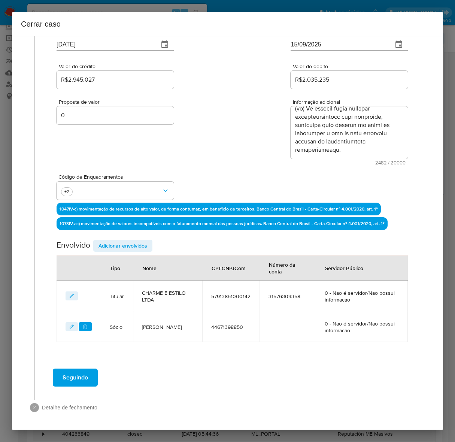
click at [126, 244] on span "Adicionar envolvidos" at bounding box center [122, 245] width 49 height 10
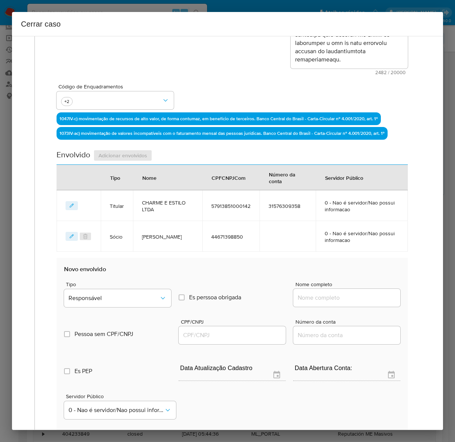
scroll to position [171, 0]
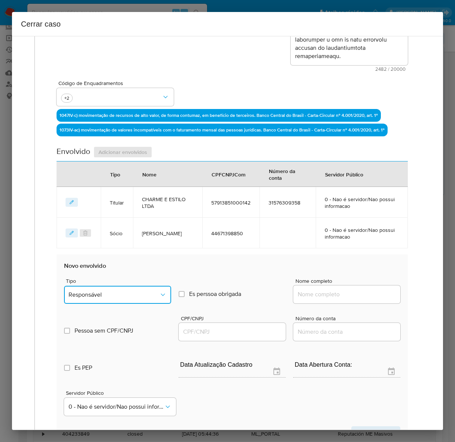
click at [111, 297] on span "Responsável" at bounding box center [114, 294] width 91 height 7
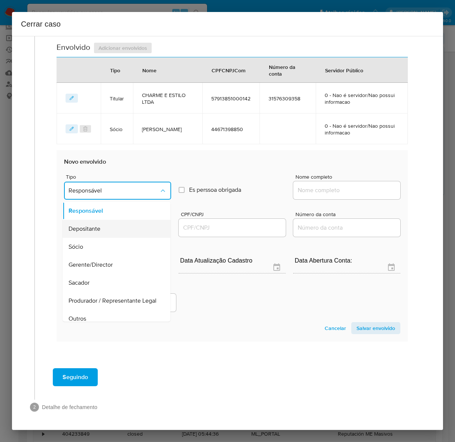
scroll to position [103, 0]
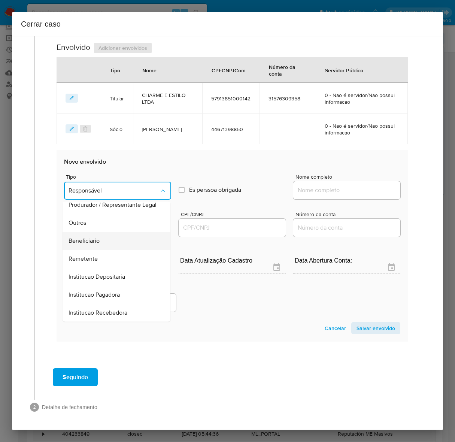
click at [89, 237] on span "Beneficiario" at bounding box center [84, 240] width 31 height 7
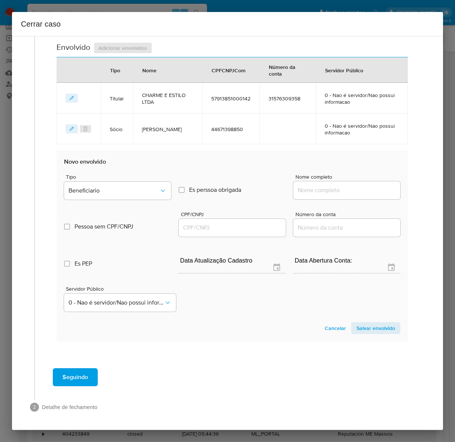
click at [317, 185] on input "Nome completo" at bounding box center [346, 190] width 107 height 10
paste input "FACILITA INSTITUIÇÃO DE PAGAMENTO S/A, 10789035000105"
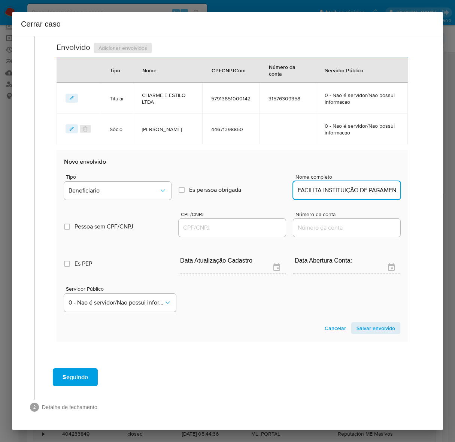
scroll to position [0, 72]
drag, startPoint x: 336, startPoint y: 191, endPoint x: 453, endPoint y: 190, distance: 116.8
click at [453, 190] on div "Cerrar caso 1 Informação completa Geral Data de início 01/07/2025 Data Fin 15/0…" at bounding box center [227, 221] width 455 height 442
type input "FACILITA INSTITUIÇÃO DE PAGAMENTO S/A"
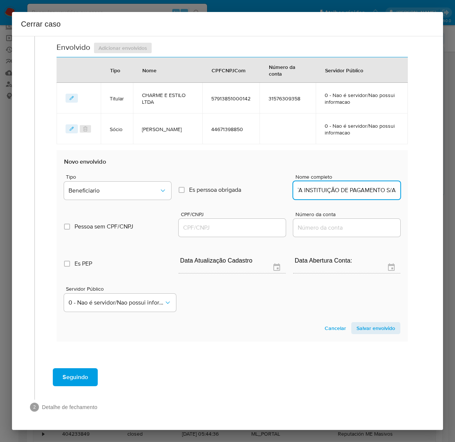
scroll to position [0, 0]
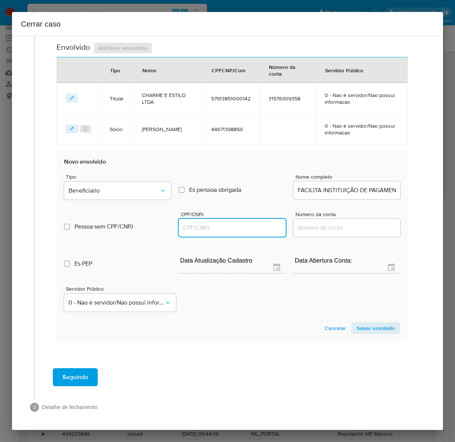
click at [210, 225] on input "CPF/CNPJ" at bounding box center [232, 228] width 107 height 10
paste input "10789035000105"
type input "10789035000105"
click at [365, 326] on span "Salvar envolvido" at bounding box center [375, 328] width 39 height 10
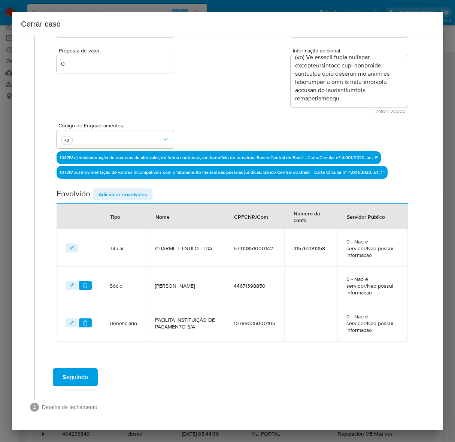
scroll to position [108, 0]
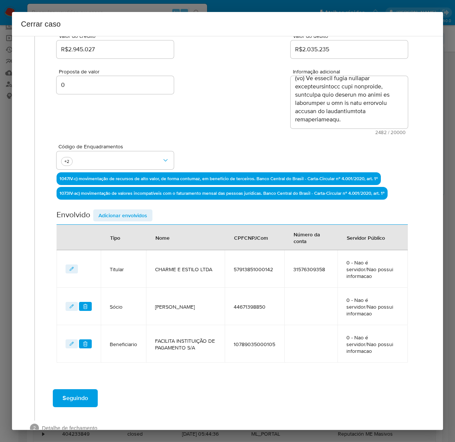
click at [119, 213] on span "Adicionar envolvidos" at bounding box center [122, 215] width 49 height 10
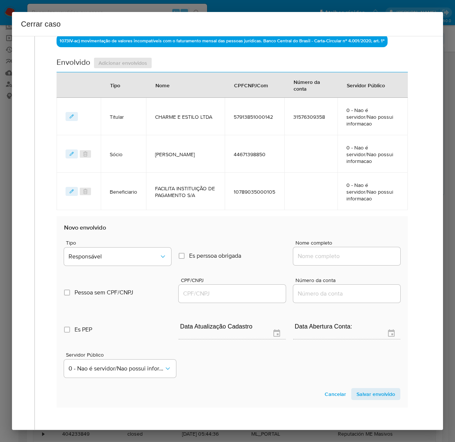
scroll to position [305, 0]
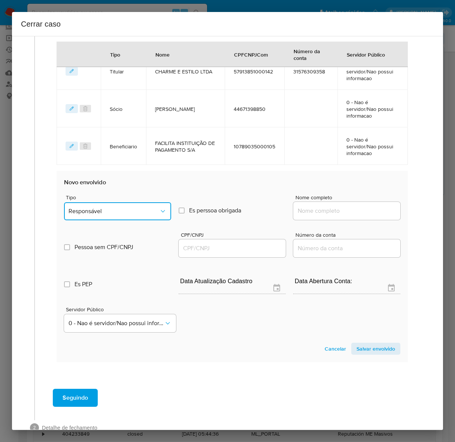
drag, startPoint x: 95, startPoint y: 190, endPoint x: 101, endPoint y: 190, distance: 6.0
click at [97, 207] on span "Responsável" at bounding box center [114, 210] width 91 height 7
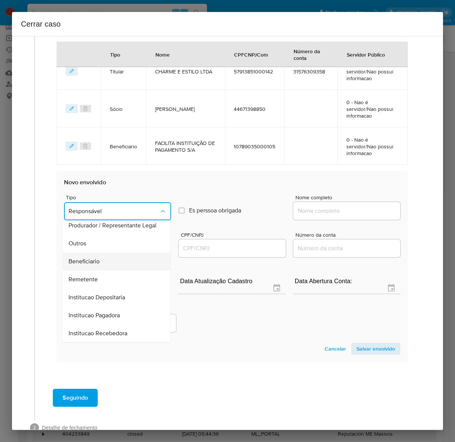
drag, startPoint x: 98, startPoint y: 238, endPoint x: 115, endPoint y: 236, distance: 17.8
click at [100, 252] on div "Beneficiario" at bounding box center [114, 261] width 91 height 18
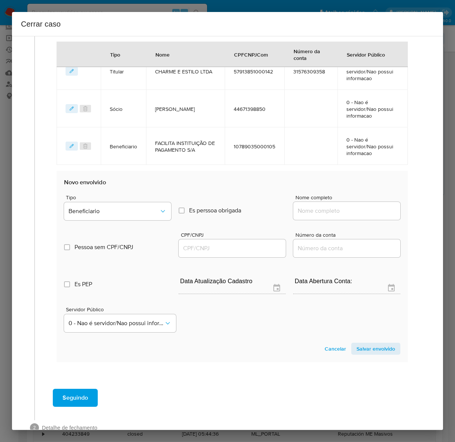
drag, startPoint x: 315, startPoint y: 195, endPoint x: 334, endPoint y: 185, distance: 21.6
click at [321, 202] on div at bounding box center [346, 211] width 107 height 18
click at [334, 206] on input "Nome completo" at bounding box center [346, 211] width 107 height 10
paste input "Jny Ecommerce One Ltda, 54973866000108"
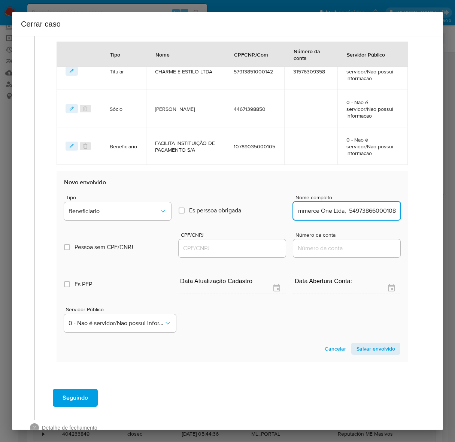
drag, startPoint x: 336, startPoint y: 192, endPoint x: 461, endPoint y: 197, distance: 125.2
type input "Jny Ecommerce One Ltda"
click at [199, 243] on input "CPF/CNPJ" at bounding box center [232, 248] width 107 height 10
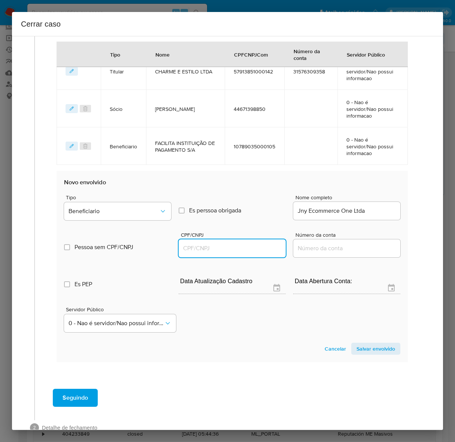
paste input "54973866000108"
type input "54973866000108"
click at [364, 336] on section "Novo envolvido Tipo Beneficiario Es perssoa obrigada Is PObrigada Nome completo…" at bounding box center [232, 266] width 351 height 191
click at [366, 343] on span "Salvar envolvido" at bounding box center [375, 348] width 39 height 10
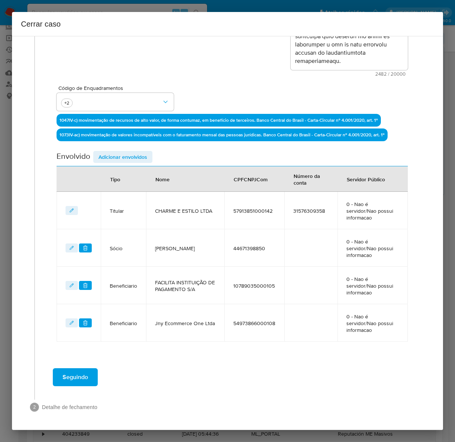
scroll to position [165, 0]
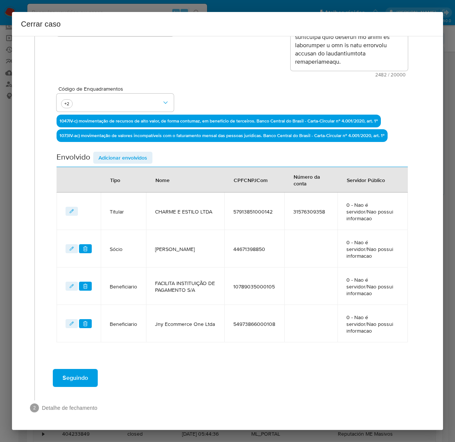
click at [78, 373] on span "Seguindo" at bounding box center [75, 378] width 25 height 16
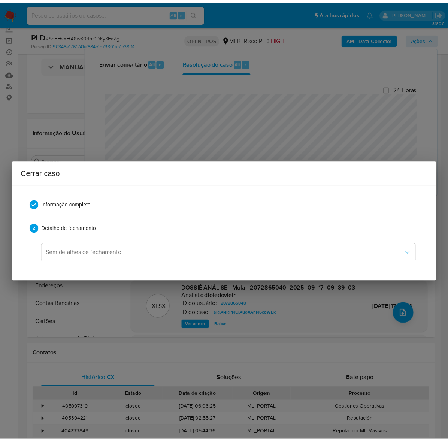
scroll to position [739, 0]
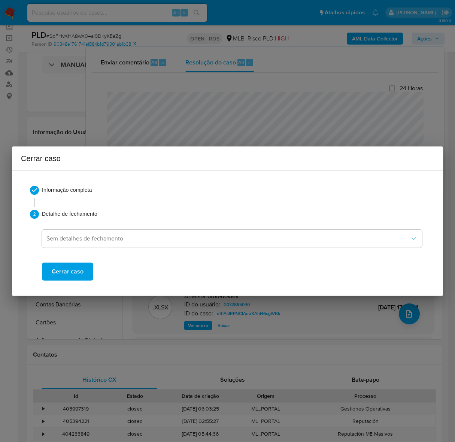
click at [67, 272] on span "Cerrar caso" at bounding box center [68, 271] width 32 height 16
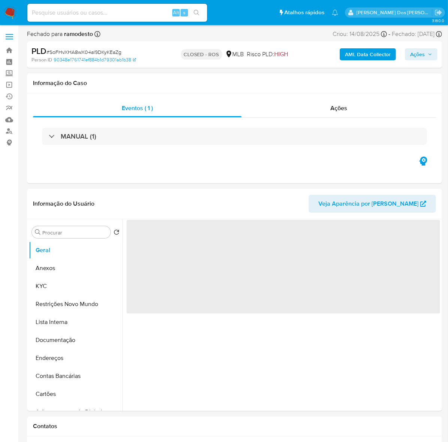
select select "10"
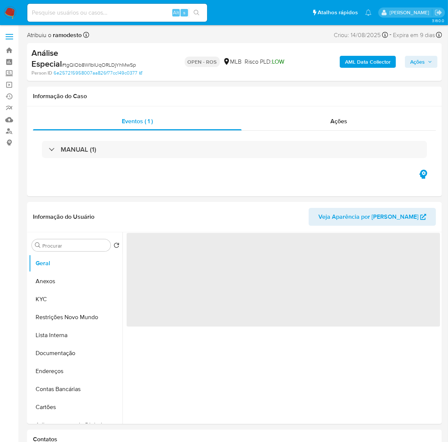
select select "10"
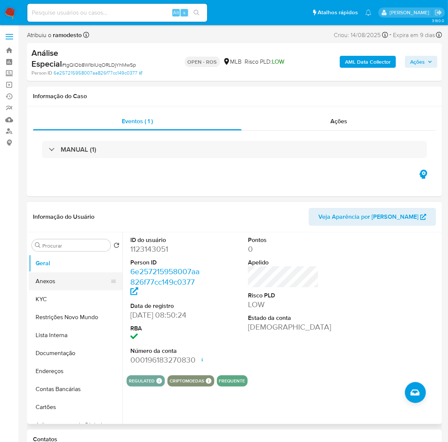
click at [52, 279] on button "Anexos" at bounding box center [73, 281] width 88 height 18
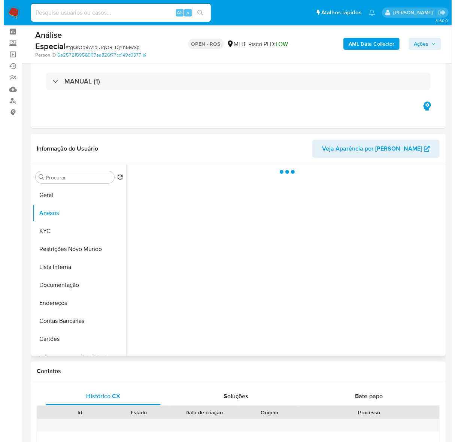
scroll to position [47, 0]
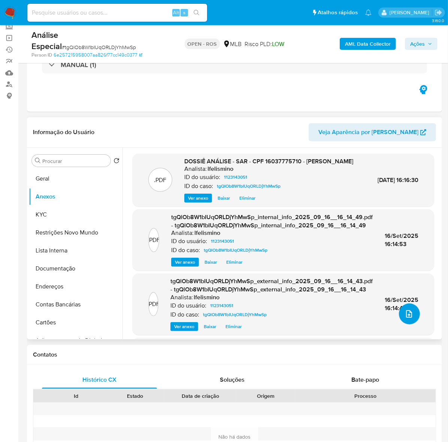
click at [404, 311] on icon "upload-file" at bounding box center [408, 313] width 9 height 9
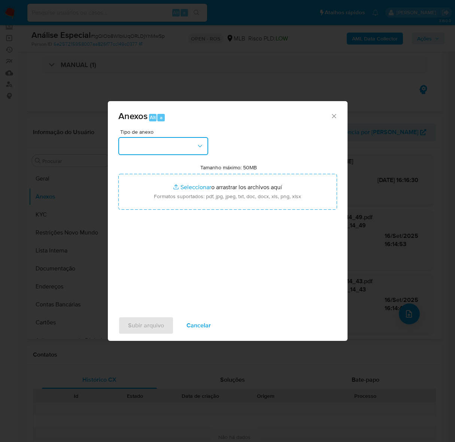
click at [147, 144] on button "button" at bounding box center [163, 146] width 90 height 18
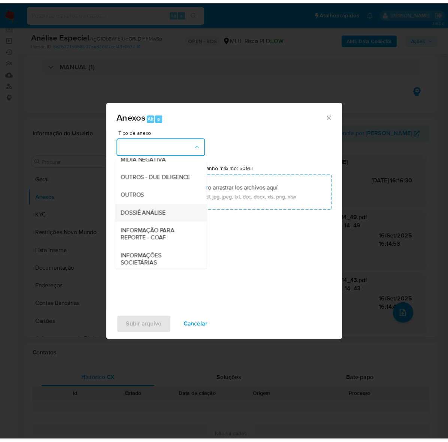
scroll to position [115, 0]
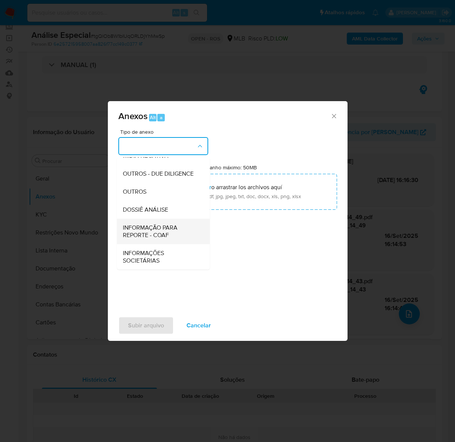
click at [144, 227] on span "INFORMAÇÃO PARA REPORTE - COAF" at bounding box center [161, 231] width 76 height 15
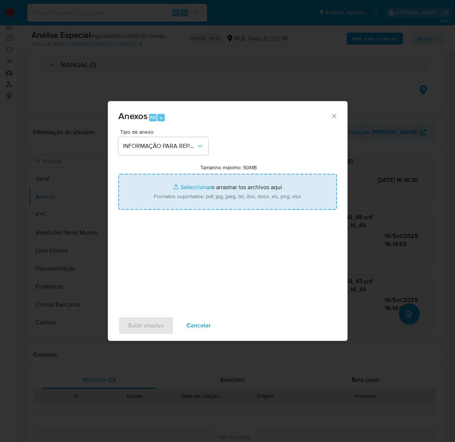
type input "C:\fakepath\SAR - tgQlOb8W1bIUqORLDjYhMwSp - CPF 16037775710 - GUSTAVO PEIXOTO …"
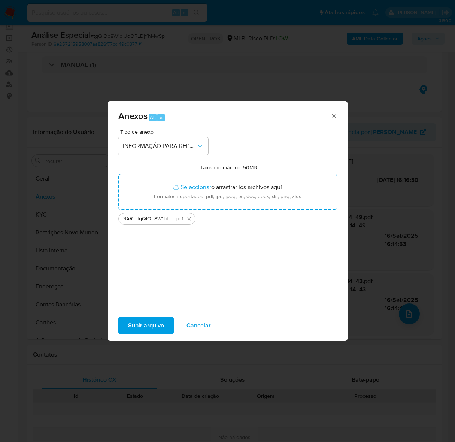
click at [147, 320] on span "Subir arquivo" at bounding box center [146, 325] width 36 height 16
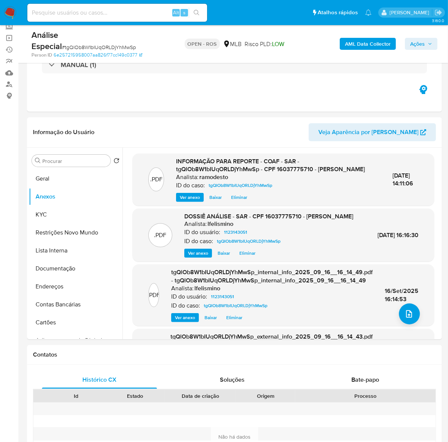
click at [418, 46] on span "Ações" at bounding box center [417, 44] width 15 height 12
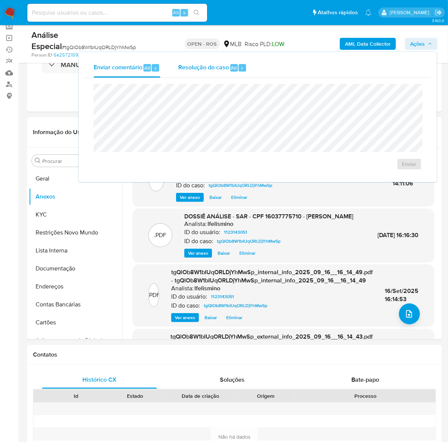
drag, startPoint x: 184, startPoint y: 64, endPoint x: 186, endPoint y: 77, distance: 14.0
click at [184, 63] on span "Resolução do caso" at bounding box center [203, 67] width 51 height 9
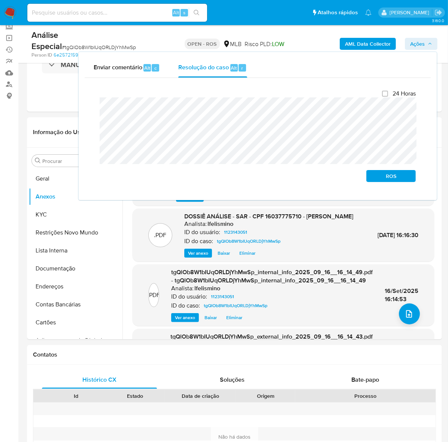
click at [425, 44] on span "Ações" at bounding box center [417, 44] width 15 height 12
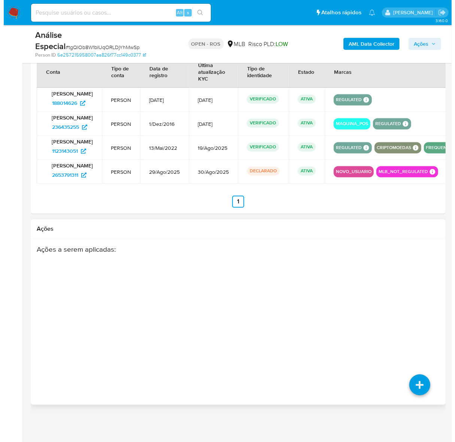
scroll to position [951, 0]
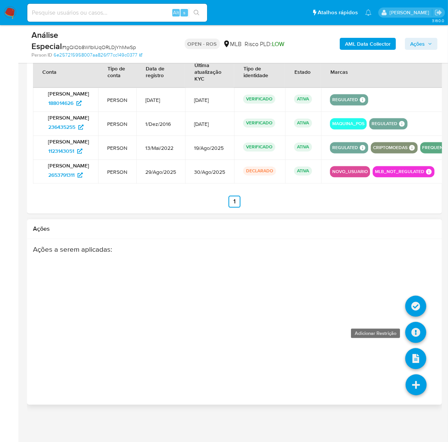
click at [416, 328] on icon at bounding box center [415, 332] width 21 height 21
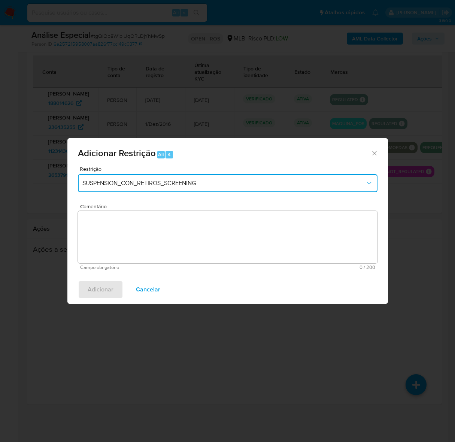
click at [176, 182] on span "SUSPENSION_CON_RETIROS_SCREENING" at bounding box center [223, 182] width 283 height 7
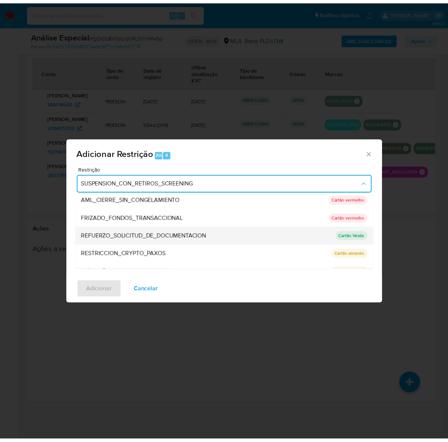
scroll to position [10, 0]
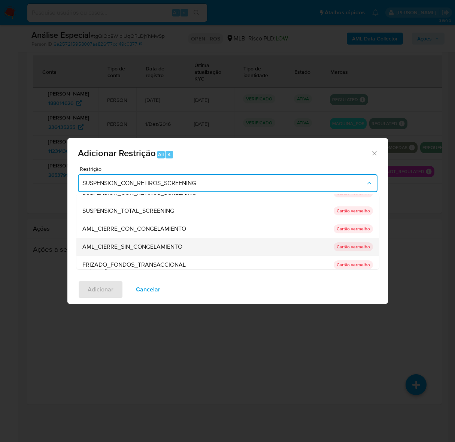
click at [164, 244] on span "AML_CIERRE_SIN_CONGELAMIENTO" at bounding box center [132, 246] width 100 height 7
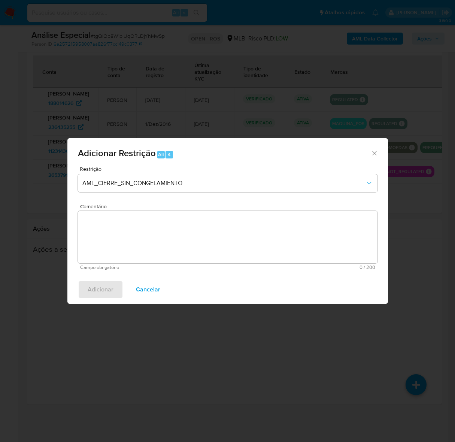
click at [197, 231] on textarea "Comentário" at bounding box center [227, 237] width 299 height 52
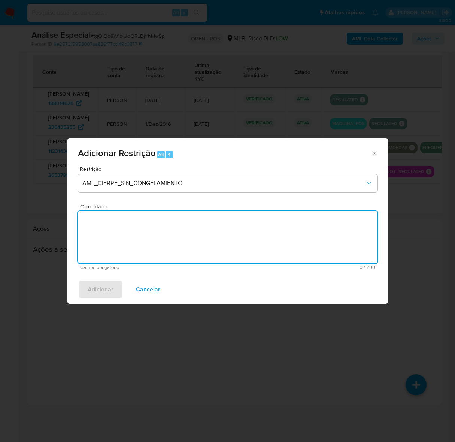
paste textarea "Deliberação para encerrar o relacionamento. NÃO INFORMAR AO USUÁRIO QUE SE TRAT…"
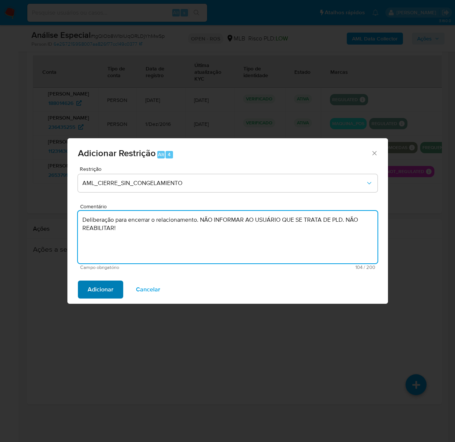
type textarea "Deliberação para encerrar o relacionamento. NÃO INFORMAR AO USUÁRIO QUE SE TRAT…"
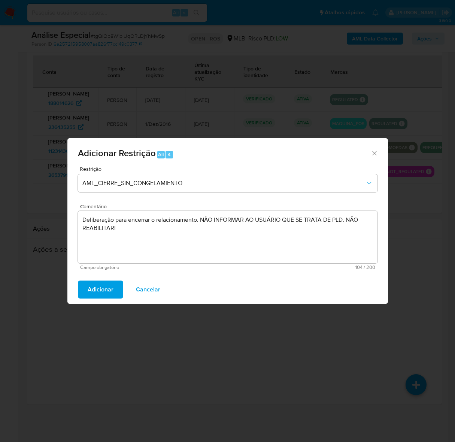
click at [110, 283] on span "Adicionar" at bounding box center [101, 289] width 26 height 16
click at [97, 286] on span "Adicionar" at bounding box center [101, 289] width 26 height 16
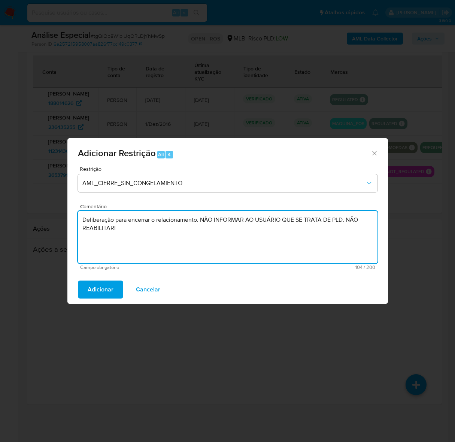
click at [124, 227] on textarea "Deliberação para encerrar o relacionamento. NÃO INFORMAR AO USUÁRIO QUE SE TRAT…" at bounding box center [227, 237] width 299 height 52
click at [117, 243] on textarea "Deliberação para encerrar o relacionamento. NÃO INFORMAR AO USUÁRIO QUE SE TRAT…" at bounding box center [227, 237] width 299 height 52
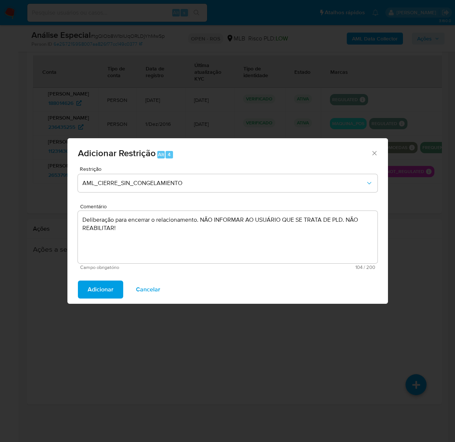
click at [102, 288] on span "Adicionar" at bounding box center [101, 289] width 26 height 16
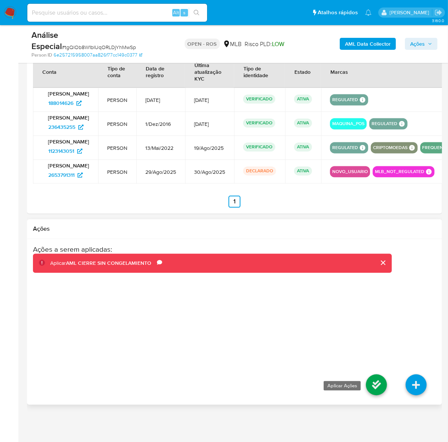
click at [377, 381] on icon at bounding box center [376, 384] width 21 height 21
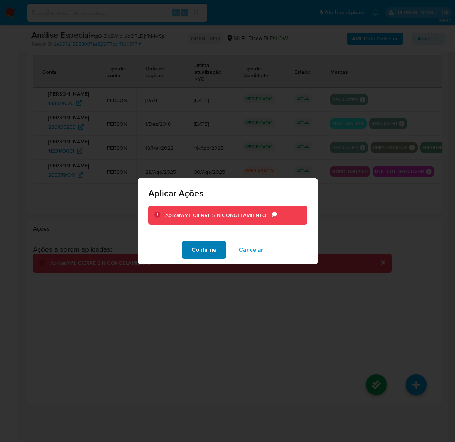
click at [212, 245] on span "Confirme" at bounding box center [204, 249] width 25 height 16
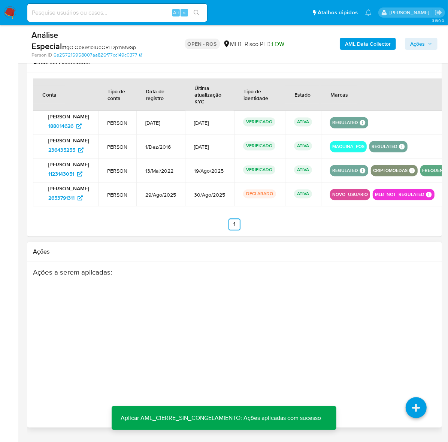
scroll to position [904, 0]
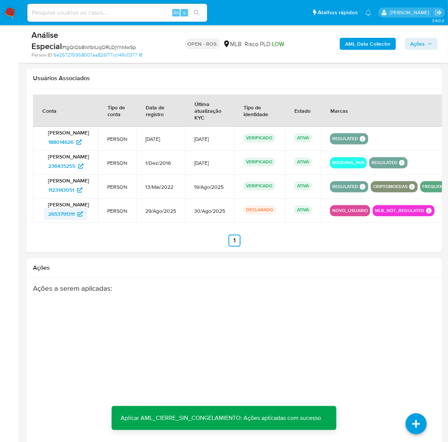
click at [68, 220] on span "2653791311" at bounding box center [61, 214] width 26 height 12
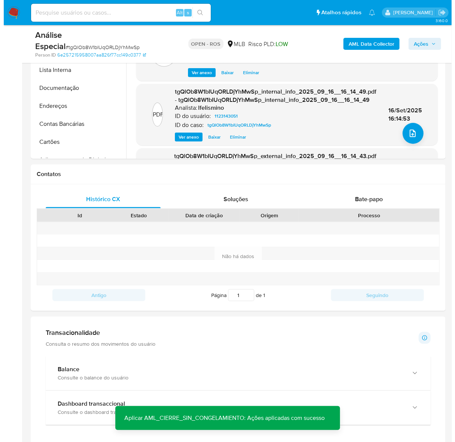
scroll to position [109, 0]
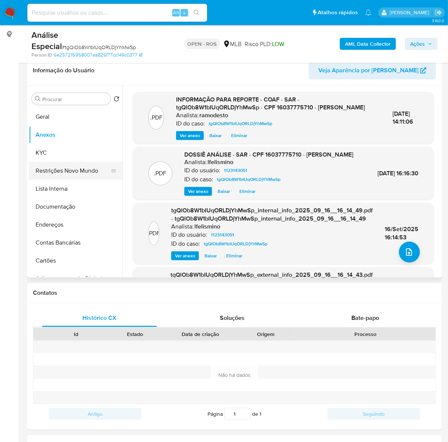
click at [62, 168] on button "Restrições Novo Mundo" at bounding box center [73, 171] width 88 height 18
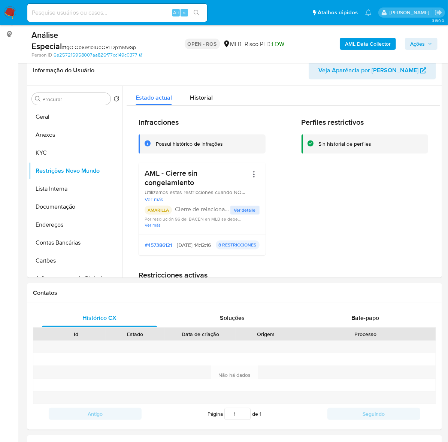
click at [416, 43] on span "Ações" at bounding box center [417, 44] width 15 height 12
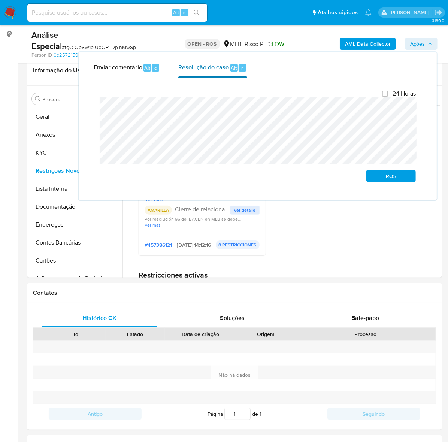
click at [203, 67] on span "Resolução do caso" at bounding box center [203, 67] width 51 height 9
click at [394, 175] on span "ROS" at bounding box center [390, 176] width 39 height 10
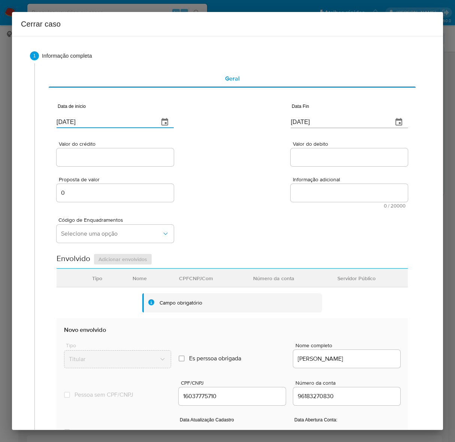
drag, startPoint x: 112, startPoint y: 125, endPoint x: 42, endPoint y: 117, distance: 69.7
click at [42, 117] on div "Geral Data de início 19/09/2025 Data Fin 19/09/2025 Valor do crédito Valor do d…" at bounding box center [232, 297] width 380 height 469
paste input "27/08/2024"
type input "27/08/2024"
drag, startPoint x: 338, startPoint y: 124, endPoint x: 233, endPoint y: 121, distance: 104.9
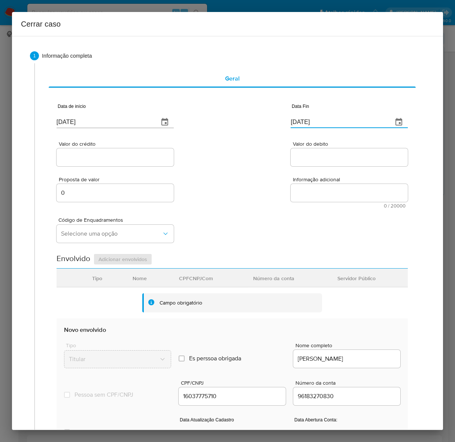
click at [233, 121] on div "Data de início 27/08/2024 Data Fin 19/09/2025" at bounding box center [232, 112] width 351 height 39
paste input "5"
type input "15/09/2025"
click at [100, 156] on input "Valor do crédito" at bounding box center [115, 157] width 117 height 10
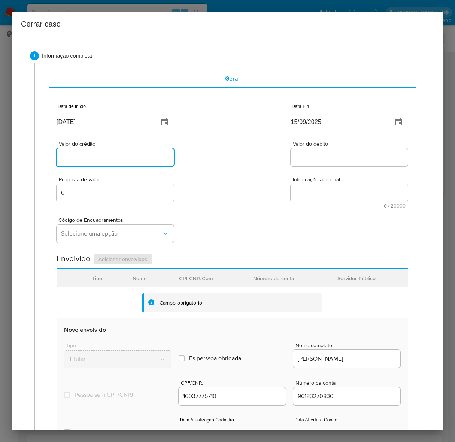
paste input "R$12.002"
type input "R$12.002"
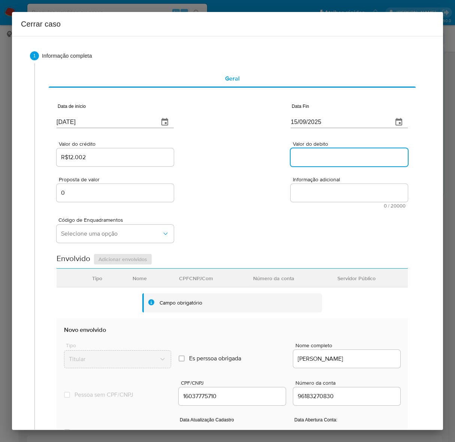
click at [302, 156] on input "Valor do debito" at bounding box center [349, 157] width 117 height 10
paste input "R$11.986"
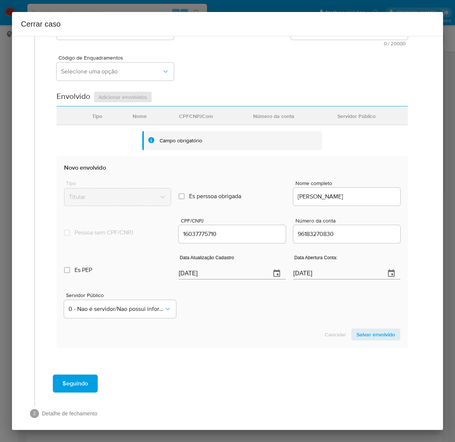
scroll to position [168, 0]
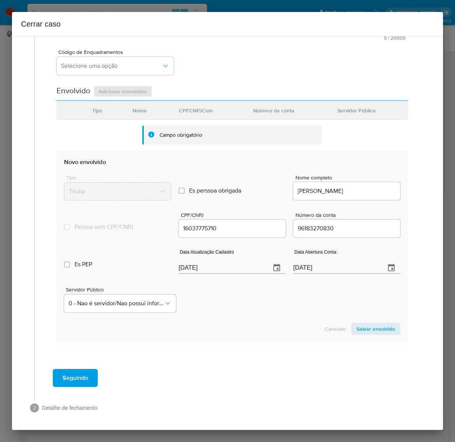
type input "R$11.986"
drag, startPoint x: 209, startPoint y: 265, endPoint x: 90, endPoint y: 276, distance: 119.2
click at [90, 276] on div "Es PEP isPEP Data Atualização Cadastro 19/09/2025 Data Abertura Conta: 13/05/20…" at bounding box center [232, 258] width 336 height 39
paste input "3/06"
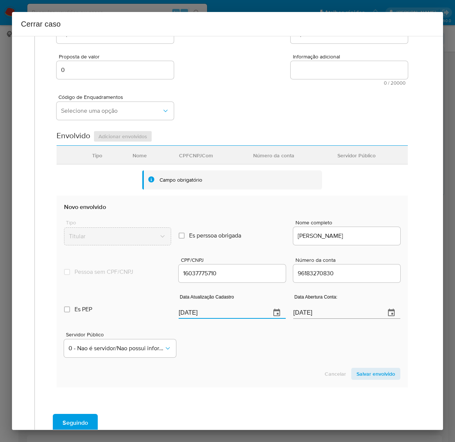
scroll to position [27, 0]
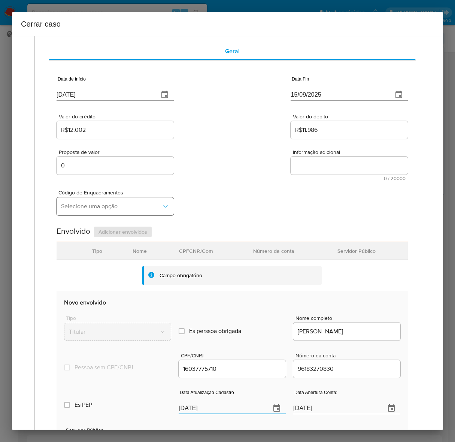
type input "13/06/2025"
click at [72, 201] on button "Selecione uma opção" at bounding box center [115, 206] width 117 height 18
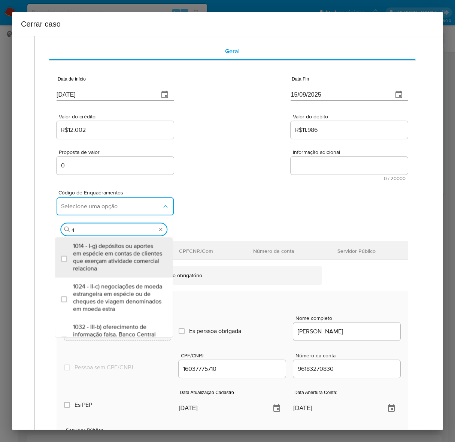
type input "47"
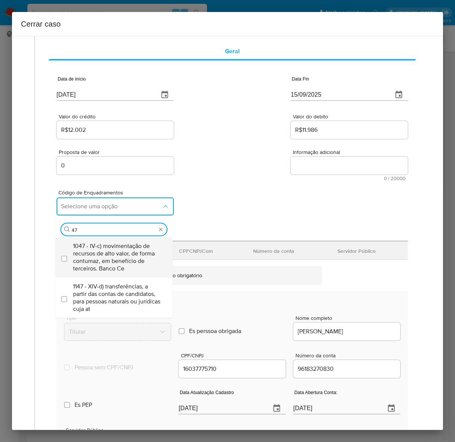
click at [102, 252] on span "1047 - IV-c) movimentação de recursos de alto valor, de forma contumaz, em bene…" at bounding box center [117, 257] width 89 height 30
checkbox input "true"
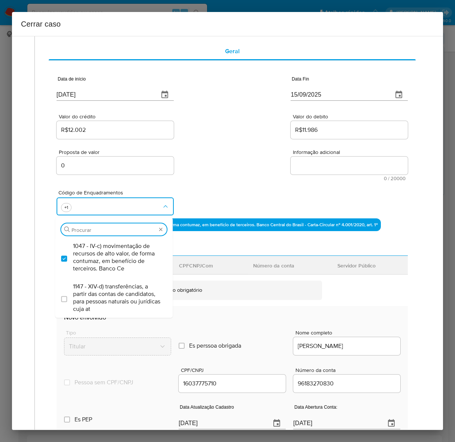
click at [309, 158] on textarea "Informação adicional" at bounding box center [349, 165] width 117 height 18
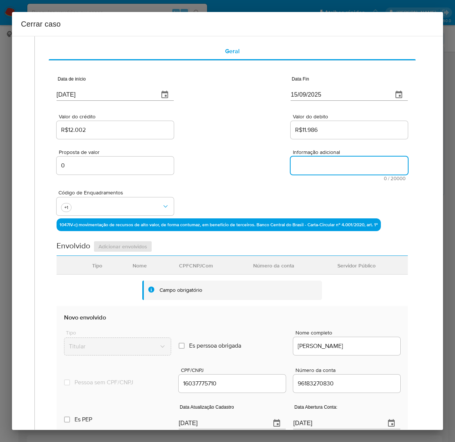
click at [311, 167] on textarea "Informação adicional" at bounding box center [349, 165] width 117 height 18
click at [325, 164] on textarea "Informação adicional" at bounding box center [349, 165] width 117 height 18
paste textarea "Gustavo Peixoto Cordeiro, CPF 16037775710, 26 anos, residente no município de S…"
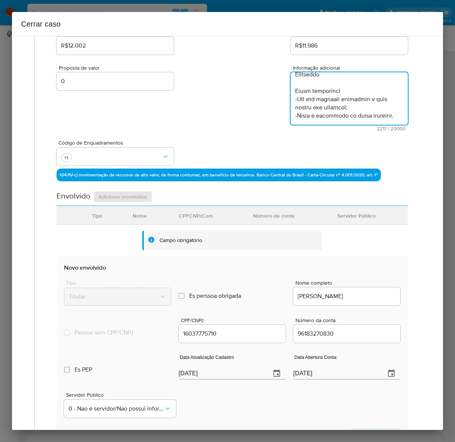
scroll to position [218, 0]
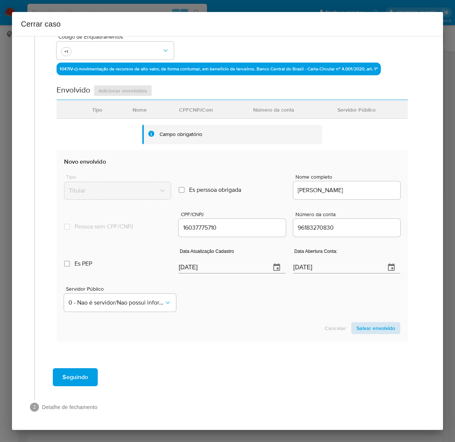
type textarea "Gustavo Peixoto Cordeiro, CPF 16037775710, 26 anos, residente no município de S…"
click at [363, 329] on span "Salvar envolvido" at bounding box center [375, 328] width 39 height 10
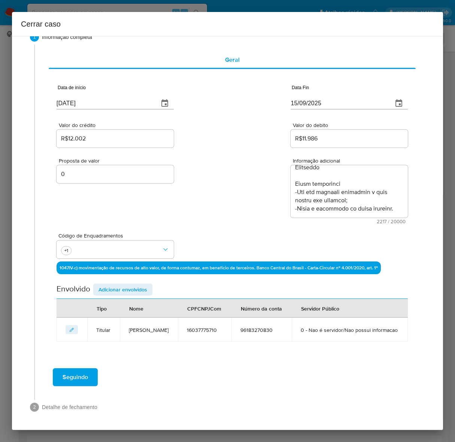
scroll to position [32, 0]
click at [117, 284] on span "Adicionar envolvidos" at bounding box center [122, 289] width 49 height 10
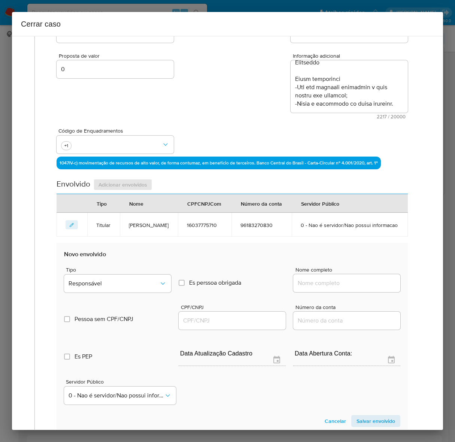
scroll to position [219, 0]
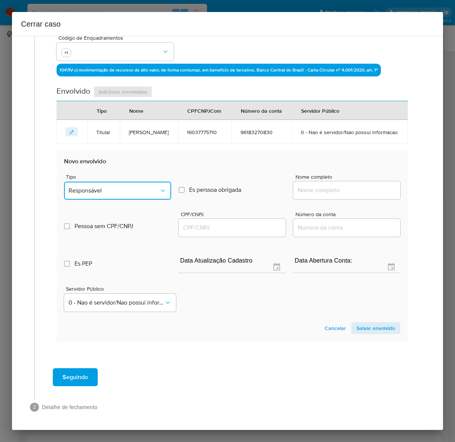
click at [102, 197] on button "Responsável" at bounding box center [117, 191] width 107 height 18
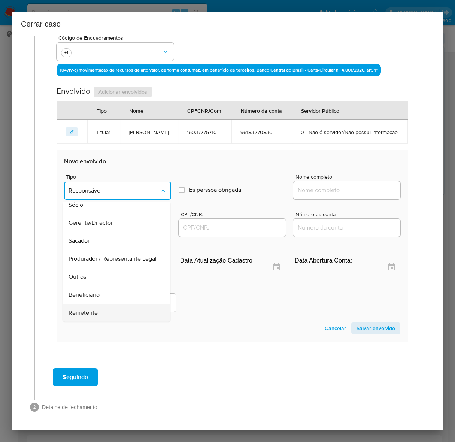
scroll to position [103, 0]
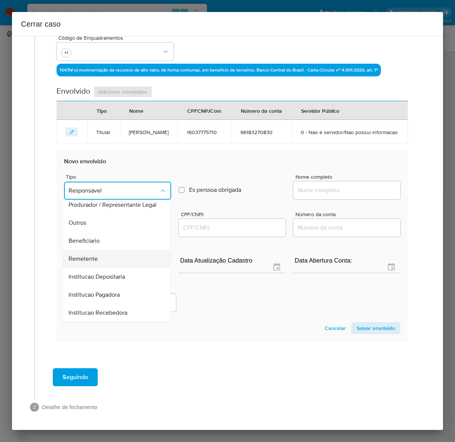
click at [92, 262] on span "Remetente" at bounding box center [83, 258] width 29 height 7
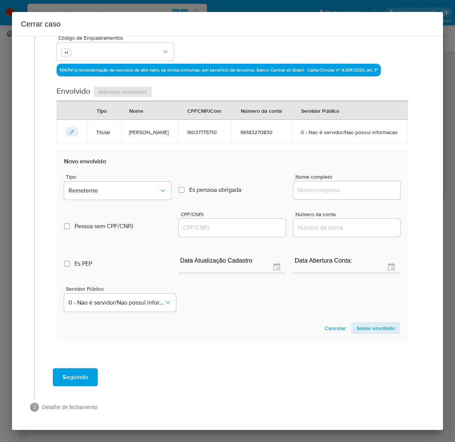
click at [339, 195] on input "Nome completo" at bounding box center [346, 190] width 107 height 10
paste input "Tiago Vieira Oliveira - CPF 16876971759"
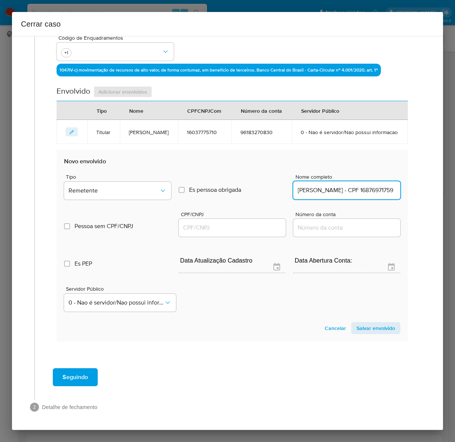
scroll to position [0, 9]
drag, startPoint x: 353, startPoint y: 201, endPoint x: 456, endPoint y: 206, distance: 102.7
drag, startPoint x: 343, startPoint y: 201, endPoint x: 432, endPoint y: 205, distance: 89.6
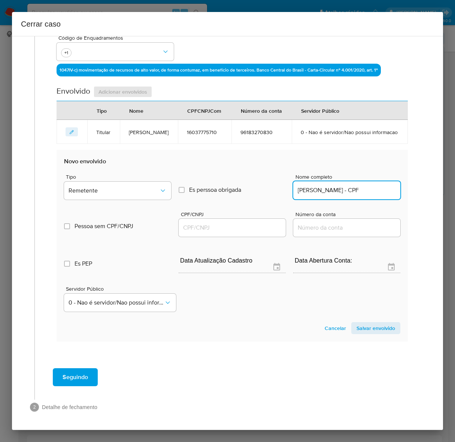
click at [432, 205] on div "1 Informação completa Geral Data de início 27/08/2024 Data Fin 15/09/2025 Valor…" at bounding box center [227, 233] width 431 height 394
type input "Tiago Vieira Oliveira"
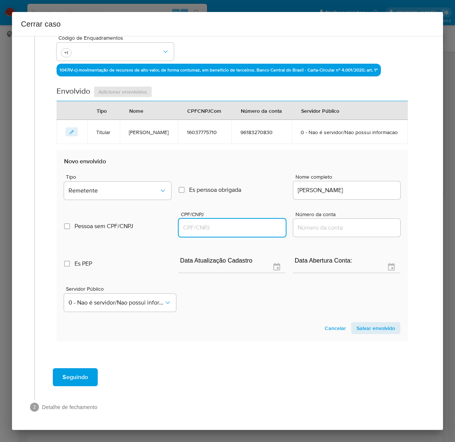
click at [201, 232] on input "CPF/CNPJ" at bounding box center [232, 228] width 107 height 10
paste input "16876971759"
type input "16876971759"
click at [364, 333] on span "Salvar envolvido" at bounding box center [375, 328] width 39 height 10
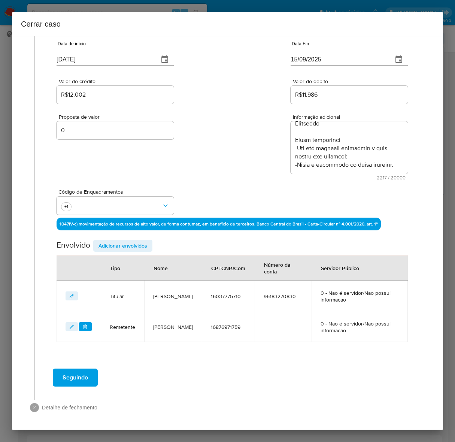
click at [119, 242] on span "Adicionar envolvidos" at bounding box center [122, 245] width 49 height 10
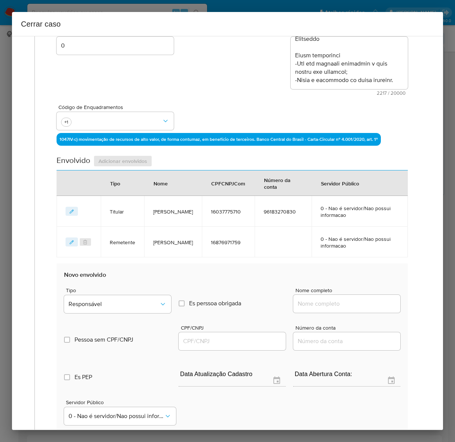
scroll to position [250, 0]
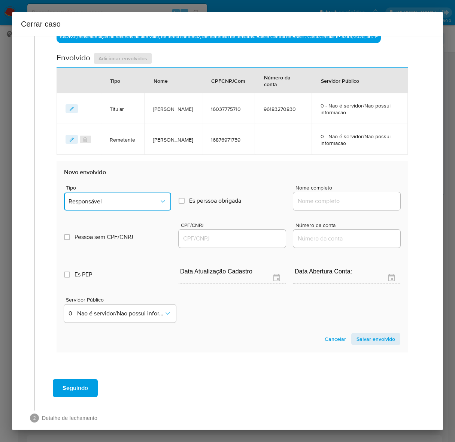
click at [103, 198] on span "Responsável" at bounding box center [114, 201] width 91 height 7
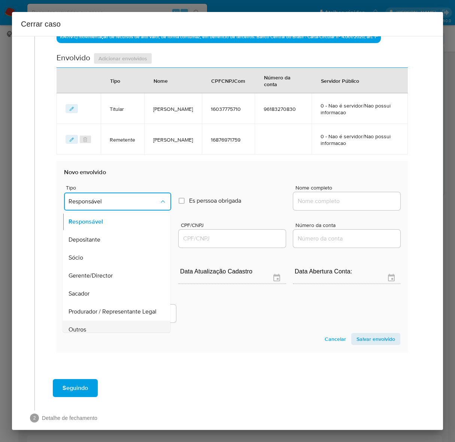
scroll to position [103, 0]
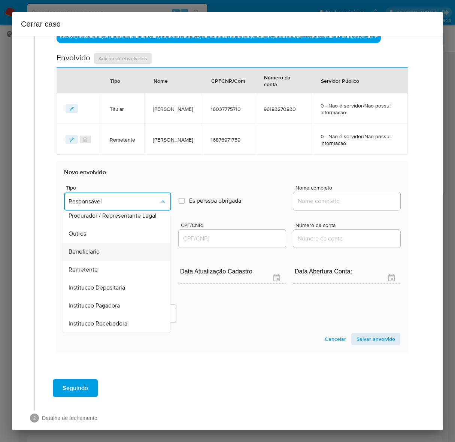
click at [83, 250] on span "Beneficiario" at bounding box center [84, 250] width 31 height 7
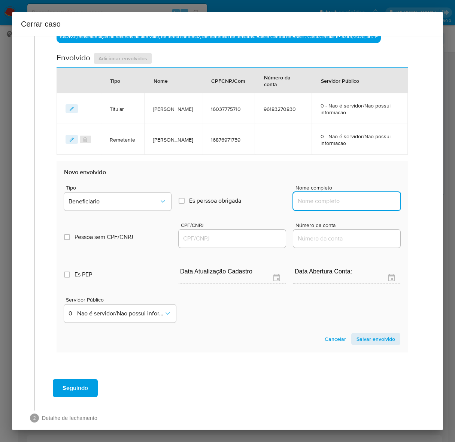
drag, startPoint x: 320, startPoint y: 203, endPoint x: 375, endPoint y: 203, distance: 54.7
click at [321, 202] on input "Nome completo" at bounding box center [346, 201] width 107 height 10
paste input "Locamob Rent A Car Ltda - CNPJ 60937243000182"
drag, startPoint x: 341, startPoint y: 201, endPoint x: 473, endPoint y: 209, distance: 132.0
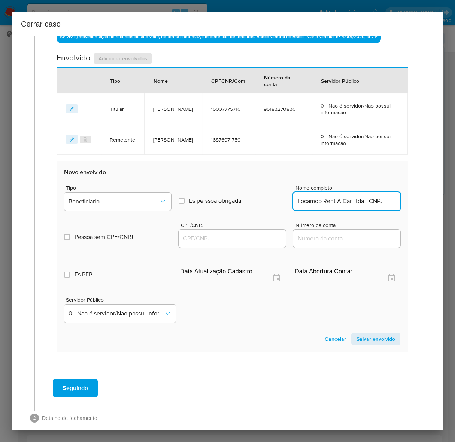
drag, startPoint x: 357, startPoint y: 200, endPoint x: 469, endPoint y: 204, distance: 112.4
type input "Locamob Rent A Car Ltda"
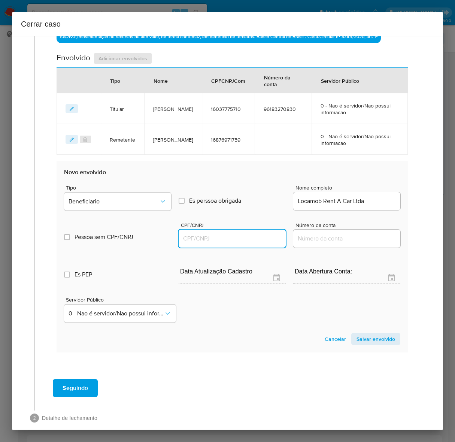
click at [205, 236] on input "CPF/CNPJ" at bounding box center [232, 239] width 107 height 10
paste input "60937243000182"
type input "60937243000182"
click at [367, 338] on span "Salvar envolvido" at bounding box center [375, 339] width 39 height 10
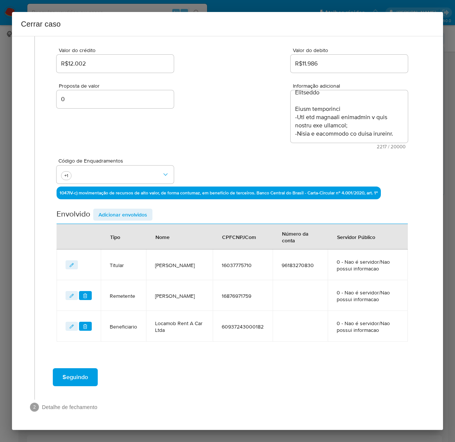
click at [72, 375] on span "Seguindo" at bounding box center [75, 377] width 25 height 16
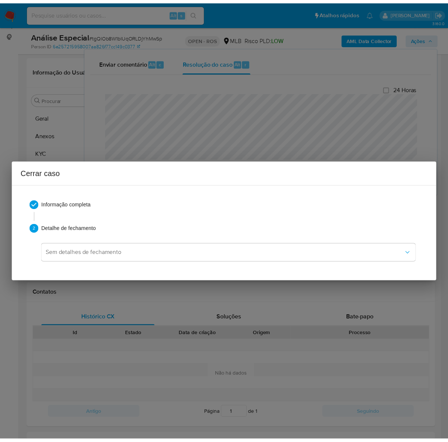
scroll to position [641, 0]
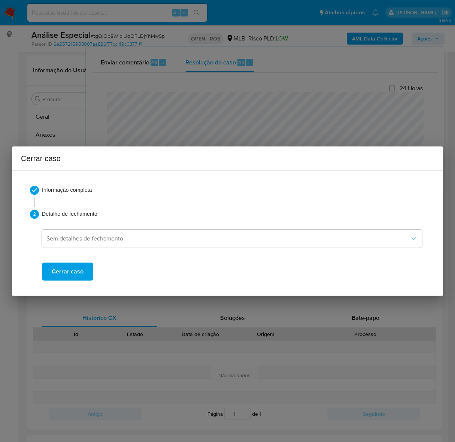
click at [72, 273] on span "Cerrar caso" at bounding box center [68, 271] width 32 height 16
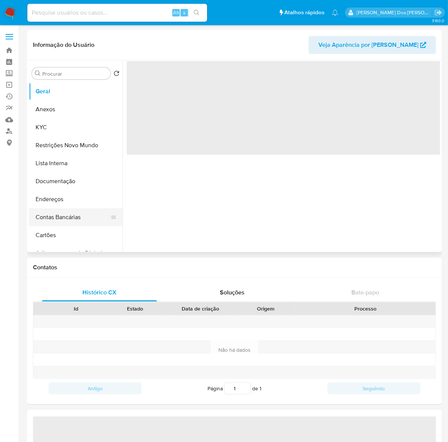
select select "10"
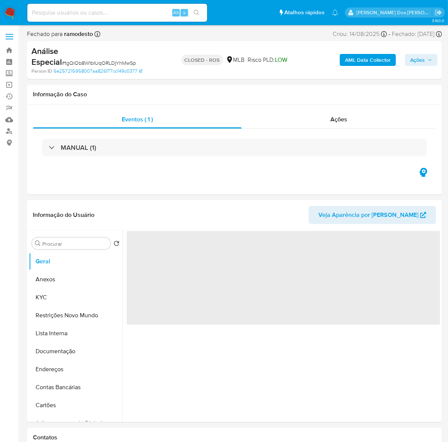
select select "10"
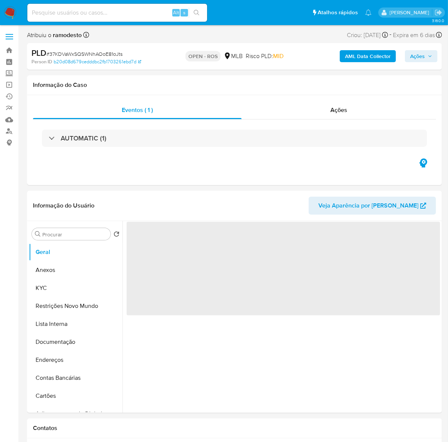
select select "10"
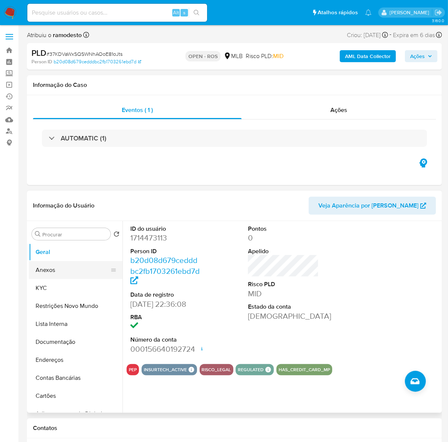
click at [47, 270] on button "Anexos" at bounding box center [73, 270] width 88 height 18
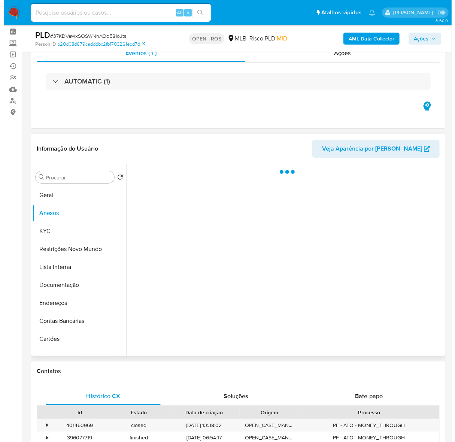
scroll to position [47, 0]
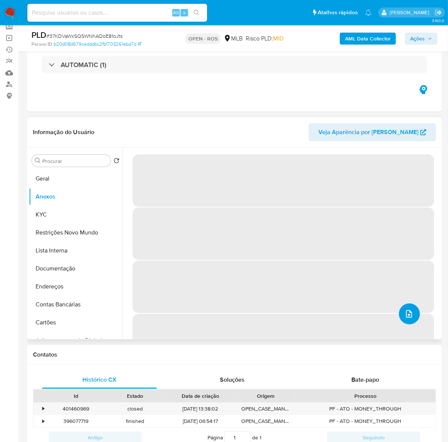
click at [407, 307] on button "upload-file" at bounding box center [409, 313] width 21 height 21
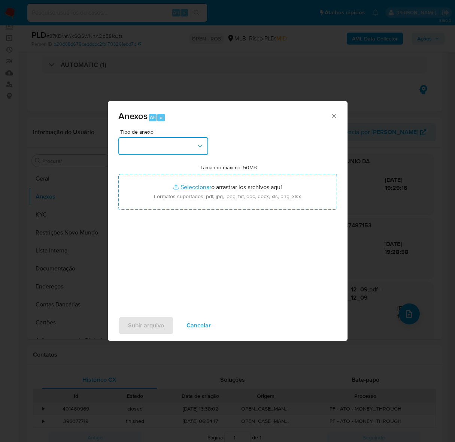
click at [150, 148] on button "button" at bounding box center [163, 146] width 90 height 18
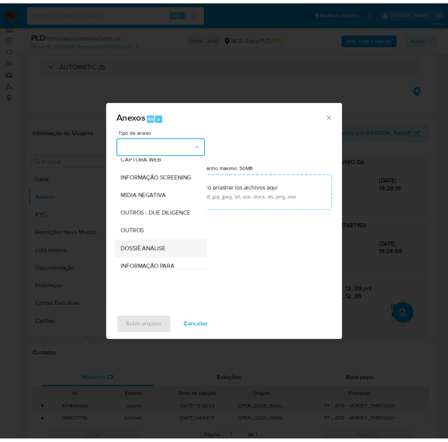
scroll to position [115, 0]
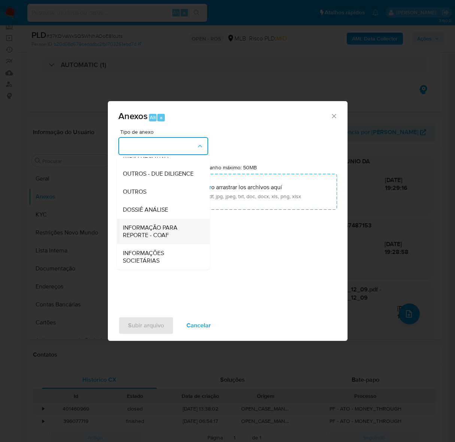
click at [155, 224] on span "INFORMAÇÃO PARA REPORTE - COAF" at bounding box center [161, 231] width 76 height 15
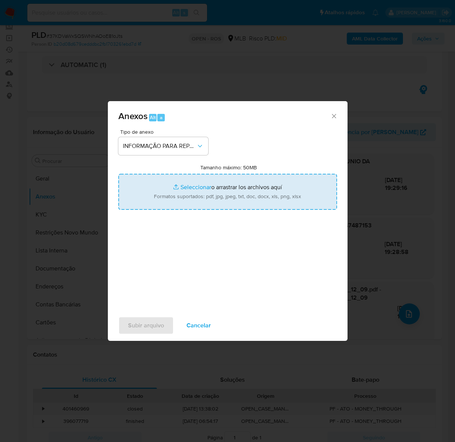
type input "C:\fakepath\SAR - 37KDVaWxSQSWNhAOoE81oJts - CPF 75447487153 - [PERSON_NAME] DA…"
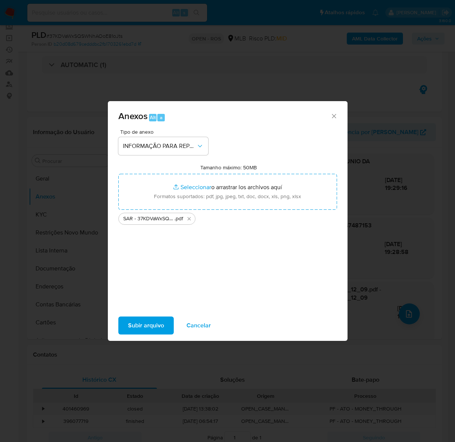
click at [149, 320] on span "Subir arquivo" at bounding box center [146, 325] width 36 height 16
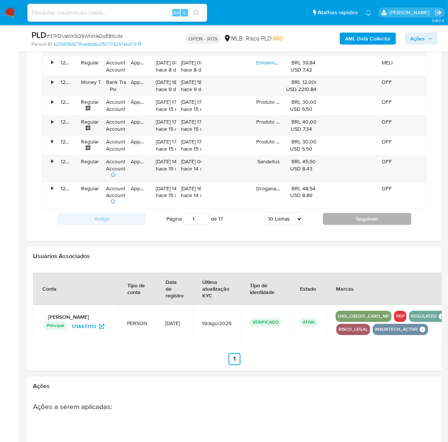
scroll to position [861, 0]
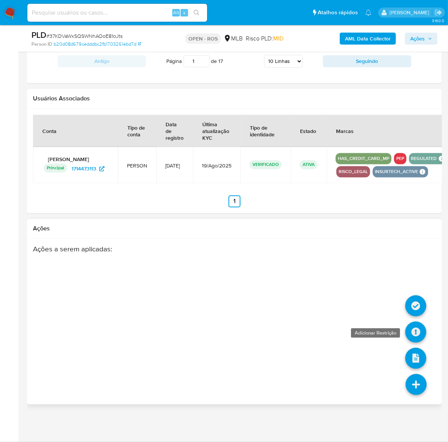
click at [416, 327] on icon at bounding box center [415, 332] width 21 height 21
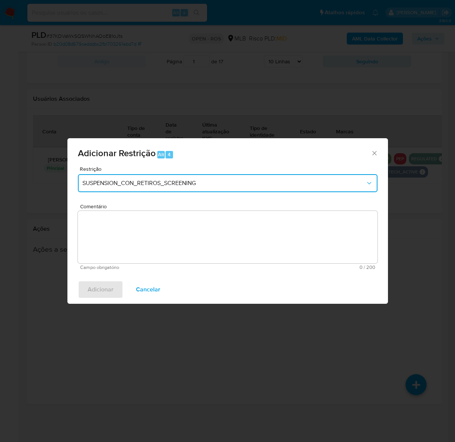
click at [167, 179] on button "SUSPENSION_CON_RETIROS_SCREENING" at bounding box center [227, 183] width 299 height 18
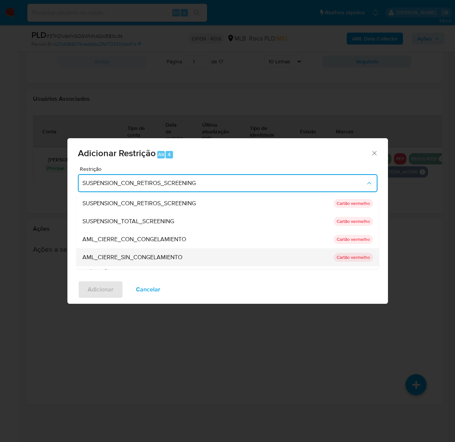
click at [160, 256] on span "AML_CIERRE_SIN_CONGELAMIENTO" at bounding box center [132, 256] width 100 height 7
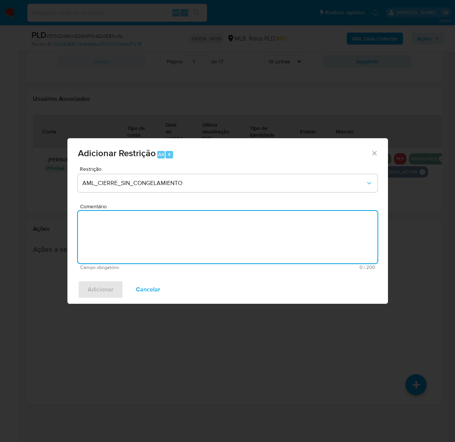
click at [214, 215] on textarea "Comentário" at bounding box center [227, 237] width 299 height 52
paste textarea "Deliberação para encerrar o relacionamento. NÃO INFORMAR AO USUÁRIO QUE SE TRAT…"
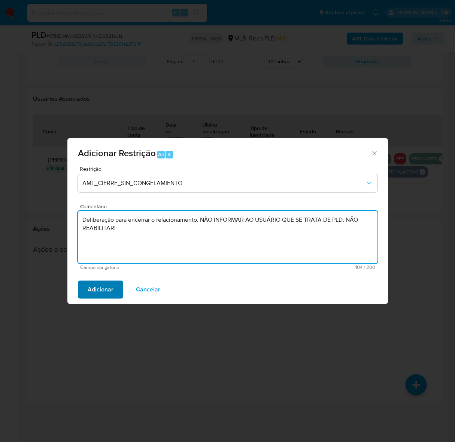
type textarea "Deliberação para encerrar o relacionamento. NÃO INFORMAR AO USUÁRIO QUE SE TRAT…"
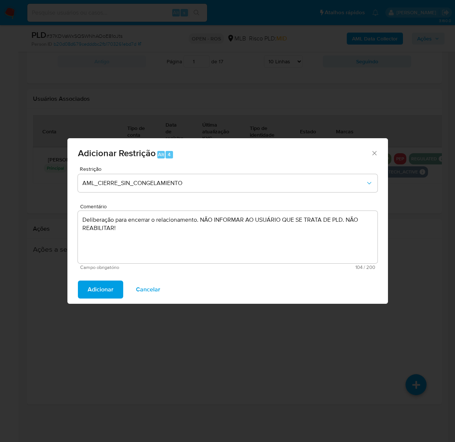
click at [105, 291] on span "Adicionar" at bounding box center [101, 289] width 26 height 16
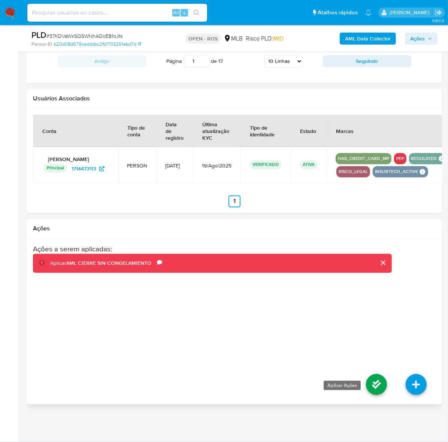
click at [375, 386] on icon at bounding box center [376, 384] width 21 height 21
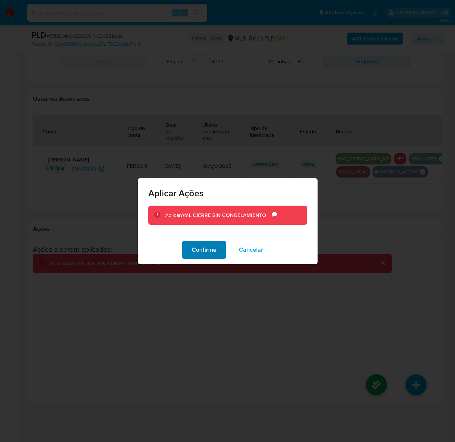
click at [207, 243] on span "Confirme" at bounding box center [204, 249] width 25 height 16
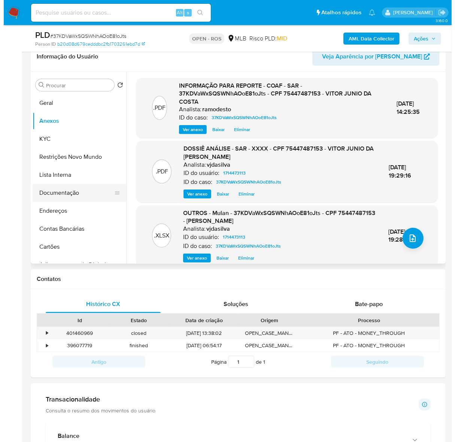
scroll to position [113, 0]
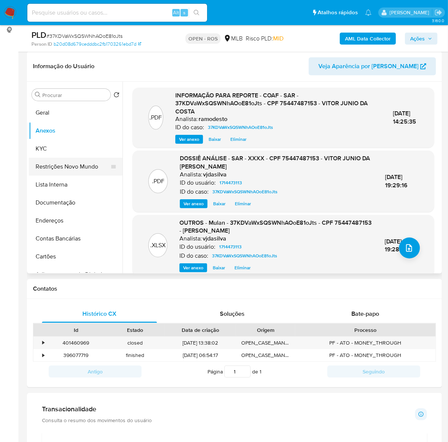
click at [73, 163] on button "Restrições Novo Mundo" at bounding box center [73, 167] width 88 height 18
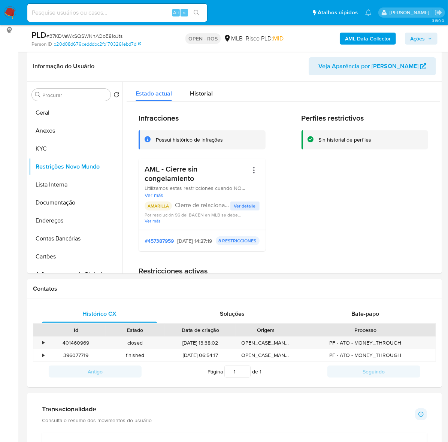
click at [418, 37] on span "Ações" at bounding box center [417, 39] width 15 height 12
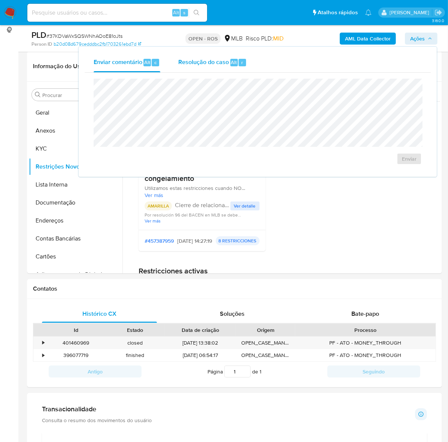
click at [200, 61] on span "Resolução do caso" at bounding box center [203, 62] width 51 height 9
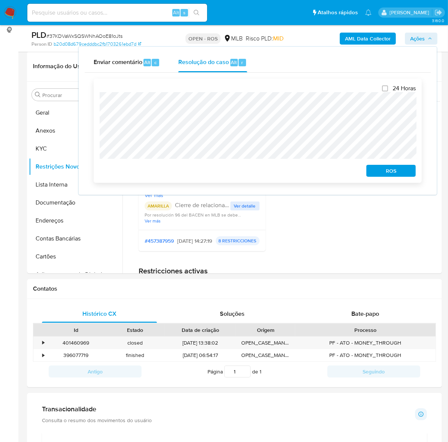
click at [395, 176] on span "ROS" at bounding box center [390, 170] width 39 height 10
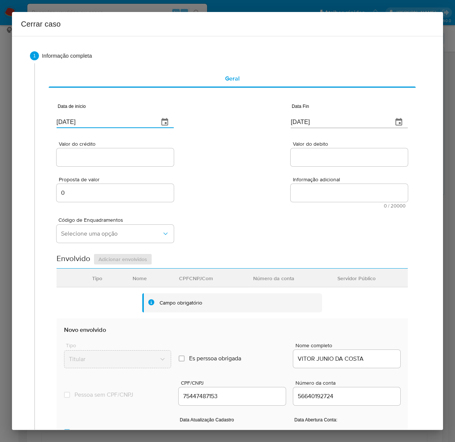
drag, startPoint x: 24, startPoint y: 120, endPoint x: -108, endPoint y: 119, distance: 131.4
paste input "01/07"
type input "[DATE]"
drag, startPoint x: 343, startPoint y: 117, endPoint x: 204, endPoint y: 118, distance: 138.9
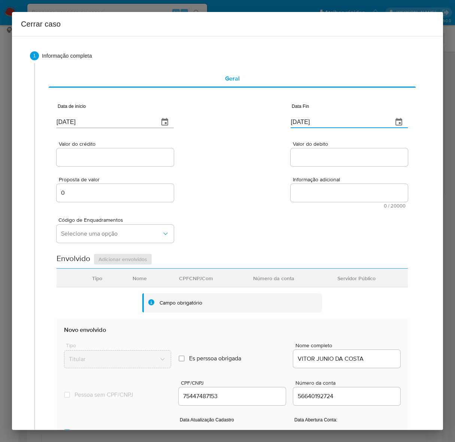
click at [204, 118] on div "Data de início [DATE] Data Fin [DATE]" at bounding box center [232, 112] width 351 height 39
paste input "0"
type input "10/09/2025"
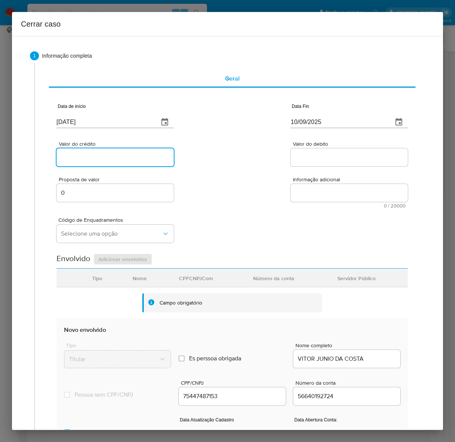
drag, startPoint x: 63, startPoint y: 154, endPoint x: 72, endPoint y: 157, distance: 9.8
click at [72, 157] on input "Valor do crédito" at bounding box center [115, 157] width 117 height 10
paste input "R$1.357.901"
type input "R$1.357.901"
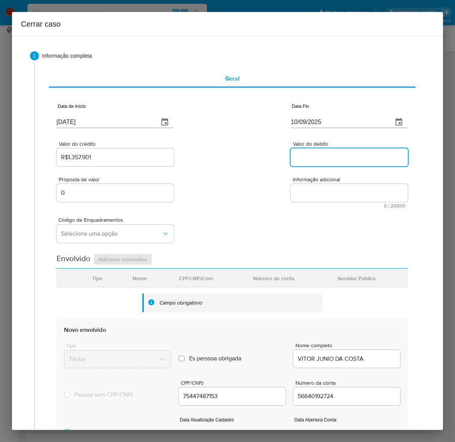
click at [305, 153] on input "Valor do debito" at bounding box center [349, 157] width 117 height 10
paste input "R$1.353.145"
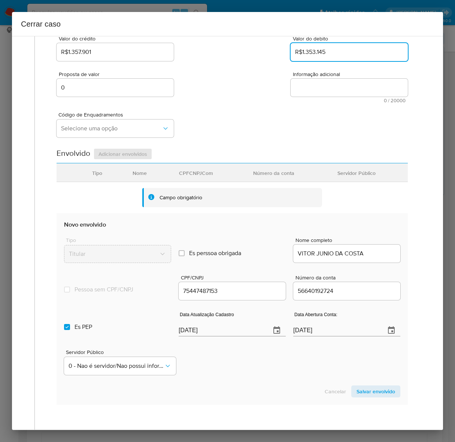
scroll to position [168, 0]
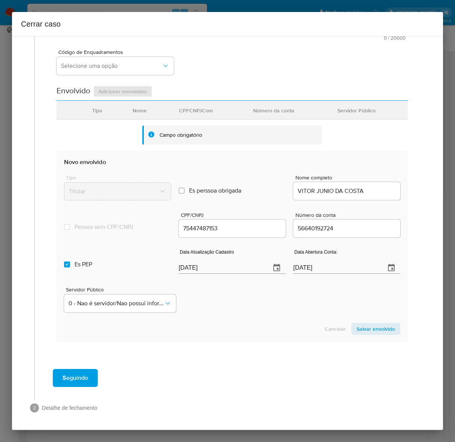
type input "R$1.353.145"
drag, startPoint x: 143, startPoint y: 263, endPoint x: 128, endPoint y: 262, distance: 15.4
click at [128, 262] on div "Es PEP isPEP Data Atualização Cadastro 19/09/2025 Data Abertura Conta: 27/03/20…" at bounding box center [232, 258] width 336 height 39
paste input "30/07"
type input "30/07/2025"
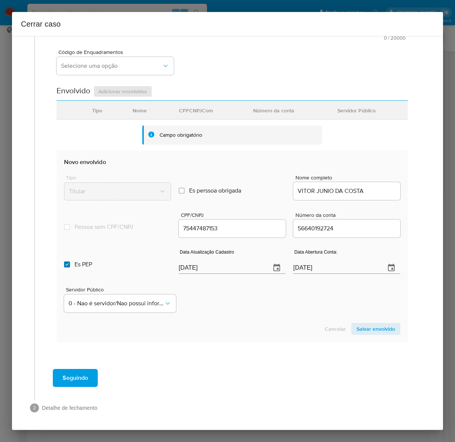
click at [67, 265] on input "Es PEP isPEP" at bounding box center [67, 264] width 6 height 6
checkbox input "false"
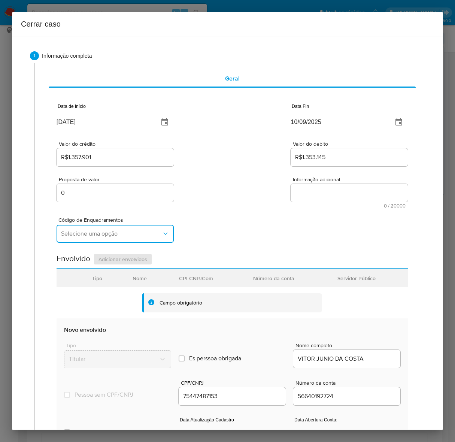
click at [64, 234] on span "Selecione uma opção" at bounding box center [111, 233] width 101 height 7
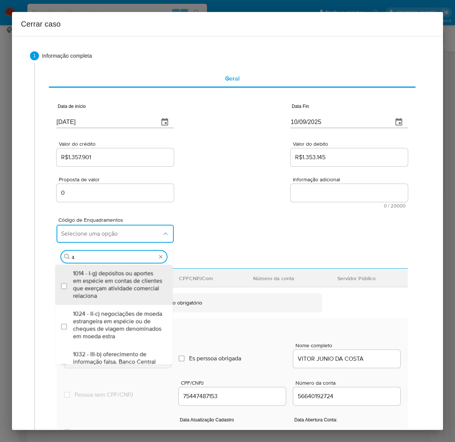
type input "45"
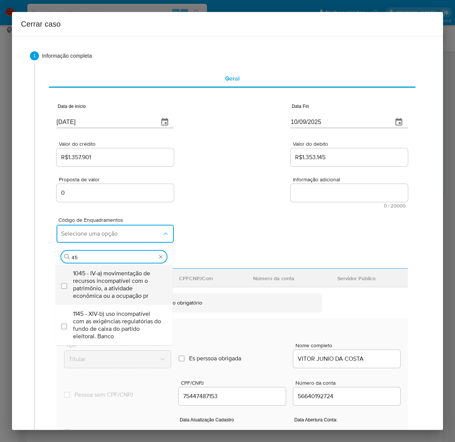
click at [98, 282] on span "1045 - IV-a) movimentação de recursos incompatível com o patrimônio, a atividad…" at bounding box center [117, 284] width 89 height 30
checkbox input "true"
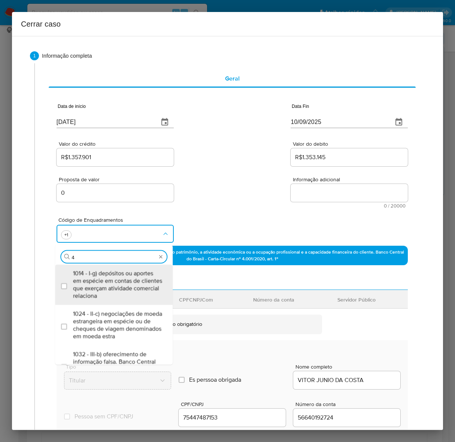
type input "47"
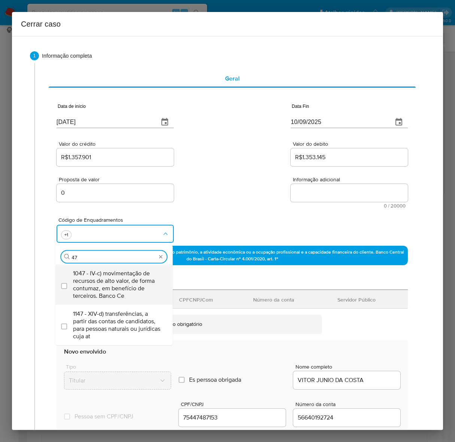
click at [102, 280] on span "1047 - IV-c) movimentação de recursos de alto valor, de forma contumaz, em bene…" at bounding box center [117, 284] width 89 height 30
checkbox input "true"
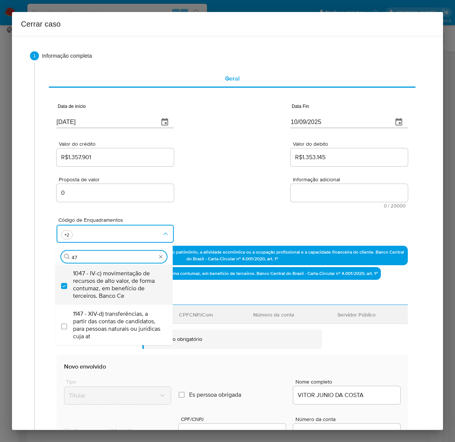
type input "4"
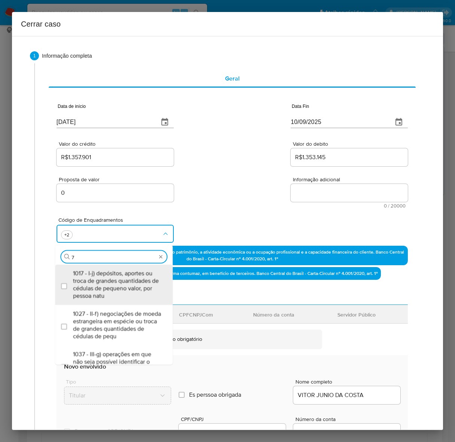
type input "74"
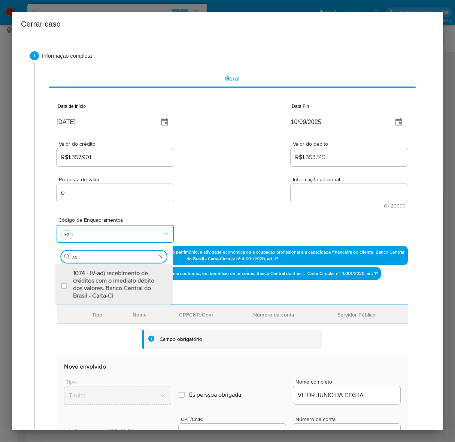
click at [102, 280] on span "1074 - IV-ad) recebimento de créditos com o imediato débito dos valores. Banco …" at bounding box center [117, 284] width 89 height 30
checkbox input "true"
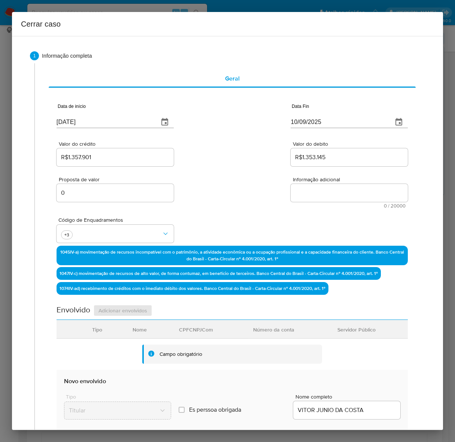
click at [316, 188] on textarea "Informação adicional" at bounding box center [349, 193] width 117 height 18
click at [314, 188] on textarea "Informação adicional" at bounding box center [349, 193] width 117 height 18
click at [329, 197] on textarea "Informação adicional" at bounding box center [349, 193] width 117 height 18
paste textarea "Vitor Junio da Costa, CPF 75447487153, 21 anos, residente no município de Goiân…"
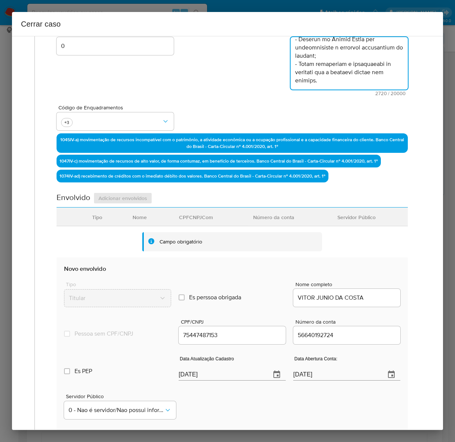
scroll to position [253, 0]
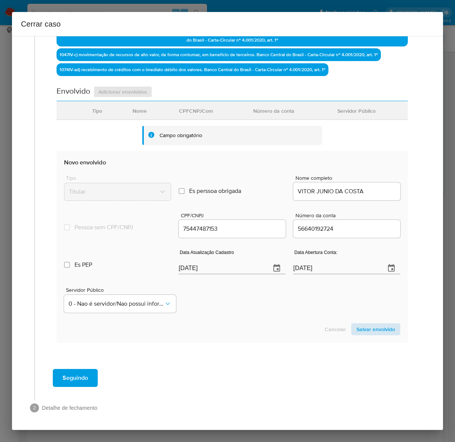
type textarea "Vitor Junio da Costa, CPF 75447487153, 21 anos, residente no município de Goiân…"
click at [370, 326] on span "Salvar envolvido" at bounding box center [375, 329] width 39 height 10
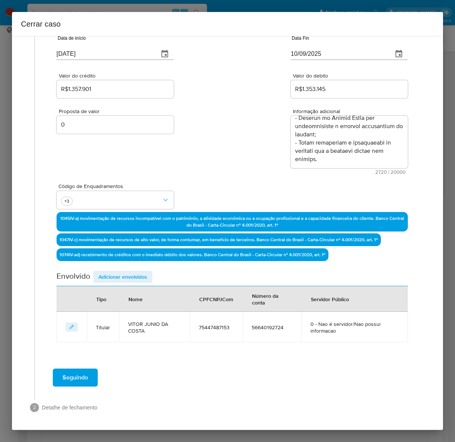
click at [112, 271] on span "Adicionar envolvidos" at bounding box center [122, 276] width 49 height 10
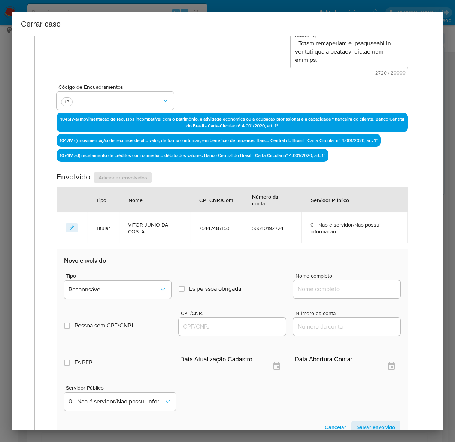
scroll to position [255, 0]
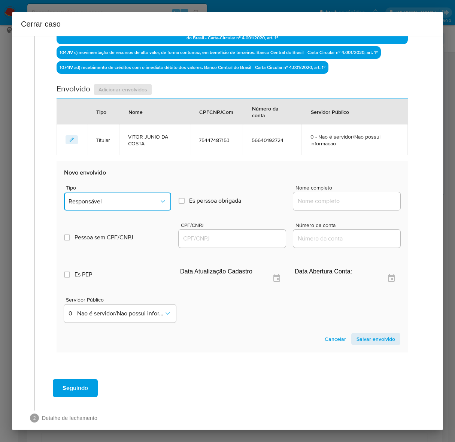
click at [104, 194] on button "Responsável" at bounding box center [117, 201] width 107 height 18
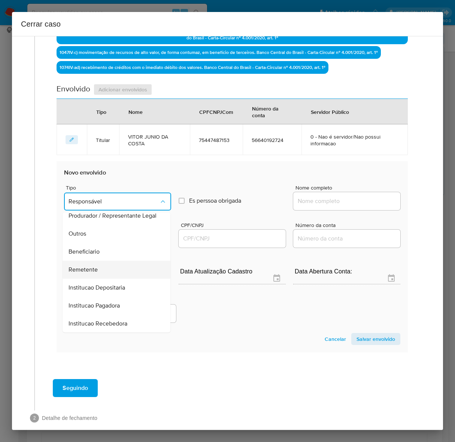
click at [84, 267] on span "Remetente" at bounding box center [83, 269] width 29 height 7
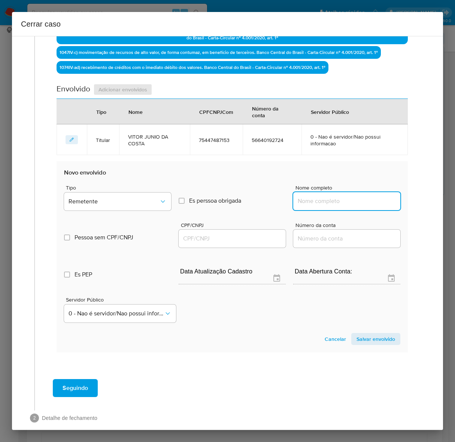
click at [323, 202] on input "Nome completo" at bounding box center [346, 201] width 107 height 10
paste input "Facebook Servicos Online, 13347016000117"
drag, startPoint x: 341, startPoint y: 200, endPoint x: 489, endPoint y: 200, distance: 147.5
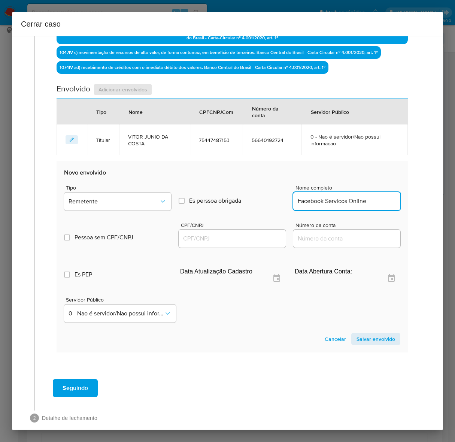
scroll to position [0, 0]
type input "Facebook Servicos Online"
click at [221, 235] on input "CPF/CNPJ" at bounding box center [232, 239] width 107 height 10
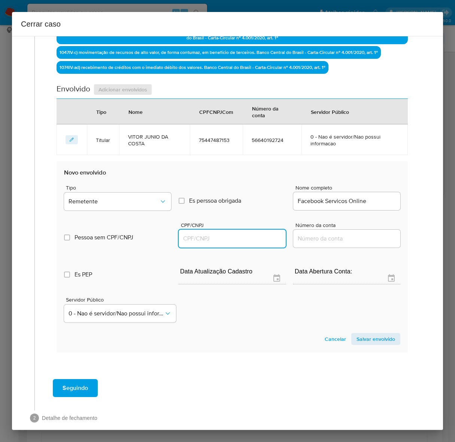
paste input "13347016000117"
type input "13347016000117"
click at [373, 341] on span "Salvar envolvido" at bounding box center [375, 339] width 39 height 10
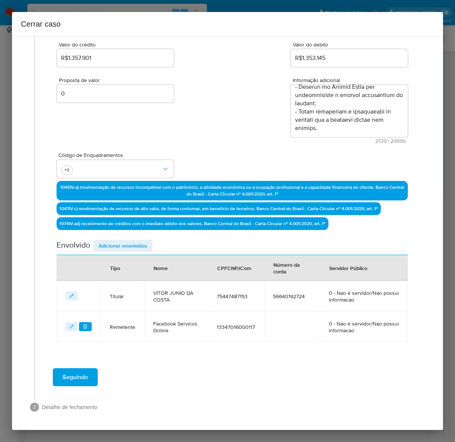
scroll to position [98, 0]
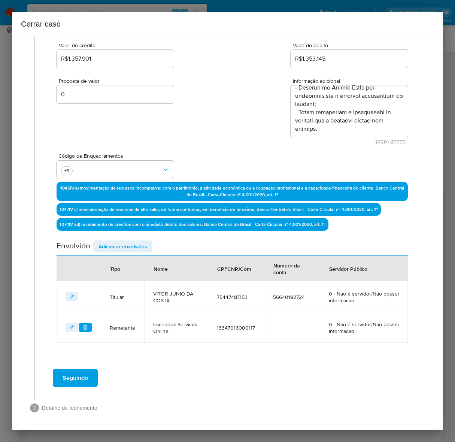
click at [107, 246] on span "Adicionar envolvidos" at bounding box center [122, 246] width 49 height 10
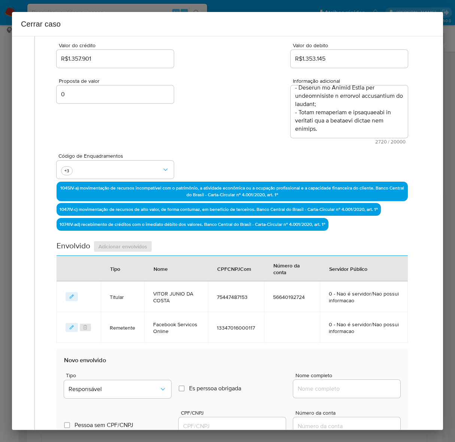
scroll to position [296, 0]
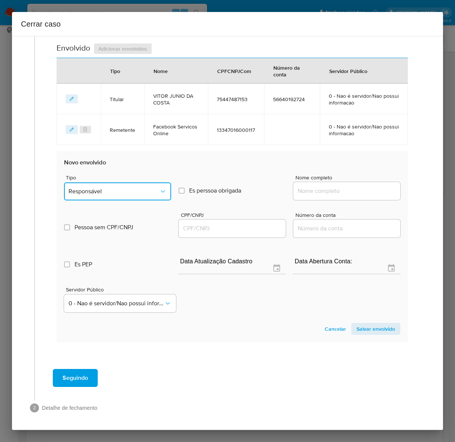
click at [100, 182] on button "Responsável" at bounding box center [117, 191] width 107 height 18
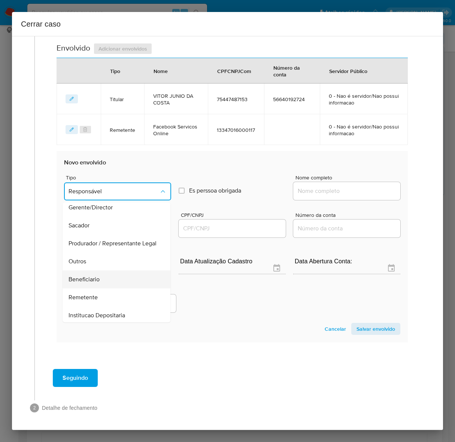
scroll to position [103, 0]
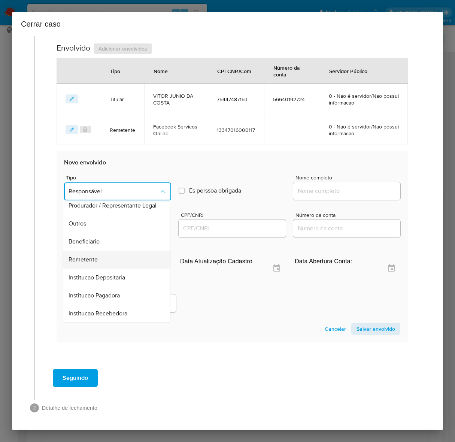
click at [86, 256] on span "Remetente" at bounding box center [83, 259] width 29 height 7
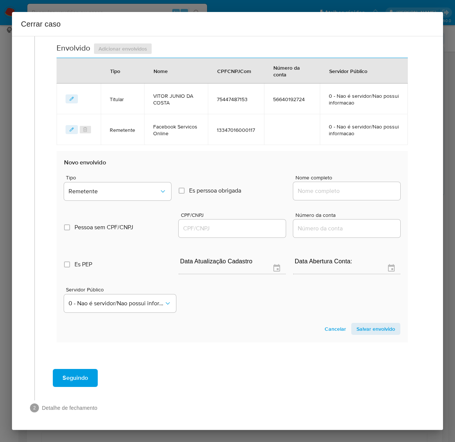
click at [329, 188] on input "Nome completo" at bounding box center [346, 191] width 107 height 10
paste input "Ulisses Gabriel Dias, 03981262166"
drag, startPoint x: 345, startPoint y: 191, endPoint x: 420, endPoint y: 192, distance: 74.5
click at [420, 192] on div "1 Informação completa Geral Data de início 01/07/2025 Data Fin 10/09/2025 Valor…" at bounding box center [227, 85] width 413 height 678
type input "Ulisses Gabriel Dias"
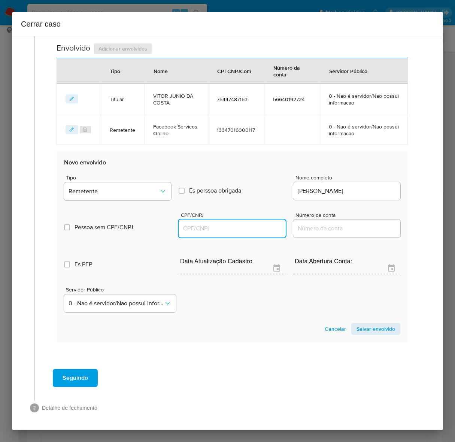
click at [210, 225] on input "CPF/CNPJ" at bounding box center [232, 229] width 107 height 10
paste input "03981262166"
type input "3981262166"
click at [361, 330] on span "Salvar envolvido" at bounding box center [375, 328] width 39 height 10
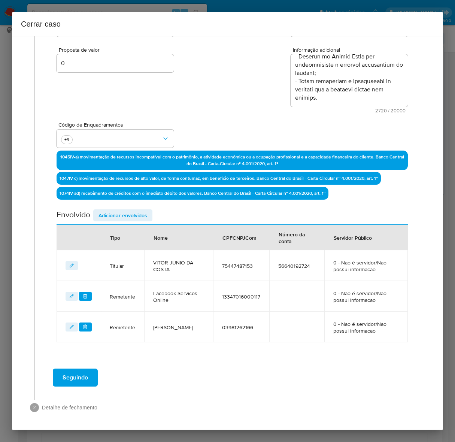
click at [116, 212] on span "Adicionar envolvidos" at bounding box center [122, 215] width 49 height 10
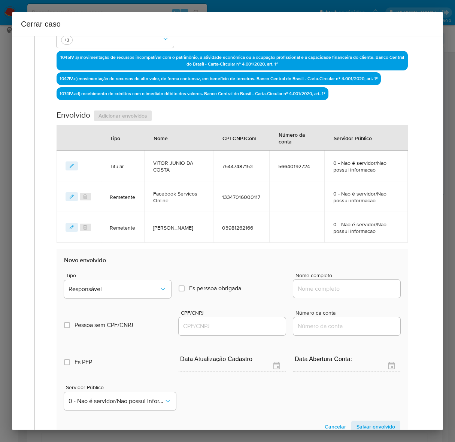
scroll to position [327, 0]
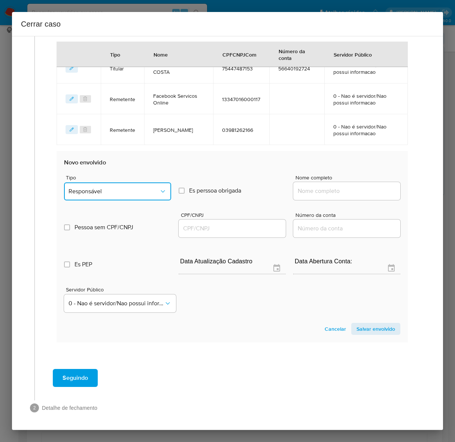
click at [92, 184] on button "Responsável" at bounding box center [117, 191] width 107 height 18
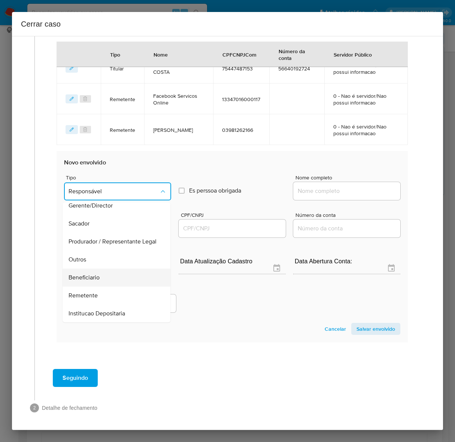
scroll to position [103, 0]
click at [85, 240] on span "Beneficiario" at bounding box center [84, 241] width 31 height 7
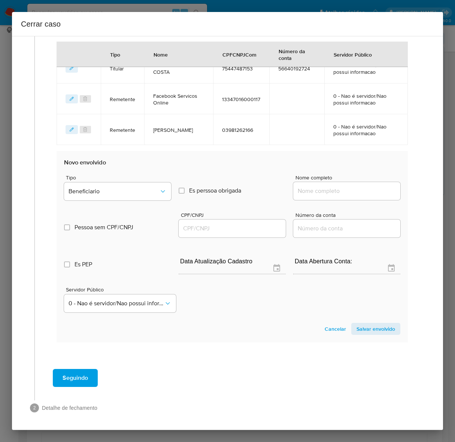
click at [365, 197] on div at bounding box center [346, 191] width 107 height 18
click at [364, 190] on input "Nome completo" at bounding box center [346, 191] width 107 height 10
paste input "Lorena Moraes Correa, 02739072120"
drag, startPoint x: 349, startPoint y: 190, endPoint x: 502, endPoint y: 197, distance: 154.0
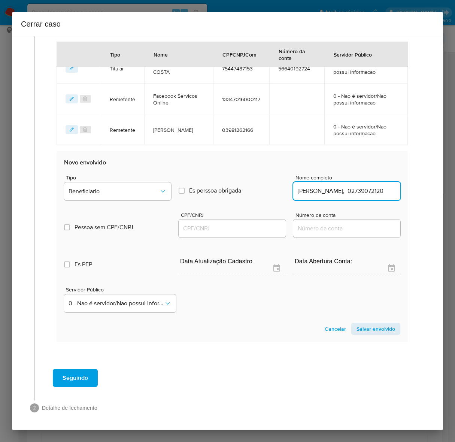
type input "Lorena Moraes Correa"
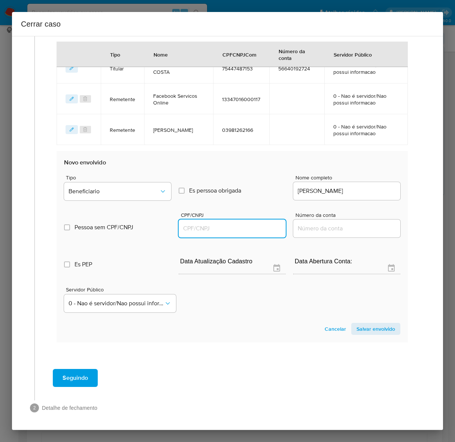
click at [212, 226] on input "CPF/CNPJ" at bounding box center [232, 229] width 107 height 10
paste input "02739072120"
type input "2739072120"
click at [365, 325] on span "Salvar envolvido" at bounding box center [375, 328] width 39 height 10
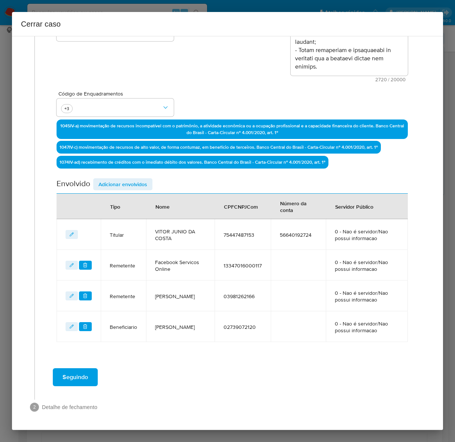
scroll to position [160, 0]
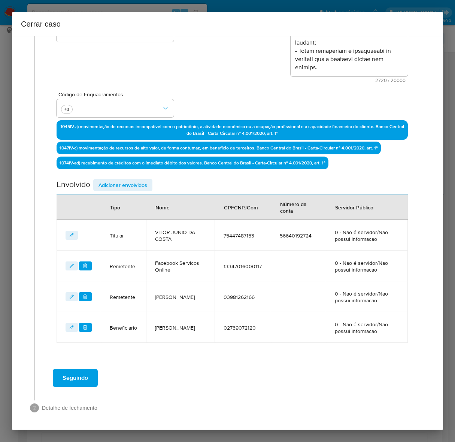
click at [122, 183] on span "Adicionar envolvidos" at bounding box center [122, 185] width 49 height 10
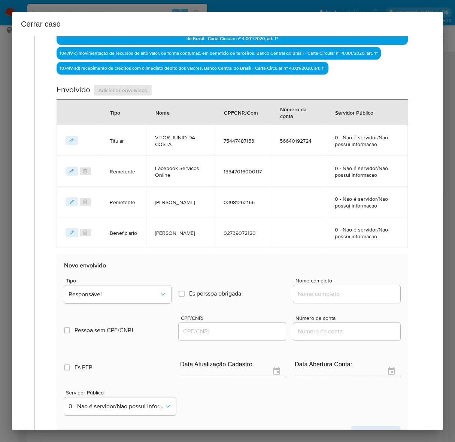
scroll to position [358, 0]
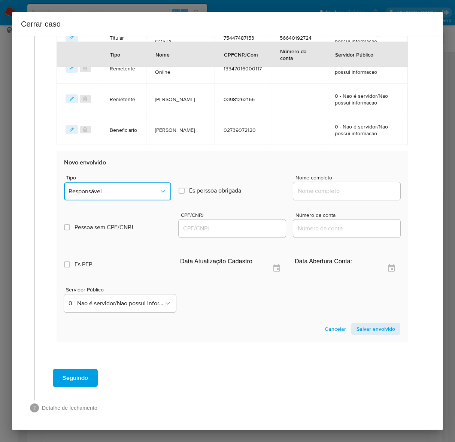
click at [119, 185] on button "Responsável" at bounding box center [117, 191] width 107 height 18
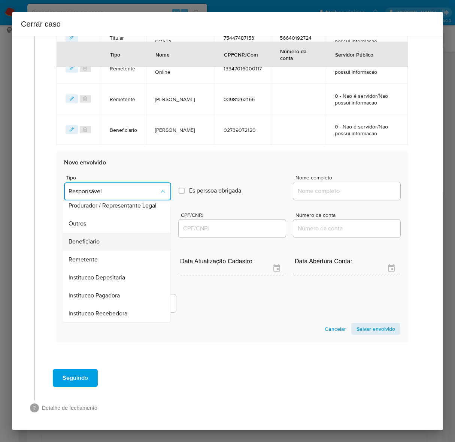
click at [97, 238] on span "Beneficiario" at bounding box center [84, 241] width 31 height 7
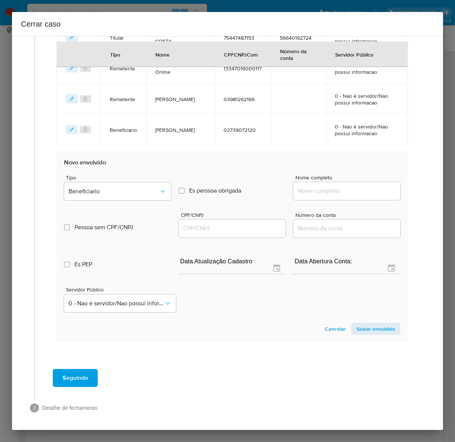
drag, startPoint x: 317, startPoint y: 188, endPoint x: 330, endPoint y: 188, distance: 13.1
click at [318, 188] on input "Nome completo" at bounding box center [346, 191] width 107 height 10
paste input "Wallace Lopes De Souza, 75483025172"
drag, startPoint x: 349, startPoint y: 190, endPoint x: 517, endPoint y: 192, distance: 168.1
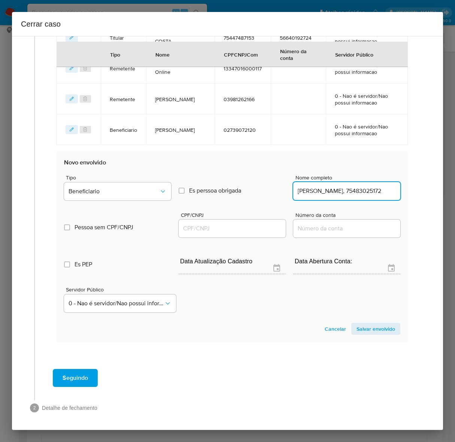
type input "Wallace Lopes De Souza"
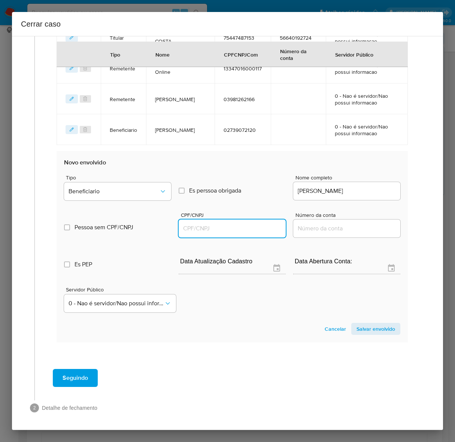
click at [209, 229] on input "CPF/CNPJ" at bounding box center [232, 229] width 107 height 10
paste input "75483025172"
type input "75483025172"
click at [365, 332] on span "Salvar envolvido" at bounding box center [375, 328] width 39 height 10
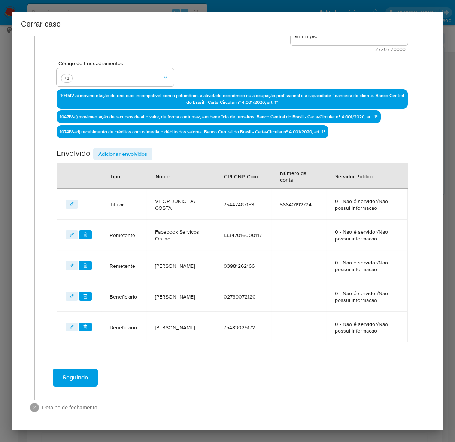
click at [64, 375] on span "Seguindo" at bounding box center [75, 377] width 25 height 16
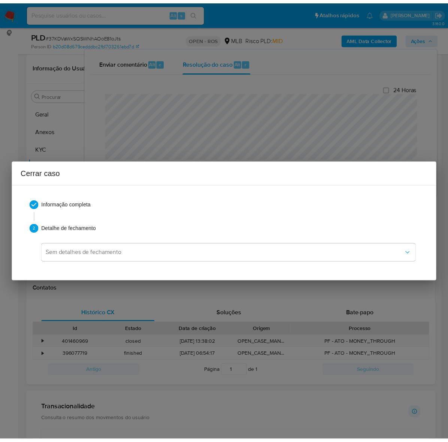
scroll to position [0, 0]
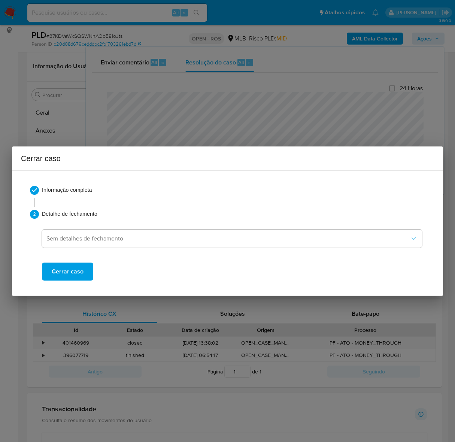
click at [58, 268] on span "Cerrar caso" at bounding box center [68, 271] width 32 height 16
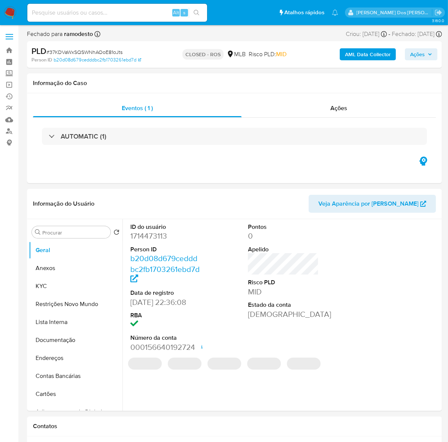
select select "10"
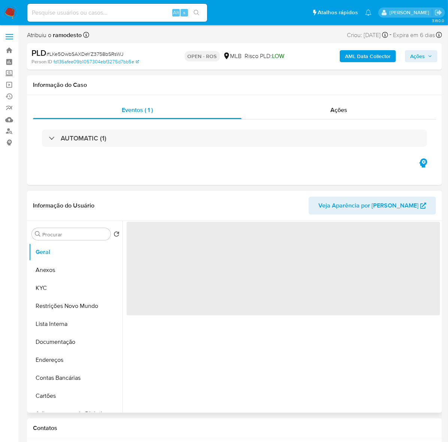
select select "10"
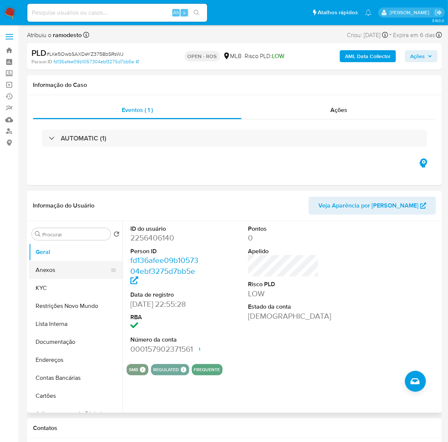
click at [44, 270] on button "Anexos" at bounding box center [73, 270] width 88 height 18
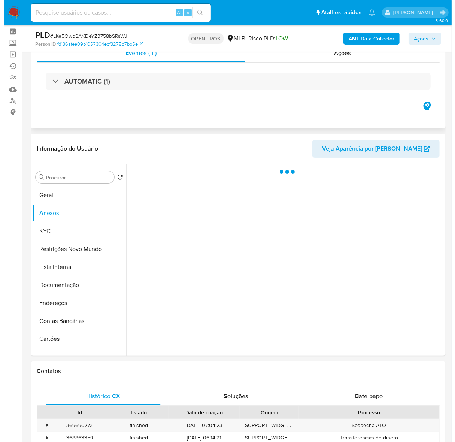
scroll to position [47, 0]
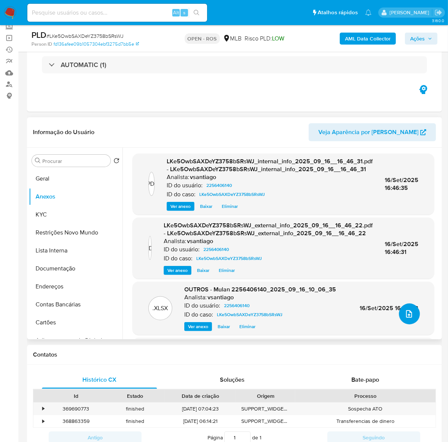
click at [404, 309] on icon "upload-file" at bounding box center [408, 313] width 9 height 9
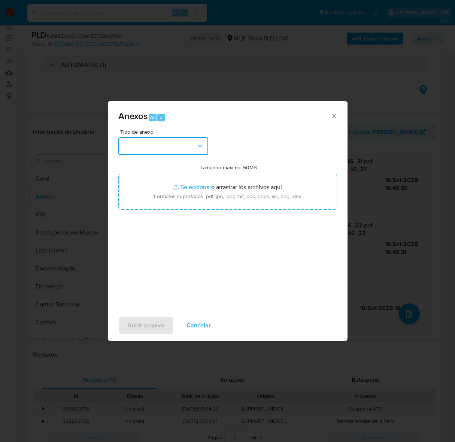
click at [154, 145] on button "button" at bounding box center [163, 146] width 90 height 18
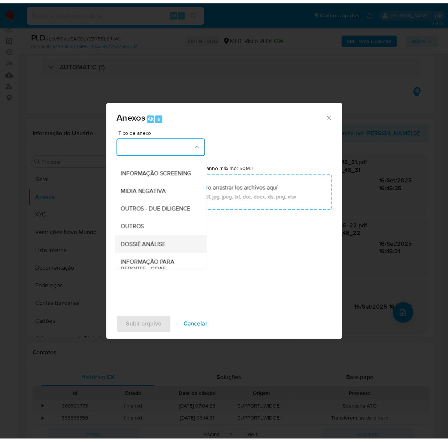
scroll to position [115, 0]
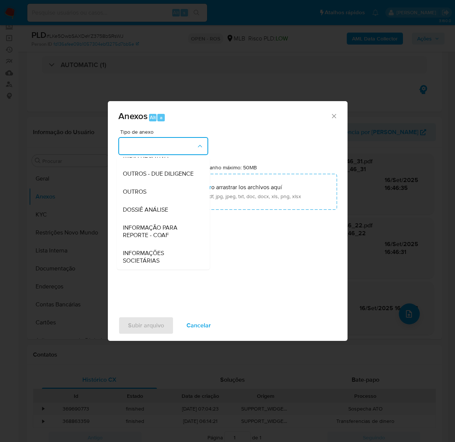
drag, startPoint x: 142, startPoint y: 240, endPoint x: 143, endPoint y: 230, distance: 9.5
click at [142, 234] on div "INFORMAÇÃO PARA REPORTE - COAF" at bounding box center [161, 230] width 76 height 25
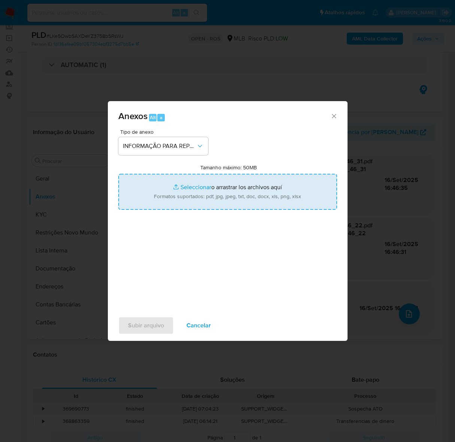
type input "C:\fakepath\SAR - LKe5OwbSAXDeYZ3758bSRsWJ - CPF 00041188128 - [PERSON_NAME].pdf"
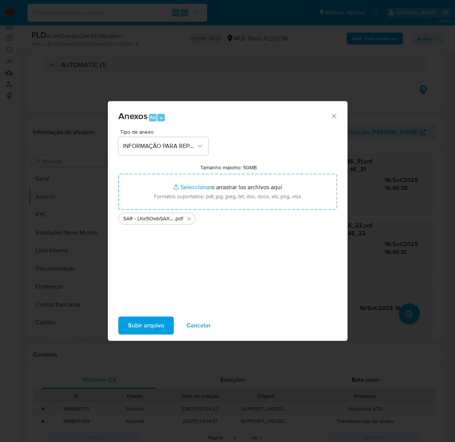
drag, startPoint x: 150, startPoint y: 325, endPoint x: 153, endPoint y: 319, distance: 6.2
click at [153, 319] on span "Subir arquivo" at bounding box center [146, 325] width 36 height 16
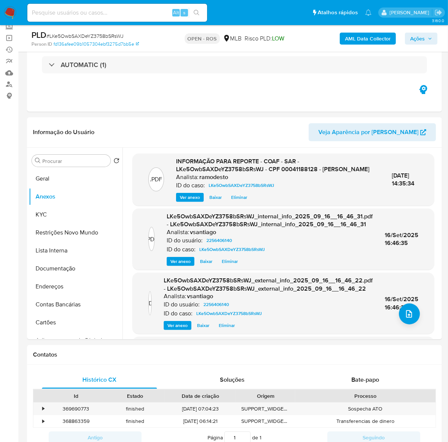
click at [419, 29] on div "PLD # LKe5OwbSAXDeYZ3758bSRsWJ Person ID fd136afee09b1057304ebf3275d7bb5e OPEN …" at bounding box center [234, 38] width 415 height 27
click at [419, 40] on span "Ações" at bounding box center [417, 39] width 15 height 12
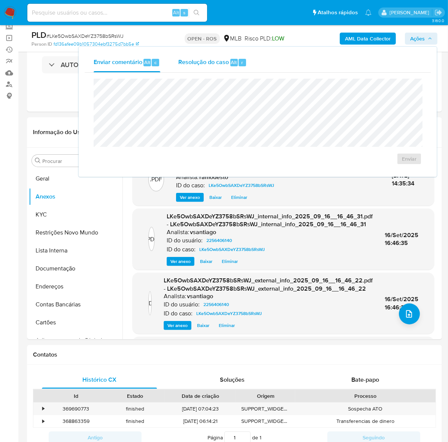
click at [206, 64] on span "Resolução do caso" at bounding box center [203, 62] width 51 height 9
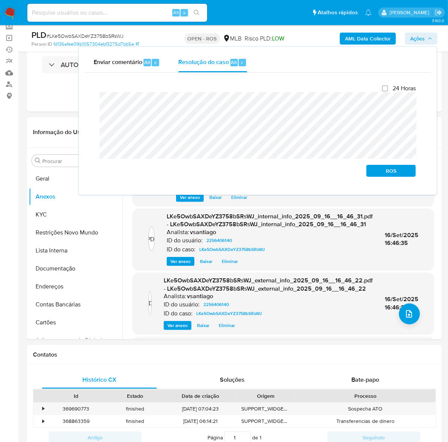
click at [422, 37] on span "Ações" at bounding box center [417, 39] width 15 height 12
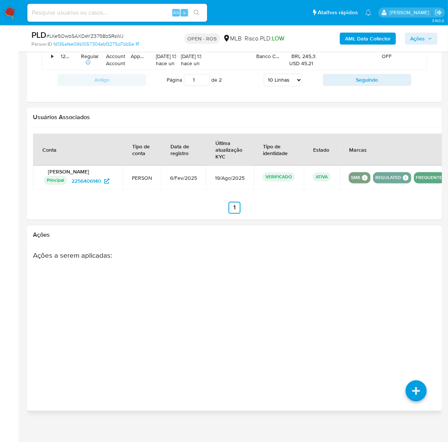
scroll to position [836, 0]
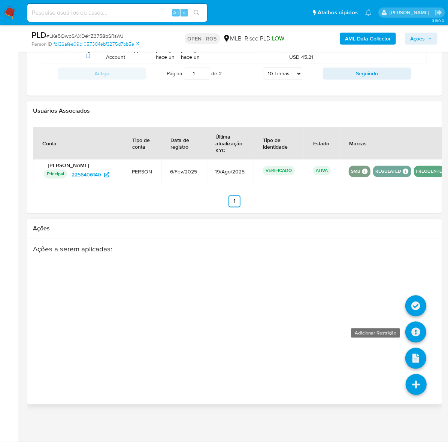
click at [413, 329] on icon at bounding box center [415, 332] width 21 height 21
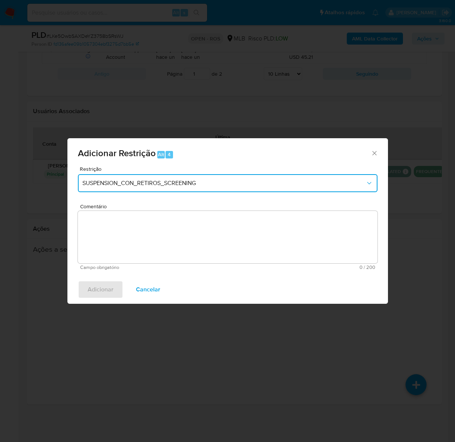
click at [167, 178] on button "SUSPENSION_CON_RETIROS_SCREENING" at bounding box center [227, 183] width 299 height 18
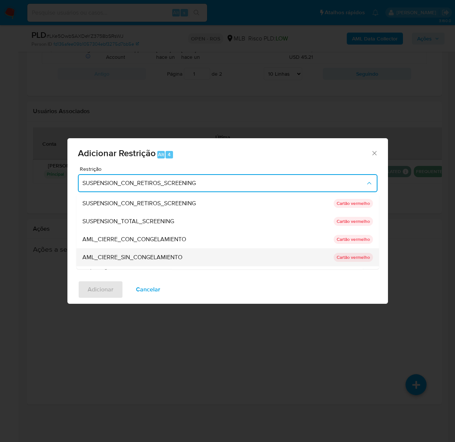
click at [145, 256] on span "AML_CIERRE_SIN_CONGELAMIENTO" at bounding box center [132, 256] width 100 height 7
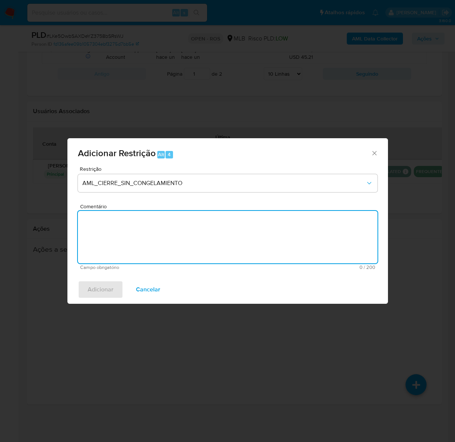
click at [165, 229] on textarea "Comentário" at bounding box center [227, 237] width 299 height 52
paste textarea "Deliberação para encerrar o relacionamento. NÃO INFORMAR AO USUÁRIO QUE SE TRAT…"
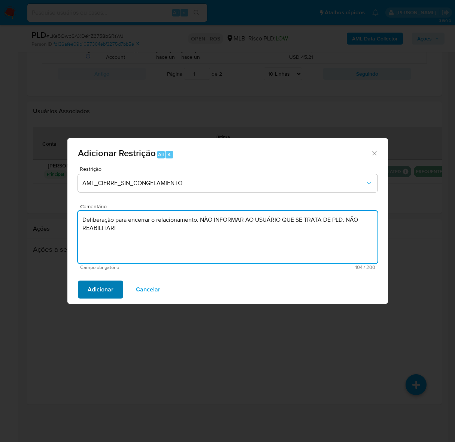
type textarea "Deliberação para encerrar o relacionamento. NÃO INFORMAR AO USUÁRIO QUE SE TRAT…"
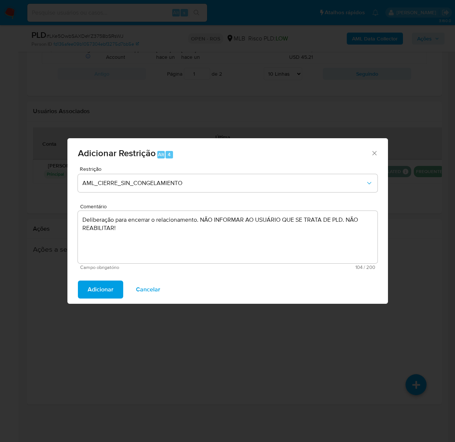
click at [101, 287] on span "Adicionar" at bounding box center [101, 289] width 26 height 16
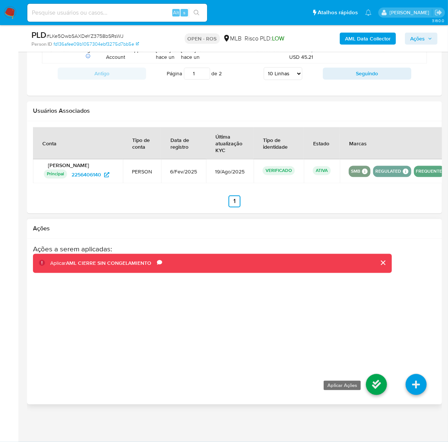
click at [377, 381] on icon at bounding box center [376, 384] width 21 height 21
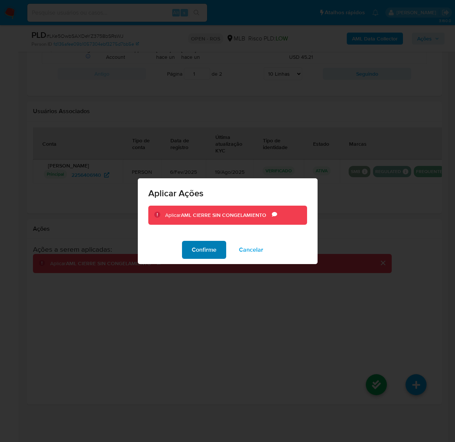
click at [197, 242] on span "Confirme" at bounding box center [204, 249] width 25 height 16
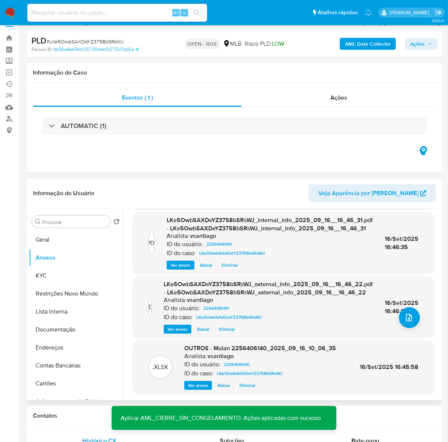
scroll to position [0, 0]
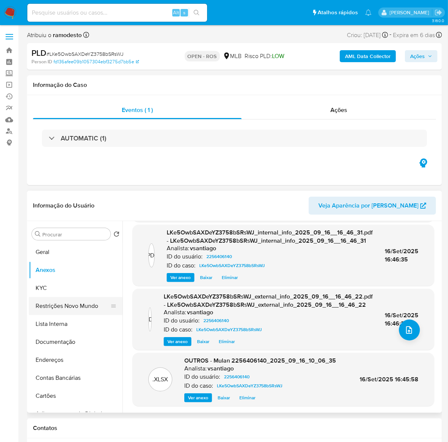
click at [68, 304] on button "Restrições Novo Mundo" at bounding box center [73, 306] width 88 height 18
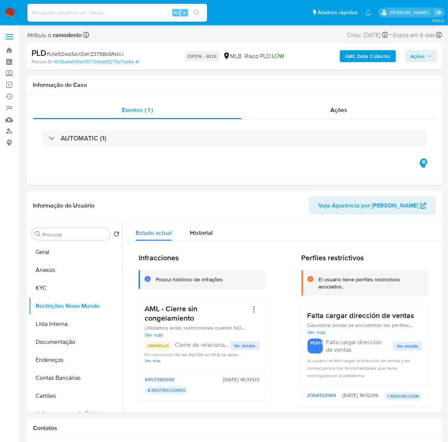
click at [422, 55] on span "Ações" at bounding box center [417, 56] width 15 height 12
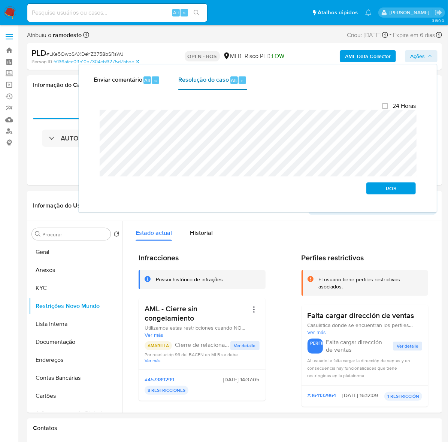
click at [209, 80] on span "Resolução do caso" at bounding box center [203, 80] width 51 height 9
click at [392, 185] on span "ROS" at bounding box center [390, 188] width 39 height 10
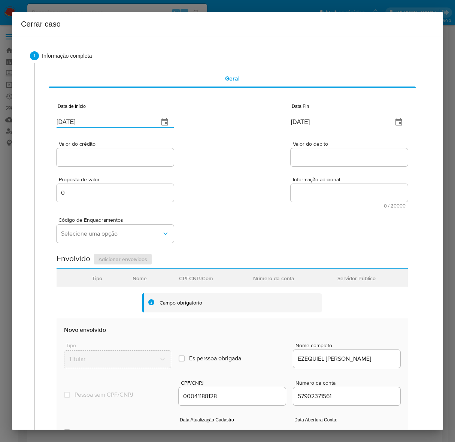
drag, startPoint x: 104, startPoint y: 116, endPoint x: 4, endPoint y: 117, distance: 100.3
click at [4, 117] on div "Cerrar caso 1 Informação completa Geral Data de início [DATE] Data Fin [DATE] V…" at bounding box center [227, 221] width 455 height 442
paste input "01/07"
type input "[DATE]"
drag, startPoint x: 334, startPoint y: 124, endPoint x: 219, endPoint y: 124, distance: 114.6
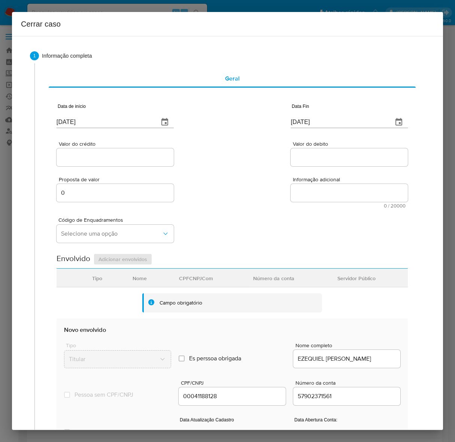
click at [219, 124] on div "Data de início [DATE] Data Fin [DATE]" at bounding box center [232, 112] width 351 height 39
paste input "6"
type input "16/09/2025"
click at [82, 156] on input "Valor do crédito" at bounding box center [115, 157] width 117 height 10
paste input "R$573.525"
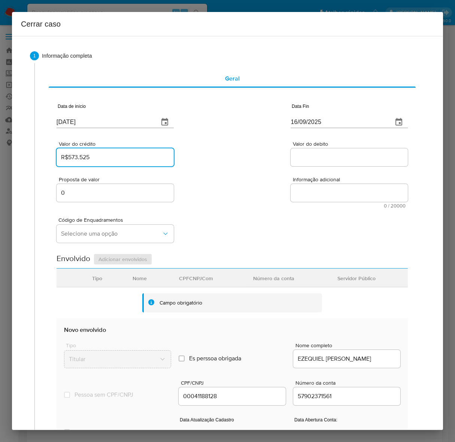
type input "R$573.525"
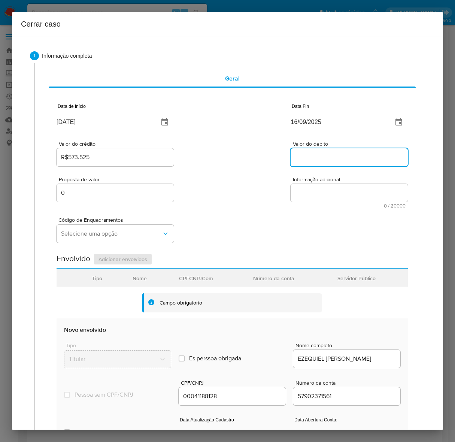
click at [311, 154] on input "Valor do debito" at bounding box center [349, 157] width 117 height 10
paste input "R$574.579"
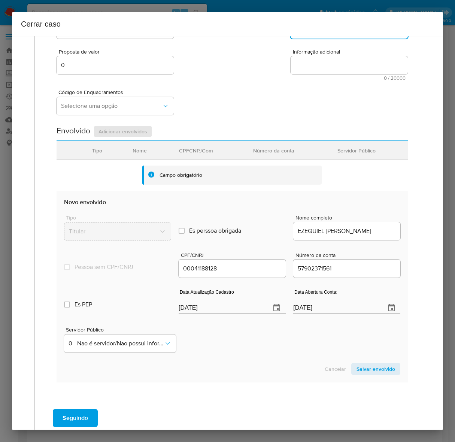
scroll to position [140, 0]
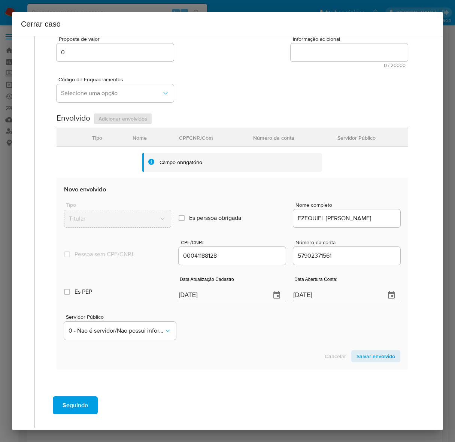
type input "R$574.579"
drag, startPoint x: 226, startPoint y: 293, endPoint x: 152, endPoint y: 295, distance: 73.8
click at [152, 295] on div "Es PEP isPEP Data Atualização Cadastro [DATE] Data Abertura Conta: [DATE]" at bounding box center [232, 285] width 336 height 39
paste input "8"
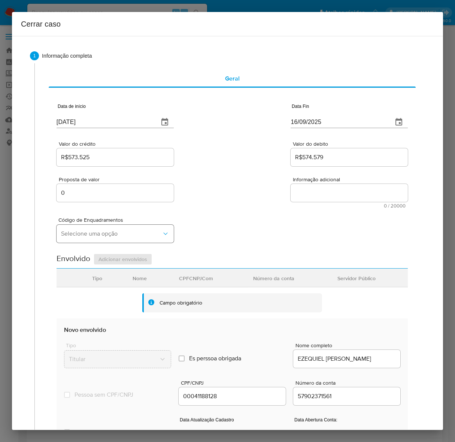
type input "[DATE]"
click at [80, 237] on span "Selecione uma opção" at bounding box center [111, 233] width 101 height 7
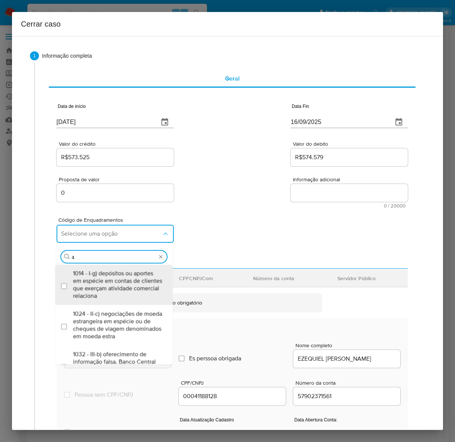
type input "45"
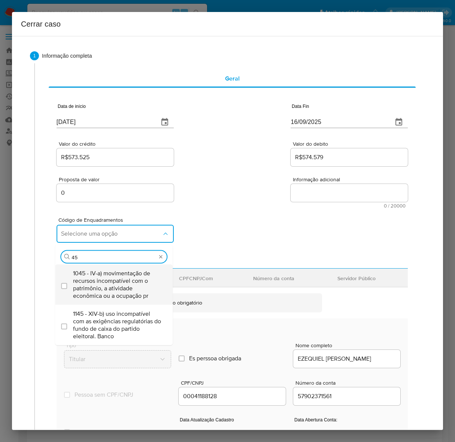
click at [90, 269] on span "1045 - IV-a) movimentação de recursos incompatível com o patrimônio, a atividad…" at bounding box center [117, 284] width 89 height 30
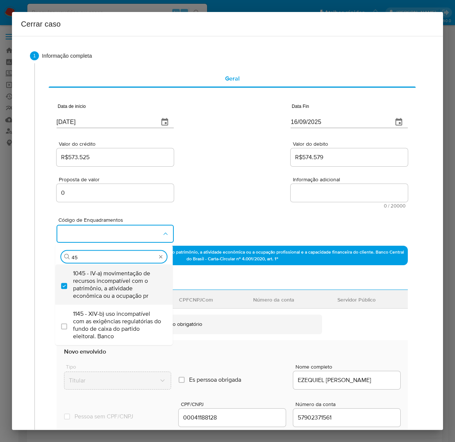
checkbox input "true"
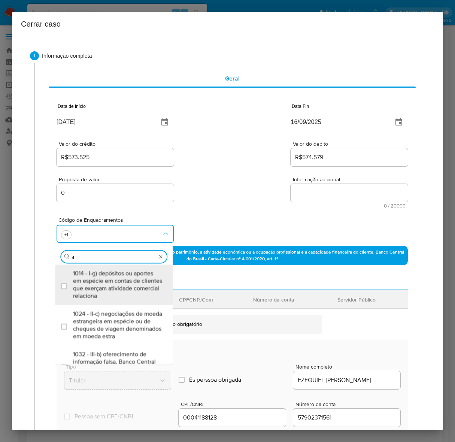
type input "46"
click at [90, 269] on span "1046 - IV-b) transferências de valores arredondados na unidade de milhar ou que…" at bounding box center [117, 284] width 89 height 30
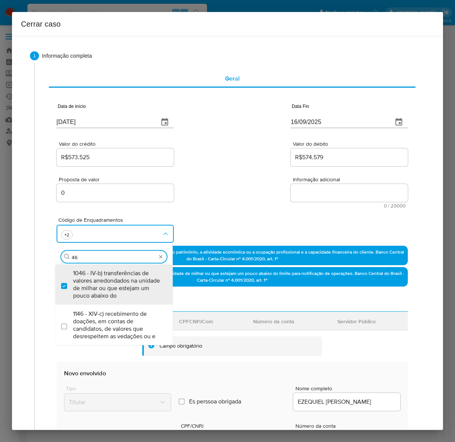
checkbox input "true"
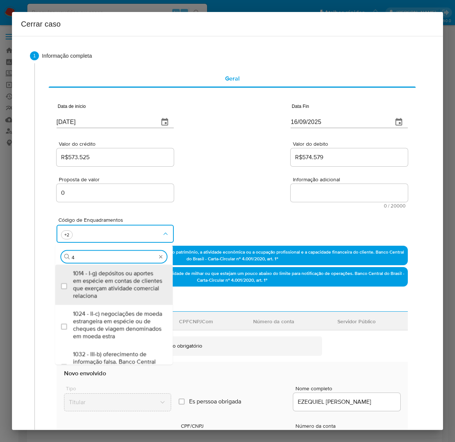
type input "47"
click at [90, 269] on span "1047 - IV-c) movimentação de recursos de alto valor, de forma contumaz, em bene…" at bounding box center [117, 284] width 89 height 30
checkbox input "true"
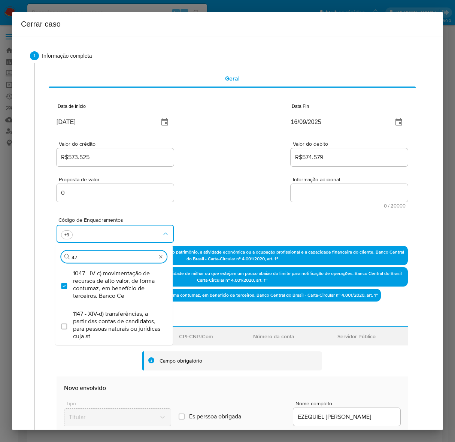
type input "4"
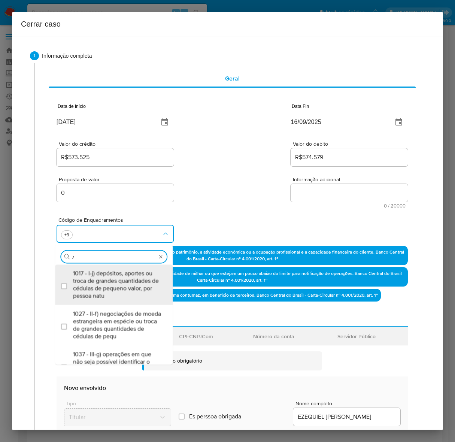
type input "74"
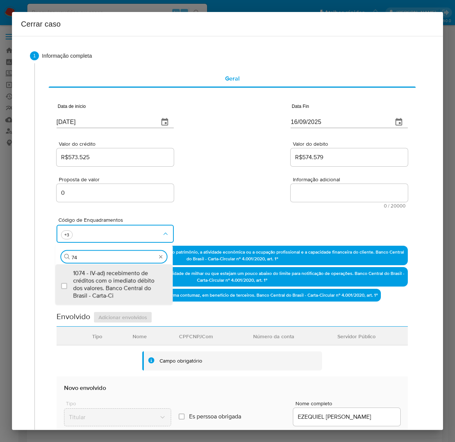
click at [90, 269] on span "1074 - IV-ad) recebimento de créditos com o imediato débito dos valores. Banco …" at bounding box center [117, 284] width 89 height 30
checkbox input "true"
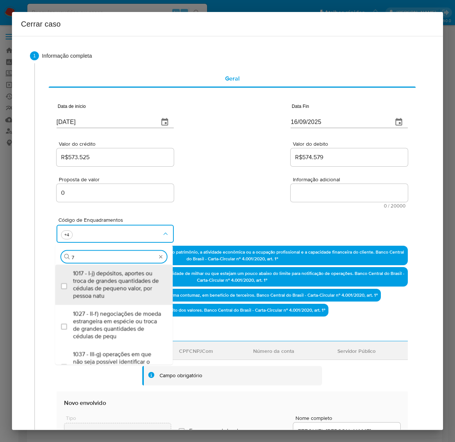
type input "75"
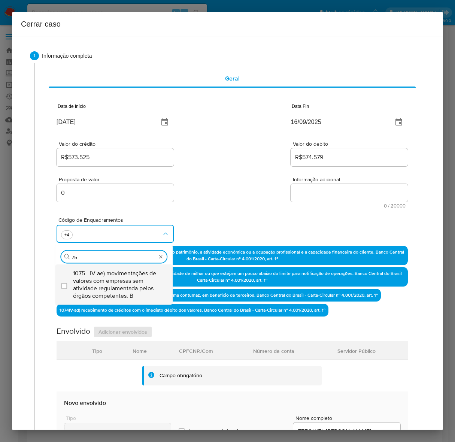
click at [90, 269] on span "1075 - IV-ae) movimentações de valores com empresas sem atividade regulamentada…" at bounding box center [117, 284] width 89 height 30
checkbox input "true"
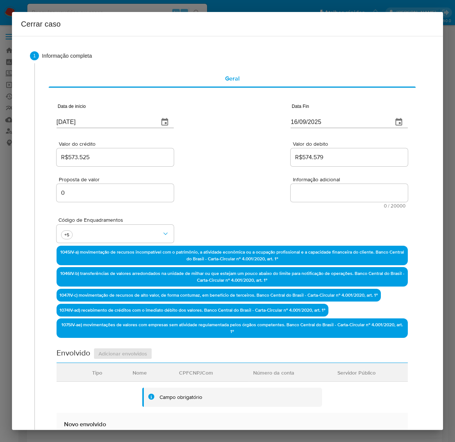
click at [323, 189] on textarea "Informação adicional" at bounding box center [349, 193] width 117 height 18
click at [322, 191] on textarea "Informação adicional" at bounding box center [349, 193] width 117 height 18
click at [319, 189] on textarea "Informação adicional" at bounding box center [349, 193] width 117 height 18
paste textarea "Loremips Dolorsi Ametc Adipisc, ELI 66577907017, 56 sedd, eiusmodte in utlabore…"
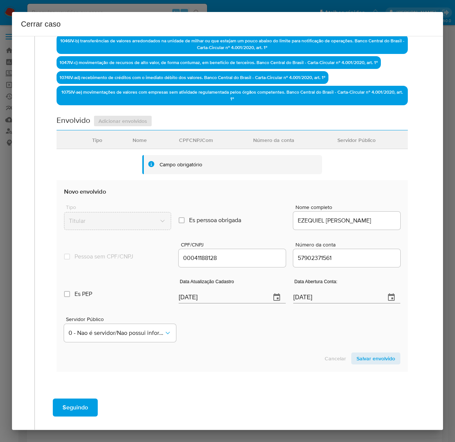
scroll to position [296, 0]
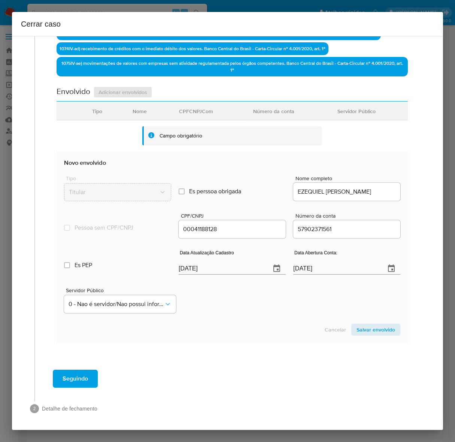
type textarea "Loremips Dolorsi Ametc Adipisc, ELI 66577907017, 56 sedd, eiusmodte in utlabore…"
click at [371, 320] on section "Novo envolvido Tipo Titular Es perssoa obrigada Is PObrigada Nome completo EZEQ…" at bounding box center [232, 246] width 351 height 191
click at [369, 326] on span "Salvar envolvido" at bounding box center [375, 329] width 39 height 10
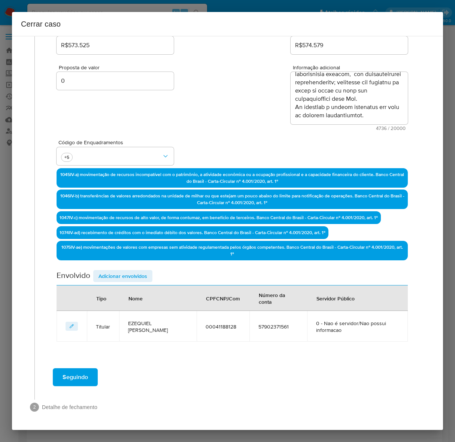
scroll to position [110, 0]
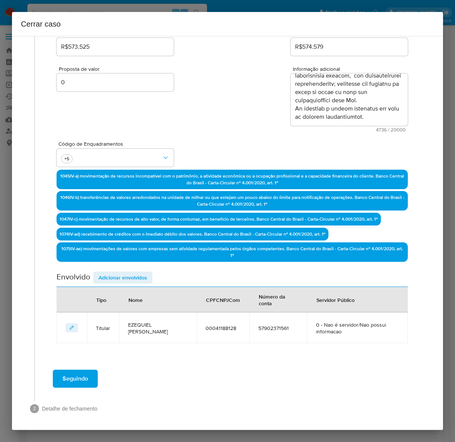
click at [121, 276] on span "Adicionar envolvidos" at bounding box center [122, 277] width 49 height 10
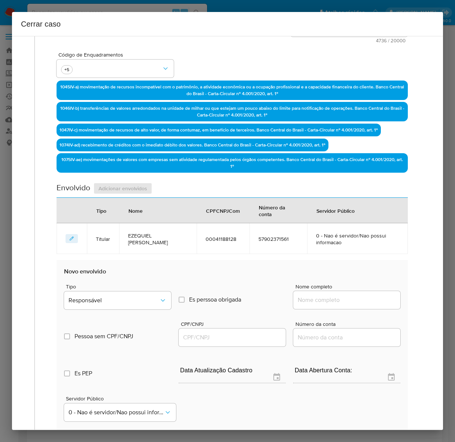
scroll to position [251, 0]
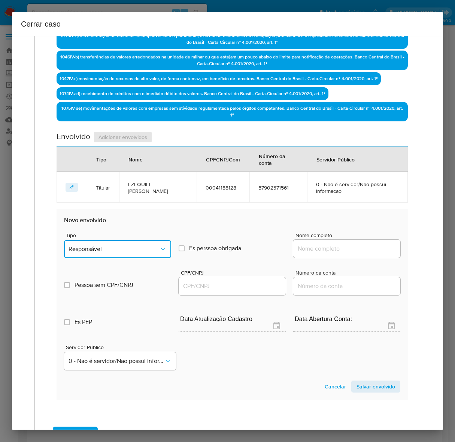
click at [92, 245] on span "Responsável" at bounding box center [114, 248] width 91 height 7
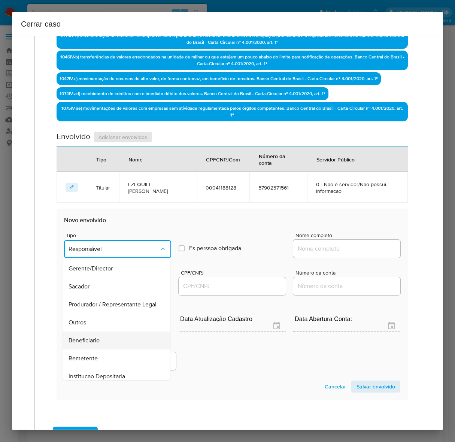
scroll to position [103, 0]
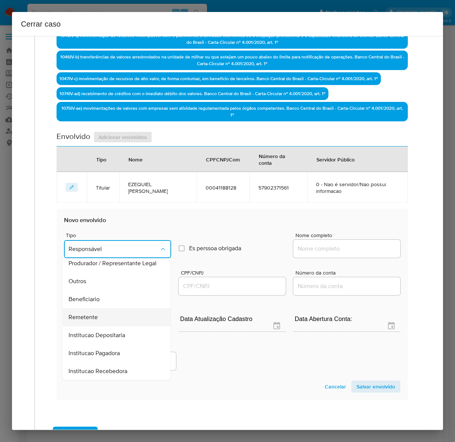
click at [81, 313] on span "Remetente" at bounding box center [83, 316] width 29 height 7
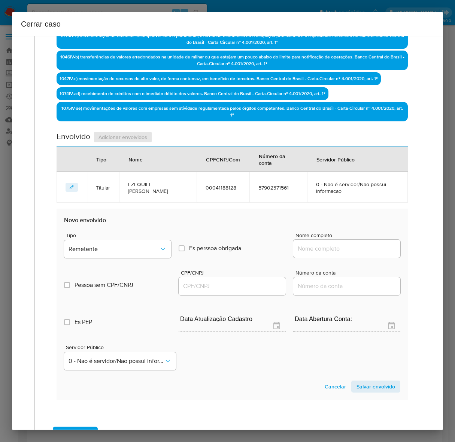
drag, startPoint x: 337, startPoint y: 250, endPoint x: 343, endPoint y: 248, distance: 6.2
click at [338, 250] on input "Nome completo" at bounding box center [346, 249] width 107 height 10
paste input "Orbion Gaming Ltda, [CREDIT_CARD_NUMBER]"
drag, startPoint x: 340, startPoint y: 247, endPoint x: 462, endPoint y: 255, distance: 121.9
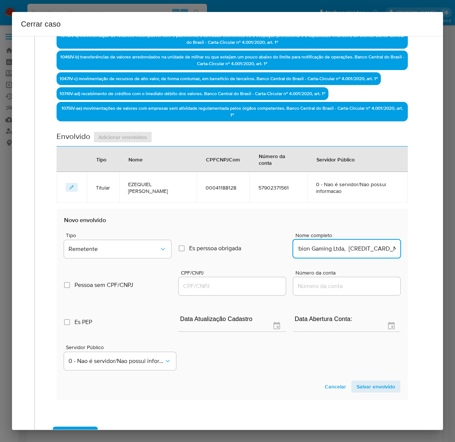
type input "Orbion Gaming Ltda"
click at [204, 281] on input "CPF/CNPJ" at bounding box center [232, 286] width 107 height 10
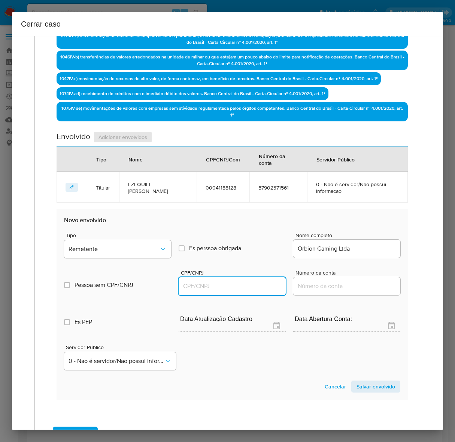
paste input "[CREDIT_CARD_NUMBER]"
type input "[CREDIT_CARD_NUMBER]"
click at [364, 383] on span "Salvar envolvido" at bounding box center [375, 386] width 39 height 10
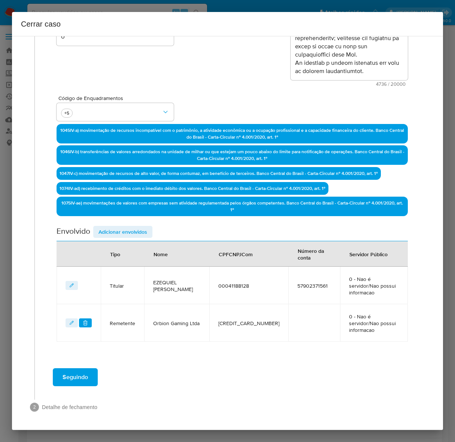
scroll to position [141, 0]
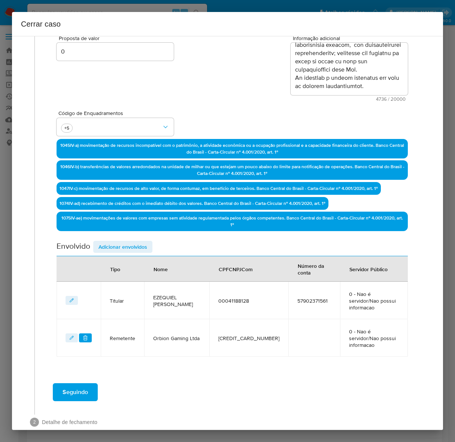
click at [115, 244] on span "Adicionar envolvidos" at bounding box center [122, 246] width 49 height 10
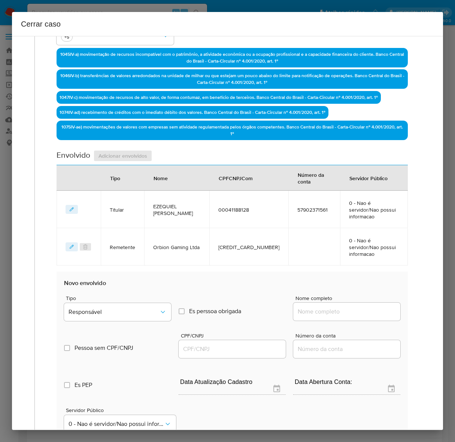
scroll to position [235, 0]
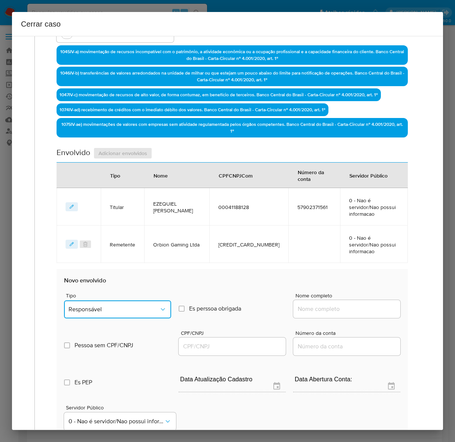
click at [98, 305] on span "Responsável" at bounding box center [114, 308] width 91 height 7
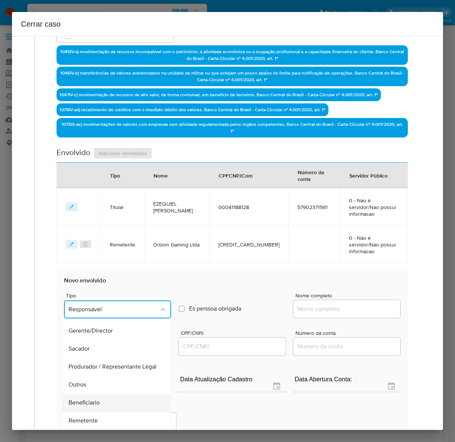
scroll to position [103, 0]
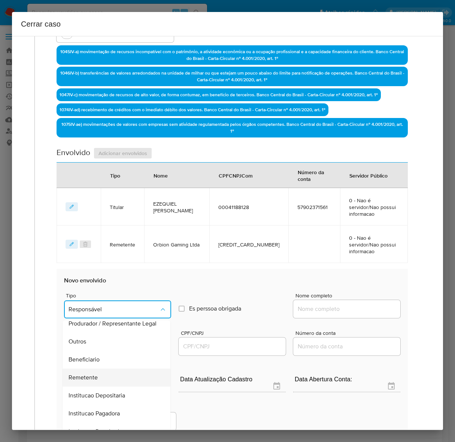
click at [90, 374] on span "Remetente" at bounding box center [83, 377] width 29 height 7
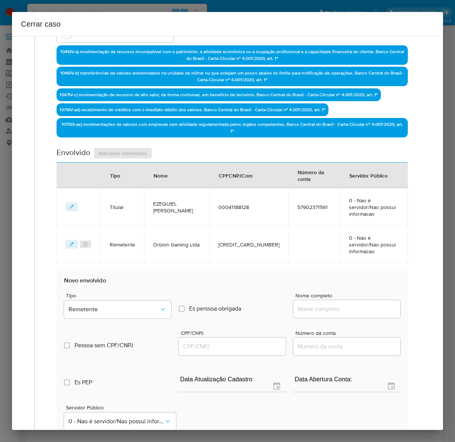
click at [308, 304] on input "Nome completo" at bounding box center [346, 309] width 107 height 10
paste input "Podium Clube Tecnologia Ltda, 55334955000177"
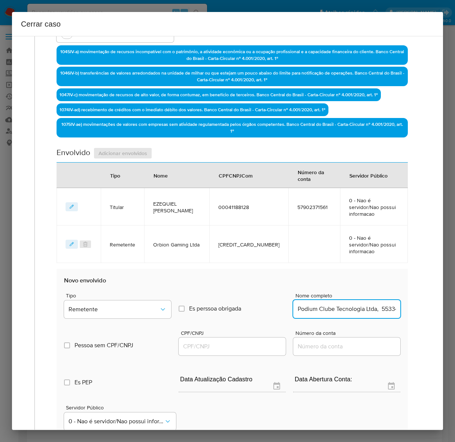
scroll to position [0, 35]
drag, startPoint x: 337, startPoint y: 295, endPoint x: 476, endPoint y: 290, distance: 139.0
type input "Podium Clube Tecnologia Ltda"
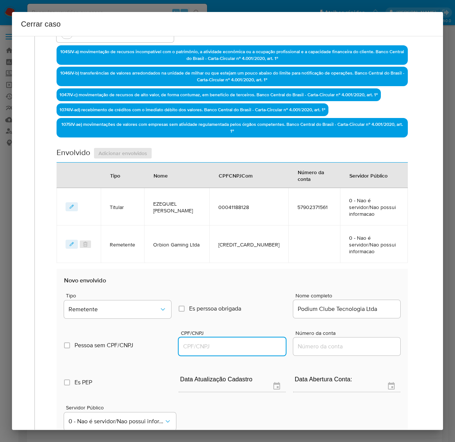
click at [190, 341] on input "CPF/CNPJ" at bounding box center [232, 346] width 107 height 10
paste input "55334955000177"
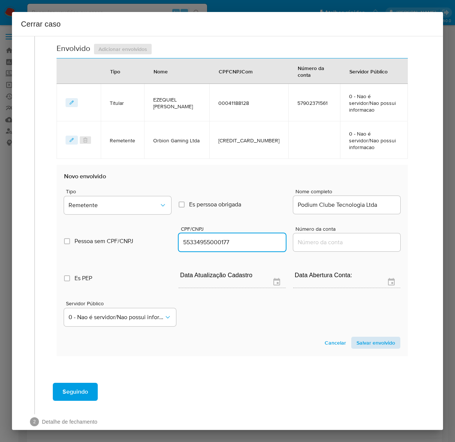
type input "55334955000177"
click at [360, 337] on span "Salvar envolvido" at bounding box center [375, 342] width 39 height 10
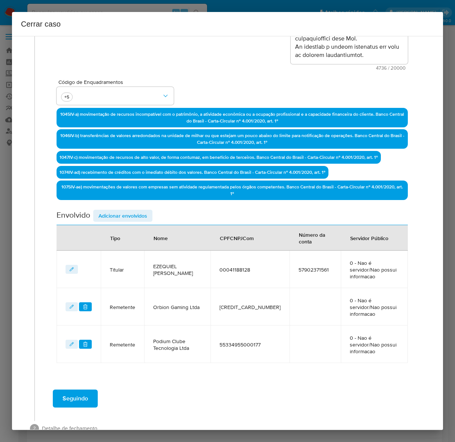
click at [124, 210] on span "Adicionar envolvidos" at bounding box center [122, 215] width 49 height 10
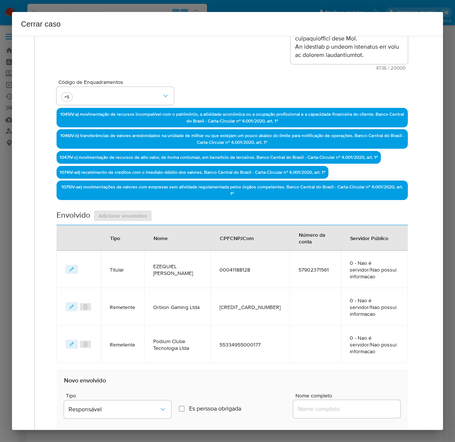
scroll to position [369, 0]
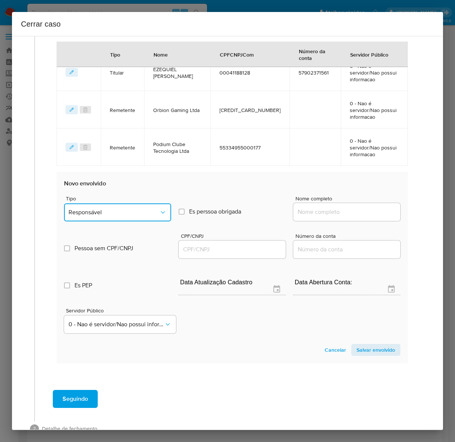
click at [101, 209] on span "Responsável" at bounding box center [114, 212] width 91 height 7
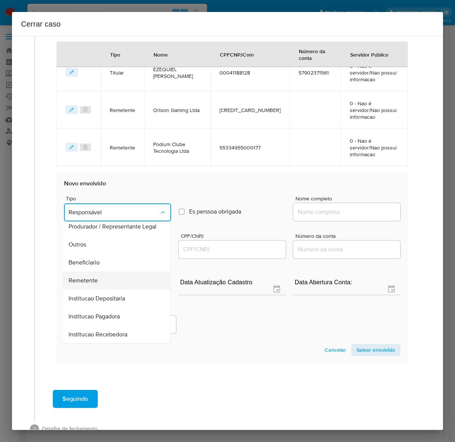
scroll to position [103, 0]
click at [95, 277] on span "Remetente" at bounding box center [83, 280] width 29 height 7
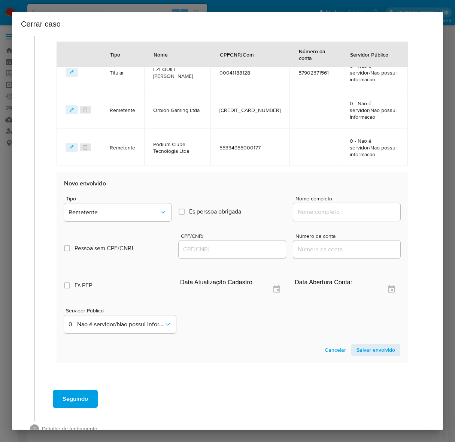
click at [320, 207] on input "Nome completo" at bounding box center [346, 212] width 107 height 10
paste input "Gw Solucoes Bank Ltda, 58503203000180"
drag, startPoint x: 336, startPoint y: 189, endPoint x: 457, endPoint y: 186, distance: 121.0
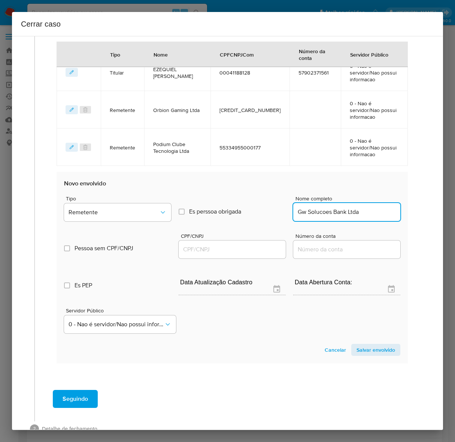
scroll to position [0, 0]
type input "Gw Solucoes Bank Ltda"
click at [197, 244] on input "CPF/CNPJ" at bounding box center [232, 249] width 107 height 10
paste input "58503203000180"
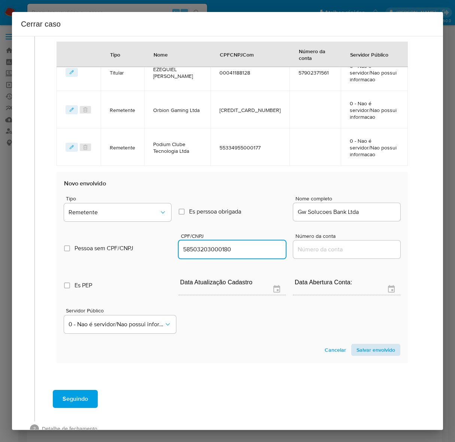
type input "58503203000180"
click at [356, 344] on span "Salvar envolvido" at bounding box center [375, 349] width 39 height 10
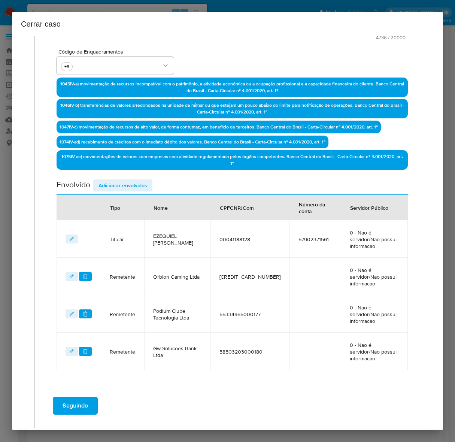
click at [110, 180] on span "Adicionar envolvidos" at bounding box center [122, 185] width 49 height 10
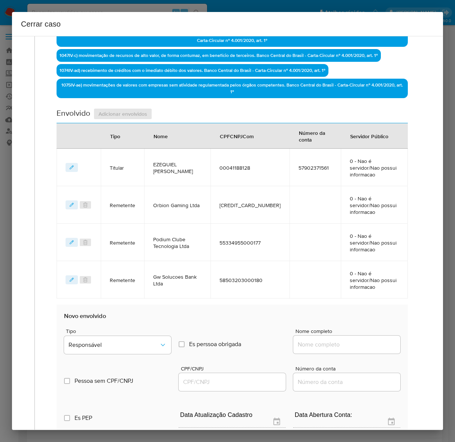
scroll to position [400, 0]
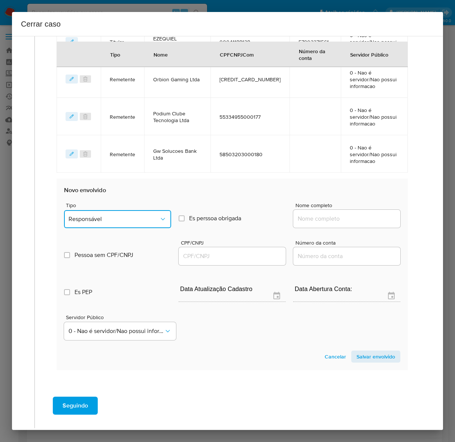
click at [100, 215] on span "Responsável" at bounding box center [114, 218] width 91 height 7
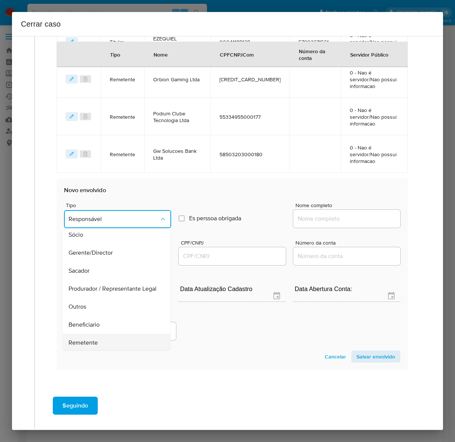
scroll to position [103, 0]
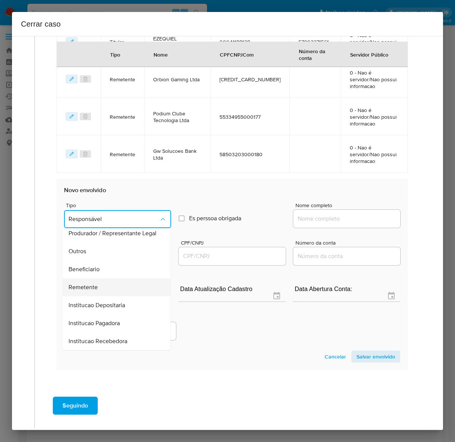
click at [94, 283] on span "Remetente" at bounding box center [83, 286] width 29 height 7
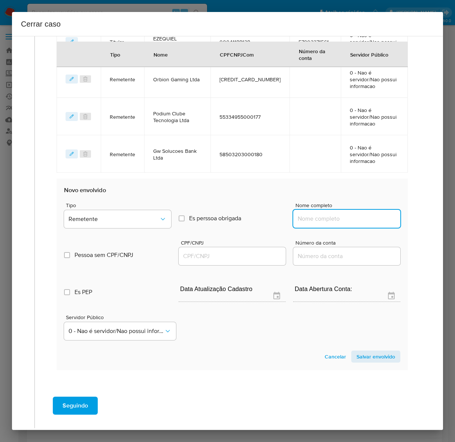
click at [350, 214] on input "Nome completo" at bounding box center [346, 219] width 107 height 10
paste input "RECREIO JOGOS LTDA , 58414105000177"
drag, startPoint x: 339, startPoint y: 191, endPoint x: 561, endPoint y: 193, distance: 222.0
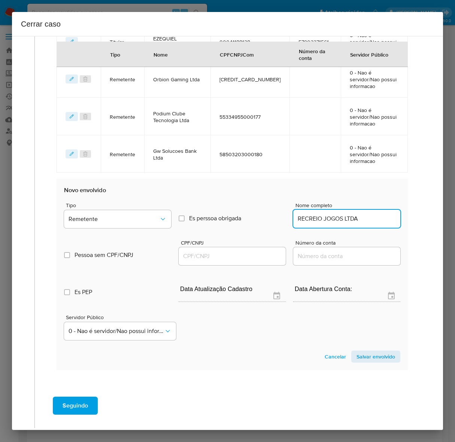
scroll to position [0, 0]
type input "RECREIO JOGOS LTDA"
click at [204, 251] on input "CPF/CNPJ" at bounding box center [232, 256] width 107 height 10
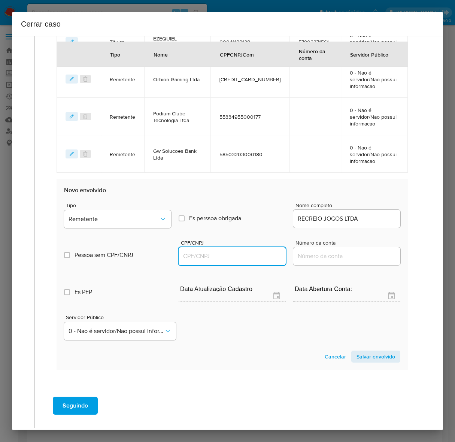
paste input "58414105000177"
type input "58414105000177"
click at [371, 351] on span "Salvar envolvido" at bounding box center [375, 356] width 39 height 10
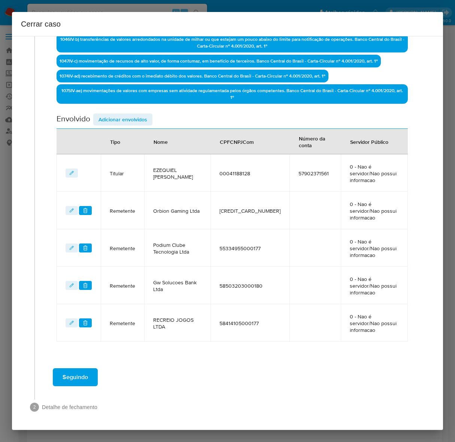
scroll to position [233, 0]
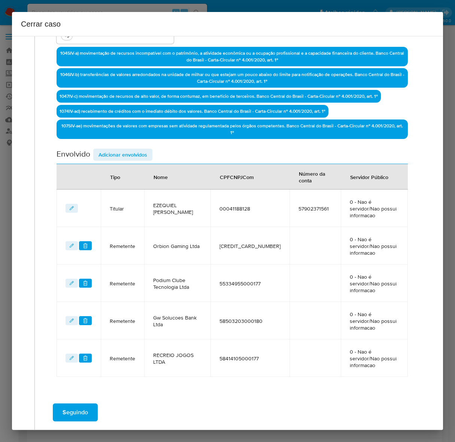
click at [126, 152] on span "Adicionar envolvidos" at bounding box center [122, 154] width 49 height 10
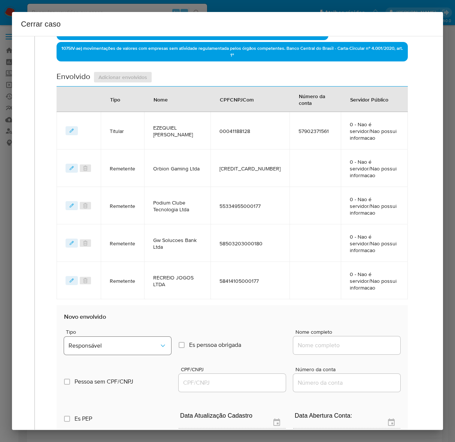
scroll to position [431, 0]
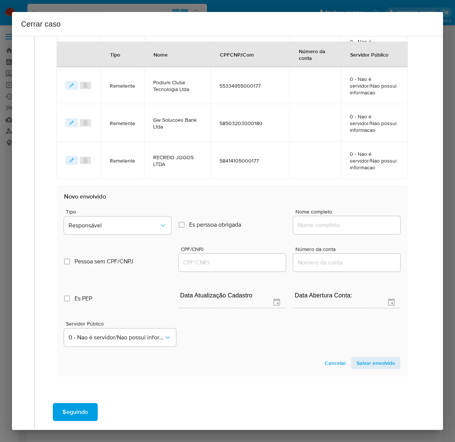
click at [120, 209] on span "Tipo" at bounding box center [119, 211] width 107 height 5
click at [116, 216] on button "Responsável" at bounding box center [117, 225] width 107 height 18
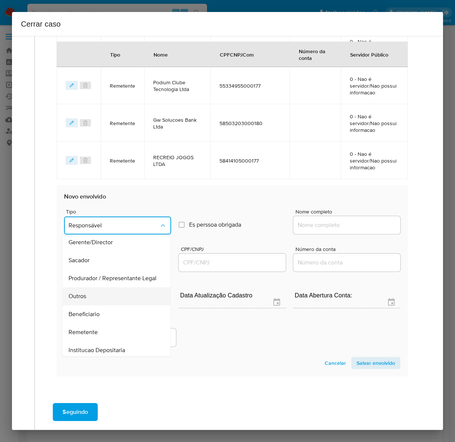
scroll to position [103, 0]
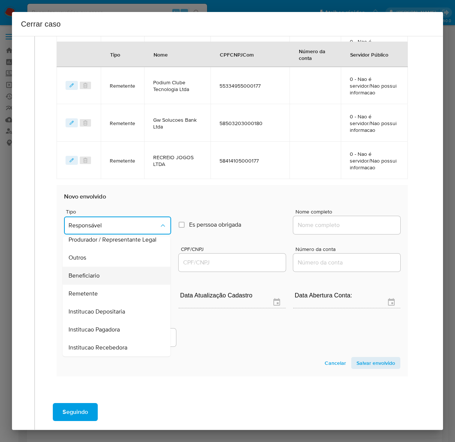
click at [89, 267] on div "Beneficiario" at bounding box center [114, 276] width 91 height 18
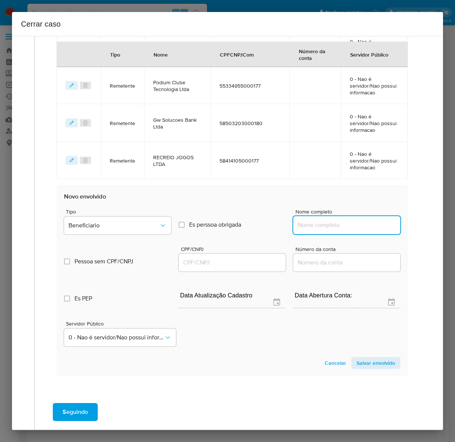
click at [309, 220] on input "Nome completo" at bounding box center [346, 225] width 107 height 10
paste input "Visao Digital Servicos Ltda - CNPJ 57532705000177"
drag, startPoint x: 343, startPoint y: 189, endPoint x: 500, endPoint y: 182, distance: 157.4
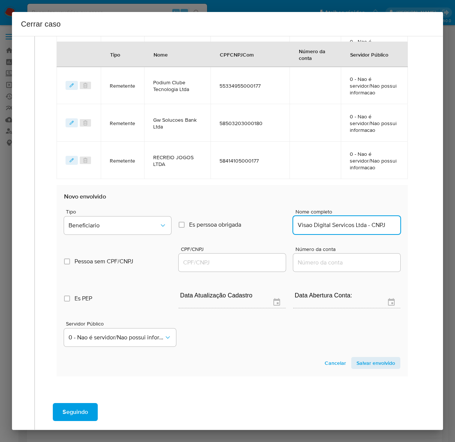
scroll to position [0, 0]
drag, startPoint x: 358, startPoint y: 191, endPoint x: 442, endPoint y: 184, distance: 83.8
click at [442, 184] on div "1 Informação completa Geral Data de início [DATE] Data Fin [DATE] Valor do créd…" at bounding box center [227, 233] width 431 height 394
type input "Visao Digital Servicos Ltda"
click at [203, 258] on input "CPF/CNPJ" at bounding box center [232, 263] width 107 height 10
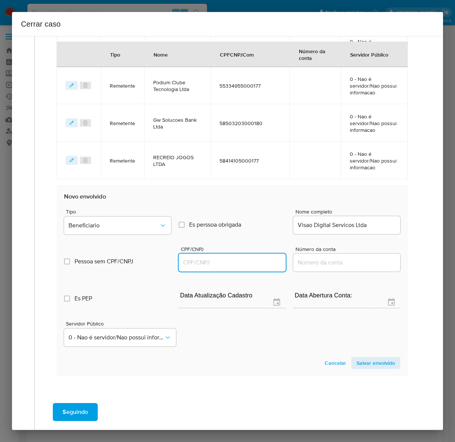
paste input "57532705000177"
type input "57532705000177"
click at [368, 358] on span "Salvar envolvido" at bounding box center [375, 363] width 39 height 10
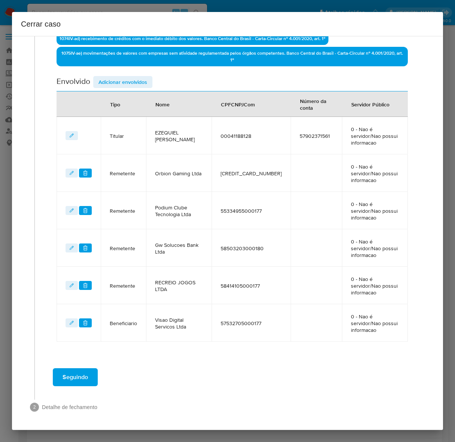
scroll to position [264, 0]
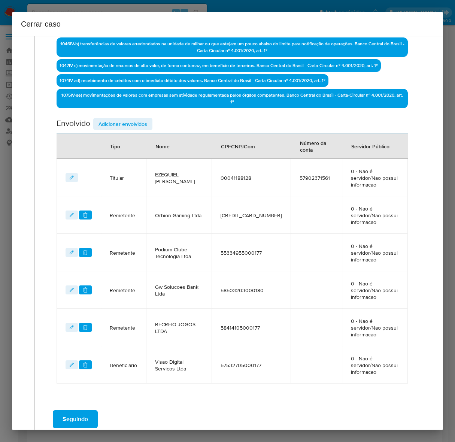
click at [112, 119] on span "Adicionar envolvidos" at bounding box center [122, 124] width 49 height 10
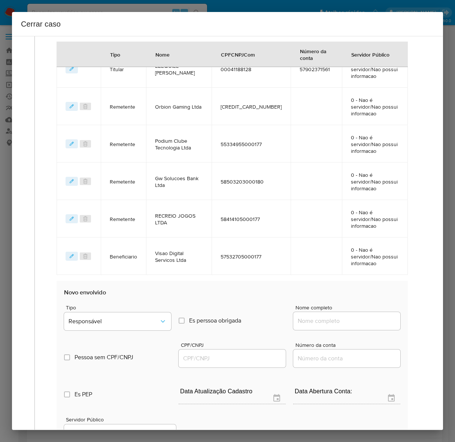
scroll to position [461, 0]
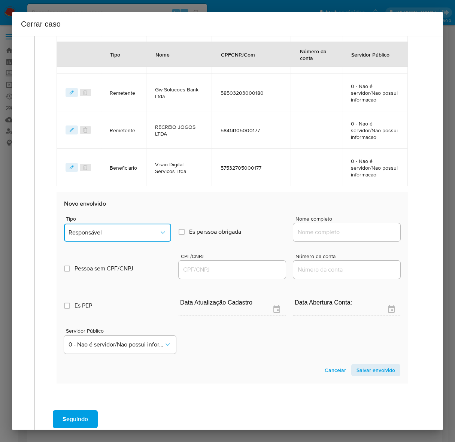
click at [109, 229] on span "Responsável" at bounding box center [114, 232] width 91 height 7
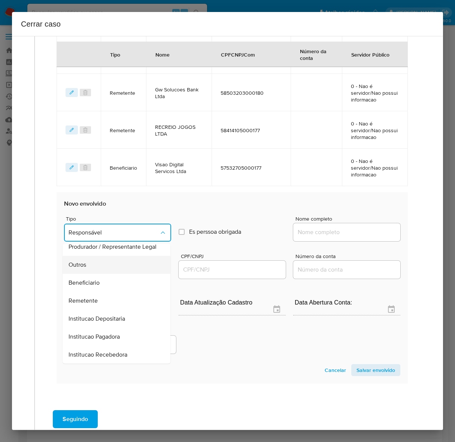
scroll to position [103, 0]
click at [88, 279] on span "Beneficiario" at bounding box center [84, 282] width 31 height 7
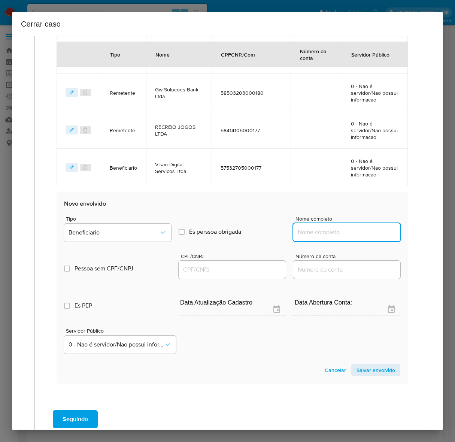
click at [312, 227] on input "Nome completo" at bounding box center [346, 232] width 107 height 10
paste input "Kairos Jogos E Apostas Ltda, 57733136000128"
drag, startPoint x: 339, startPoint y: 189, endPoint x: 461, endPoint y: 186, distance: 122.1
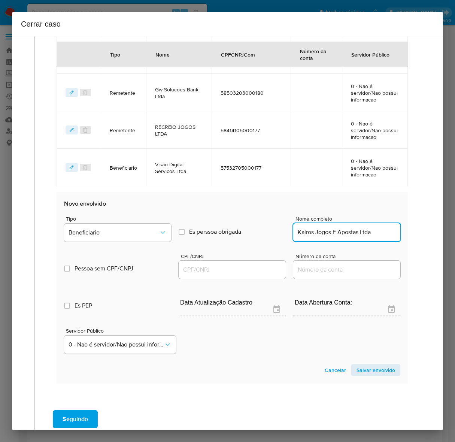
scroll to position [0, 0]
type input "Kairos Jogos E Apostas Ltda"
click at [225, 265] on input "CPF/CNPJ" at bounding box center [232, 270] width 107 height 10
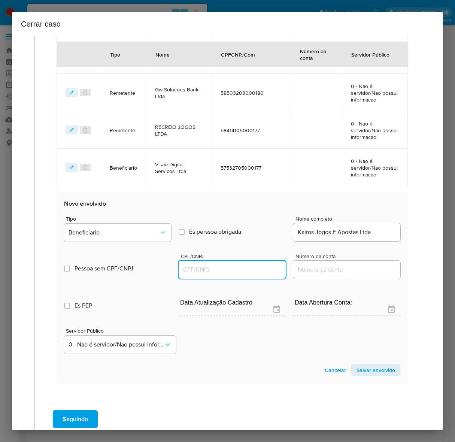
paste input "57733136000128"
type input "57733136000128"
click at [375, 334] on section "Novo envolvido Tipo Beneficiario Es perssoa obrigada Is PObrigada Nome completo…" at bounding box center [232, 287] width 351 height 191
click at [373, 365] on span "Salvar envolvido" at bounding box center [375, 370] width 39 height 10
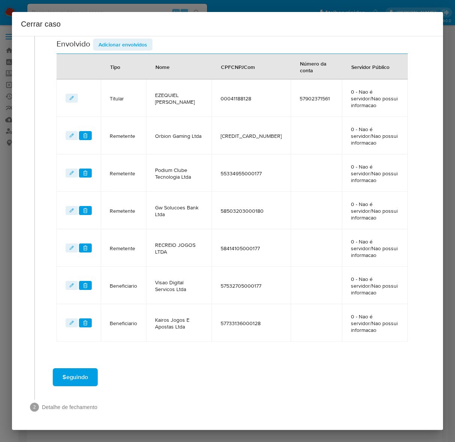
scroll to position [295, 0]
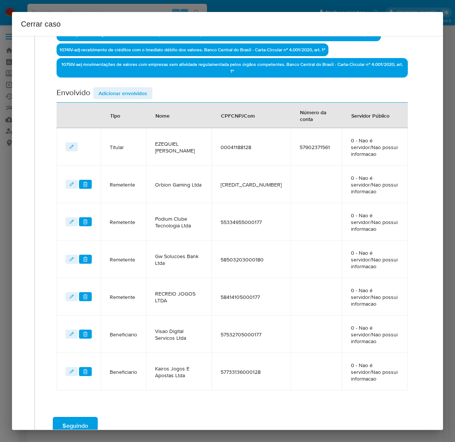
click at [74, 417] on span "Seguindo" at bounding box center [75, 425] width 25 height 16
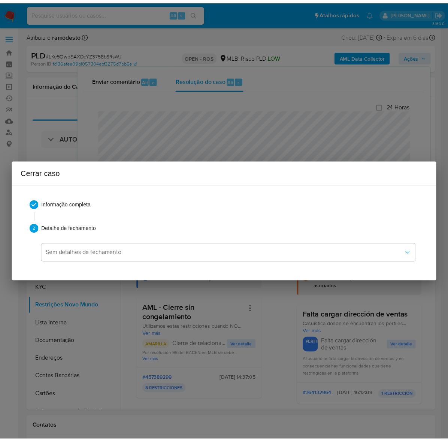
scroll to position [1406, 0]
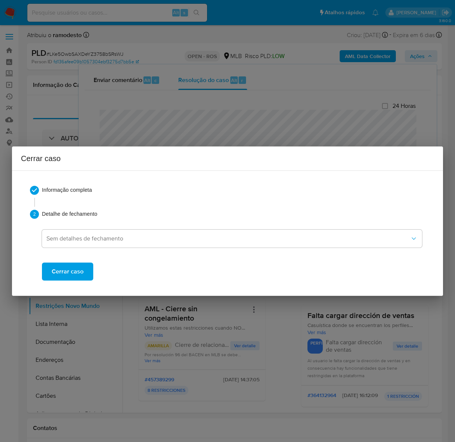
click at [68, 270] on span "Cerrar caso" at bounding box center [68, 271] width 32 height 16
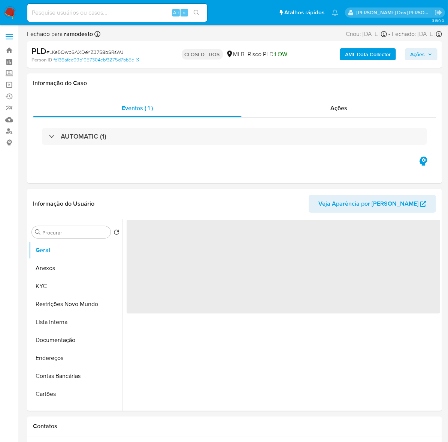
select select "10"
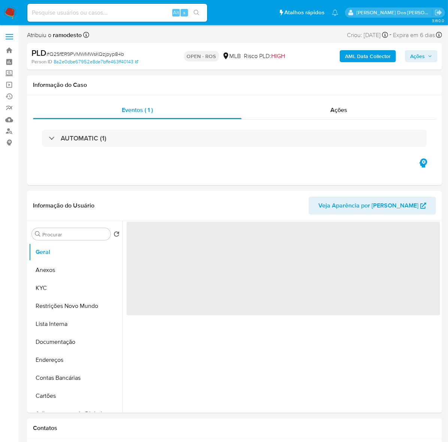
select select "10"
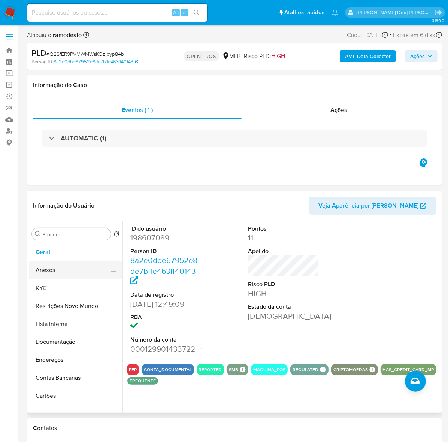
drag, startPoint x: 52, startPoint y: 273, endPoint x: 63, endPoint y: 266, distance: 12.1
click at [52, 272] on button "Anexos" at bounding box center [73, 270] width 88 height 18
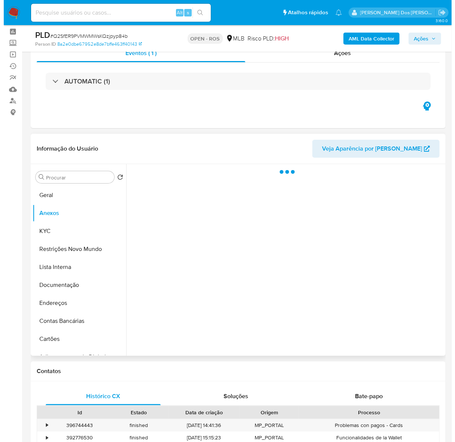
scroll to position [47, 0]
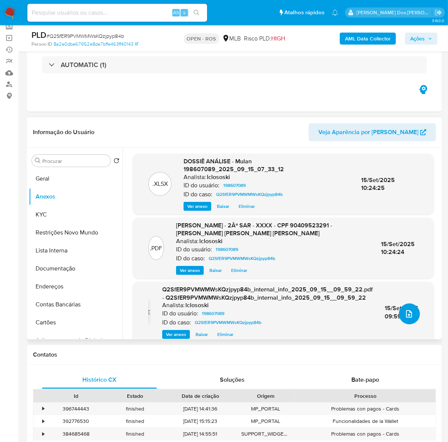
click at [408, 316] on icon "upload-file" at bounding box center [409, 313] width 6 height 7
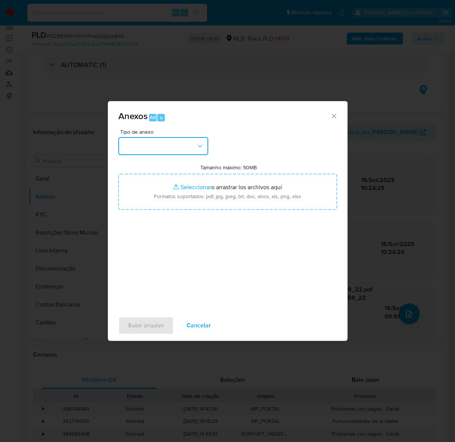
click at [145, 141] on button "button" at bounding box center [163, 146] width 90 height 18
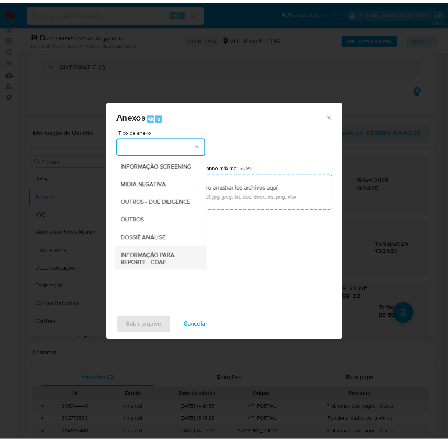
scroll to position [115, 0]
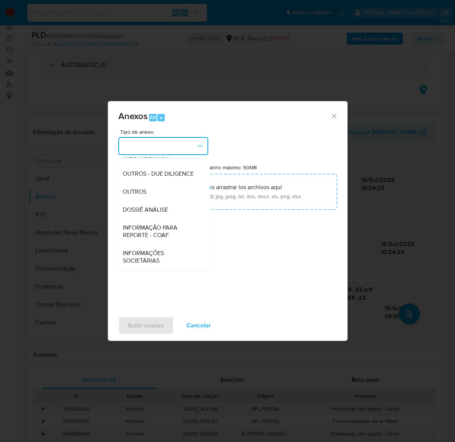
drag, startPoint x: 151, startPoint y: 233, endPoint x: 154, endPoint y: 228, distance: 5.6
click at [150, 232] on span "INFORMAÇÃO PARA REPORTE - COAF" at bounding box center [161, 231] width 76 height 15
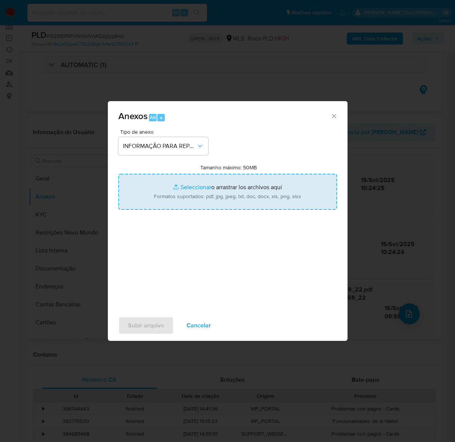
type input "C:\fakepath\2º SAR - Q2SfER9PVMWMWsKQzjpyp84b - CPF 90409523291 - HEBERTON LUIZ…"
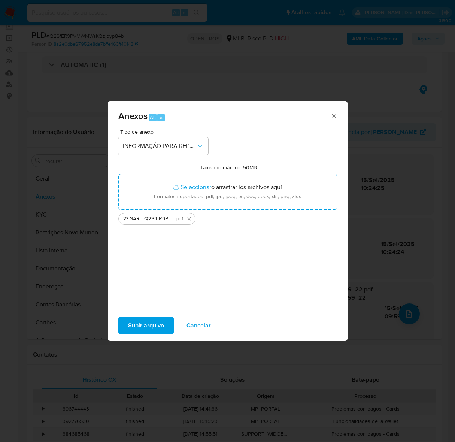
click at [153, 326] on span "Subir arquivo" at bounding box center [146, 325] width 36 height 16
